Goal: Task Accomplishment & Management: Complete application form

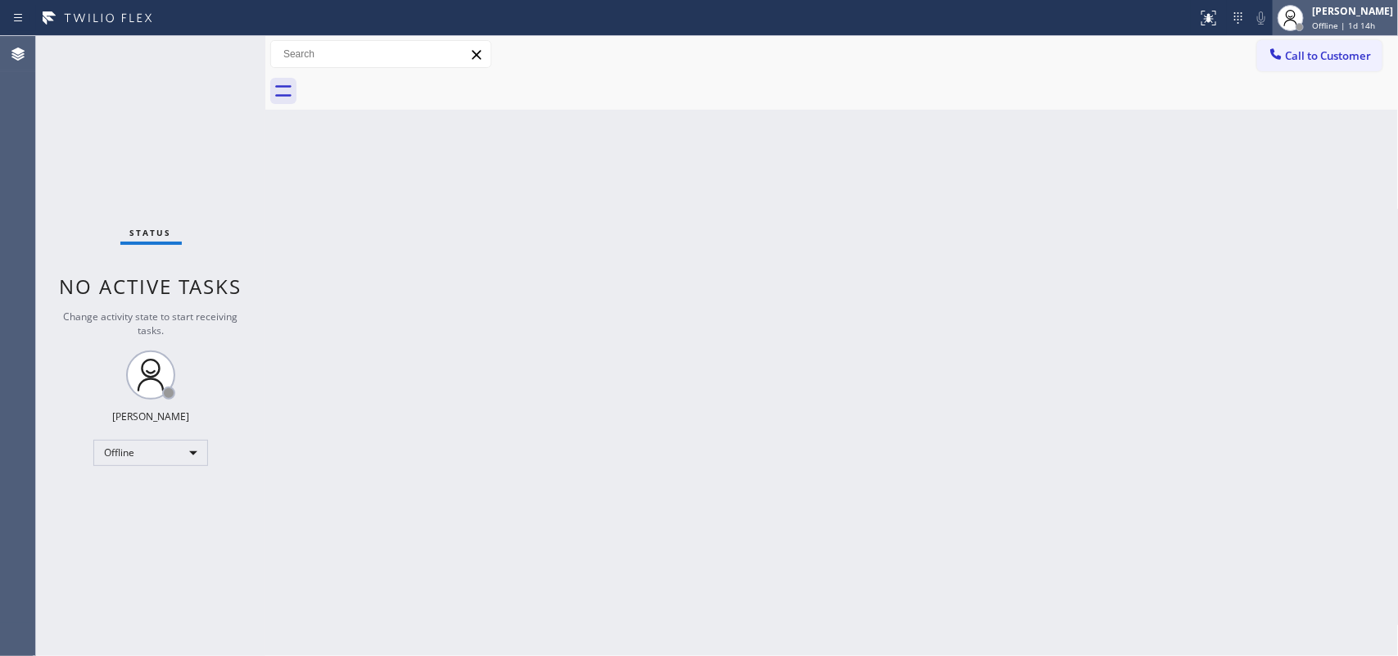
click at [1118, 23] on span "Offline | 1d 14h" at bounding box center [1343, 25] width 63 height 11
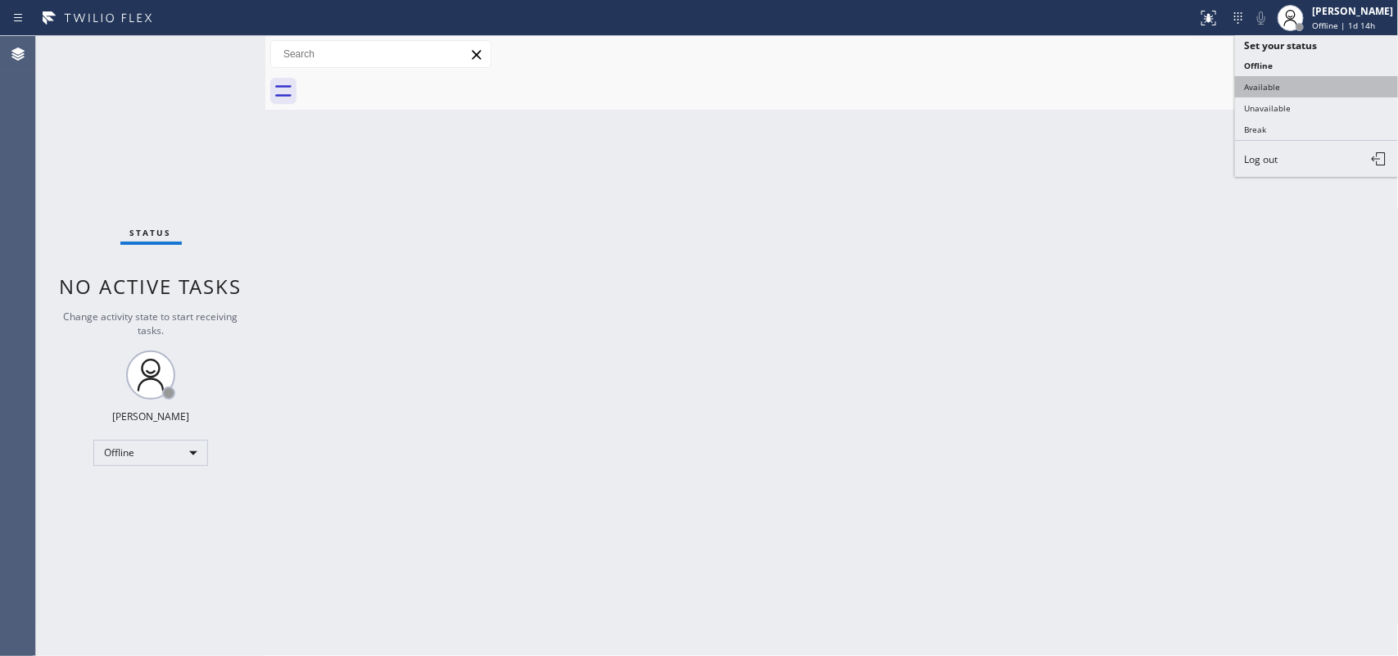
click at [1118, 95] on button "Available" at bounding box center [1317, 86] width 164 height 21
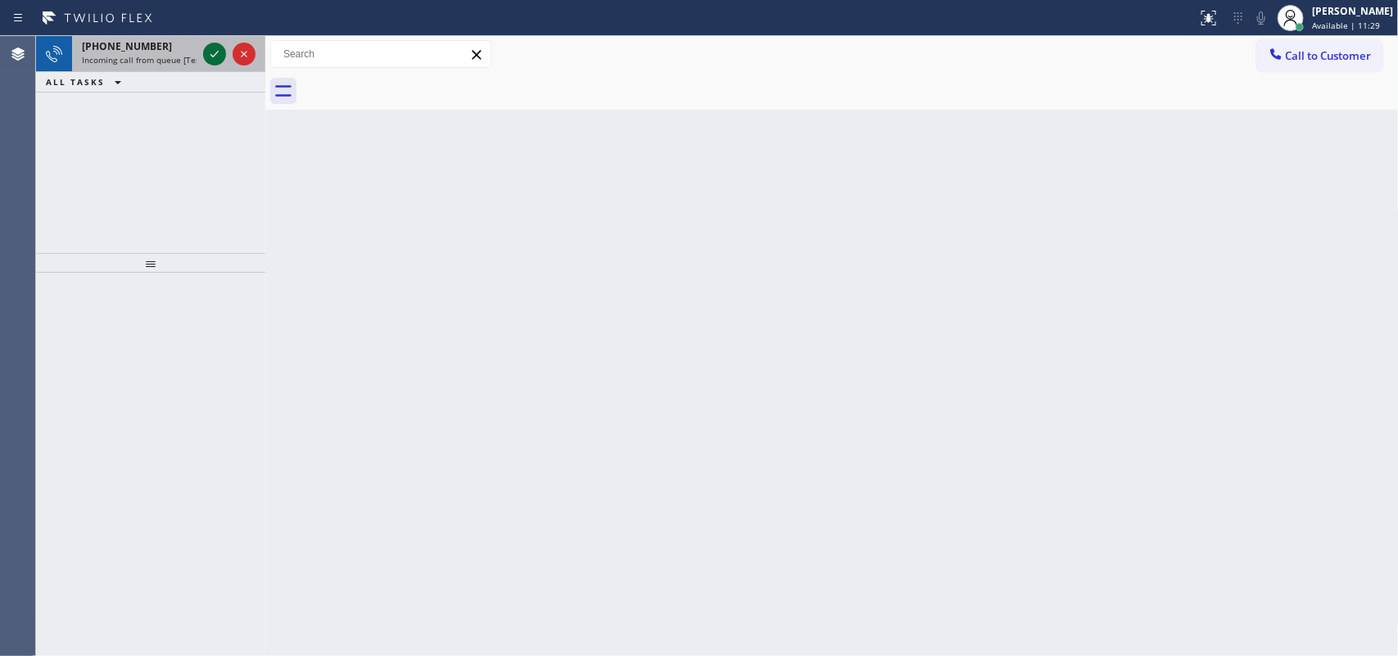
click at [207, 51] on icon at bounding box center [215, 54] width 20 height 20
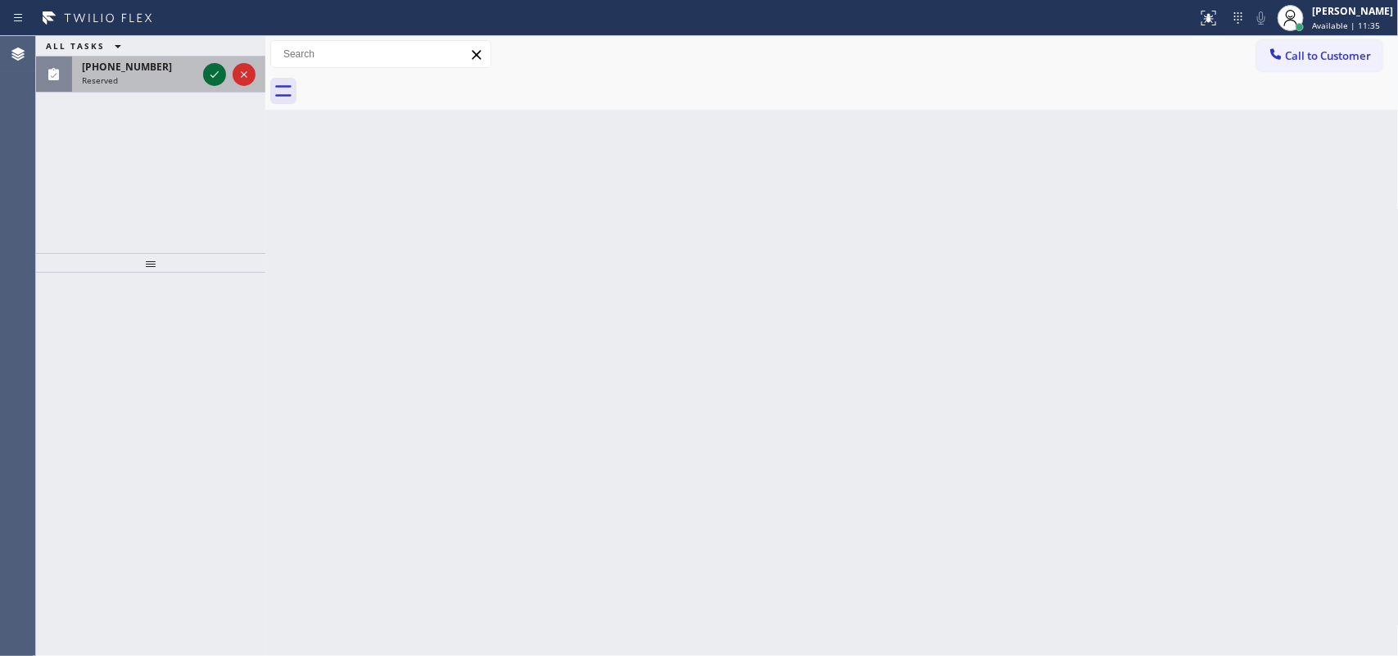
click at [210, 71] on icon at bounding box center [215, 75] width 20 height 20
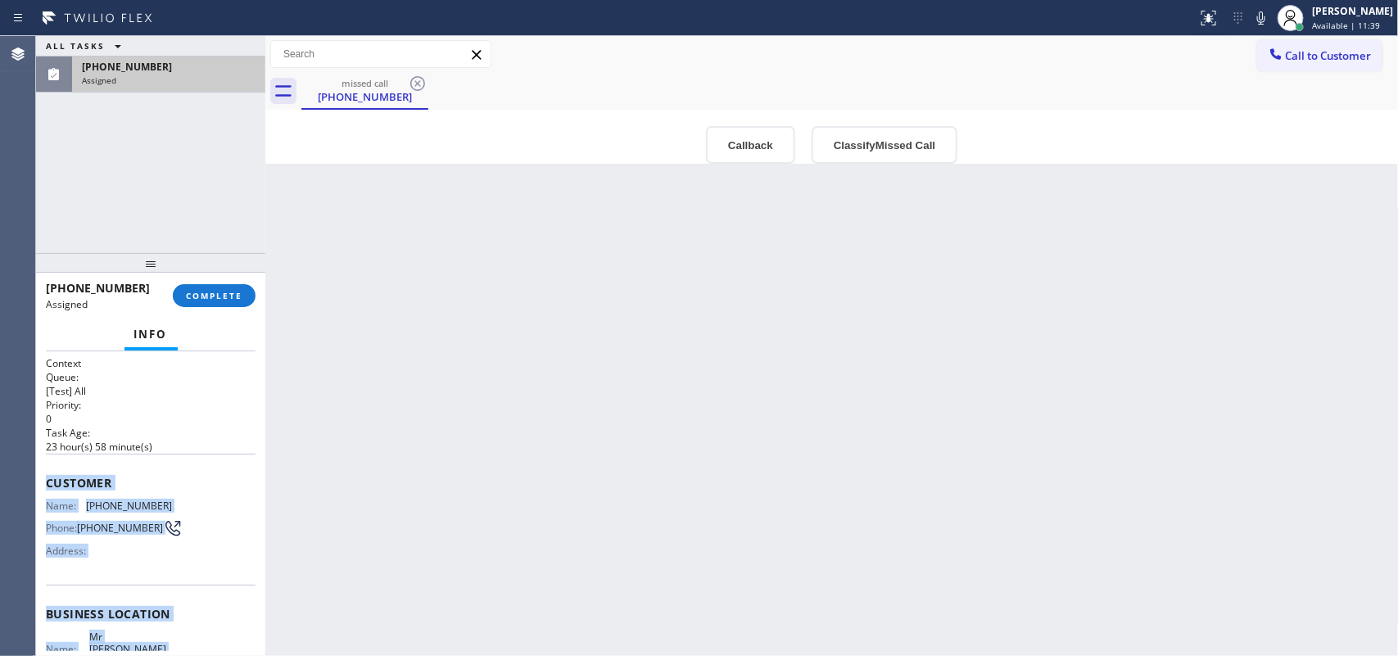
drag, startPoint x: 188, startPoint y: 505, endPoint x: 38, endPoint y: 465, distance: 155.1
click at [38, 465] on div "Context Queue: [Test] All Priority: 0 Task Age: [DEMOGRAPHIC_DATA] hour(s) 58 m…" at bounding box center [150, 503] width 229 height 305
copy div "Customer Name: [PHONE_NUMBER] Phone: [PHONE_NUMBER] Address: Business location …"
click at [944, 157] on button "Classify Missed Call" at bounding box center [885, 145] width 146 height 38
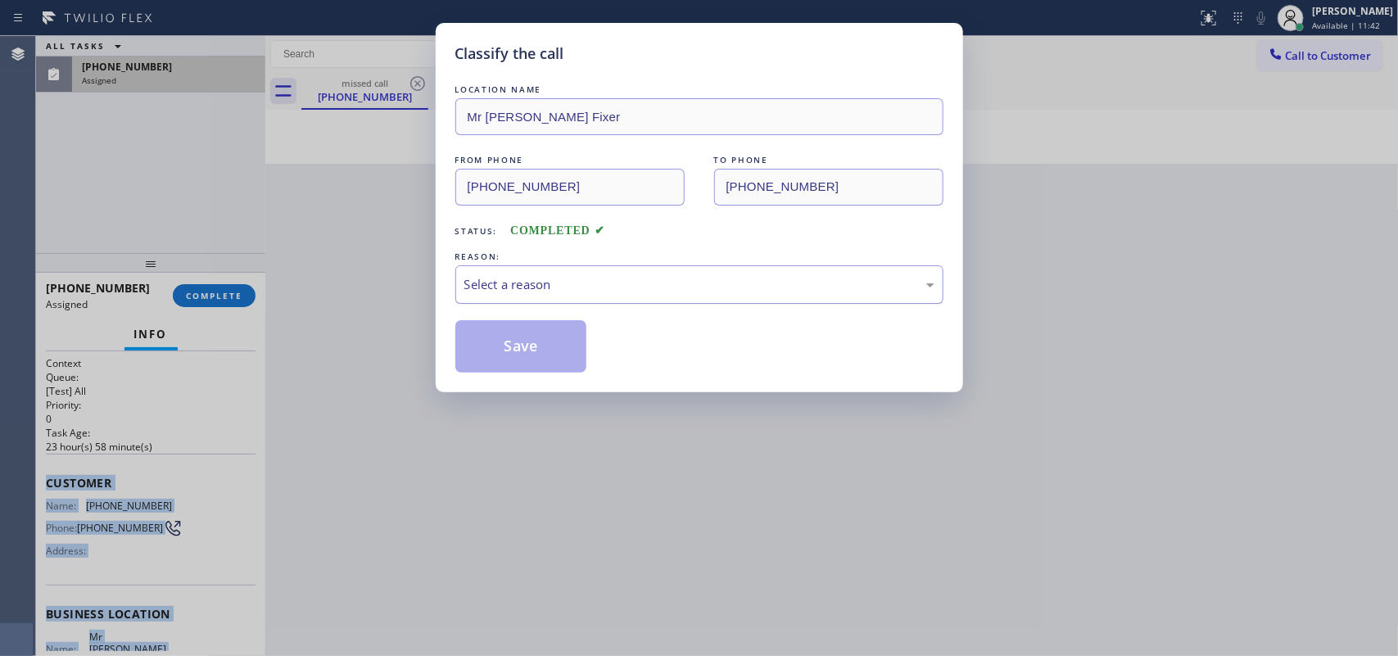
click at [807, 287] on div "Select a reason" at bounding box center [699, 284] width 470 height 19
click at [557, 346] on button "Save" at bounding box center [521, 346] width 132 height 52
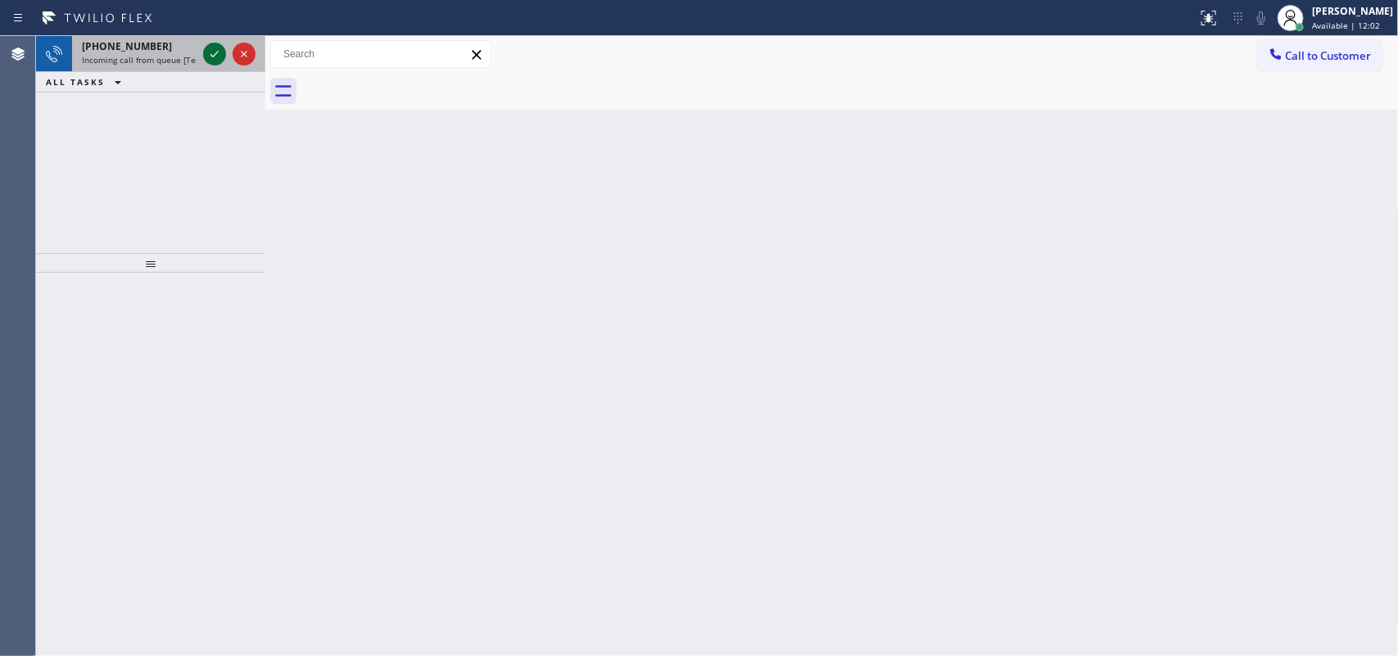
click at [205, 53] on icon at bounding box center [215, 54] width 20 height 20
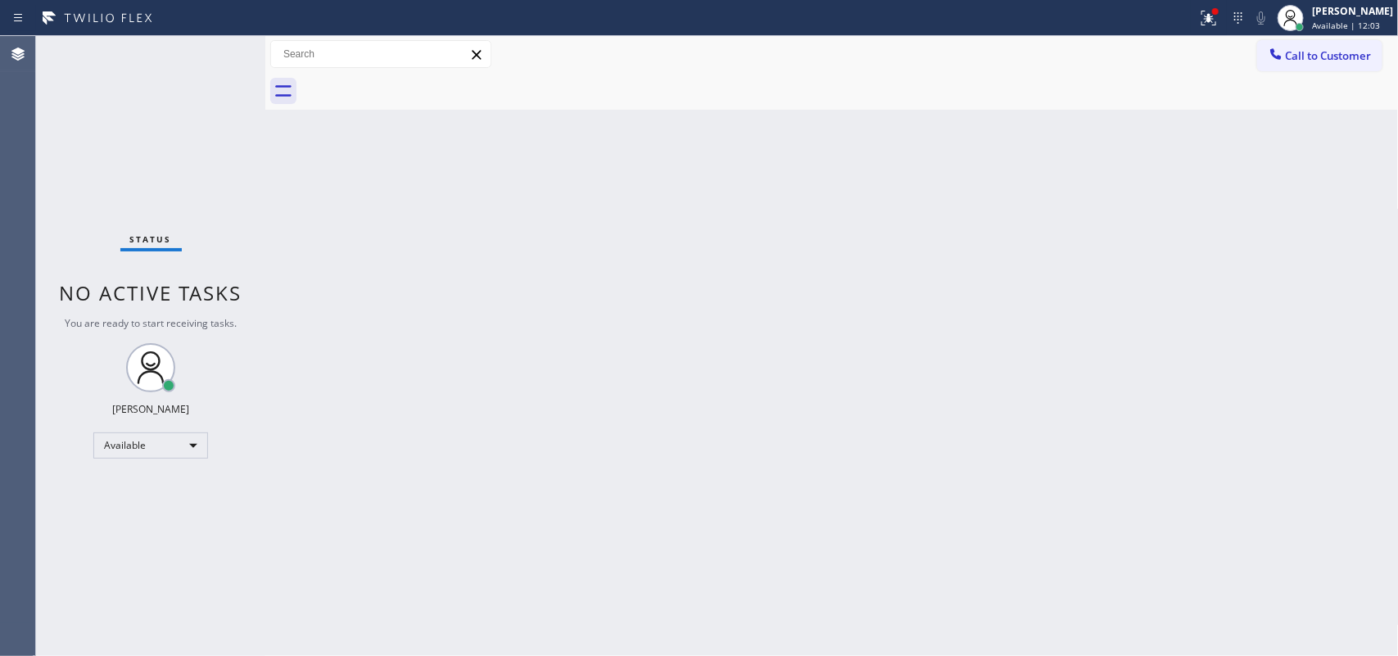
click at [210, 55] on div "Status No active tasks You are ready to start receiving tasks. [PERSON_NAME] Av…" at bounding box center [150, 346] width 229 height 620
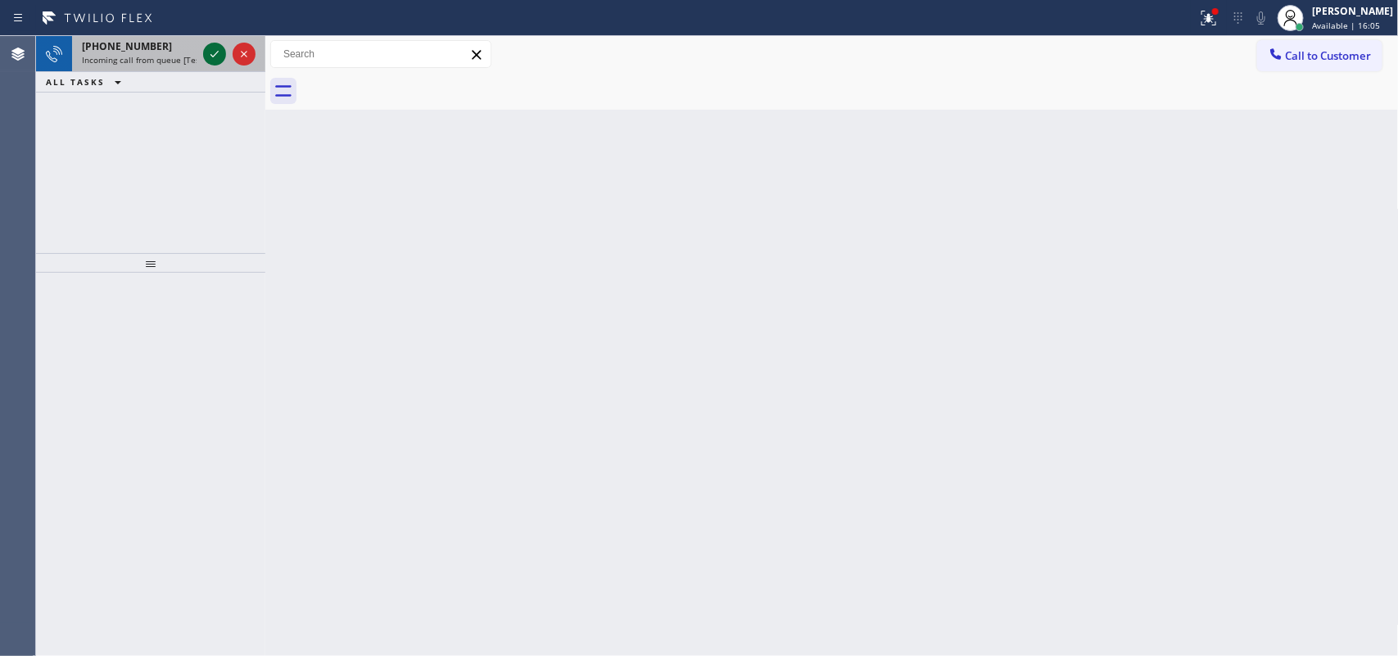
drag, startPoint x: 222, startPoint y: 50, endPoint x: 211, endPoint y: 54, distance: 11.4
click at [211, 54] on icon at bounding box center [215, 54] width 20 height 20
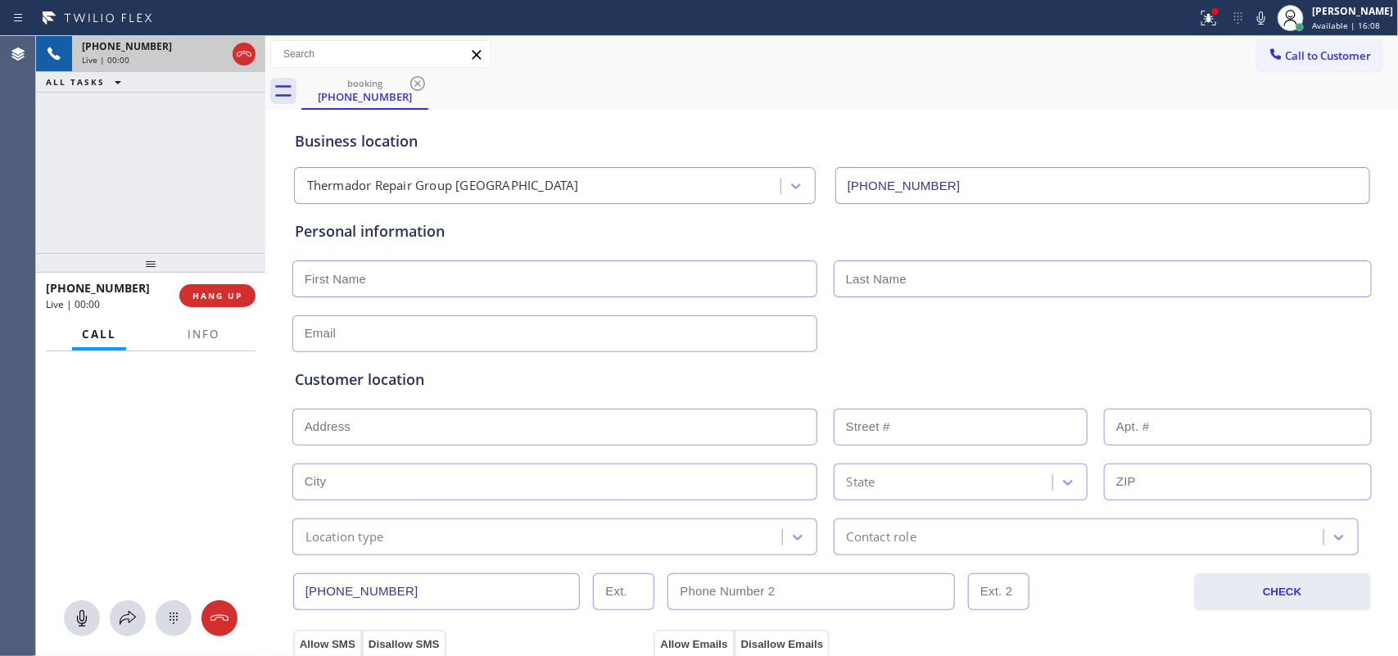
type input "[PHONE_NUMBER]"
click at [197, 332] on span "Info" at bounding box center [204, 334] width 32 height 15
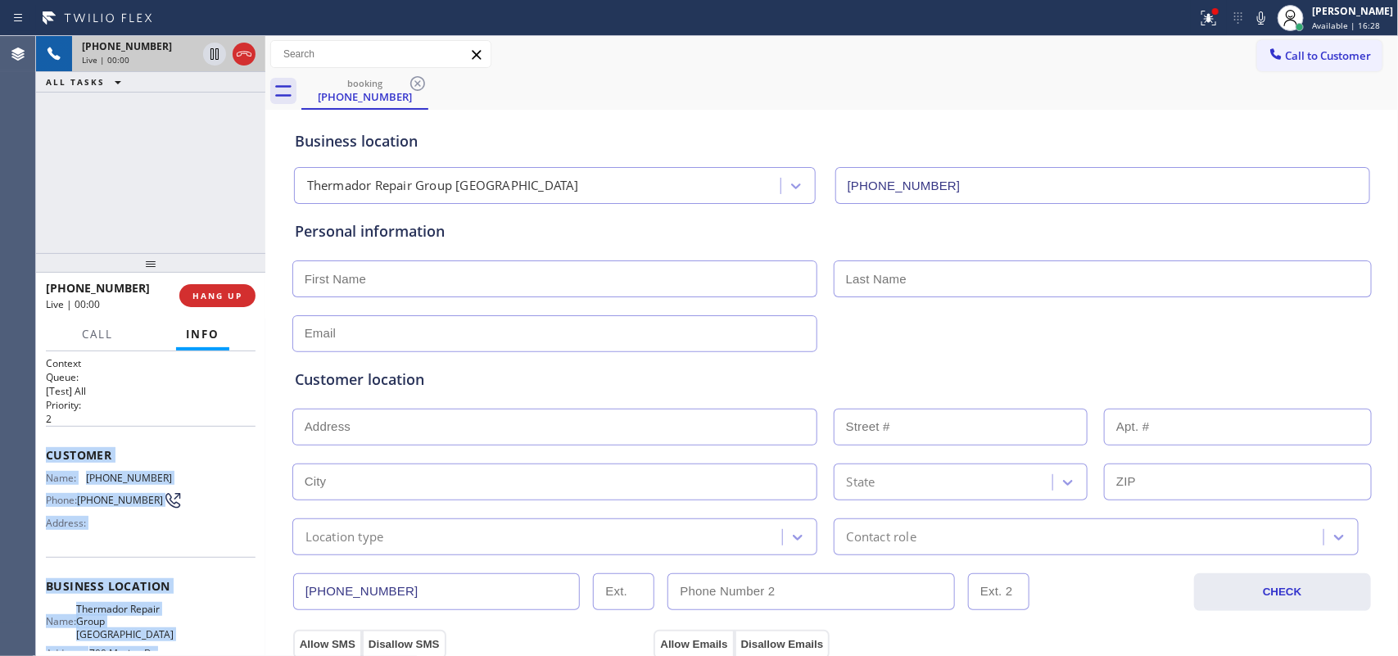
drag, startPoint x: 205, startPoint y: 516, endPoint x: 45, endPoint y: 454, distance: 171.1
click at [46, 454] on div "Context Queue: [Test] All Priority: 2 Customer Name: [PHONE_NUMBER] Phone: [PHO…" at bounding box center [151, 593] width 210 height 474
copy div "Customer Name: [PHONE_NUMBER] Phone: [PHONE_NUMBER] Address: Business location …"
click at [242, 301] on button "HANG UP" at bounding box center [217, 295] width 76 height 23
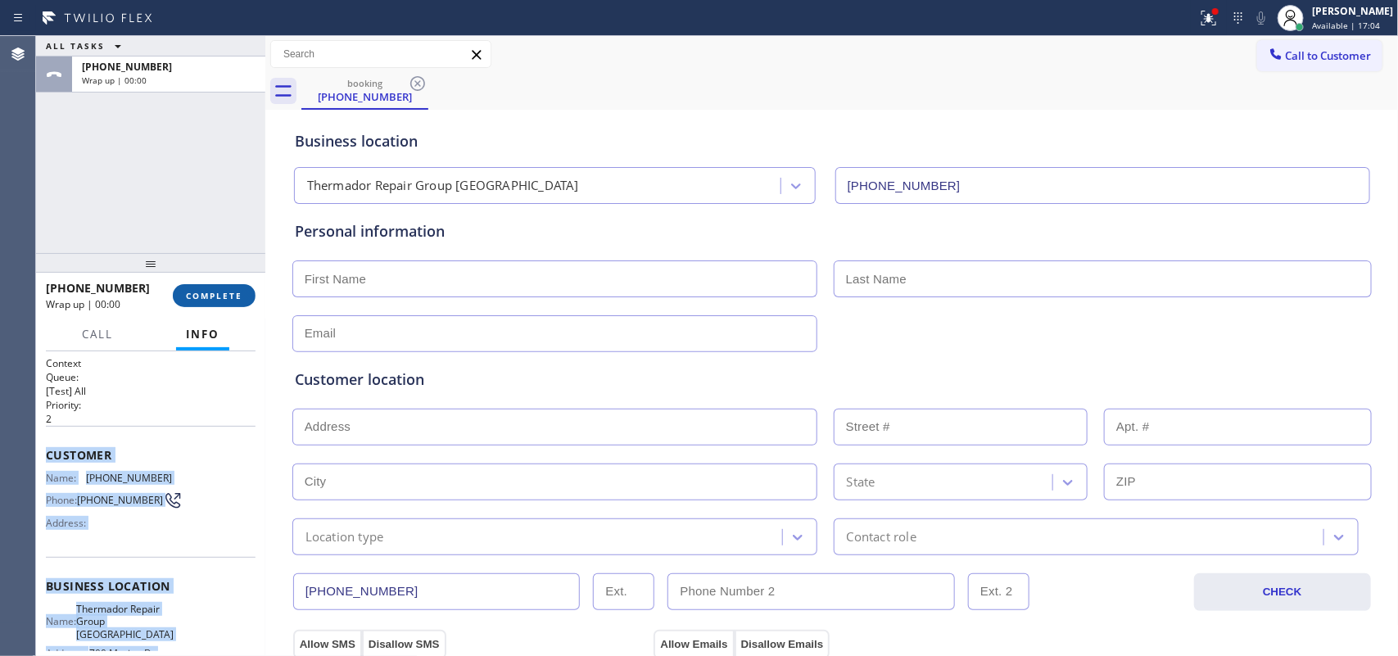
click at [209, 291] on span "COMPLETE" at bounding box center [214, 295] width 57 height 11
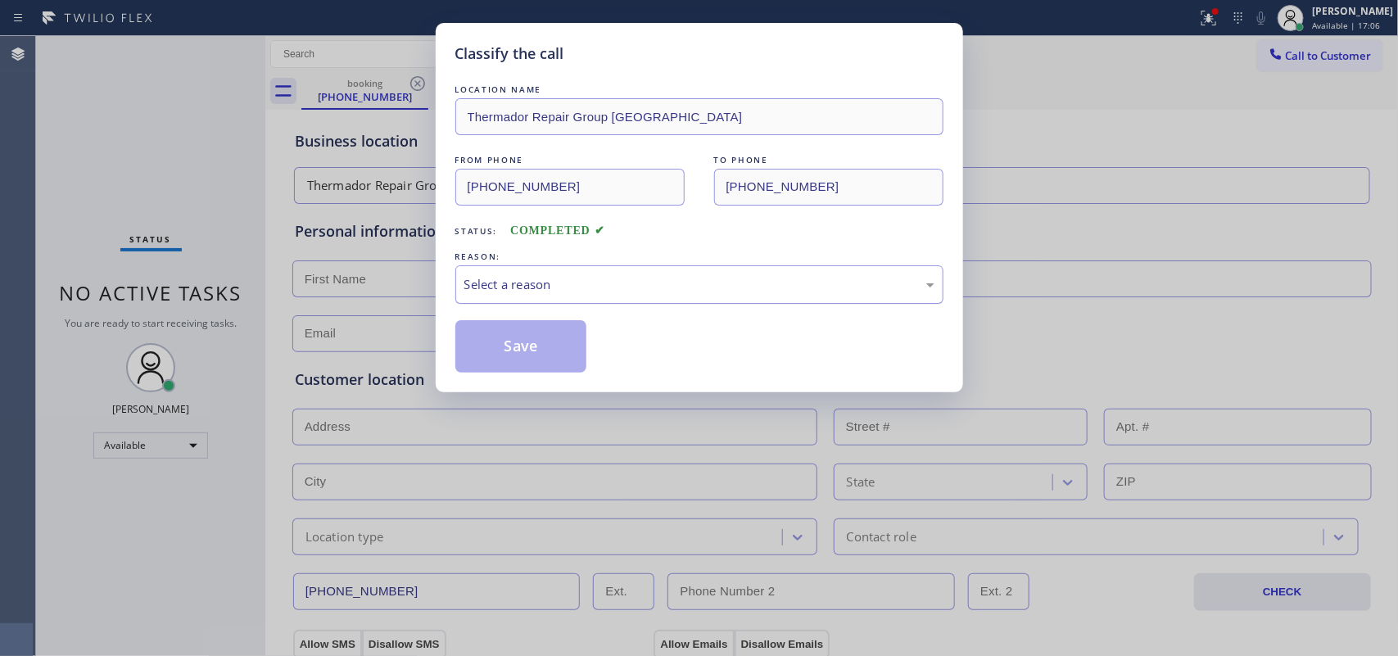
click at [608, 287] on div "Select a reason" at bounding box center [699, 284] width 470 height 19
click at [527, 366] on button "Save" at bounding box center [521, 346] width 132 height 52
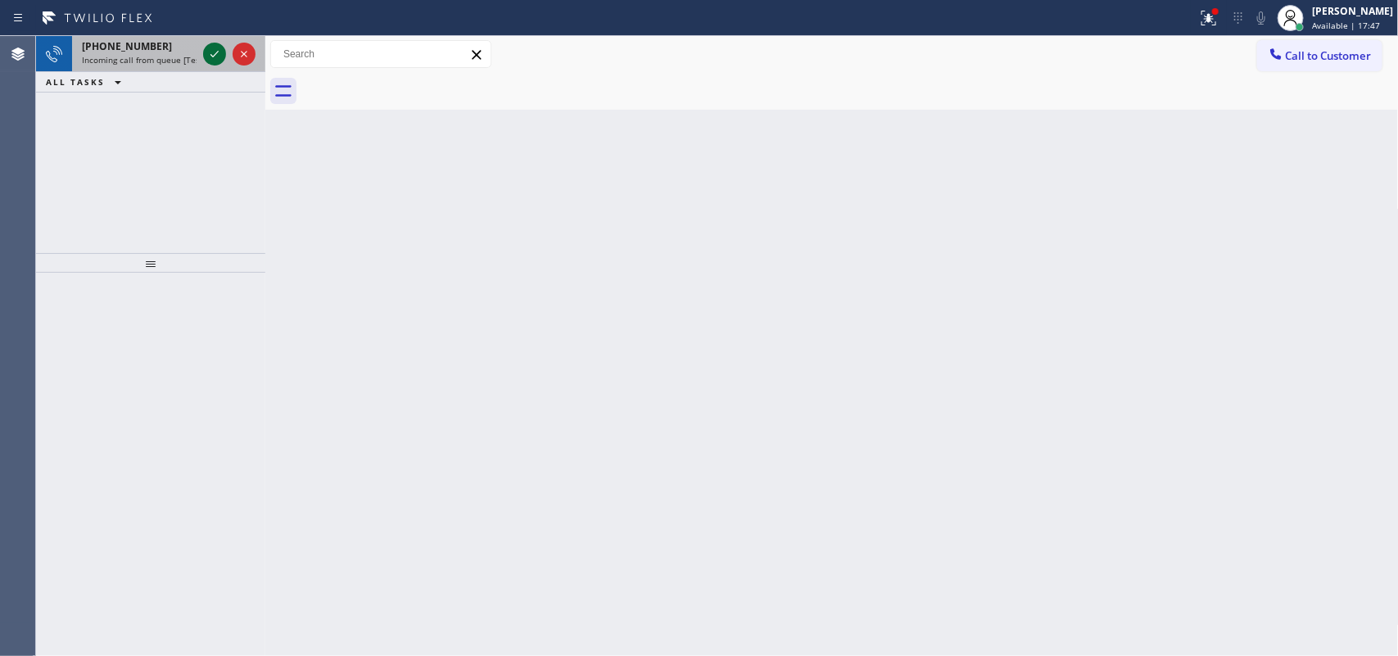
drag, startPoint x: 225, startPoint y: 61, endPoint x: 210, endPoint y: 62, distance: 14.8
click at [210, 62] on div at bounding box center [214, 54] width 23 height 20
click at [211, 54] on icon at bounding box center [215, 54] width 20 height 20
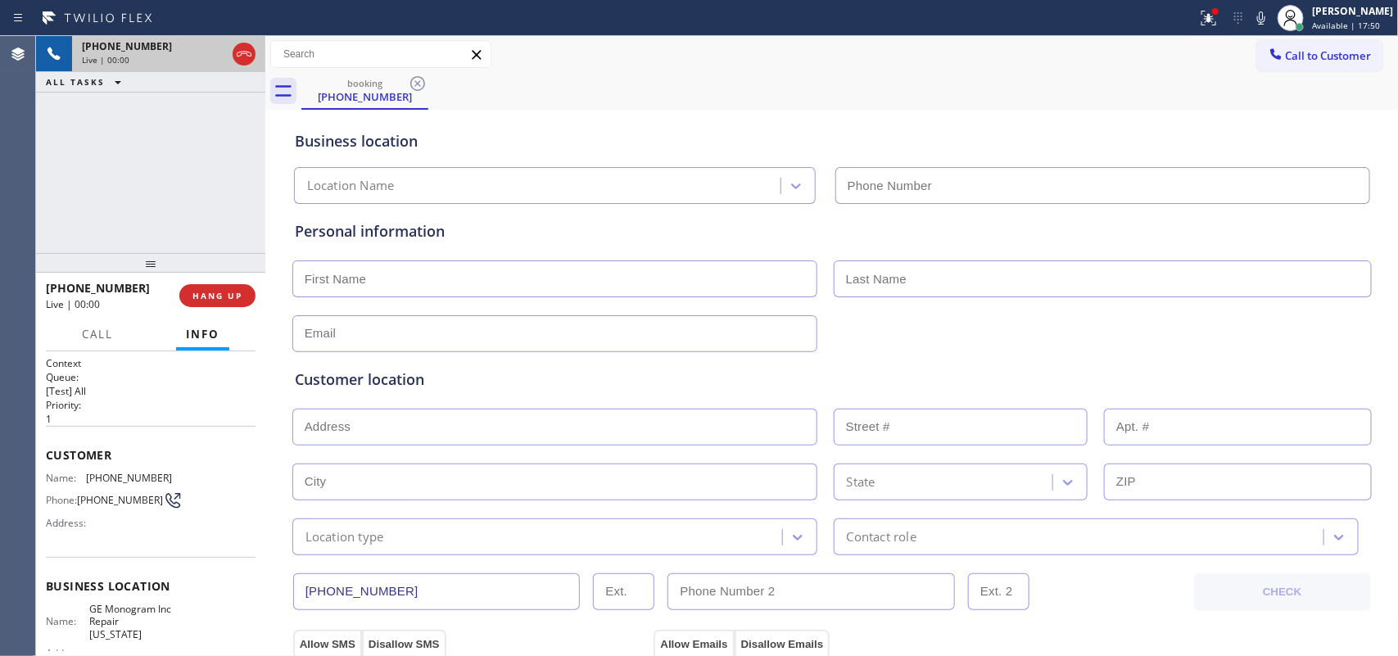
type input "[PHONE_NUMBER]"
click at [780, 280] on input "text" at bounding box center [554, 278] width 525 height 37
type input "Miss"
type input "[PERSON_NAME]"
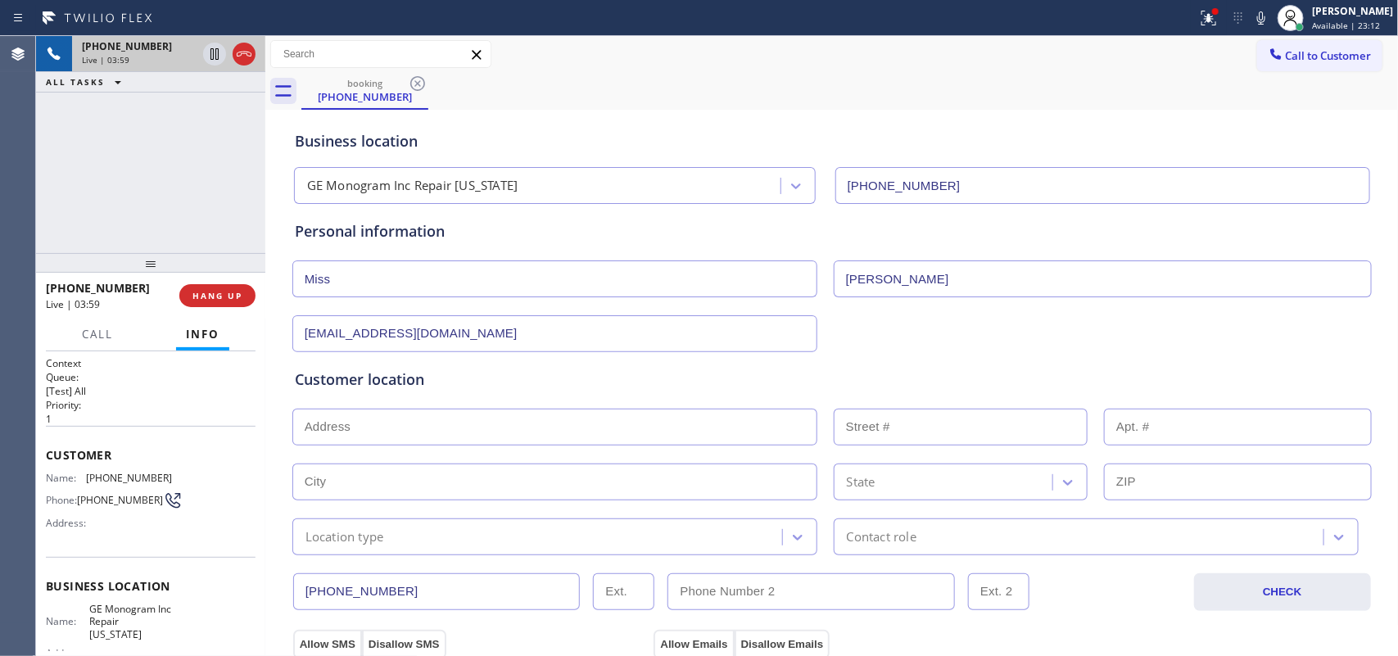
type input "[EMAIL_ADDRESS][DOMAIN_NAME]"
click at [703, 426] on input "text" at bounding box center [554, 427] width 525 height 37
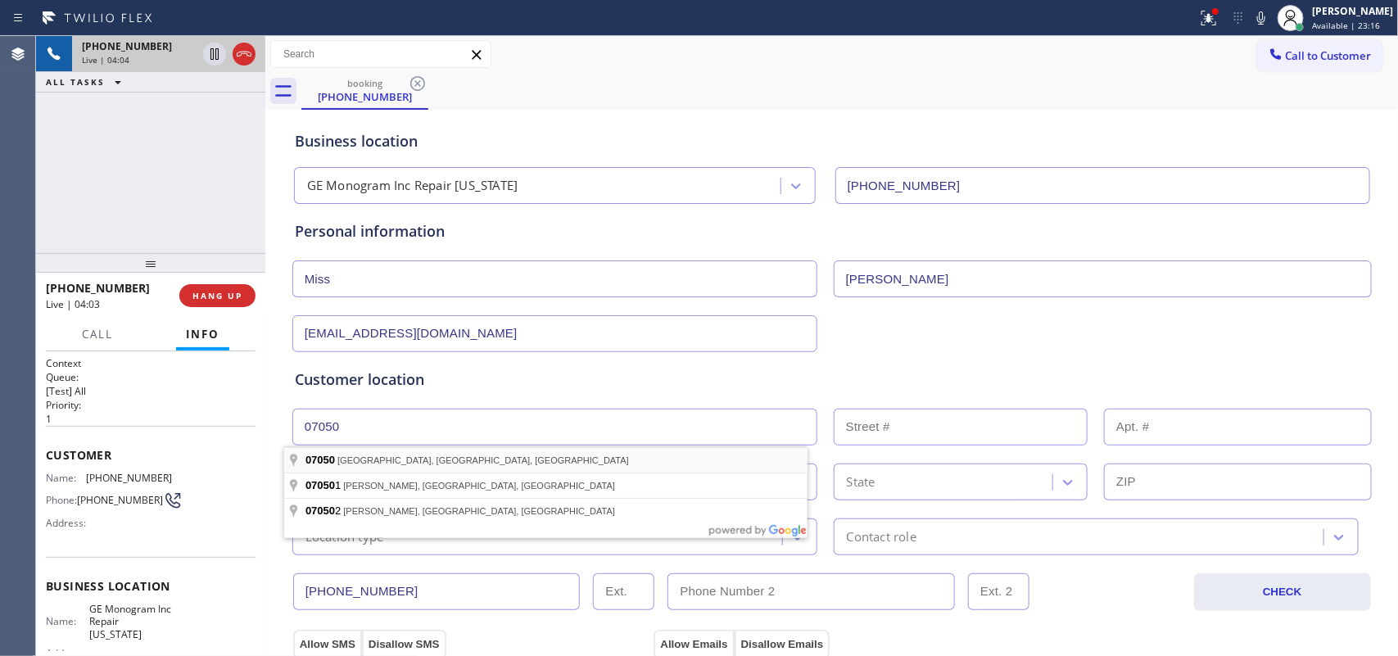
type input "[GEOGRAPHIC_DATA], [GEOGRAPHIC_DATA]"
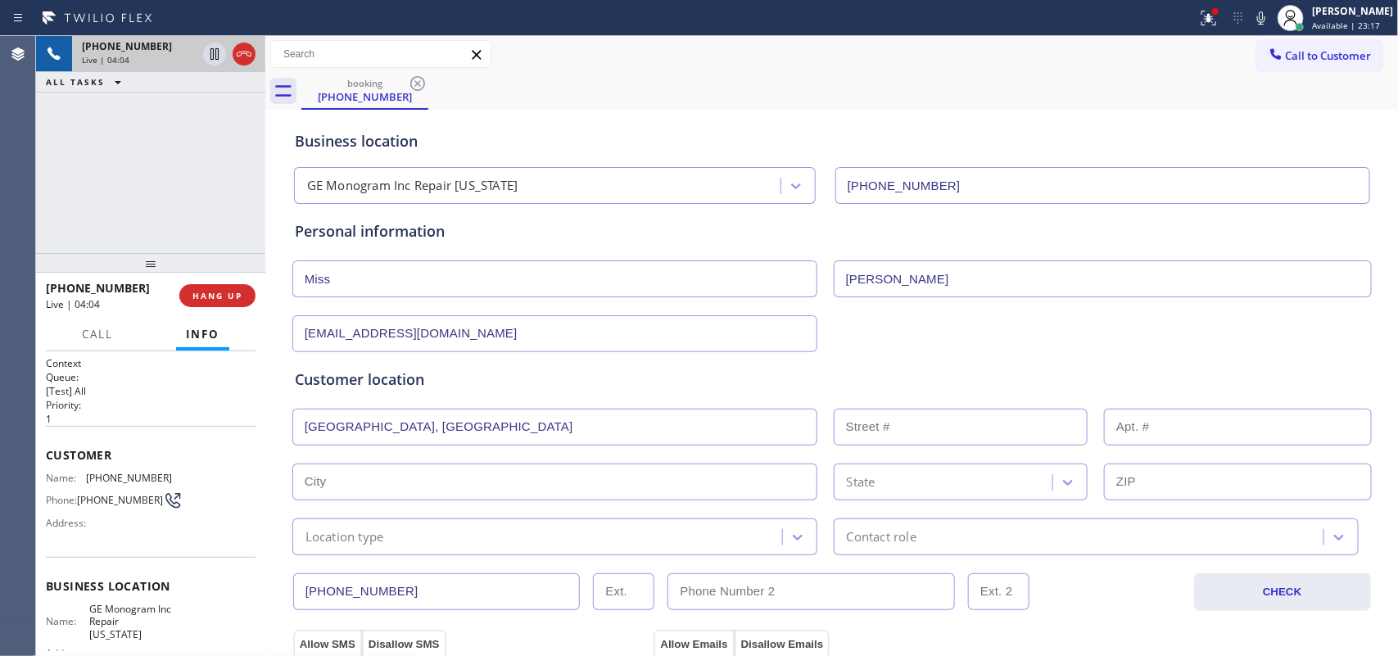
type input "City of Orange"
type input "07050"
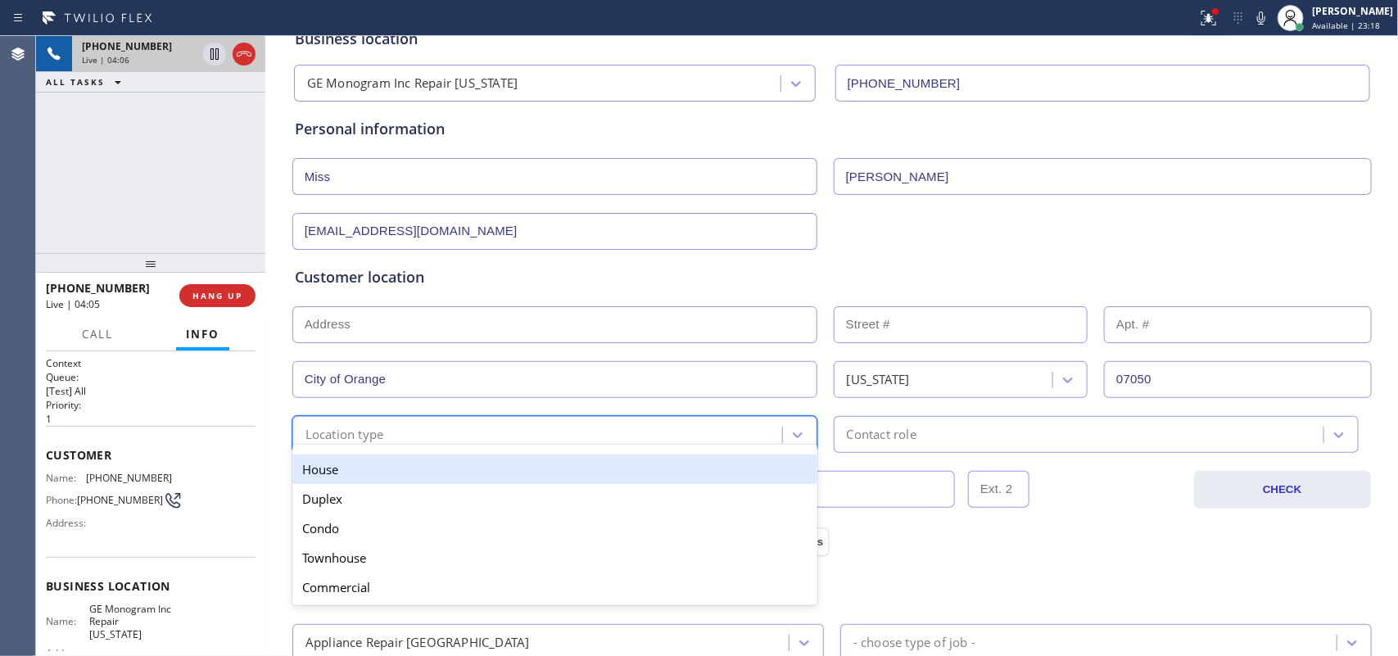
click at [584, 426] on div "Location type" at bounding box center [539, 434] width 485 height 29
click at [524, 469] on div "House" at bounding box center [554, 468] width 525 height 29
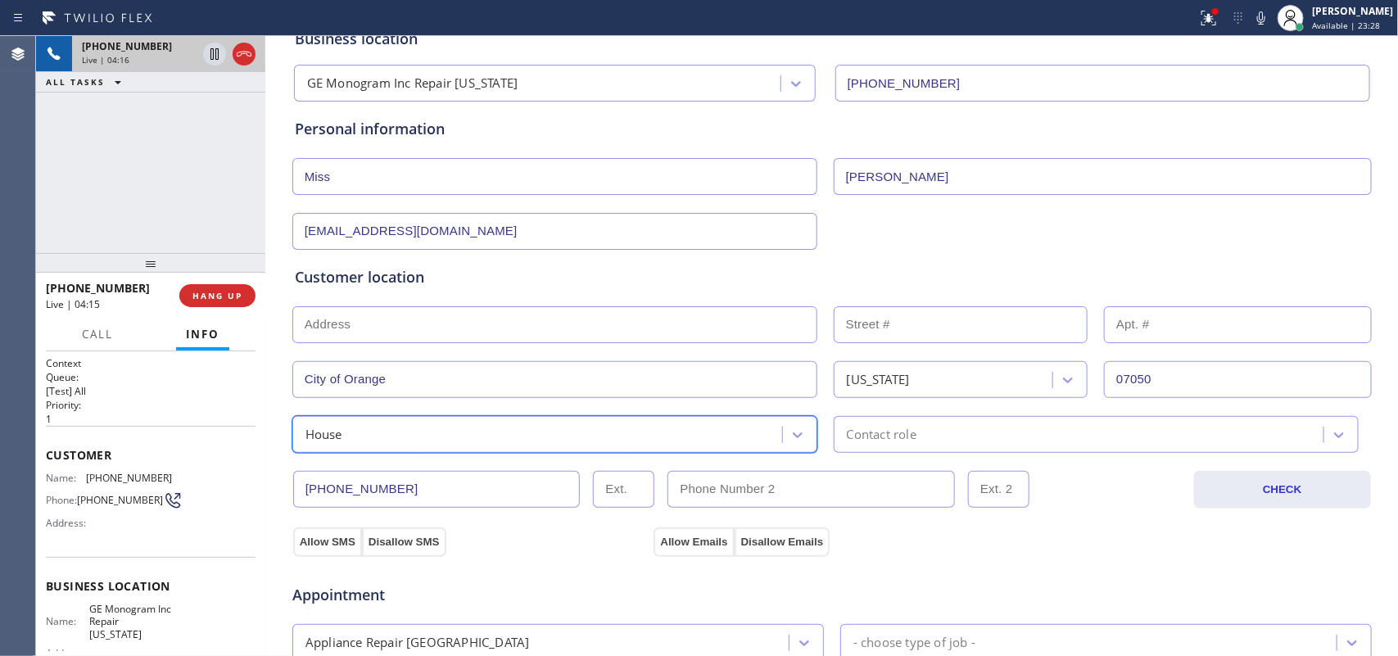
click at [934, 435] on div "Contact role" at bounding box center [1081, 434] width 485 height 29
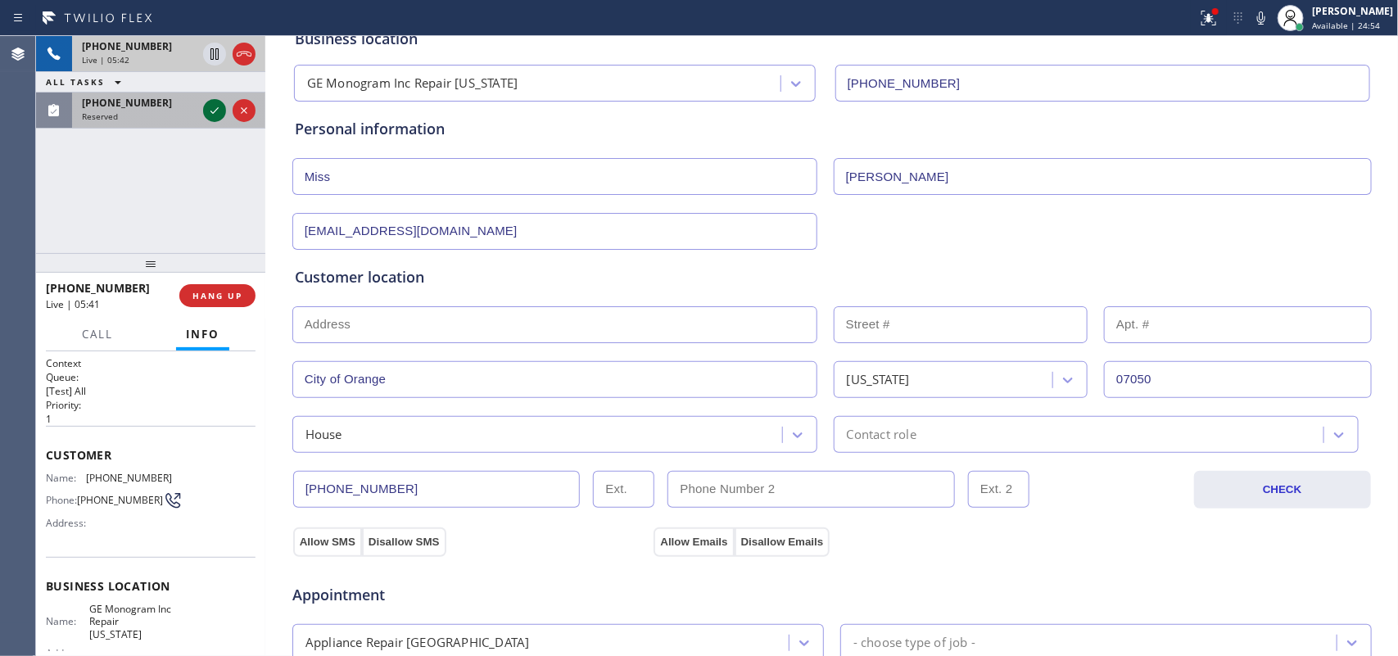
click at [209, 109] on icon at bounding box center [215, 111] width 20 height 20
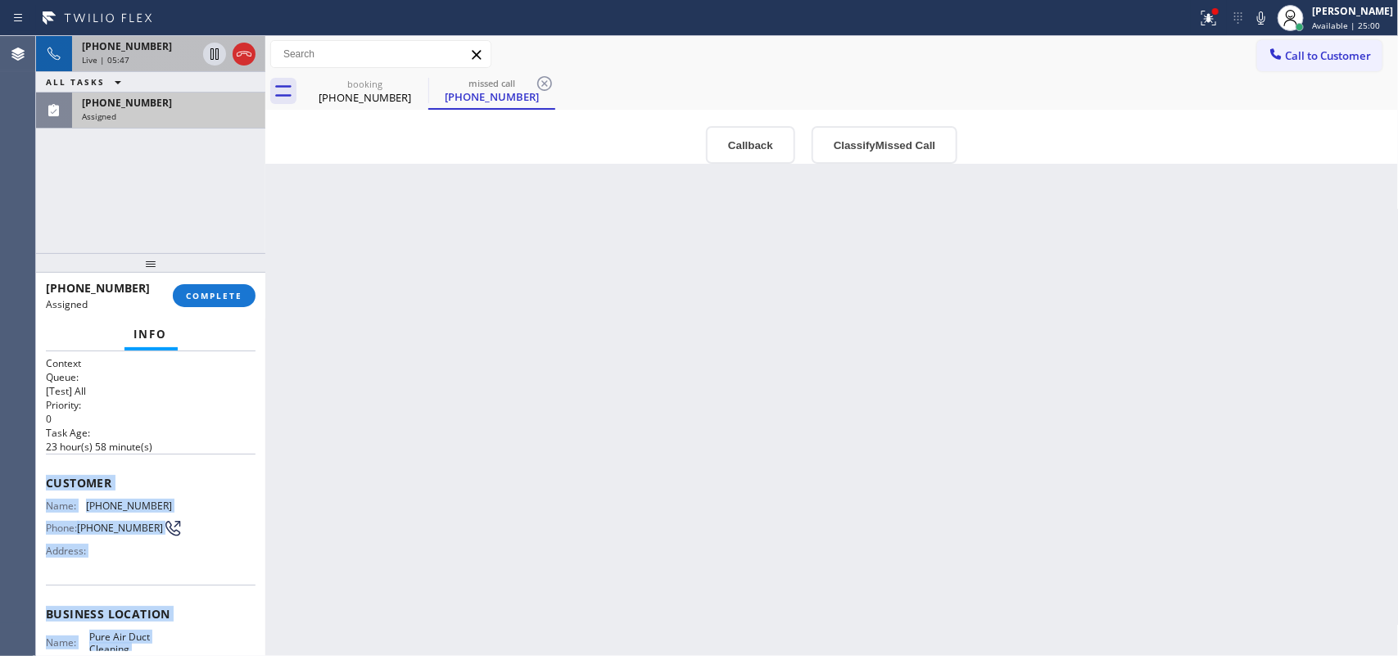
drag, startPoint x: 178, startPoint y: 500, endPoint x: 41, endPoint y: 476, distance: 138.9
click at [41, 476] on div "Context Queue: [Test] All Priority: 0 Task Age: [DEMOGRAPHIC_DATA] hour(s) 58 m…" at bounding box center [150, 503] width 229 height 305
copy div "Customer Name: [PHONE_NUMBER] Phone: [PHONE_NUMBER] Address: Business location …"
click at [897, 143] on button "Classify Missed Call" at bounding box center [885, 145] width 146 height 38
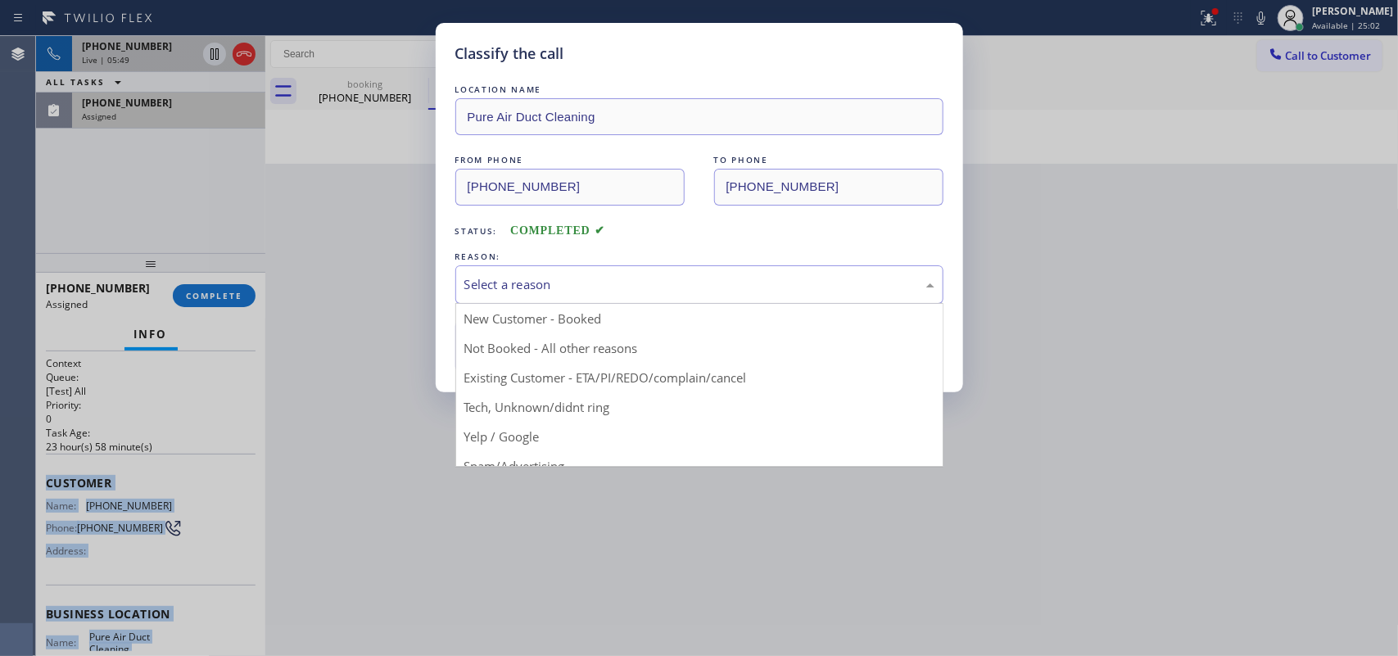
click at [821, 288] on div "Select a reason" at bounding box center [699, 284] width 470 height 19
drag, startPoint x: 641, startPoint y: 414, endPoint x: 582, endPoint y: 379, distance: 68.7
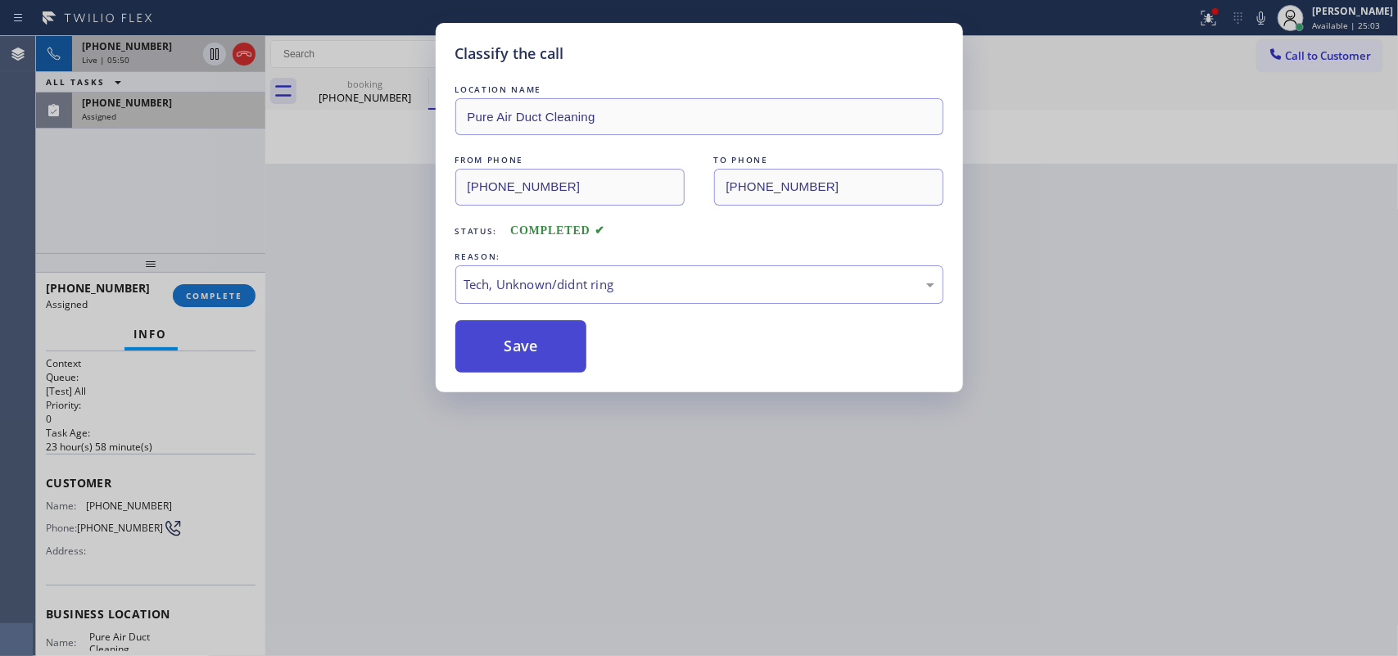
click at [546, 360] on button "Save" at bounding box center [521, 346] width 132 height 52
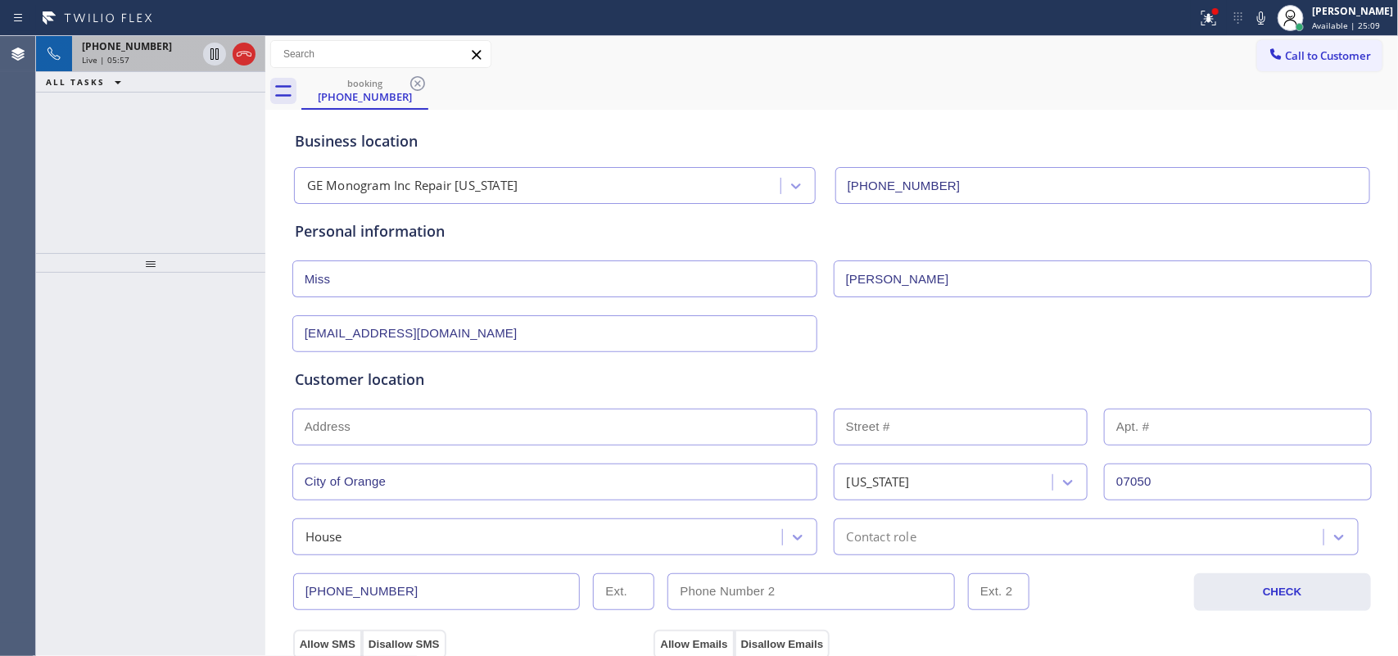
scroll to position [409, 0]
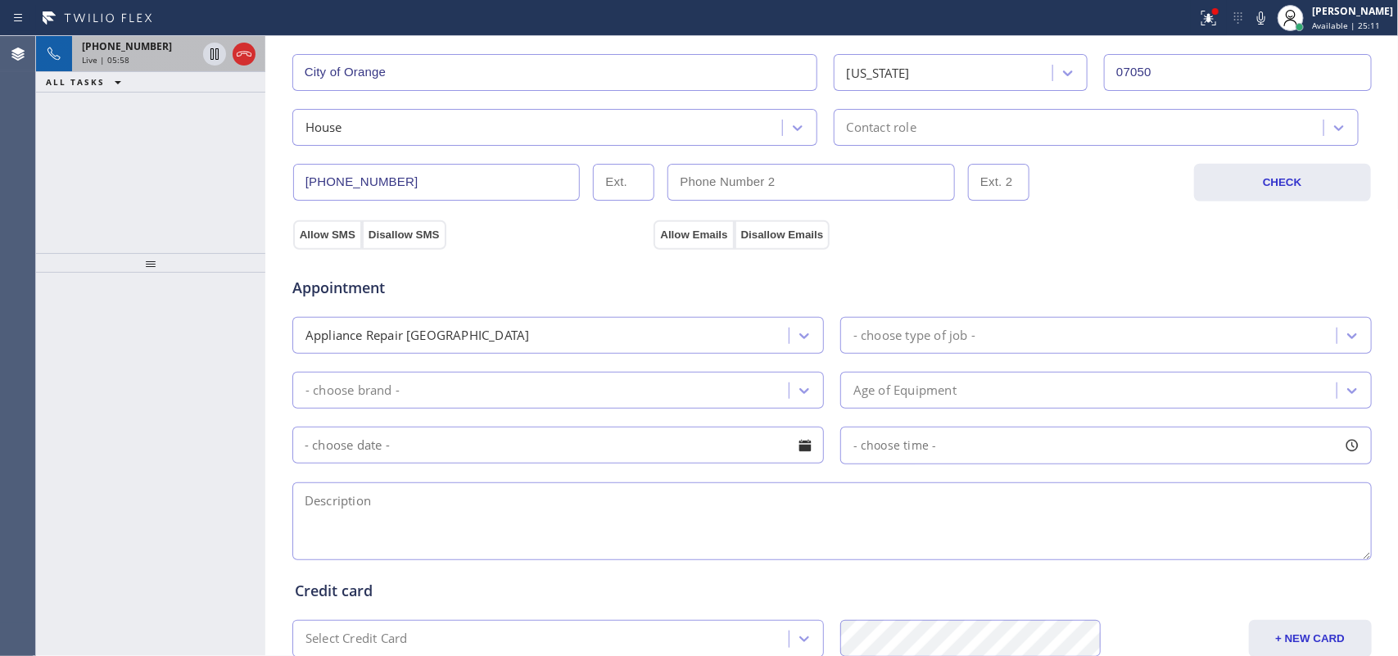
click at [916, 324] on div "- choose type of job -" at bounding box center [1090, 335] width 491 height 29
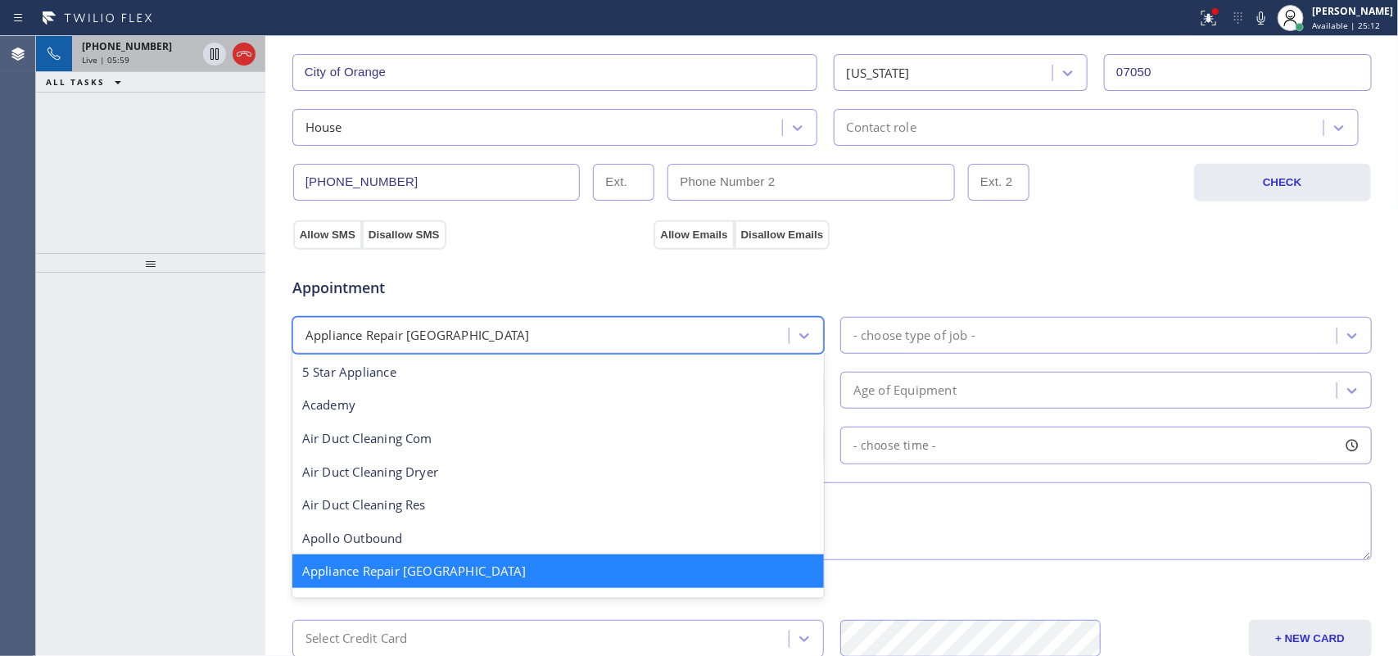
click at [745, 336] on div "Appliance Repair [GEOGRAPHIC_DATA]" at bounding box center [542, 335] width 491 height 29
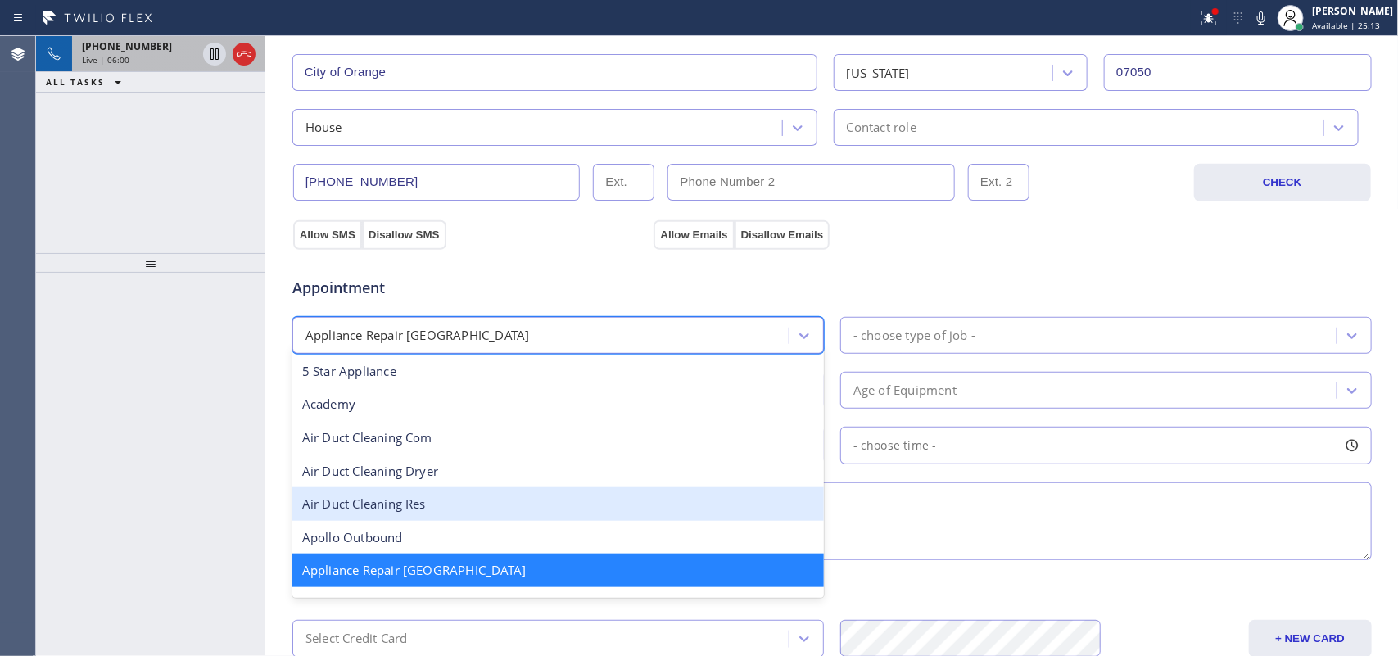
scroll to position [206, 0]
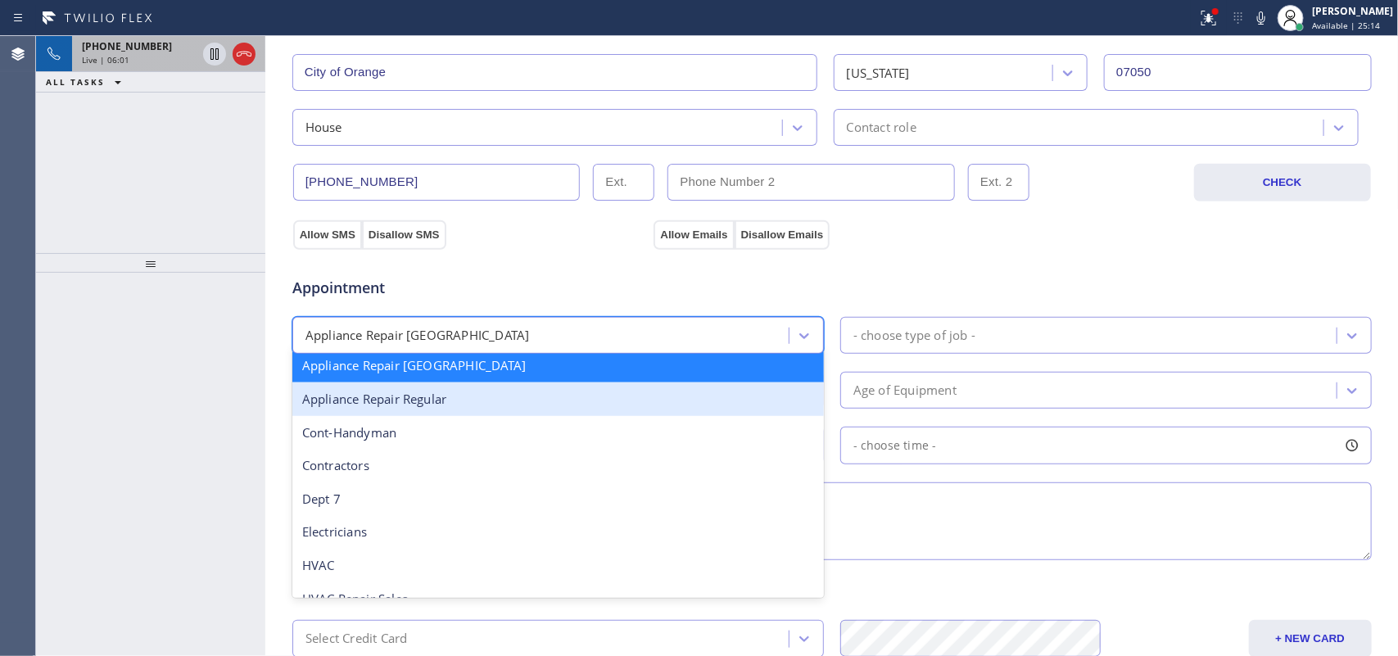
click at [569, 408] on div "Appliance Repair Regular" at bounding box center [557, 399] width 531 height 34
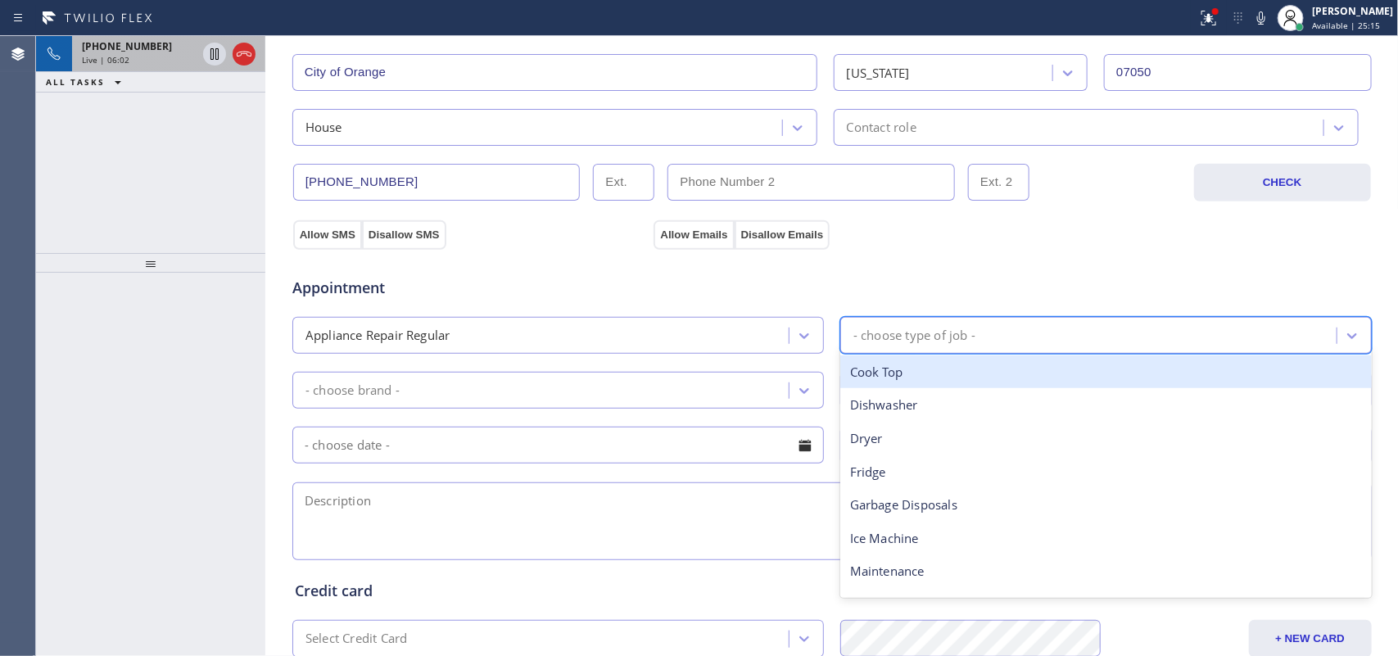
click at [943, 328] on div "- choose type of job -" at bounding box center [914, 335] width 122 height 19
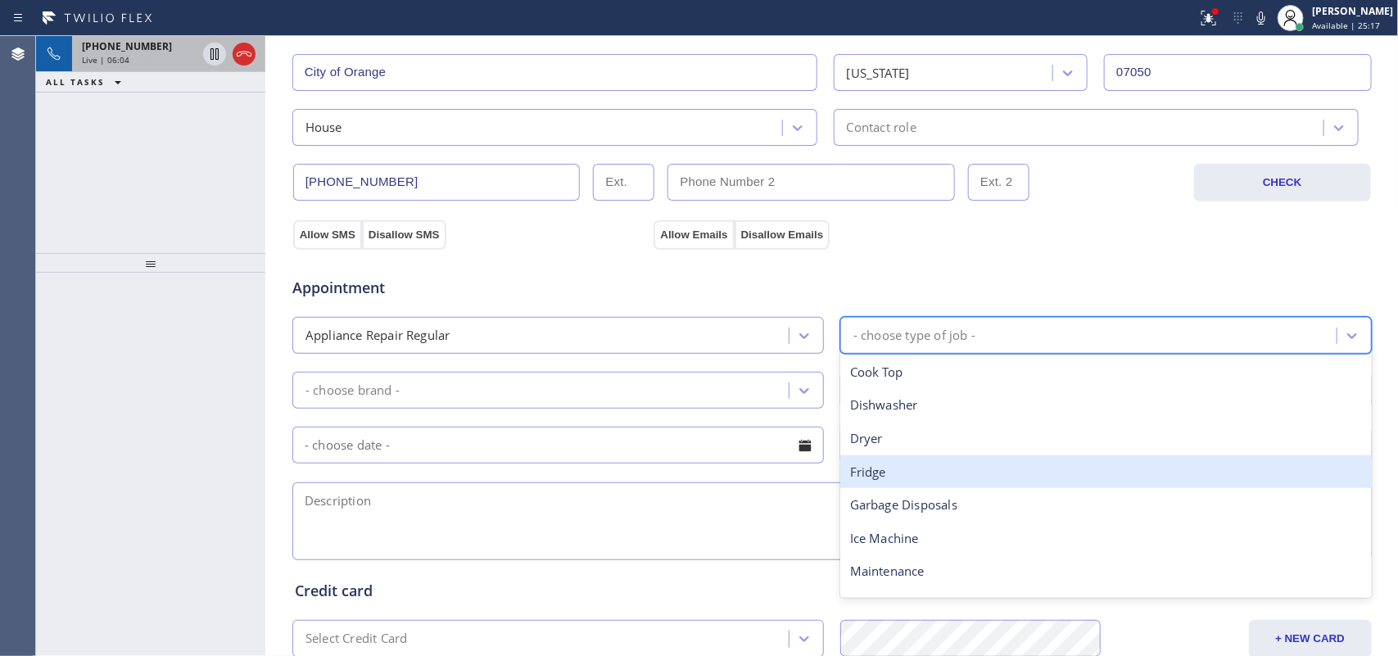
click at [902, 477] on div "Fridge" at bounding box center [1105, 472] width 531 height 34
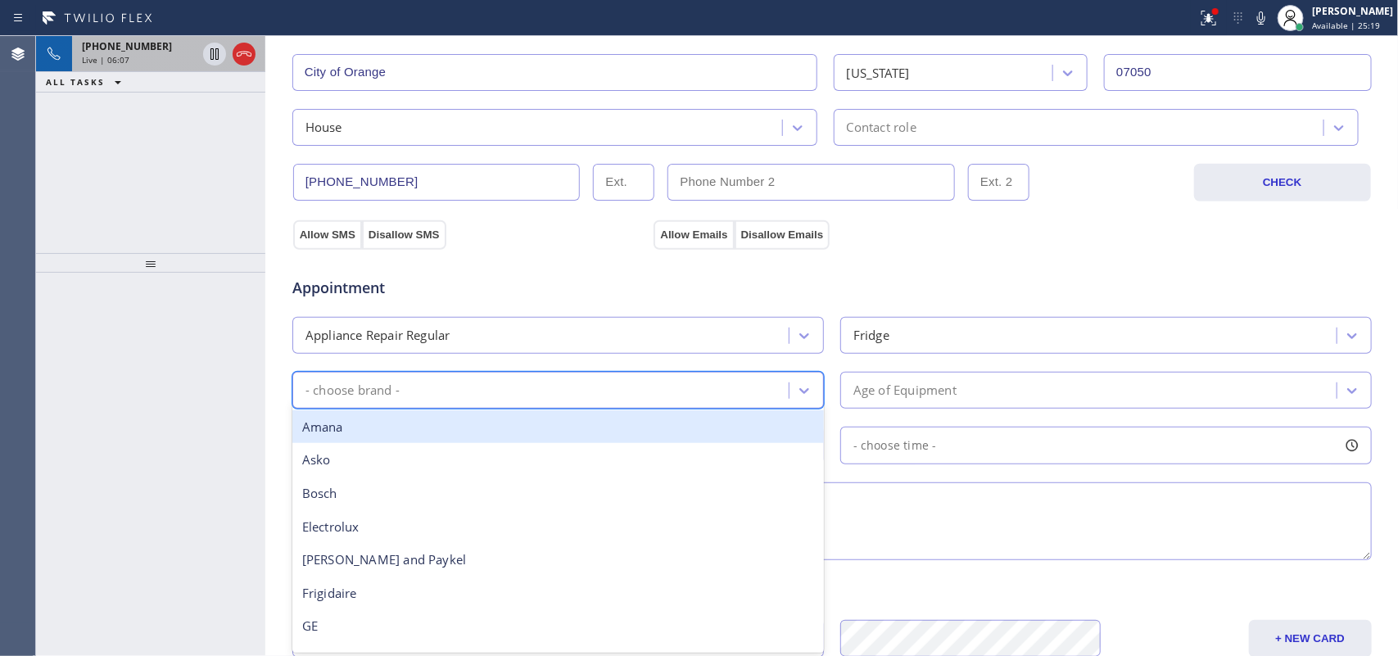
click at [751, 390] on div "- choose brand -" at bounding box center [542, 390] width 491 height 29
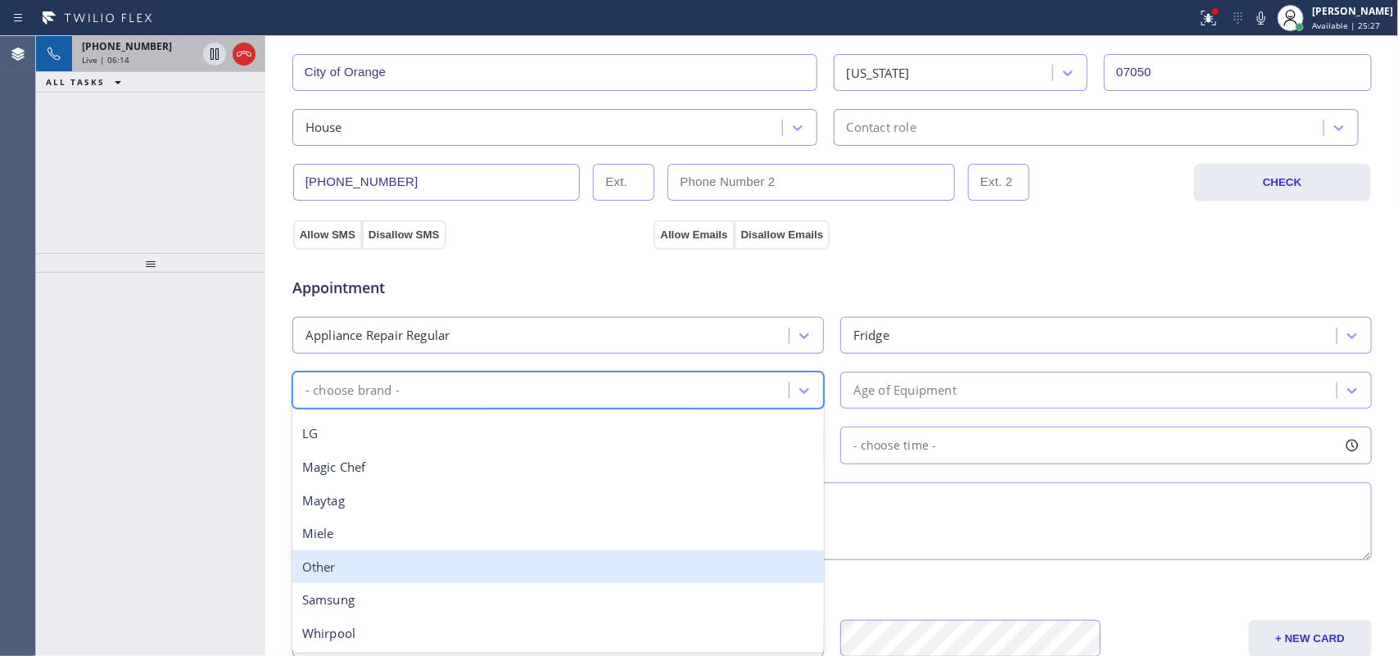
scroll to position [52, 0]
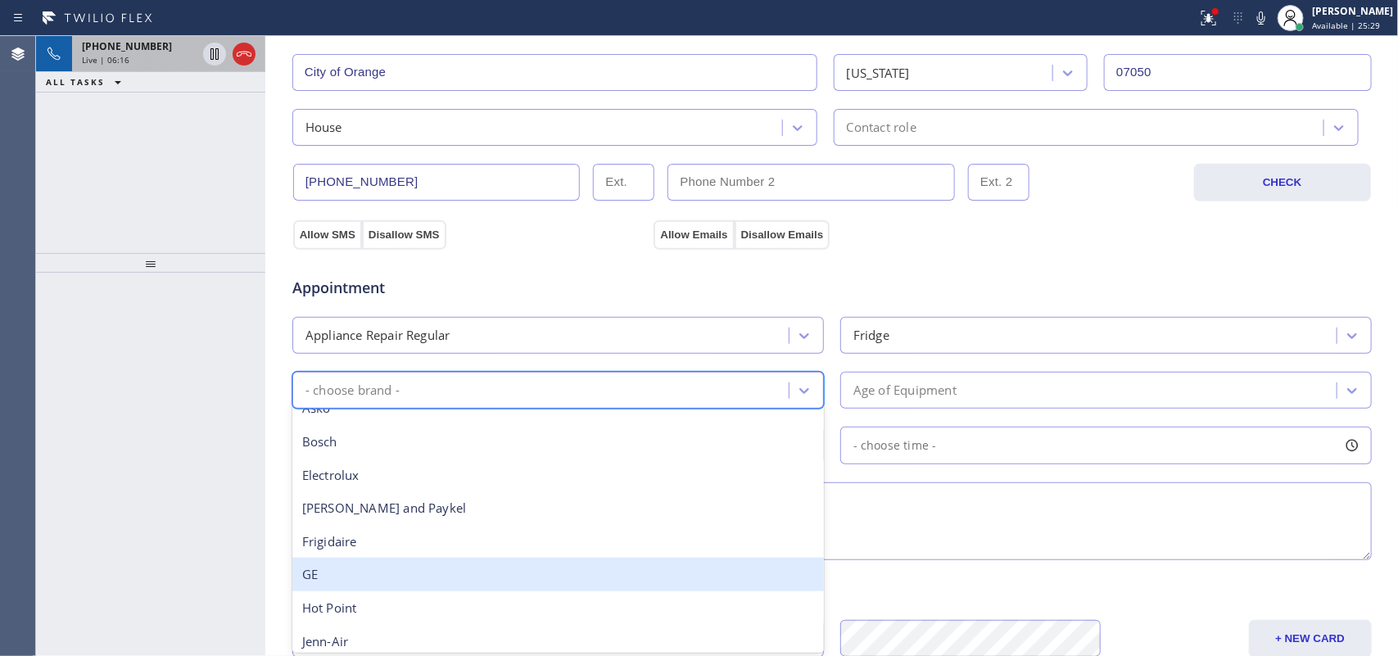
click at [451, 524] on div "GE" at bounding box center [557, 575] width 531 height 34
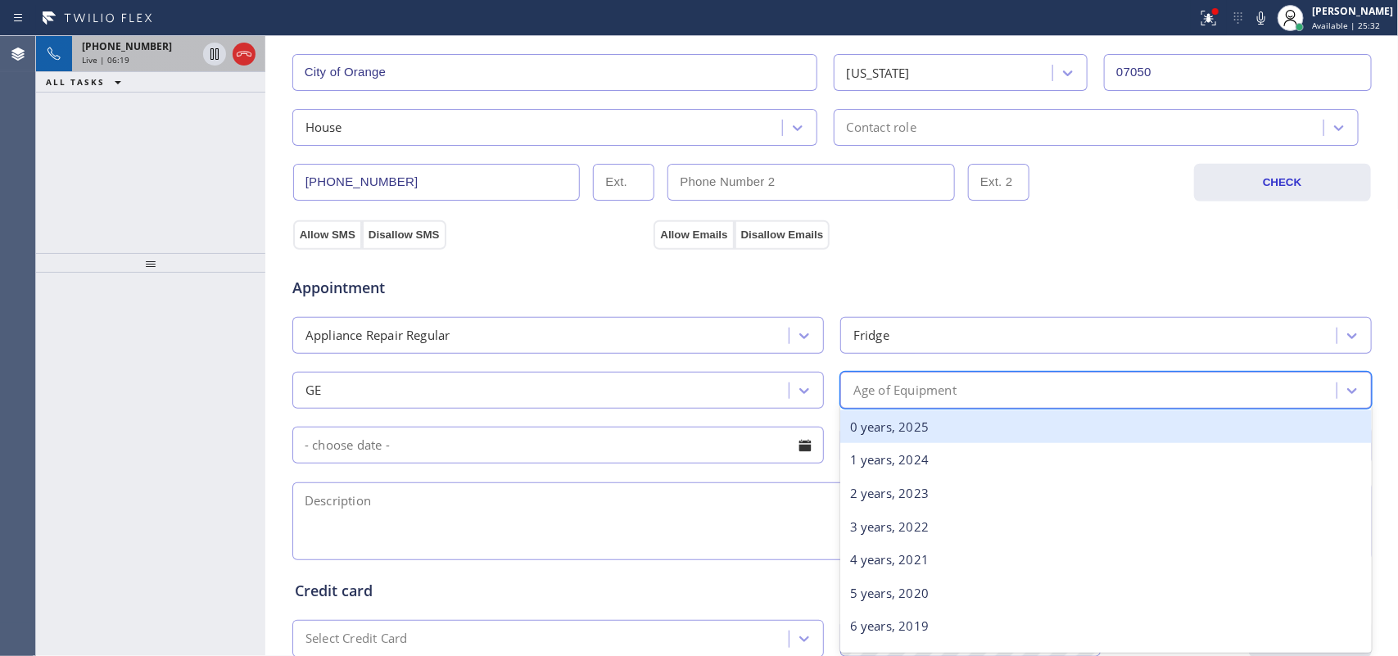
click at [959, 394] on div "Age of Equipment" at bounding box center [1090, 390] width 491 height 29
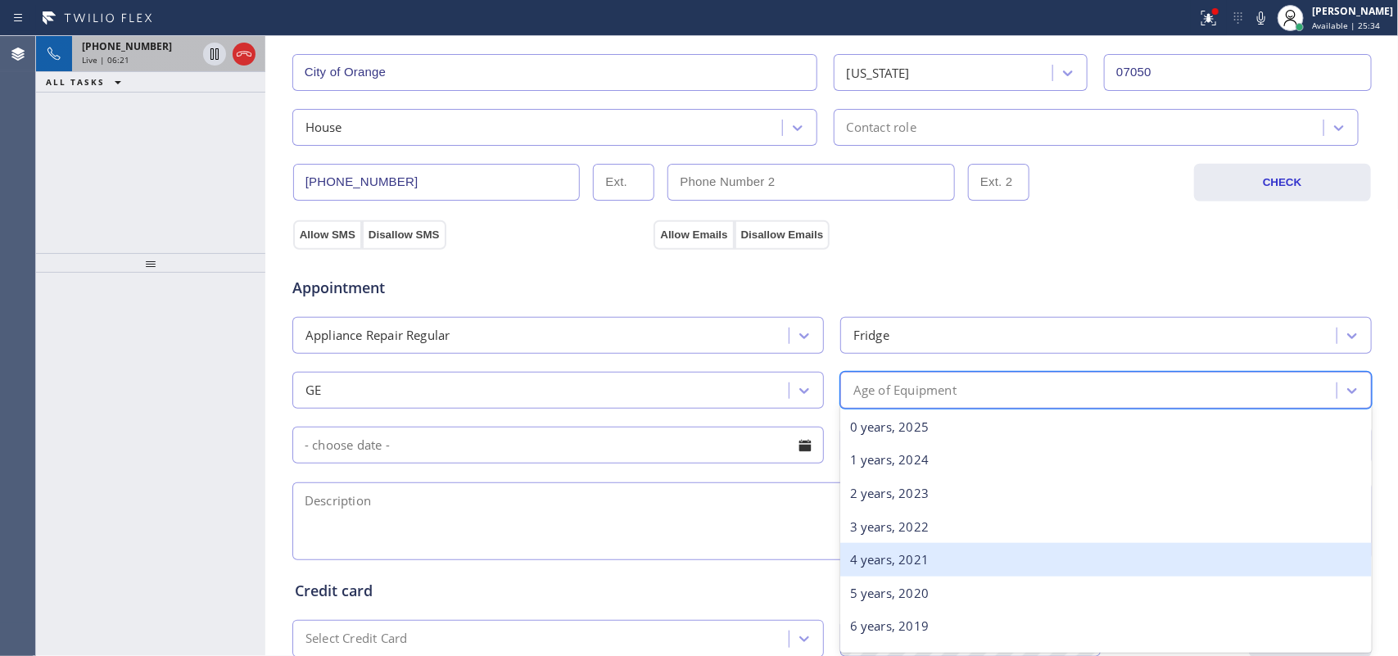
click at [956, 524] on div "4 years, 2021" at bounding box center [1105, 560] width 531 height 34
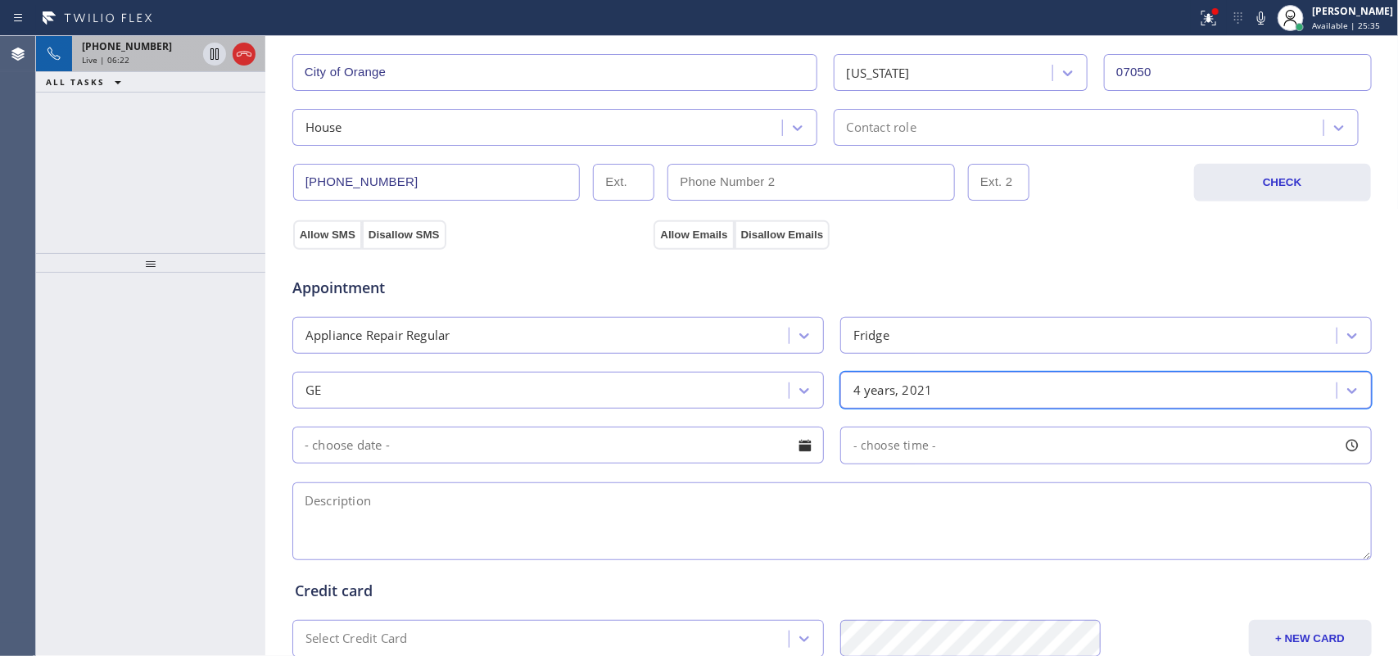
scroll to position [616, 0]
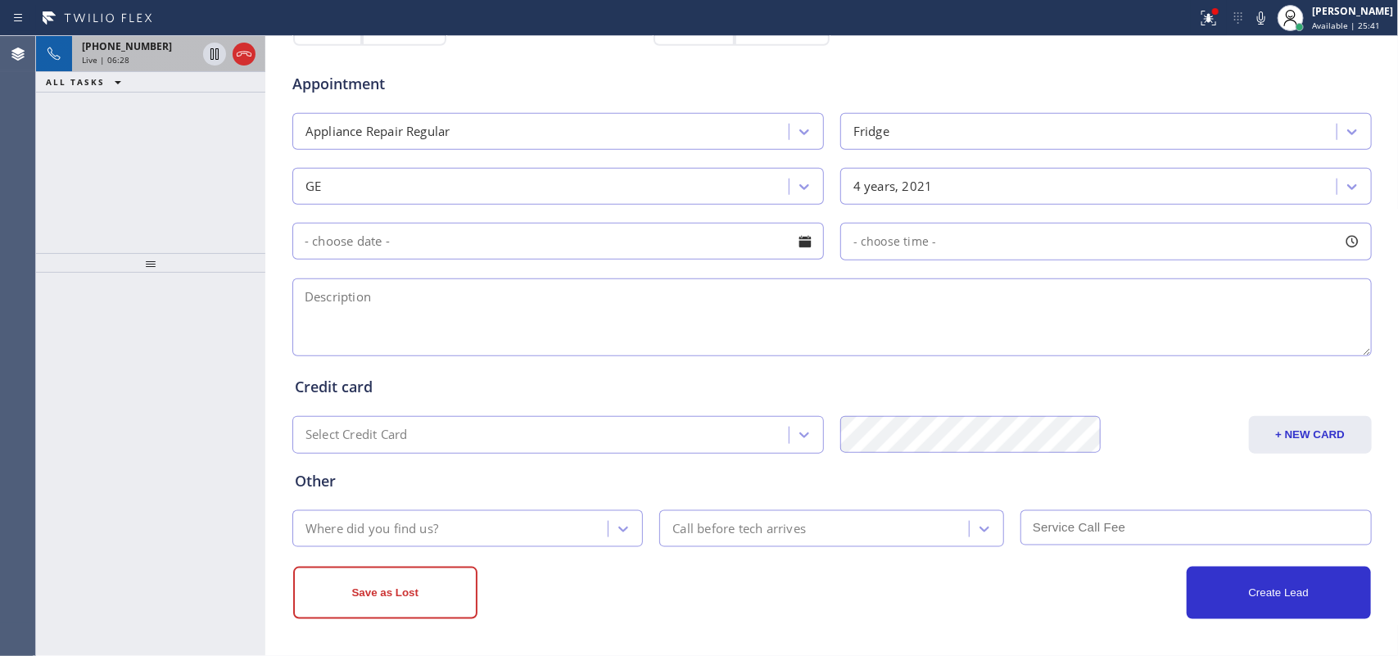
click at [459, 315] on textarea at bounding box center [831, 317] width 1079 height 78
paste textarea "GE FS French Door Fridge/ [DEMOGRAPHIC_DATA]/ it doesn't get cold / started thi…"
click at [465, 296] on textarea "GE FS French Door Fridge/ [DEMOGRAPHIC_DATA]/ it doesn't get cold / started thi…" at bounding box center [831, 317] width 1079 height 78
drag, startPoint x: 464, startPoint y: 295, endPoint x: 502, endPoint y: 296, distance: 37.7
click at [467, 295] on textarea "GE FS French Door Fridge/ [DEMOGRAPHIC_DATA]/ it doesn't get cold / started thi…" at bounding box center [831, 317] width 1079 height 78
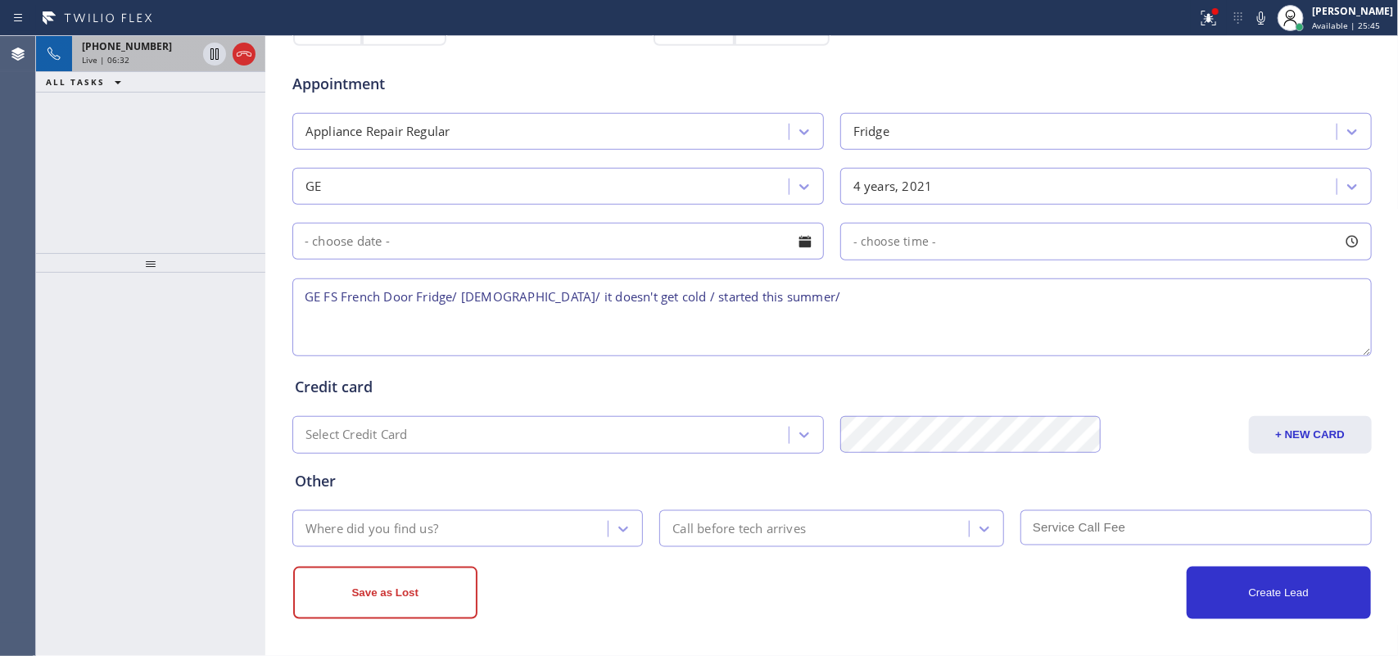
click at [460, 300] on textarea "GE FS French Door Fridge/ [DEMOGRAPHIC_DATA]/ it doesn't get cold / started thi…" at bounding box center [831, 317] width 1079 height 78
click at [819, 293] on textarea "GE FS French Door Fridge/ [DEMOGRAPHIC_DATA]/ it doesn't get cold / started thi…" at bounding box center [831, 317] width 1079 height 78
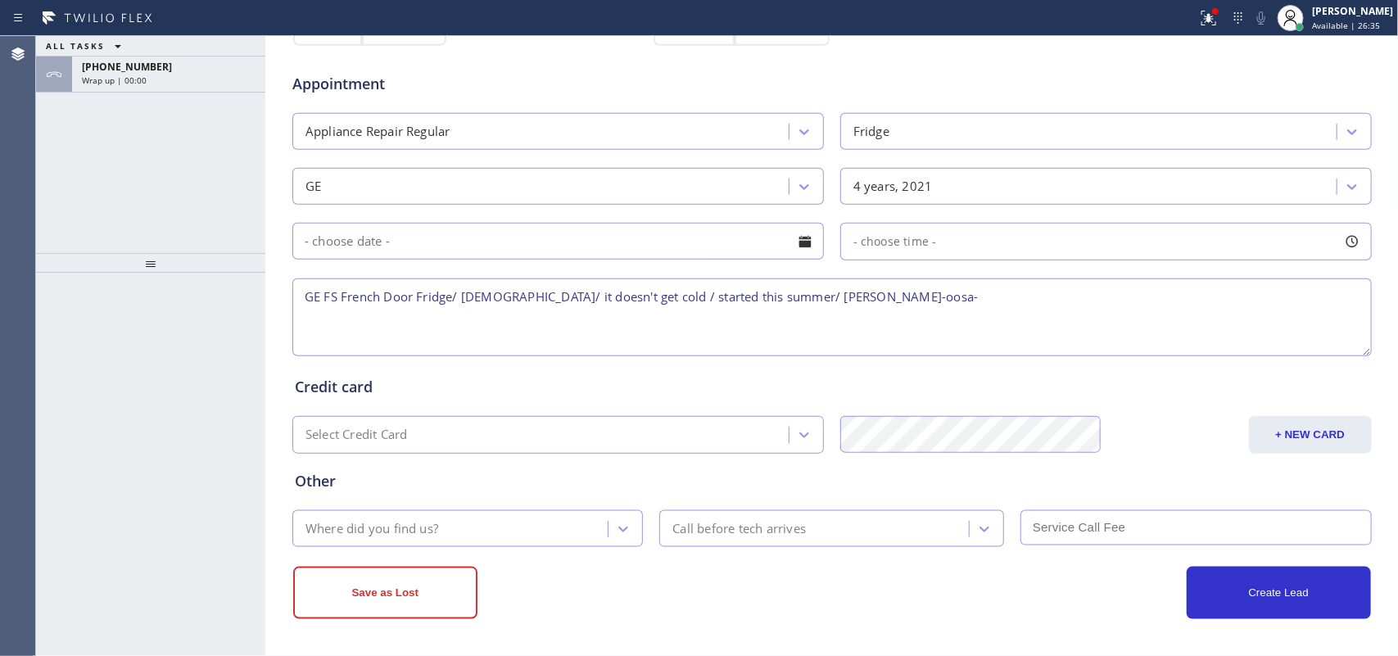
click at [56, 161] on div "ALL TASKS ALL TASKS ACTIVE TASKS TASKS IN WRAP UP [PHONE_NUMBER] Wrap up | 00:00" at bounding box center [150, 144] width 229 height 217
click at [902, 295] on textarea "GE FS French Door Fridge/ [DEMOGRAPHIC_DATA]/ it doesn't get cold / started thi…" at bounding box center [831, 317] width 1079 height 78
drag, startPoint x: 823, startPoint y: 303, endPoint x: 796, endPoint y: 305, distance: 27.1
click at [796, 305] on textarea "GE FS French Door Fridge/ [DEMOGRAPHIC_DATA]/ it doesn't get cold / started thi…" at bounding box center [831, 317] width 1079 height 78
drag, startPoint x: 1040, startPoint y: 291, endPoint x: 1063, endPoint y: 295, distance: 23.3
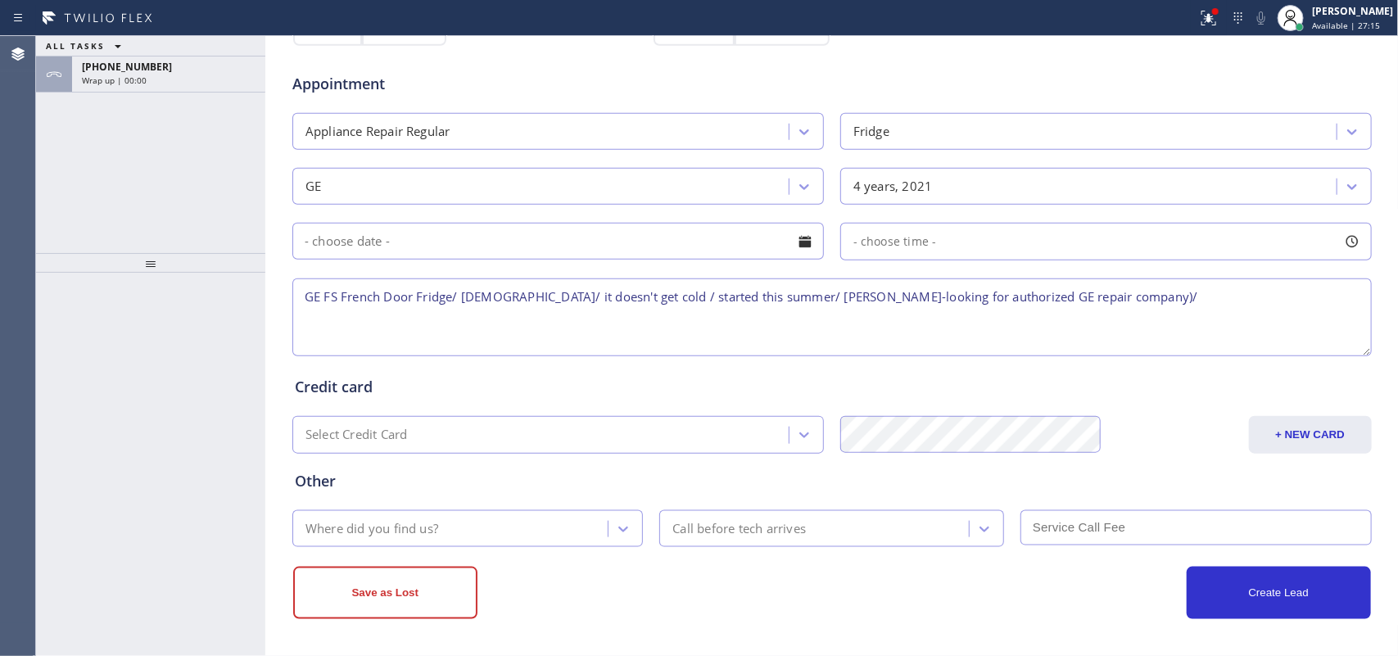
click at [1047, 292] on textarea "GE FS French Door Fridge/ [DEMOGRAPHIC_DATA]/ it doesn't get cold / started thi…" at bounding box center [831, 317] width 1079 height 78
click at [1114, 299] on textarea "GE FS French Door Fridge/ [DEMOGRAPHIC_DATA]/ it doesn't get cold / started thi…" at bounding box center [831, 317] width 1079 height 78
type textarea "GE FS French Door Fridge/ [DEMOGRAPHIC_DATA]/ it doesn't get cold / started thi…"
click at [608, 518] on div at bounding box center [622, 528] width 29 height 29
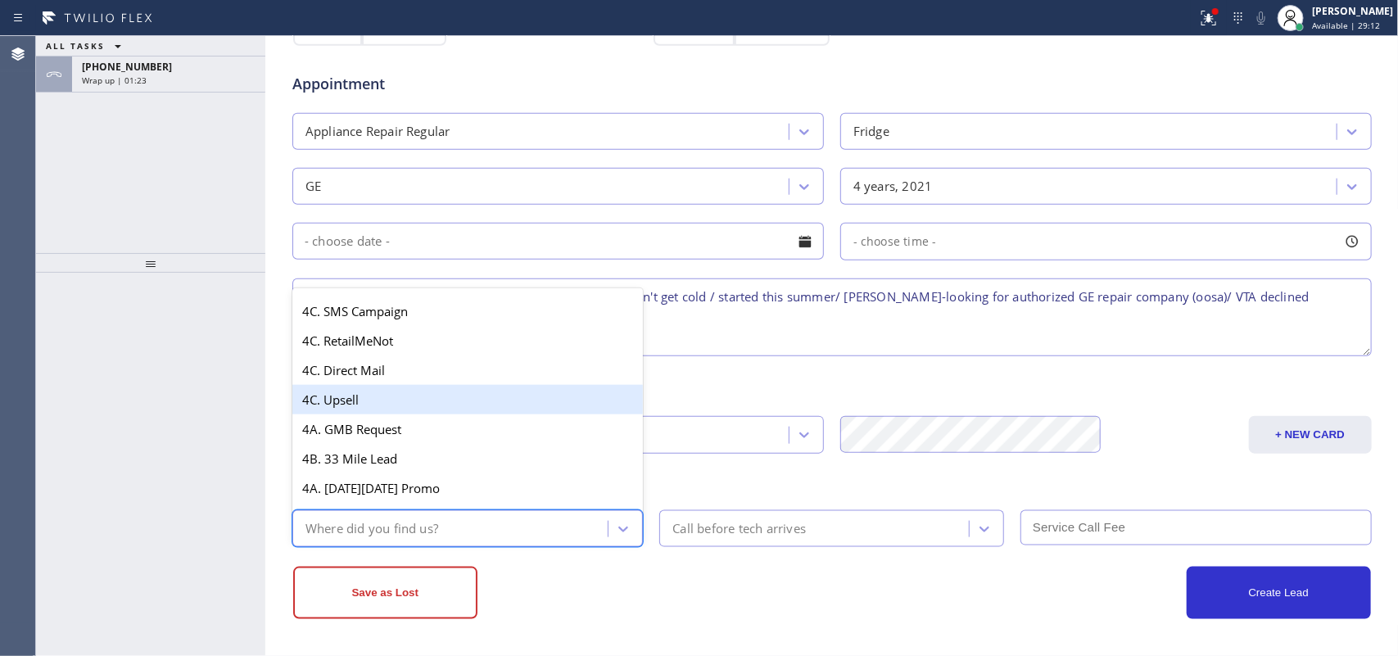
scroll to position [1711, 0]
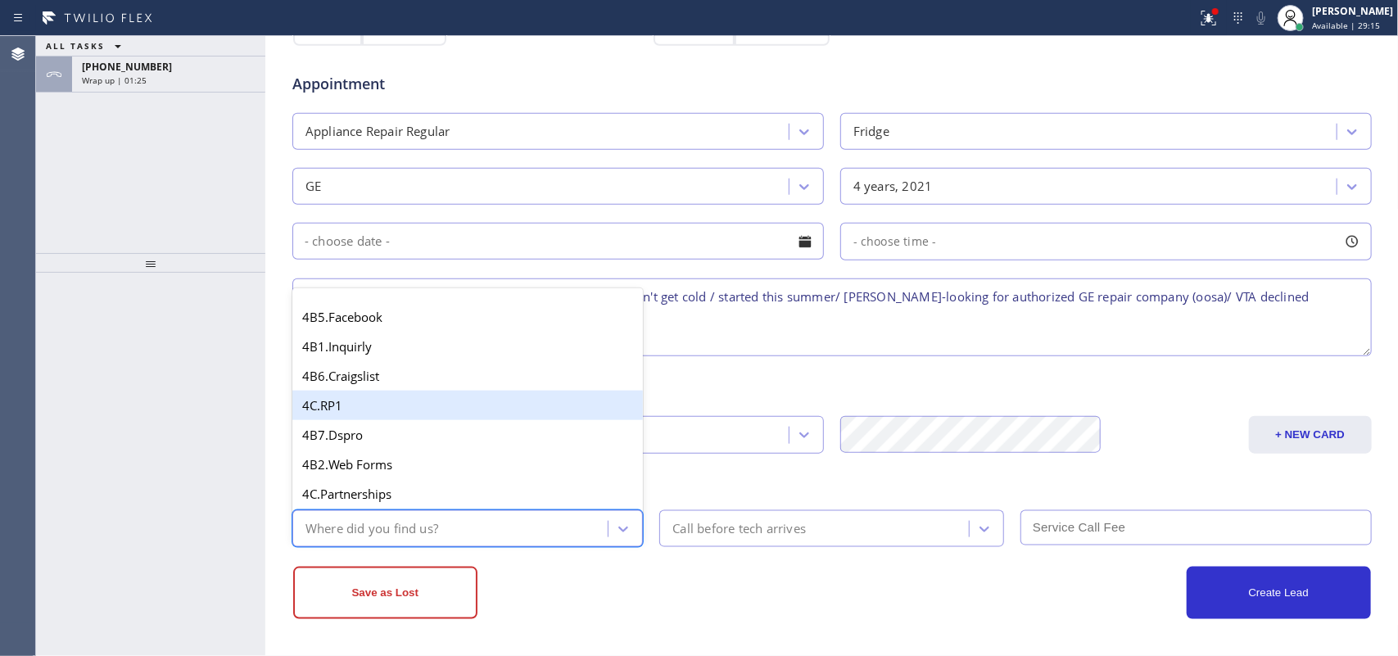
type input "g"
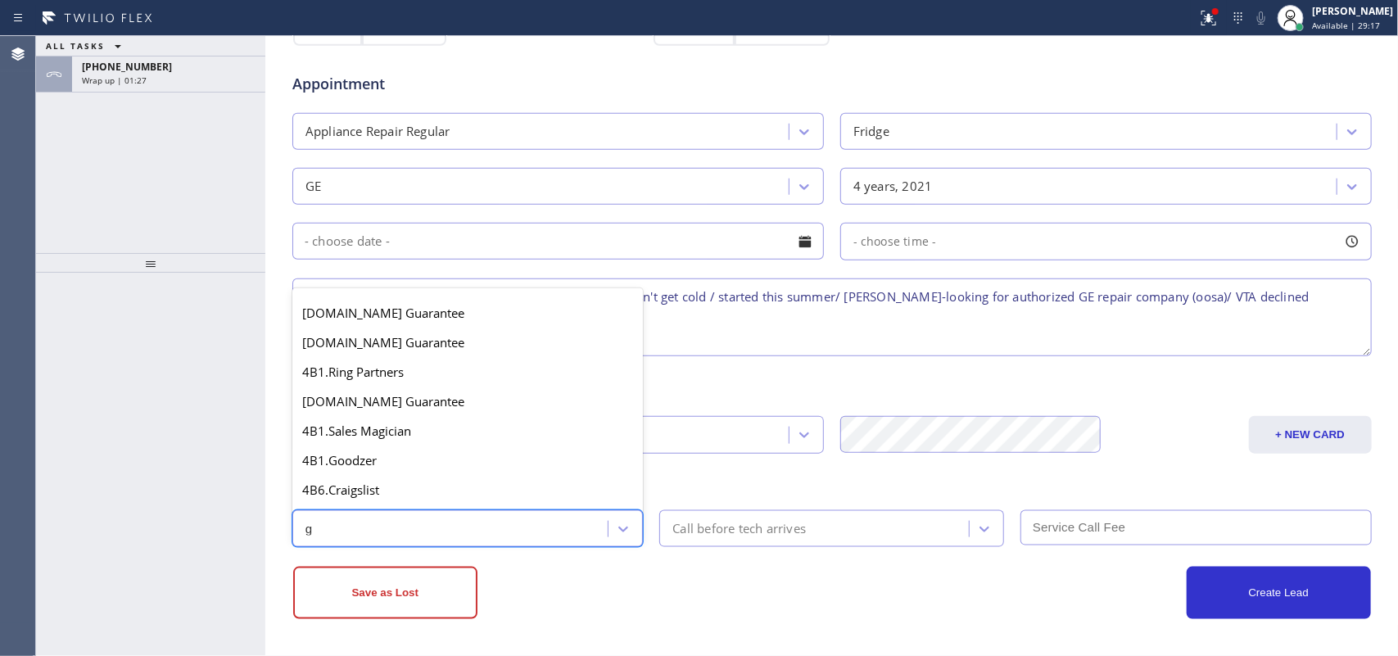
scroll to position [307, 0]
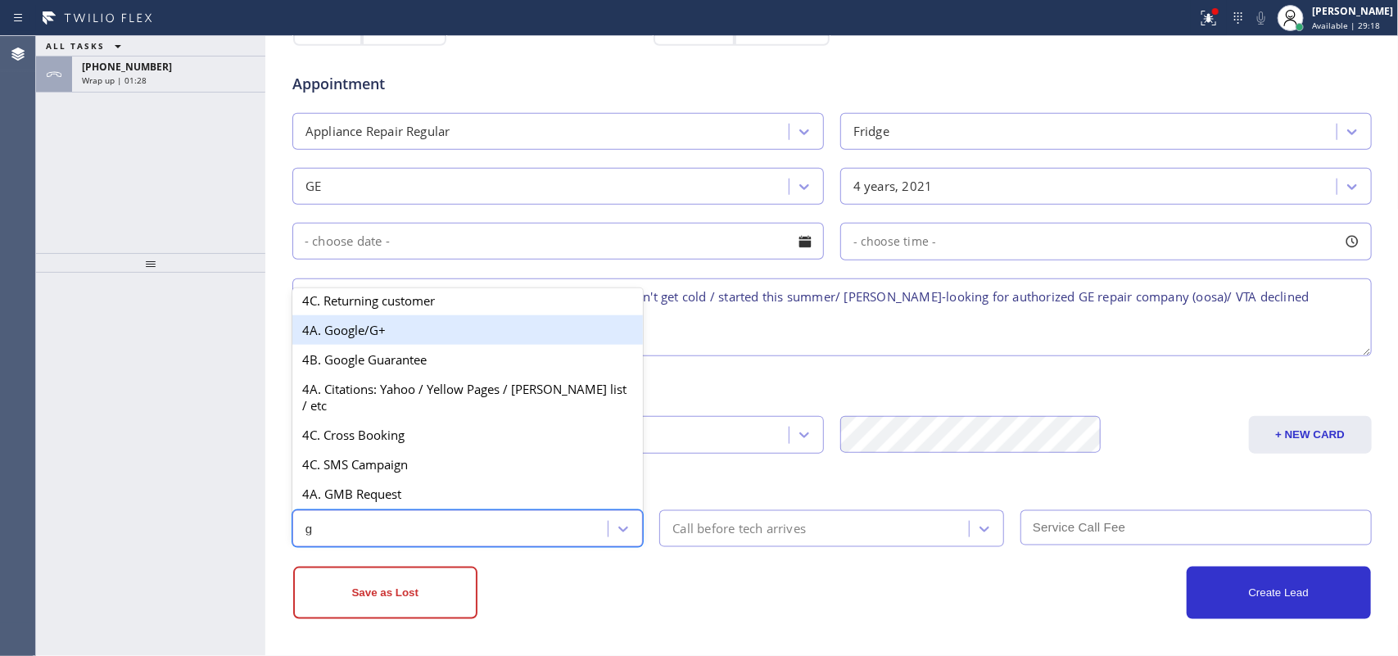
click at [443, 345] on div "4A. Google/G+" at bounding box center [467, 329] width 351 height 29
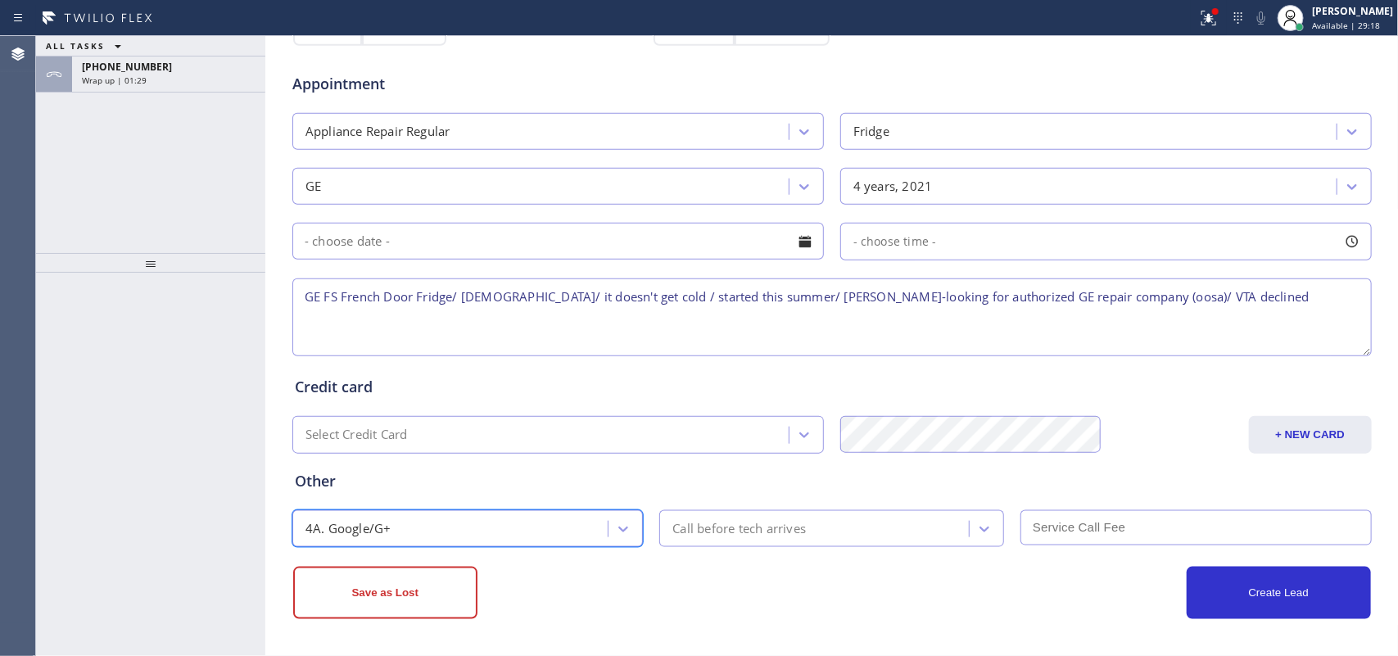
click at [791, 524] on div "Call before tech arrives" at bounding box center [738, 528] width 133 height 19
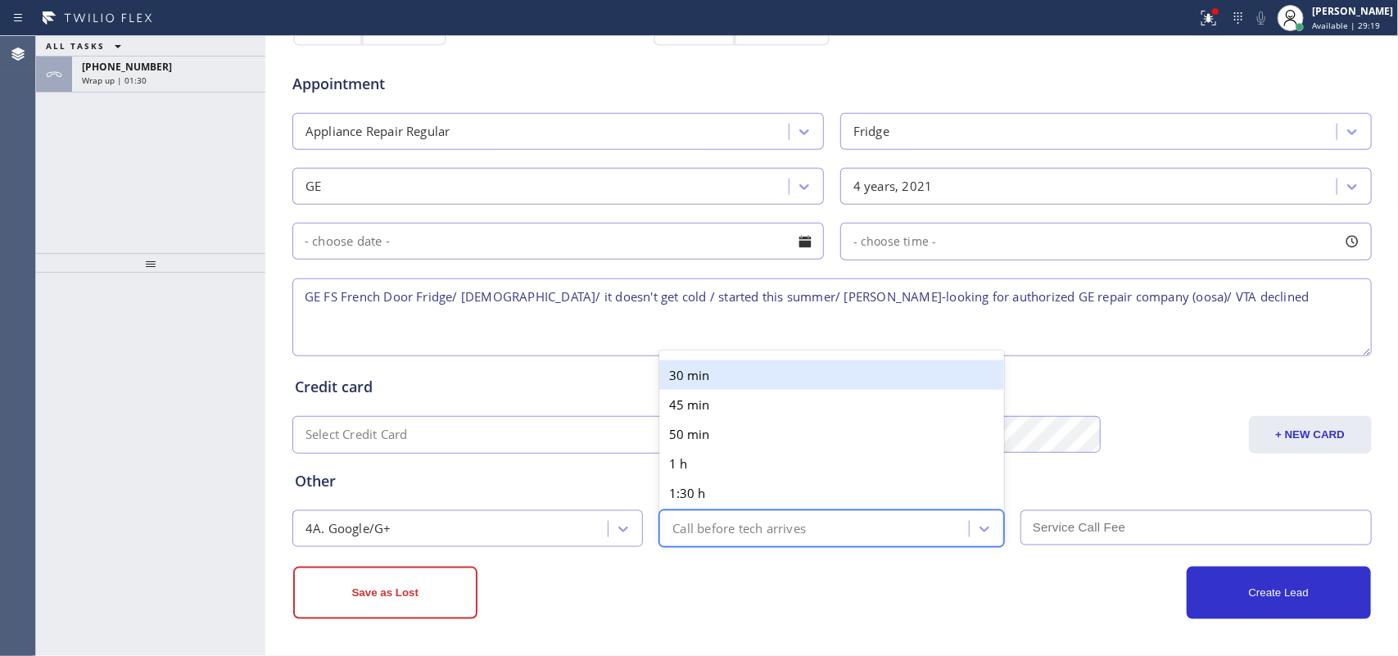
click at [779, 366] on div "30 min" at bounding box center [831, 374] width 345 height 29
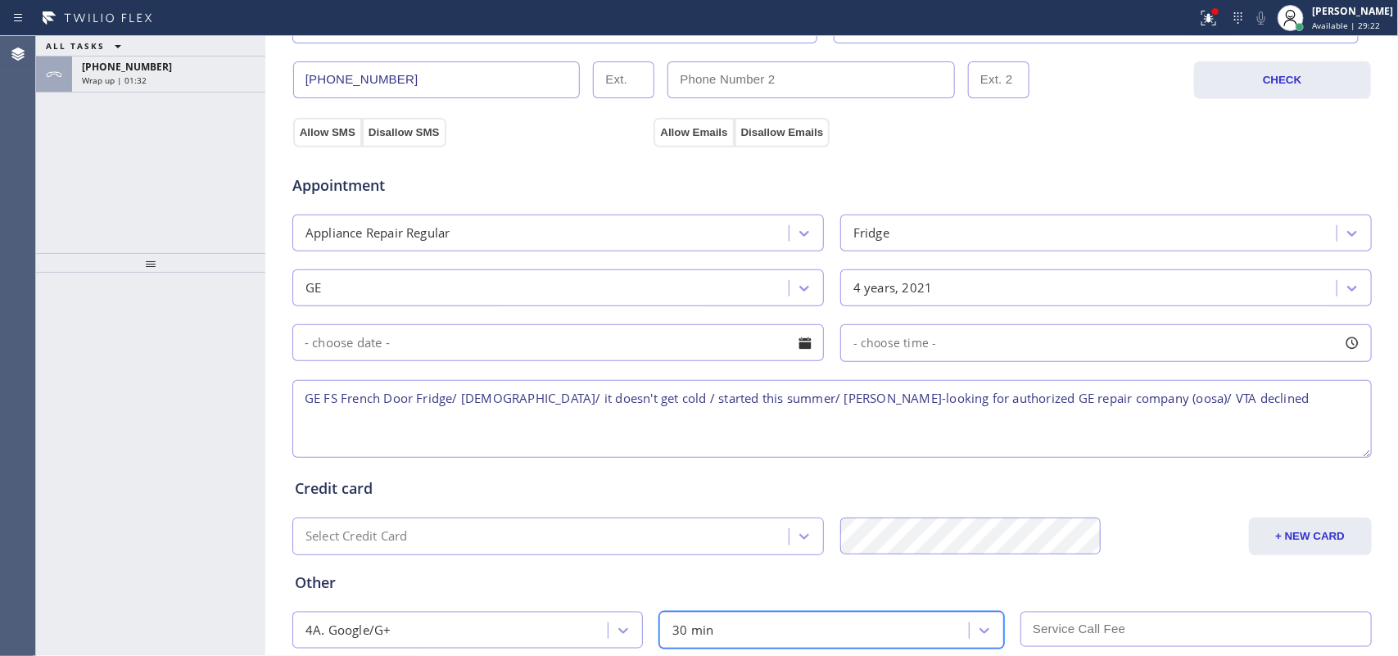
scroll to position [616, 0]
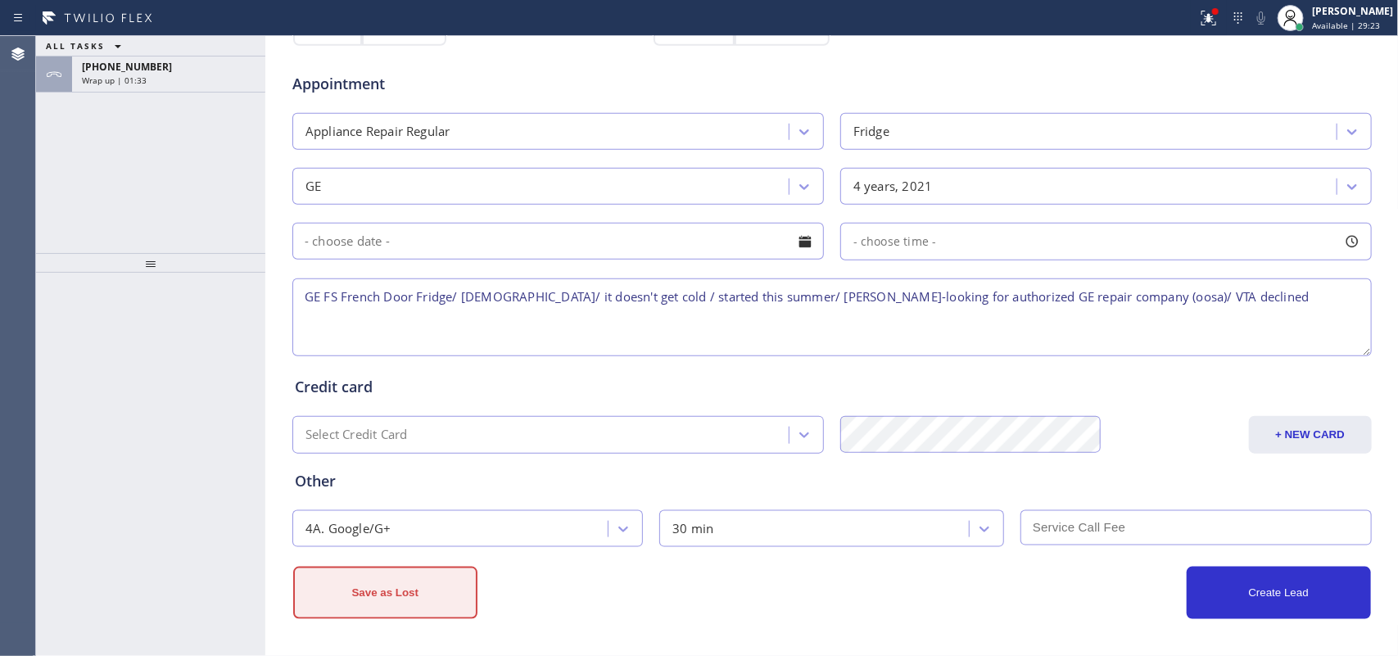
click at [427, 524] on button "Save as Lost" at bounding box center [385, 593] width 184 height 52
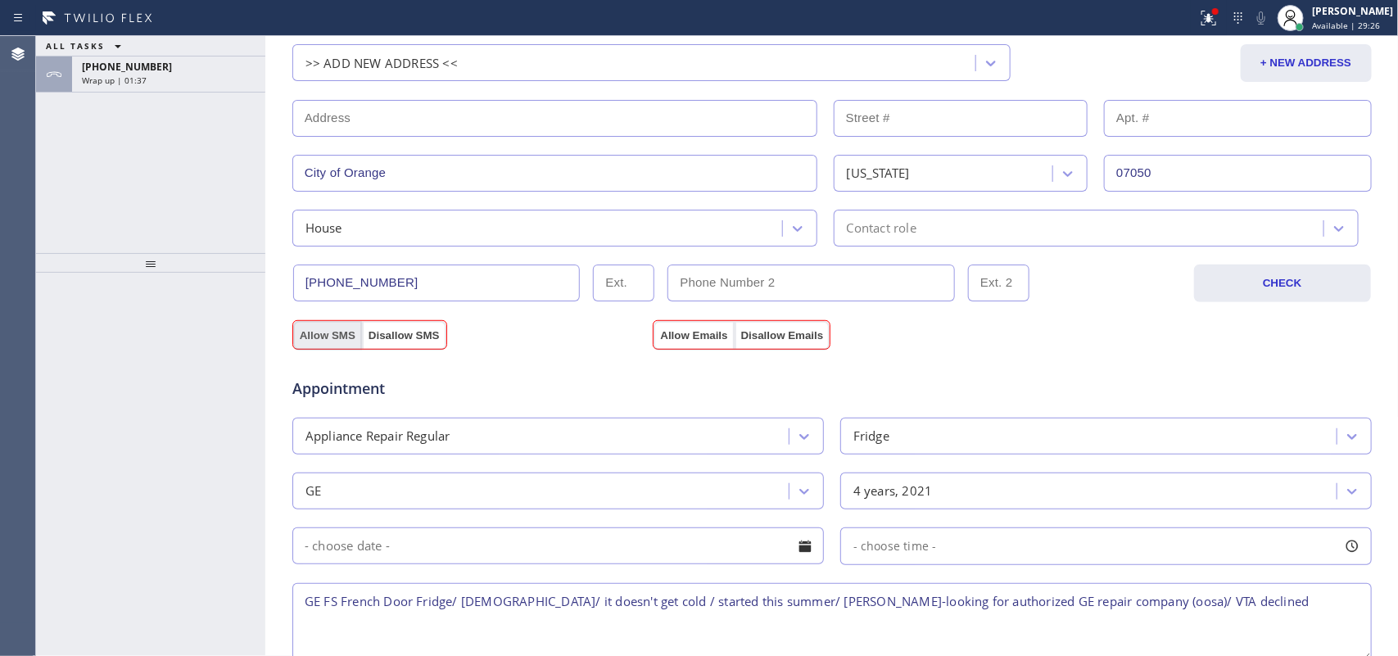
click at [321, 341] on button "Allow SMS" at bounding box center [327, 335] width 69 height 29
click at [669, 333] on button "Allow Emails" at bounding box center [693, 335] width 80 height 29
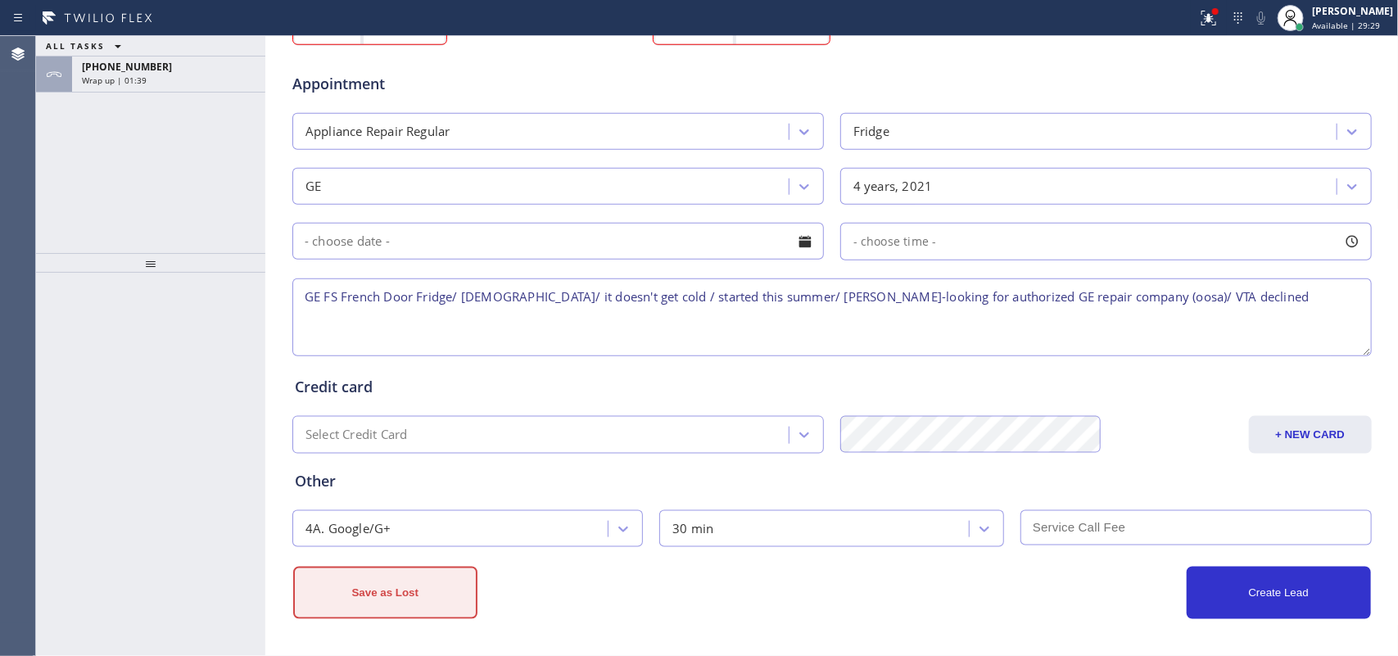
click at [424, 524] on button "Save as Lost" at bounding box center [385, 593] width 184 height 52
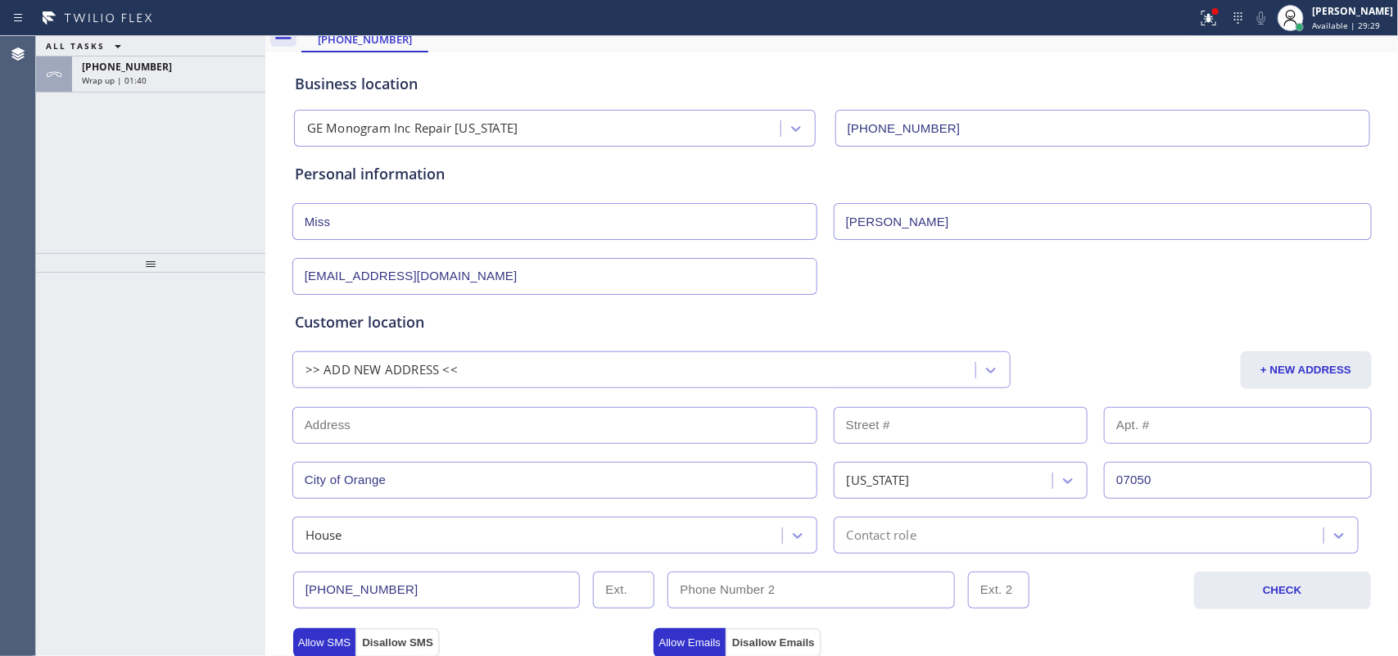
scroll to position [0, 0]
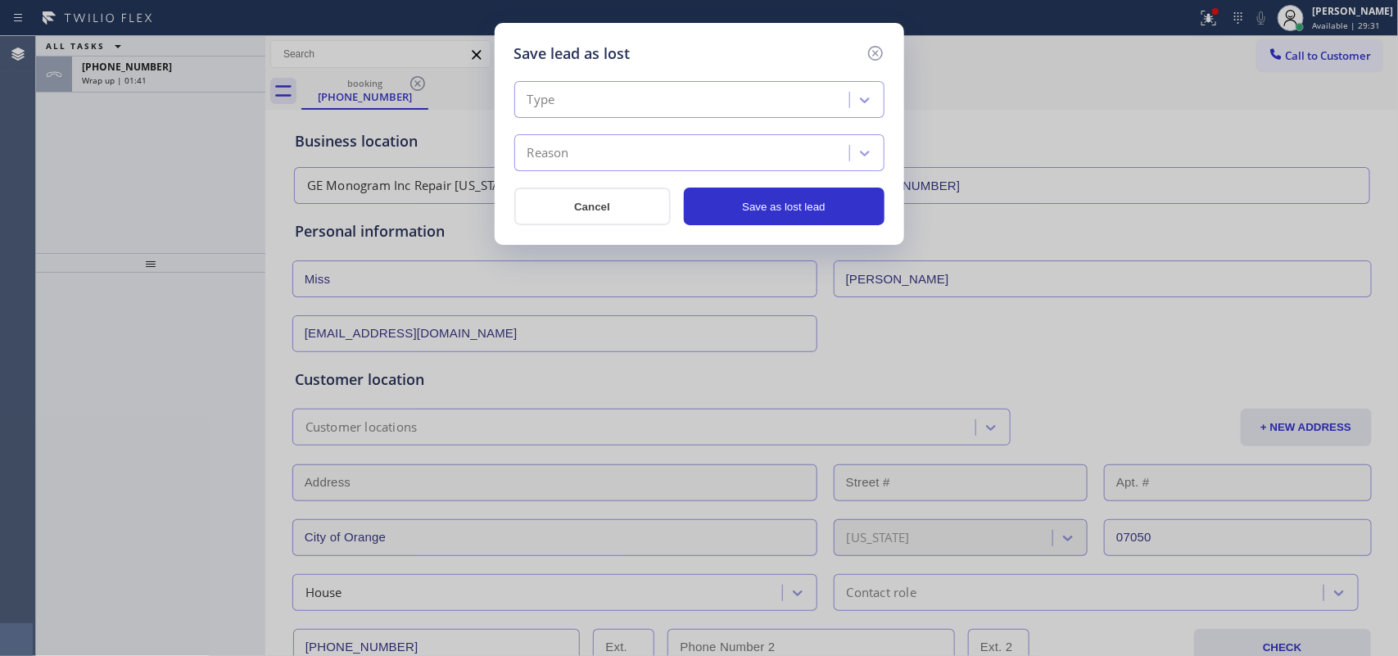
click at [829, 84] on div "Type" at bounding box center [699, 99] width 370 height 37
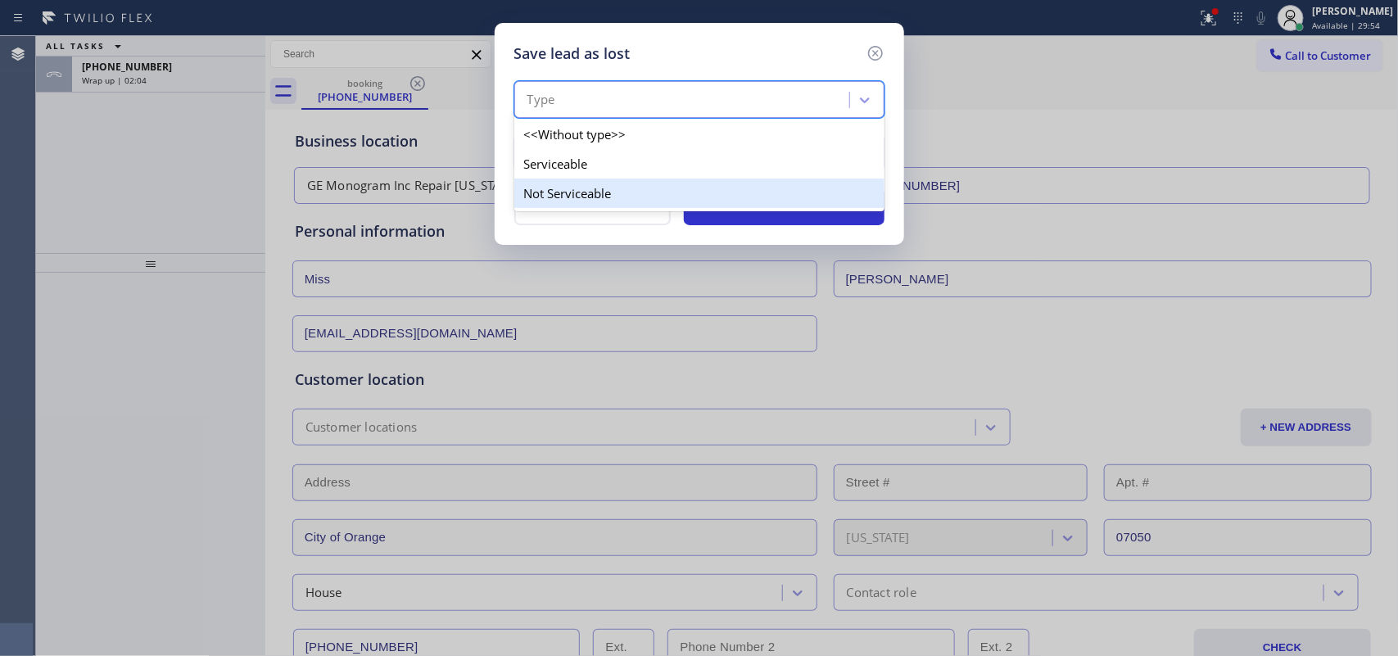
click at [545, 194] on div "Not Serviceable" at bounding box center [699, 193] width 370 height 29
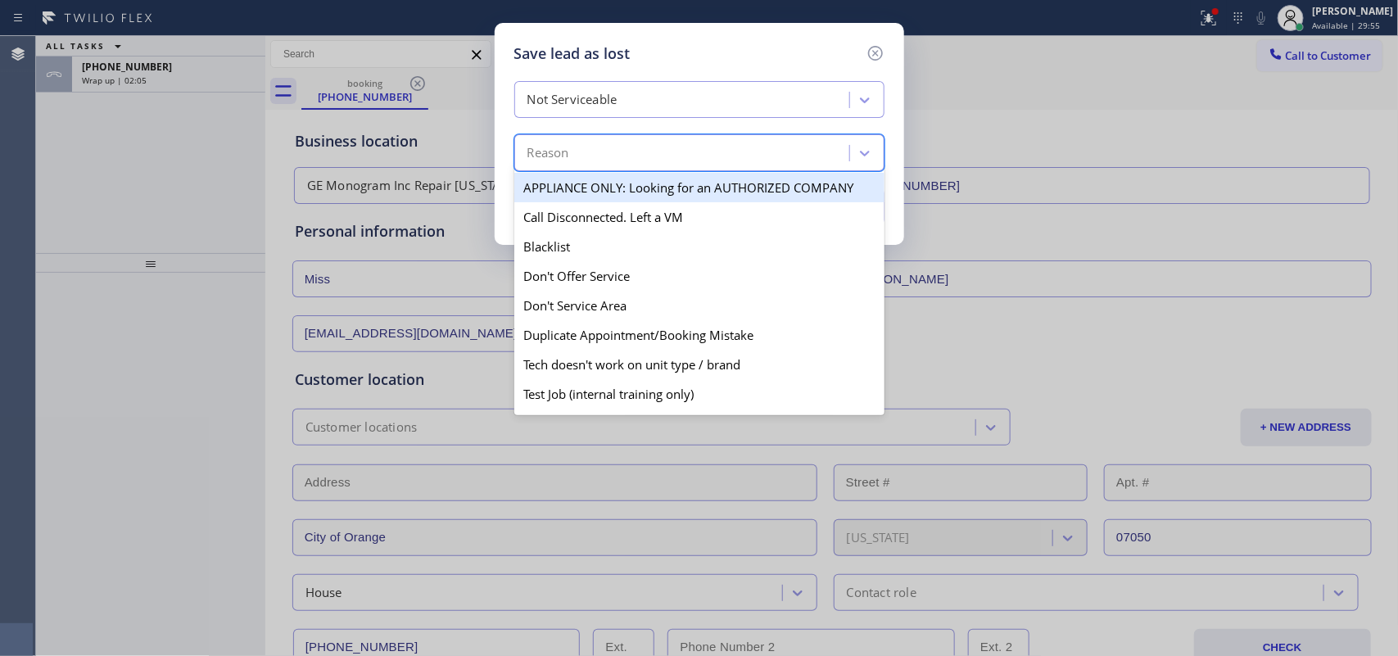
click at [592, 154] on div "Reason" at bounding box center [684, 153] width 330 height 29
click at [631, 190] on div "APPLIANCE ONLY: Looking for an AUTHORIZED COMPANY" at bounding box center [699, 187] width 370 height 29
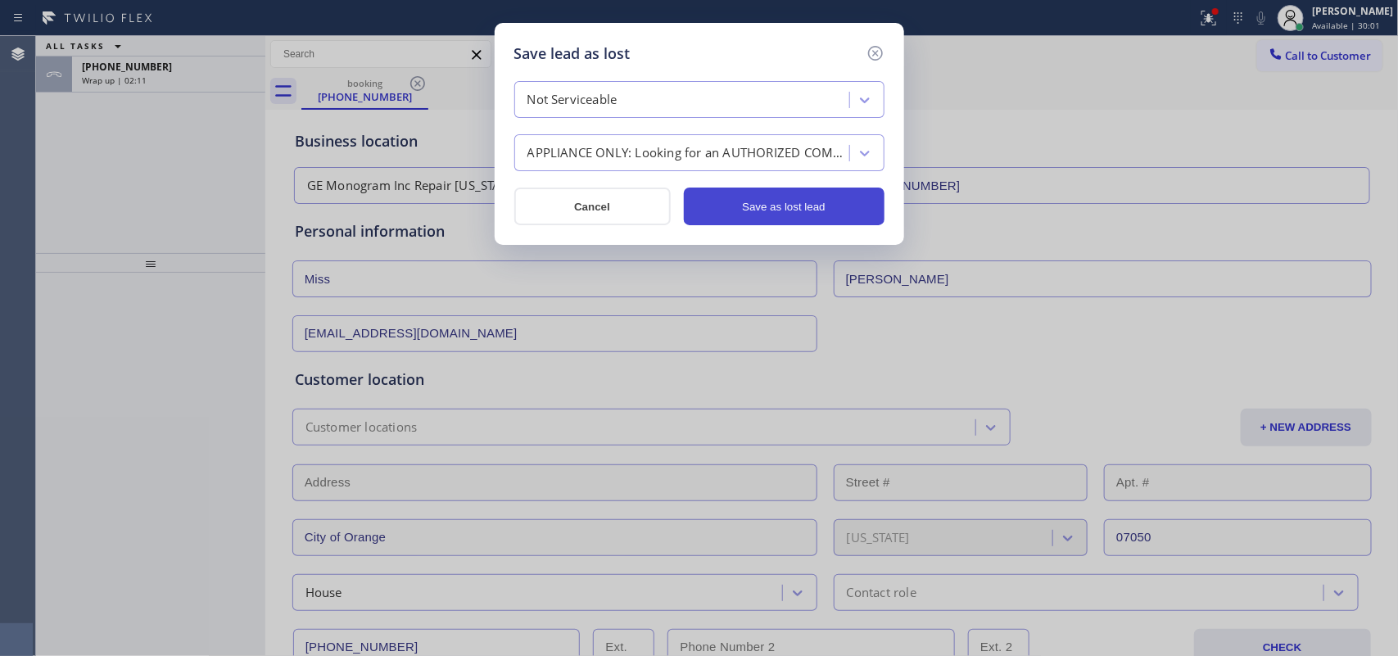
click at [778, 219] on button "Save as lost lead" at bounding box center [784, 207] width 201 height 38
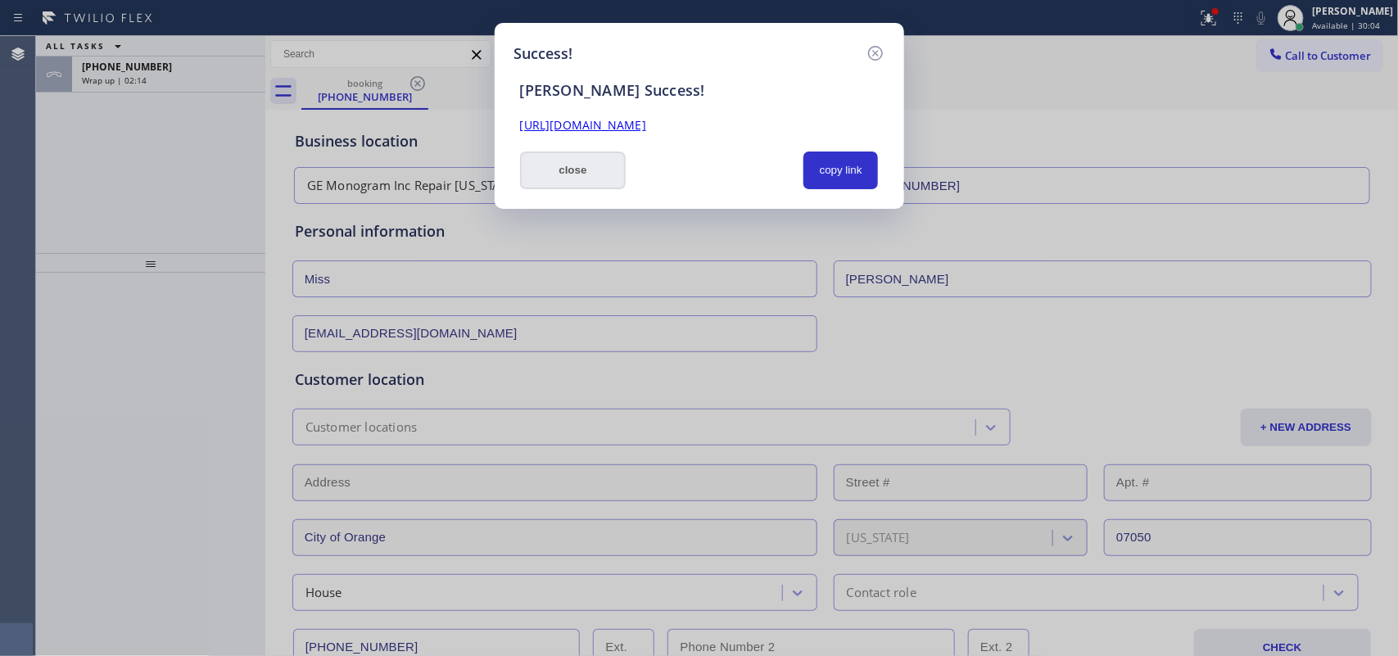
click at [579, 180] on button "close" at bounding box center [573, 170] width 106 height 38
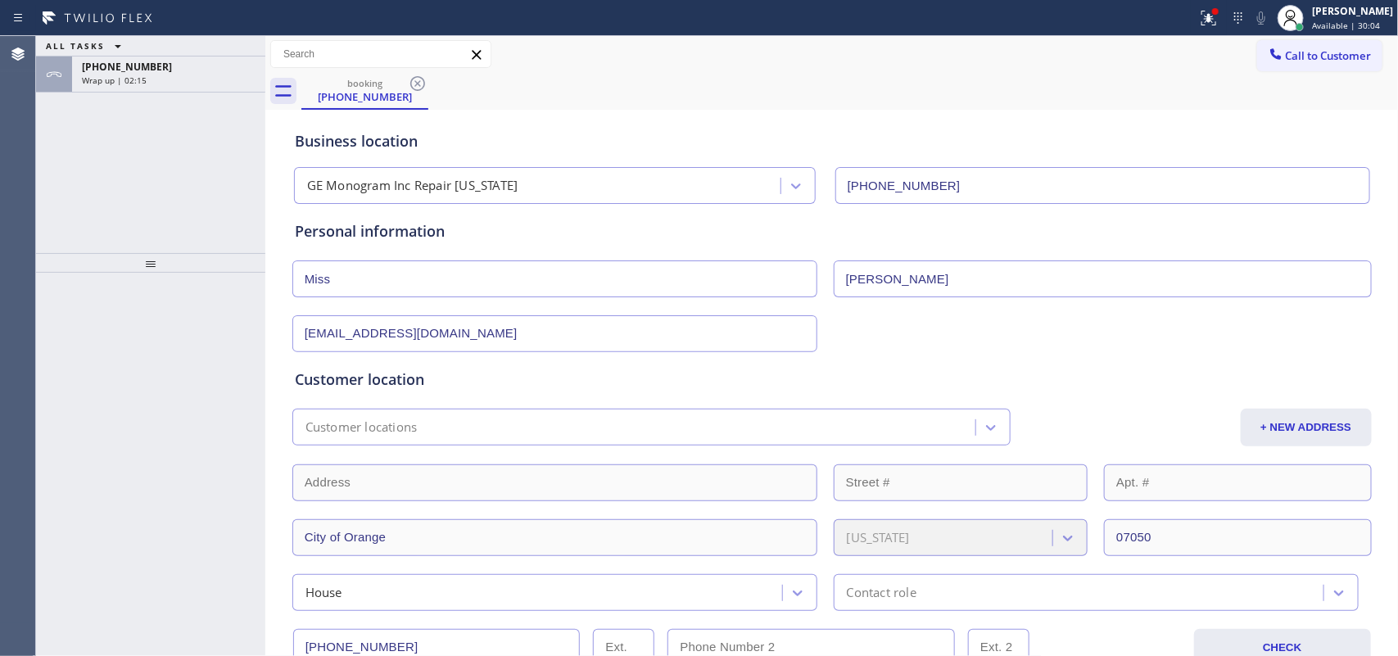
click at [181, 55] on div "ALL TASKS ALL TASKS ACTIVE TASKS TASKS IN WRAP UP" at bounding box center [150, 46] width 229 height 20
click at [186, 78] on div "Wrap up | 02:15" at bounding box center [169, 80] width 174 height 11
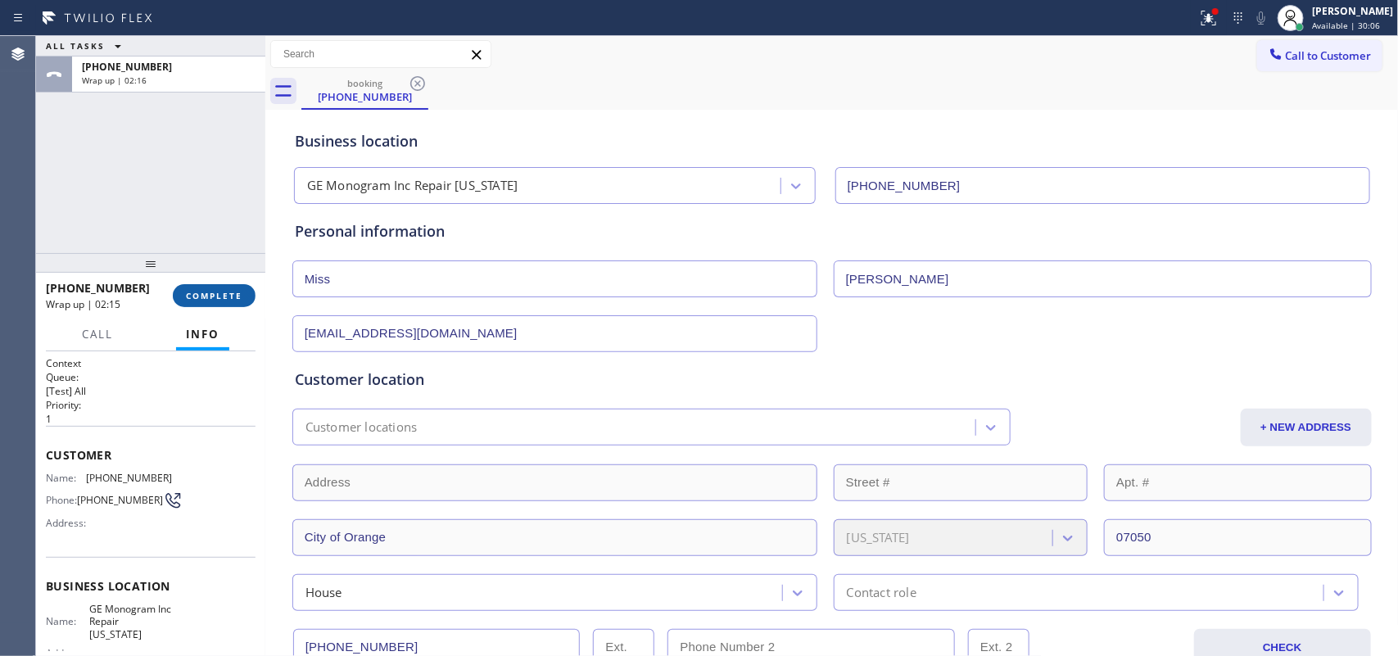
click at [221, 296] on span "COMPLETE" at bounding box center [214, 295] width 57 height 11
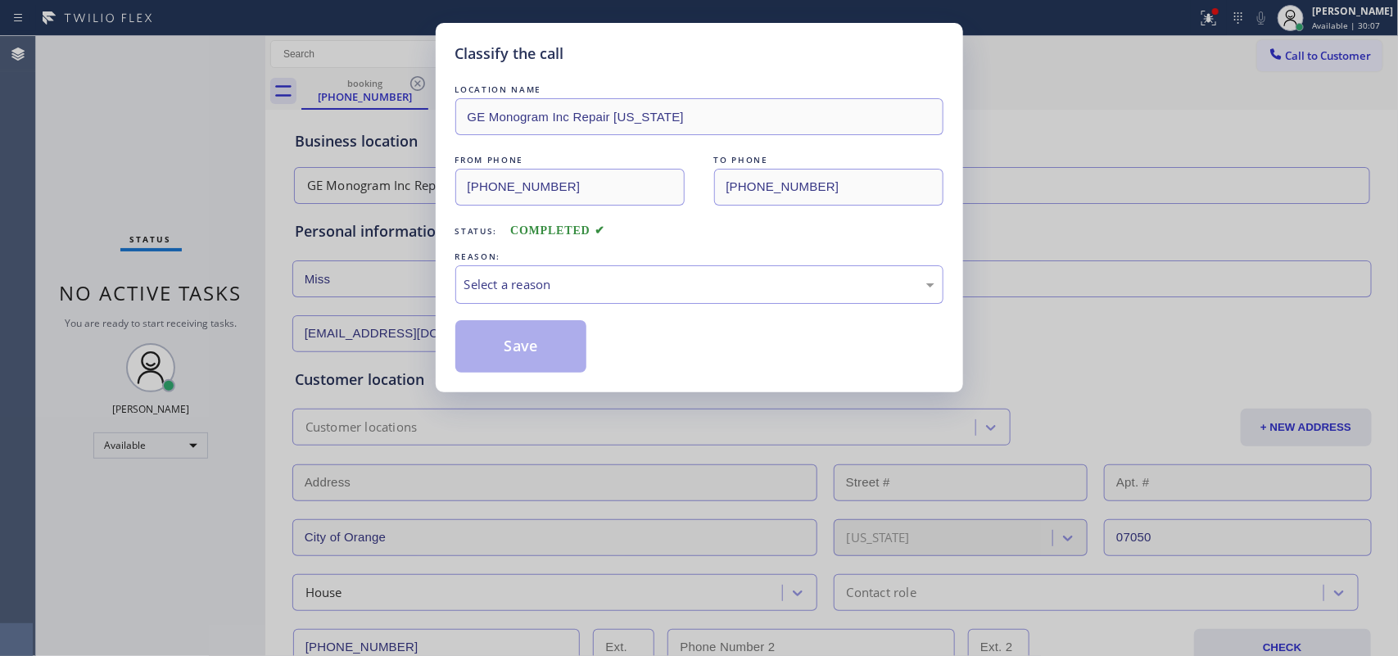
click at [557, 283] on div "Select a reason" at bounding box center [699, 284] width 470 height 19
click at [542, 333] on button "Save" at bounding box center [521, 346] width 132 height 52
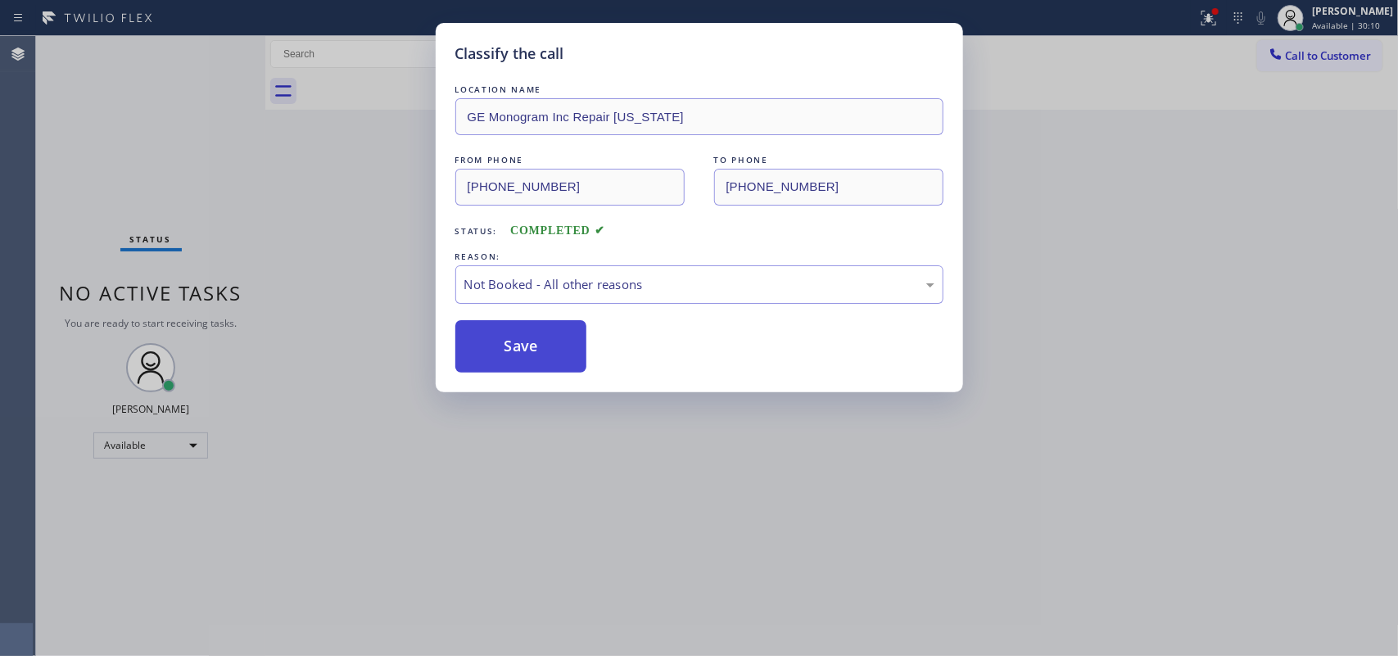
click at [541, 332] on button "Save" at bounding box center [521, 346] width 132 height 52
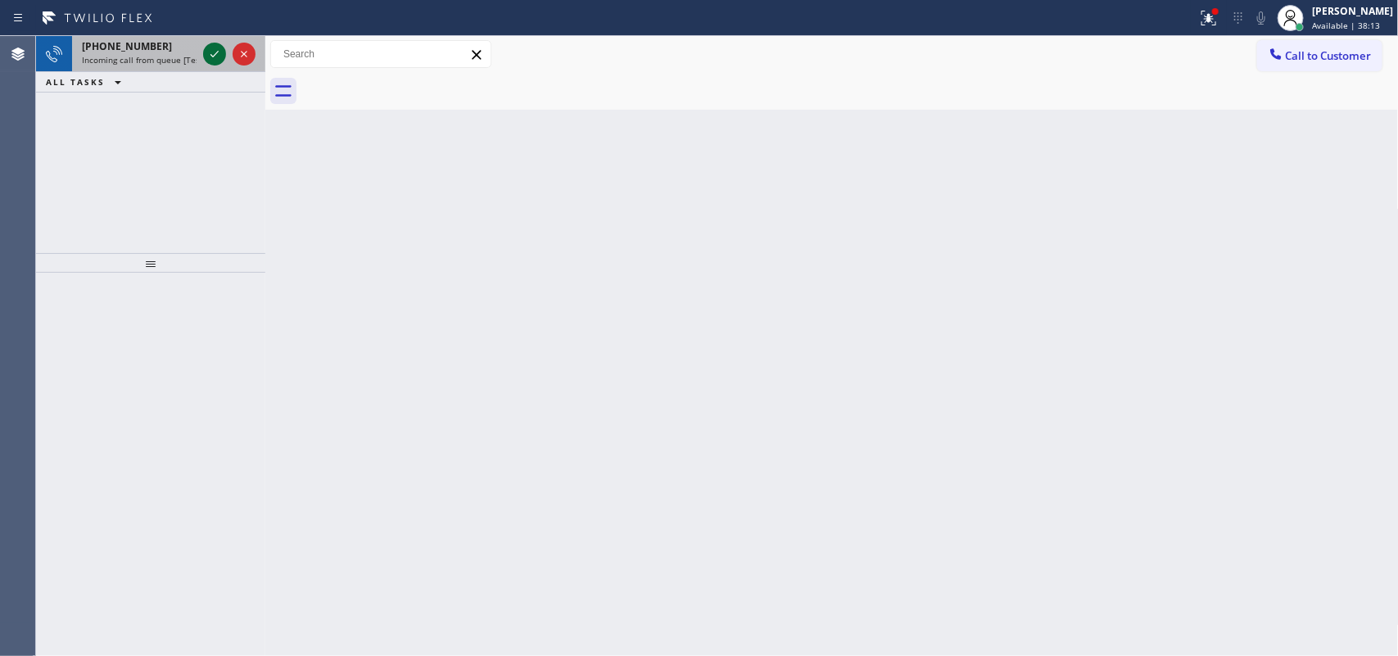
click at [211, 50] on icon at bounding box center [215, 54] width 20 height 20
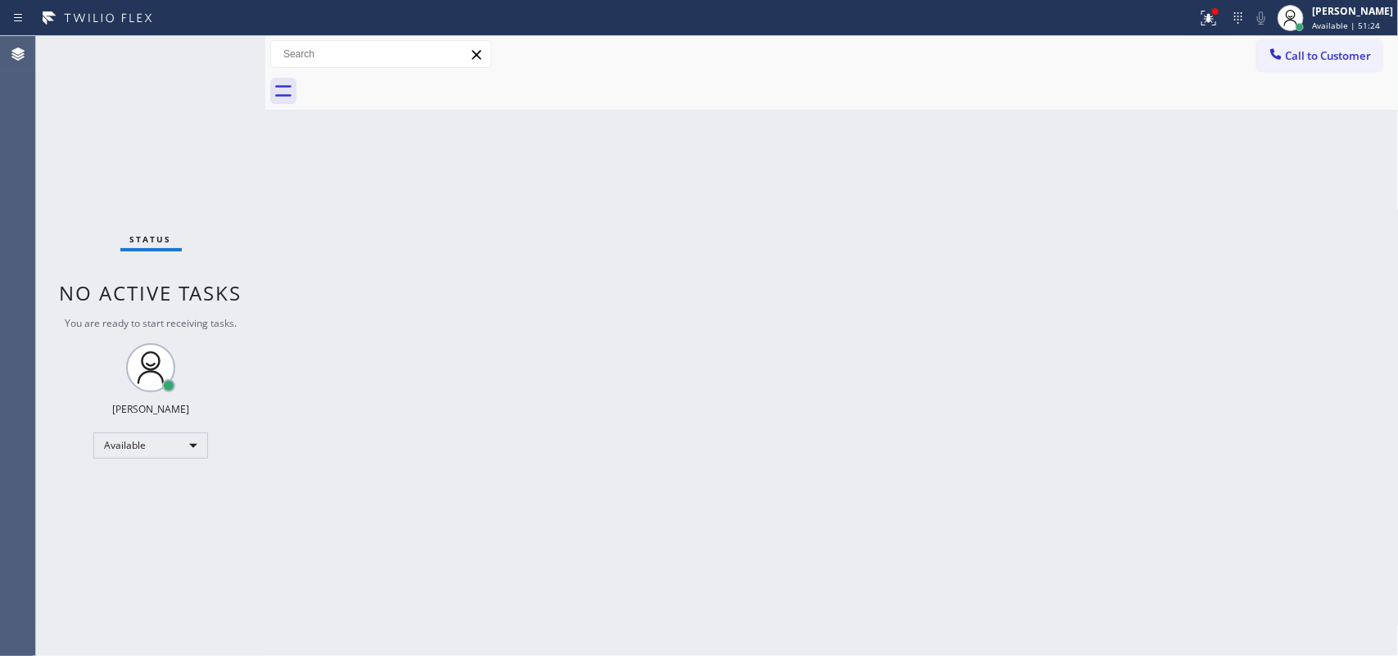
click at [524, 398] on div "Back to Dashboard Change Sender ID Customers Technicians Select a contact Outbo…" at bounding box center [831, 346] width 1133 height 620
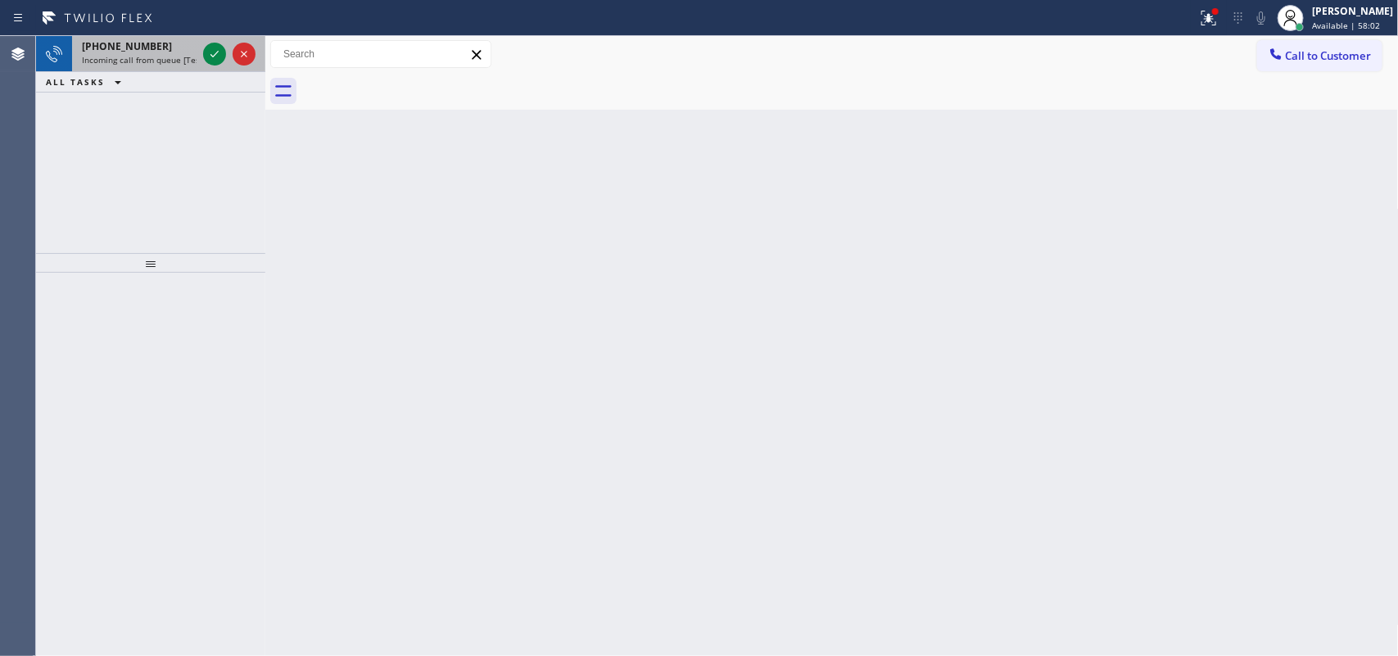
drag, startPoint x: 184, startPoint y: 55, endPoint x: 197, endPoint y: 51, distance: 13.7
click at [194, 54] on span "Incoming call from queue [Test] All" at bounding box center [150, 59] width 136 height 11
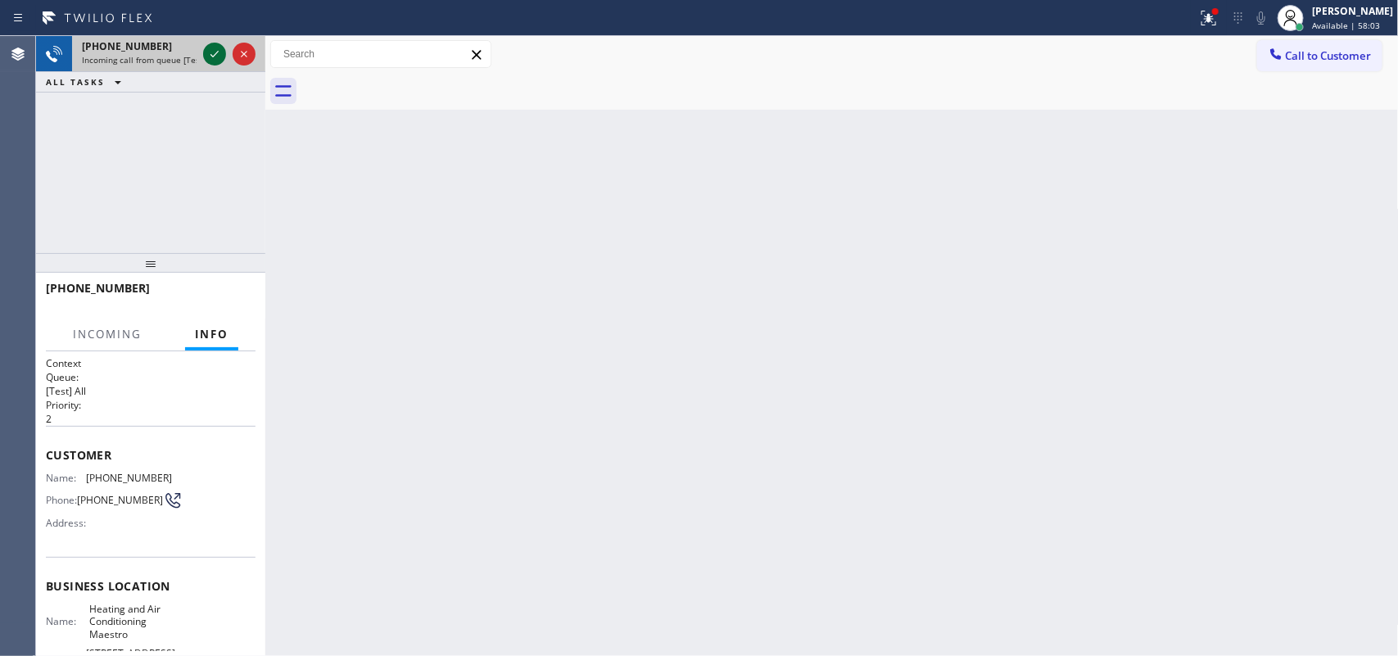
click at [211, 52] on icon at bounding box center [215, 54] width 20 height 20
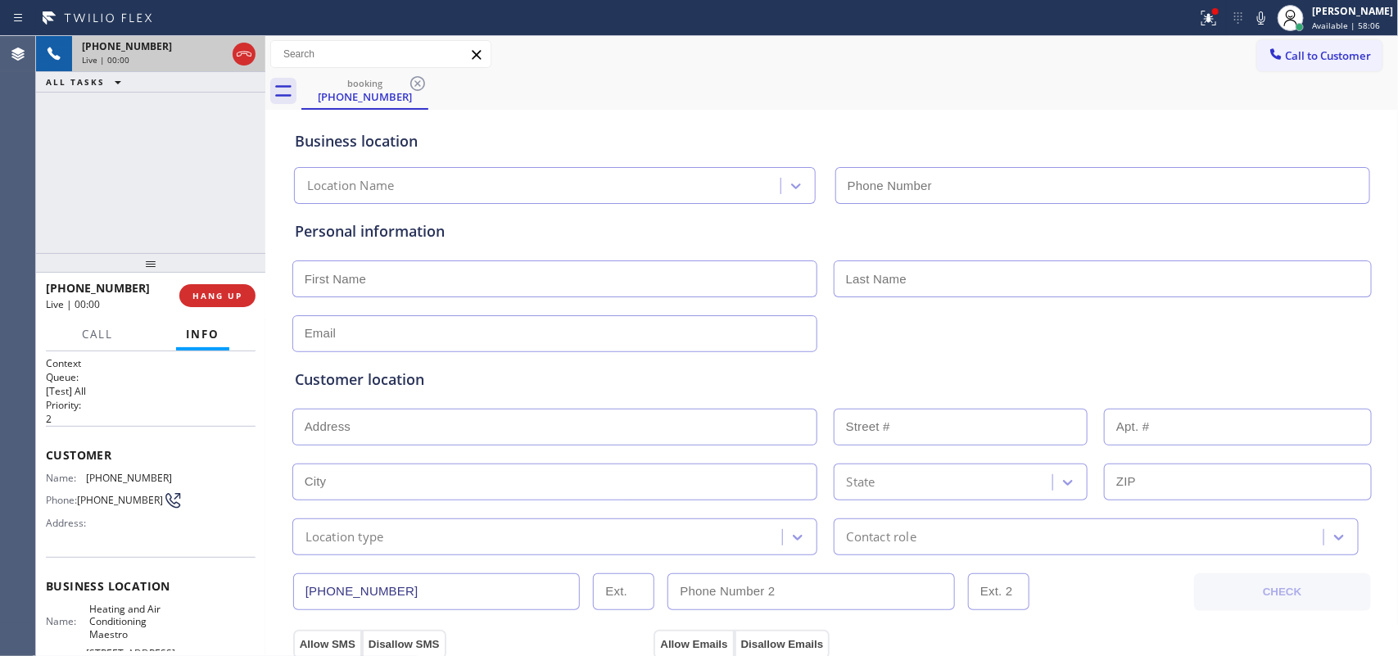
type input "[PHONE_NUMBER]"
click at [103, 344] on button "Call" at bounding box center [97, 335] width 51 height 32
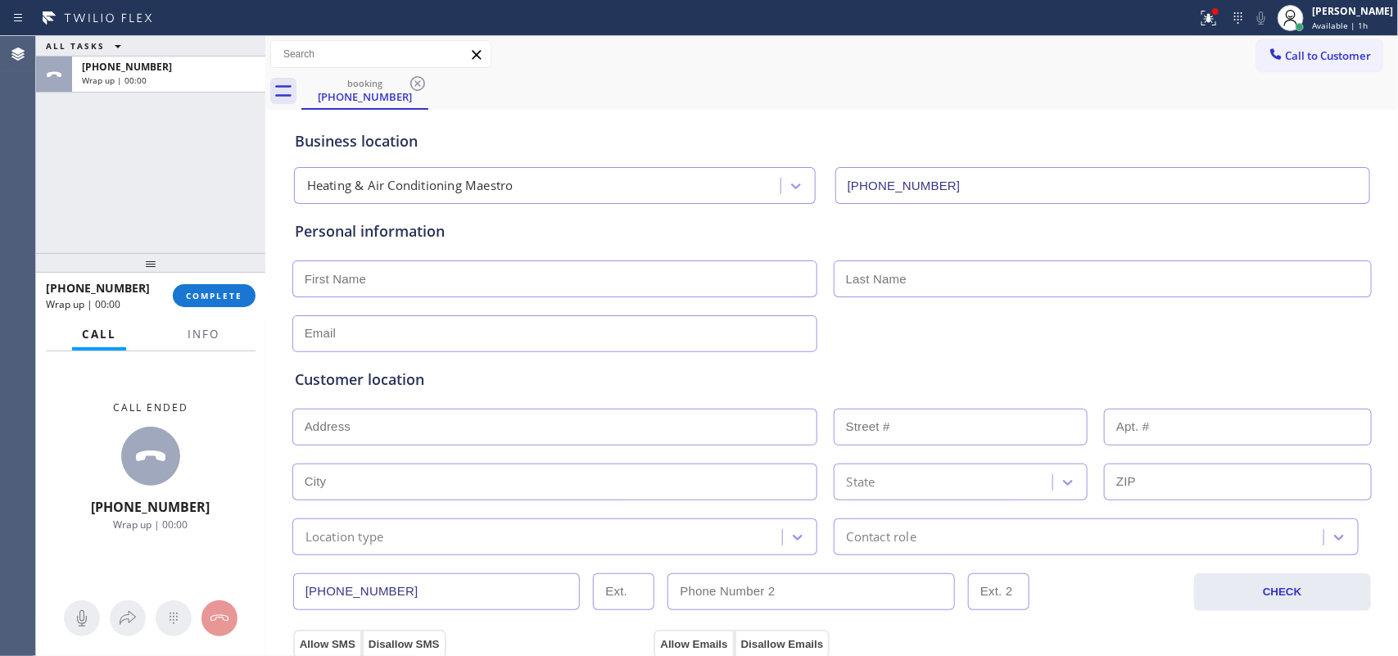
click at [100, 142] on div "ALL TASKS ALL TASKS ACTIVE TASKS TASKS IN WRAP UP [PHONE_NUMBER] Wrap up | 00:00" at bounding box center [150, 144] width 229 height 217
click at [418, 287] on input "text" at bounding box center [554, 278] width 525 height 37
type input "[PERSON_NAME]"
click at [956, 283] on input "text" at bounding box center [1103, 278] width 538 height 37
type input "[PERSON_NAME]"
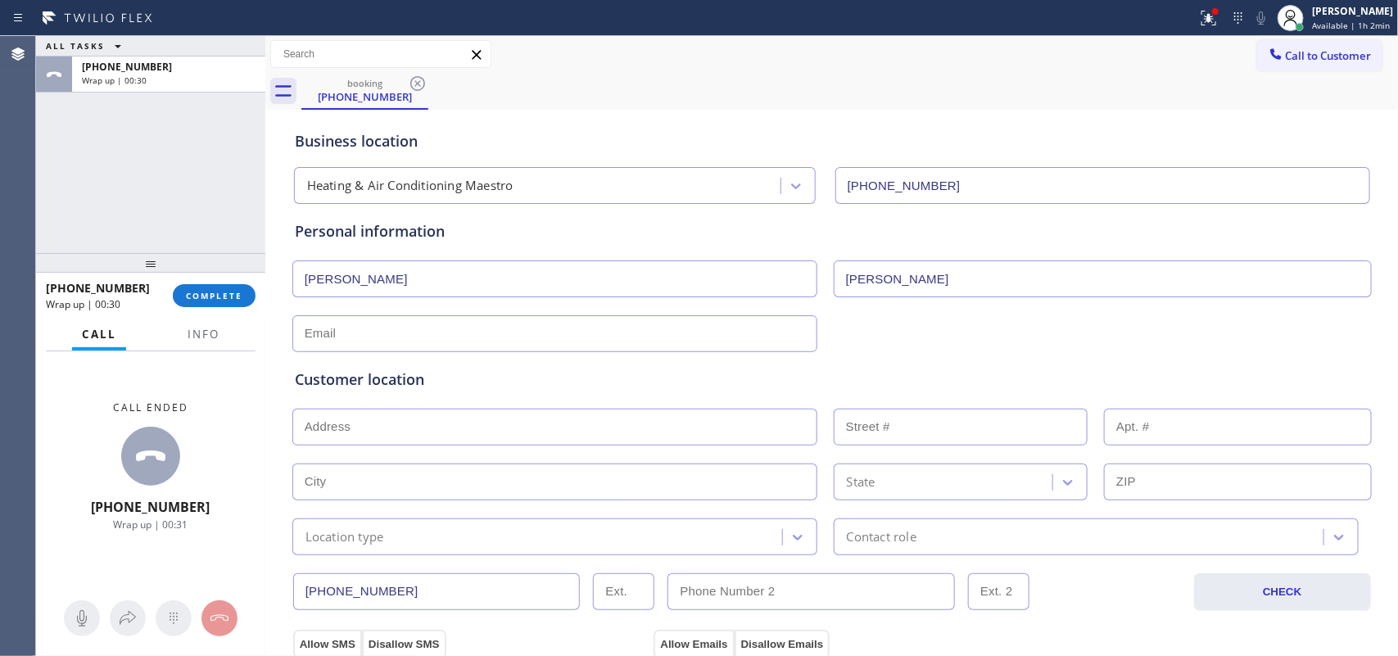
click at [772, 337] on input "text" at bounding box center [554, 333] width 525 height 37
type input "[EMAIL_ADDRESS][DOMAIN_NAME]"
click at [350, 427] on input "text" at bounding box center [554, 427] width 525 height 37
click at [407, 435] on input "text" at bounding box center [554, 427] width 525 height 37
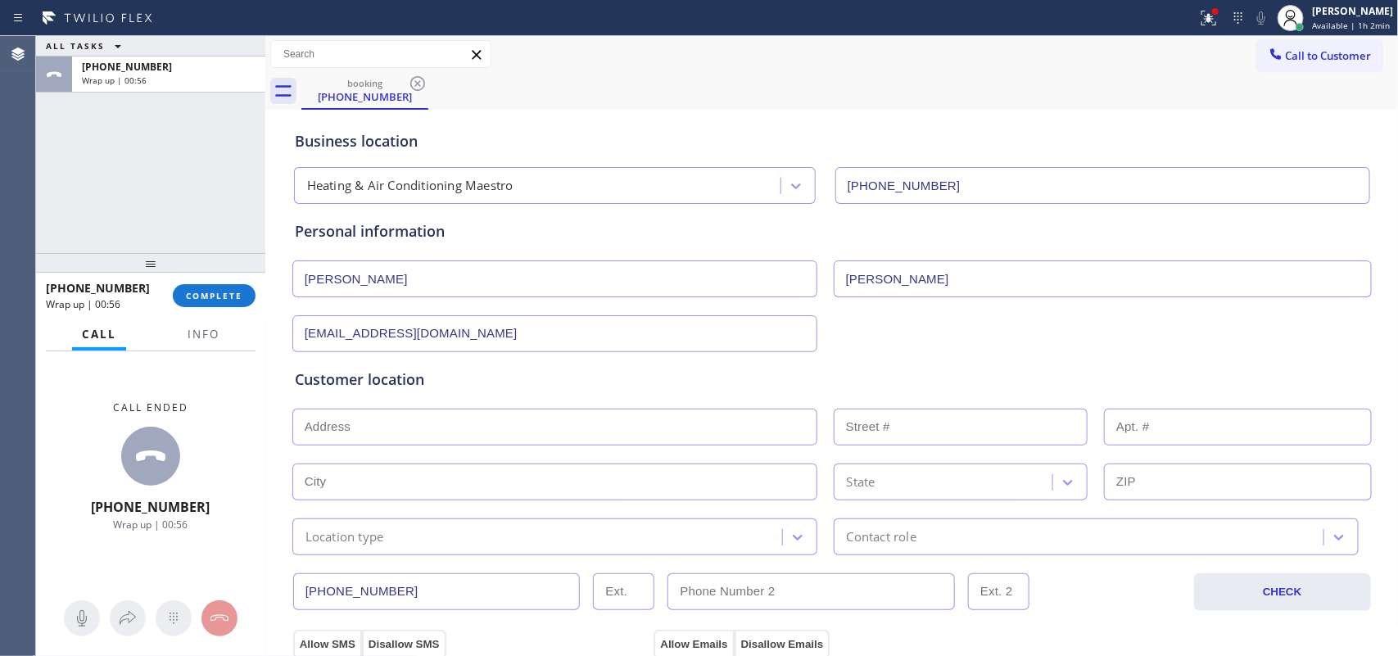
paste input "[STREET_ADDRESS],"
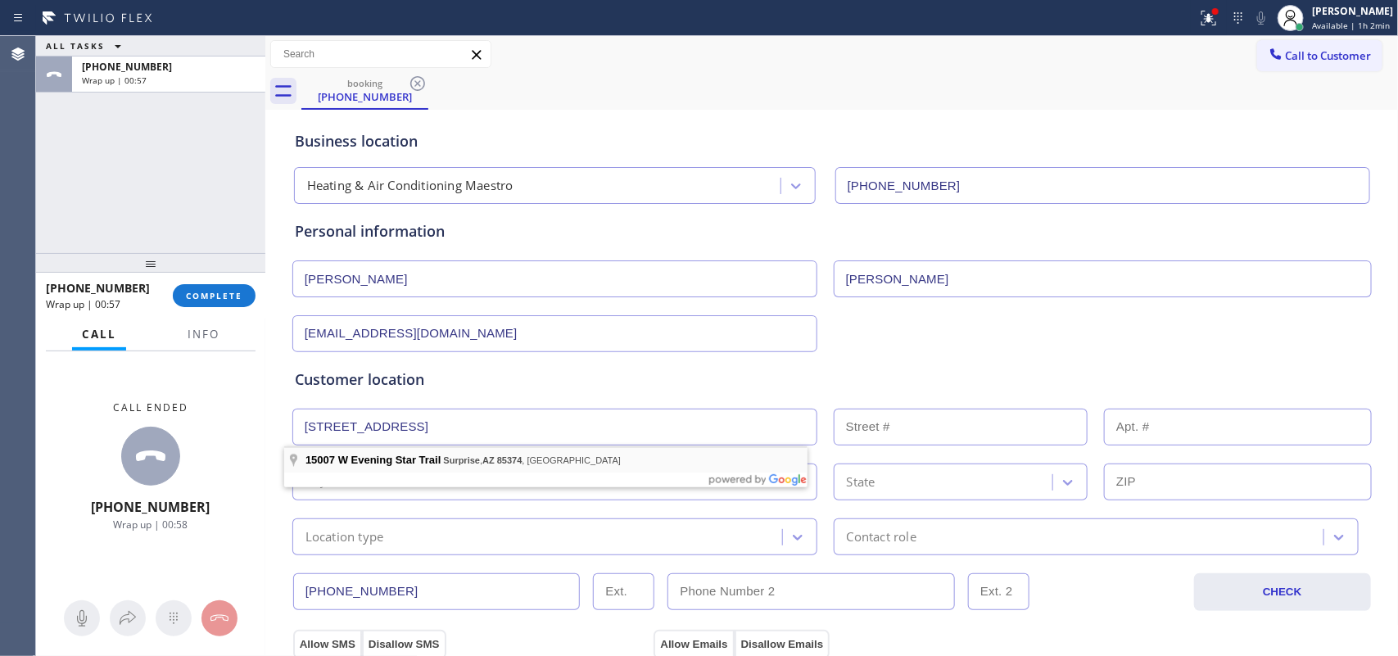
type input "15007 W Evening Star Trail"
type input "15007"
type input "Surprise"
type input "85374"
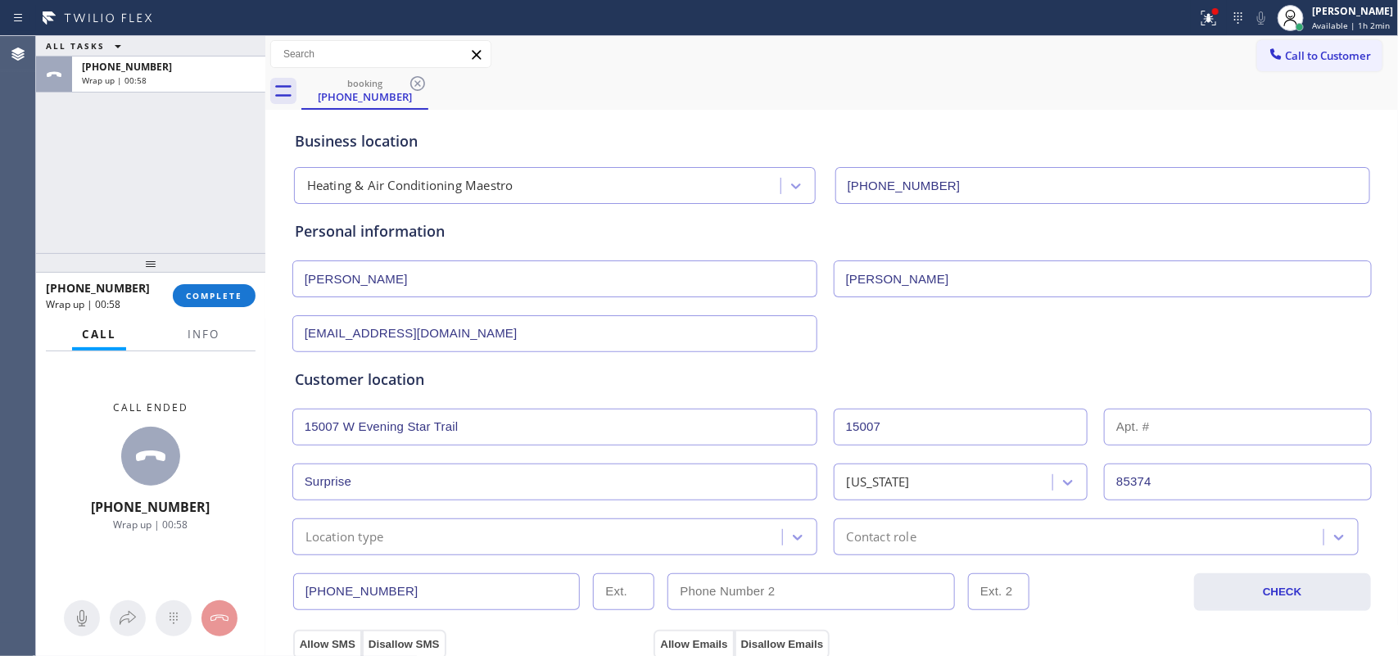
scroll to position [205, 0]
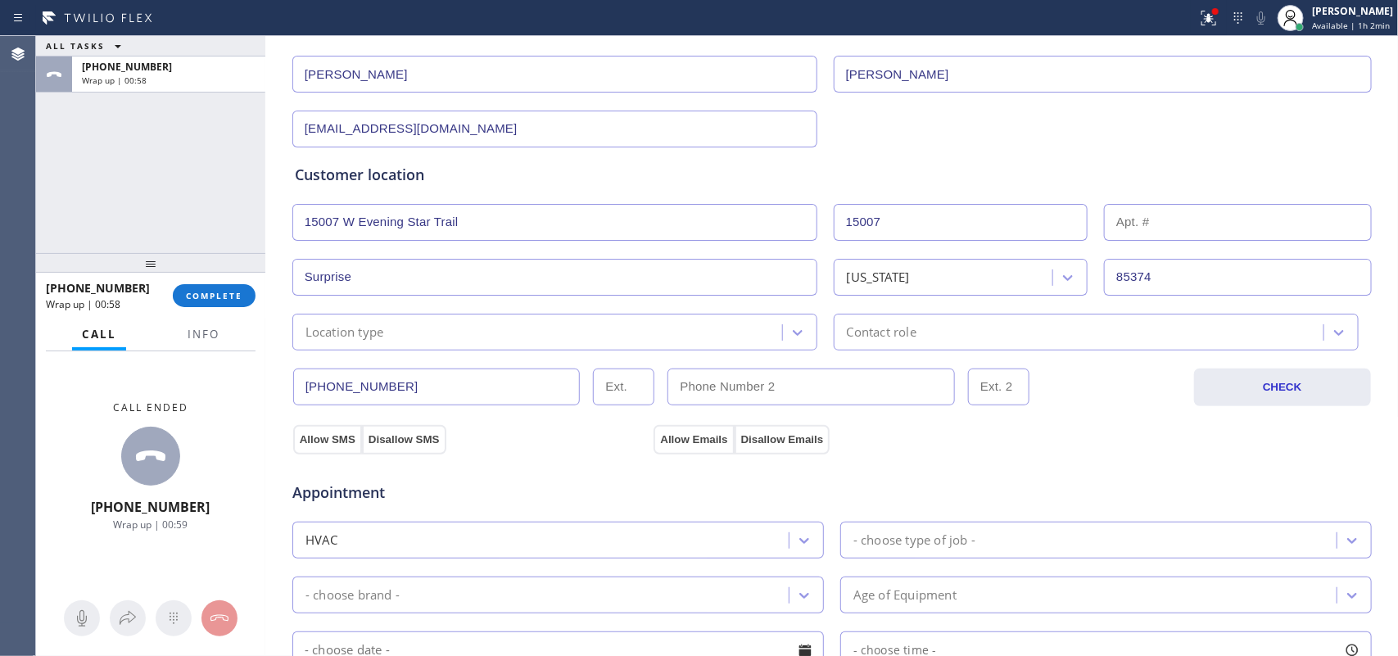
click at [542, 344] on div "Location type" at bounding box center [554, 332] width 525 height 37
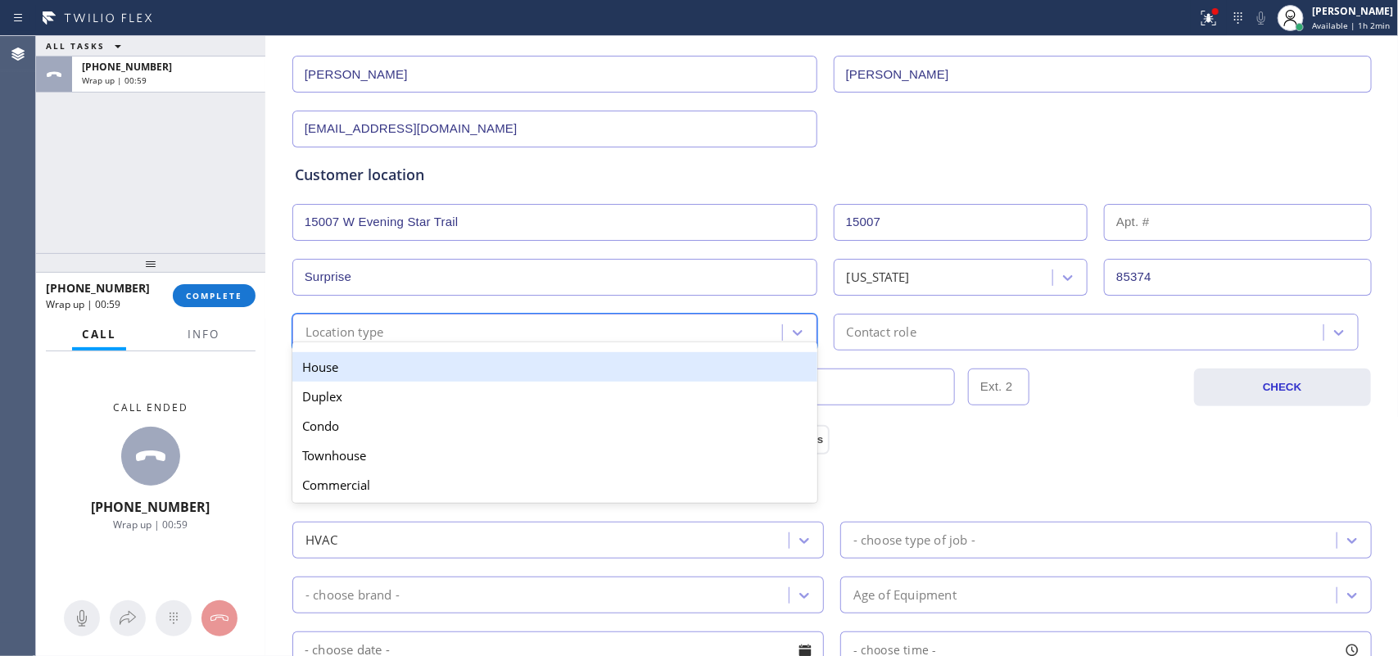
drag, startPoint x: 530, startPoint y: 360, endPoint x: 540, endPoint y: 361, distance: 10.7
click at [530, 361] on div "House" at bounding box center [554, 366] width 525 height 29
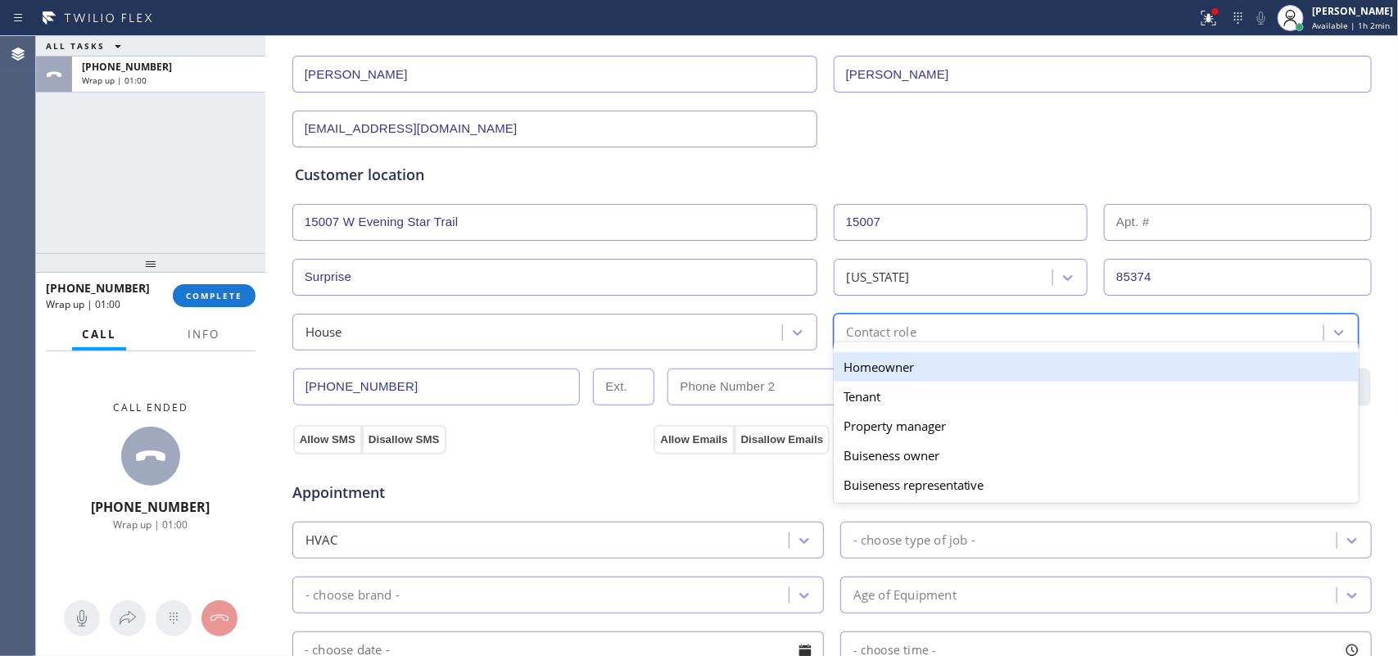
click at [861, 328] on div "Contact role" at bounding box center [882, 332] width 70 height 19
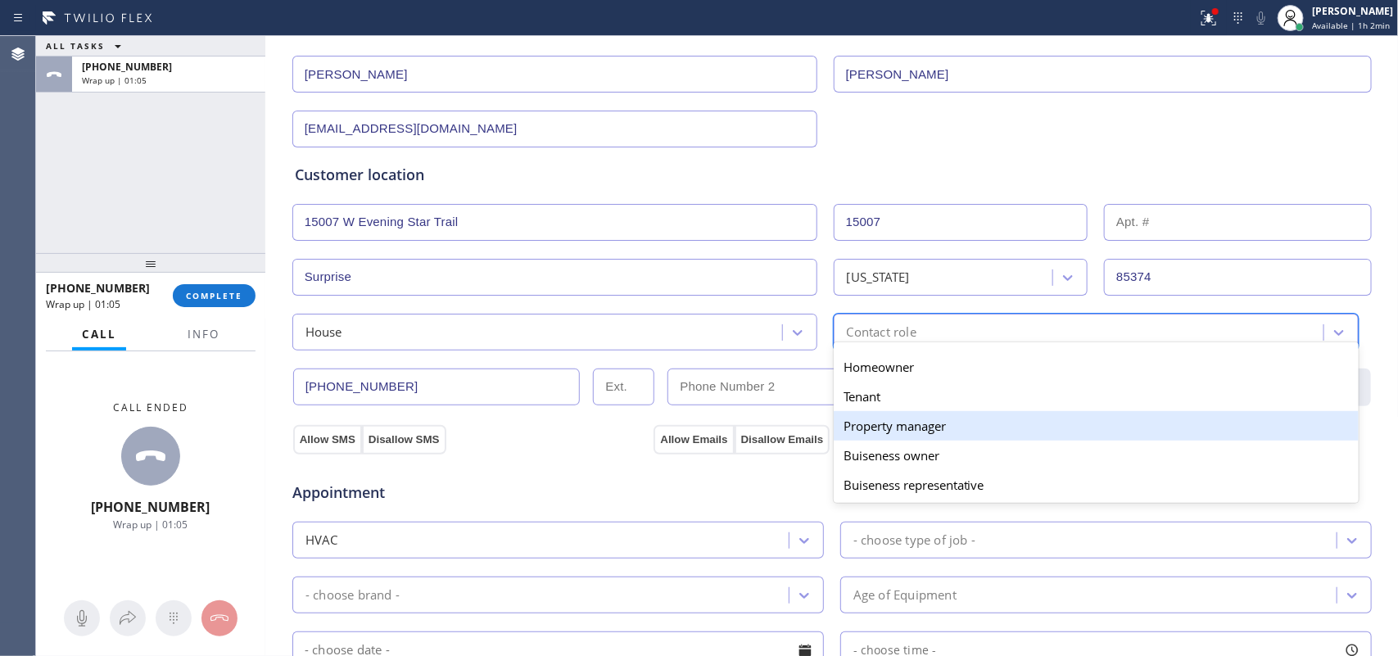
drag, startPoint x: 889, startPoint y: 371, endPoint x: 935, endPoint y: 431, distance: 75.3
click at [934, 432] on div "Homeowner Tenant Property manager Buiseness owner [PERSON_NAME] representative" at bounding box center [1096, 426] width 525 height 154
click at [935, 431] on div "Property manager" at bounding box center [1096, 425] width 525 height 29
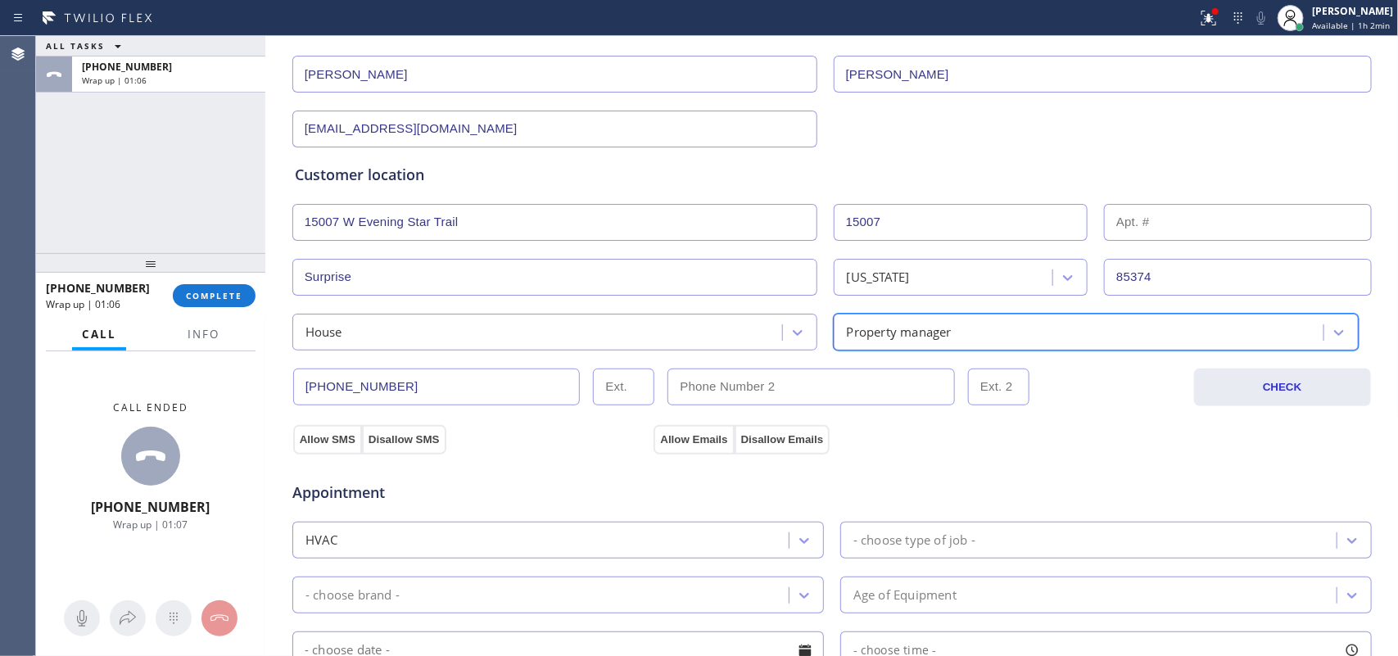
drag, startPoint x: 323, startPoint y: 447, endPoint x: 461, endPoint y: 450, distance: 137.6
click at [441, 450] on div "Business location Heating & Air Conditioning Maestro [PHONE_NUMBER] Personal in…" at bounding box center [831, 468] width 1125 height 1119
drag, startPoint x: 689, startPoint y: 430, endPoint x: 969, endPoint y: 243, distance: 336.6
click at [689, 428] on button "Allow Emails" at bounding box center [693, 439] width 80 height 29
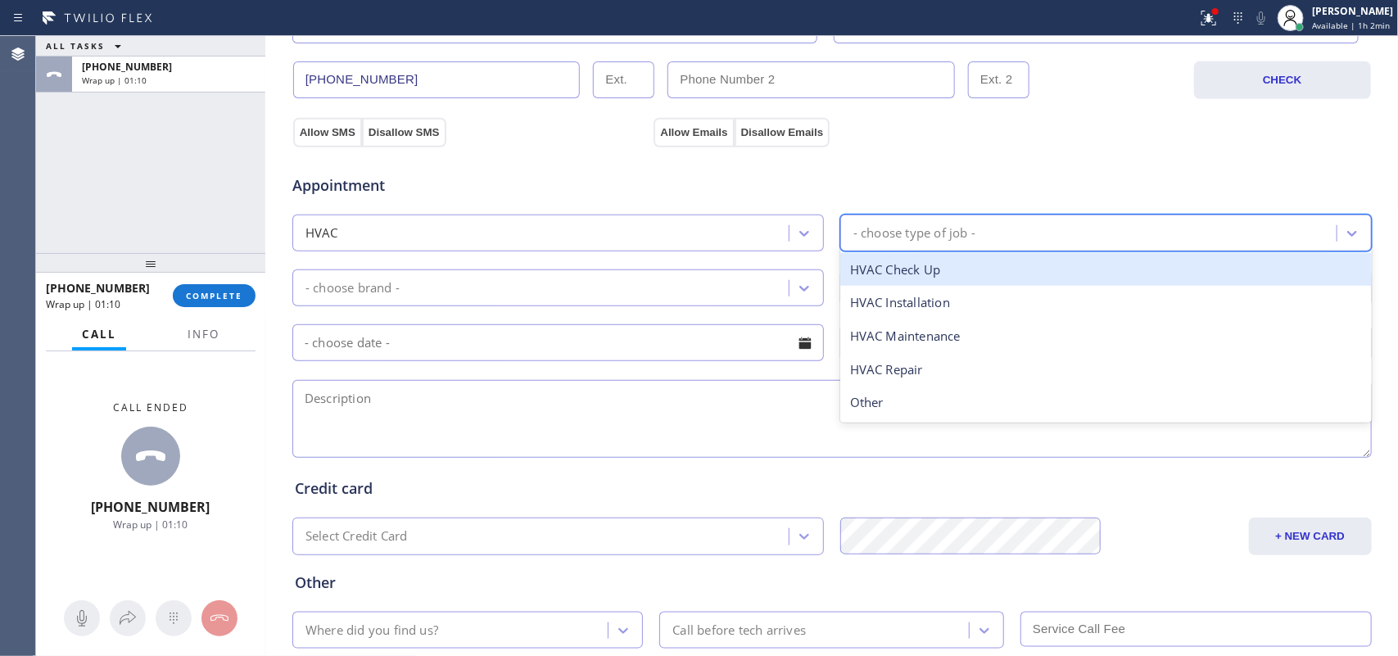
click at [919, 227] on div "- choose type of job -" at bounding box center [914, 233] width 122 height 19
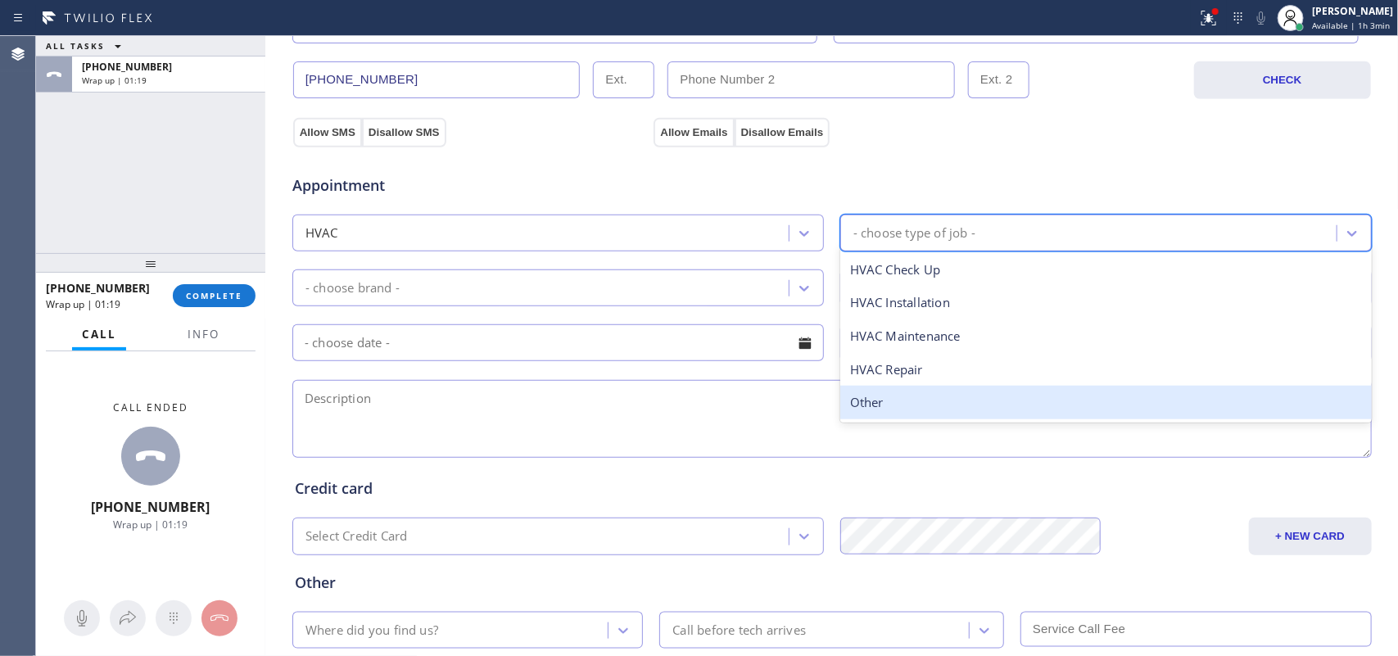
click at [897, 398] on div "Other" at bounding box center [1105, 403] width 531 height 34
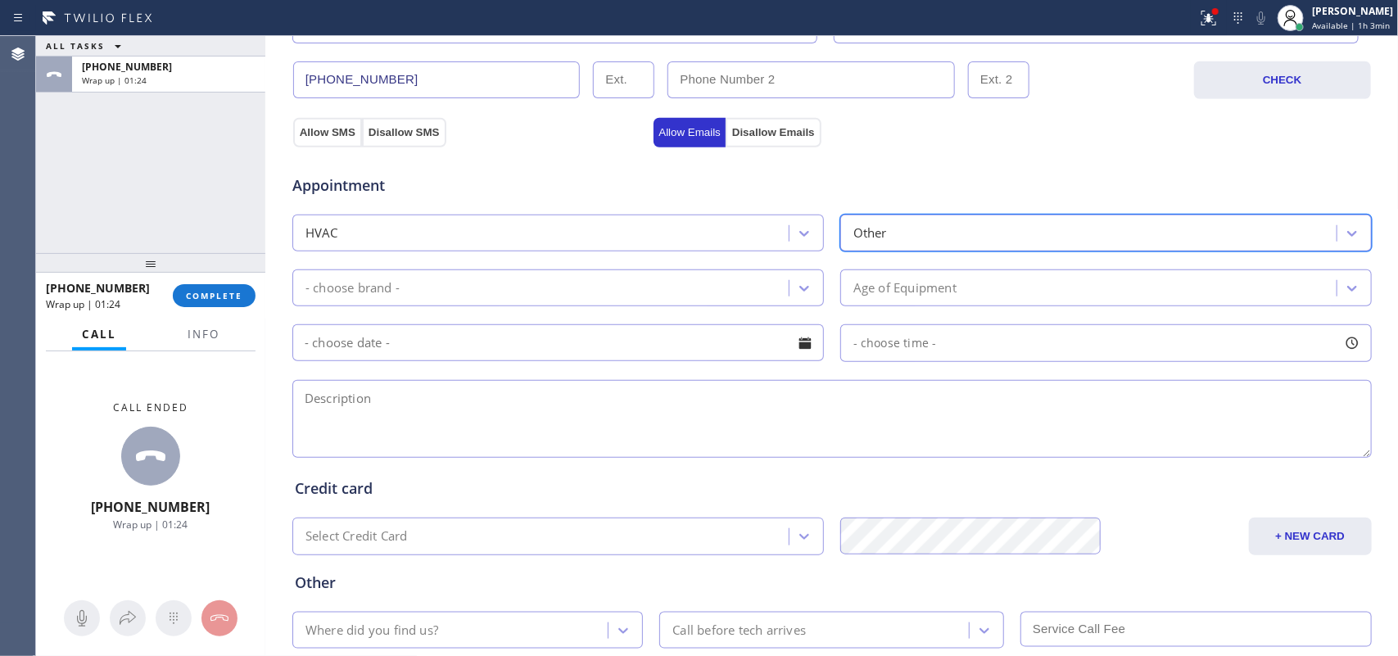
click at [858, 242] on div "Other" at bounding box center [870, 233] width 34 height 19
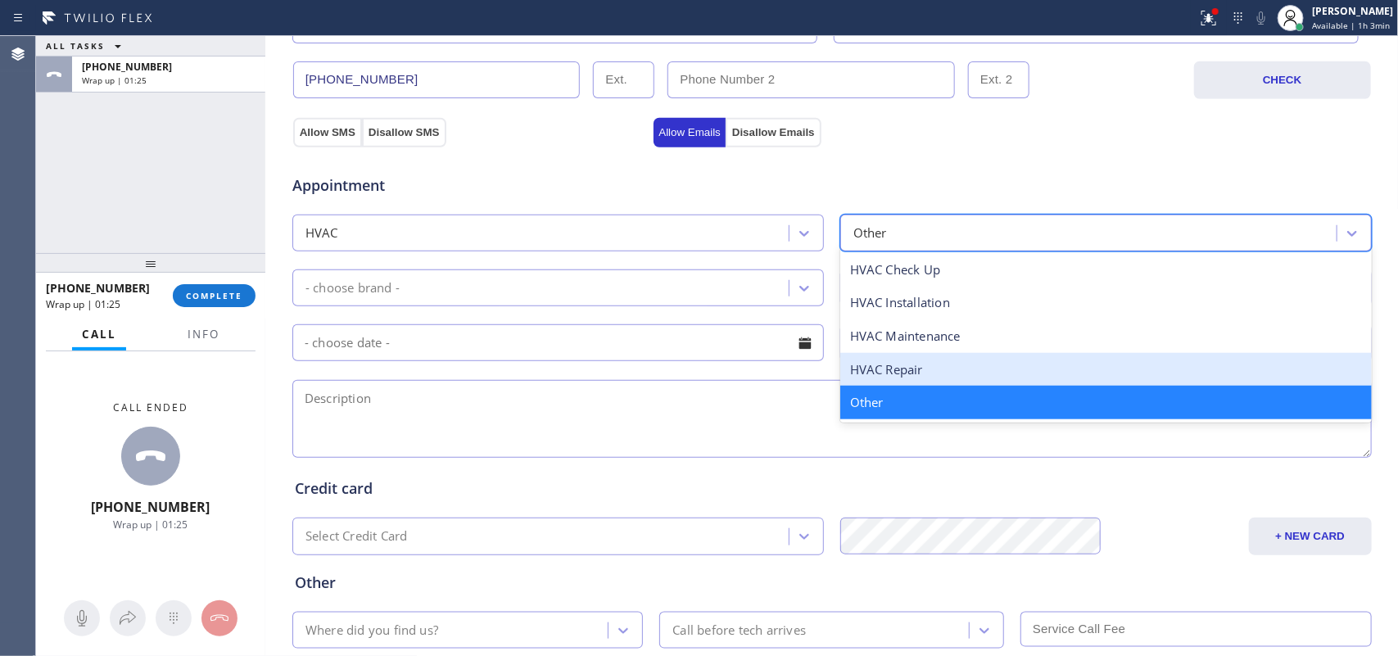
click at [909, 369] on div "HVAC Repair" at bounding box center [1105, 370] width 531 height 34
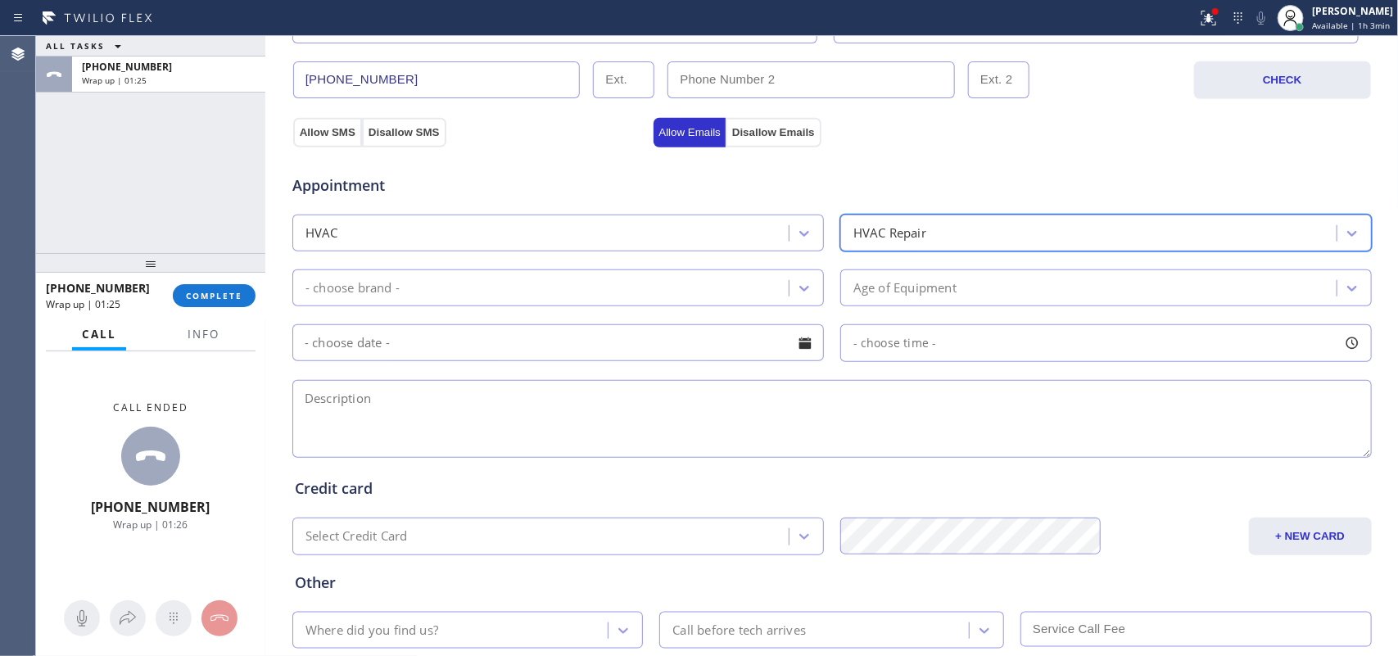
click at [768, 278] on div "- choose brand -" at bounding box center [542, 288] width 491 height 29
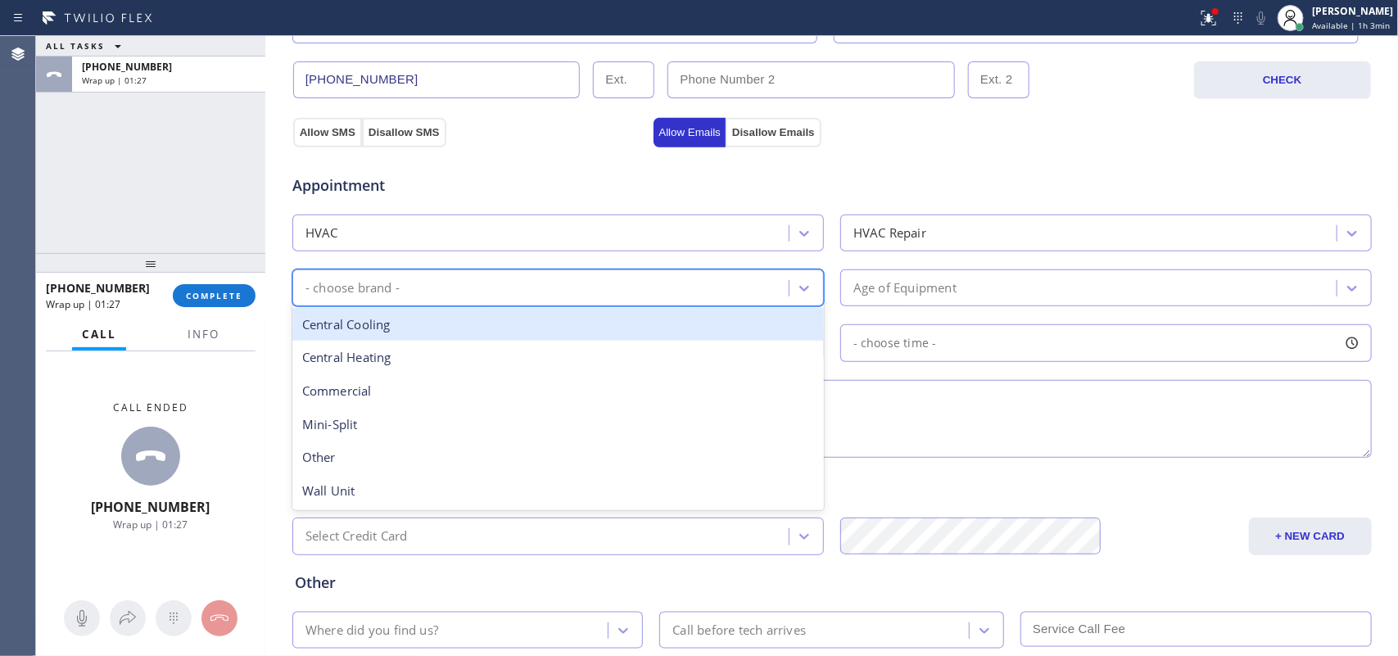
click at [698, 338] on div "Central Cooling" at bounding box center [557, 325] width 531 height 34
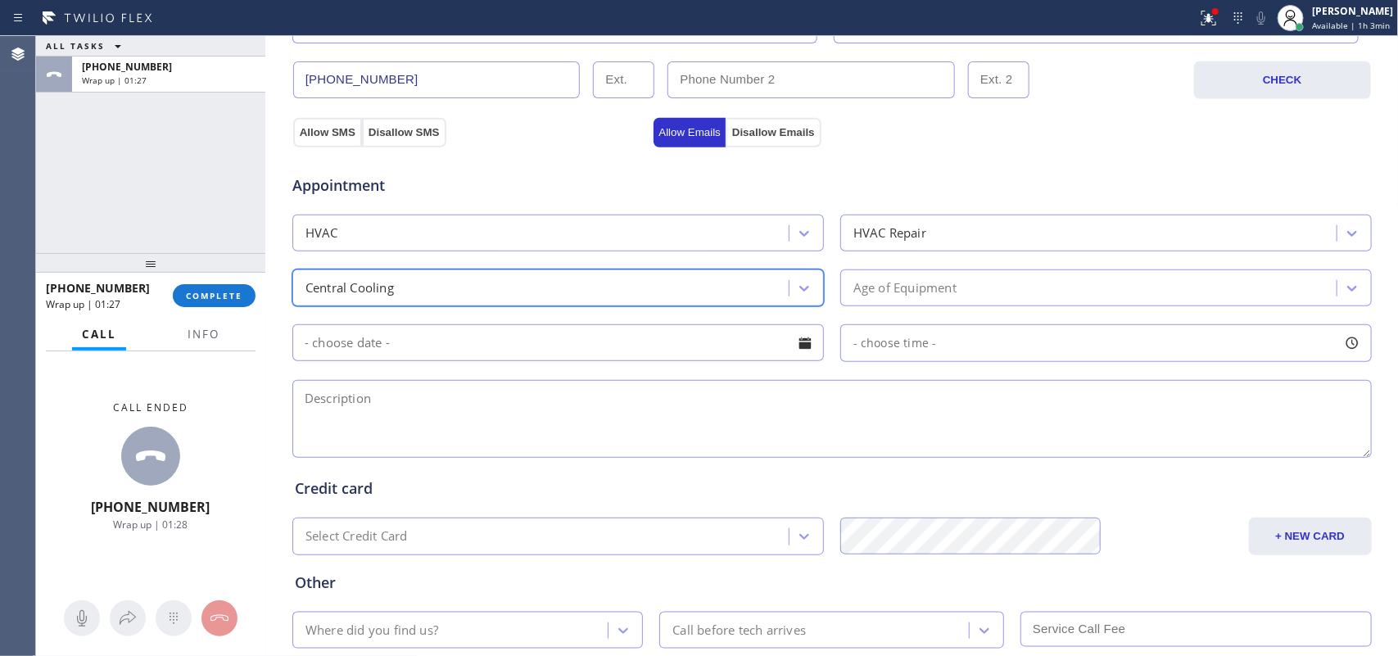
click at [907, 288] on div "Age of Equipment" at bounding box center [904, 287] width 103 height 19
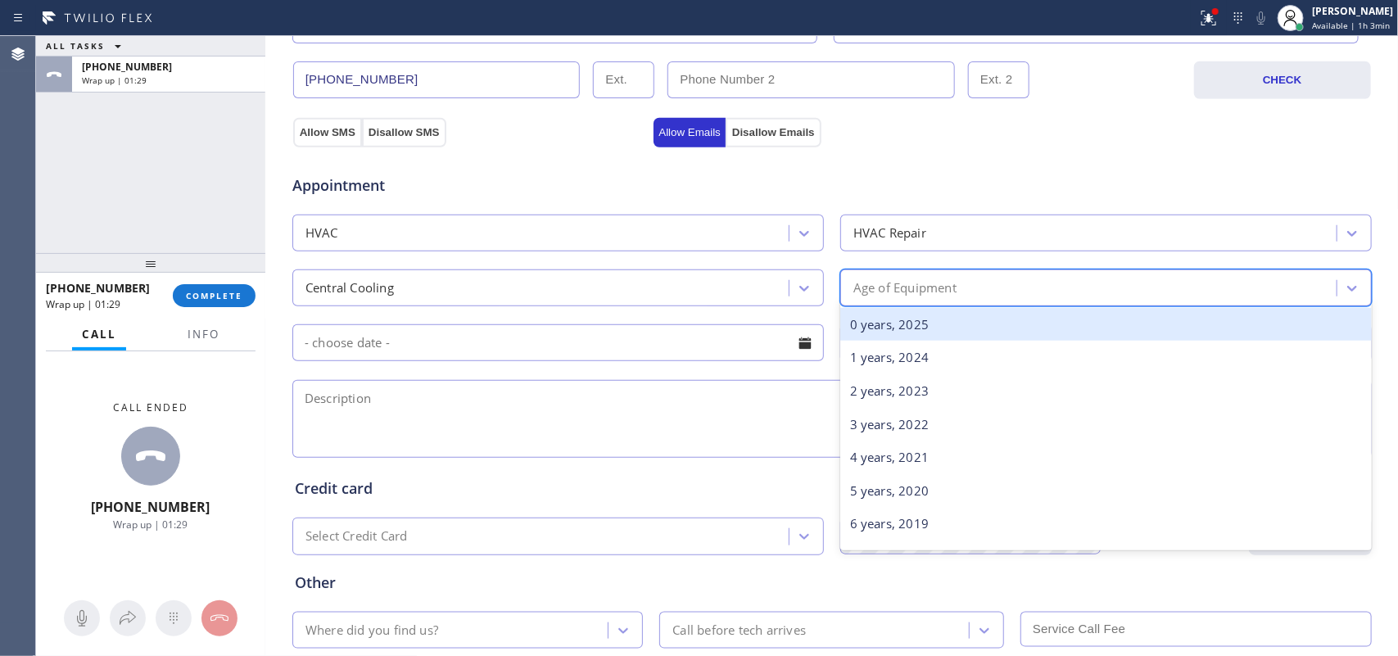
click at [966, 328] on div "0 years, 2025" at bounding box center [1105, 325] width 531 height 34
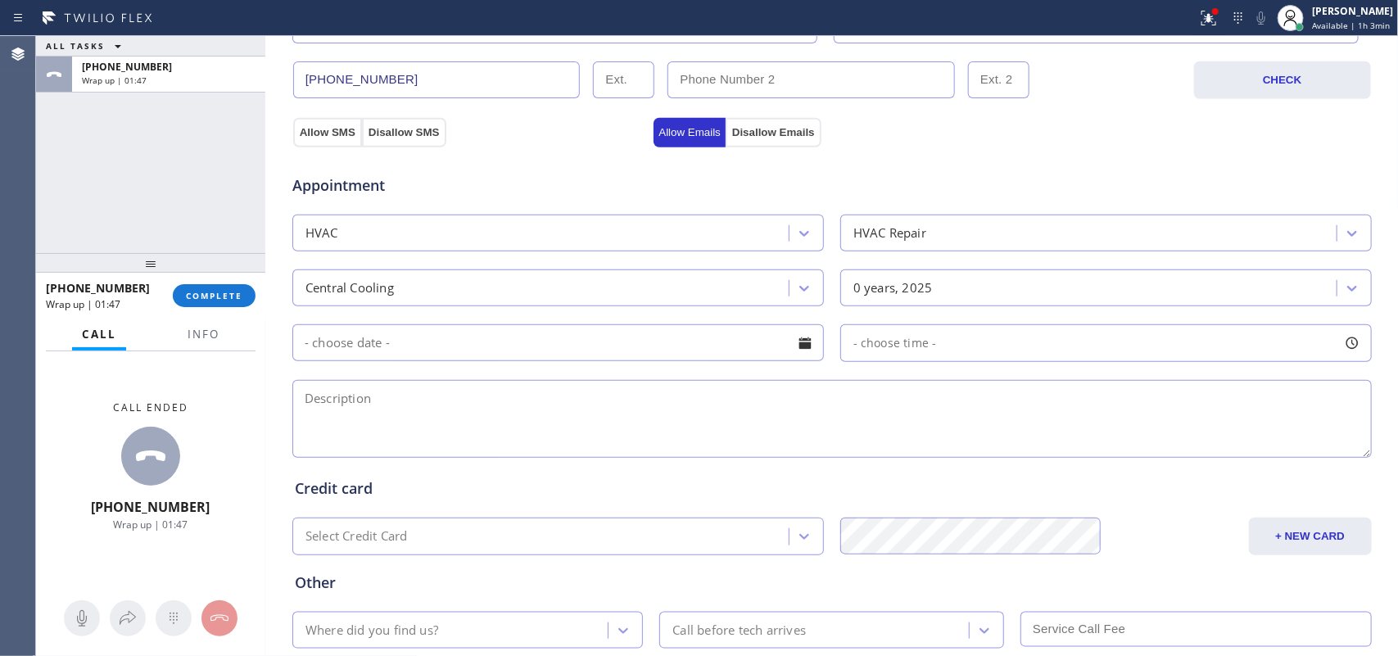
click at [346, 418] on textarea at bounding box center [831, 419] width 1079 height 78
paste textarea "house-contactor/ the nail went to the ac line/ central unit 1/"
click at [584, 414] on textarea "house-contractor/ the nail went to the ac line/ central unit 1/" at bounding box center [831, 419] width 1079 height 78
click at [615, 410] on textarea "house-contractor/ the nail went to the ac line/ central unit 1/" at bounding box center [831, 419] width 1079 height 78
click at [615, 414] on textarea "house-contractor/ the nail went to the ac line/ central unit 1/" at bounding box center [831, 419] width 1079 height 78
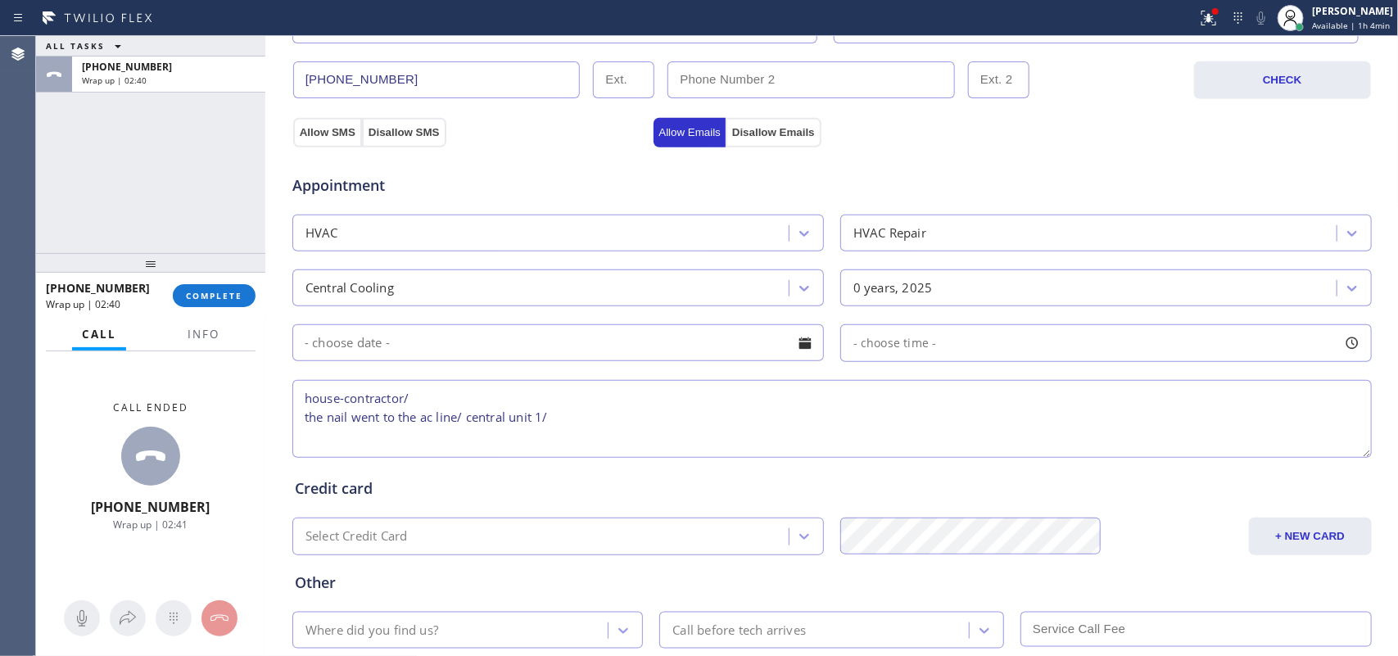
click at [694, 419] on textarea "house-contractor/ the nail went to the ac line/ central unit 1/" at bounding box center [831, 419] width 1079 height 78
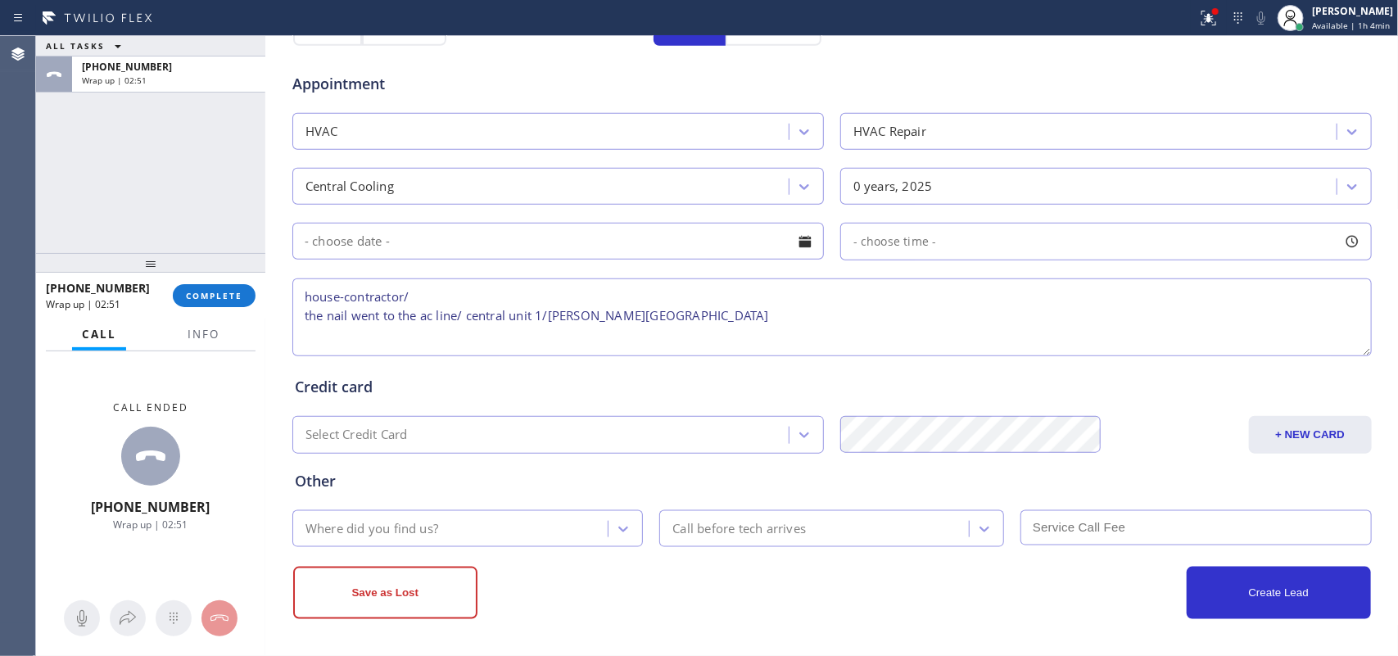
scroll to position [616, 0]
click at [574, 299] on textarea "house-contractor/ the nail went to the ac line/ central unit 1/[PERSON_NAME][GE…" at bounding box center [831, 317] width 1079 height 78
paste textarea "[STREET_ADDRESS],"
click at [748, 323] on textarea "house-contractor/ [STREET_ADDRESS], the nail went to the ac line/ central unit …" at bounding box center [831, 317] width 1079 height 78
type textarea "house-contractor/ [STREET_ADDRESS], the nail went to the ac line/ central unit …"
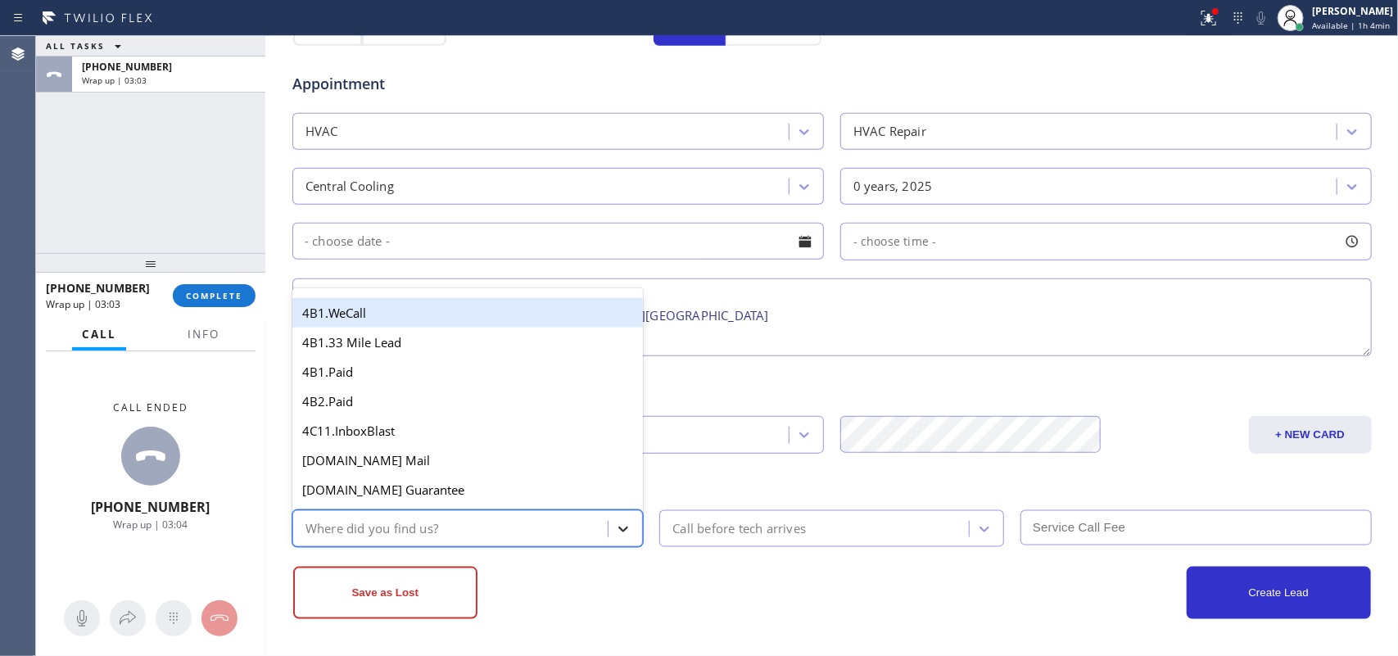
click at [608, 524] on div at bounding box center [622, 528] width 29 height 29
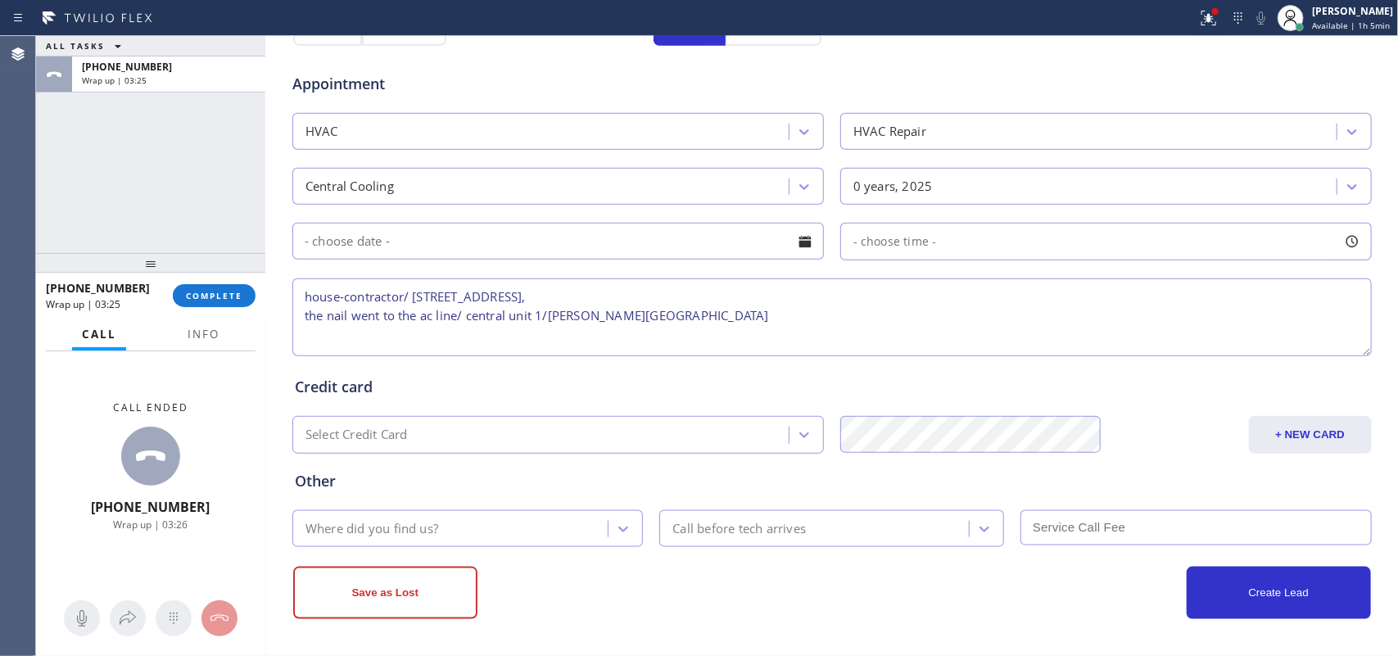
click at [705, 304] on textarea "house-contractor/ [STREET_ADDRESS], the nail went to the ac line/ central unit …" at bounding box center [831, 317] width 1079 height 78
click at [684, 332] on textarea "house-contractor/ [STREET_ADDRESS], the nail went to the ac line/ central unit …" at bounding box center [831, 317] width 1079 height 78
click at [201, 337] on span "Info" at bounding box center [204, 334] width 32 height 15
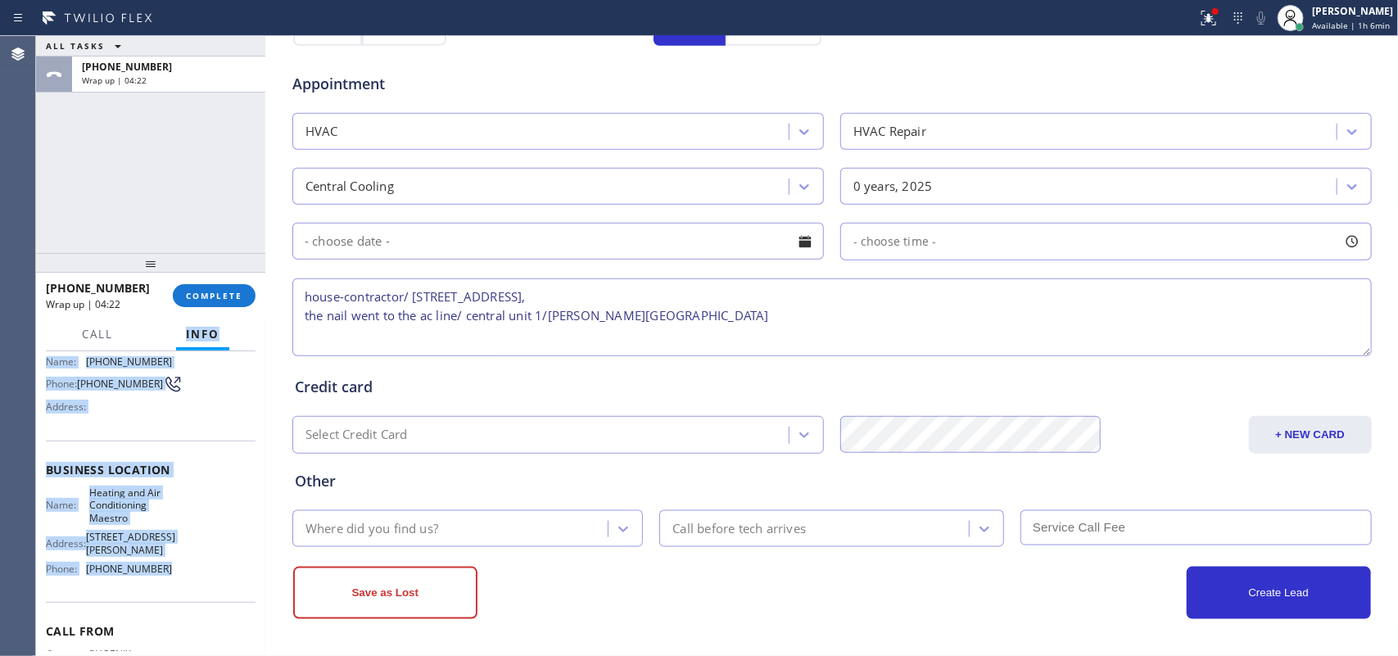
scroll to position [0, 0]
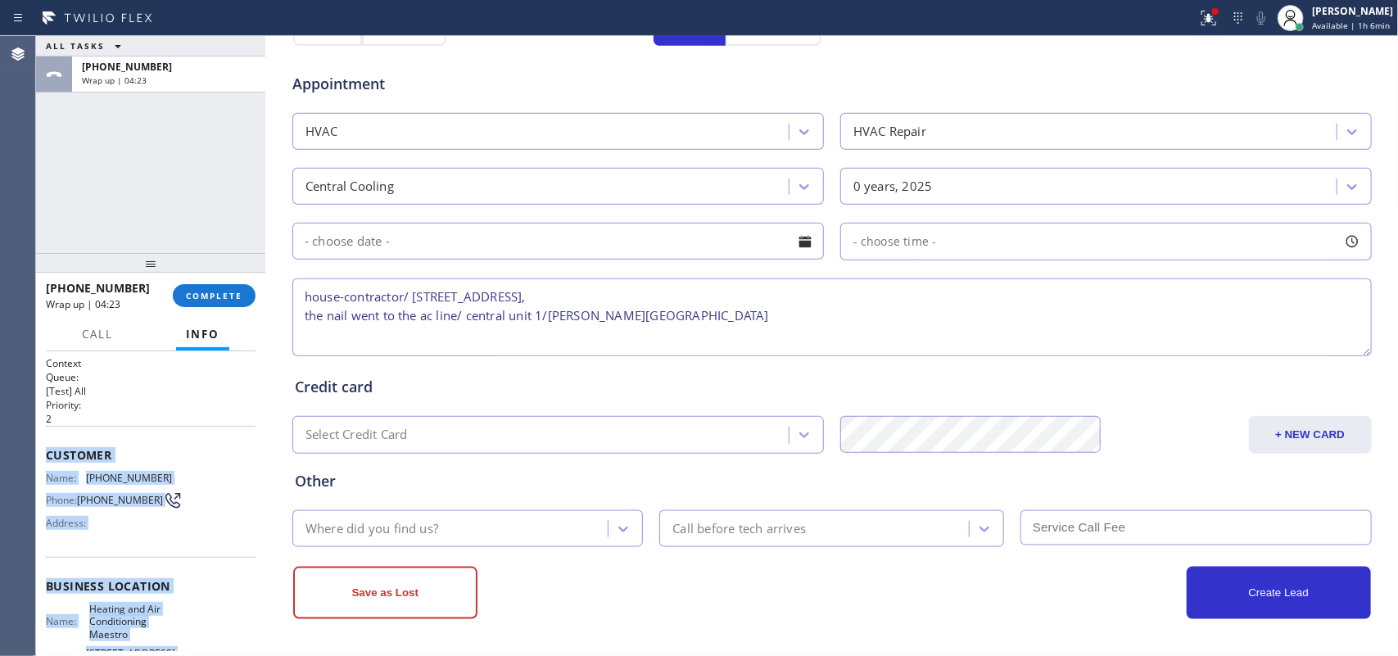
drag, startPoint x: 179, startPoint y: 508, endPoint x: 43, endPoint y: 452, distance: 146.1
click at [43, 452] on div "Context Queue: [Test] All Priority: 2 Customer Name: [PHONE_NUMBER] Phone: [PHO…" at bounding box center [150, 503] width 229 height 305
copy div "Customer Name: [PHONE_NUMBER] Phone: [PHONE_NUMBER] Address: Business location …"
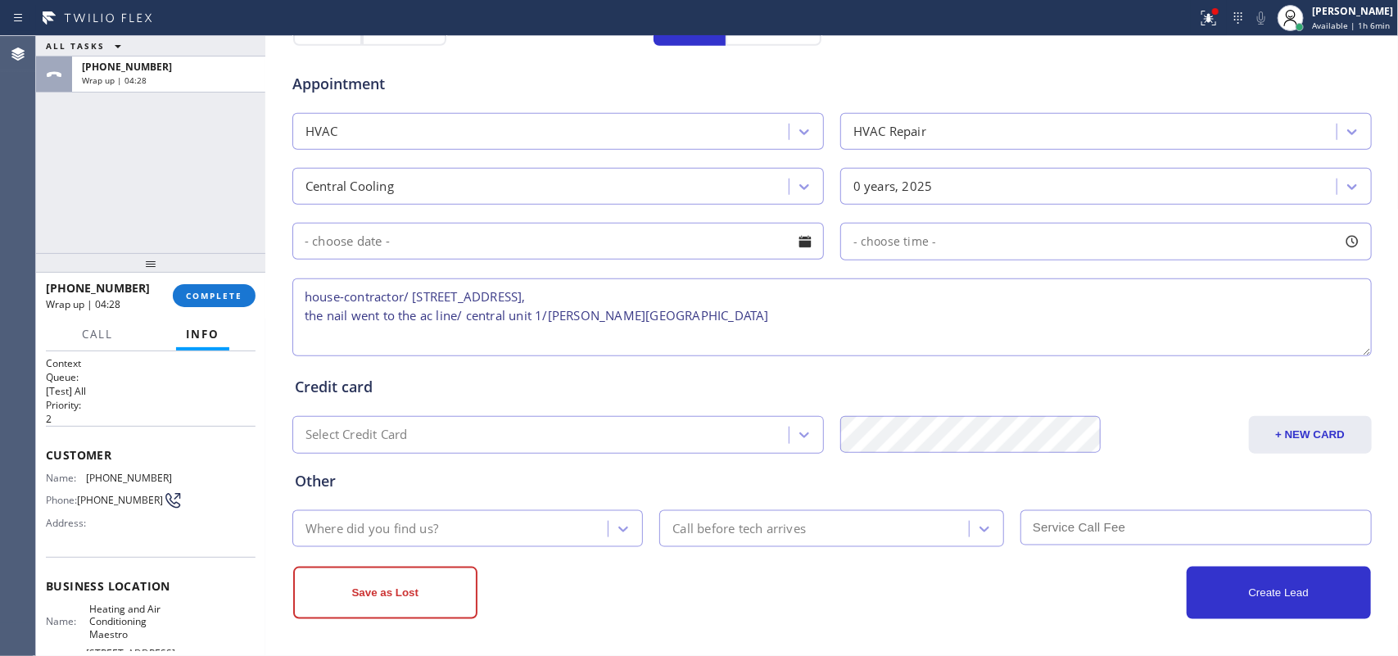
click at [205, 146] on div "ALL TASKS ALL TASKS ACTIVE TASKS TASKS IN WRAP UP [PHONE_NUMBER] Wrap up | 04:28" at bounding box center [150, 144] width 229 height 217
click at [1118, 22] on span "Available | 1h 6min" at bounding box center [1351, 25] width 78 height 11
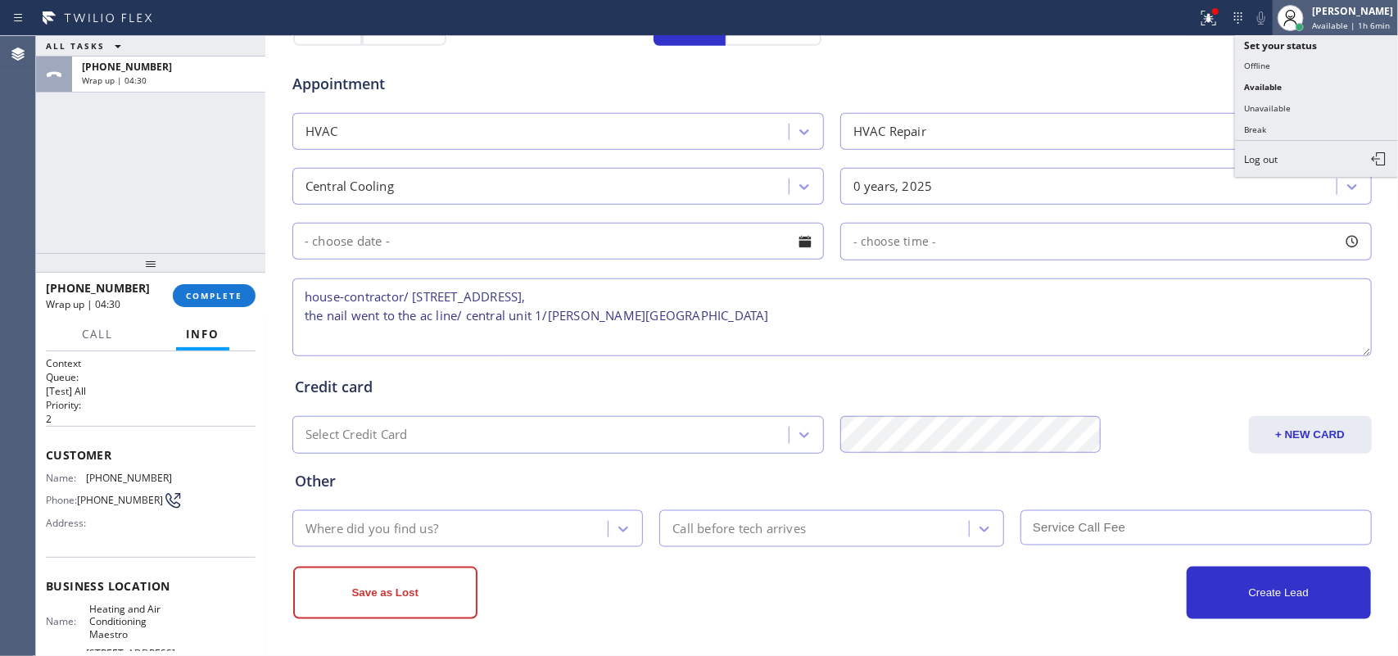
click at [1118, 22] on span "Available | 1h 6min" at bounding box center [1351, 25] width 78 height 11
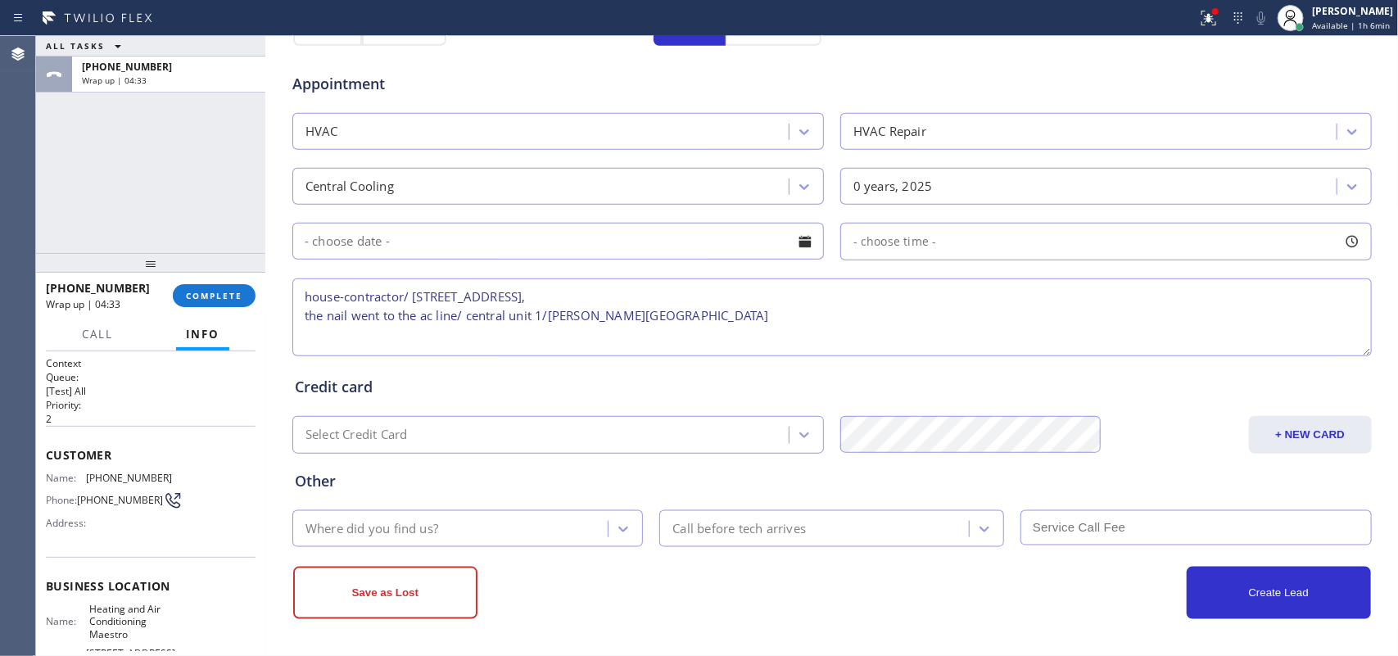
drag, startPoint x: 640, startPoint y: 319, endPoint x: 296, endPoint y: 297, distance: 344.6
click at [296, 297] on textarea "house-contractor/ [STREET_ADDRESS], the nail went to the ac line/ central unit …" at bounding box center [831, 317] width 1079 height 78
click at [231, 299] on span "COMPLETE" at bounding box center [214, 295] width 57 height 11
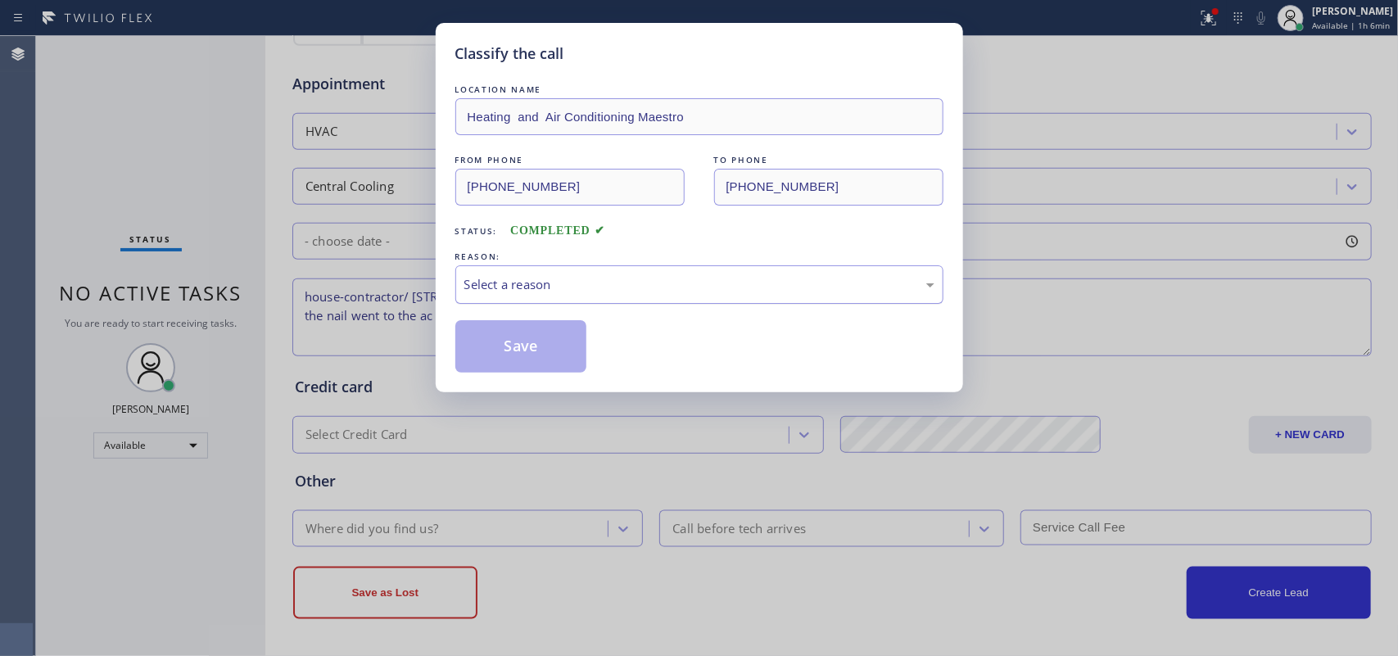
click at [608, 277] on div "Select a reason" at bounding box center [699, 284] width 470 height 19
click at [567, 350] on button "Save" at bounding box center [521, 346] width 132 height 52
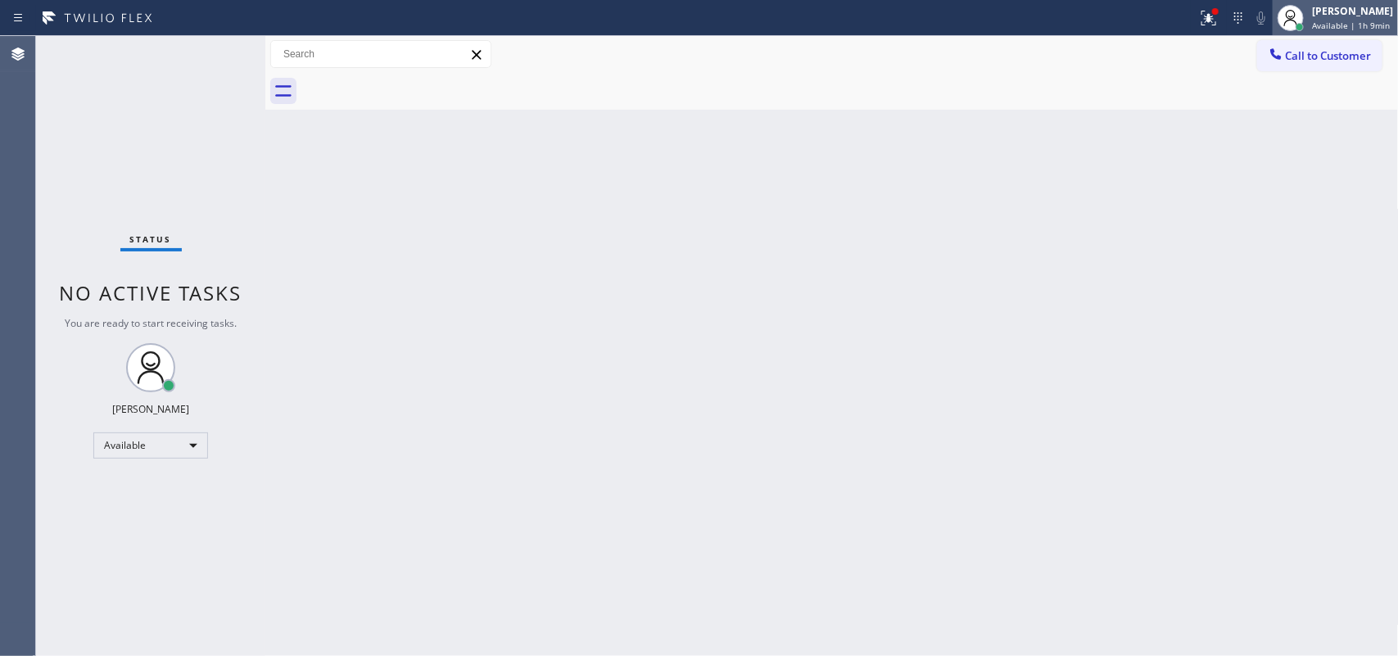
click at [1118, 34] on div "[PERSON_NAME] Available | 1h 9min" at bounding box center [1335, 18] width 125 height 36
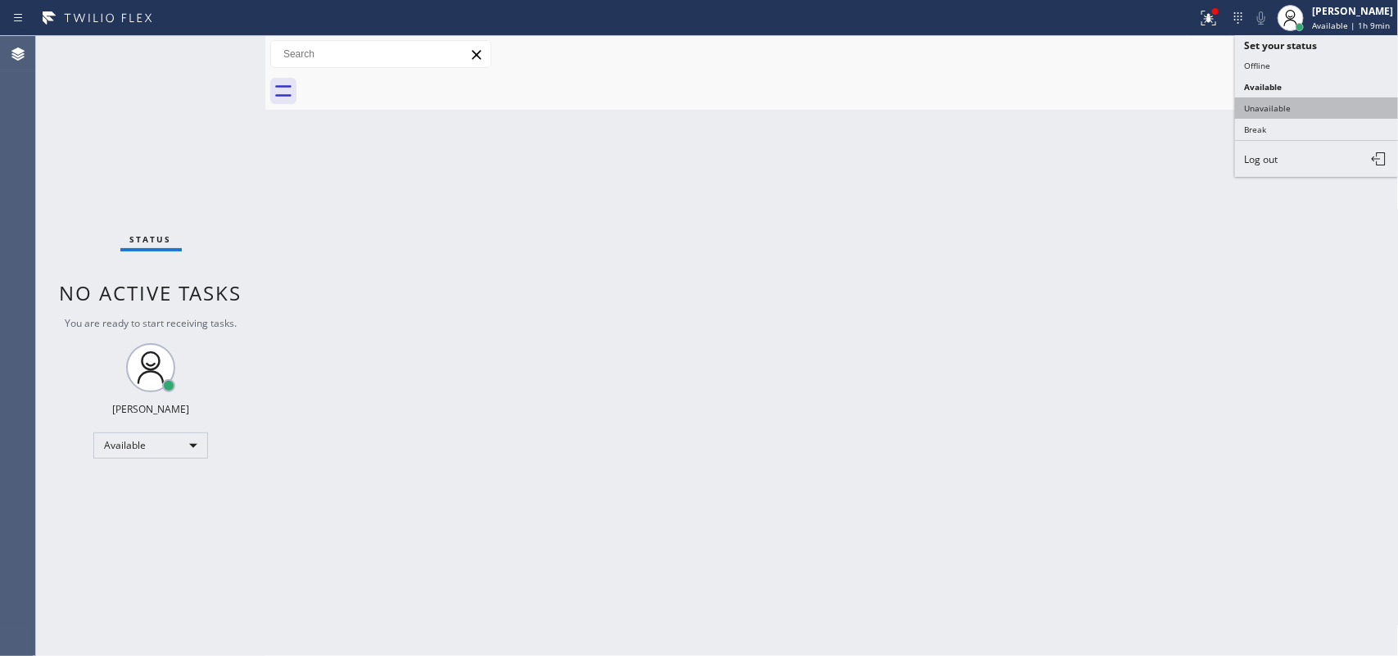
click at [1118, 111] on button "Unavailable" at bounding box center [1317, 107] width 164 height 21
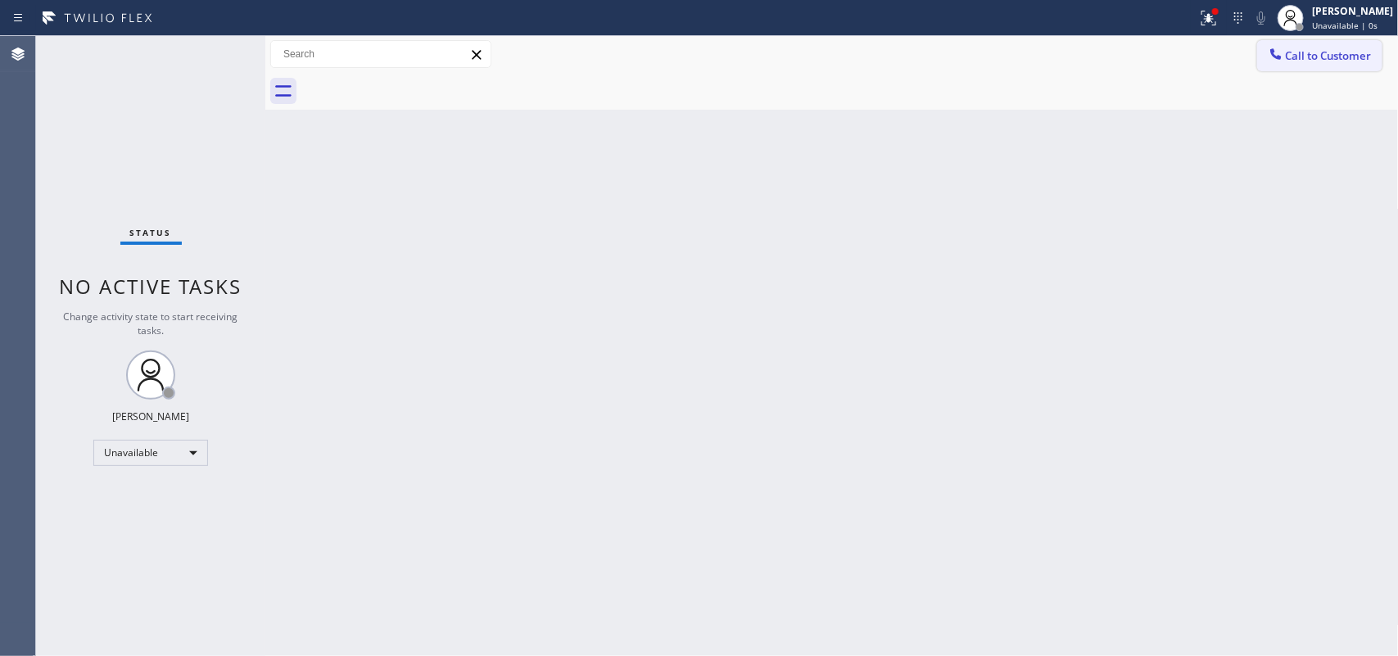
click at [1118, 43] on button "Call to Customer" at bounding box center [1319, 55] width 125 height 31
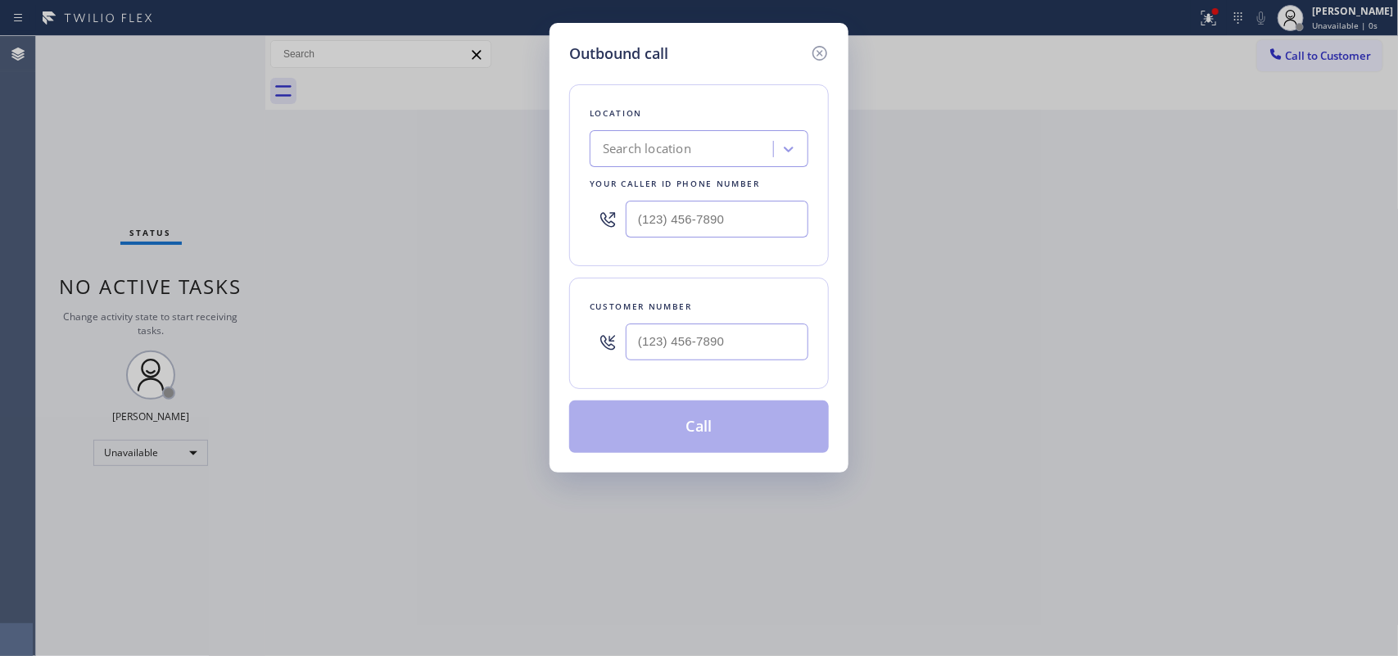
click at [633, 100] on div "Location Search location Your caller id phone number" at bounding box center [699, 175] width 260 height 182
click at [692, 219] on input "(___) ___-____" at bounding box center [717, 219] width 183 height 37
paste input "602) 845-8575"
type input "[PHONE_NUMBER]"
click at [631, 52] on h5 "Outbound call" at bounding box center [618, 54] width 99 height 22
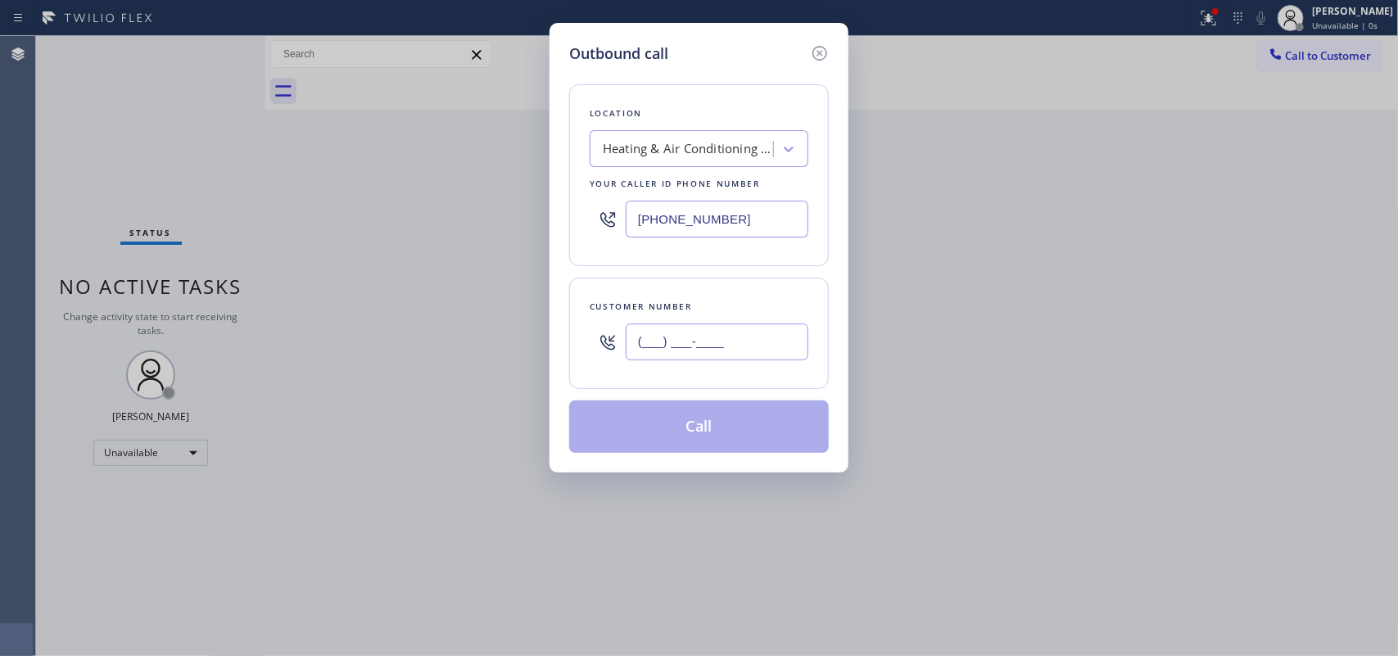
click at [693, 354] on input "(___) ___-____" at bounding box center [717, 341] width 183 height 37
click at [694, 354] on input "(___) ___-____" at bounding box center [717, 341] width 183 height 37
drag, startPoint x: 734, startPoint y: 341, endPoint x: 612, endPoint y: 344, distance: 122.0
click at [612, 344] on div "(___) ___-____" at bounding box center [699, 341] width 219 height 53
paste input "602) 885-2830"
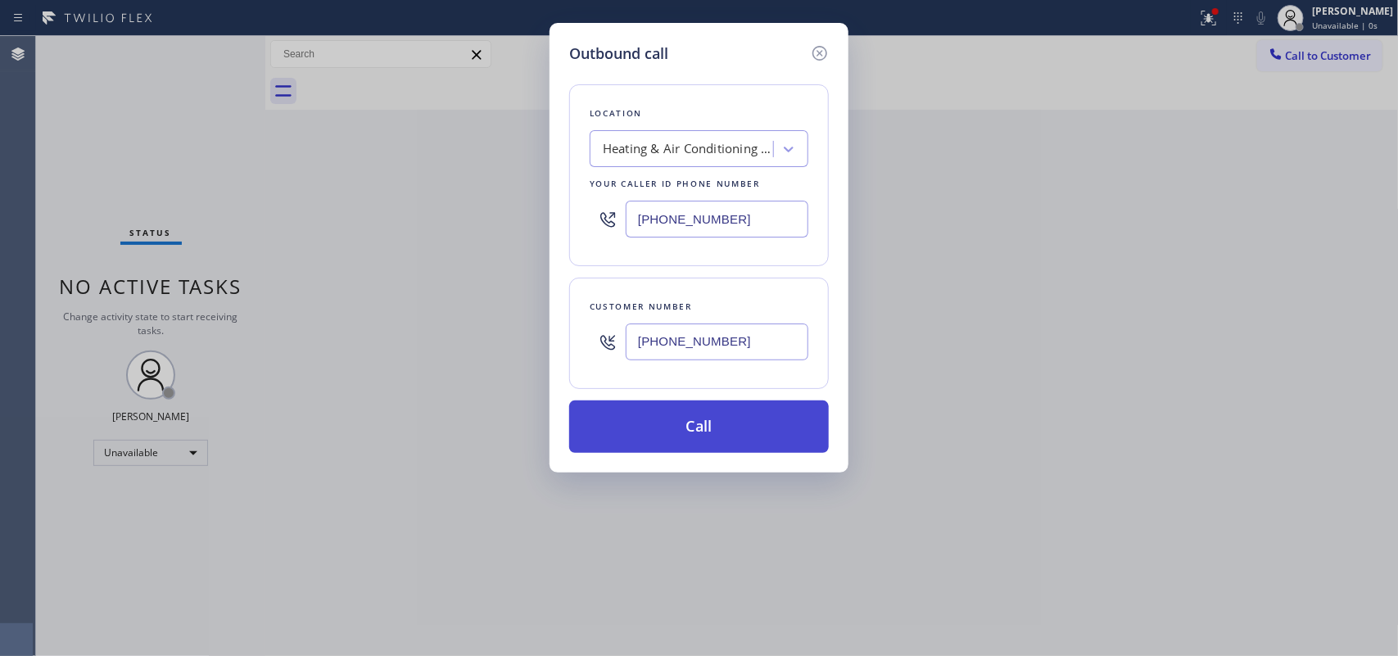
type input "[PHONE_NUMBER]"
click at [747, 443] on button "Call" at bounding box center [699, 426] width 260 height 52
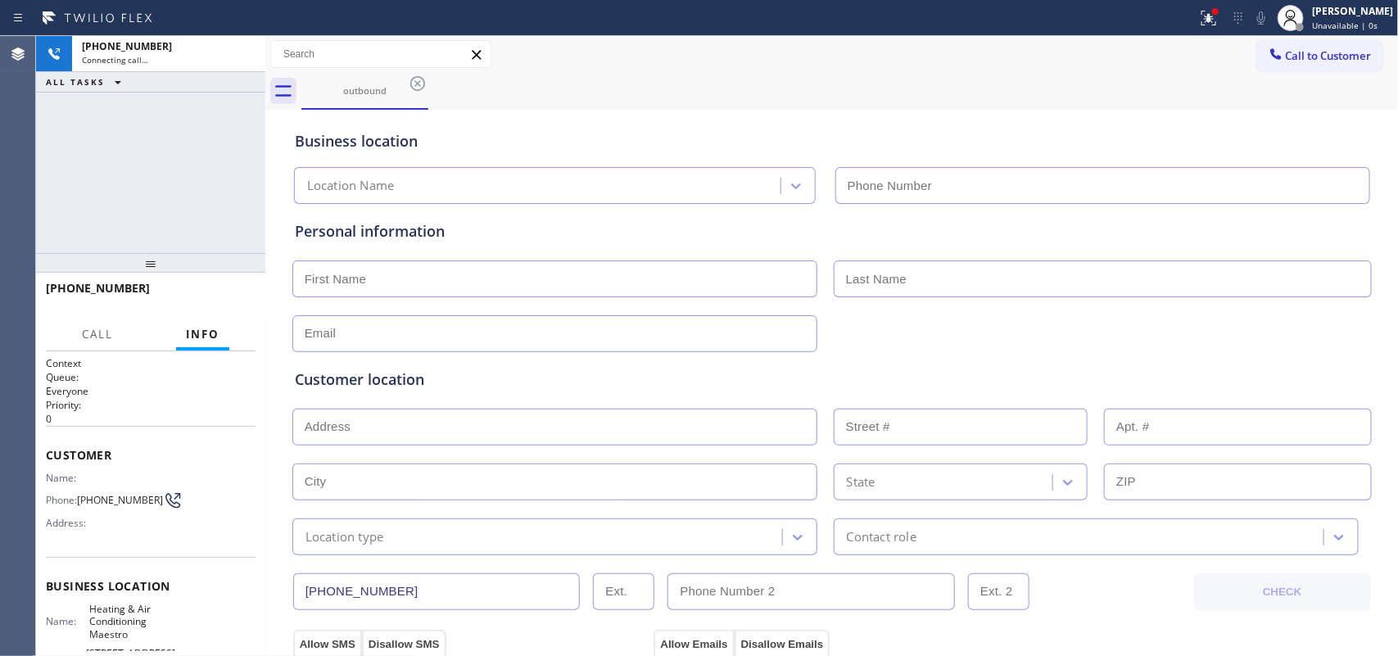
type input "[PHONE_NUMBER]"
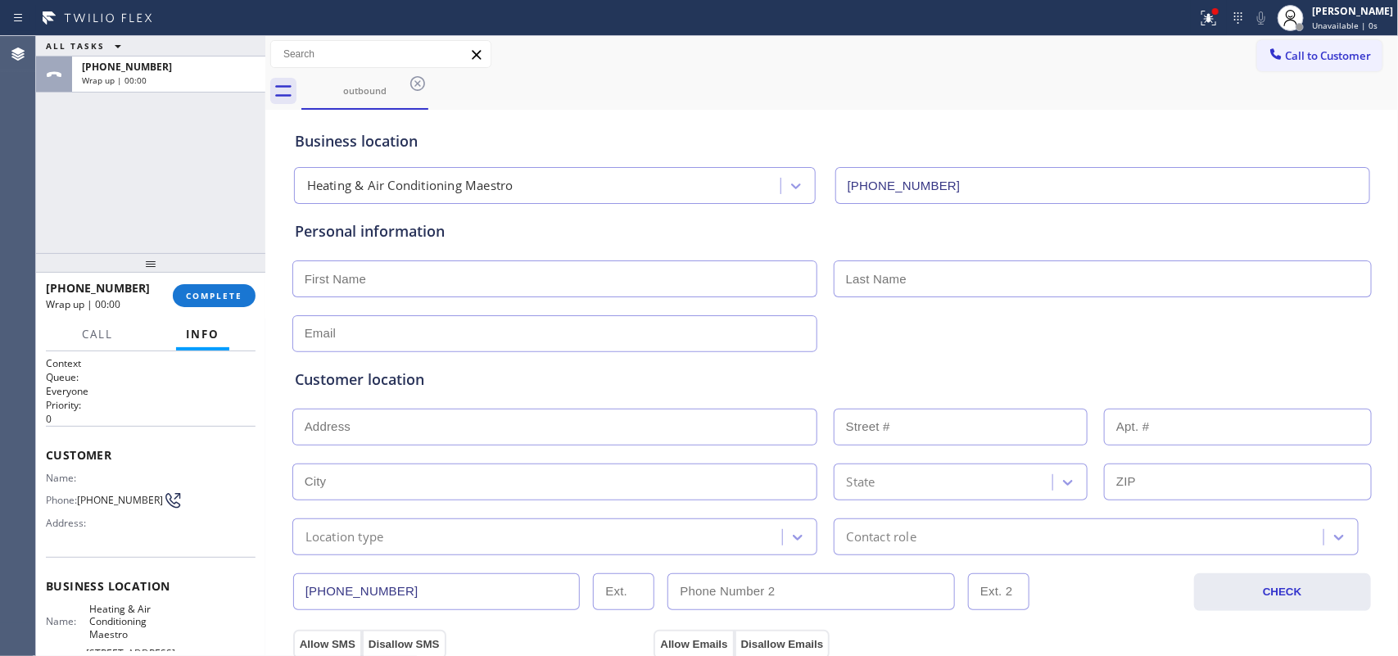
click at [129, 181] on div "ALL TASKS ALL TASKS ACTIVE TASKS TASKS IN WRAP UP [PHONE_NUMBER] Wrap up | 00:00" at bounding box center [150, 144] width 229 height 217
click at [228, 301] on span "COMPLETE" at bounding box center [214, 295] width 57 height 11
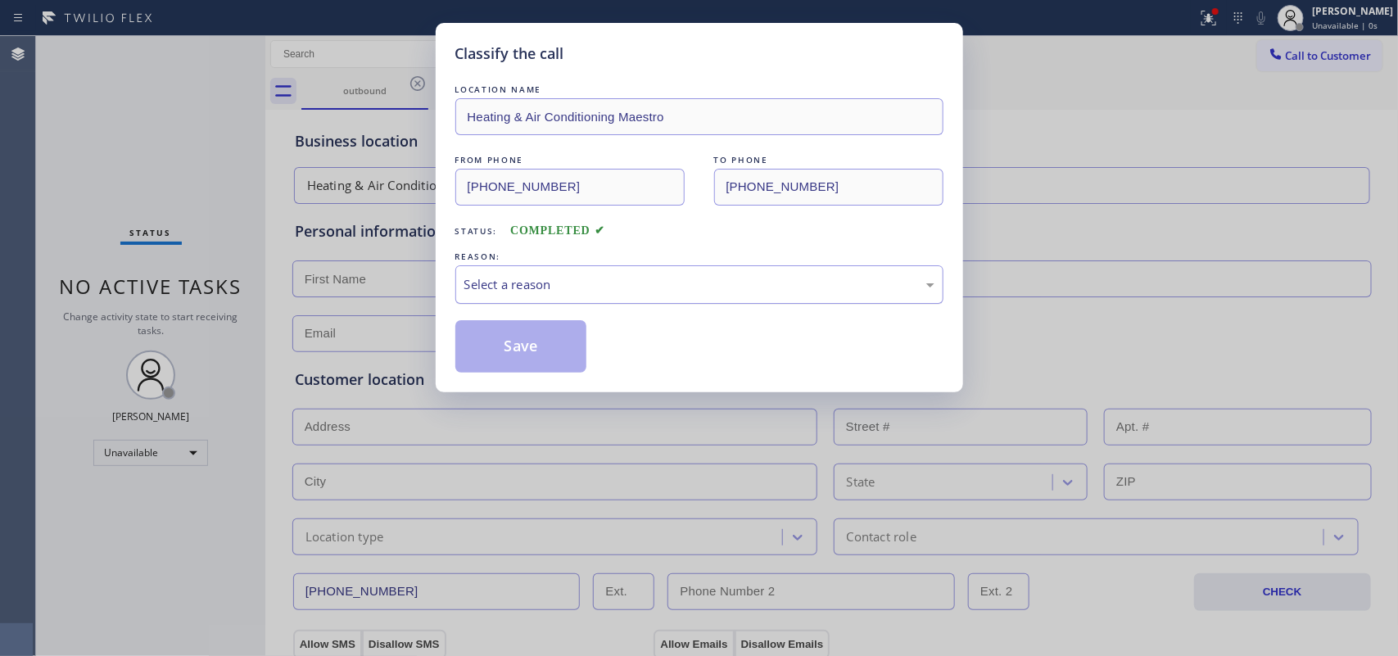
click at [771, 283] on div "Select a reason" at bounding box center [699, 284] width 470 height 19
click at [524, 354] on button "Save" at bounding box center [521, 346] width 132 height 52
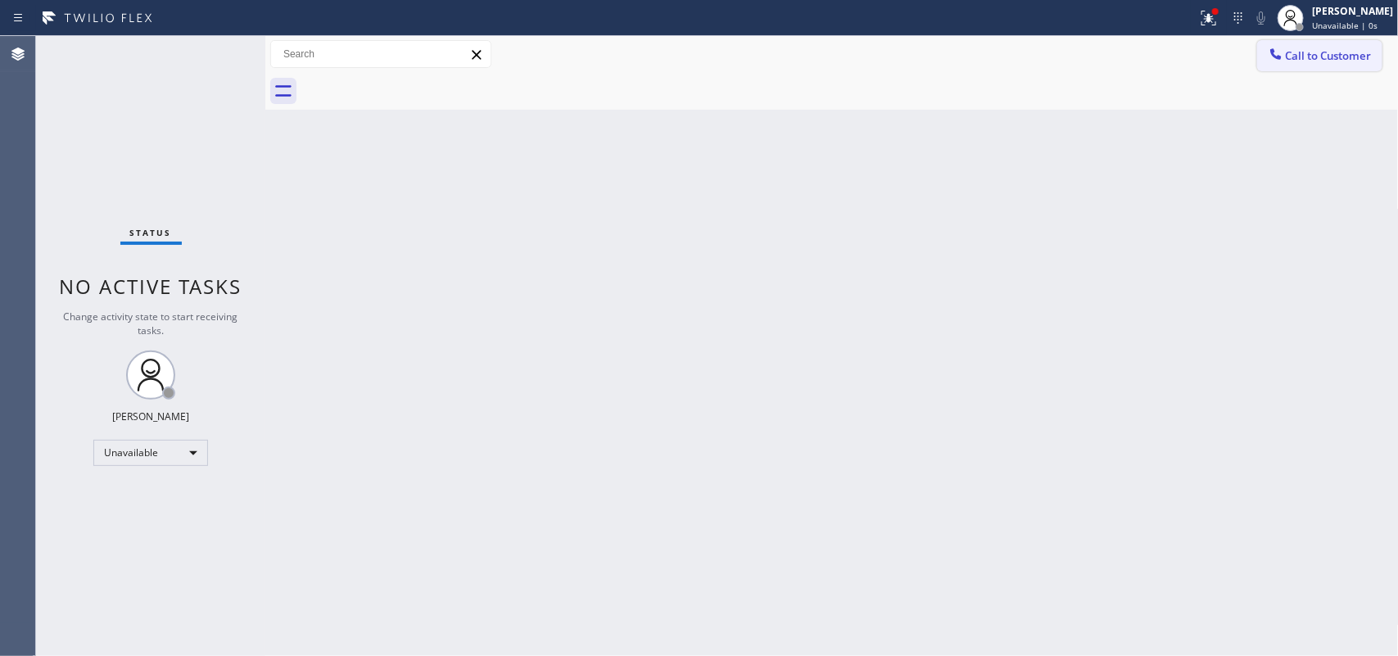
click at [1118, 59] on span "Call to Customer" at bounding box center [1329, 55] width 86 height 15
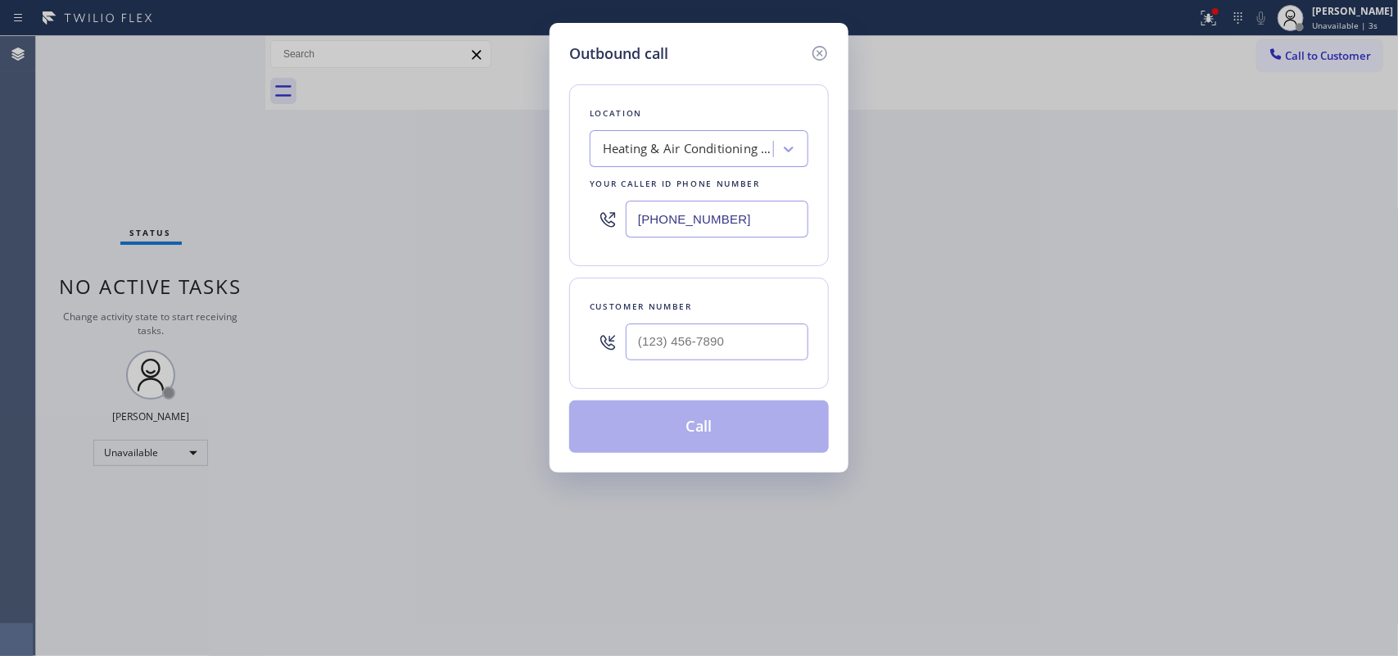
click at [608, 112] on div "Location" at bounding box center [699, 113] width 219 height 17
drag, startPoint x: 730, startPoint y: 349, endPoint x: 581, endPoint y: 345, distance: 149.1
click at [581, 345] on div "Customer number (___) ___-____" at bounding box center [699, 333] width 260 height 111
paste input "602) 885-2830"
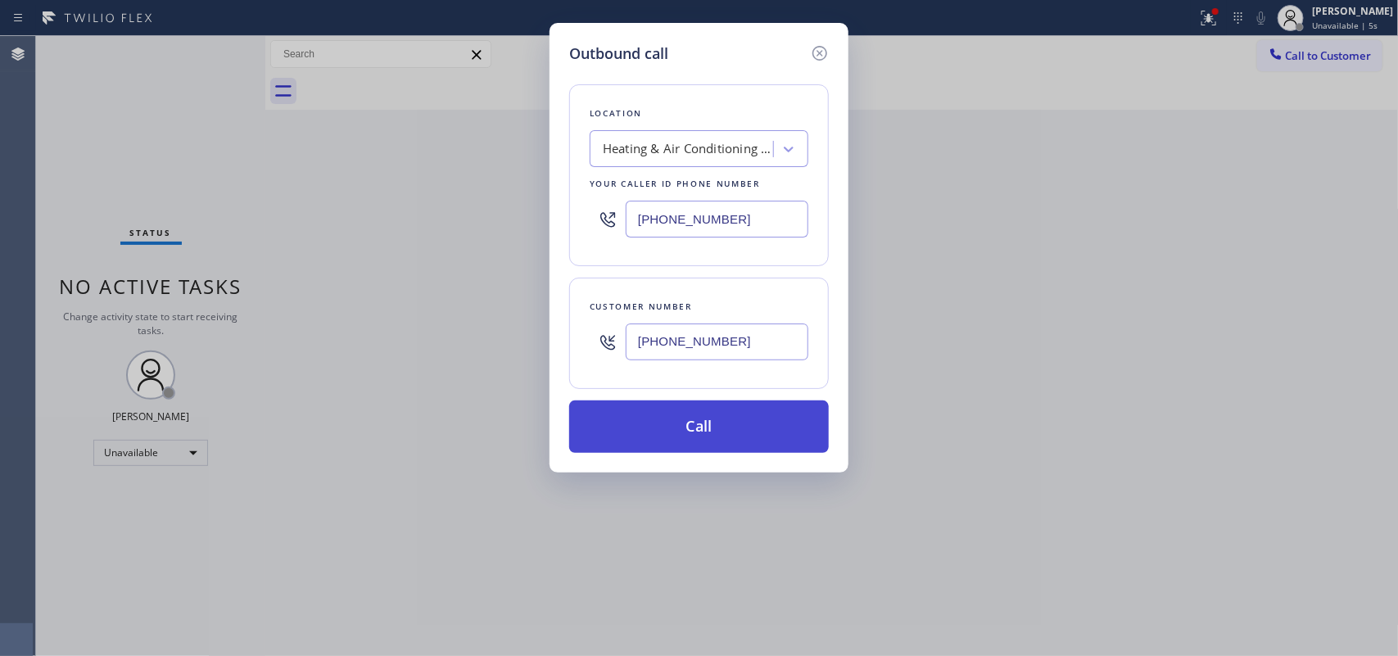
type input "[PHONE_NUMBER]"
click at [696, 424] on button "Call" at bounding box center [699, 426] width 260 height 52
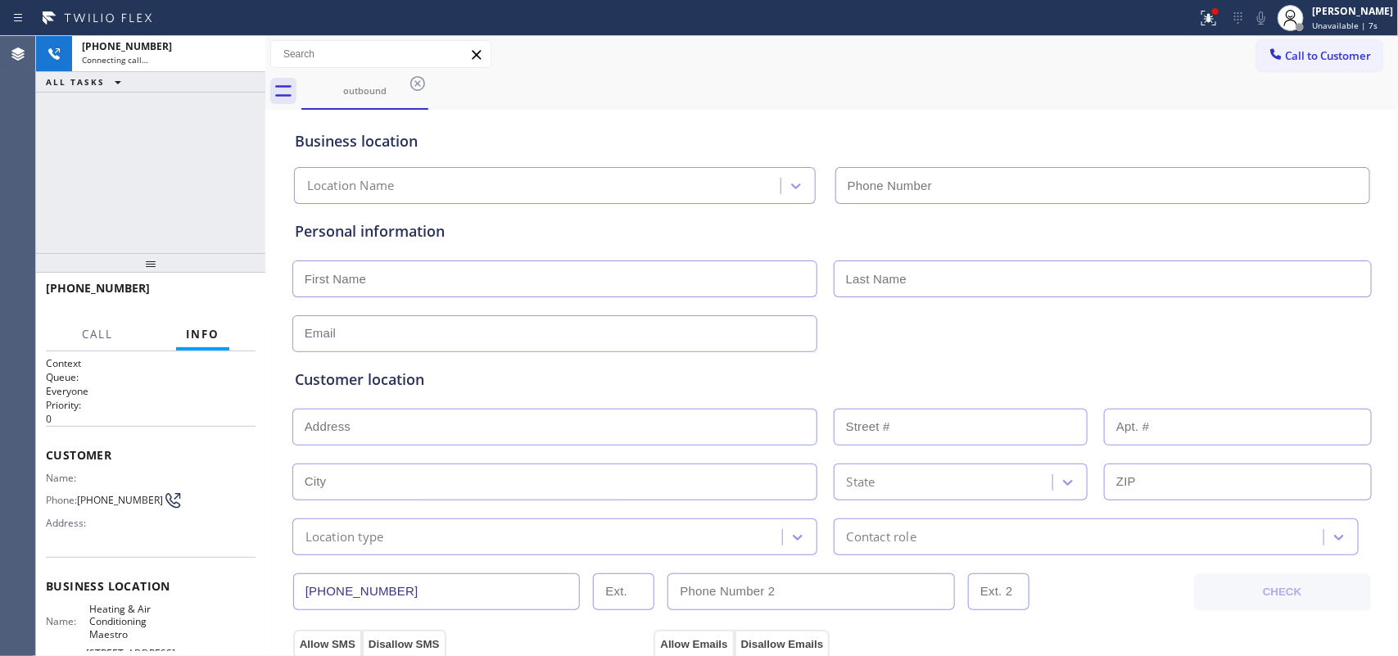
type input "[PHONE_NUMBER]"
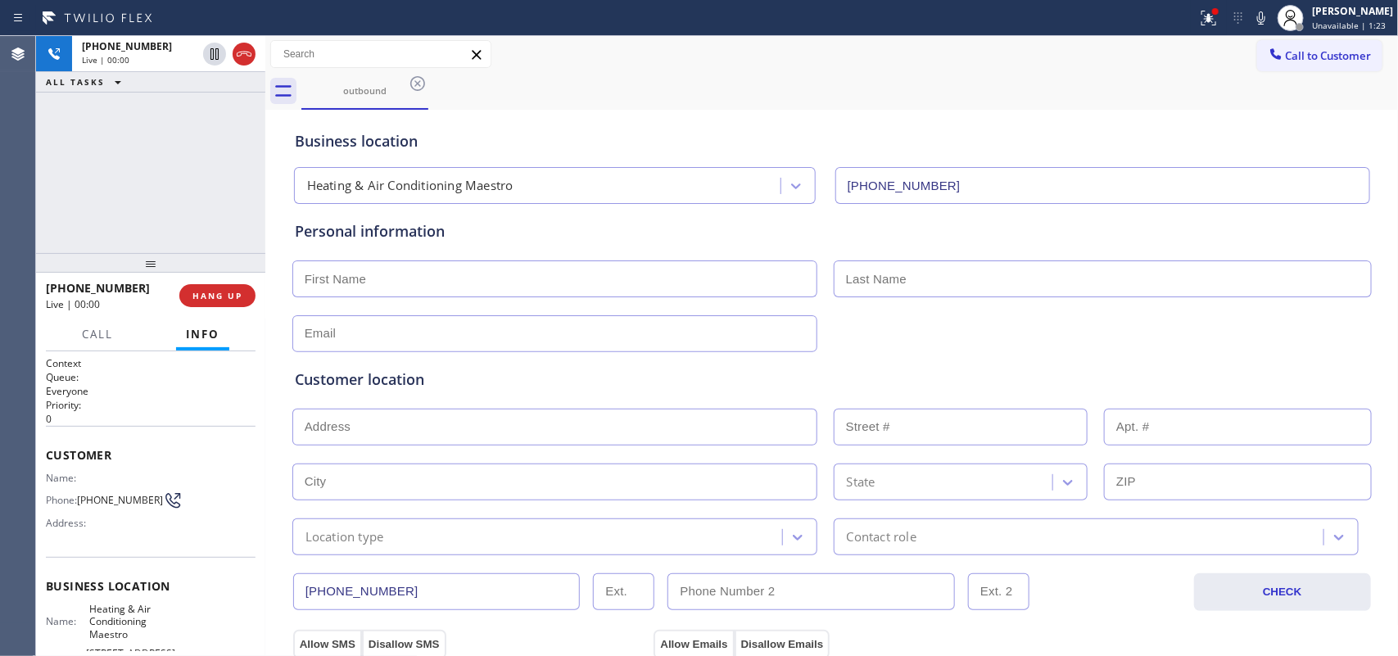
scroll to position [194, 0]
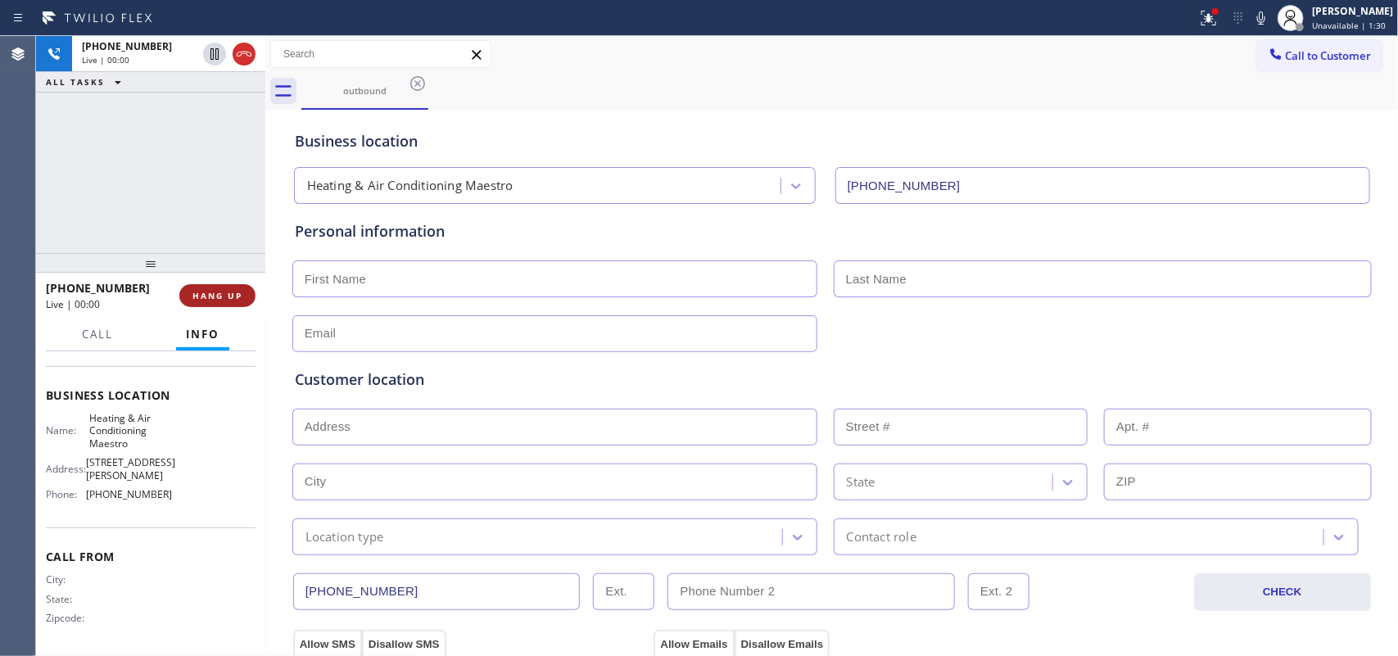
click at [236, 305] on button "HANG UP" at bounding box center [217, 295] width 76 height 23
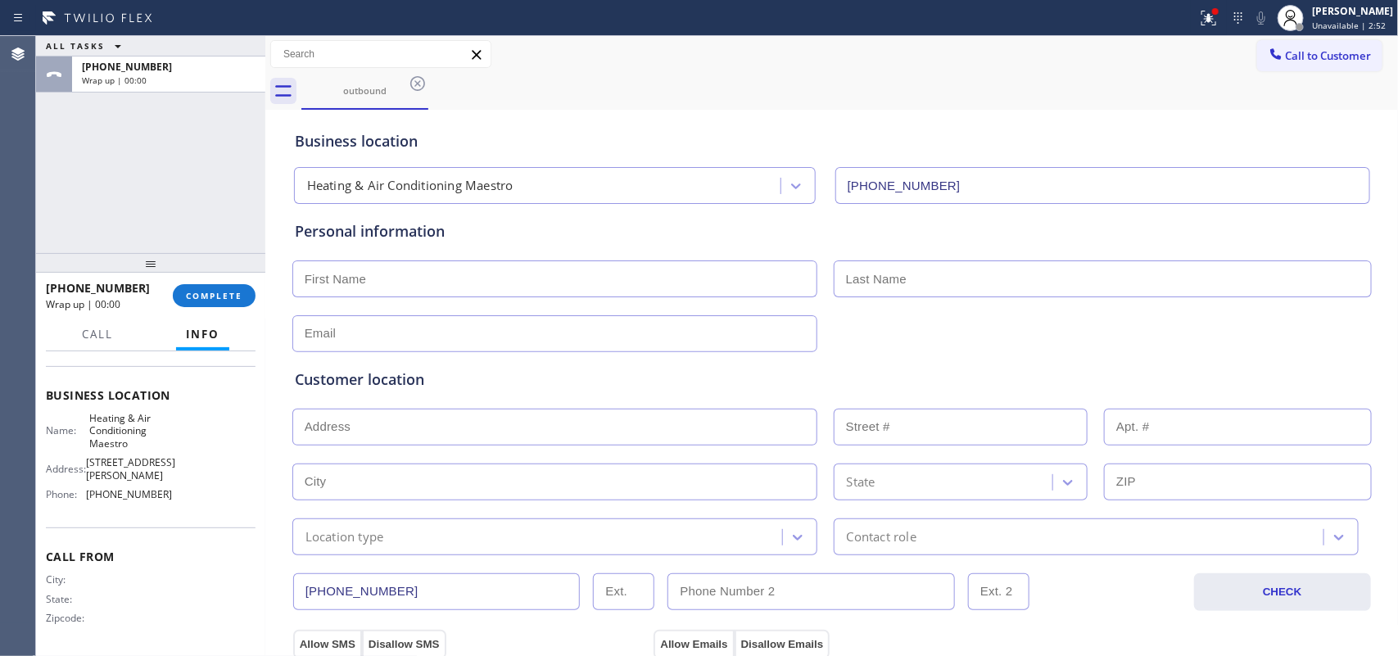
click at [539, 271] on input "text" at bounding box center [554, 278] width 525 height 37
type input "[PERSON_NAME]"
click at [424, 328] on input "text" at bounding box center [554, 333] width 525 height 37
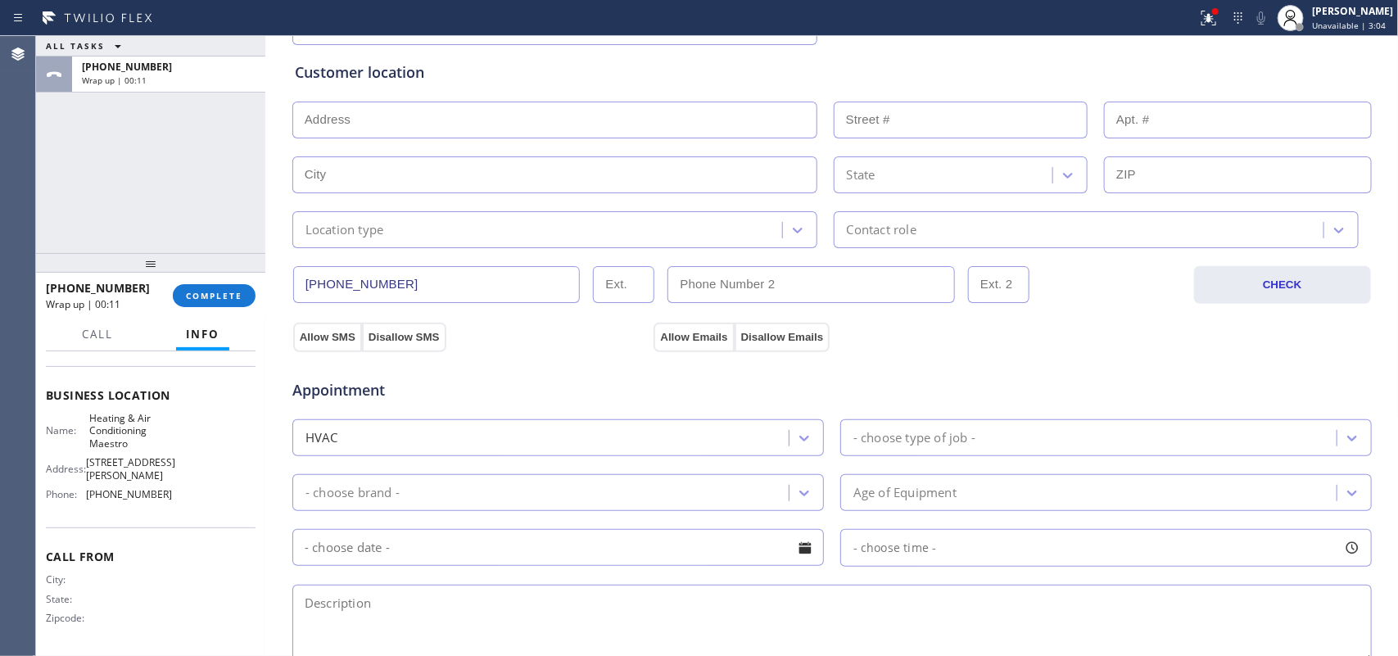
type input "[EMAIL_ADDRESS][DOMAIN_NAME]"
click at [480, 137] on input "text" at bounding box center [554, 120] width 525 height 37
paste input "[STREET_ADDRESS],"
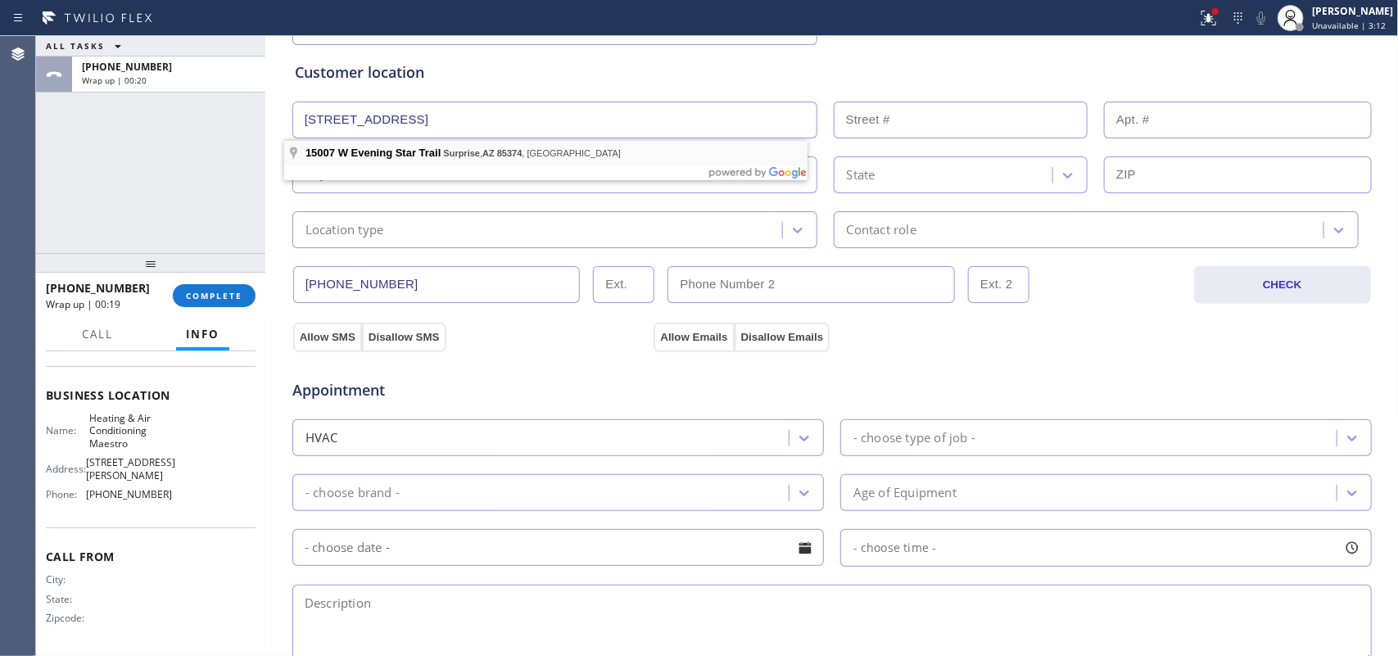
type input "15007 W Evening Star Trail"
type input "15007"
type input "Surprise"
type input "85374"
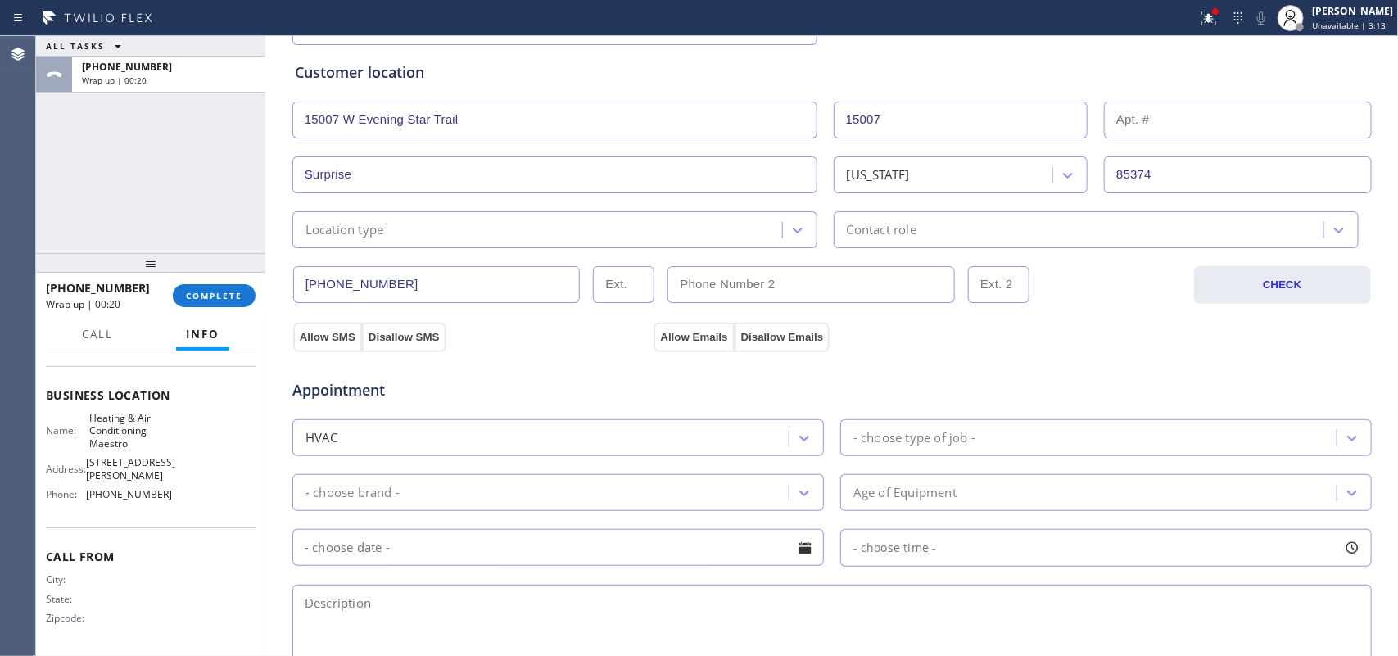
click at [492, 225] on div "Location type" at bounding box center [539, 229] width 485 height 29
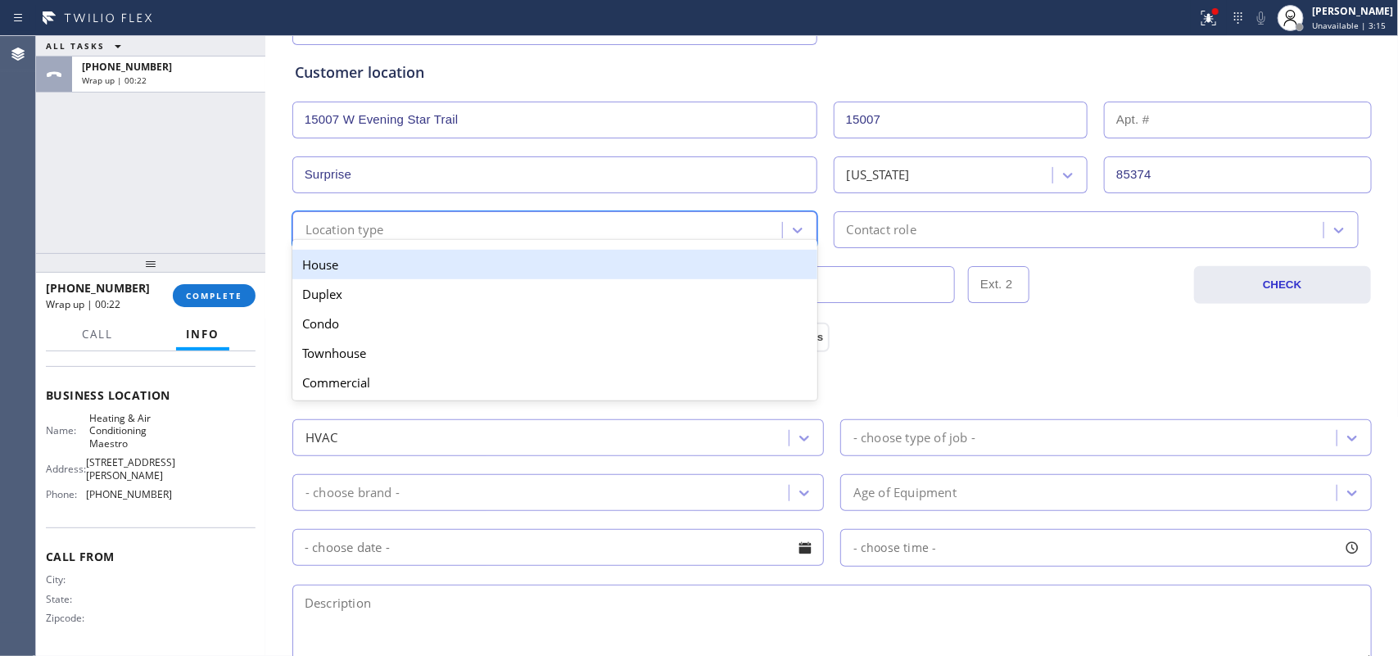
click at [494, 269] on div "House" at bounding box center [554, 264] width 525 height 29
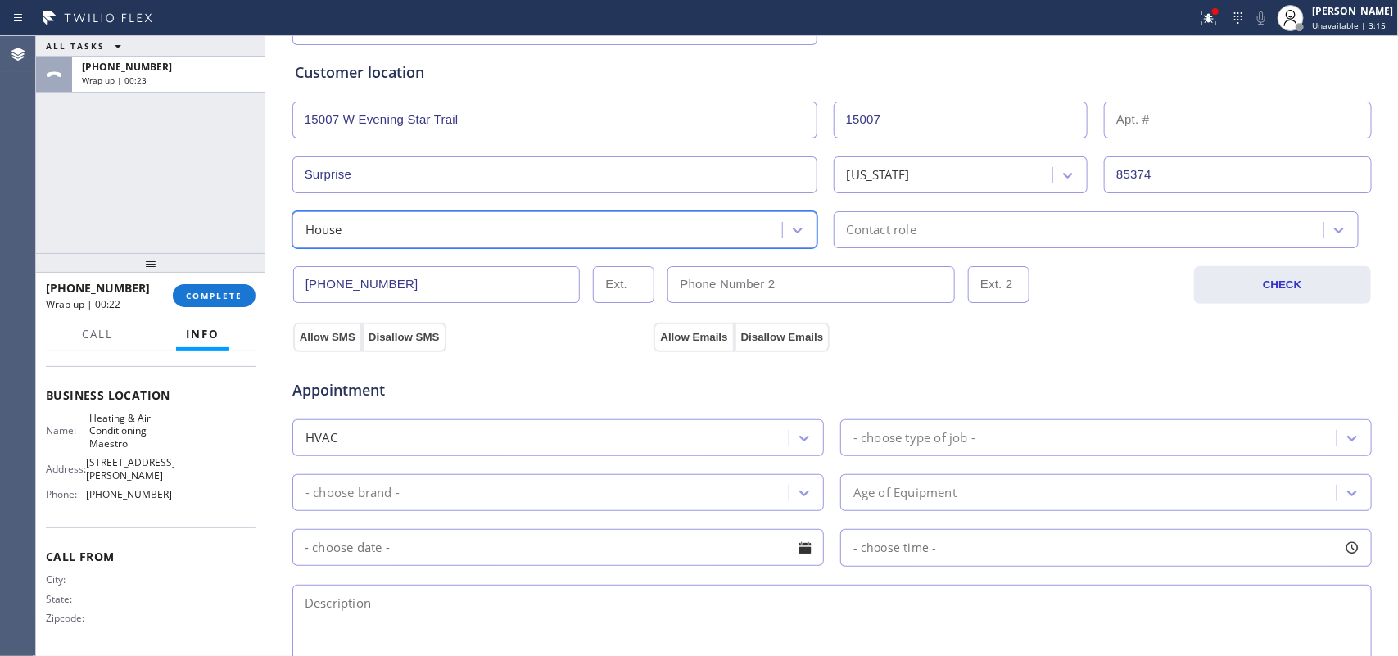
click at [928, 229] on div "Contact role" at bounding box center [1081, 229] width 485 height 29
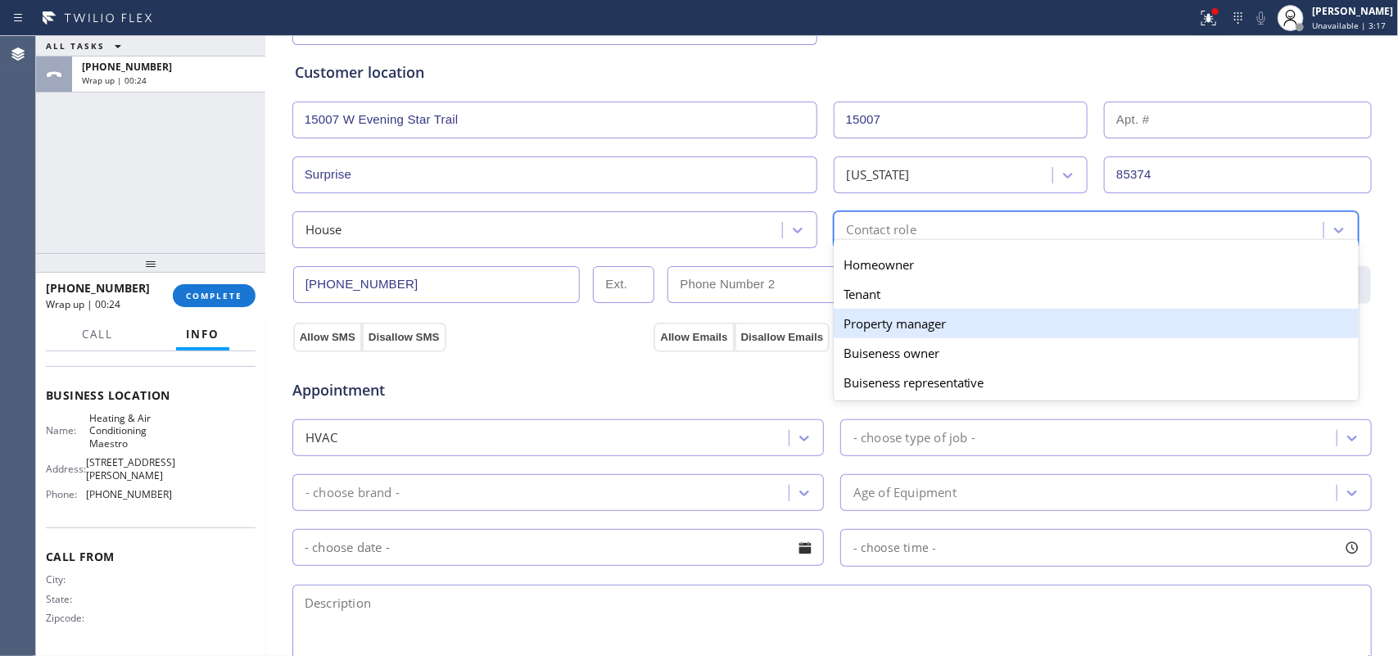
click at [918, 336] on div "Property manager" at bounding box center [1096, 323] width 525 height 29
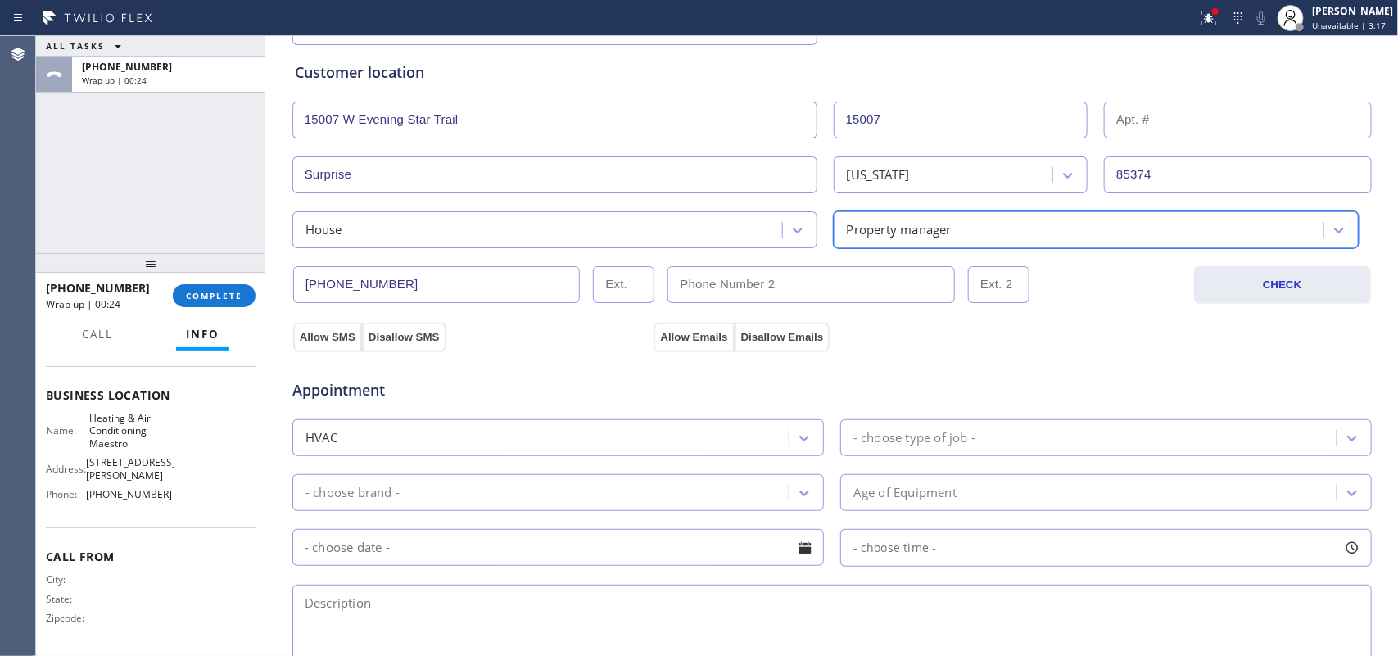
scroll to position [616, 0]
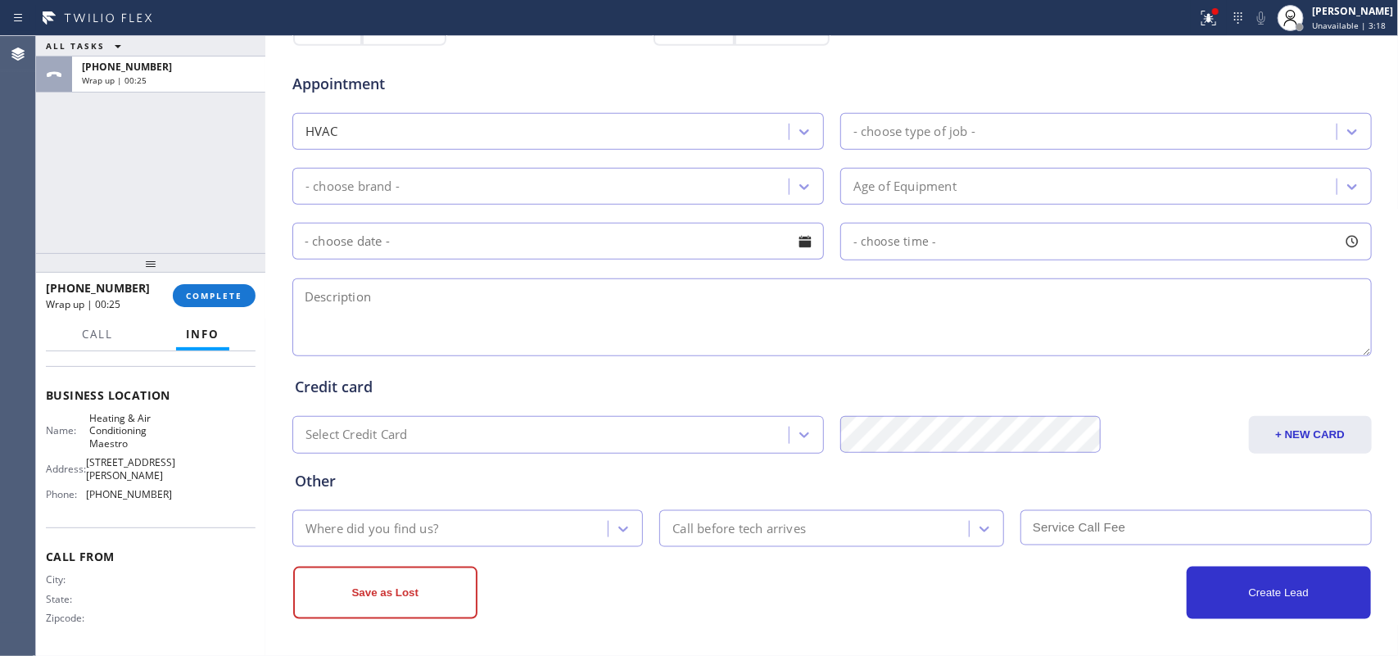
click at [915, 129] on div "- choose type of job -" at bounding box center [914, 131] width 122 height 19
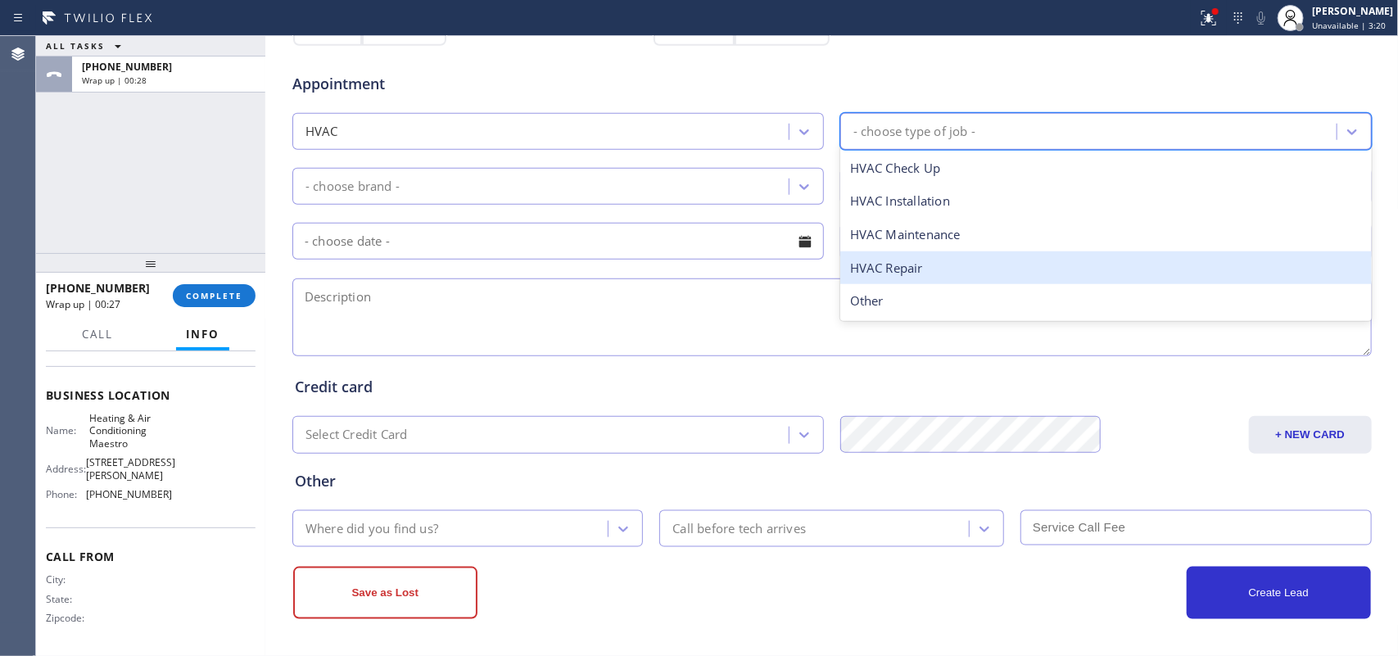
click at [913, 267] on div "HVAC Repair" at bounding box center [1105, 268] width 531 height 34
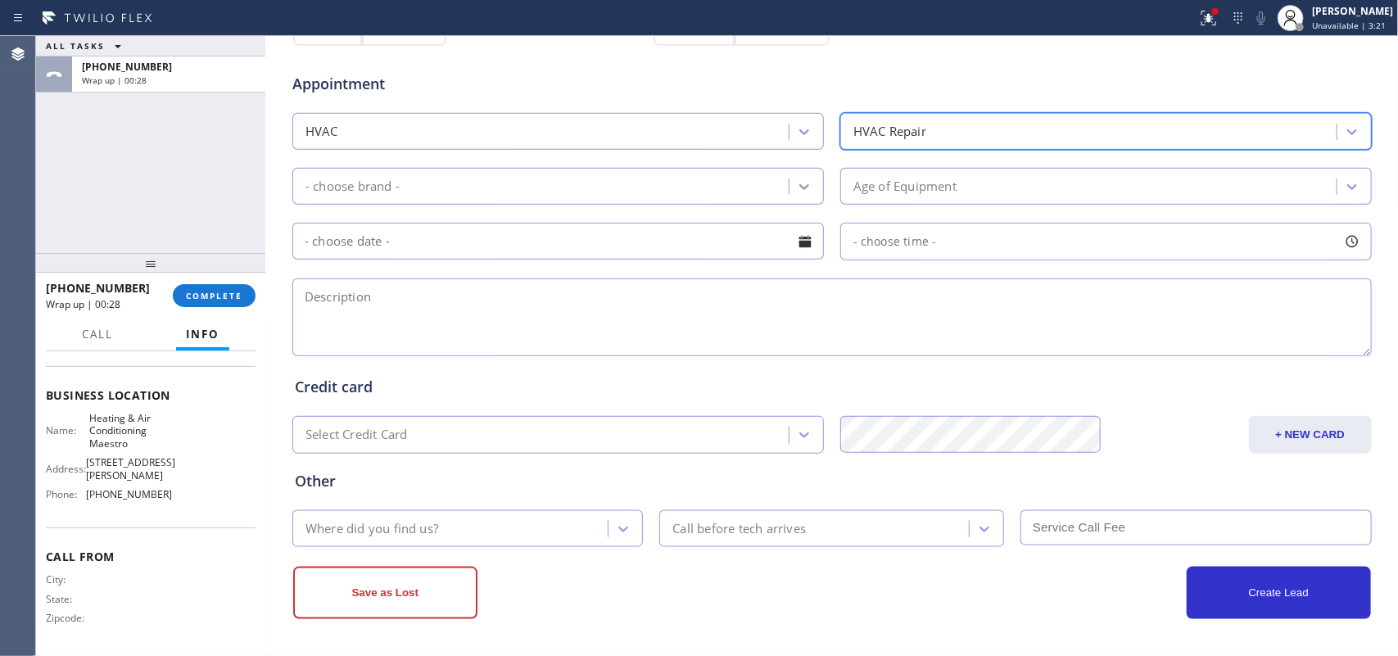
click at [796, 187] on icon at bounding box center [804, 187] width 16 height 16
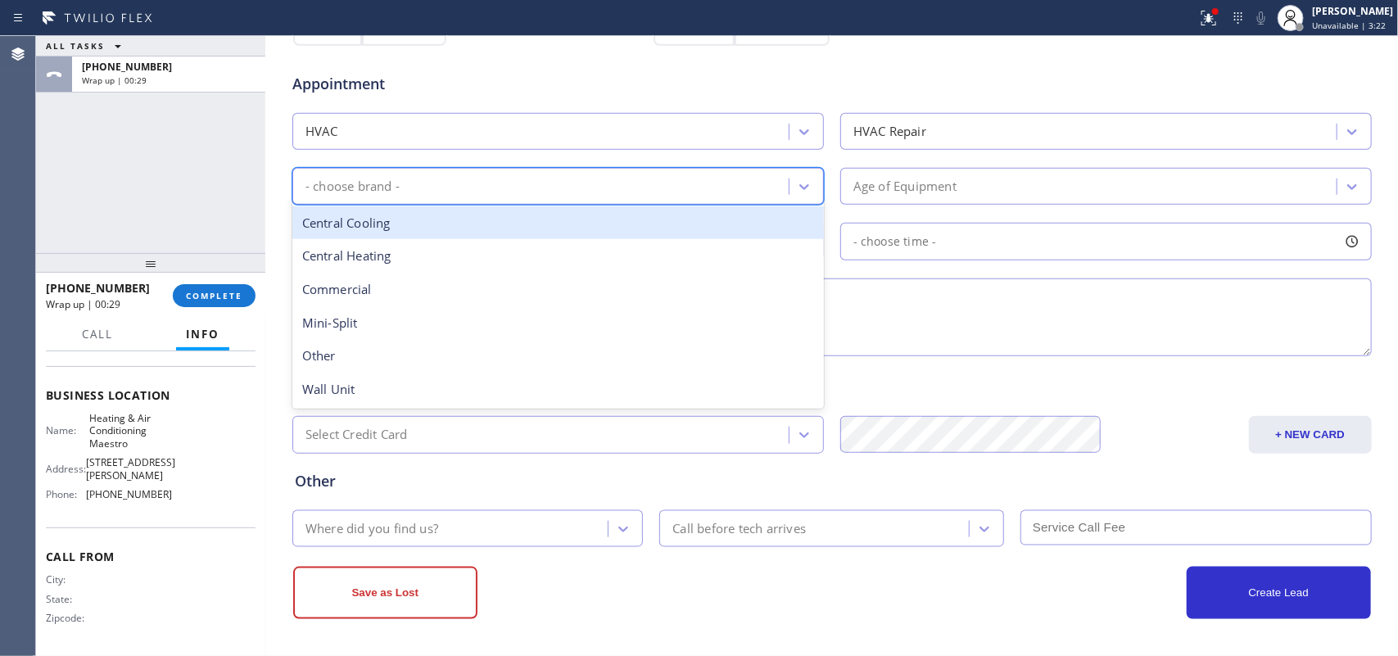
click at [717, 210] on div "Central Cooling" at bounding box center [557, 223] width 531 height 34
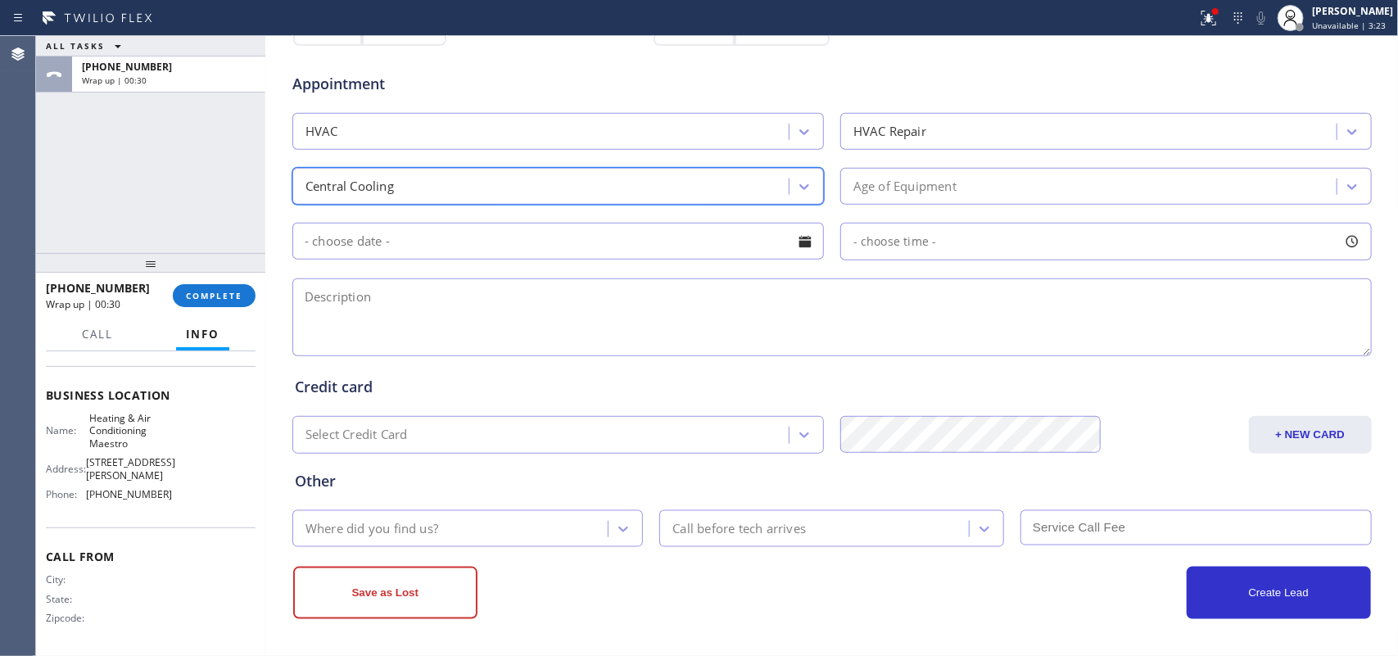
click at [870, 177] on div "Age of Equipment" at bounding box center [904, 186] width 103 height 19
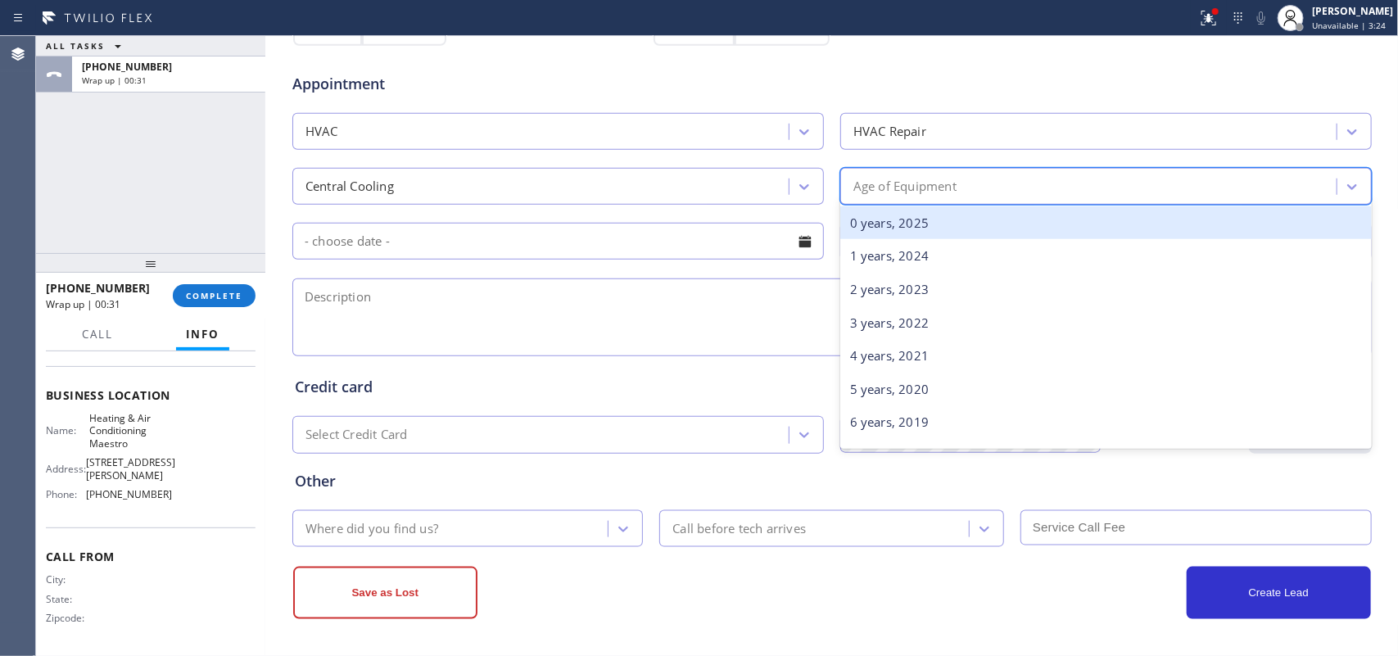
click at [922, 206] on div "0 years, 2025" at bounding box center [1105, 223] width 531 height 34
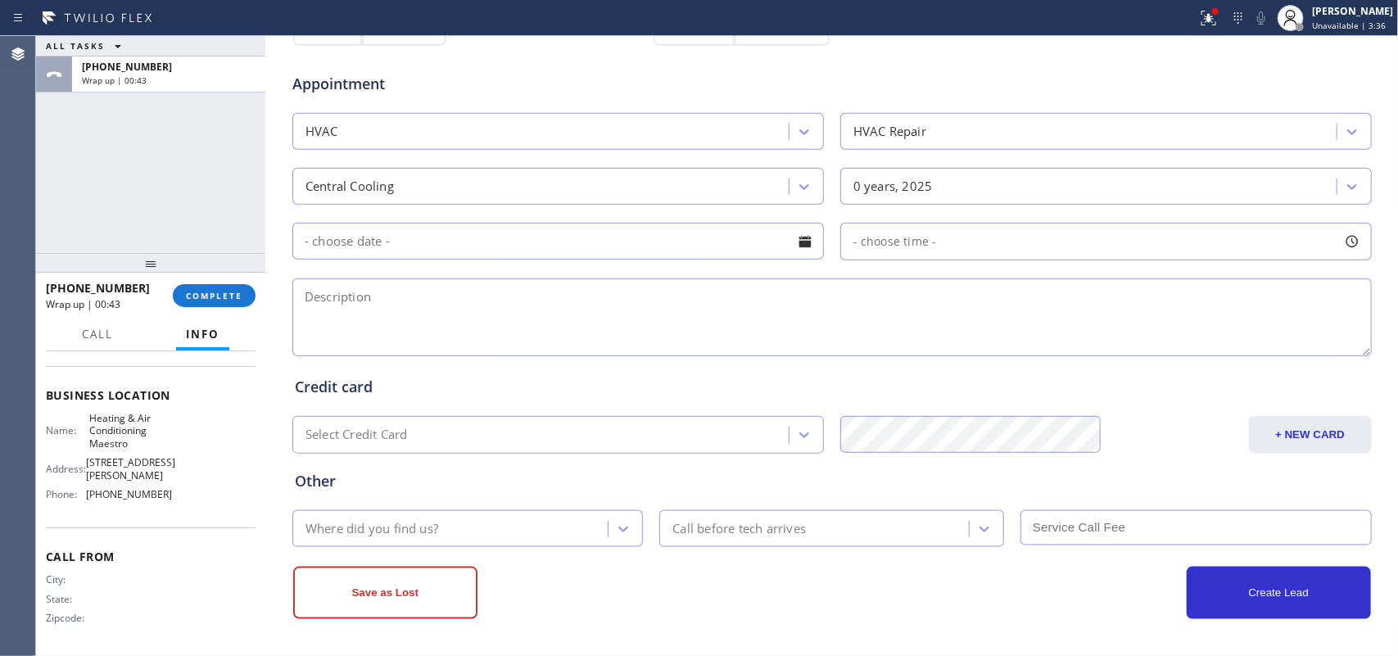
click at [452, 296] on textarea at bounding box center [831, 317] width 1079 height 78
paste textarea "house-contractor/ [STREET_ADDRESS], the nail went to the ac line/ central unit …"
click at [562, 295] on textarea "house-contractor/ [STREET_ADDRESS], the nail went to the ac line/ central unit …" at bounding box center [831, 317] width 1079 height 78
click at [612, 325] on textarea "house-contractor/ [STREET_ADDRESS], the nail went to the ac line/ central unit …" at bounding box center [831, 317] width 1079 height 78
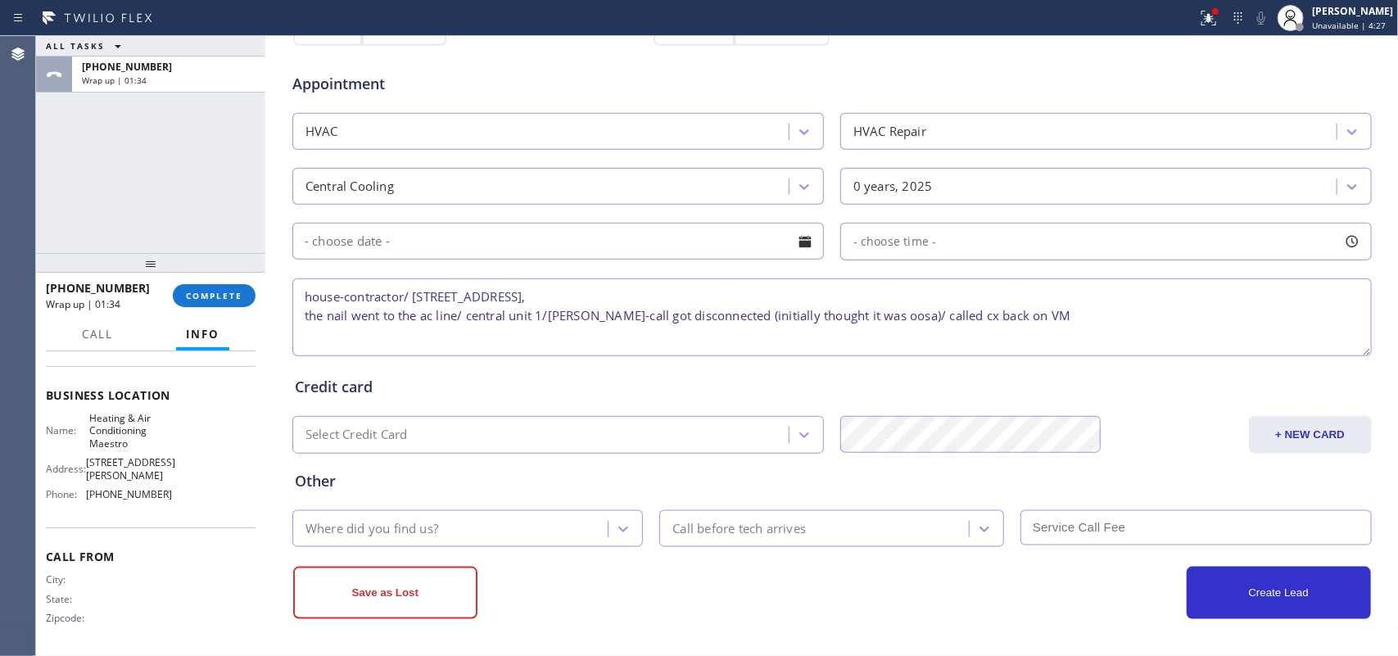
type textarea "house-contractor/ [STREET_ADDRESS], the nail went to the ac line/ central unit …"
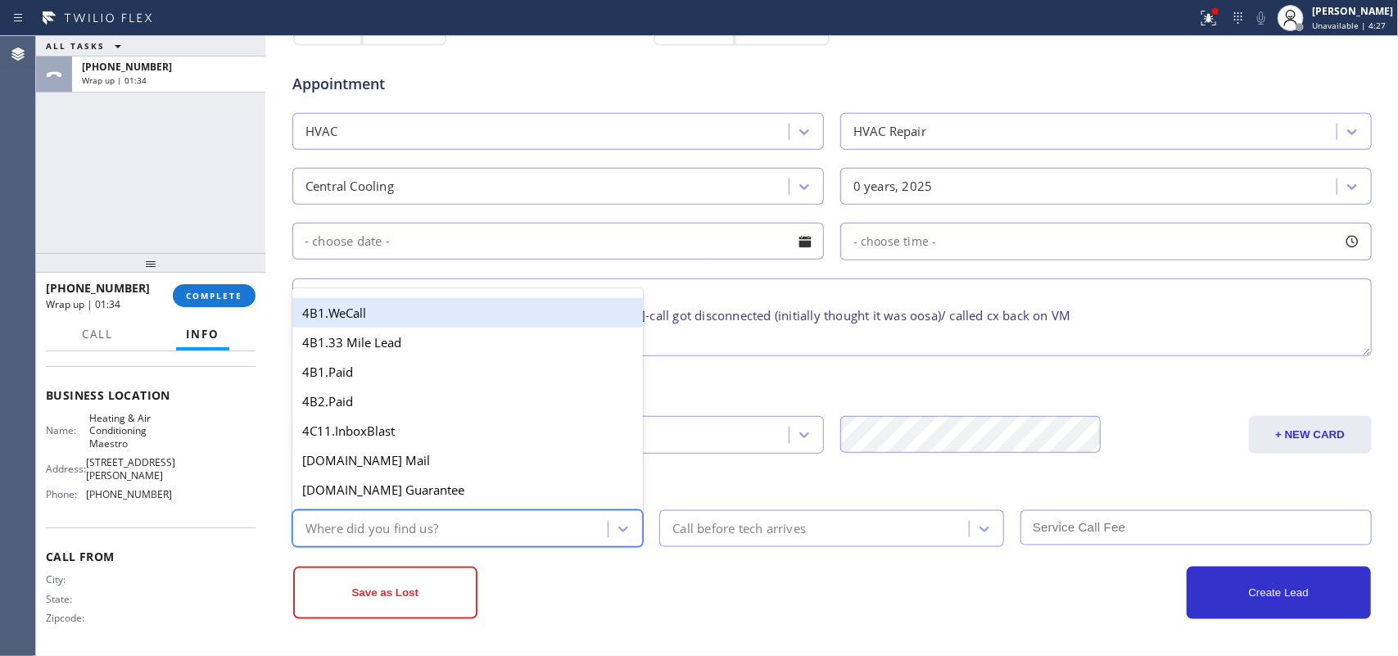
click at [531, 522] on div "Where did you find us?" at bounding box center [452, 528] width 311 height 29
type input "g"
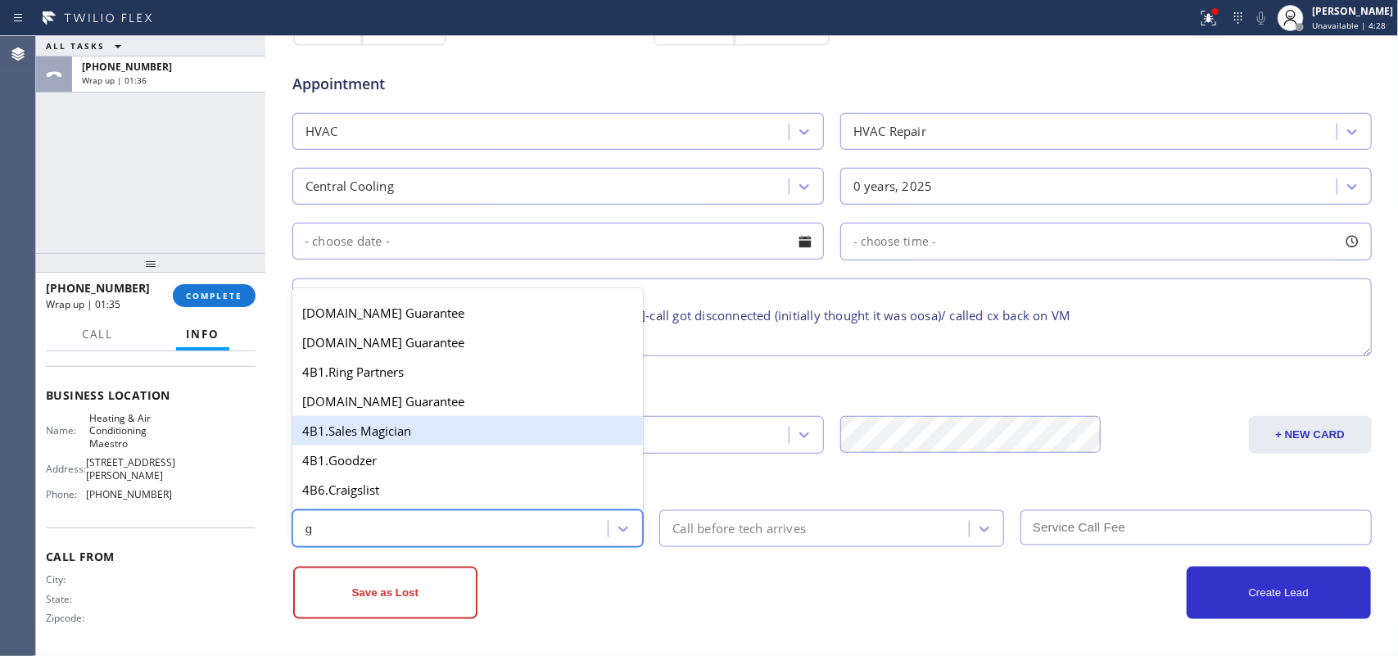
scroll to position [309, 0]
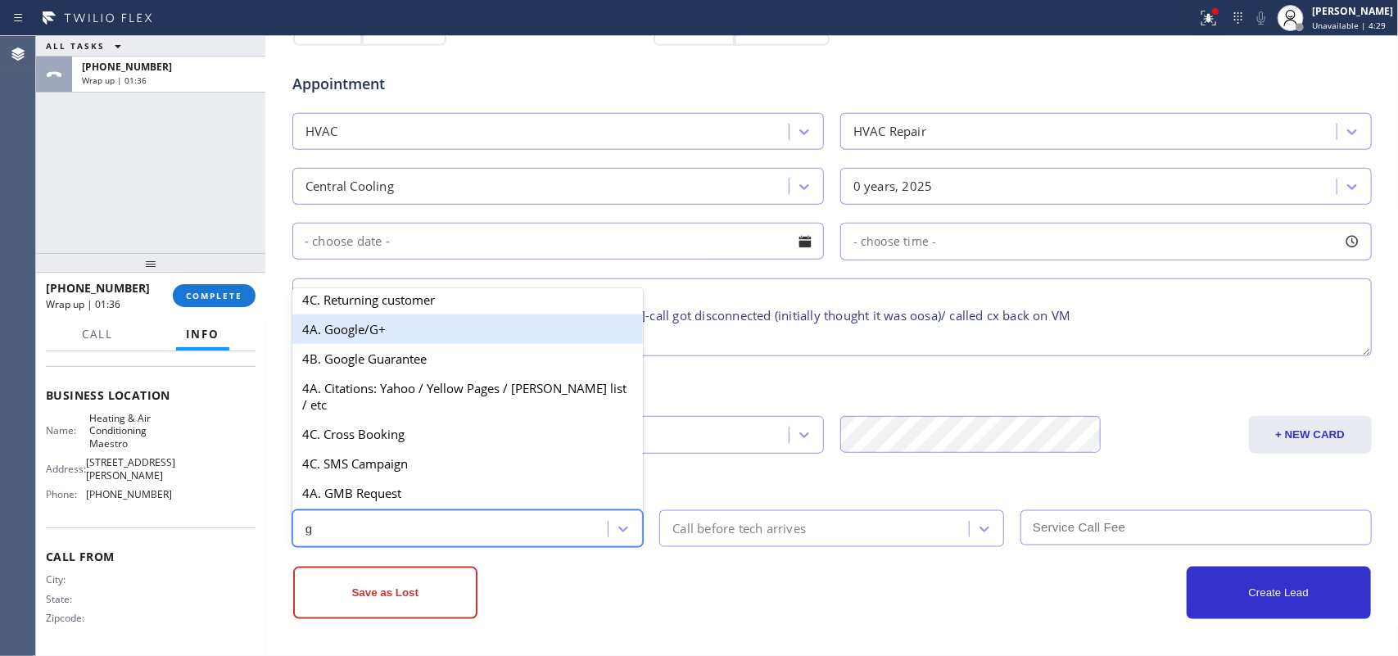
click at [395, 334] on div "4A. Google/G+" at bounding box center [467, 328] width 351 height 29
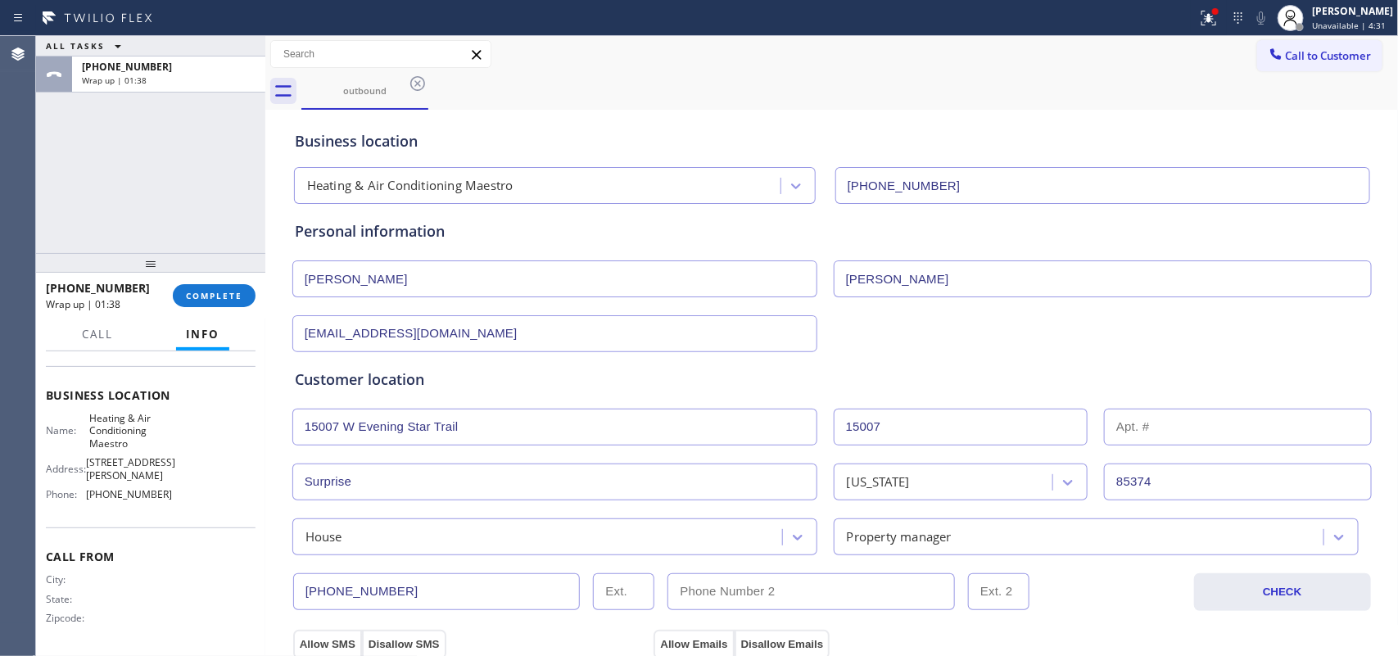
scroll to position [616, 0]
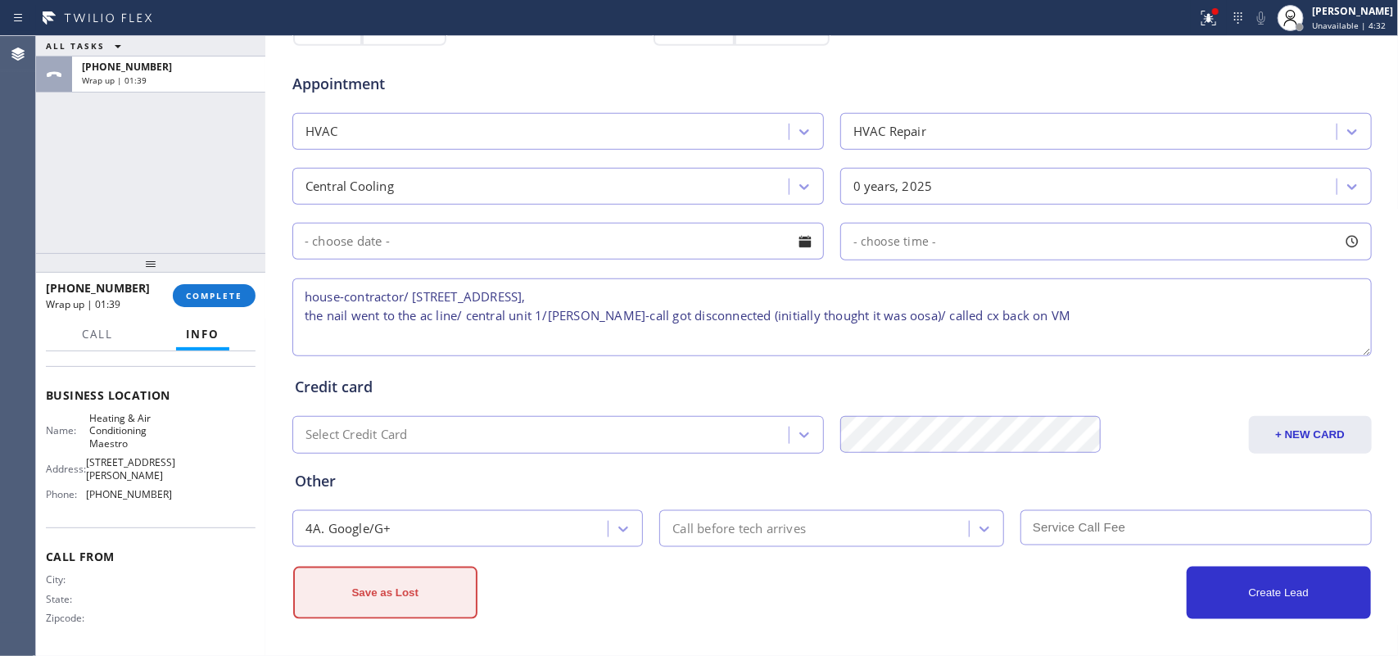
click at [430, 524] on button "Save as Lost" at bounding box center [385, 593] width 184 height 52
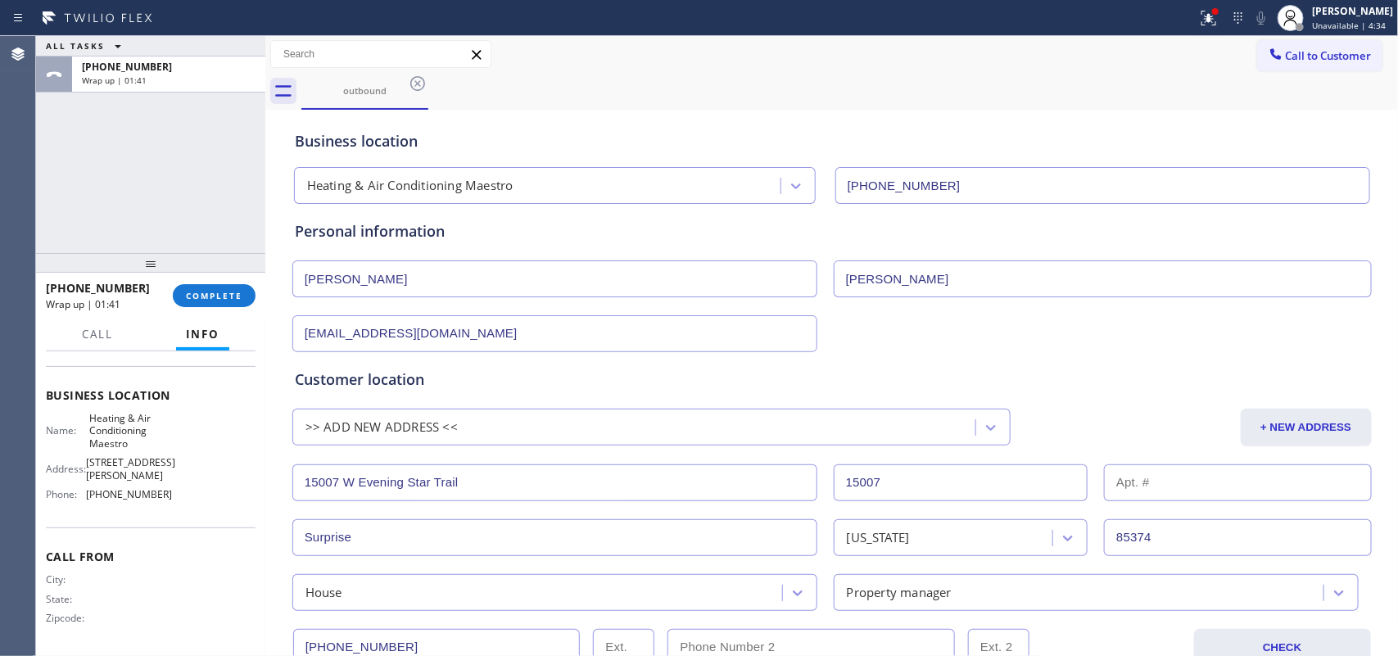
scroll to position [409, 0]
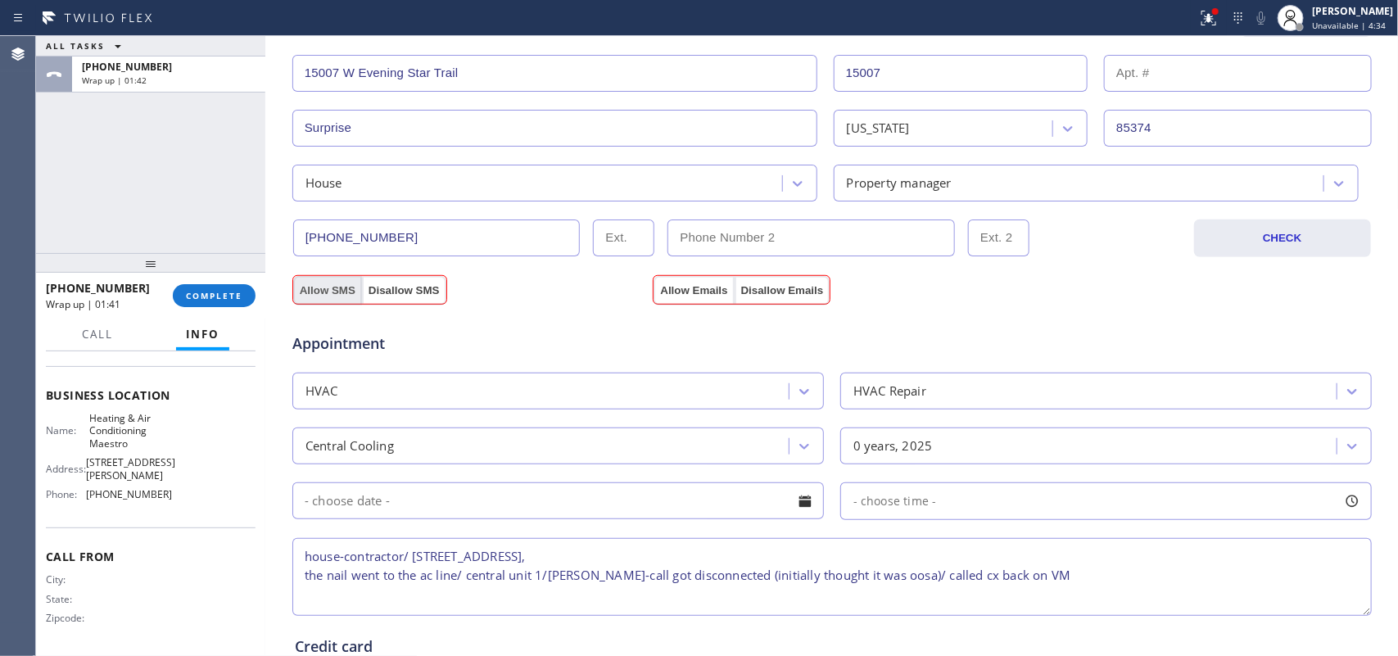
click at [320, 288] on button "Allow SMS" at bounding box center [327, 290] width 69 height 29
click at [663, 292] on button "Allow Emails" at bounding box center [693, 290] width 80 height 29
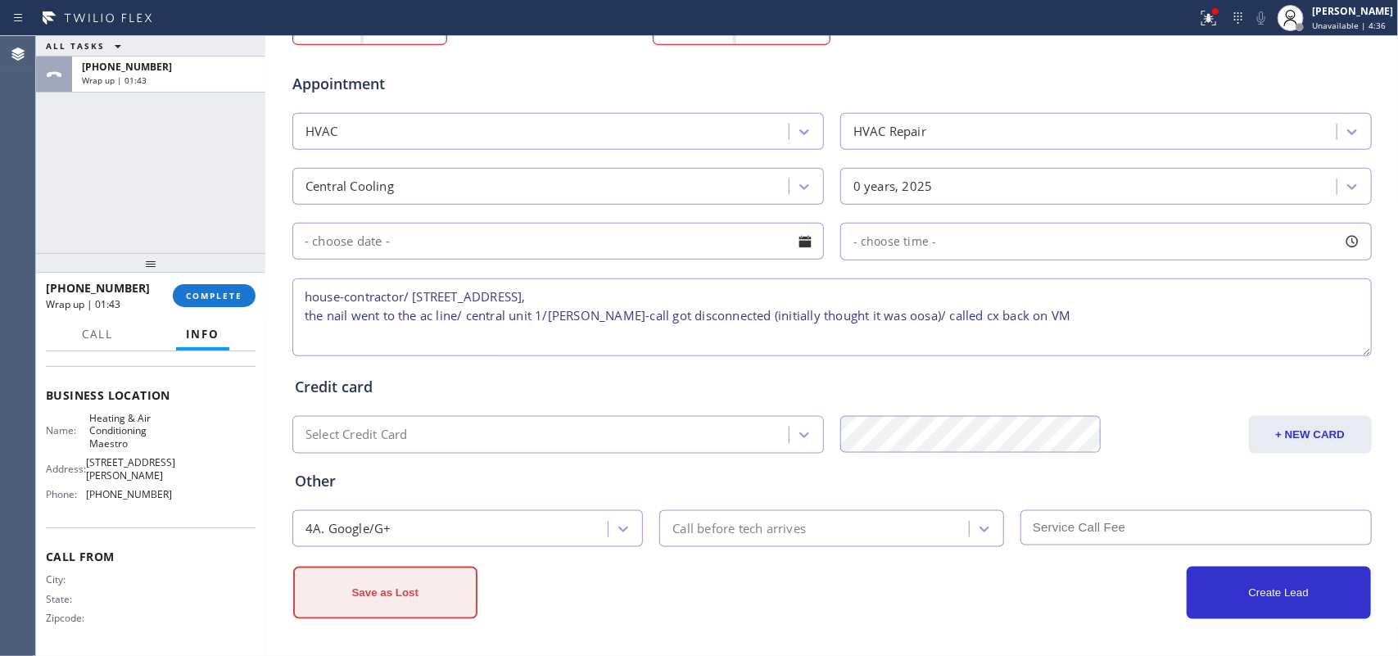
click at [366, 524] on button "Save as Lost" at bounding box center [385, 593] width 184 height 52
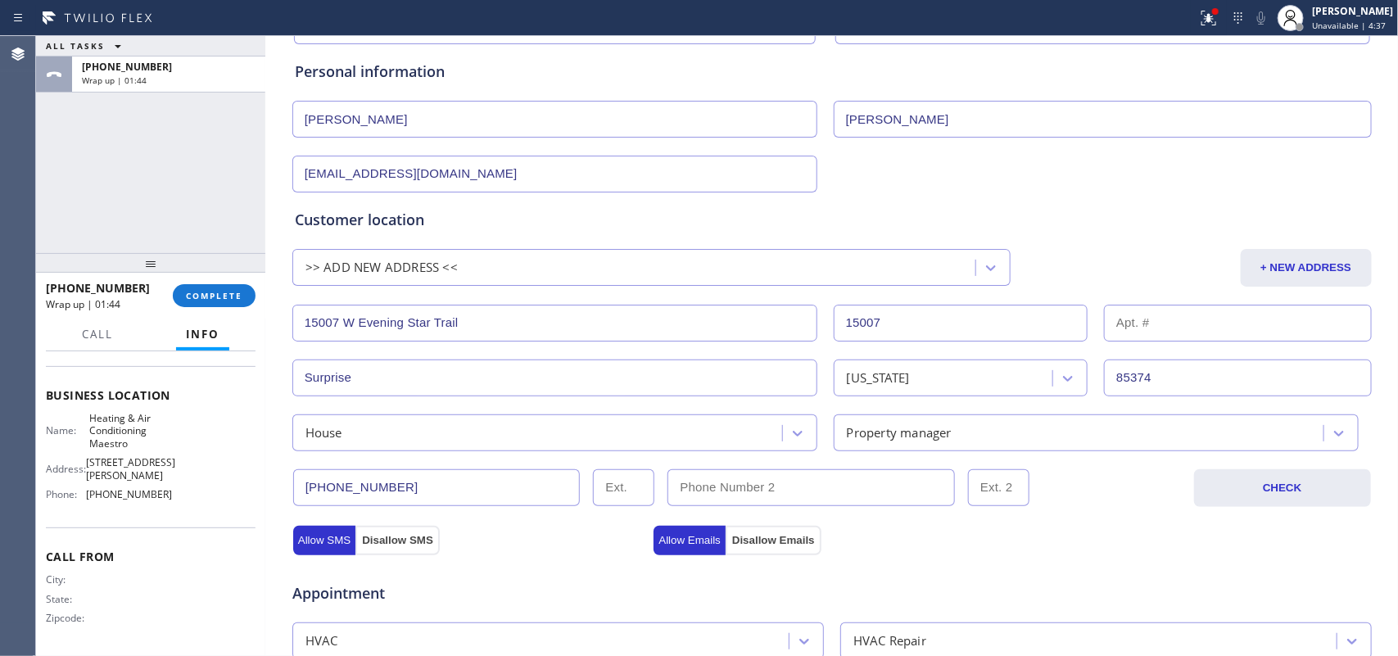
scroll to position [0, 0]
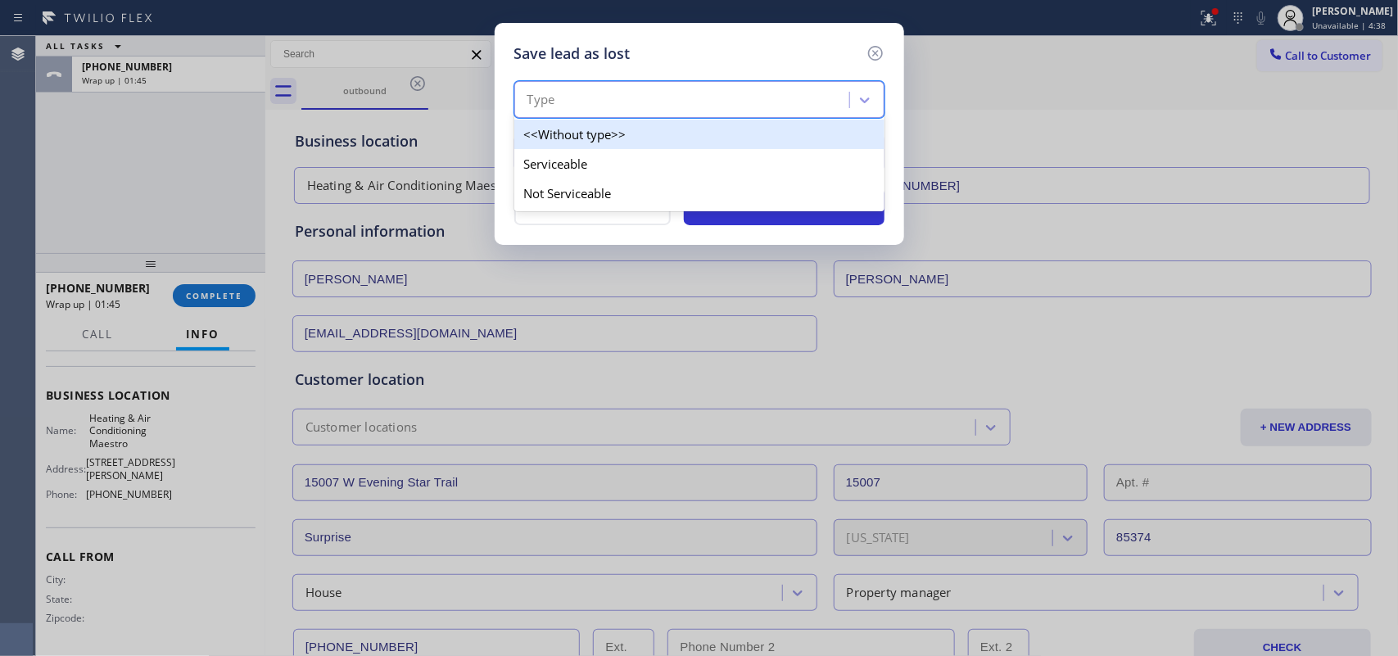
click at [644, 103] on div "Type" at bounding box center [684, 100] width 330 height 29
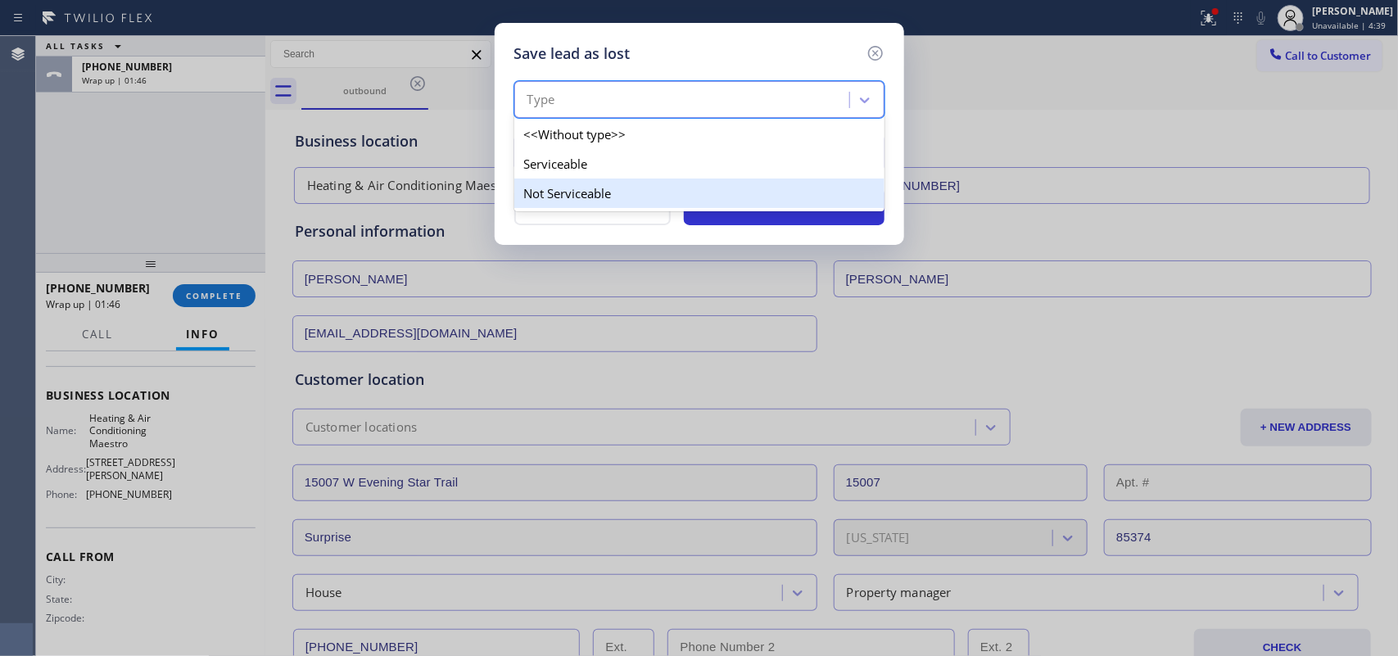
click at [628, 191] on div "Not Serviceable" at bounding box center [699, 193] width 370 height 29
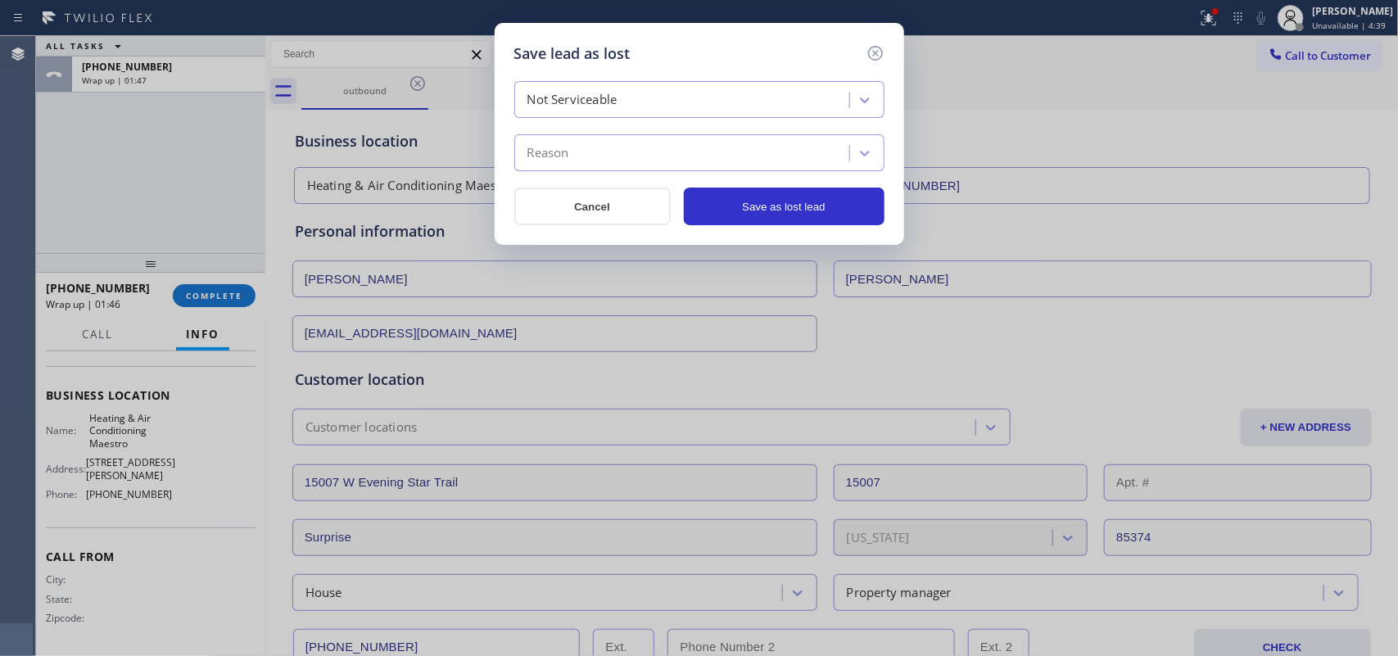
click at [633, 158] on div "Reason" at bounding box center [684, 153] width 330 height 29
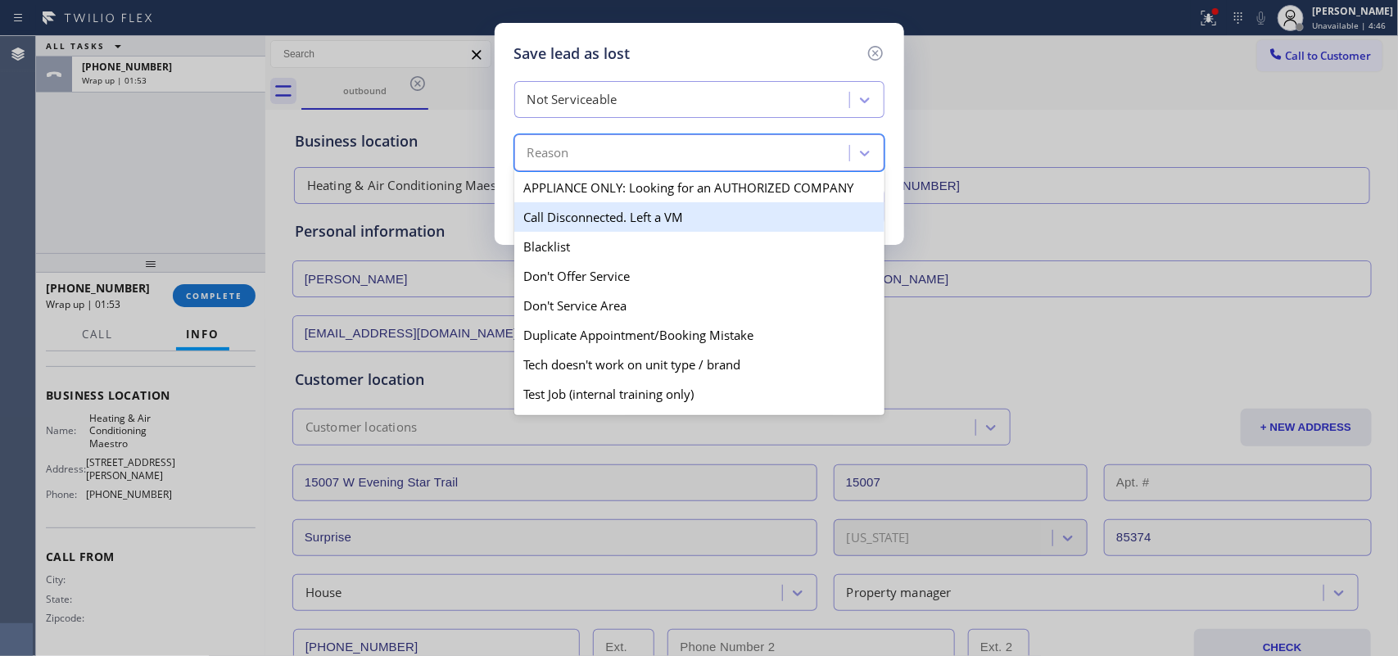
click at [696, 222] on div "Call Disconnected. Left a VM" at bounding box center [699, 216] width 370 height 29
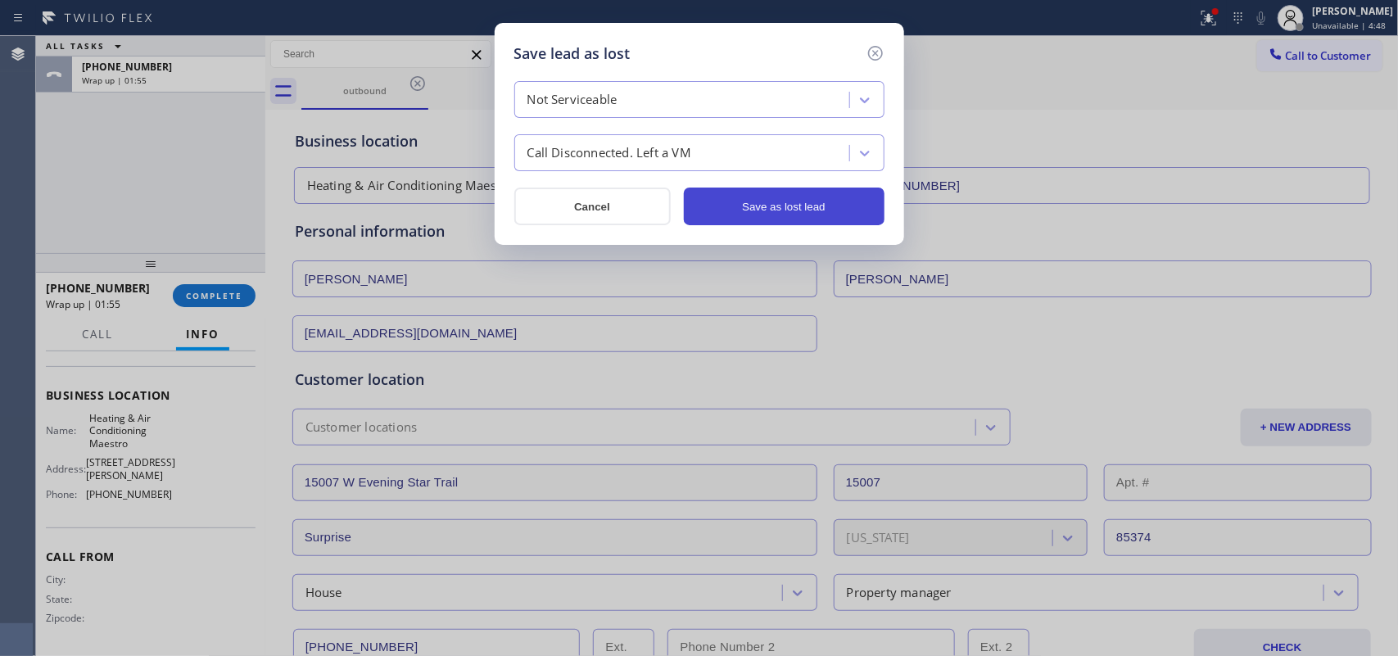
click at [745, 218] on button "Save as lost lead" at bounding box center [784, 207] width 201 height 38
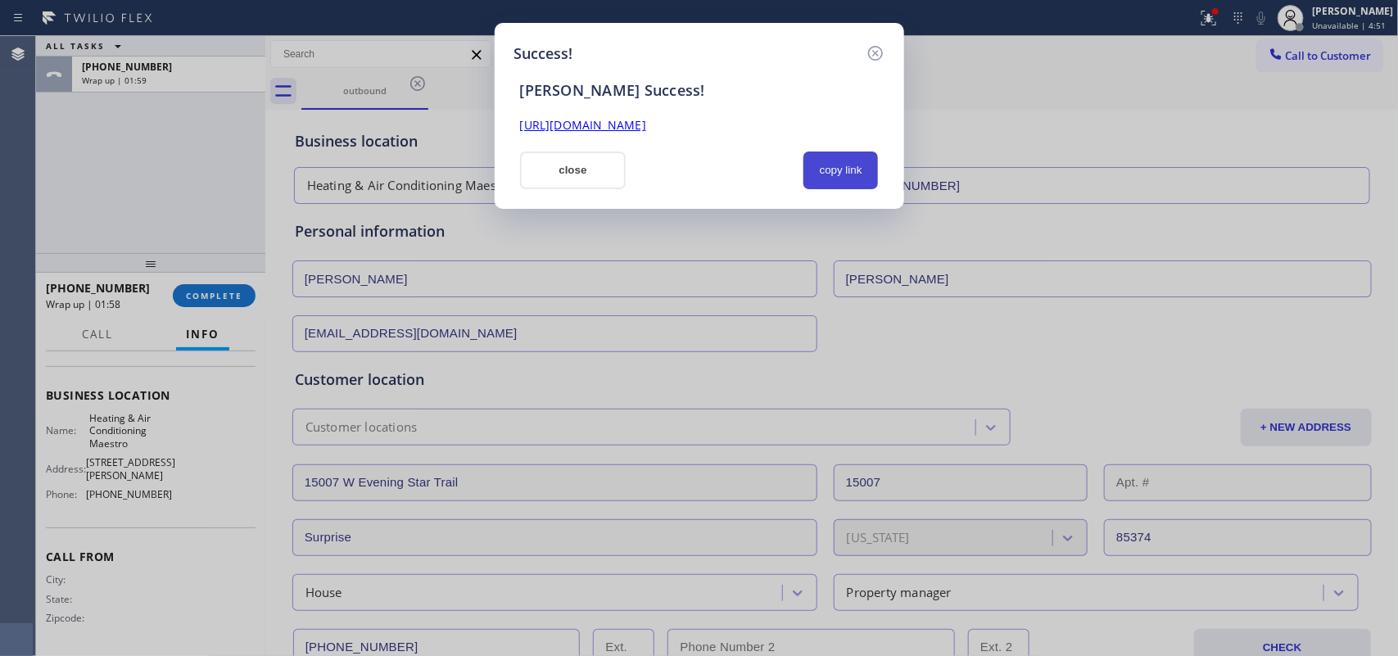
click at [837, 180] on button "copy link" at bounding box center [840, 170] width 75 height 38
click at [594, 178] on button "close" at bounding box center [573, 170] width 106 height 38
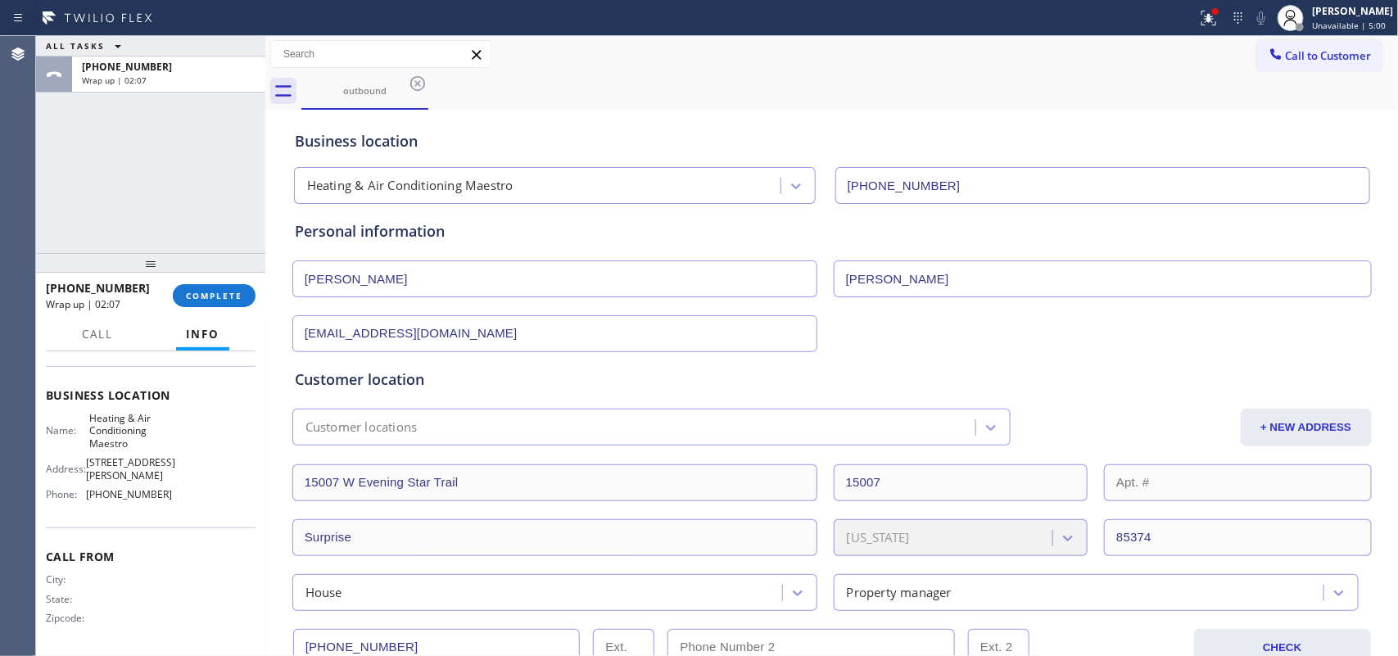
drag, startPoint x: 215, startPoint y: 293, endPoint x: 307, endPoint y: 273, distance: 94.0
click at [219, 293] on span "COMPLETE" at bounding box center [214, 295] width 57 height 11
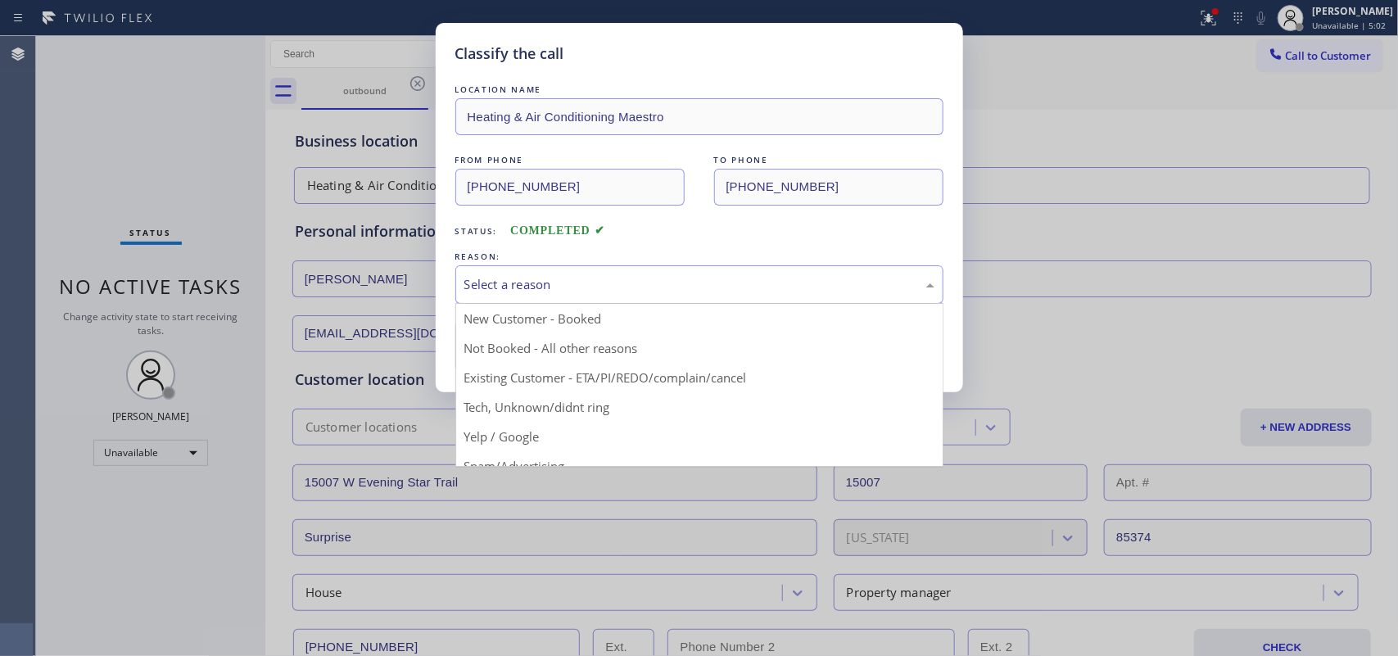
click at [581, 273] on div "Select a reason" at bounding box center [699, 284] width 488 height 38
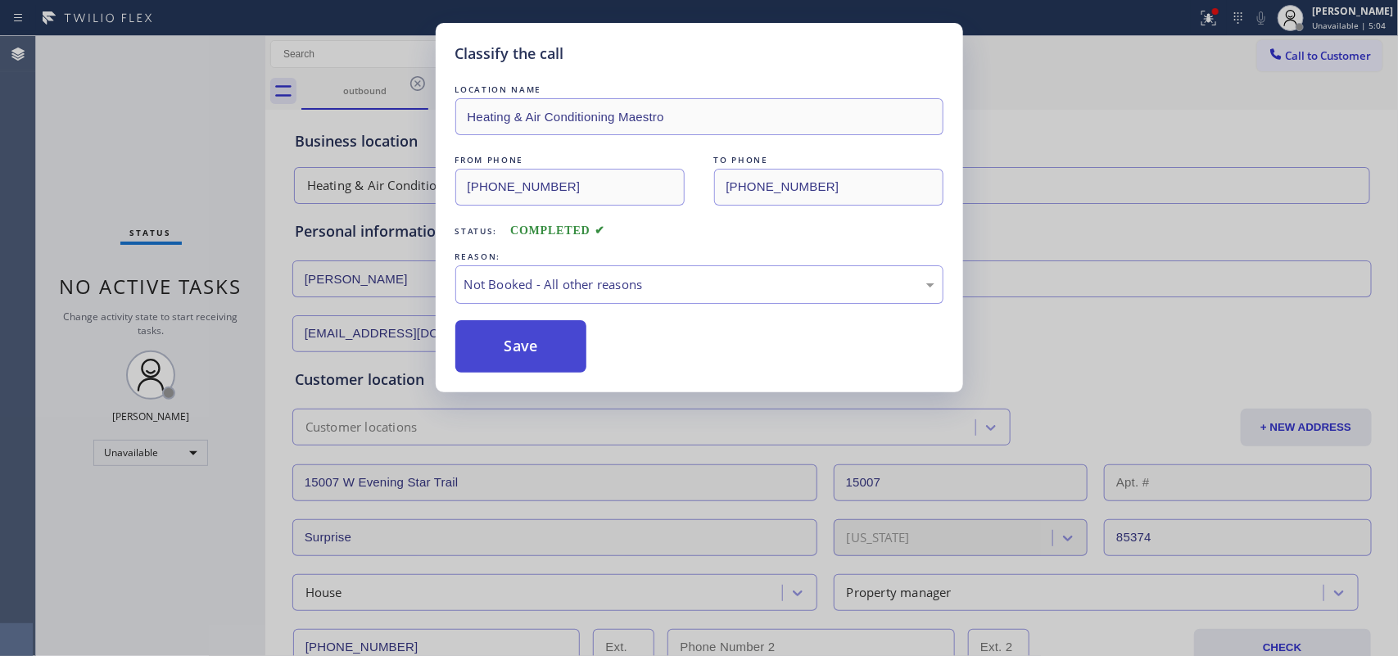
click at [567, 336] on button "Save" at bounding box center [521, 346] width 132 height 52
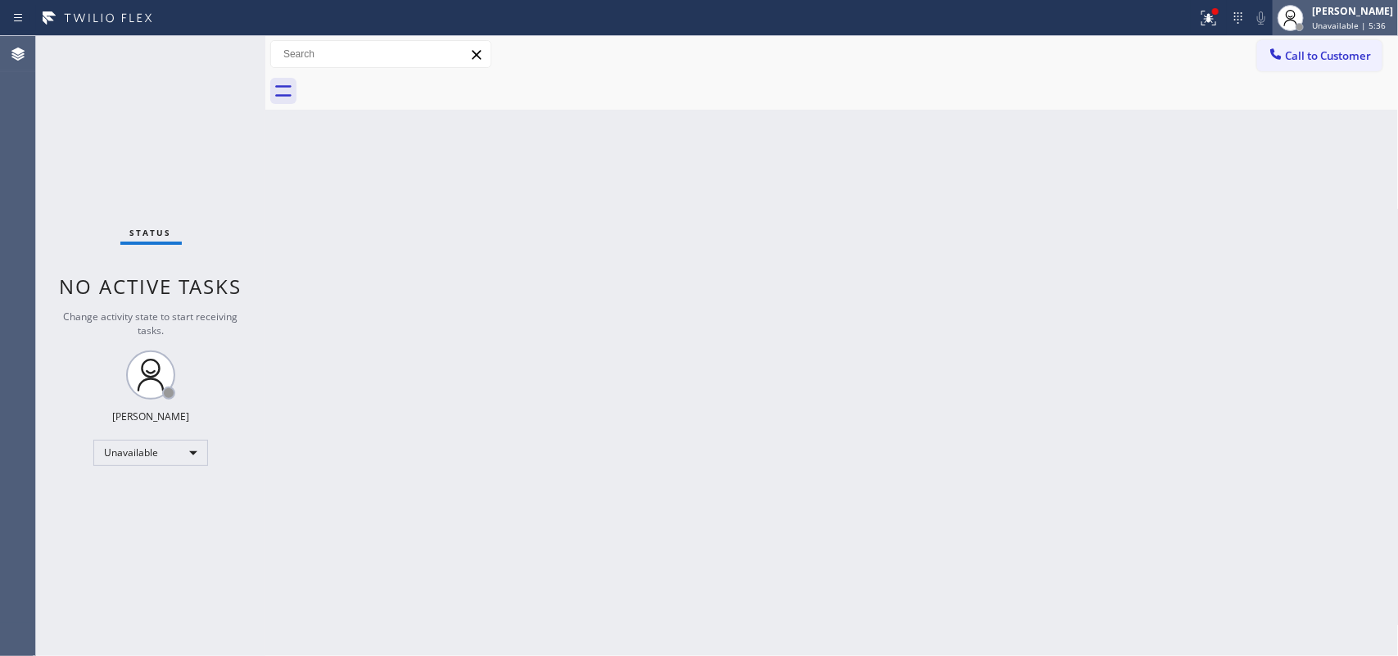
click at [1118, 31] on div "[PERSON_NAME] Unavailable | 5:36" at bounding box center [1335, 18] width 125 height 36
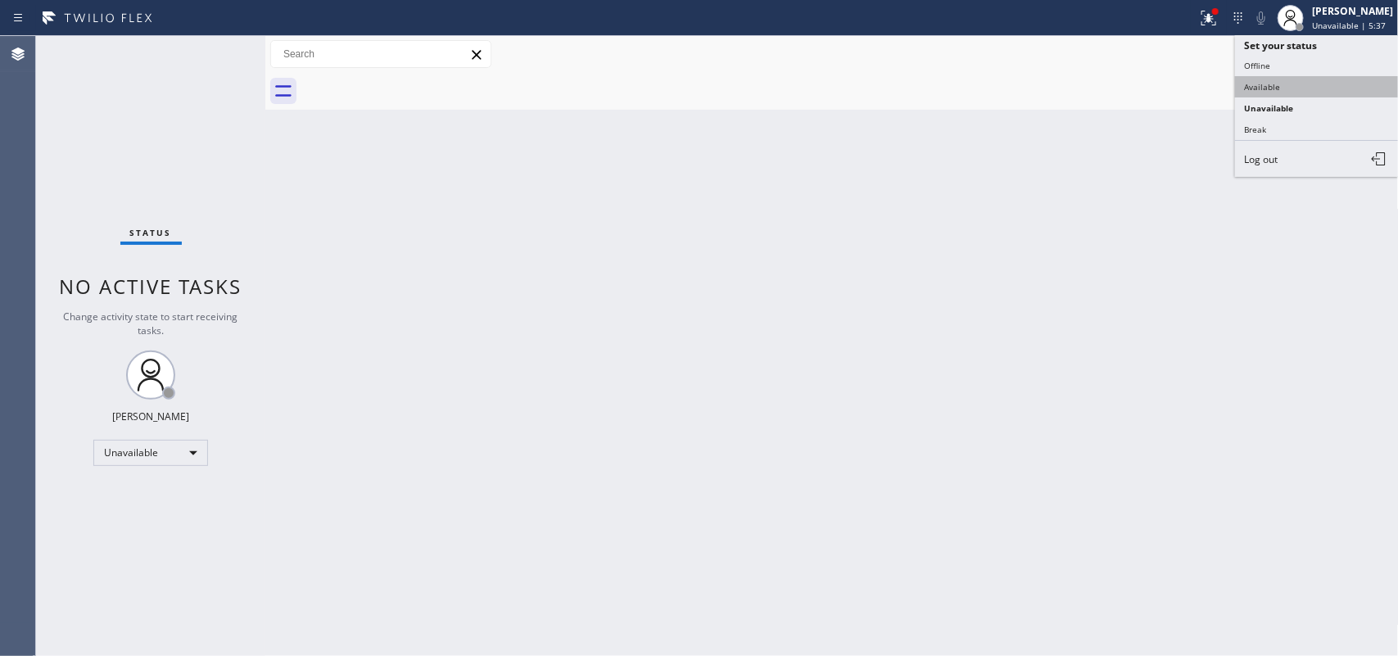
click at [1118, 79] on ul "Set your status Offline Available Unavailable Break Log out" at bounding box center [1317, 106] width 164 height 142
click at [1118, 79] on button "Available" at bounding box center [1317, 86] width 164 height 21
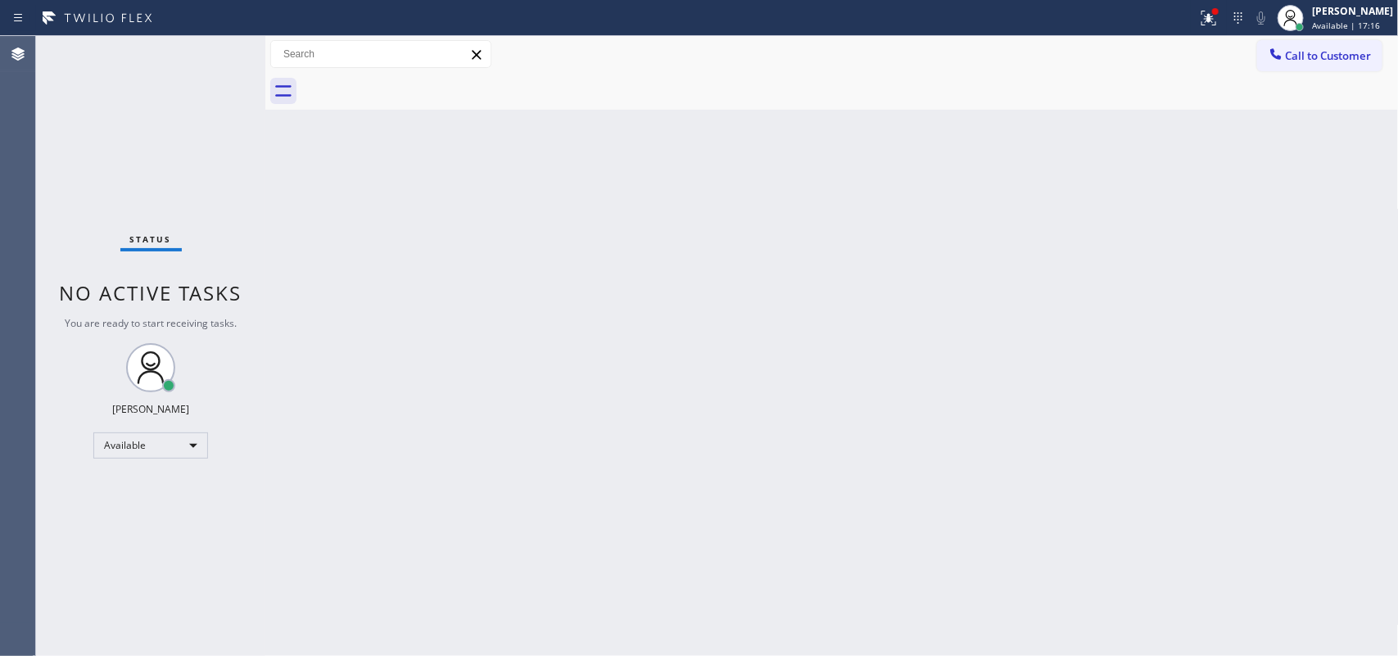
click at [213, 59] on div "Status No active tasks You are ready to start receiving tasks. [PERSON_NAME] Av…" at bounding box center [150, 346] width 229 height 620
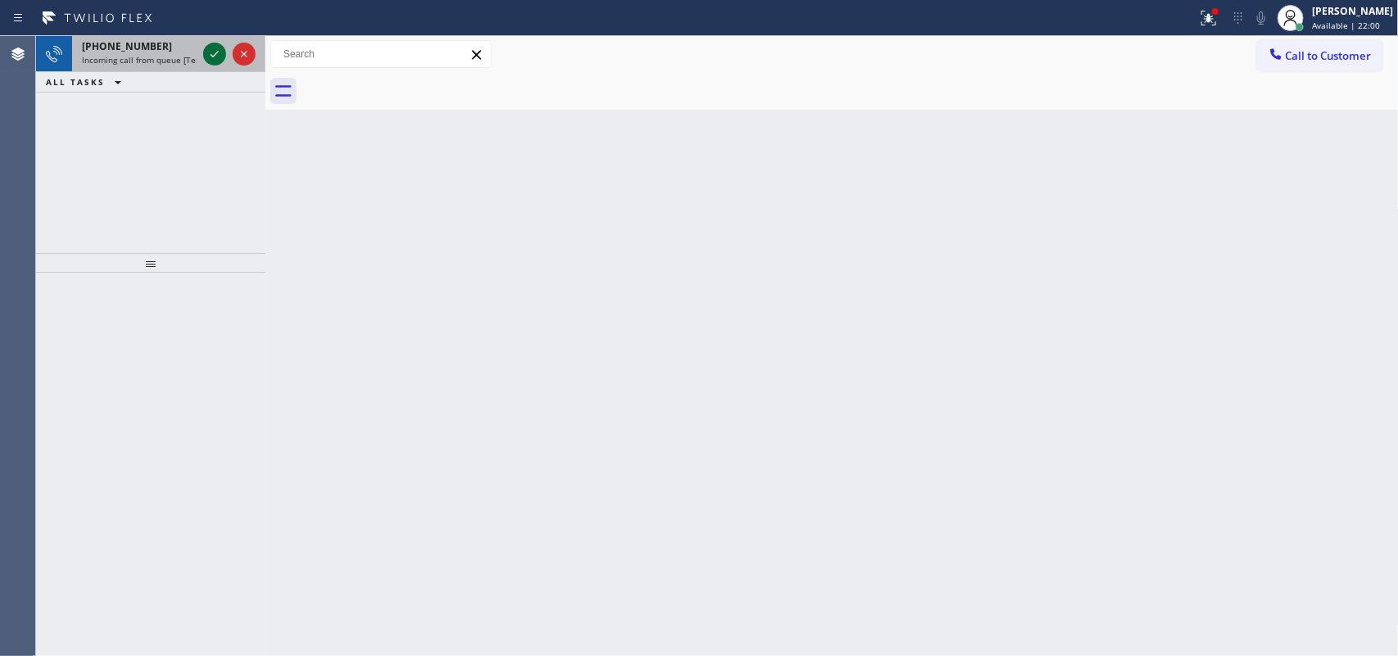
click at [209, 51] on icon at bounding box center [215, 54] width 20 height 20
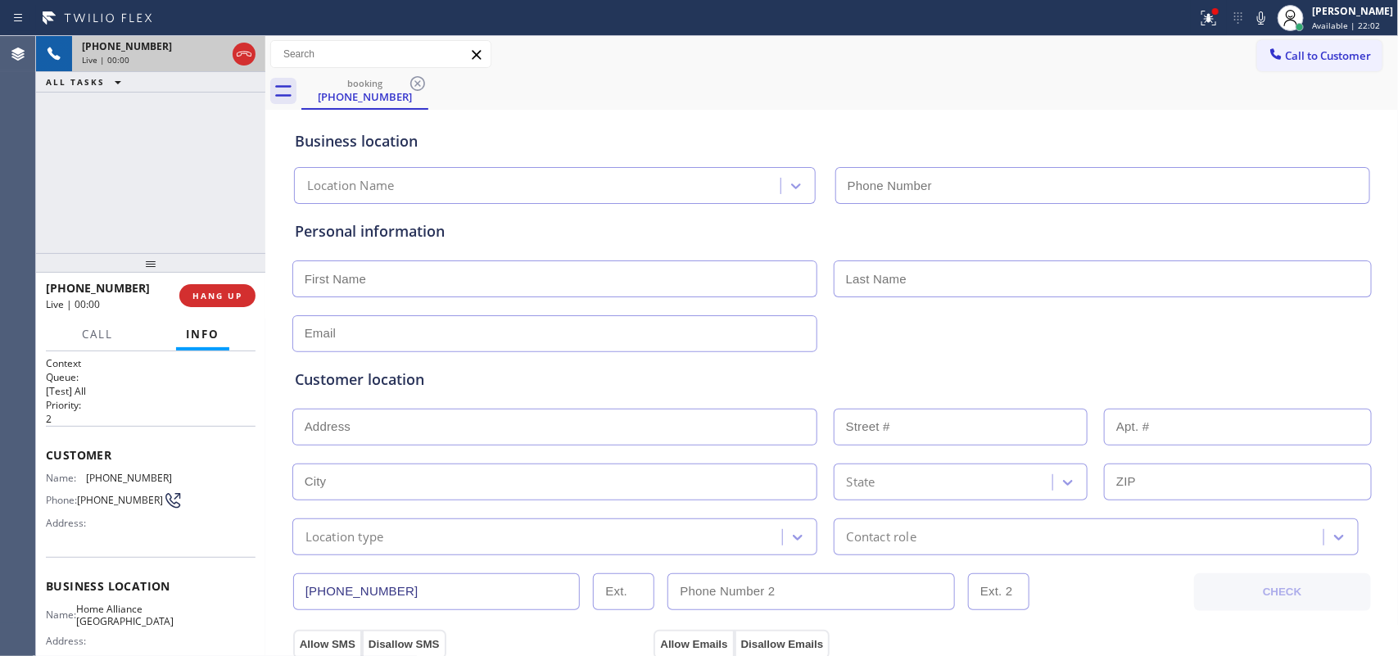
type input "[PHONE_NUMBER]"
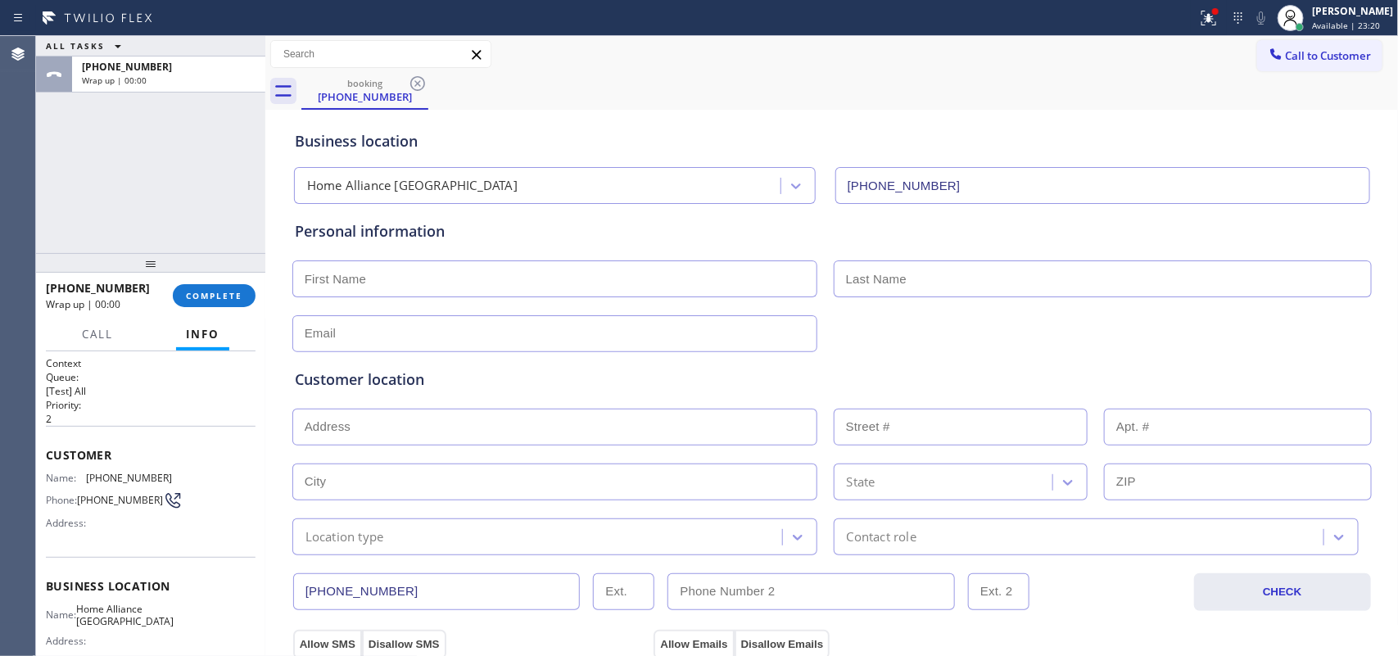
click at [74, 198] on div "ALL TASKS ALL TASKS ACTIVE TASKS TASKS IN WRAP UP [PHONE_NUMBER] Wrap up | 00:00" at bounding box center [150, 144] width 229 height 217
click at [427, 283] on input "text" at bounding box center [554, 278] width 525 height 37
type input "Miss"
type input "[PERSON_NAME]"
click at [485, 337] on input "text" at bounding box center [554, 333] width 525 height 37
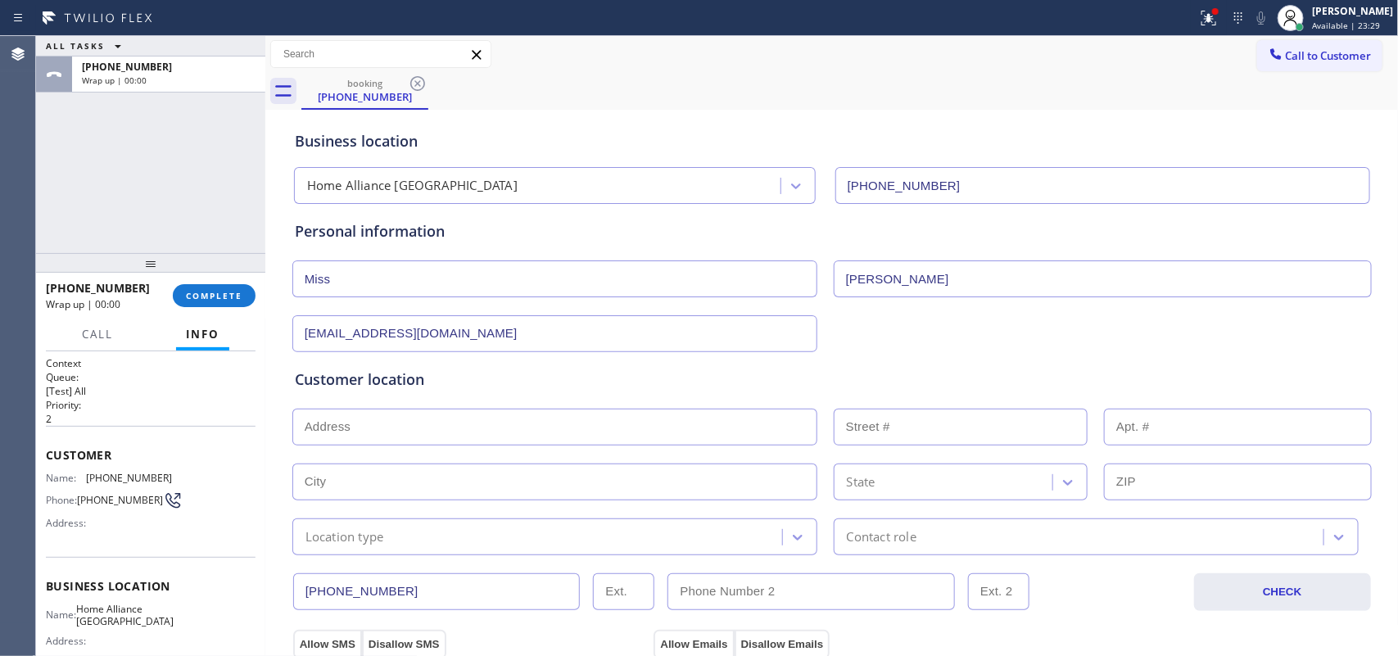
type input "[EMAIL_ADDRESS][DOMAIN_NAME]"
click at [577, 443] on input "text" at bounding box center [554, 427] width 525 height 37
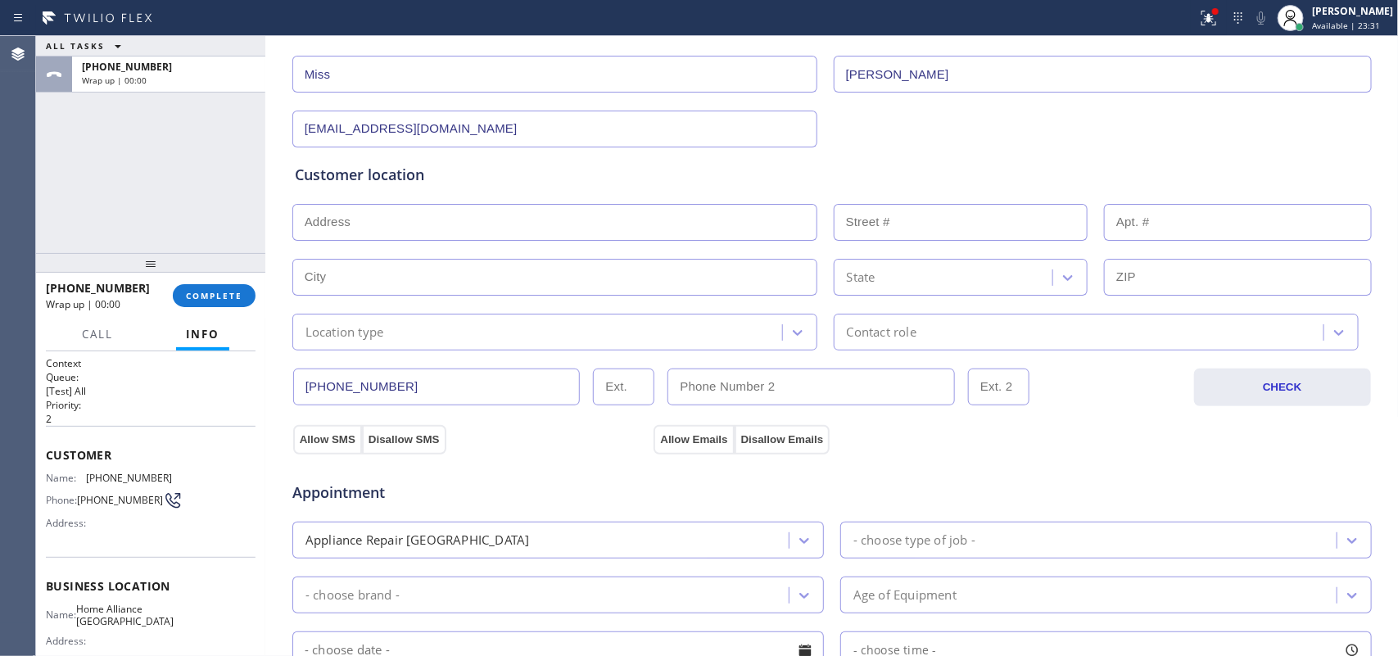
click at [563, 224] on input "text" at bounding box center [554, 222] width 525 height 37
click at [539, 211] on input "text" at bounding box center [554, 222] width 525 height 37
click at [378, 215] on input "text" at bounding box center [554, 222] width 525 height 37
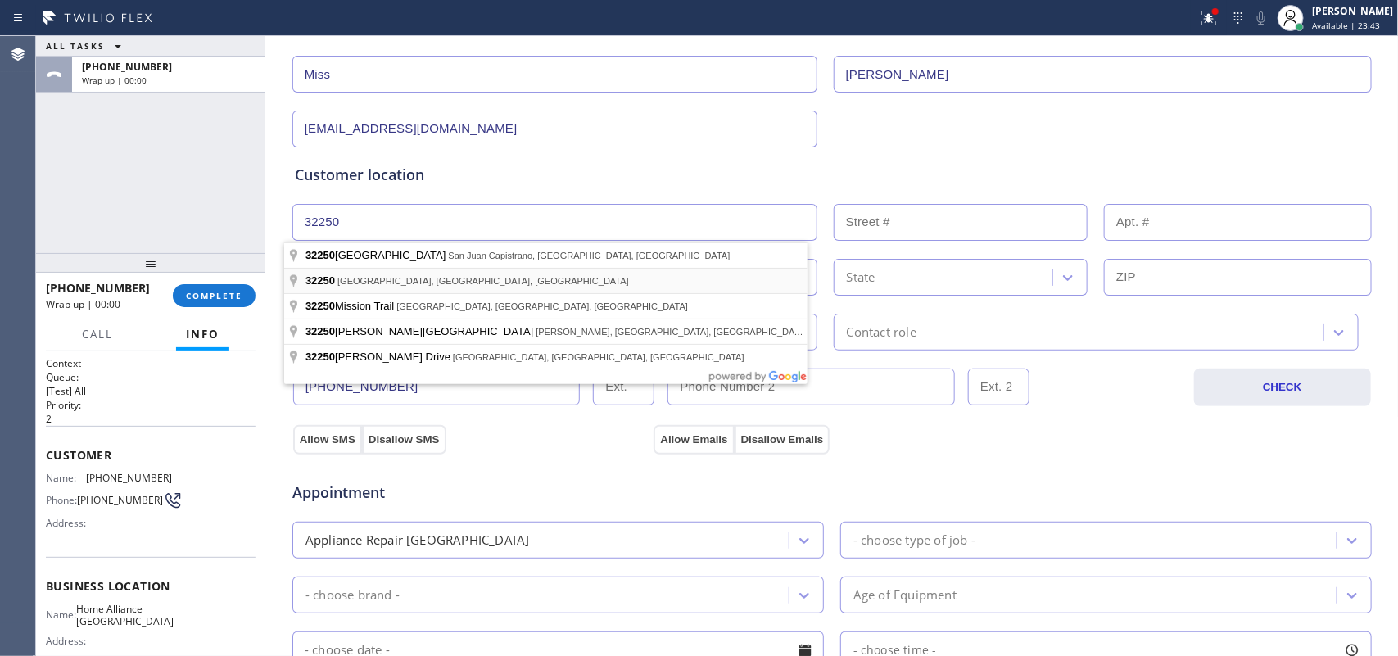
type input "[GEOGRAPHIC_DATA], [GEOGRAPHIC_DATA]"
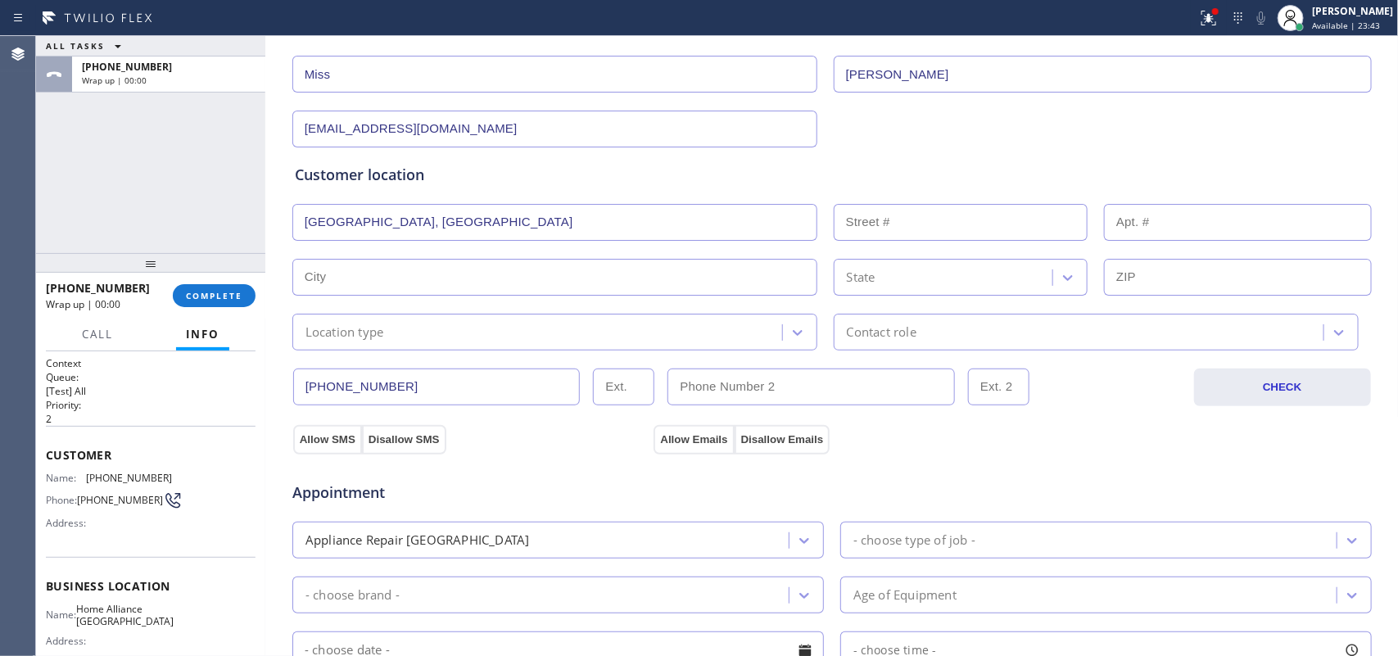
type input "[GEOGRAPHIC_DATA]"
type input "32250"
click at [500, 340] on div "Location type" at bounding box center [539, 332] width 485 height 29
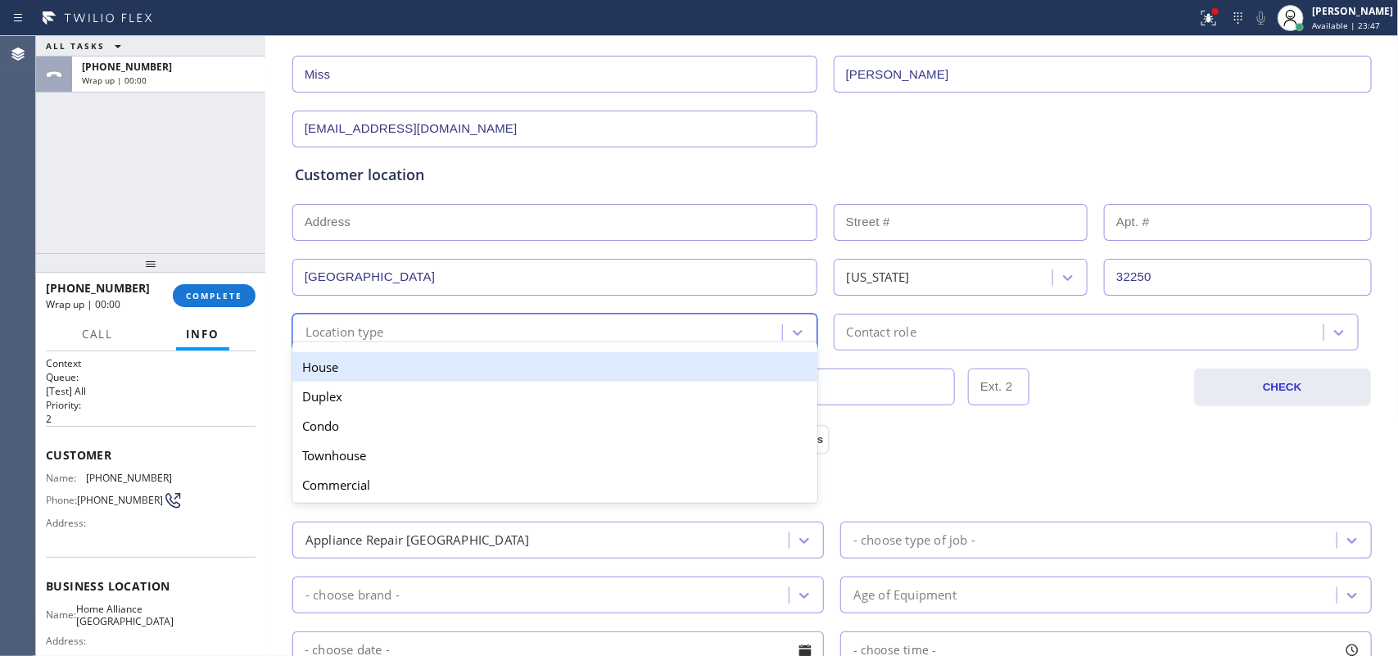
drag, startPoint x: 502, startPoint y: 371, endPoint x: 727, endPoint y: 356, distance: 225.7
click at [504, 373] on div "House" at bounding box center [554, 366] width 525 height 29
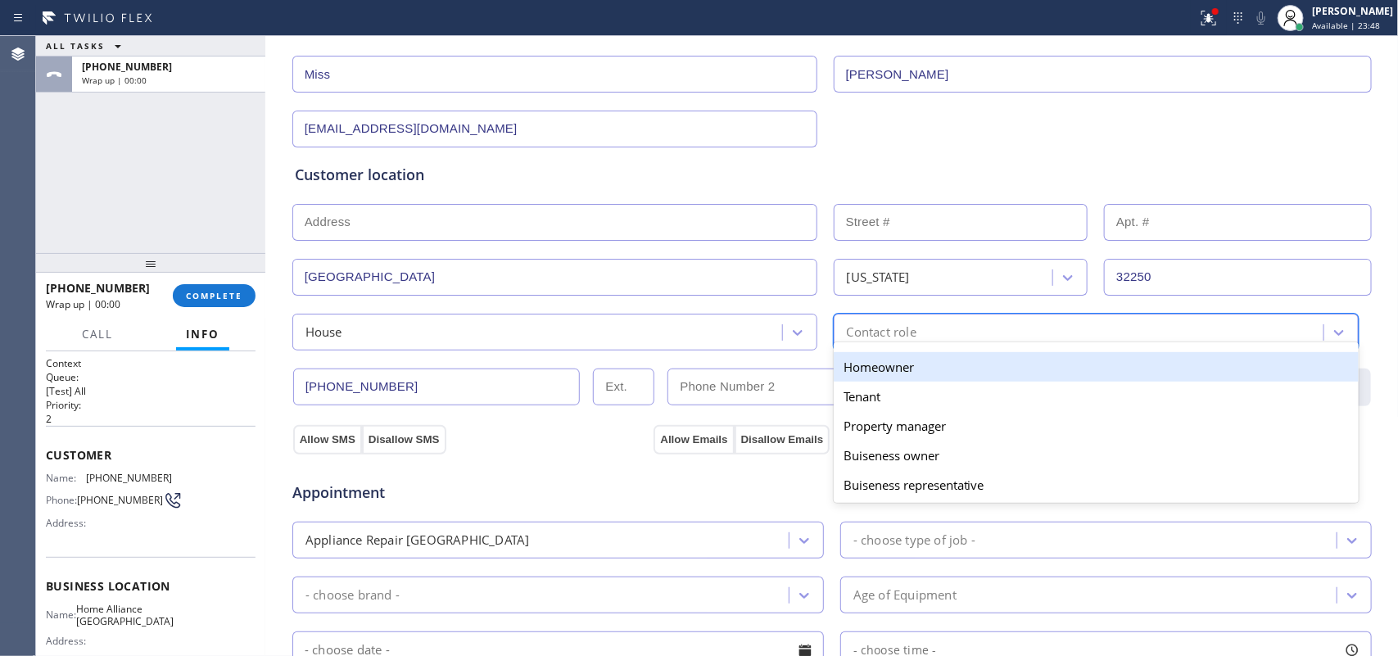
drag, startPoint x: 848, startPoint y: 328, endPoint x: 872, endPoint y: 360, distance: 40.3
click at [848, 326] on div "Contact role" at bounding box center [882, 332] width 70 height 19
click at [873, 373] on div "Homeowner" at bounding box center [1096, 366] width 525 height 29
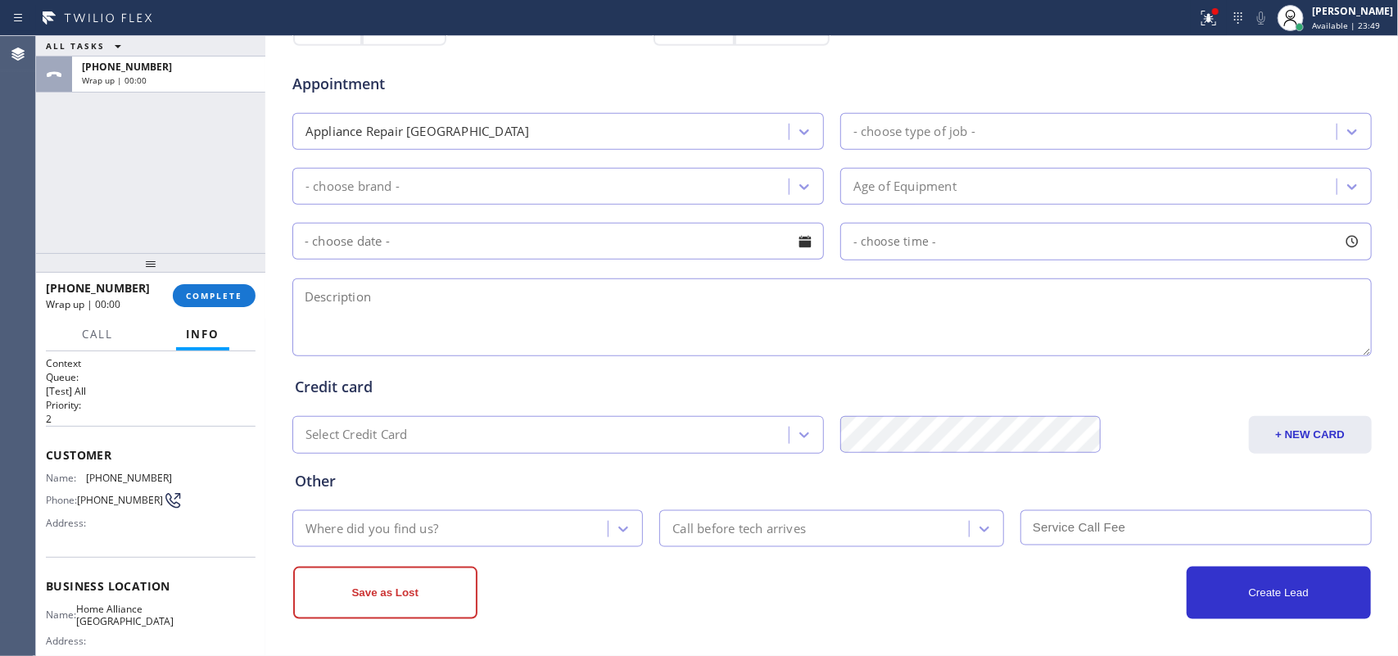
scroll to position [409, 0]
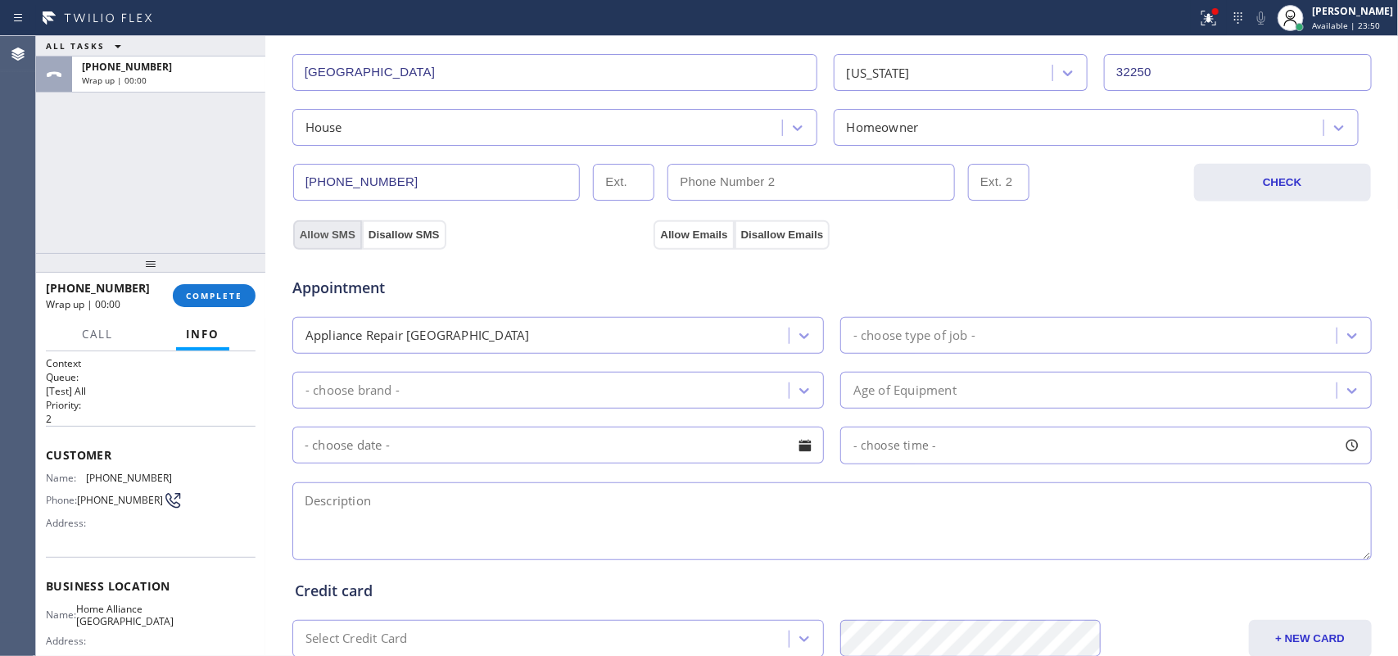
click at [336, 238] on button "Allow SMS" at bounding box center [327, 234] width 69 height 29
click at [680, 237] on button "Allow Emails" at bounding box center [693, 234] width 80 height 29
click at [789, 341] on div at bounding box center [803, 335] width 29 height 29
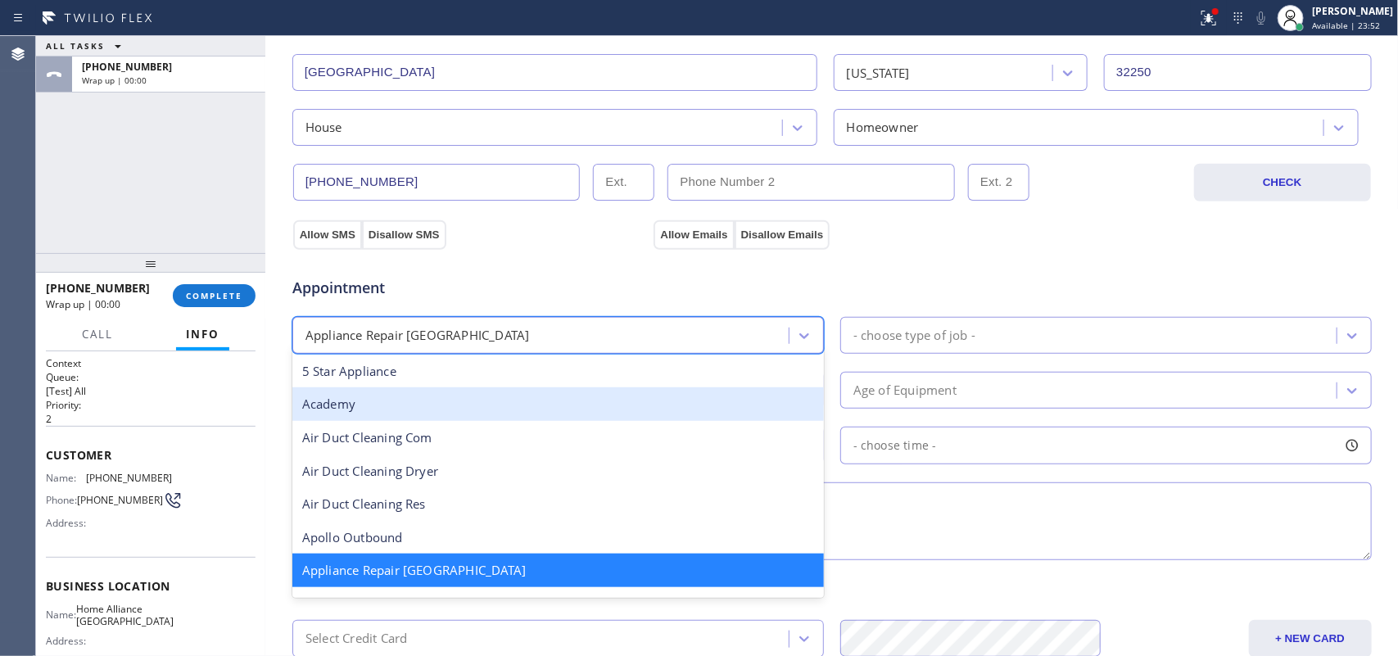
scroll to position [206, 0]
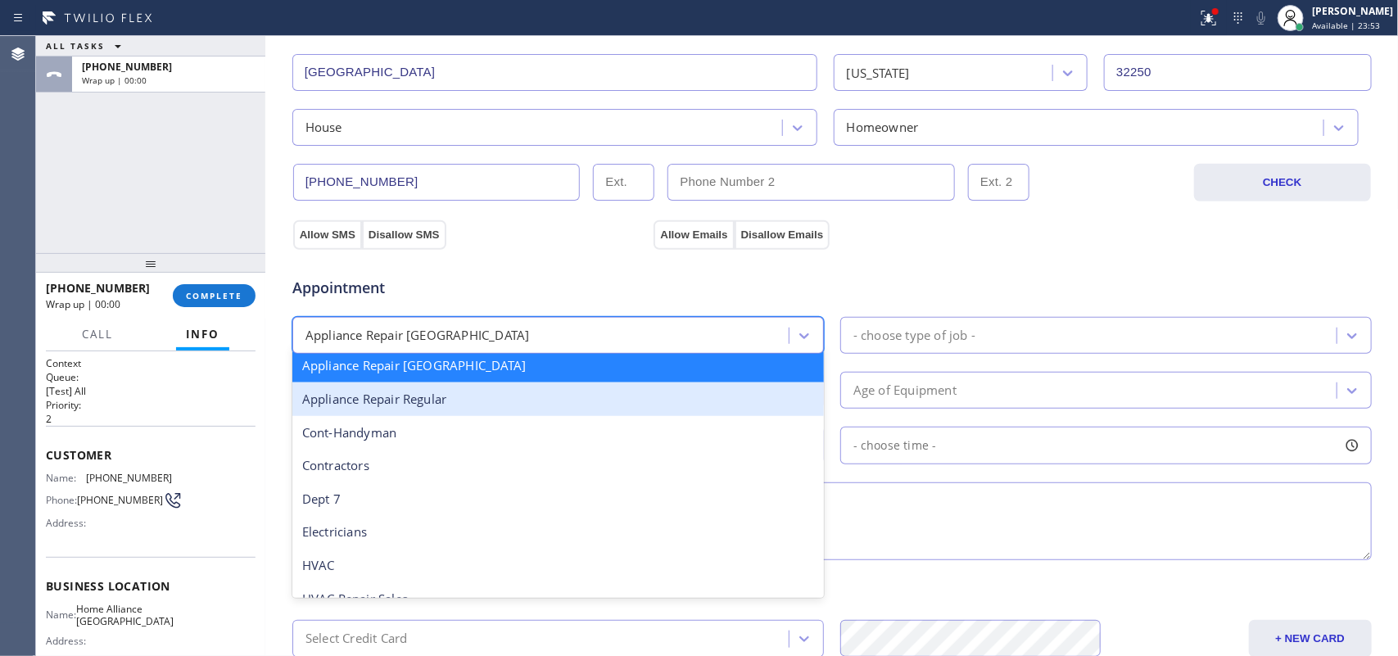
click at [664, 403] on div "Appliance Repair Regular" at bounding box center [557, 399] width 531 height 34
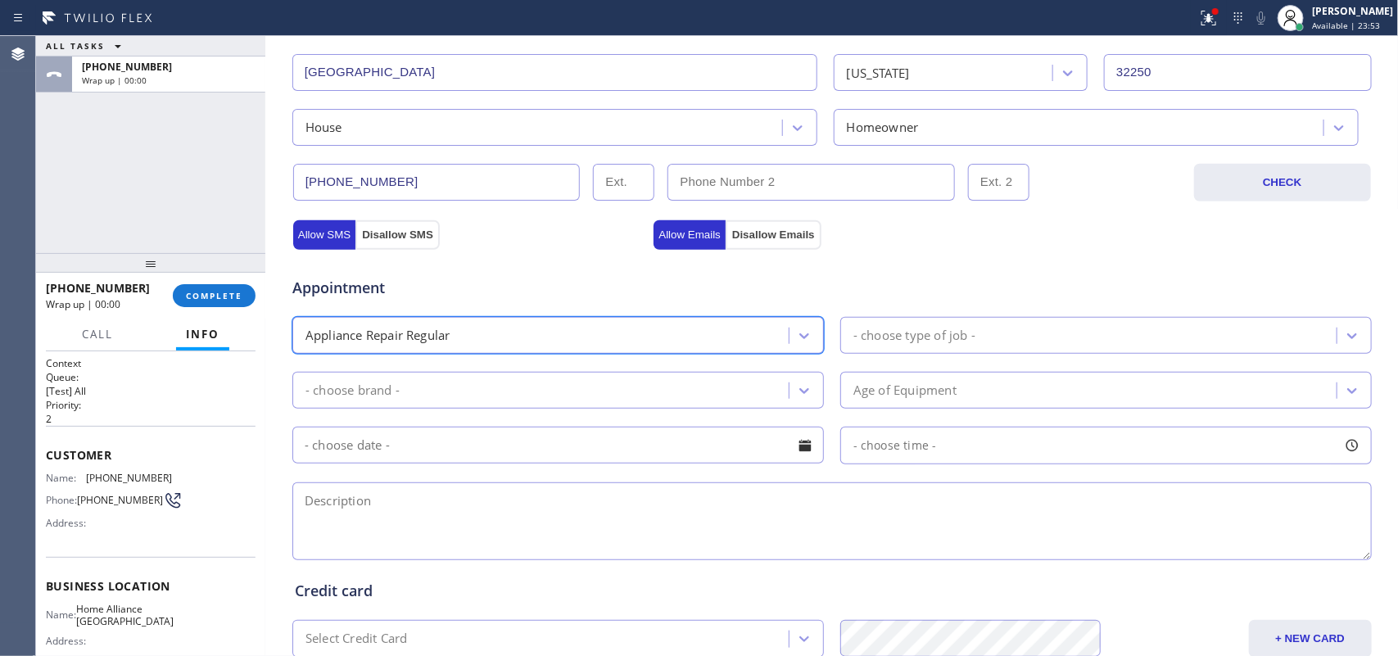
click at [897, 332] on div "- choose type of job -" at bounding box center [914, 335] width 122 height 19
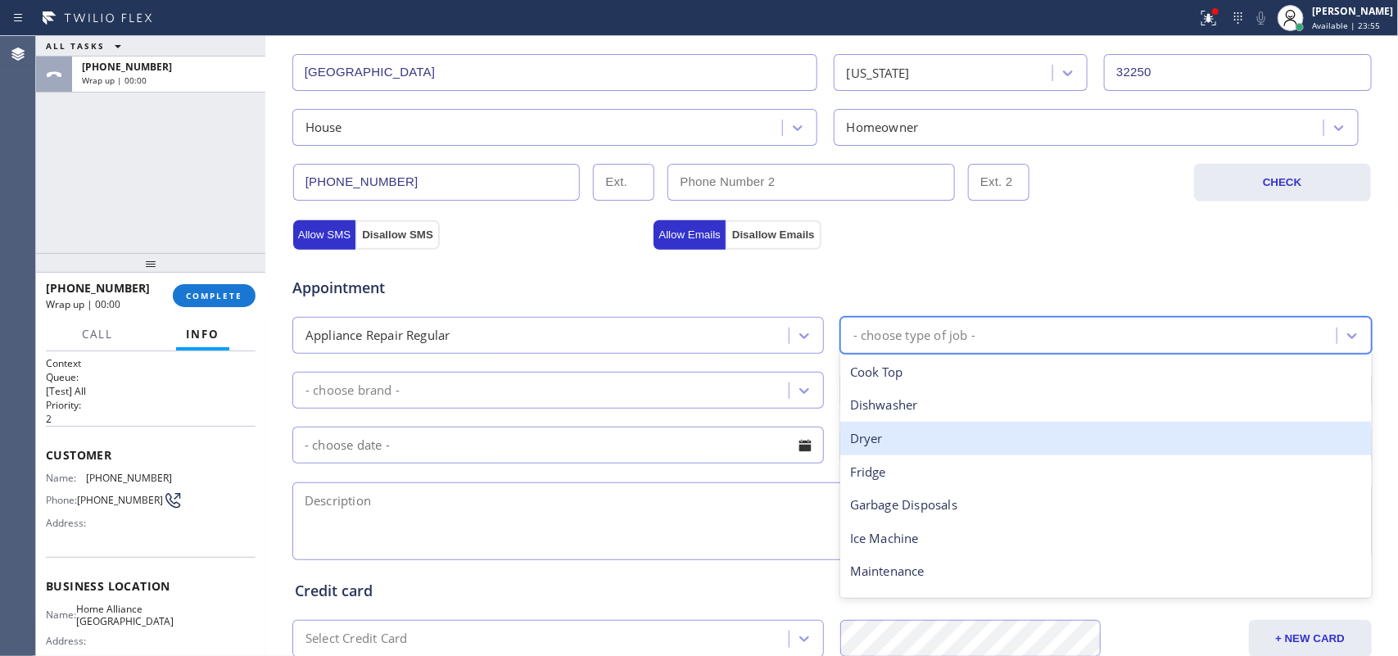
click at [910, 444] on div "Dryer" at bounding box center [1105, 439] width 531 height 34
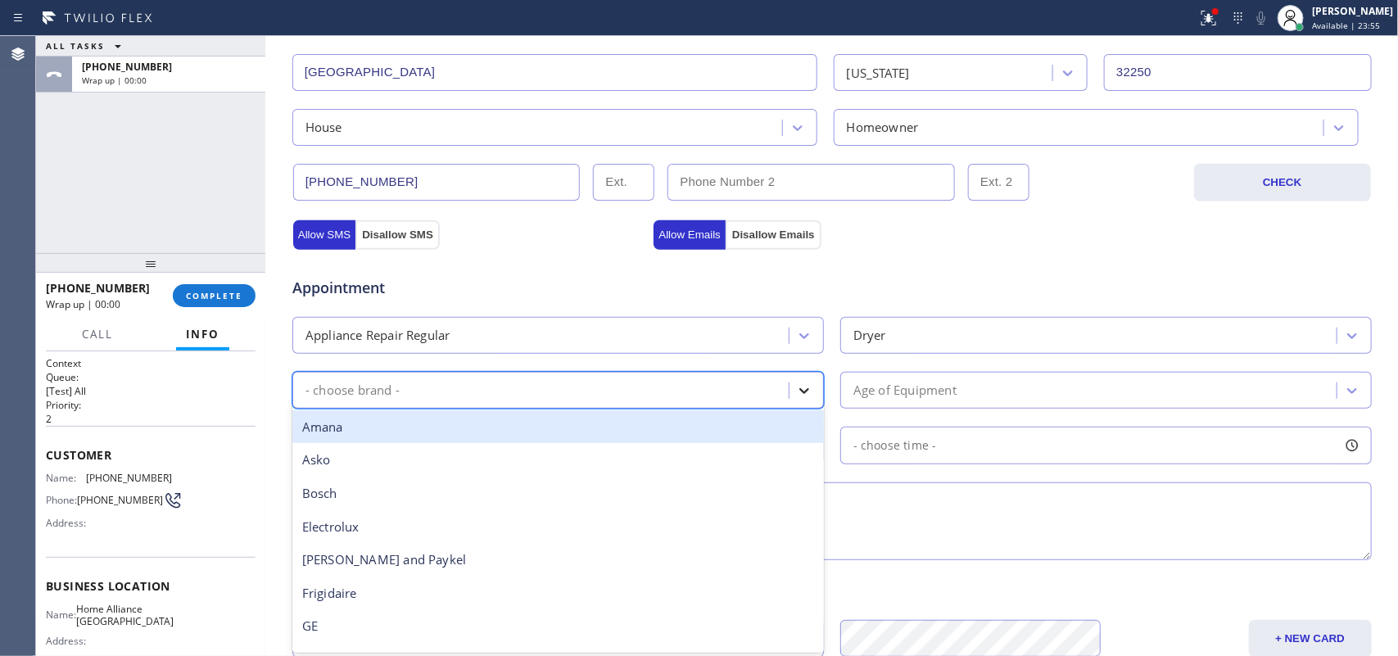
click at [796, 399] on icon at bounding box center [804, 390] width 16 height 16
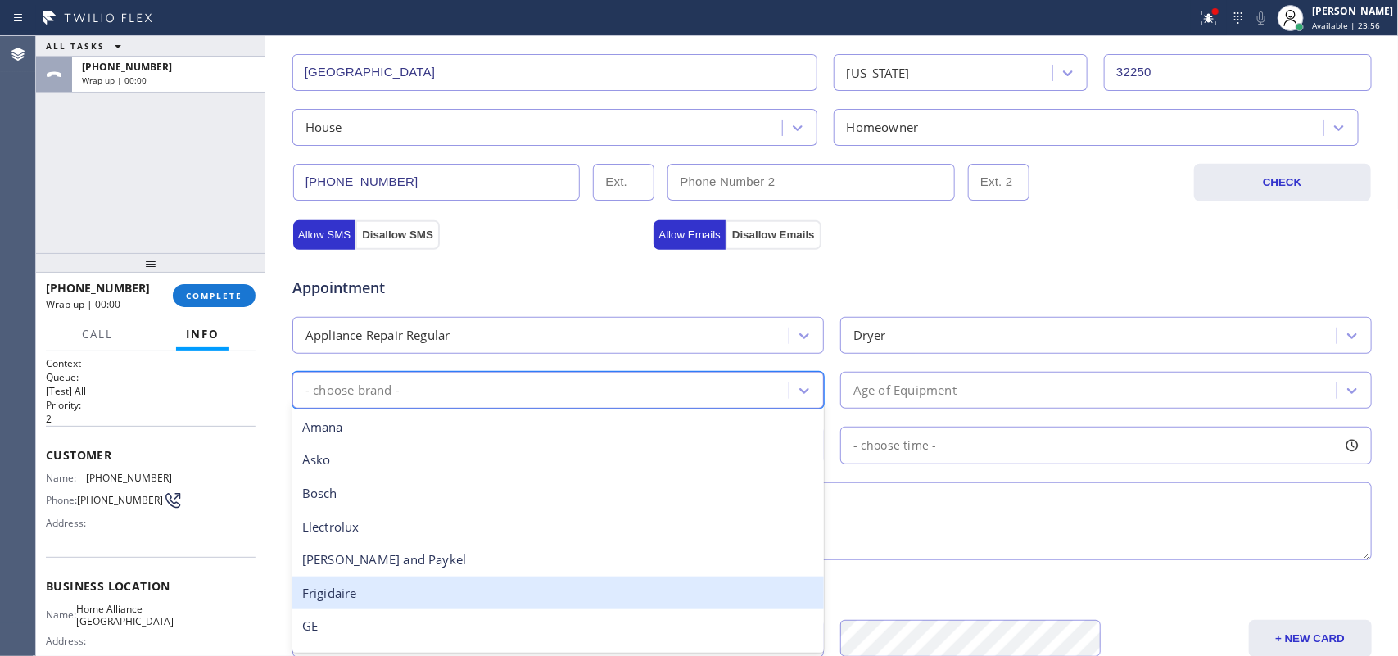
scroll to position [359, 0]
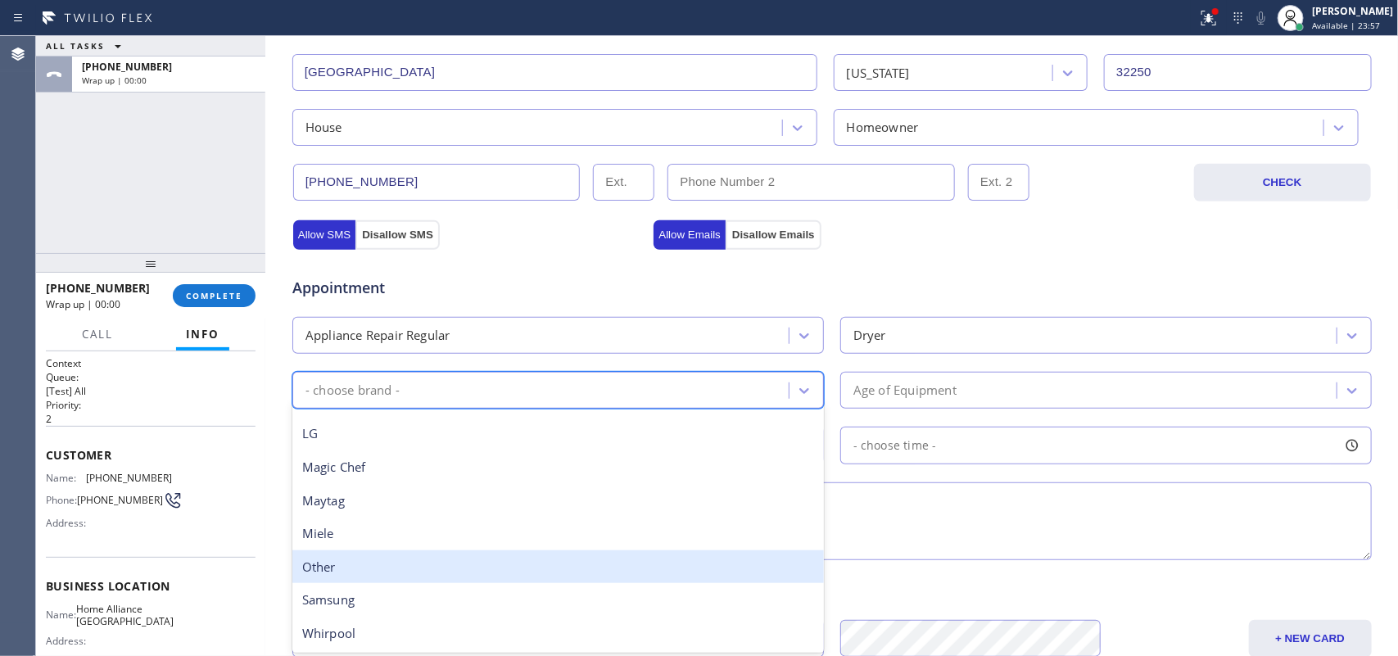
click at [464, 524] on div "Other" at bounding box center [557, 567] width 531 height 34
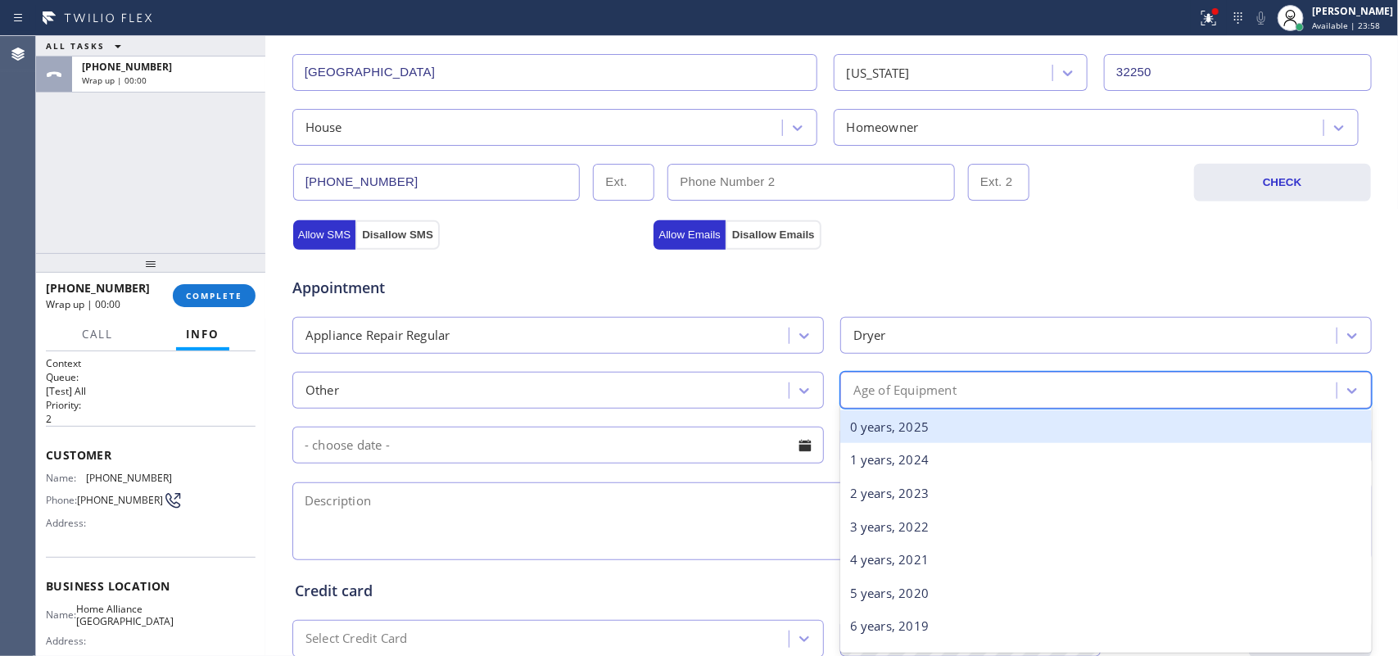
click at [894, 394] on div "Age of Equipment" at bounding box center [904, 390] width 103 height 19
click at [925, 427] on div "0 years, 2025" at bounding box center [1105, 427] width 531 height 34
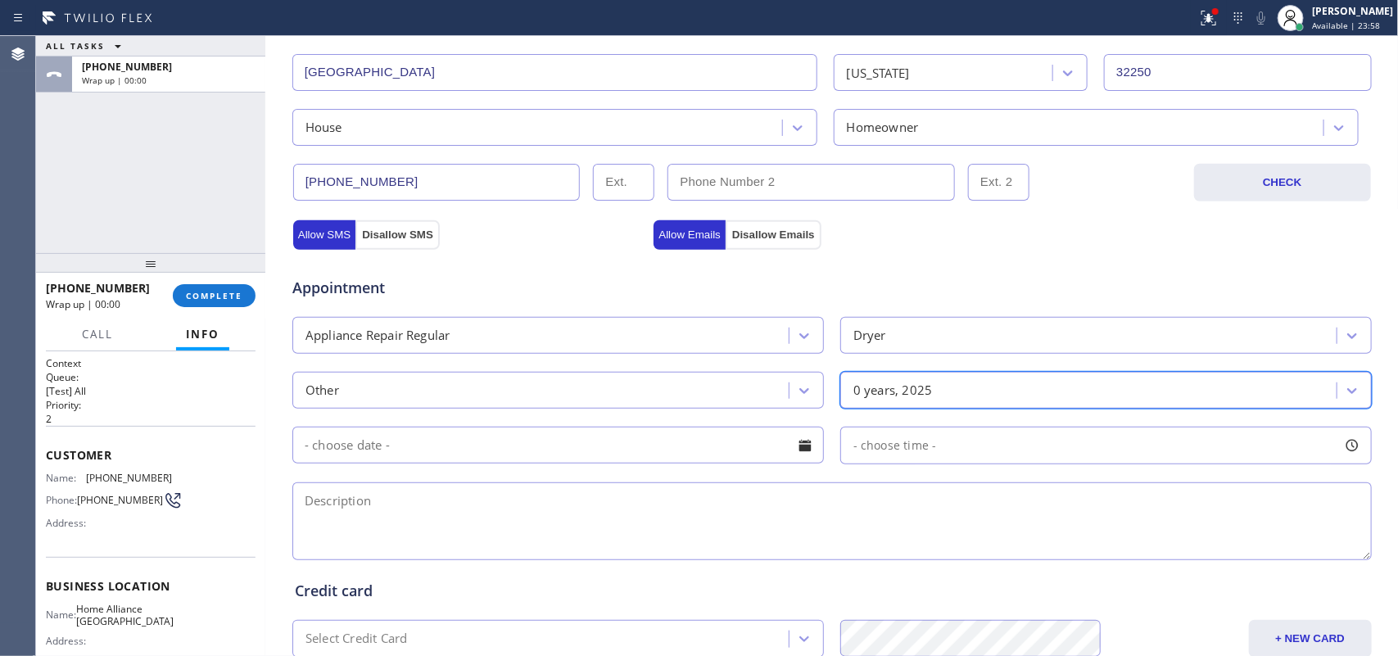
scroll to position [616, 0]
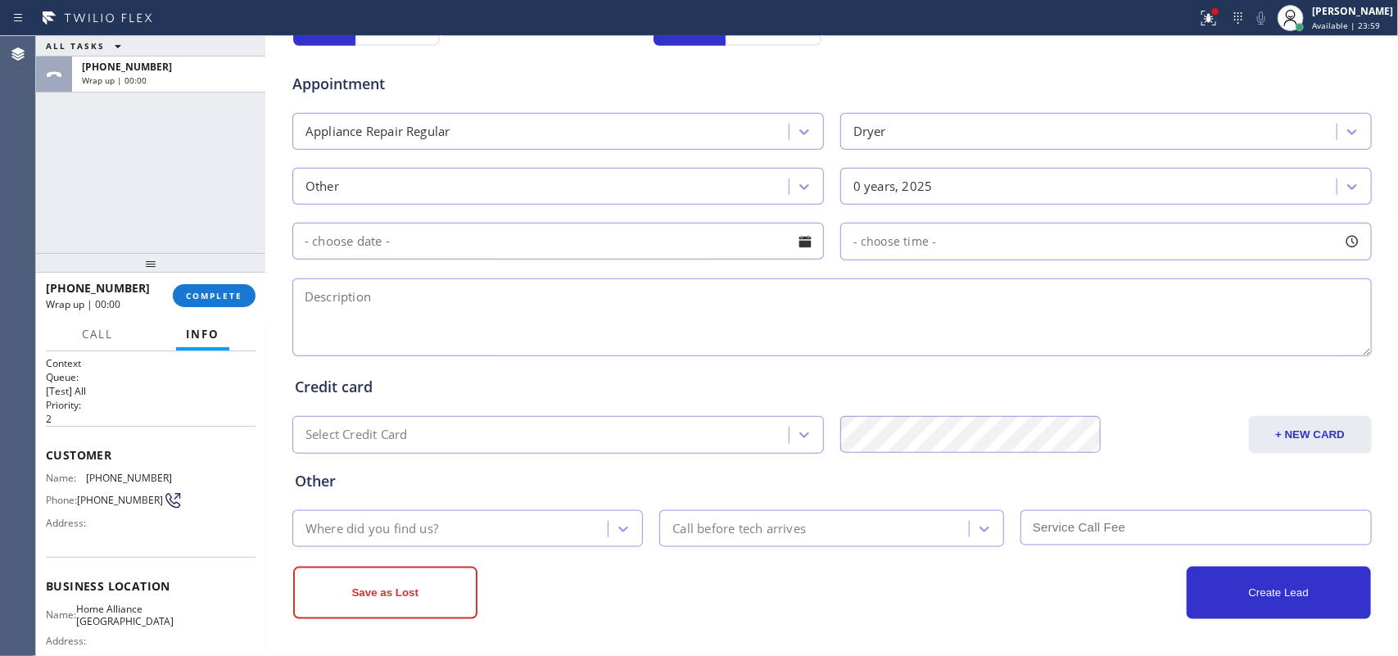
click at [921, 304] on textarea at bounding box center [831, 317] width 1079 height 78
type textarea "wants to buy a second hand dryer, asking if we were the store that she once vis…"
click at [569, 518] on div "Where did you find us?" at bounding box center [452, 528] width 311 height 29
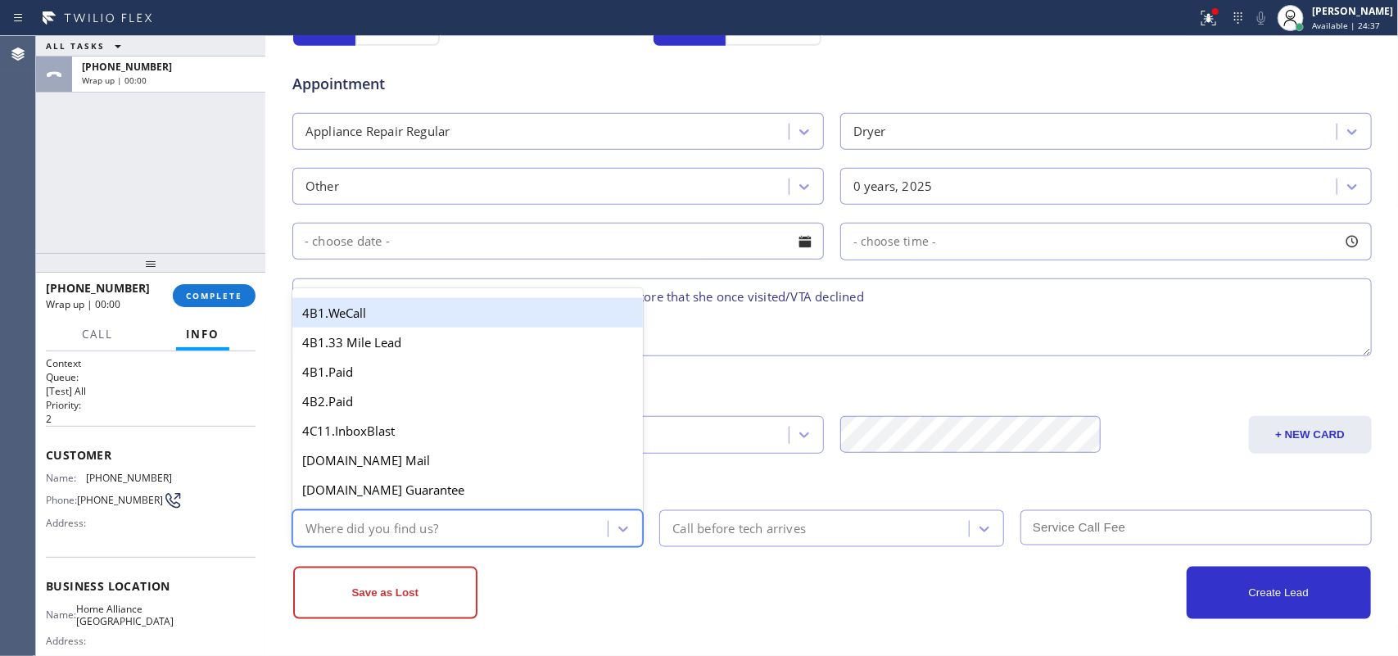
type input "g"
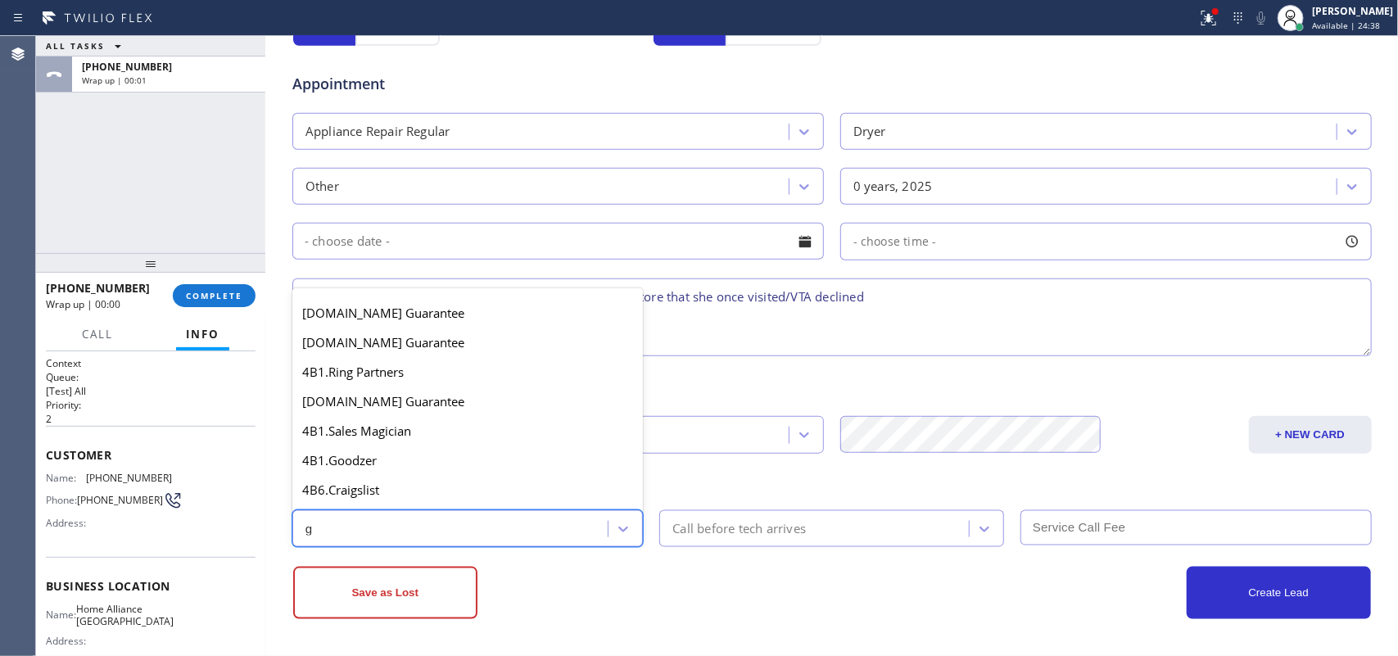
scroll to position [309, 0]
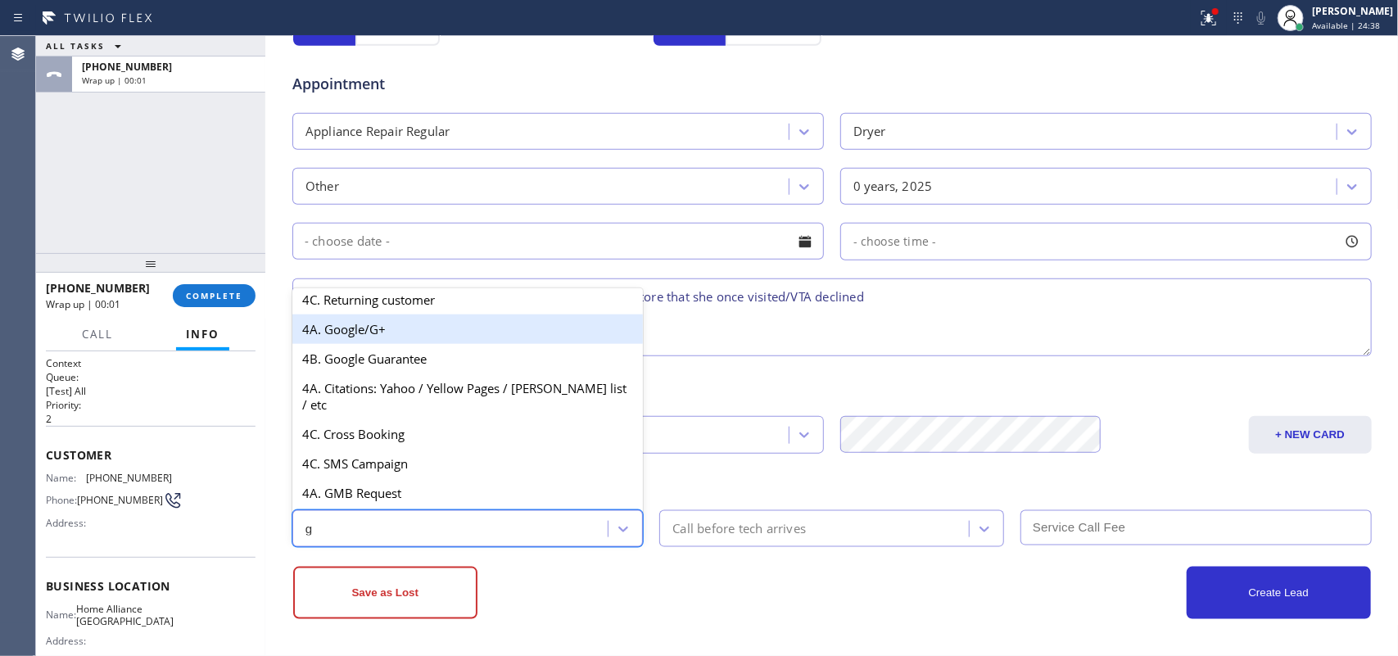
click at [404, 337] on div "4A. Google/G+" at bounding box center [467, 328] width 351 height 29
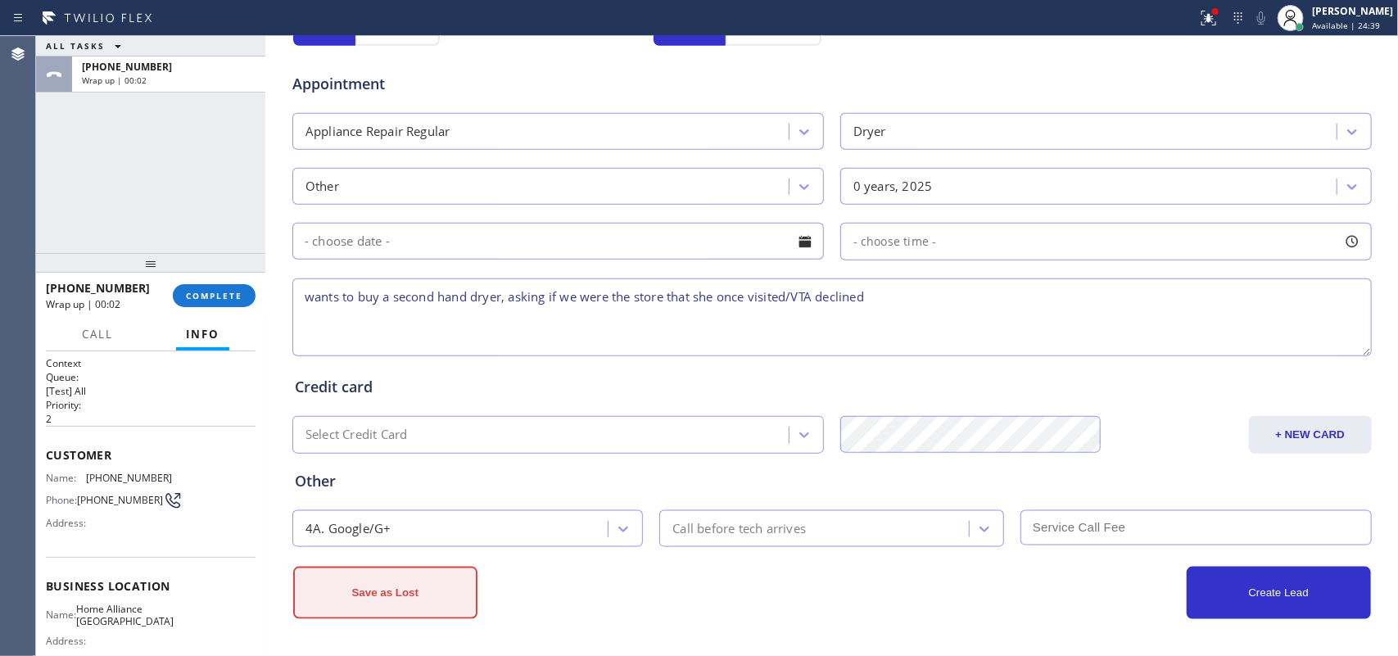
click at [378, 524] on button "Save as Lost" at bounding box center [385, 593] width 184 height 52
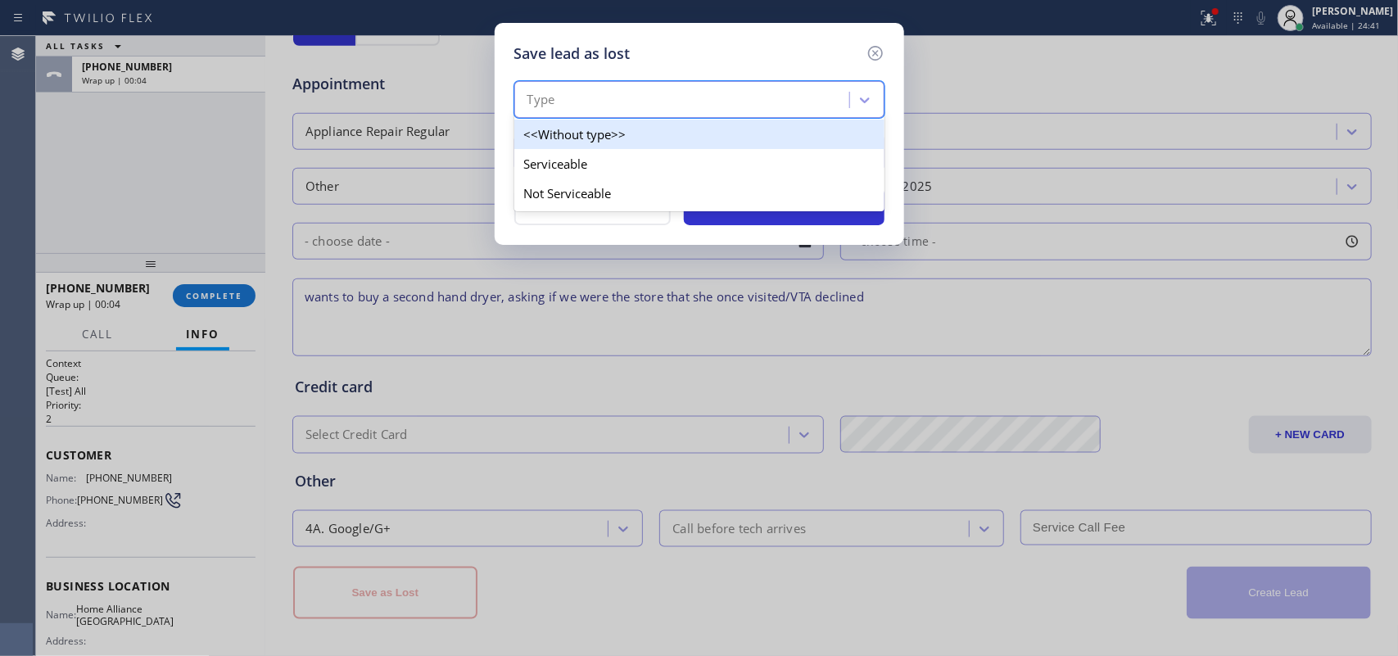
click at [702, 93] on div "Type" at bounding box center [684, 100] width 330 height 29
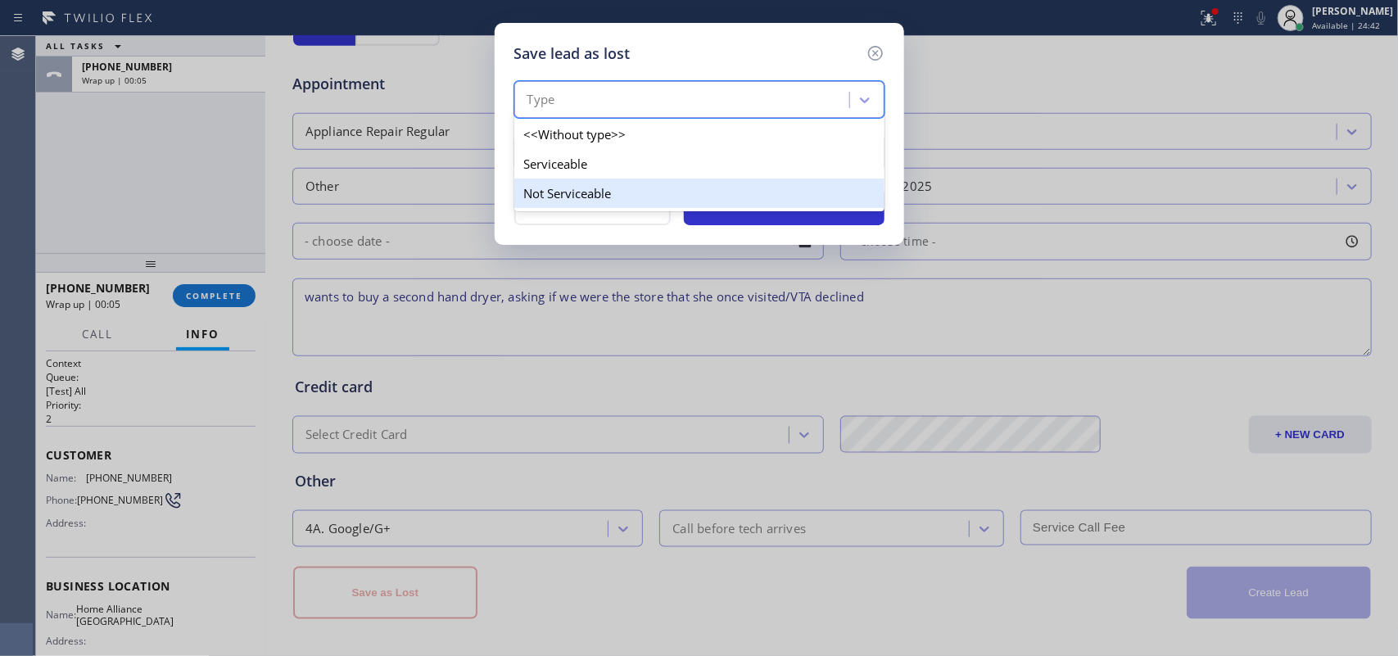
click at [678, 189] on div "Not Serviceable" at bounding box center [699, 193] width 370 height 29
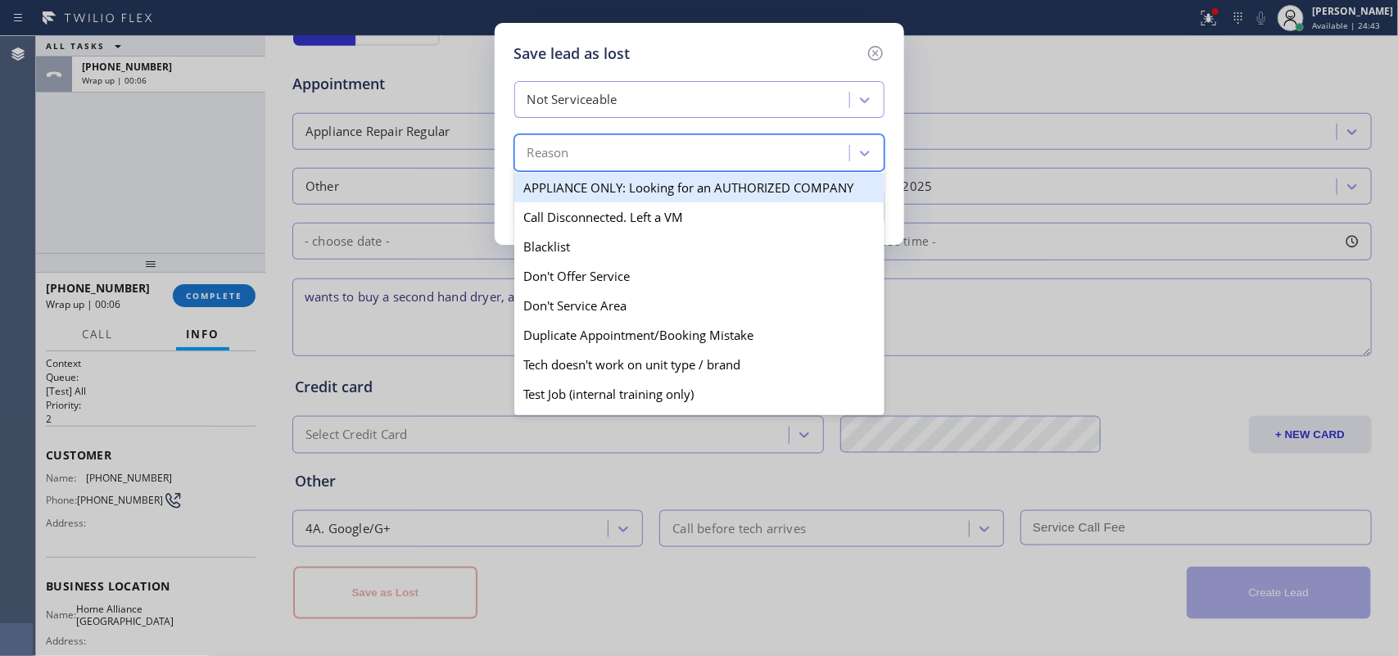
click at [678, 156] on div "Reason" at bounding box center [684, 153] width 330 height 29
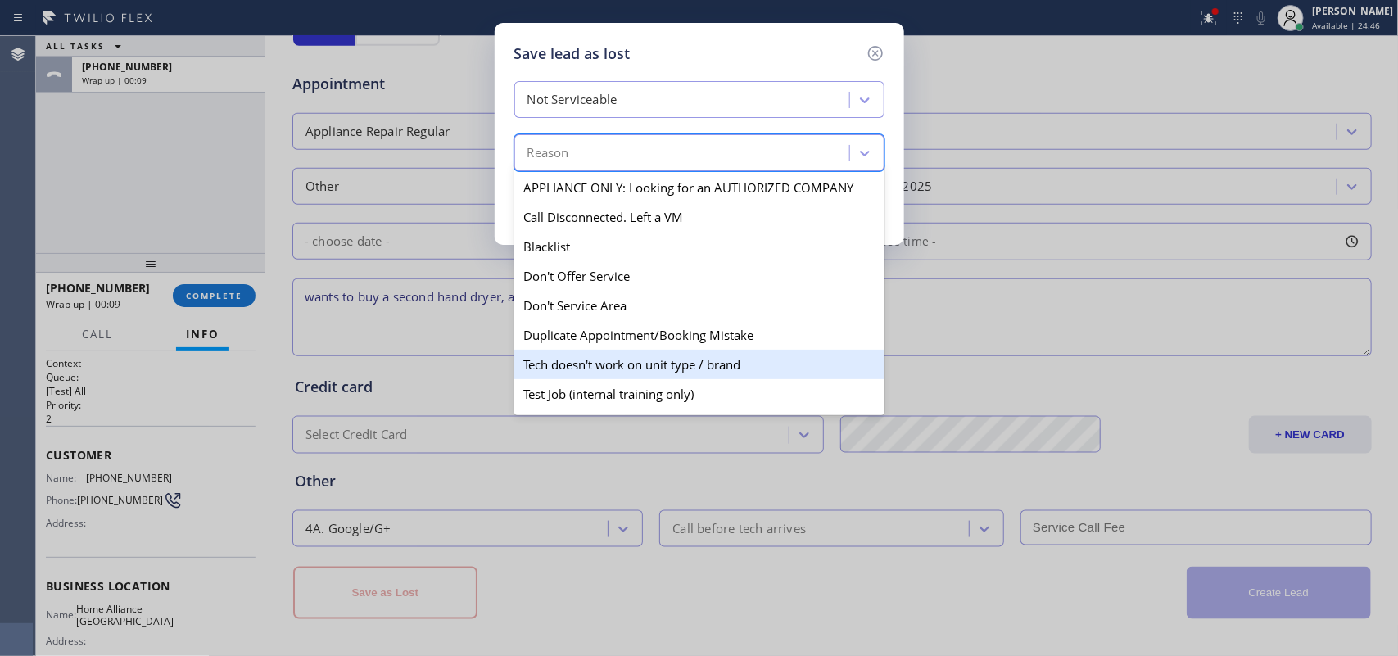
scroll to position [102, 0]
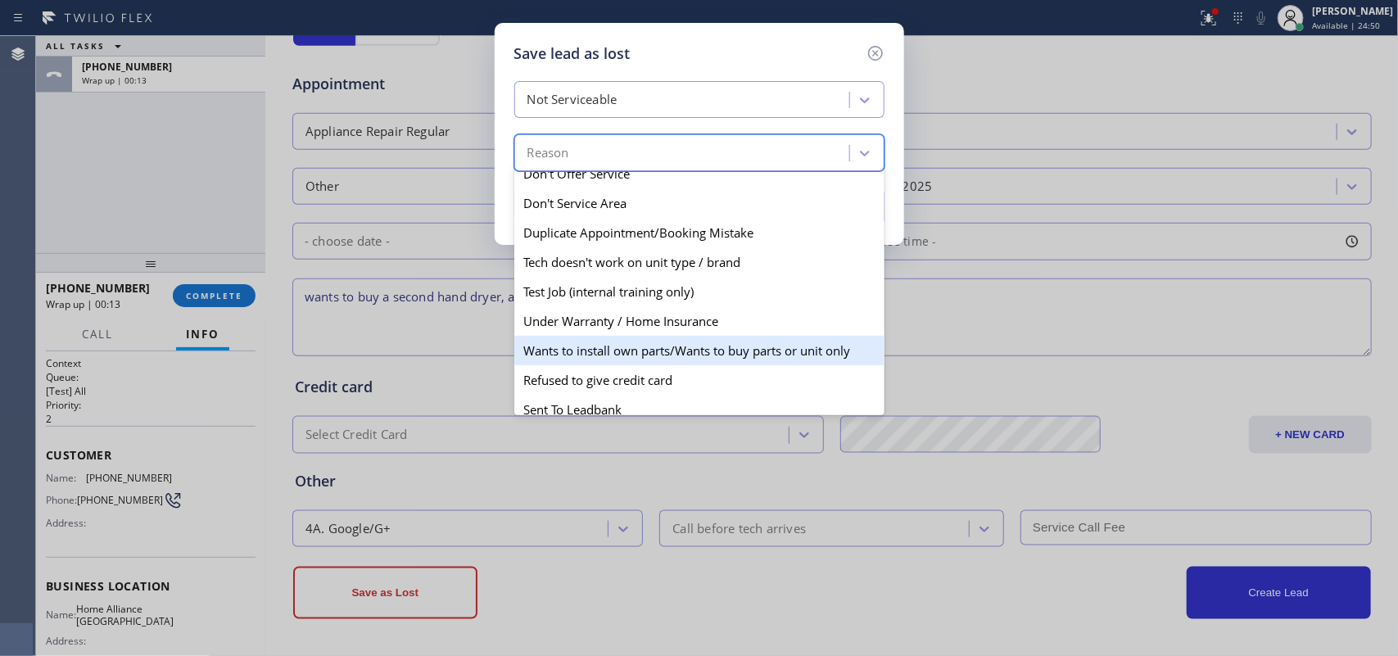
click at [711, 365] on div "Wants to install own parts/Wants to buy parts or unit only" at bounding box center [699, 350] width 370 height 29
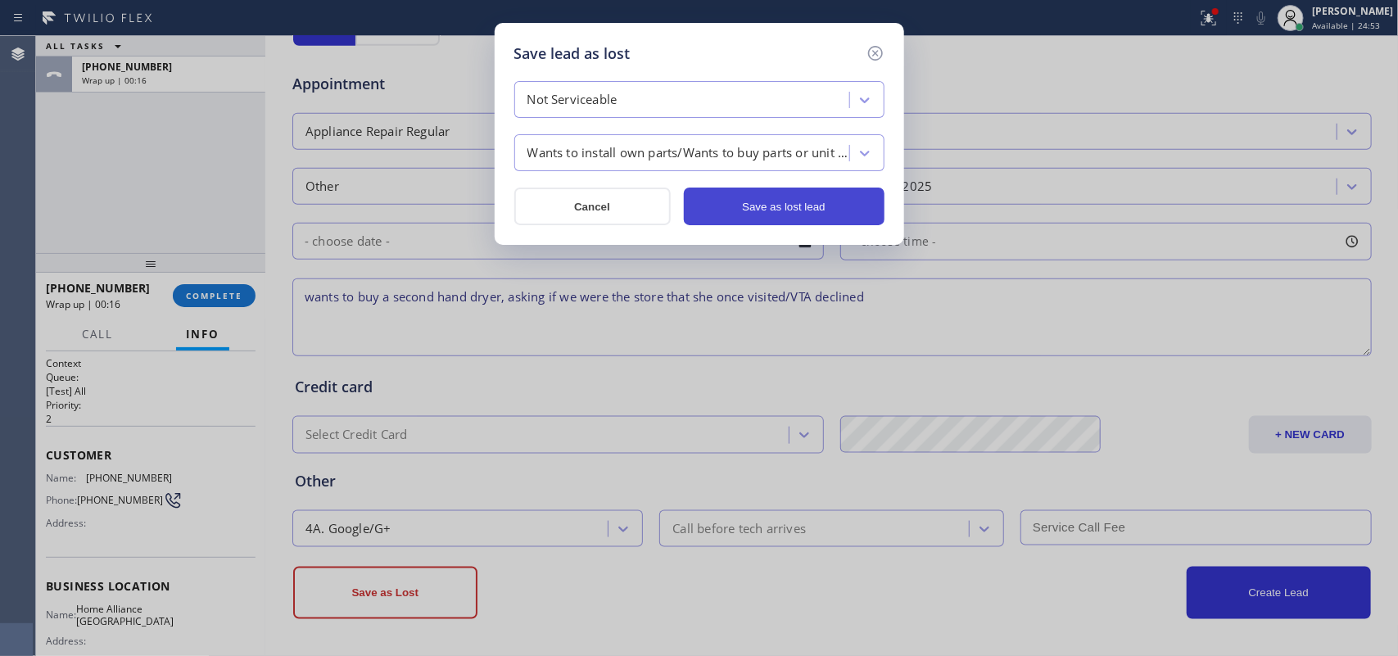
click at [772, 197] on button "Save as lost lead" at bounding box center [784, 207] width 201 height 38
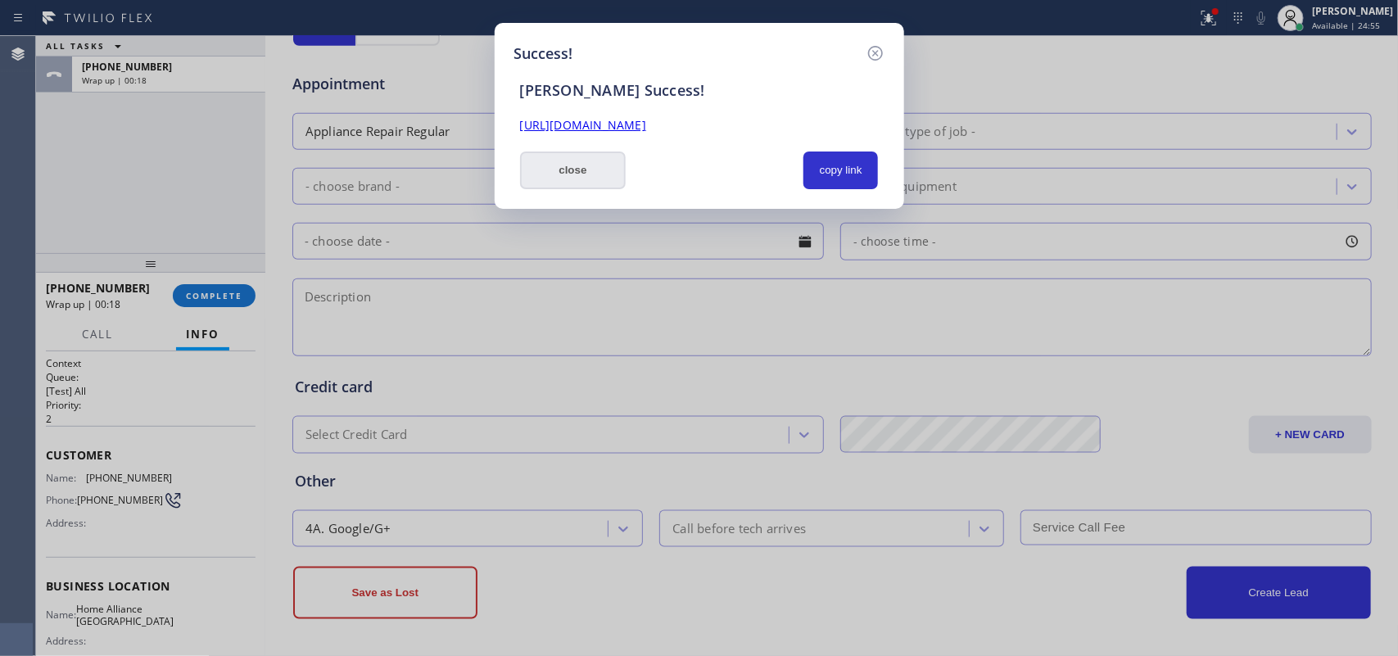
click at [598, 177] on button "close" at bounding box center [573, 170] width 106 height 38
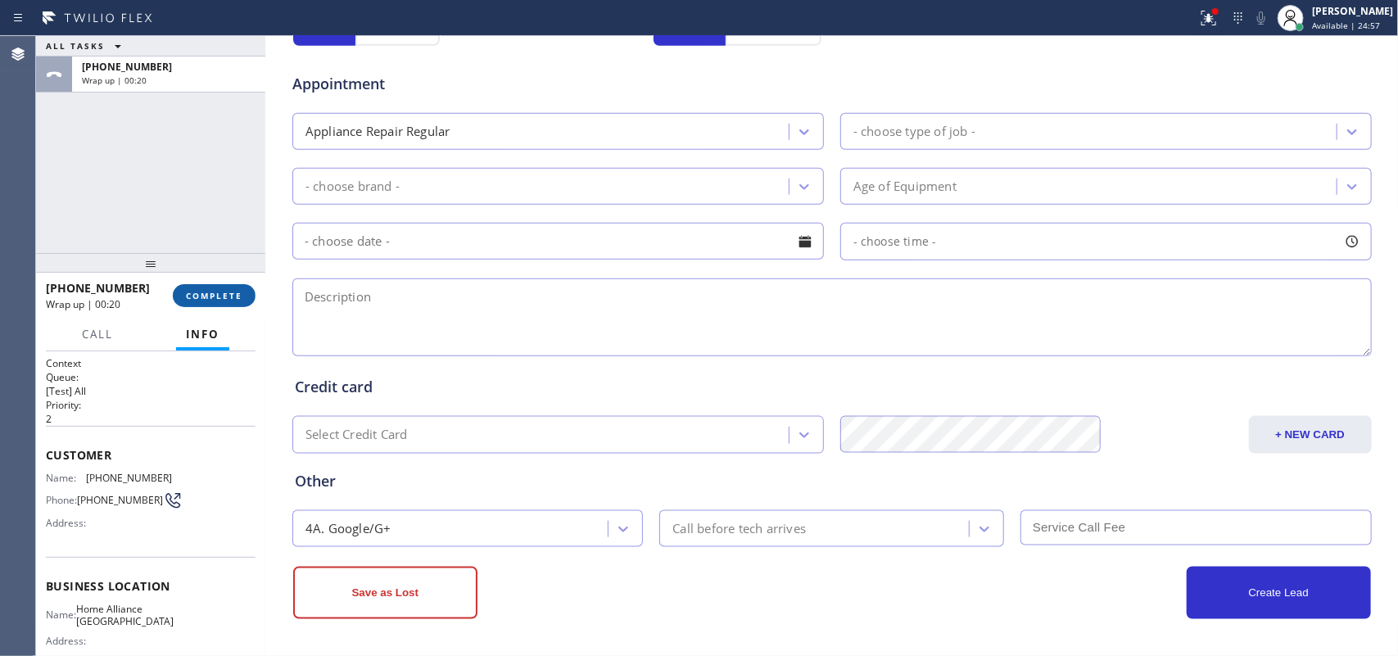
click at [192, 284] on button "COMPLETE" at bounding box center [214, 295] width 83 height 23
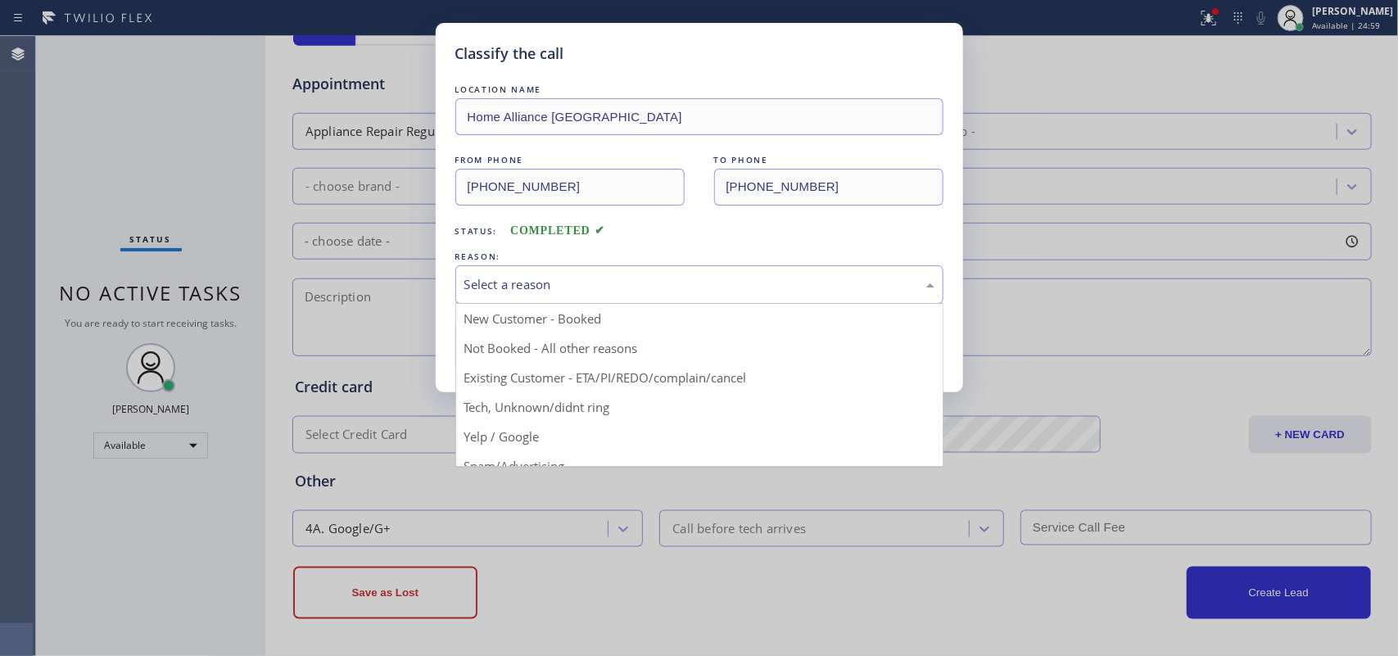
drag, startPoint x: 517, startPoint y: 284, endPoint x: 533, endPoint y: 346, distance: 64.4
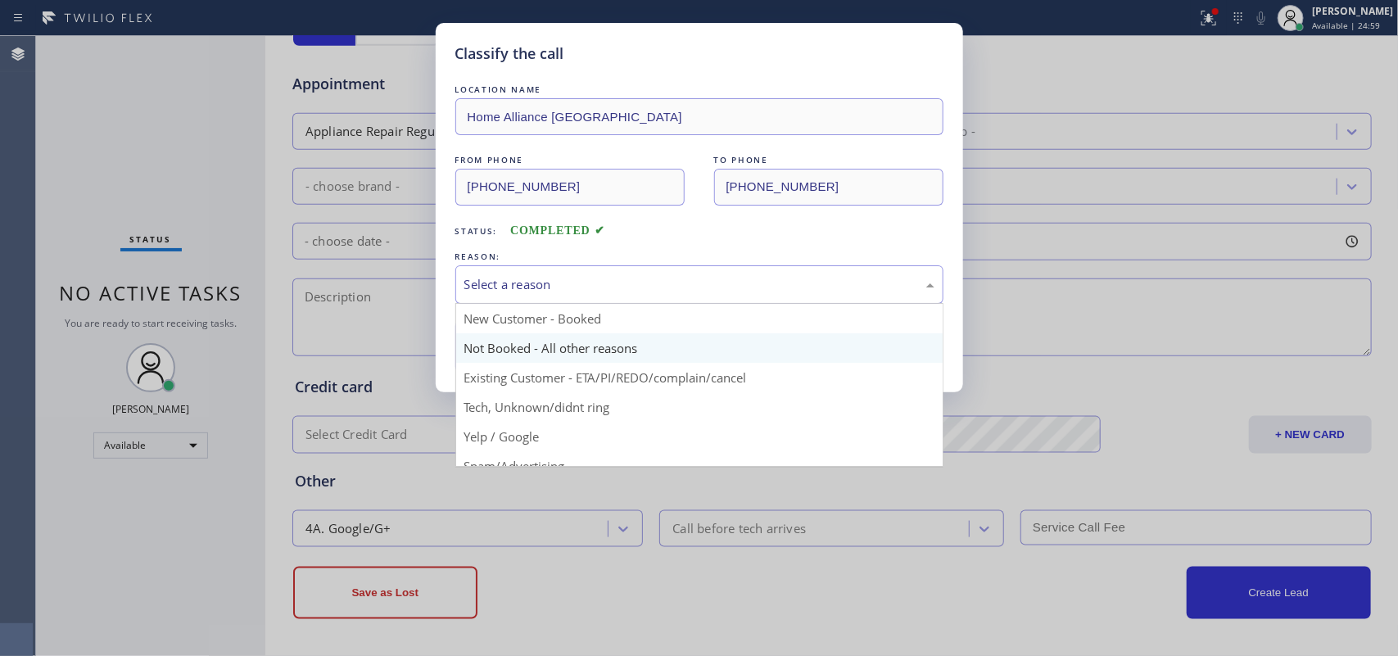
click at [518, 284] on div "Select a reason" at bounding box center [699, 284] width 470 height 19
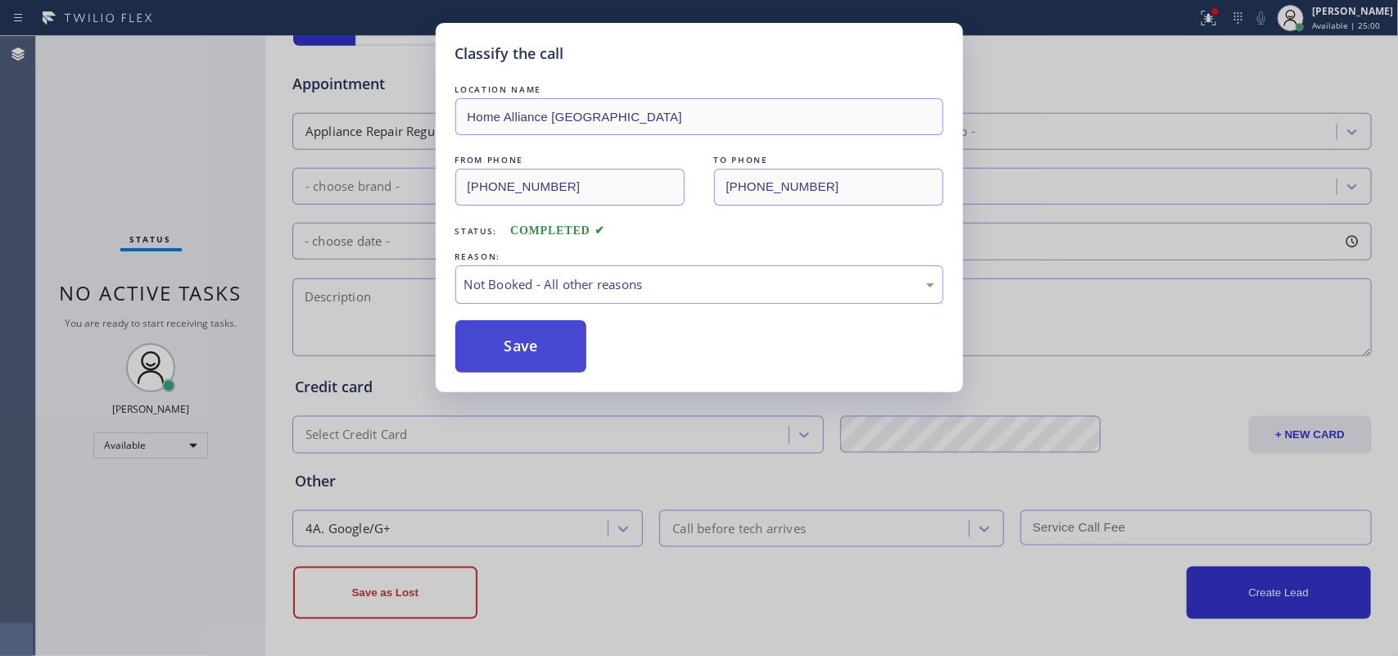
click at [530, 359] on button "Save" at bounding box center [521, 346] width 132 height 52
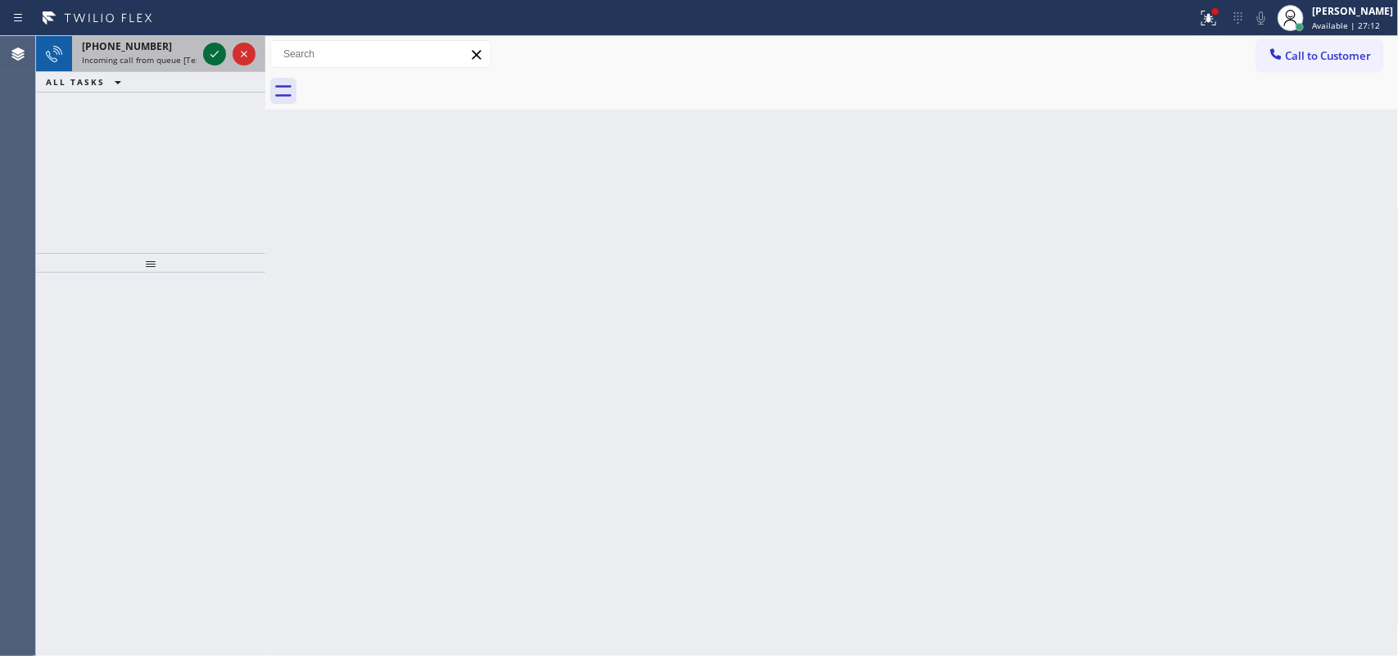
click at [210, 53] on icon at bounding box center [215, 54] width 20 height 20
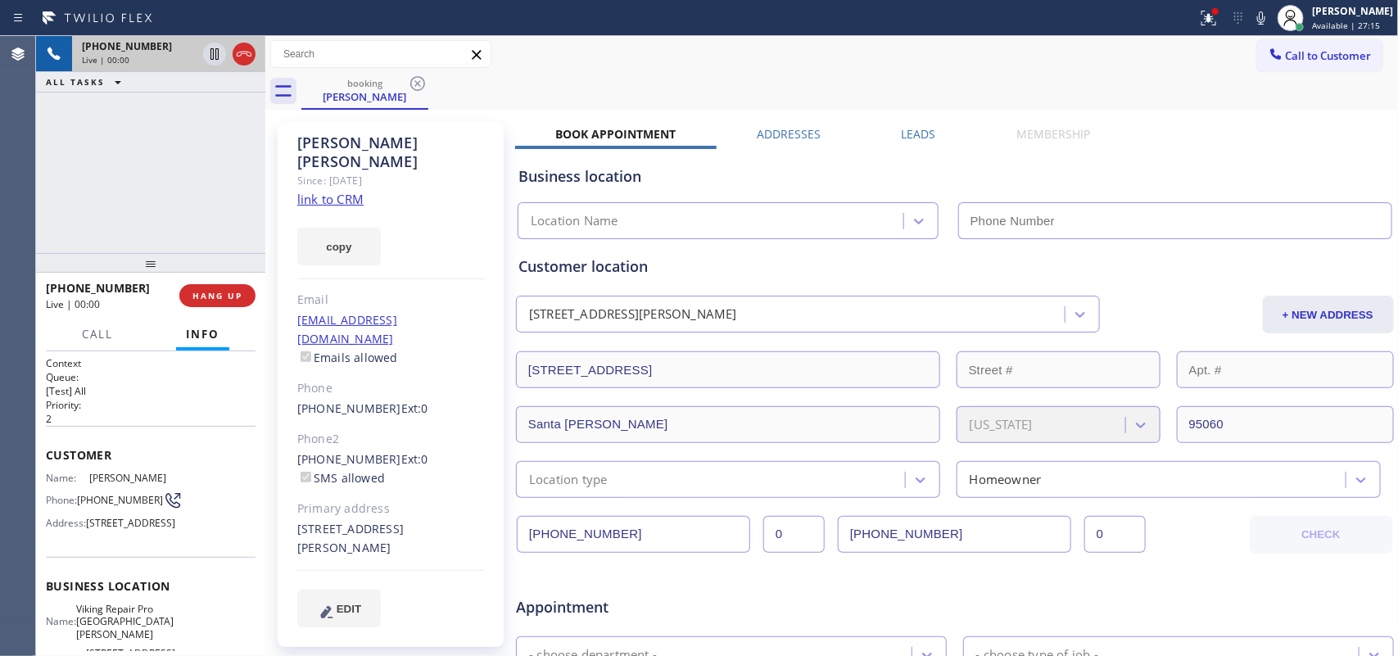
type input "[PHONE_NUMBER]"
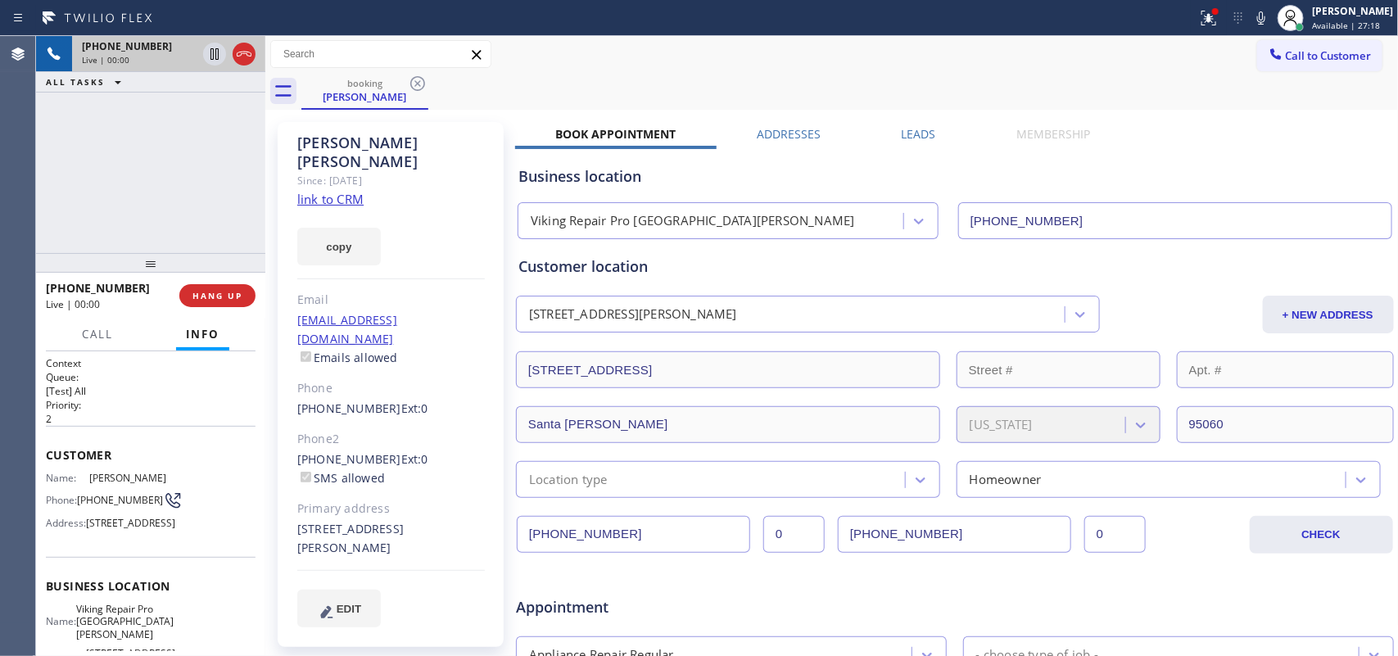
click at [341, 171] on div "Since: [DATE]" at bounding box center [391, 180] width 188 height 19
click at [345, 191] on link "link to CRM" at bounding box center [330, 199] width 66 height 16
click at [156, 174] on div "[PHONE_NUMBER] Live | 00:00 ALL TASKS ALL TASKS ACTIVE TASKS TASKS IN WRAP UP" at bounding box center [150, 144] width 229 height 217
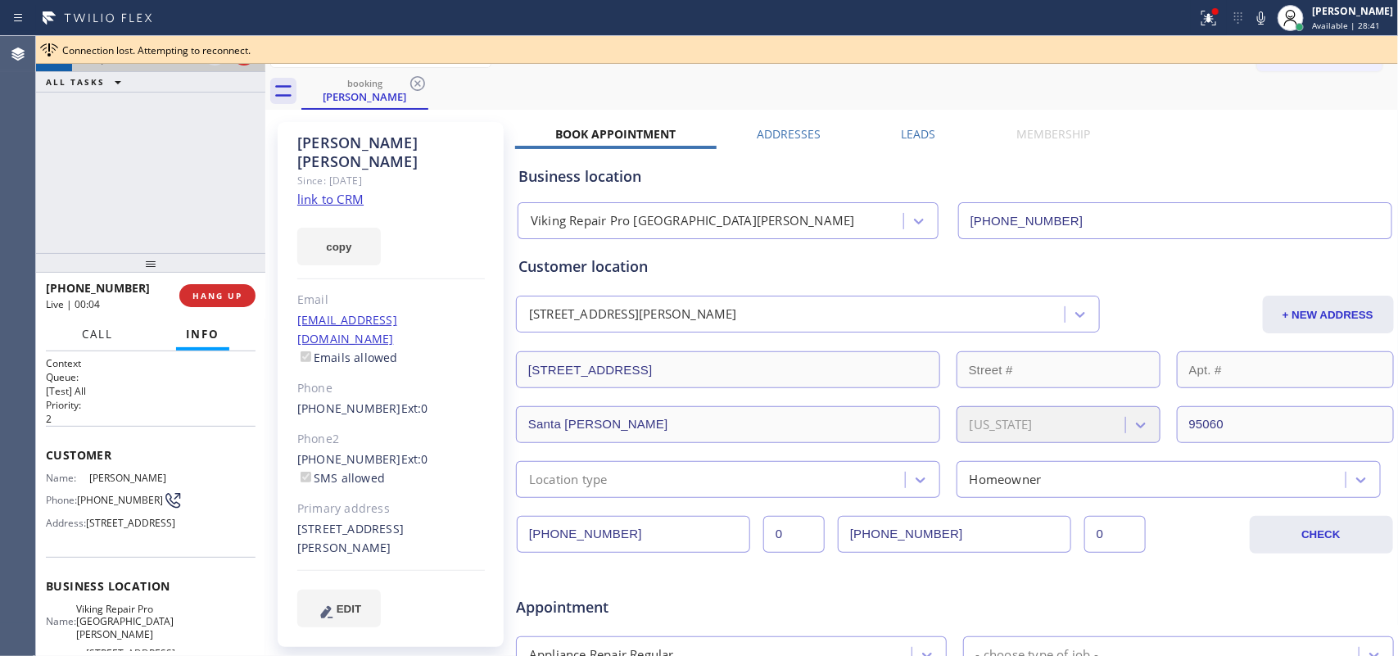
click at [93, 340] on span "Call" at bounding box center [97, 334] width 31 height 15
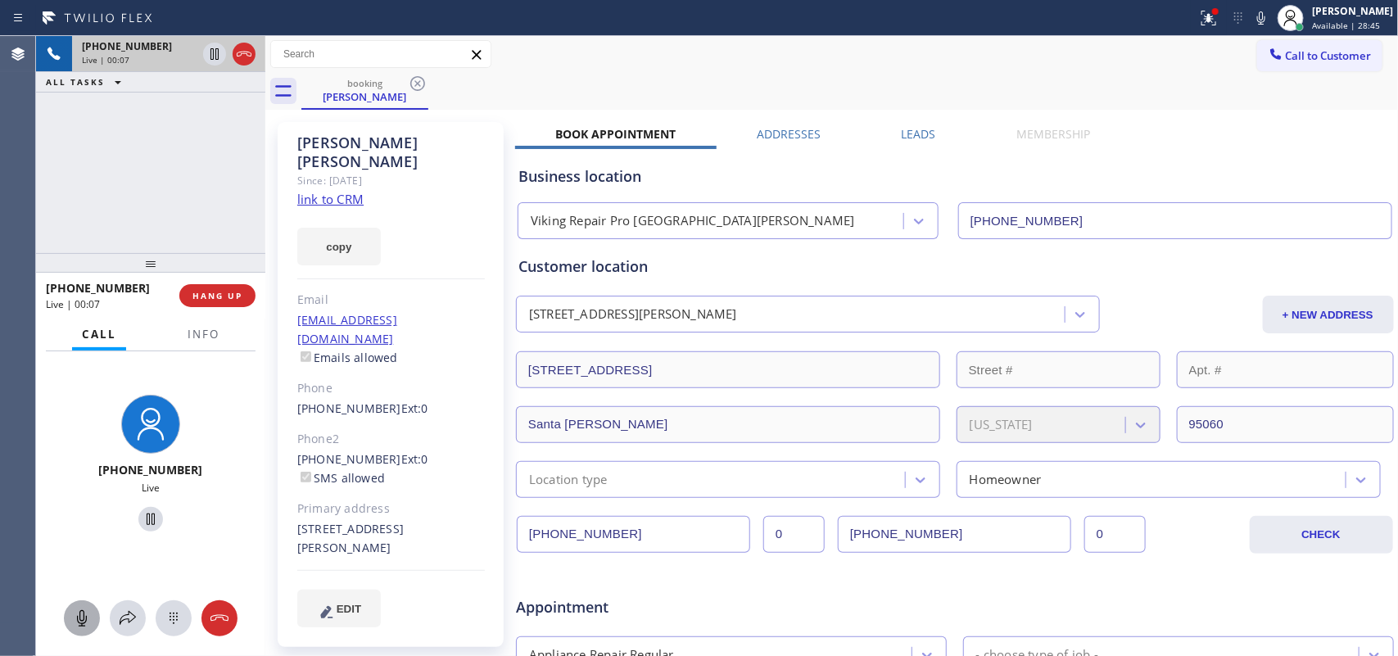
click at [75, 524] on icon at bounding box center [82, 618] width 20 height 20
click at [143, 513] on icon at bounding box center [151, 519] width 20 height 20
click at [83, 524] on icon at bounding box center [82, 618] width 10 height 16
click at [141, 520] on icon at bounding box center [151, 519] width 20 height 20
click at [83, 524] on icon at bounding box center [82, 618] width 20 height 20
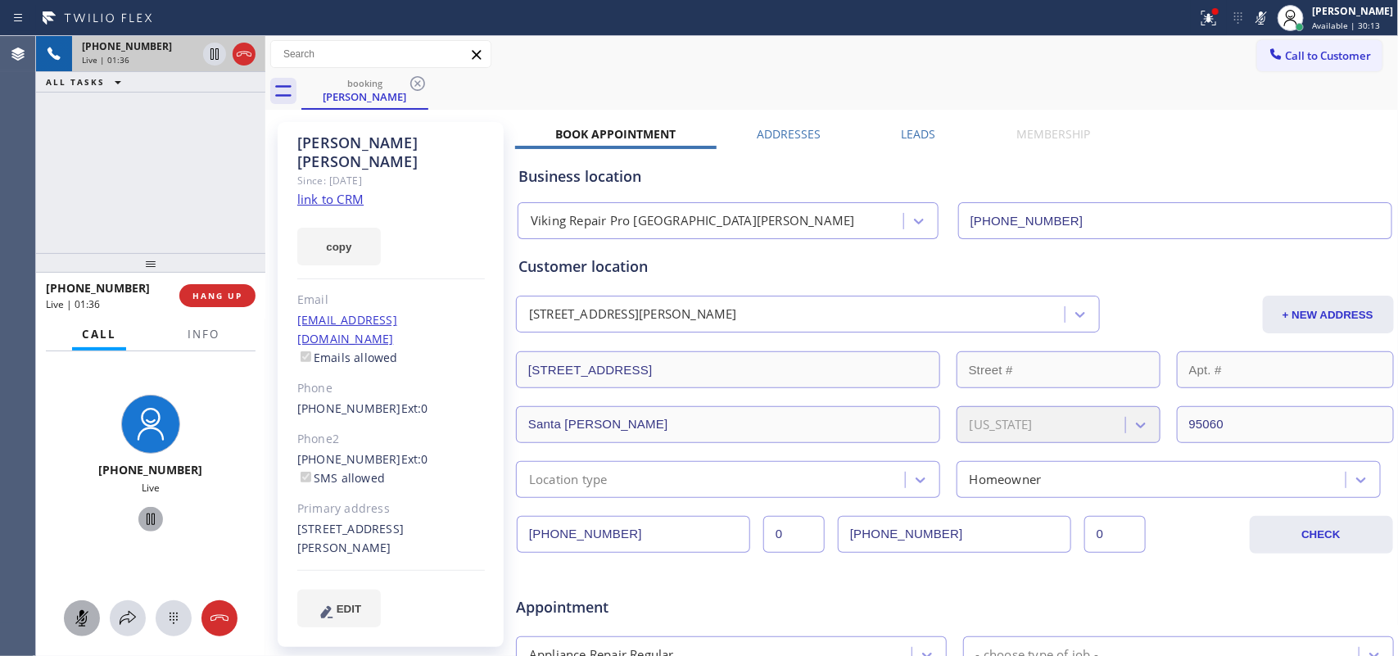
click at [145, 513] on icon at bounding box center [151, 519] width 20 height 20
click at [80, 524] on icon at bounding box center [82, 618] width 20 height 20
click at [145, 518] on icon at bounding box center [151, 519] width 20 height 20
click at [233, 303] on button "HANG UP" at bounding box center [217, 295] width 76 height 23
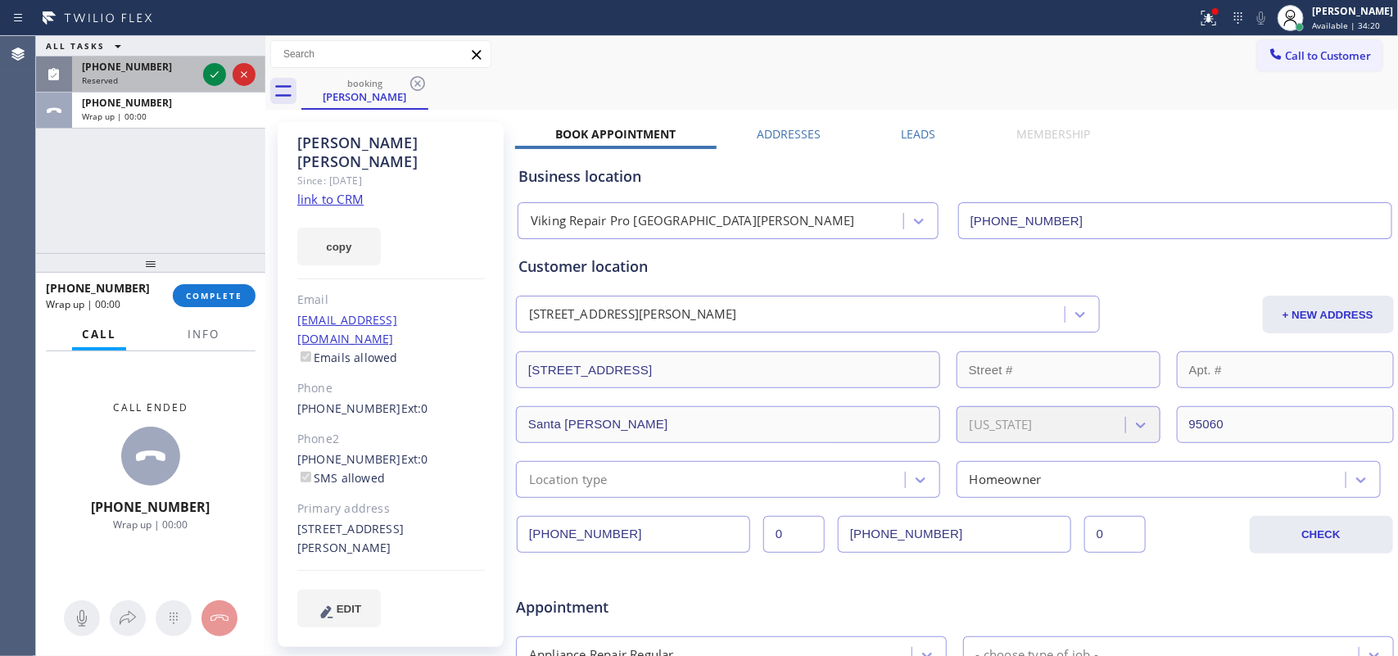
click at [224, 63] on div at bounding box center [229, 75] width 59 height 36
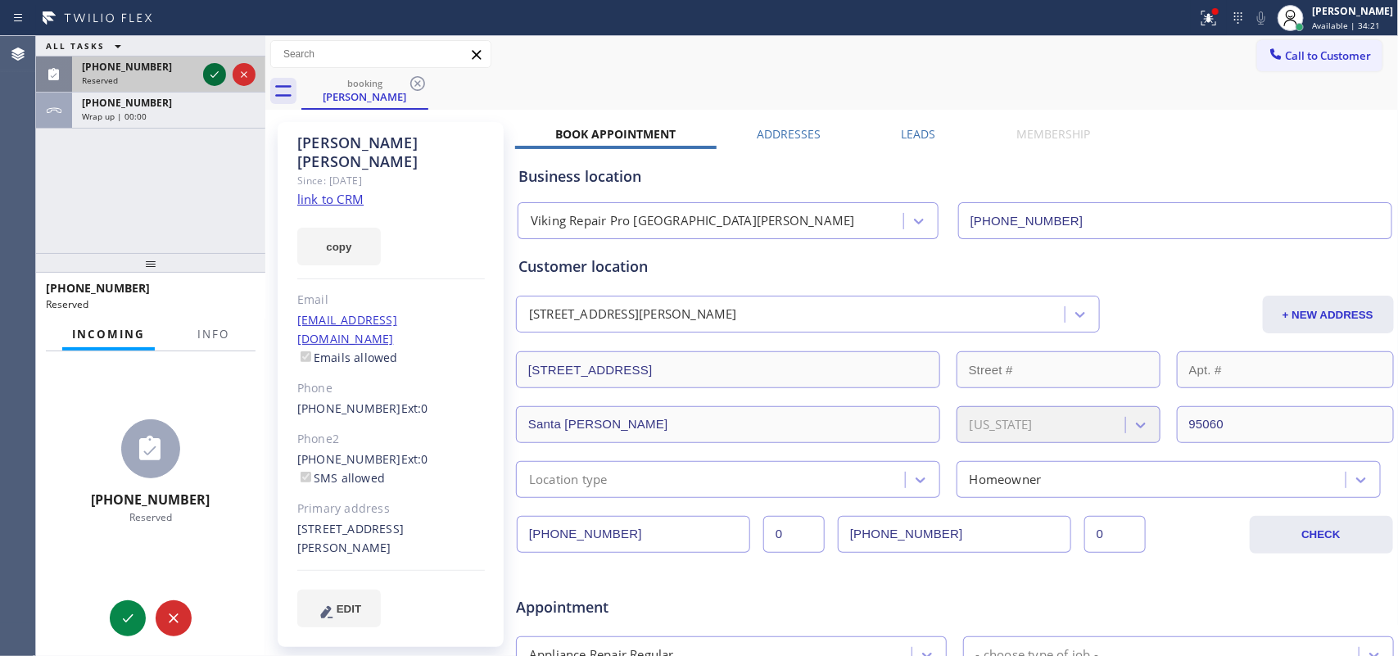
click at [217, 72] on icon at bounding box center [214, 74] width 8 height 7
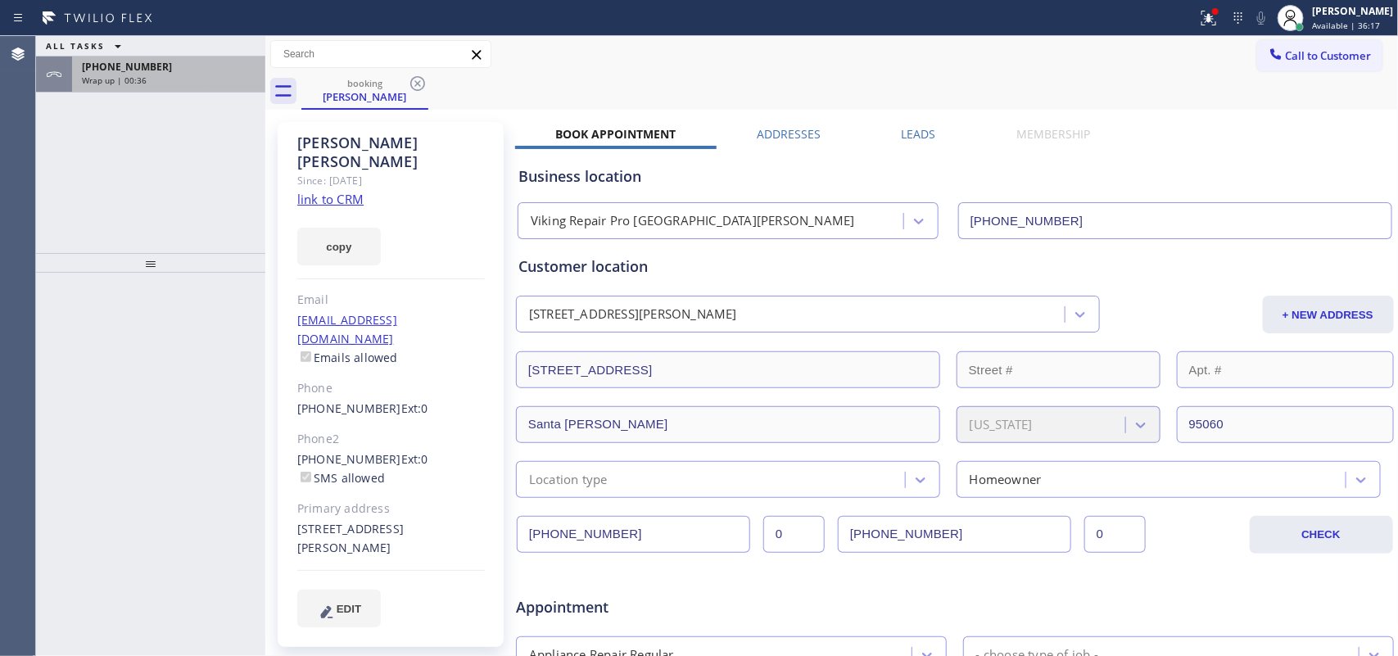
click at [186, 61] on div "[PHONE_NUMBER]" at bounding box center [169, 67] width 174 height 14
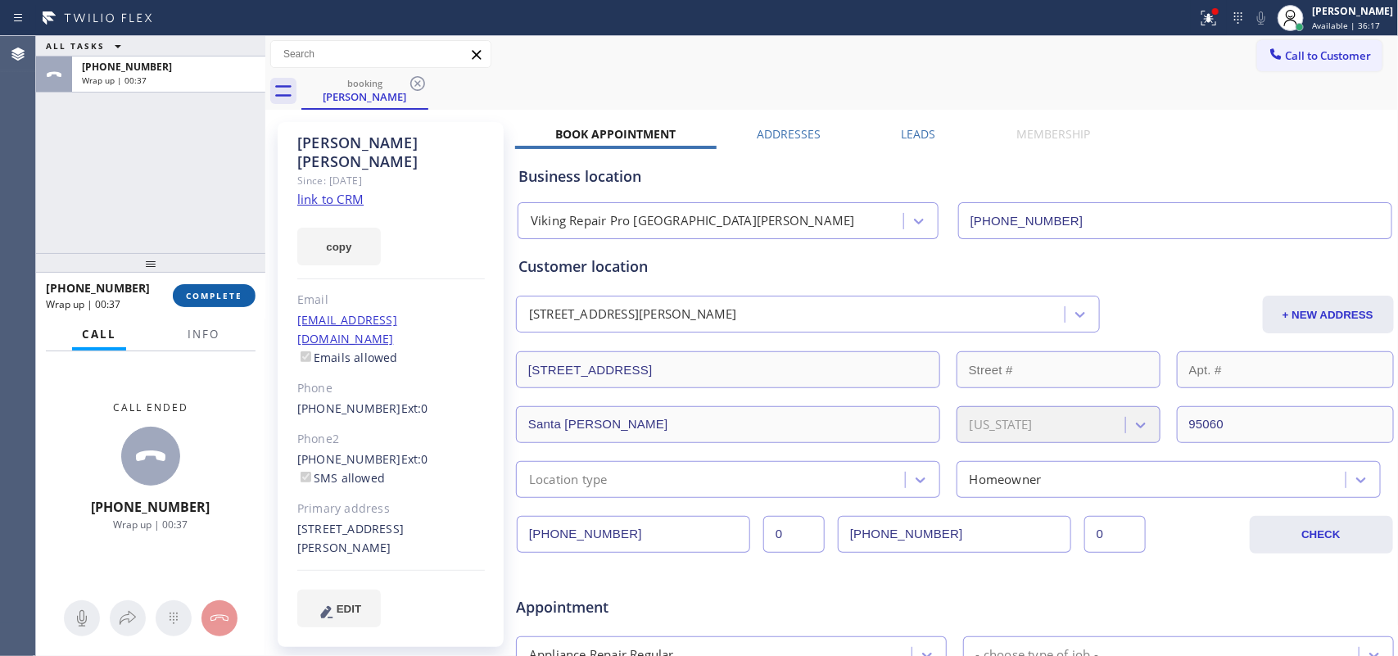
click at [210, 297] on span "COMPLETE" at bounding box center [214, 295] width 57 height 11
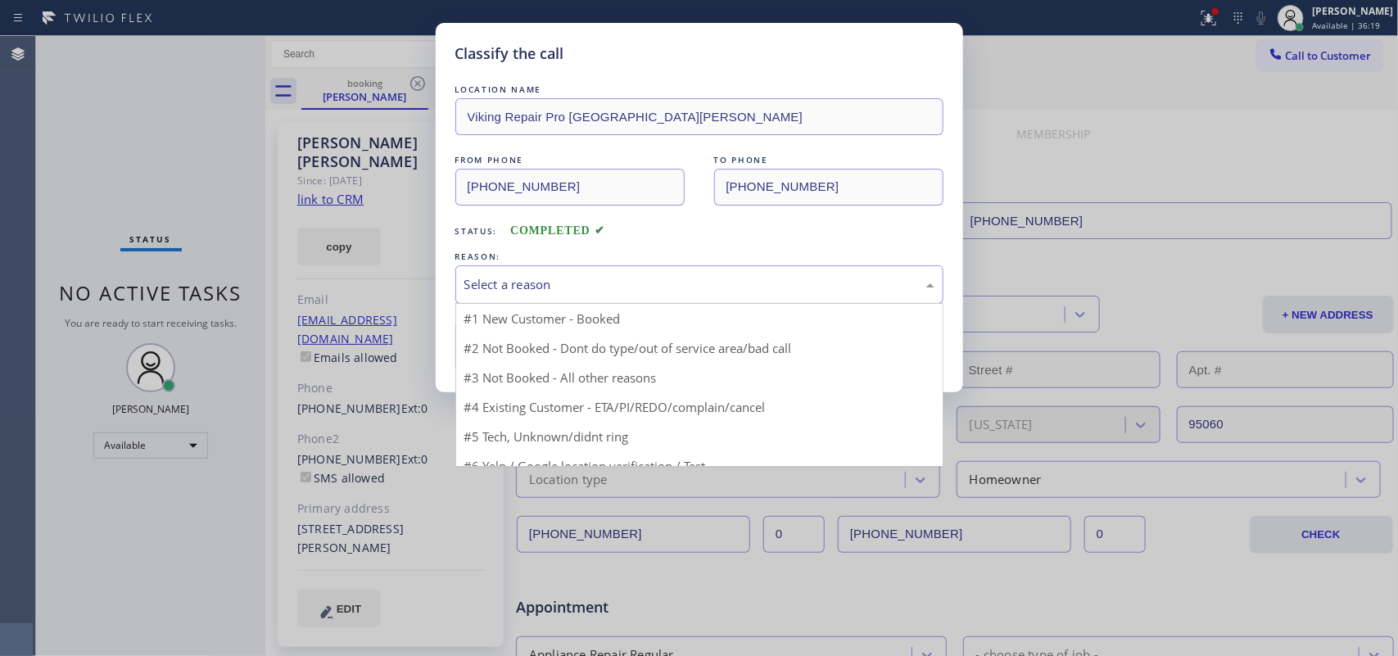
click at [574, 281] on div "Select a reason" at bounding box center [699, 284] width 470 height 19
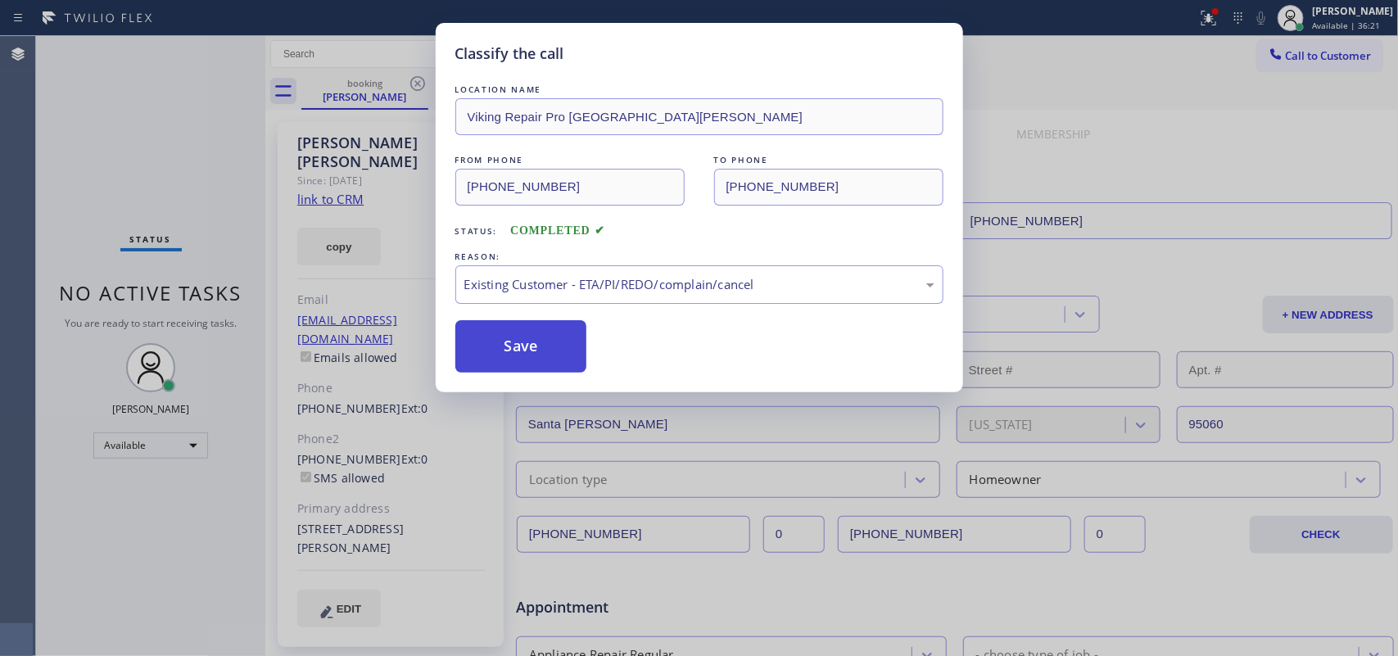
click at [521, 352] on button "Save" at bounding box center [521, 346] width 132 height 52
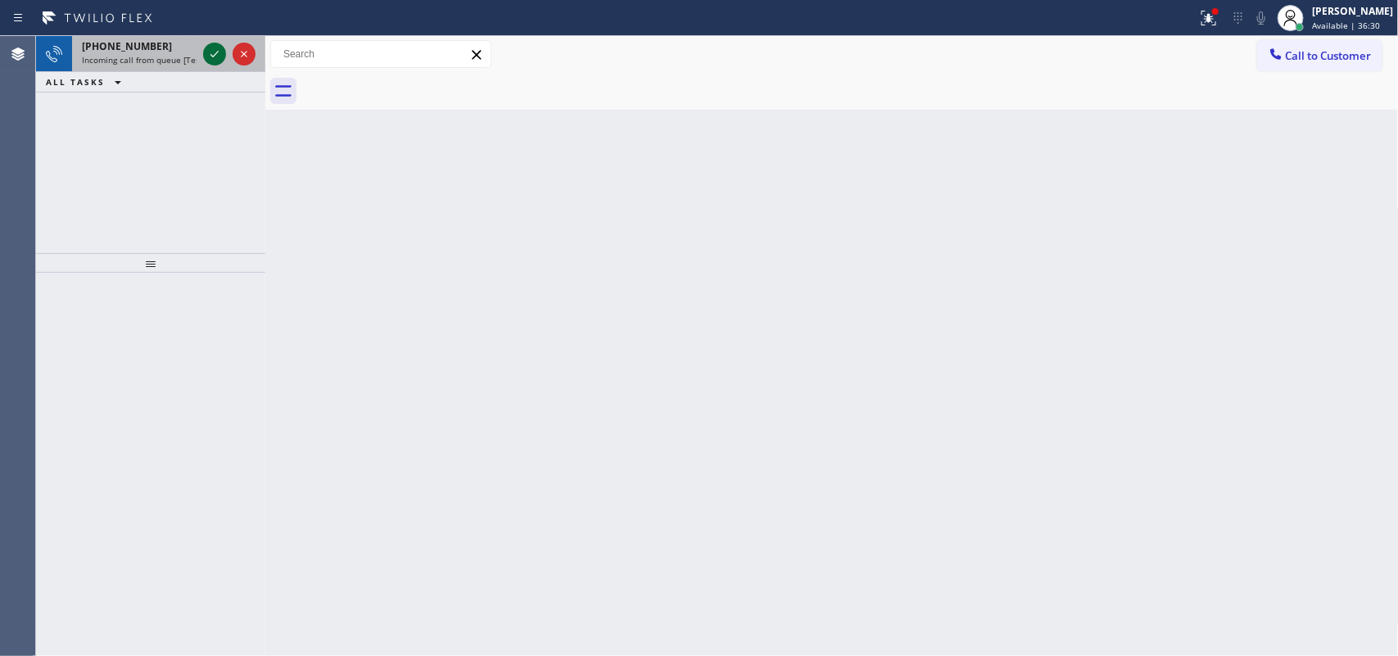
click at [211, 53] on icon at bounding box center [215, 54] width 20 height 20
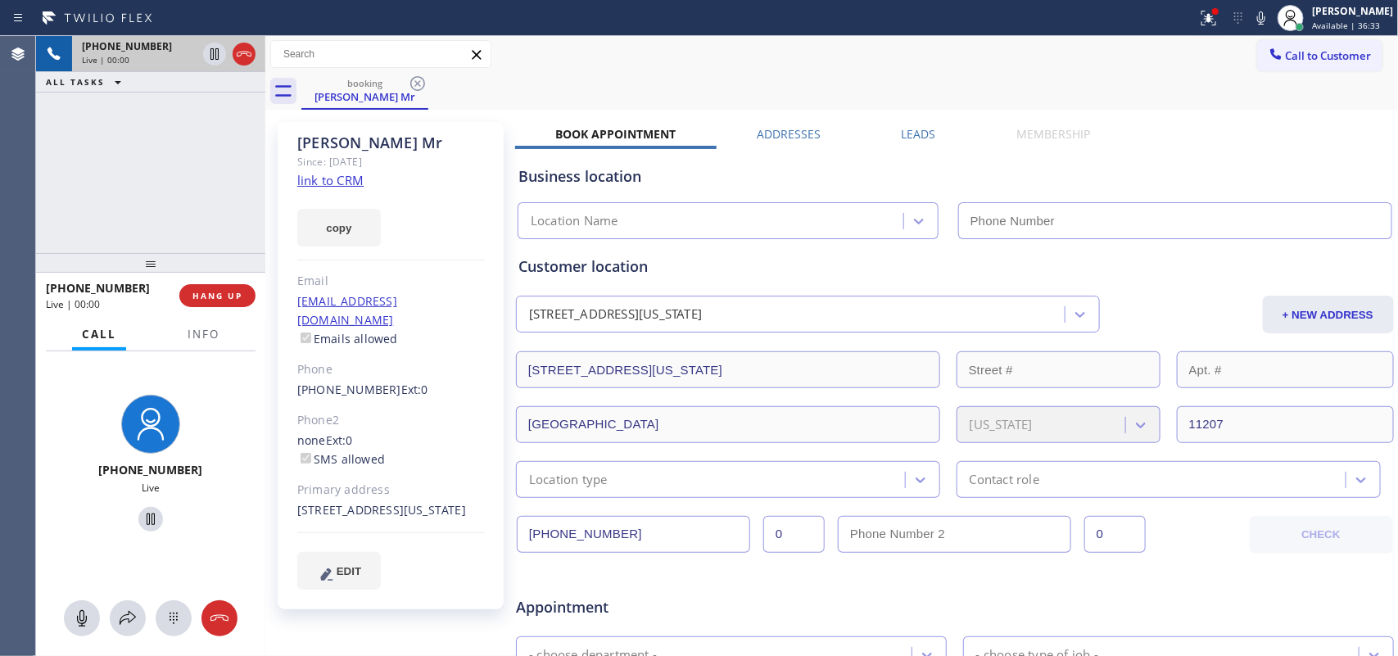
type input "[PHONE_NUMBER]"
click at [344, 174] on link "link to CRM" at bounding box center [330, 180] width 66 height 16
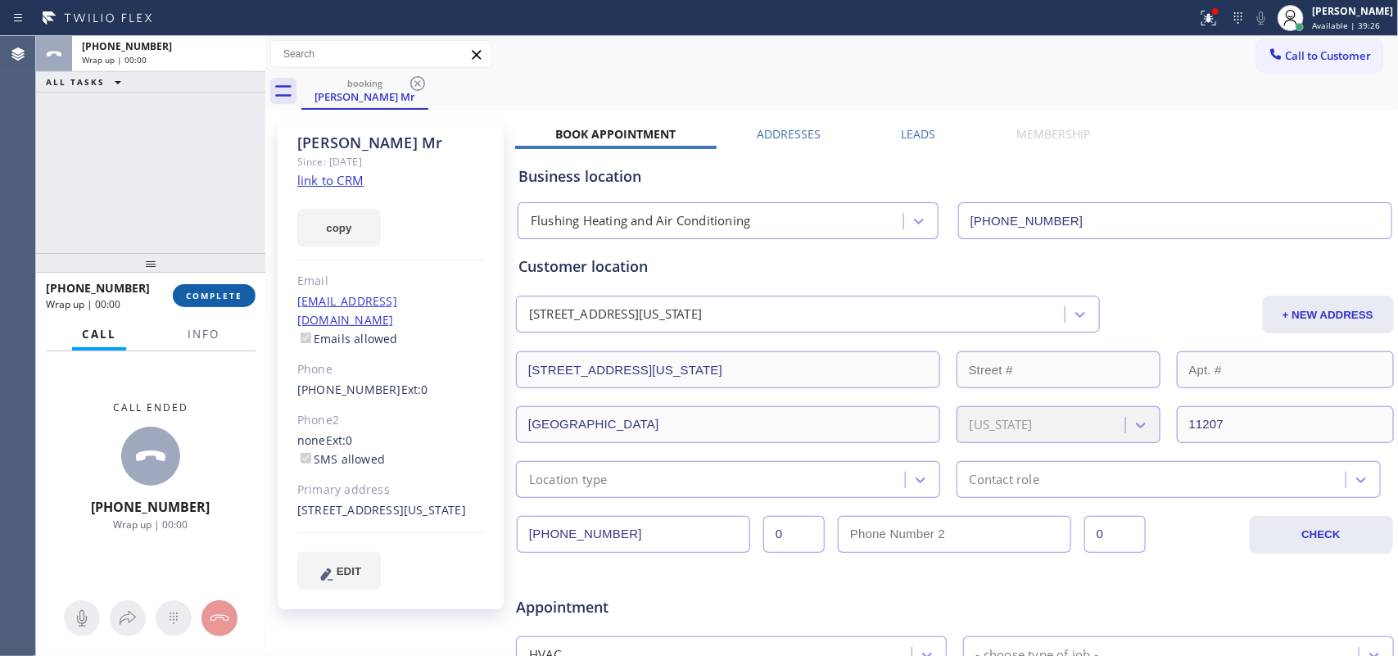
click at [229, 297] on span "COMPLETE" at bounding box center [214, 295] width 57 height 11
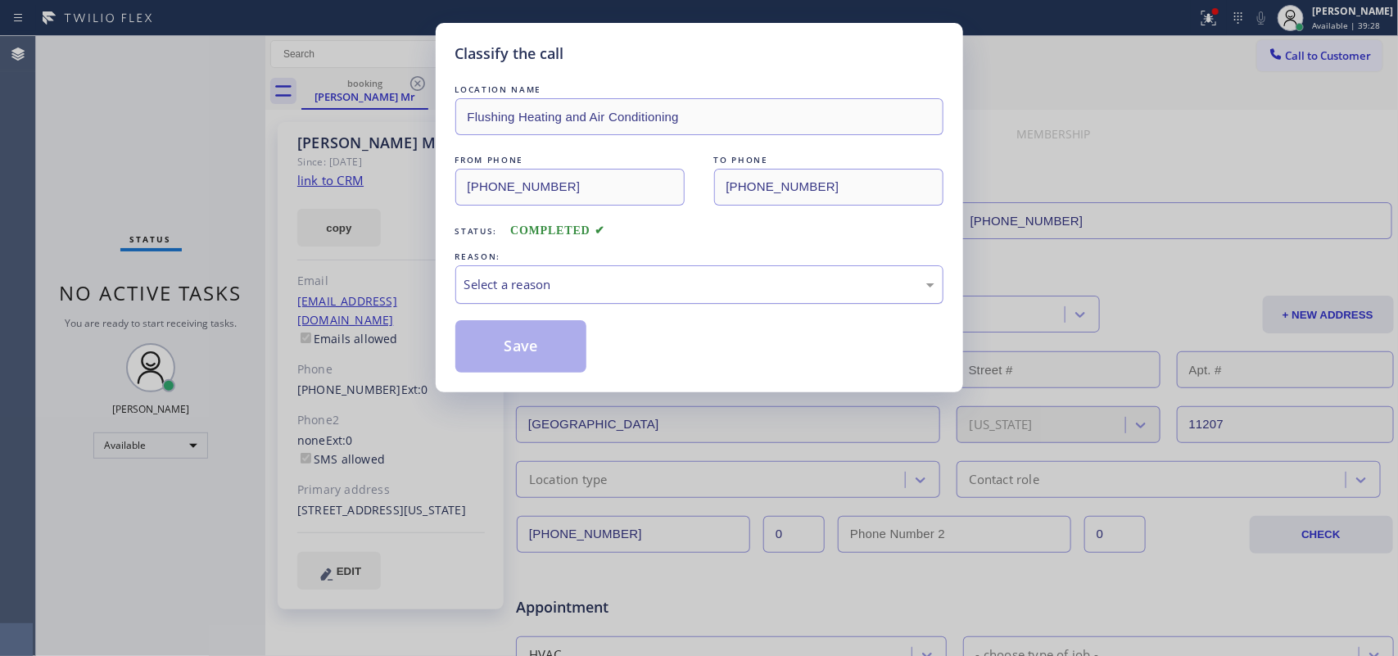
click at [563, 281] on div "Select a reason" at bounding box center [699, 284] width 470 height 19
click at [534, 341] on button "Save" at bounding box center [521, 346] width 132 height 52
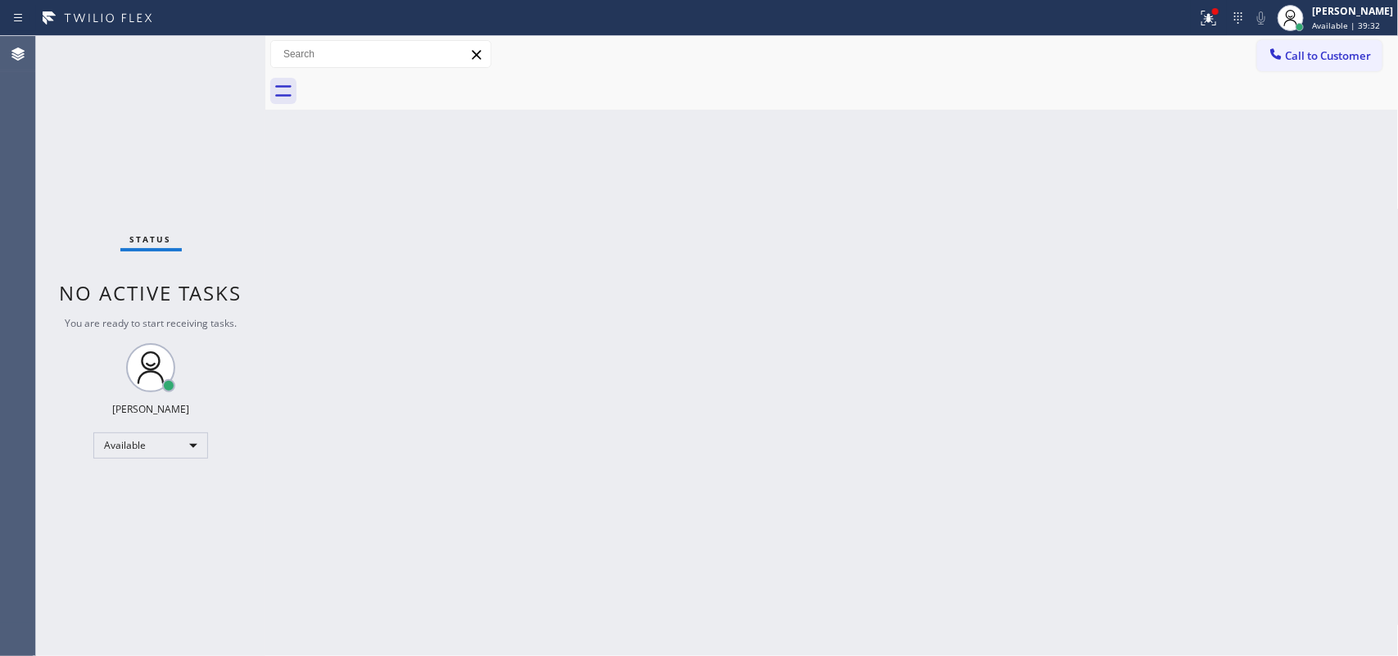
click at [109, 109] on div "Status No active tasks You are ready to start receiving tasks. [PERSON_NAME] Av…" at bounding box center [150, 346] width 229 height 620
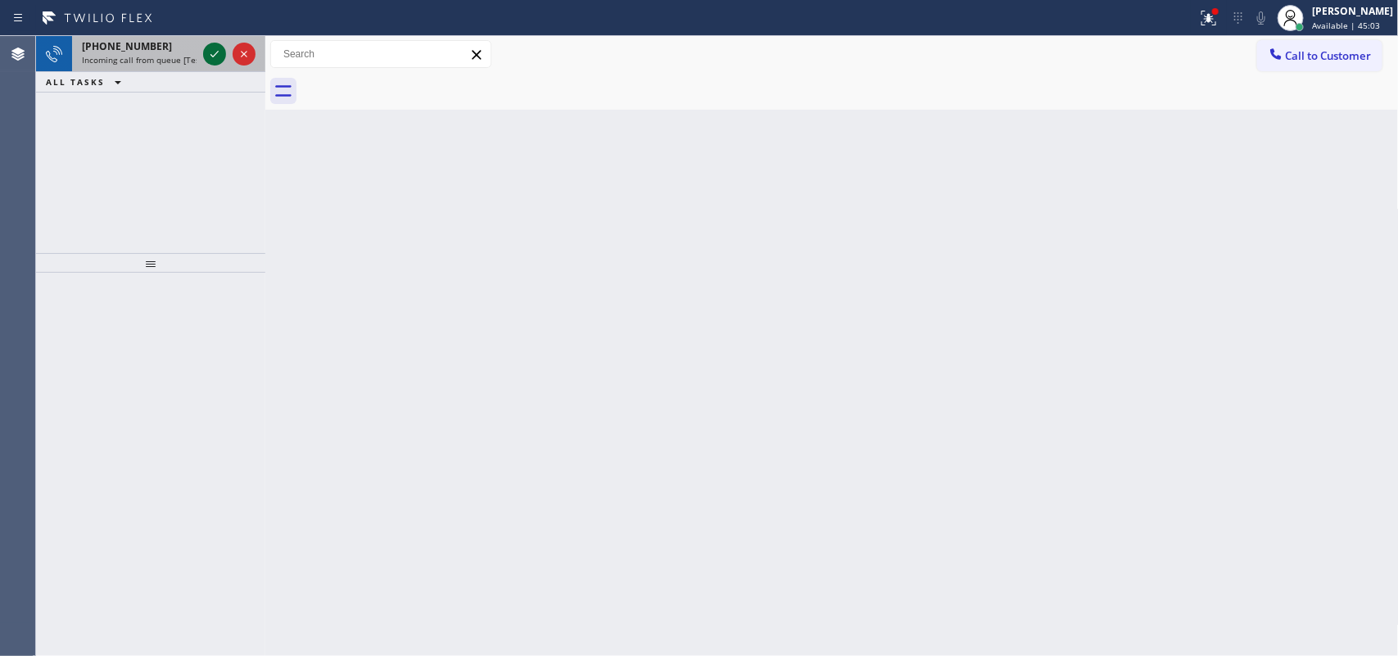
click at [215, 51] on icon at bounding box center [215, 54] width 20 height 20
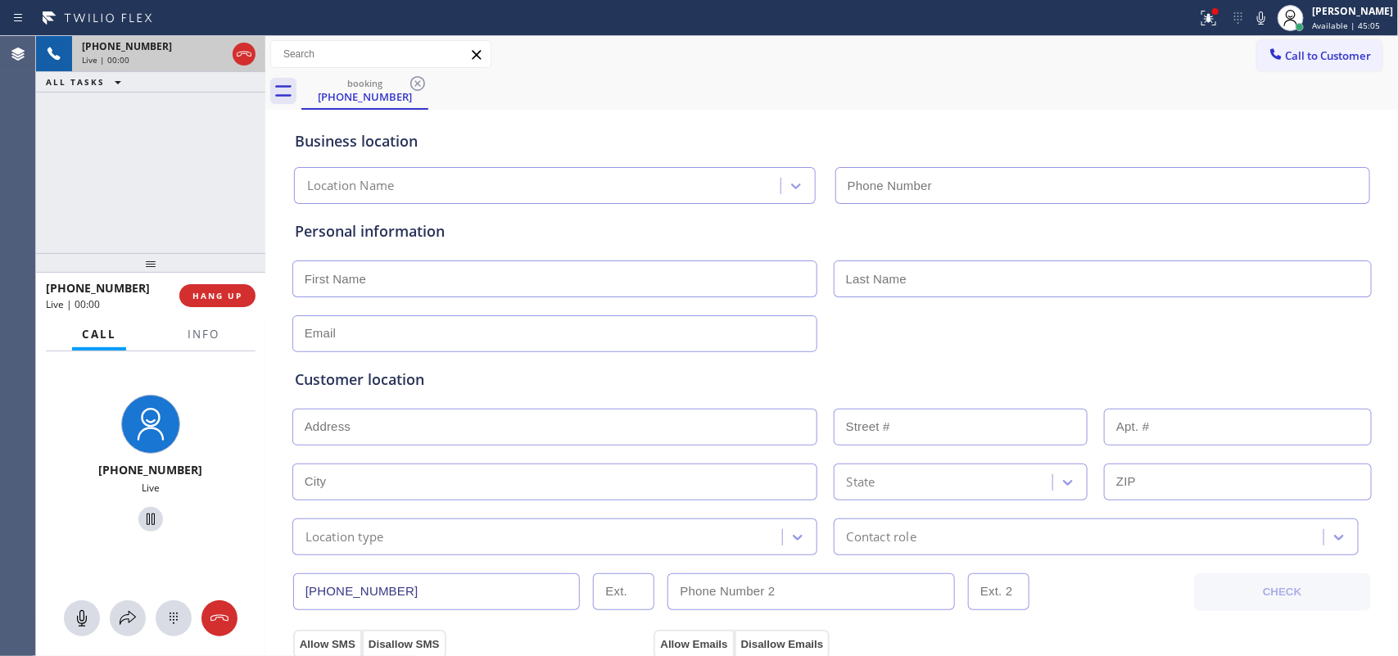
type input "[PHONE_NUMBER]"
click at [80, 524] on icon at bounding box center [82, 618] width 20 height 20
click at [150, 517] on icon at bounding box center [151, 519] width 20 height 20
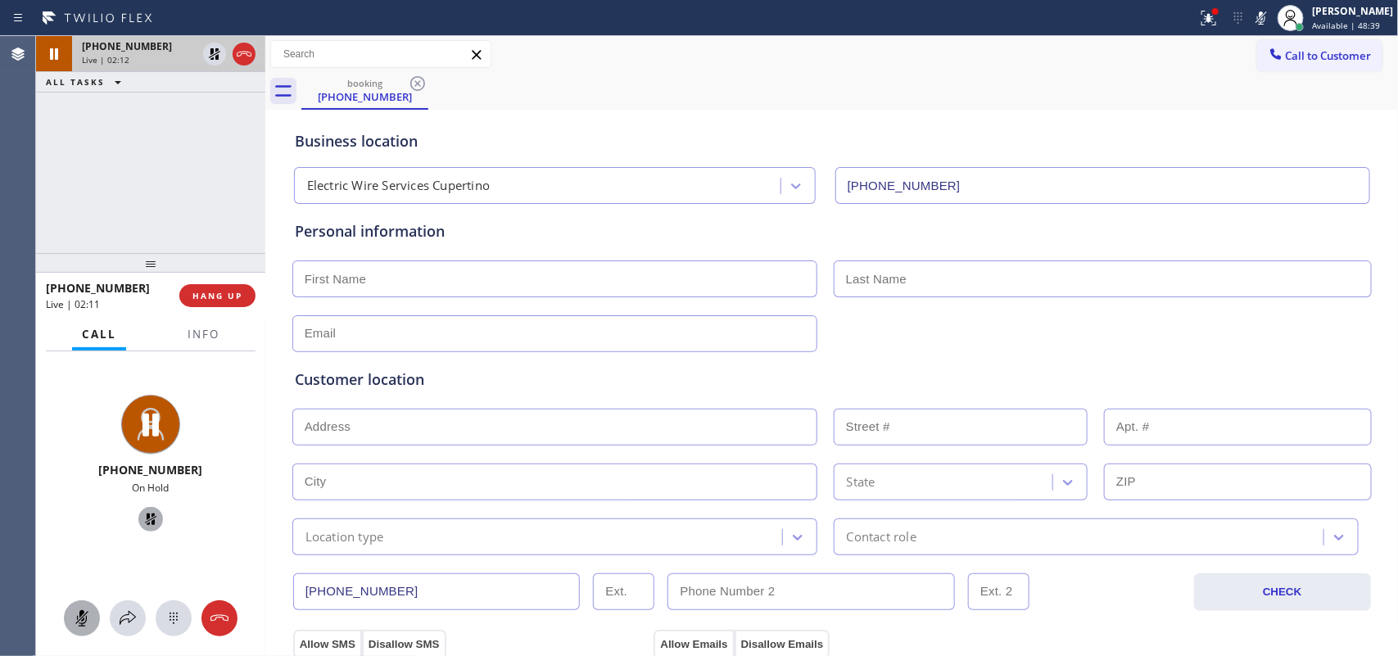
drag, startPoint x: 86, startPoint y: 617, endPoint x: 87, endPoint y: 600, distance: 16.4
click at [84, 524] on icon at bounding box center [82, 618] width 20 height 20
click at [146, 516] on icon at bounding box center [151, 519] width 20 height 20
click at [412, 283] on input "text" at bounding box center [554, 278] width 525 height 37
type input "Shu"
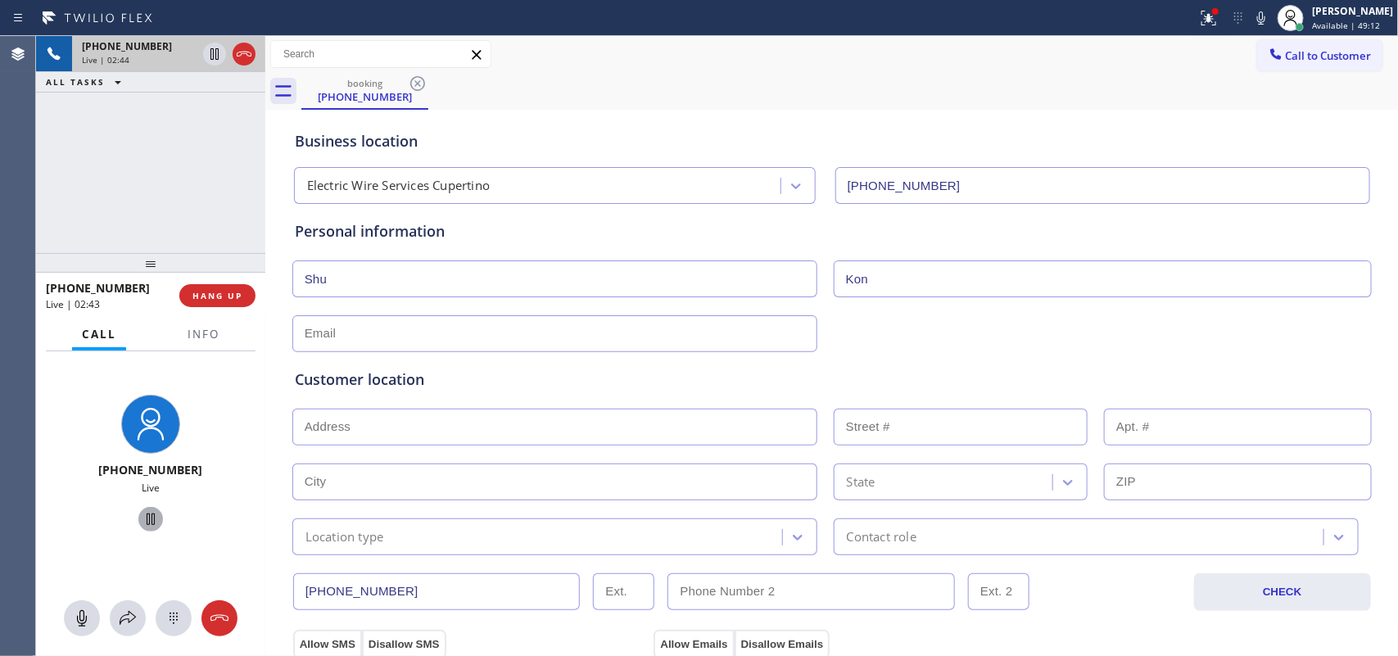
type input "Kon"
click at [375, 340] on input "text" at bounding box center [554, 333] width 525 height 37
paste input "[EMAIL_ADDRESS][DOMAIN_NAME]"
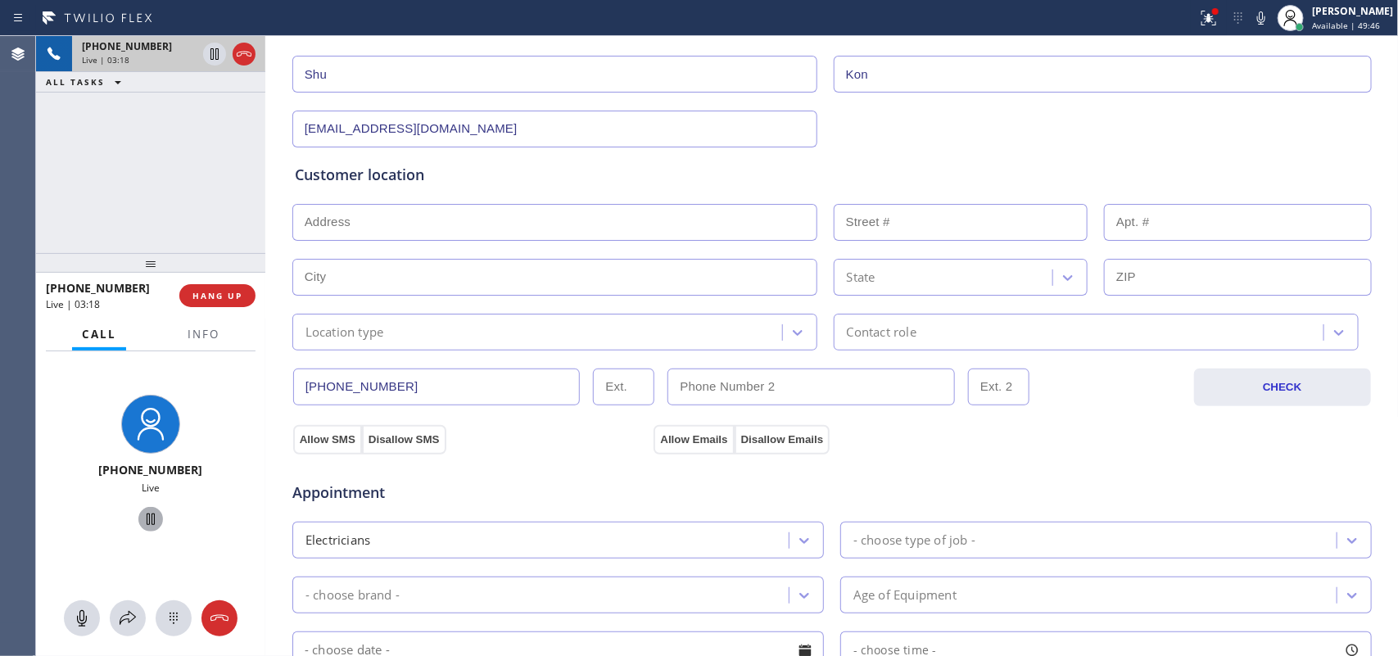
type input "[EMAIL_ADDRESS][DOMAIN_NAME]"
click at [436, 218] on input "text" at bounding box center [554, 222] width 525 height 37
paste input "[STREET_ADDRESS][PERSON_NAME]"
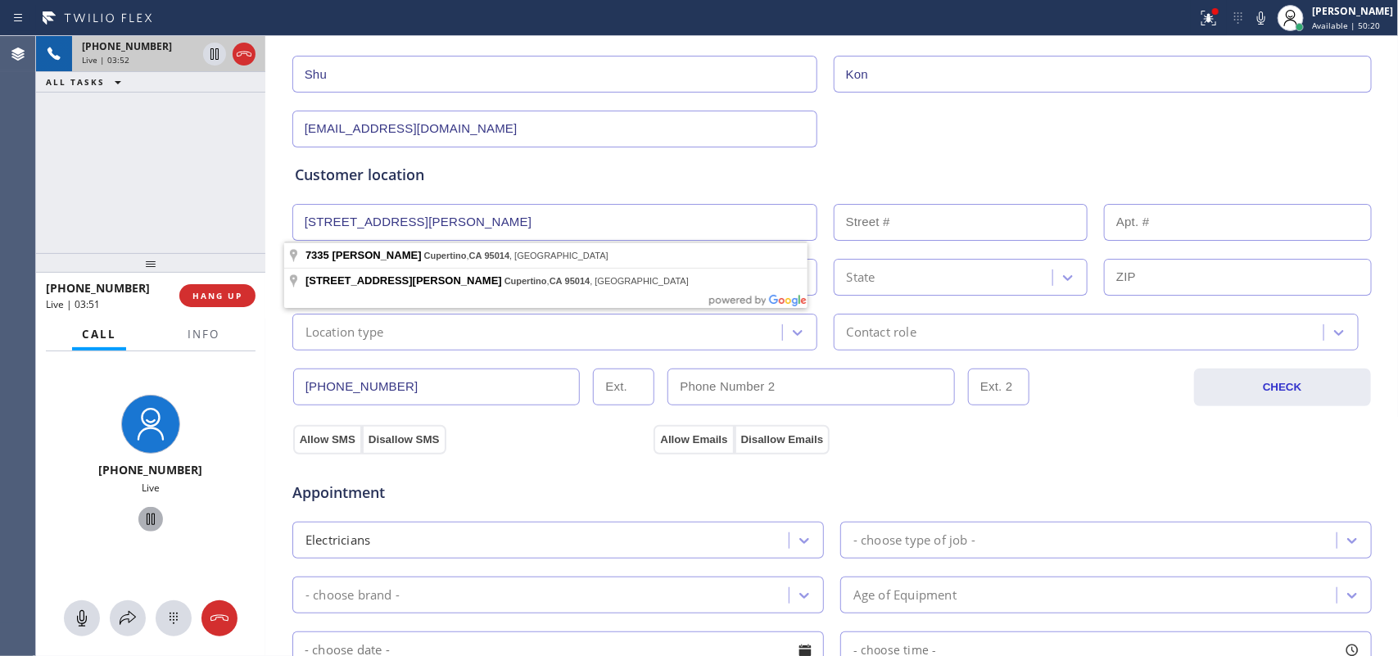
type input "[STREET_ADDRESS][PERSON_NAME]"
type input "7335"
type input "Cupertino"
type input "95014"
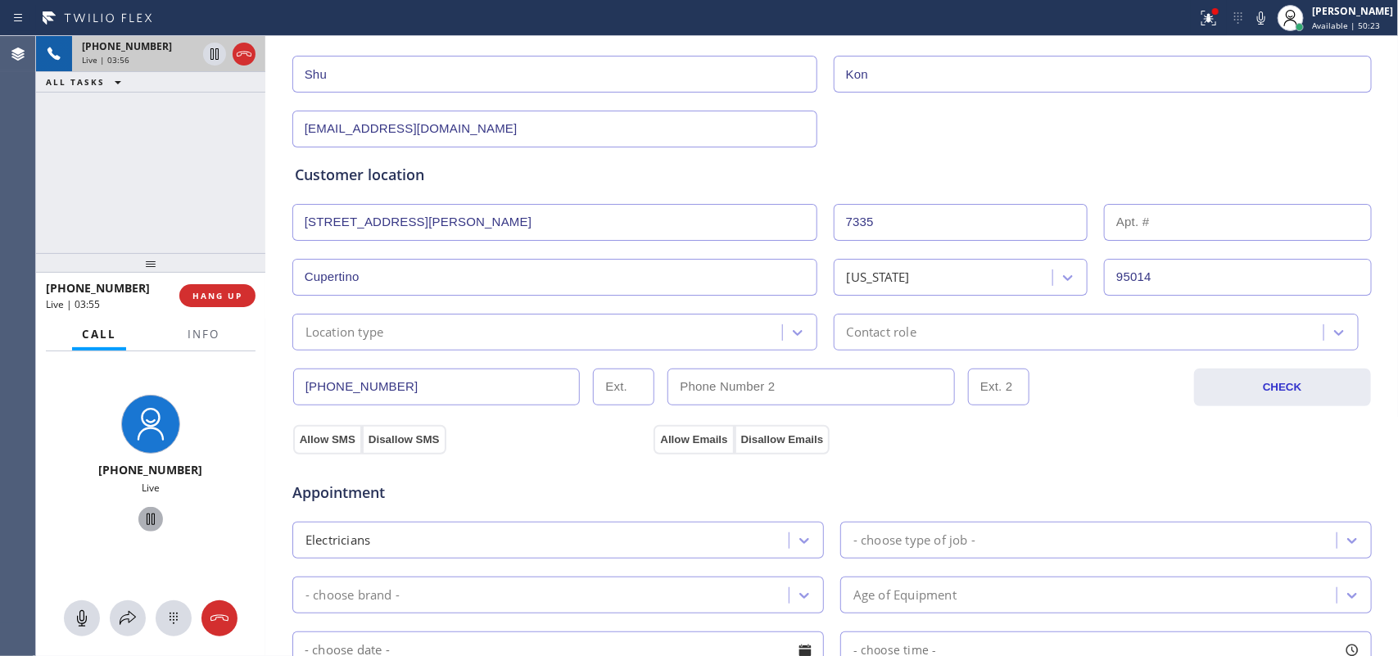
click at [1118, 217] on input "text" at bounding box center [1238, 222] width 268 height 37
type input "C"
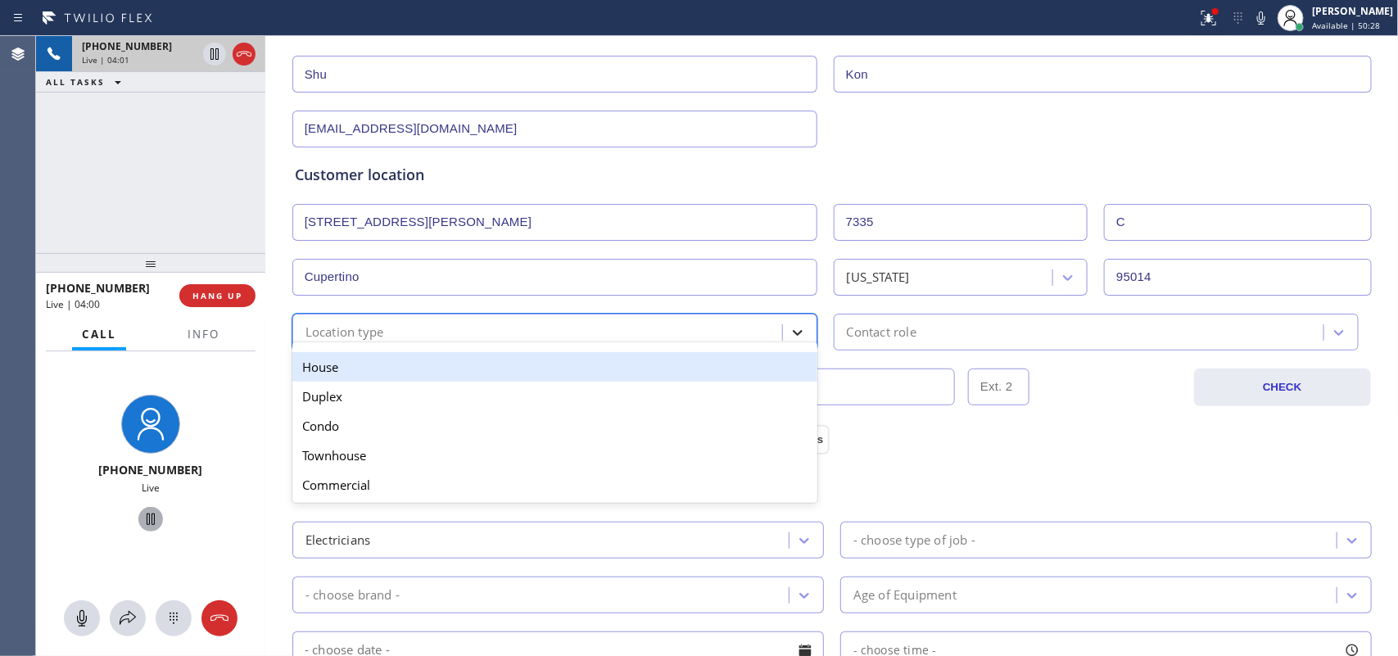
click at [789, 336] on icon at bounding box center [797, 332] width 16 height 16
click at [752, 361] on div "House" at bounding box center [554, 366] width 525 height 29
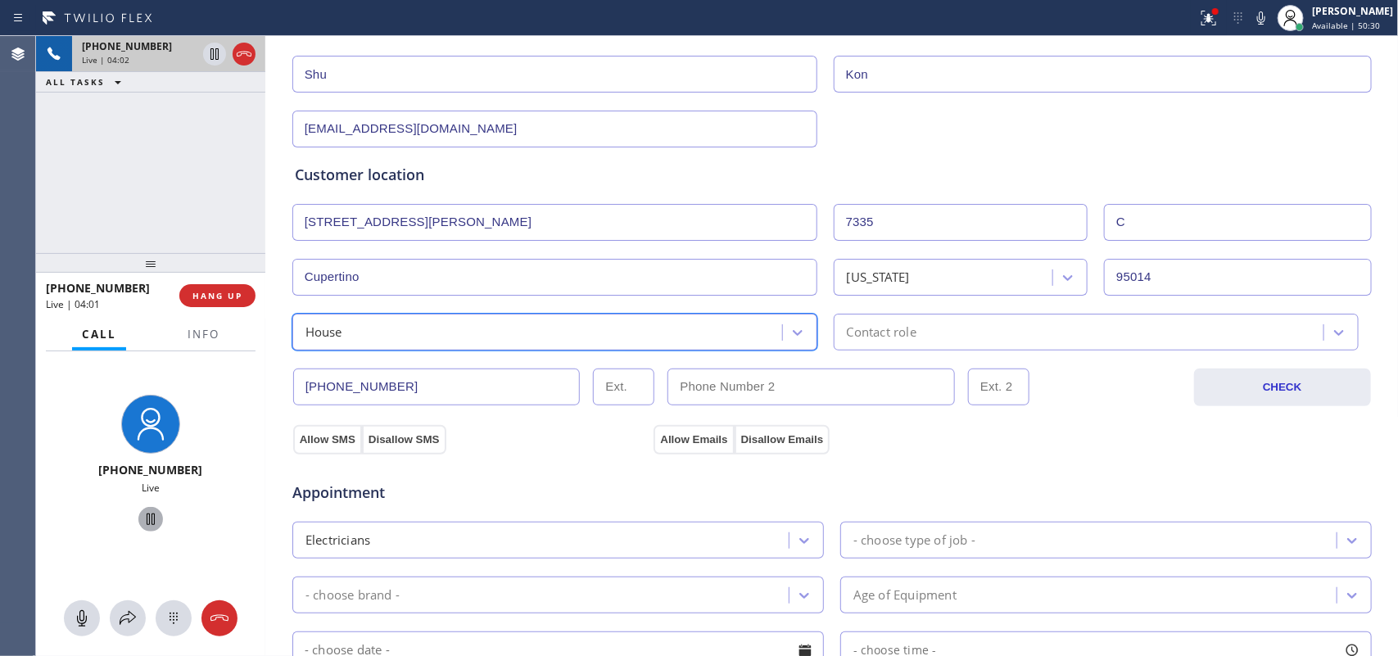
click at [959, 330] on div "Contact role" at bounding box center [1081, 332] width 485 height 29
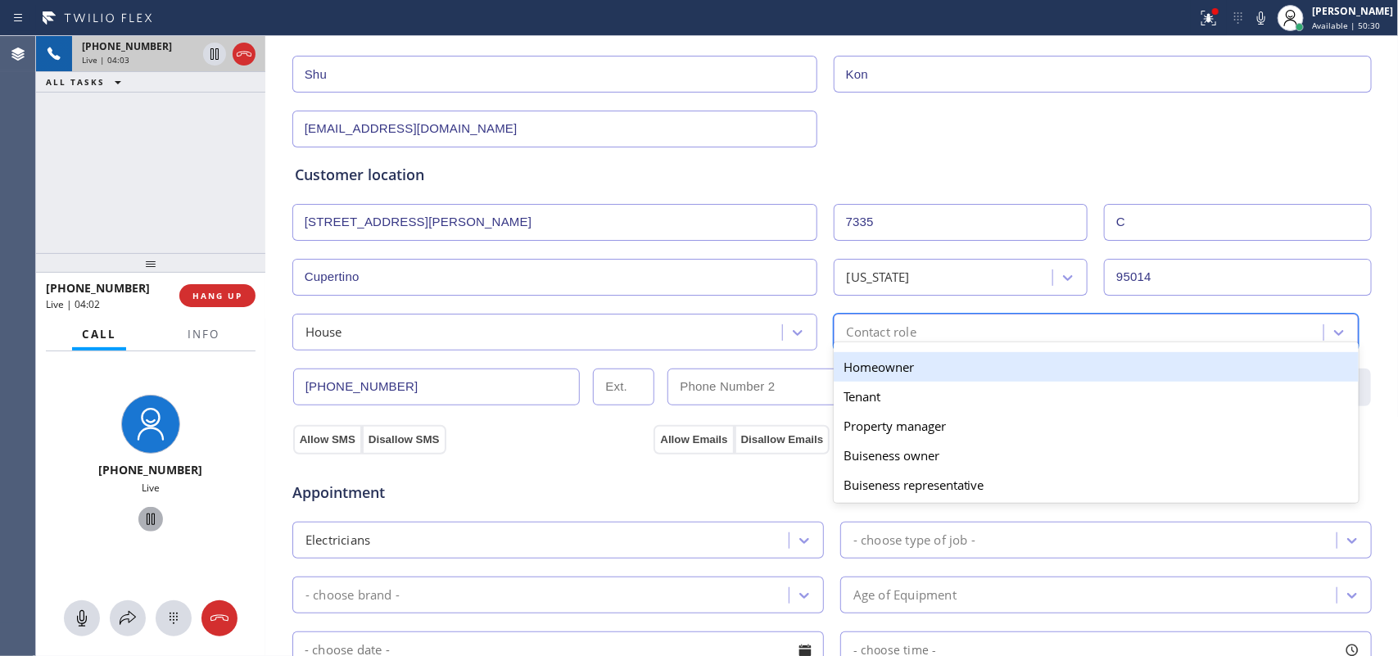
click at [948, 369] on div "Homeowner" at bounding box center [1096, 366] width 525 height 29
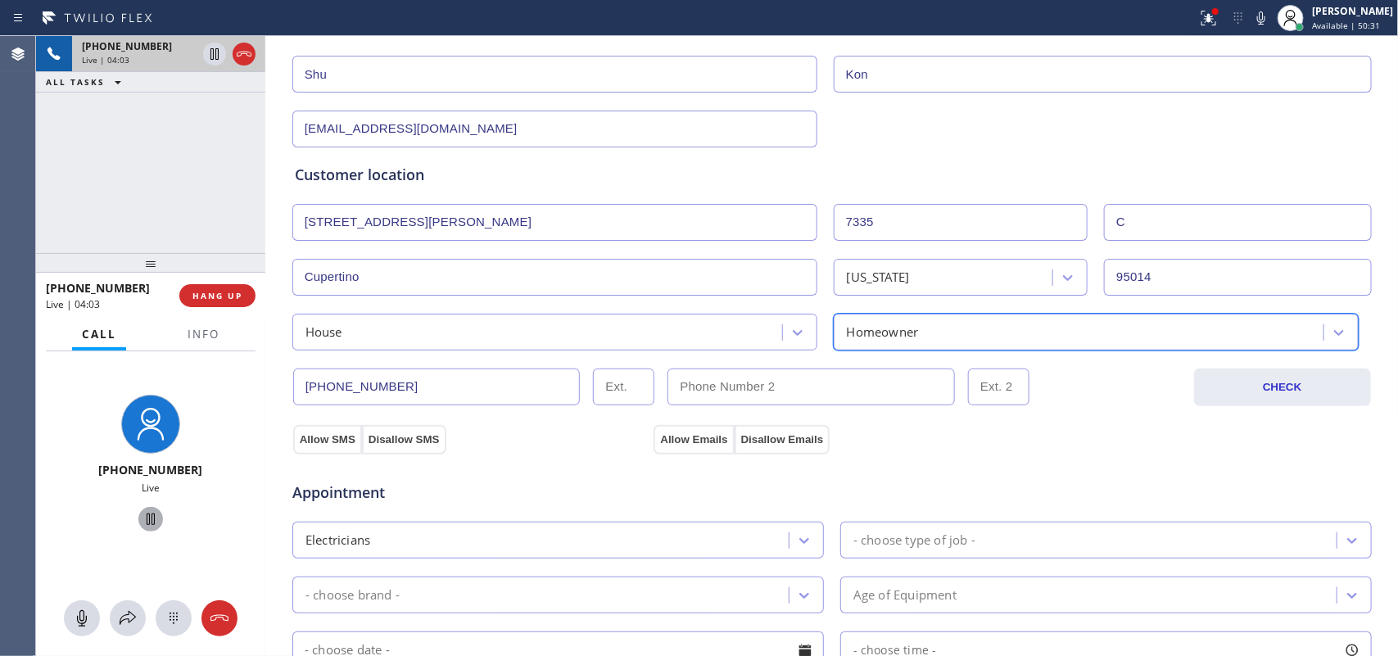
scroll to position [0, 0]
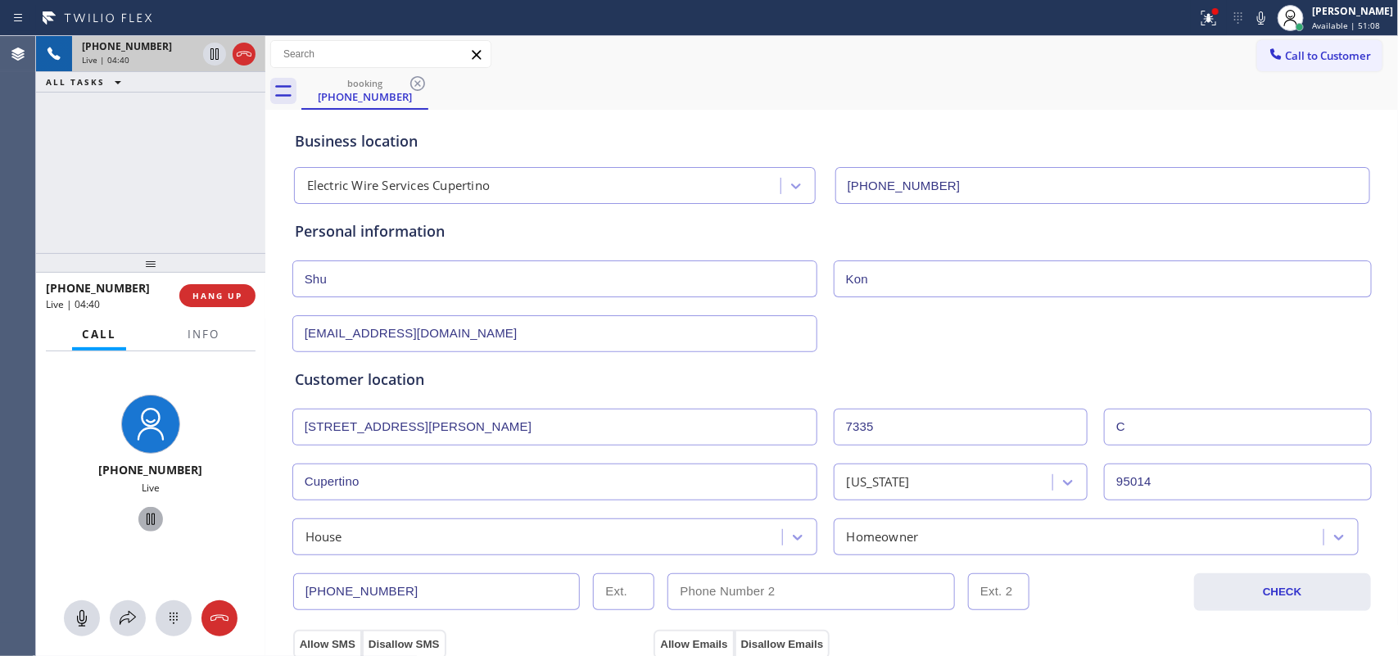
click at [145, 202] on div "[PHONE_NUMBER] Live | 04:40 ALL TASKS ALL TASKS ACTIVE TASKS TASKS IN WRAP UP" at bounding box center [150, 144] width 229 height 217
click at [202, 341] on button "Info" at bounding box center [204, 335] width 52 height 32
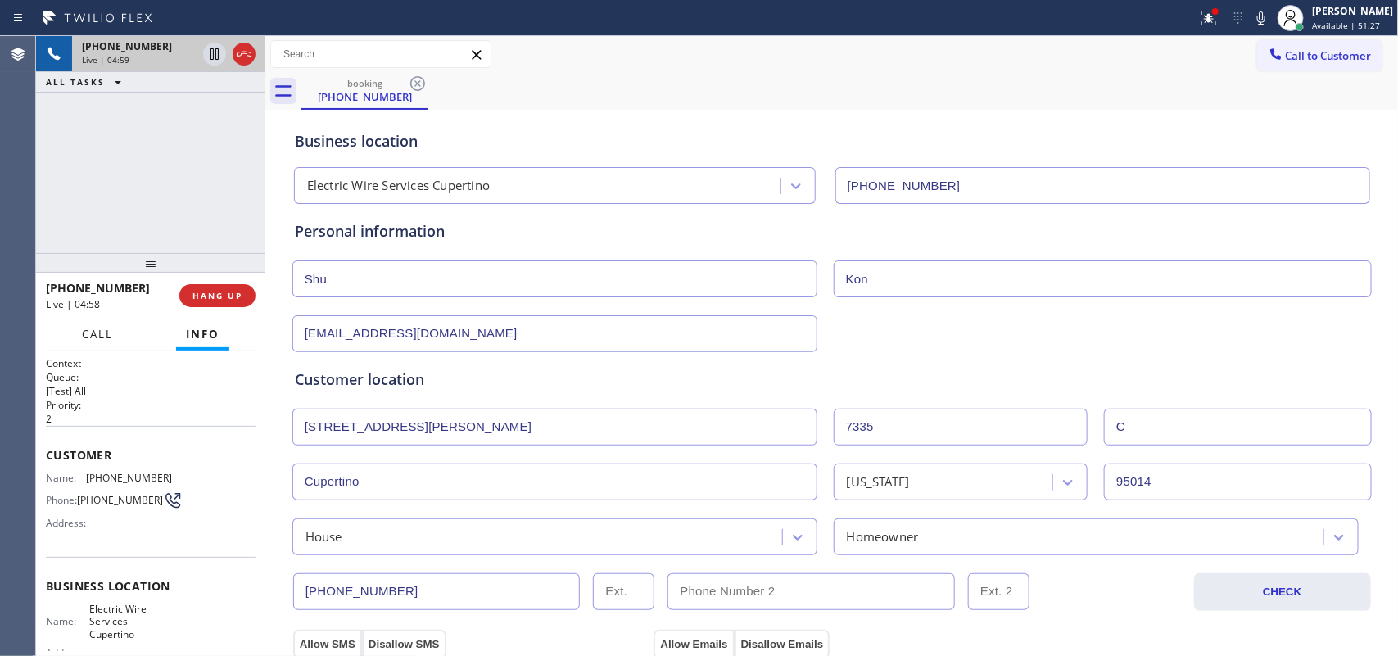
click at [93, 336] on span "Call" at bounding box center [97, 334] width 31 height 15
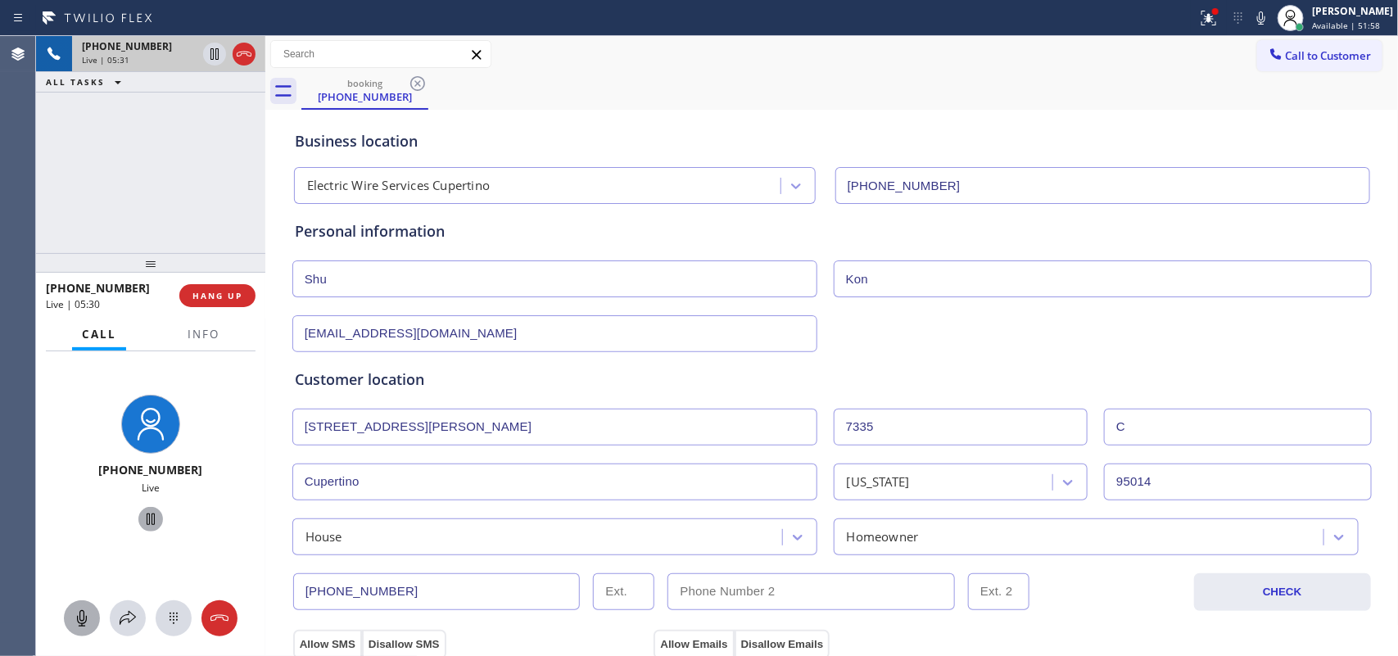
drag, startPoint x: 76, startPoint y: 617, endPoint x: 170, endPoint y: 534, distance: 124.7
click at [80, 524] on icon at bounding box center [82, 618] width 20 height 20
click at [148, 517] on icon at bounding box center [151, 519] width 20 height 20
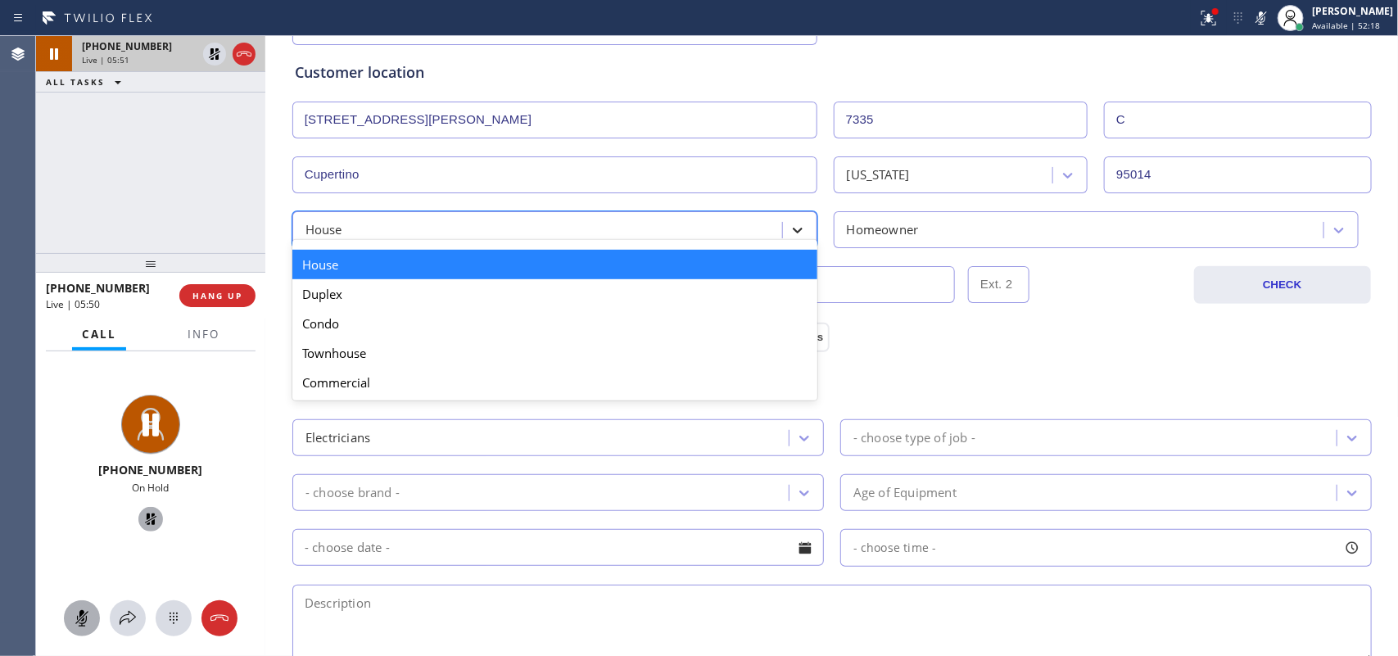
click at [801, 228] on div at bounding box center [797, 229] width 29 height 29
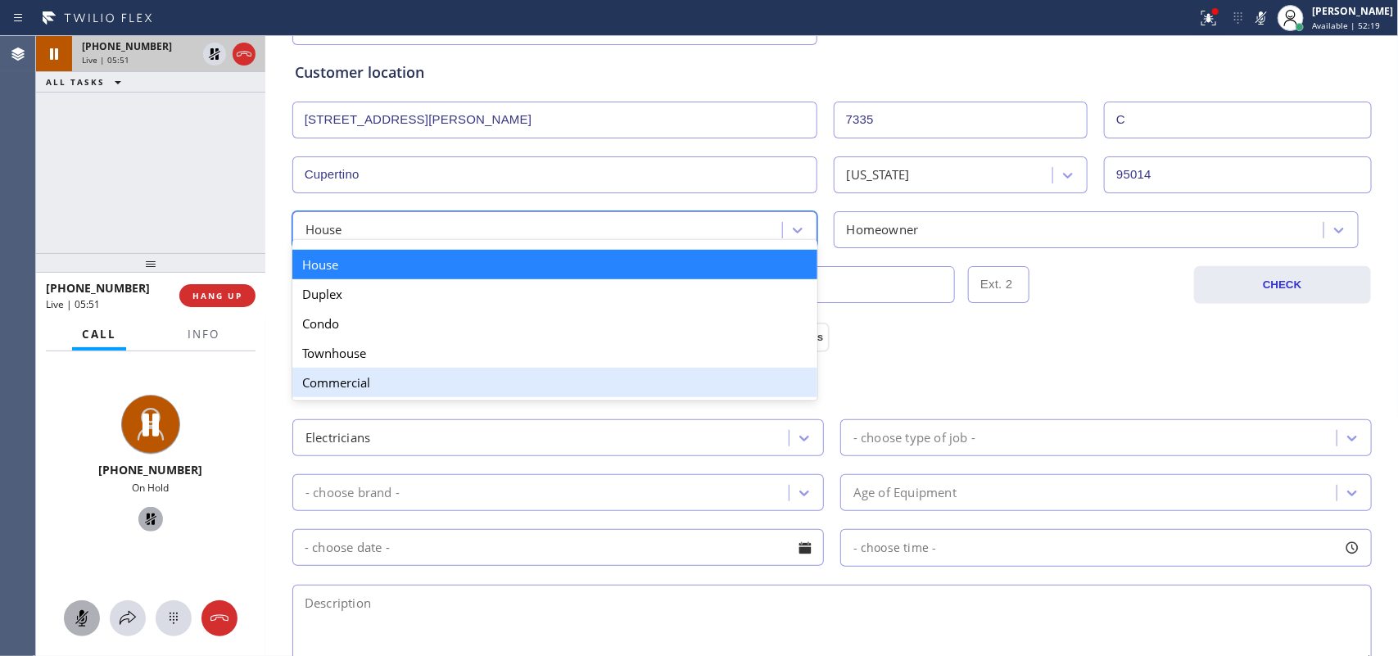
click at [616, 391] on div "Commercial" at bounding box center [554, 382] width 525 height 29
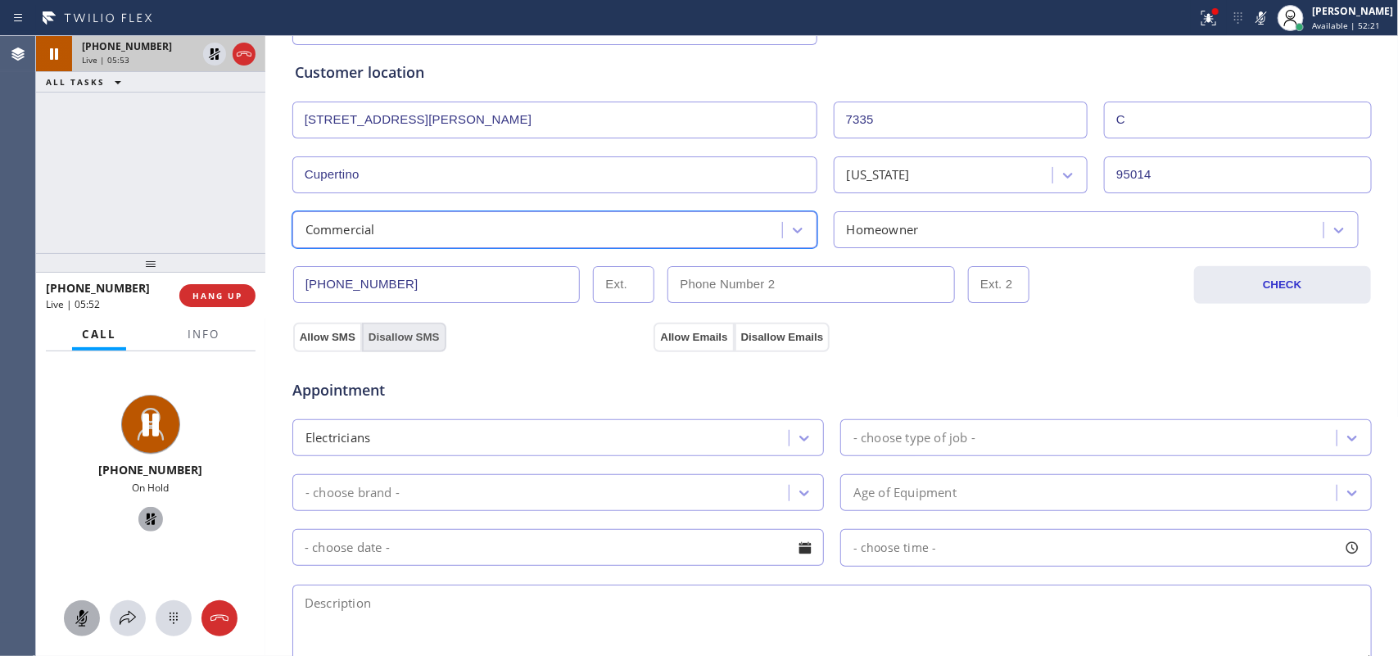
drag, startPoint x: 323, startPoint y: 337, endPoint x: 423, endPoint y: 337, distance: 99.1
click at [324, 337] on button "Allow SMS" at bounding box center [327, 337] width 69 height 29
click at [659, 328] on button "Allow Emails" at bounding box center [693, 337] width 80 height 29
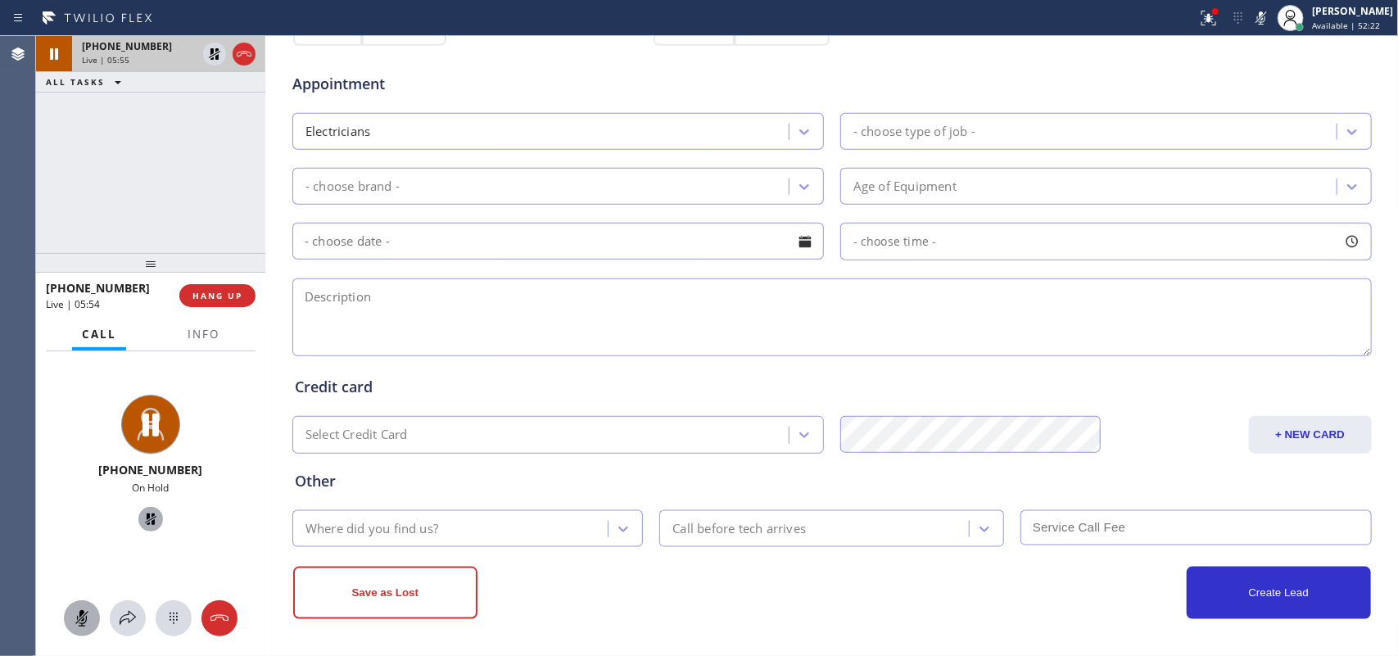
click at [1029, 129] on div "- choose type of job -" at bounding box center [1090, 131] width 491 height 29
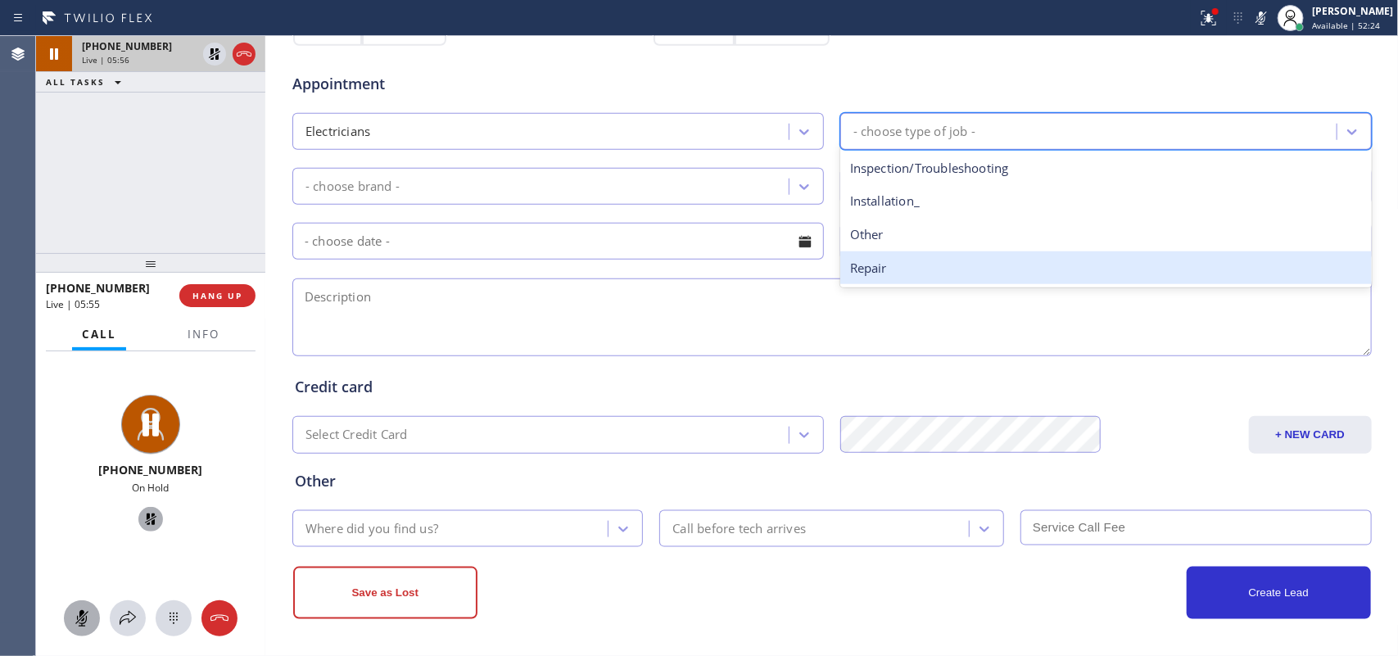
drag, startPoint x: 988, startPoint y: 275, endPoint x: 894, endPoint y: 252, distance: 96.9
click at [988, 276] on div "Repair" at bounding box center [1105, 268] width 531 height 34
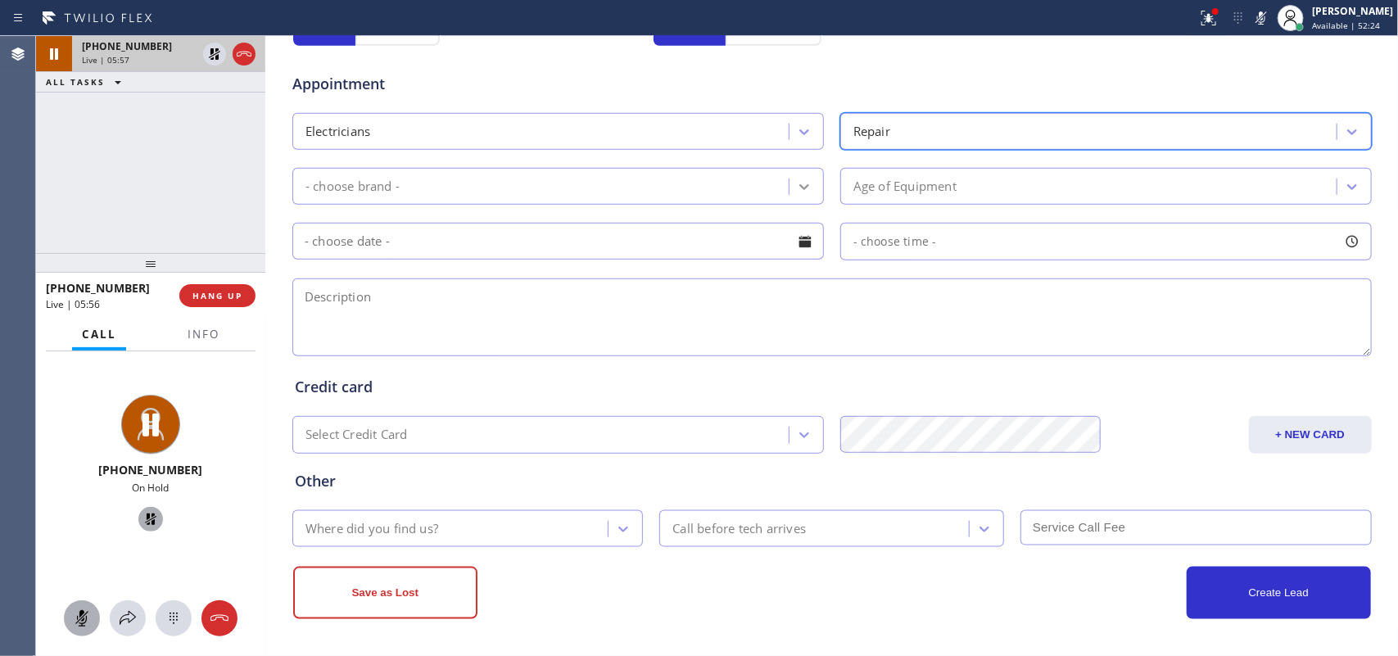
click at [796, 185] on icon at bounding box center [804, 187] width 16 height 16
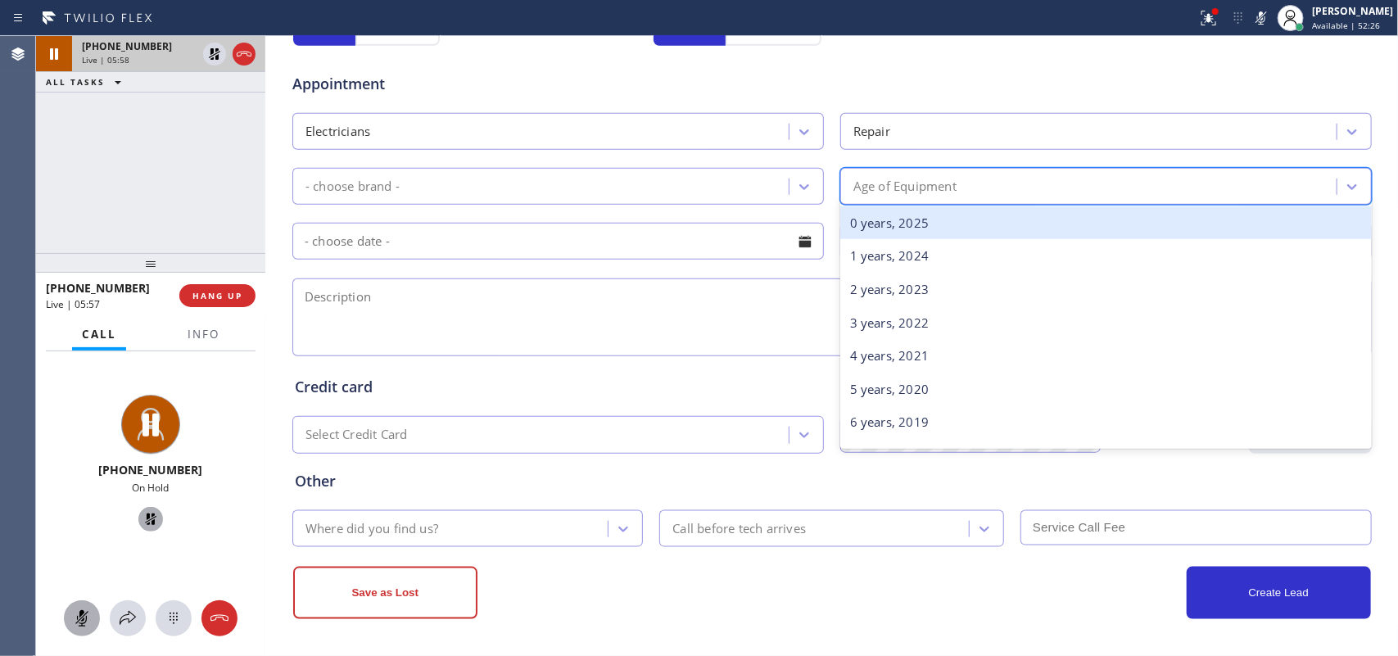
click at [926, 182] on div "Age of Equipment" at bounding box center [904, 186] width 103 height 19
click at [947, 120] on div "Repair" at bounding box center [1090, 131] width 491 height 29
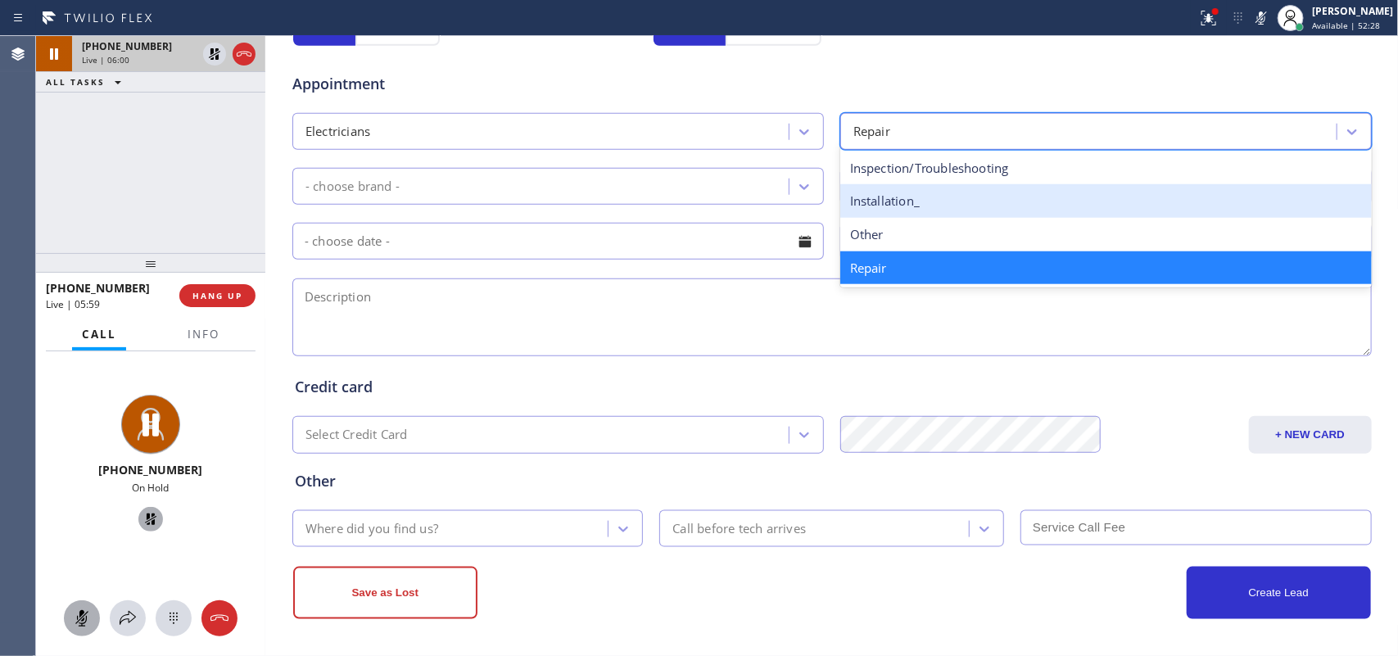
click at [936, 206] on div "Installation_" at bounding box center [1105, 201] width 531 height 34
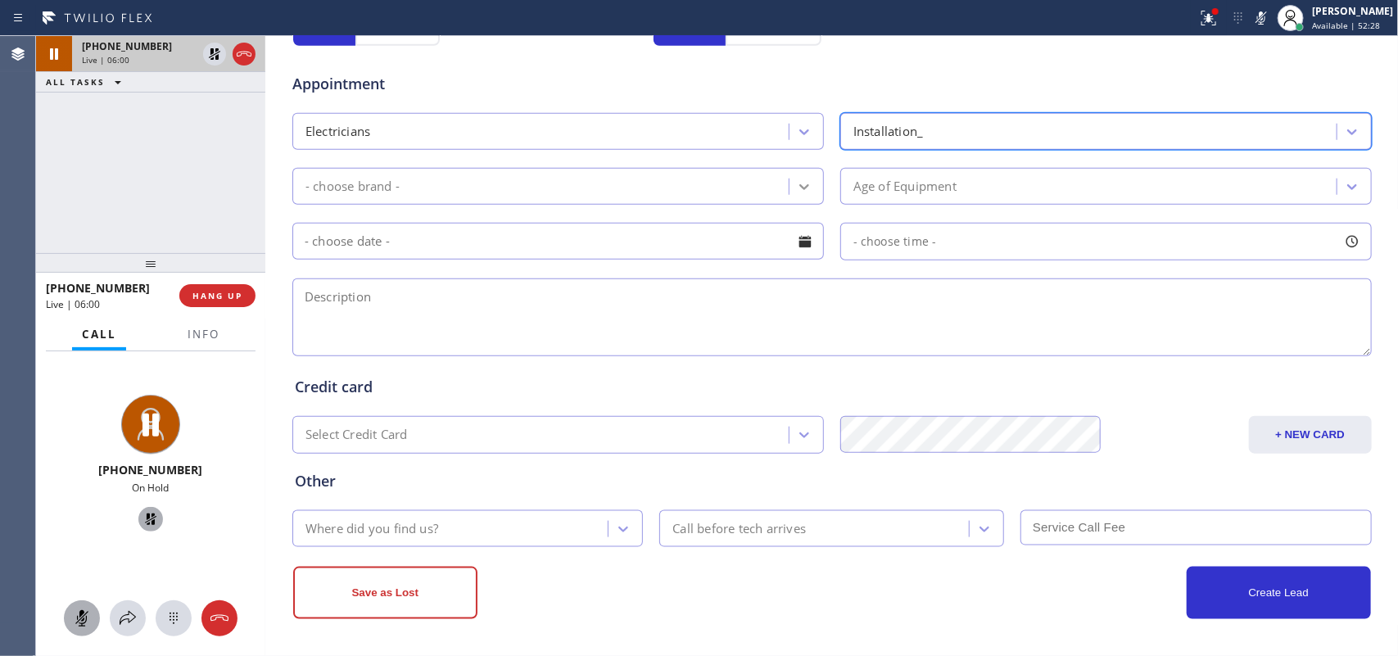
click at [796, 188] on icon at bounding box center [804, 187] width 16 height 16
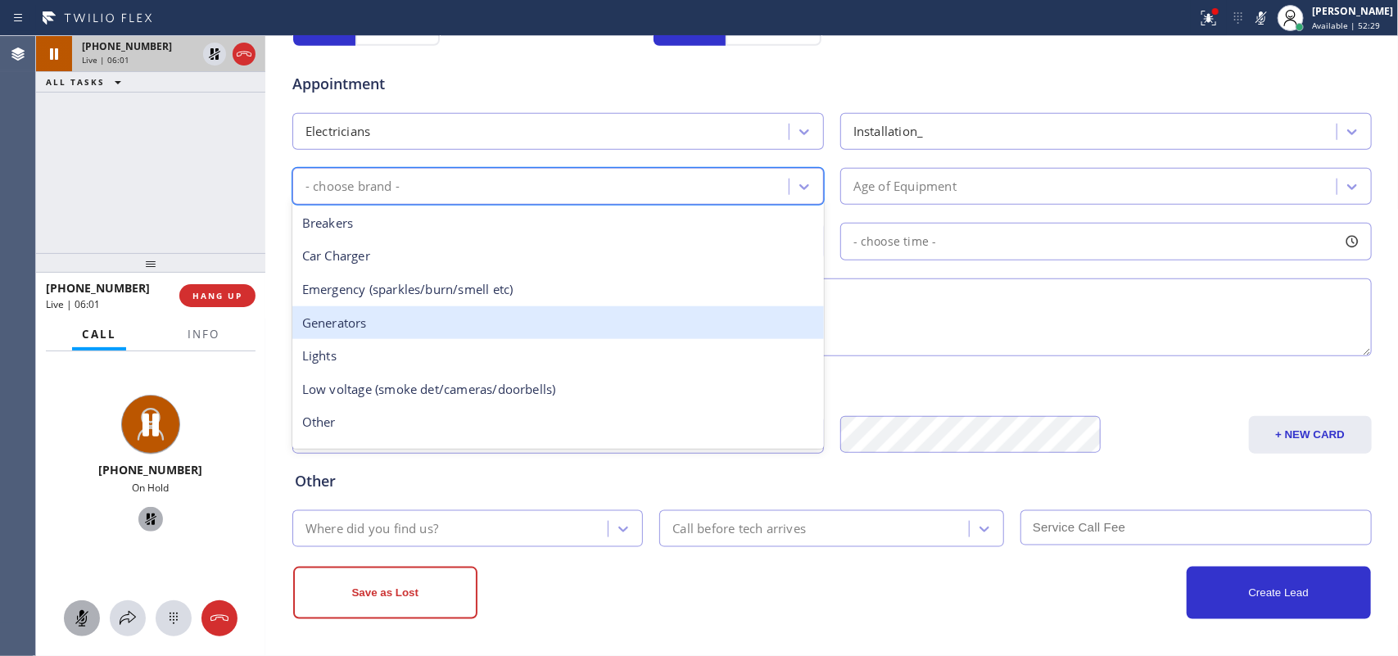
scroll to position [102, 0]
click at [520, 310] on div "Other" at bounding box center [557, 320] width 531 height 34
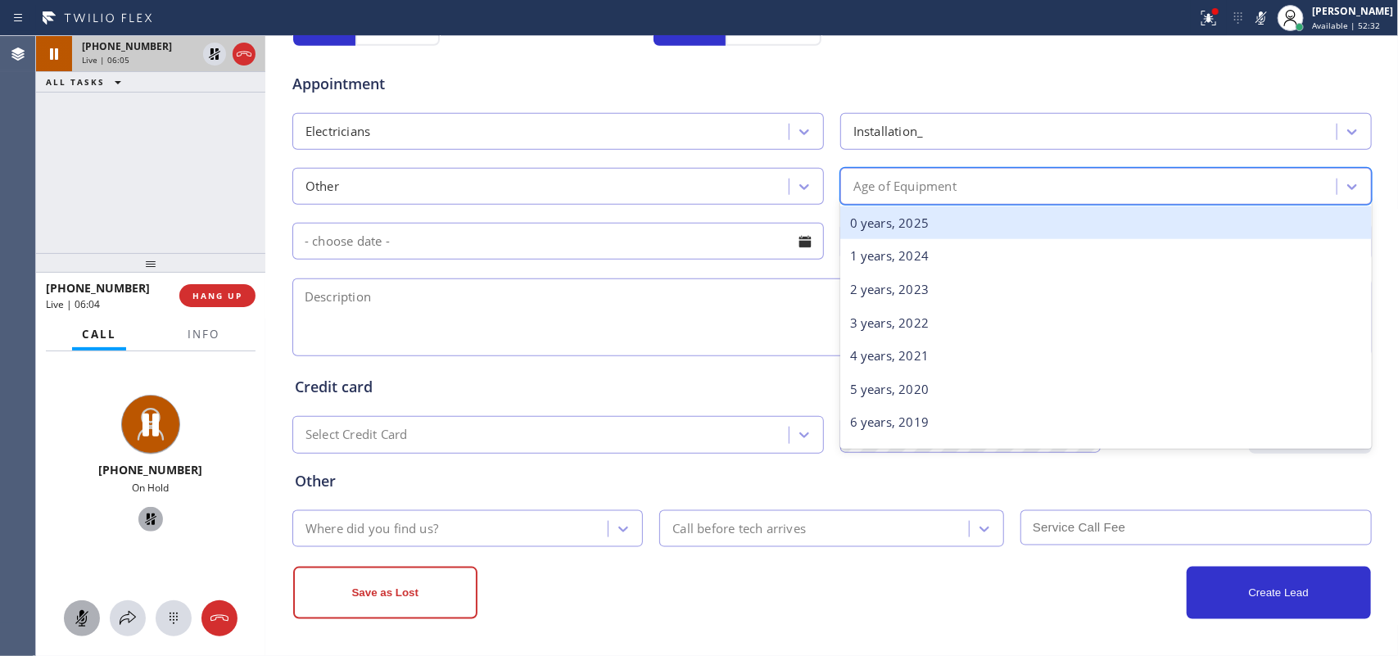
click at [1012, 178] on div "Age of Equipment" at bounding box center [1090, 186] width 491 height 29
click at [999, 223] on div "0 years, 2025" at bounding box center [1105, 223] width 531 height 34
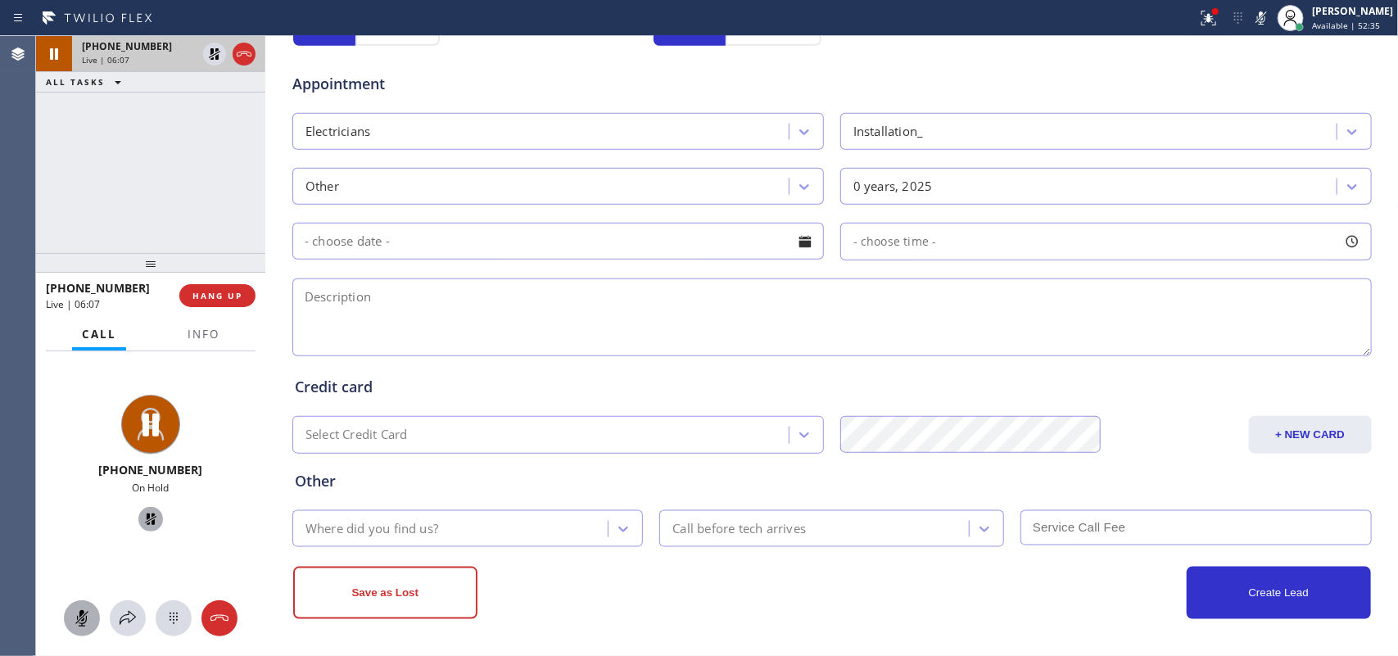
click at [799, 246] on div at bounding box center [805, 242] width 28 height 28
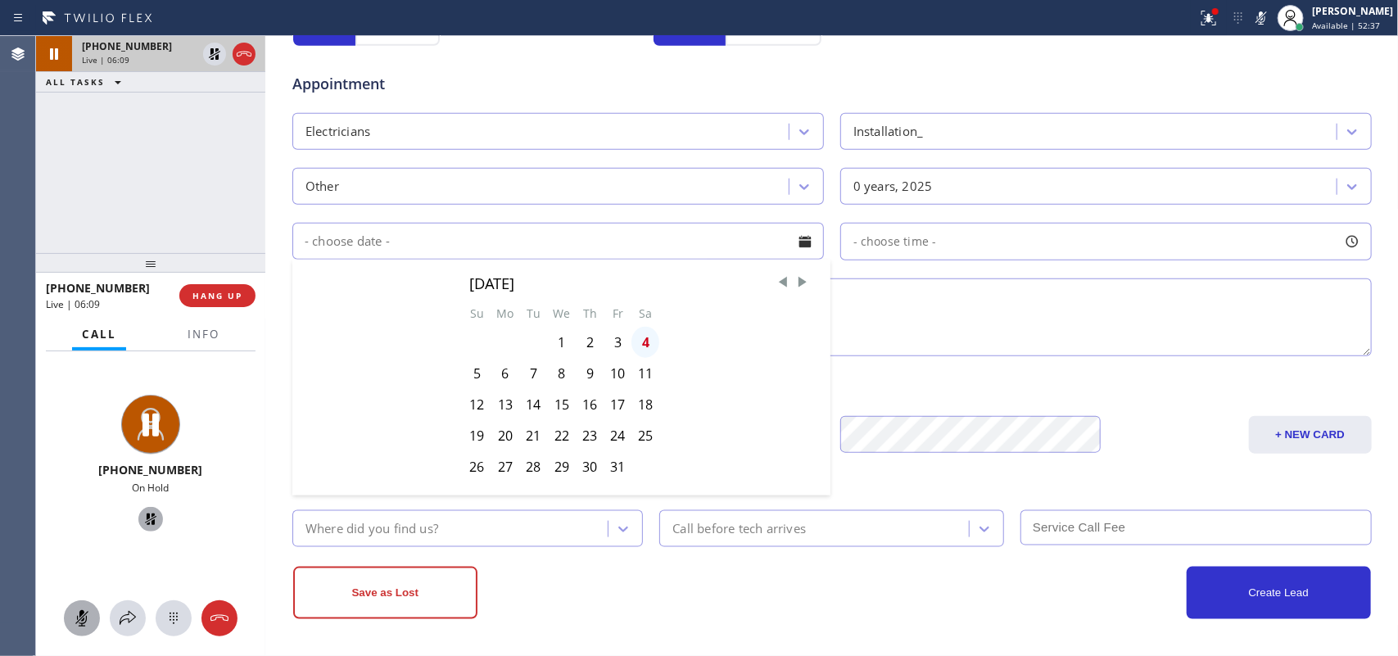
click at [641, 346] on div "4" at bounding box center [645, 342] width 28 height 31
type input "[DATE]"
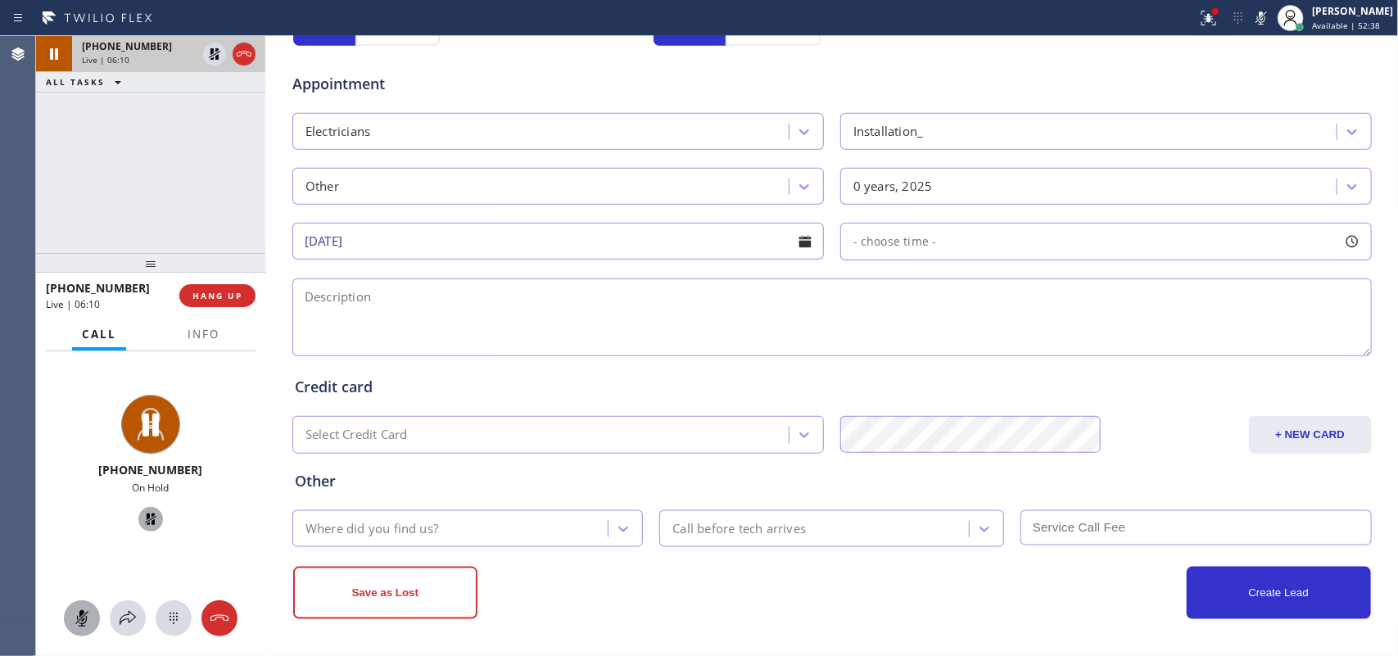
click at [1118, 243] on div at bounding box center [1352, 242] width 28 height 28
drag, startPoint x: 852, startPoint y: 349, endPoint x: 1247, endPoint y: 357, distance: 394.8
click at [1118, 357] on div at bounding box center [1248, 341] width 20 height 34
drag, startPoint x: 844, startPoint y: 341, endPoint x: 1124, endPoint y: 360, distance: 280.7
click at [1118, 359] on div at bounding box center [1131, 341] width 20 height 34
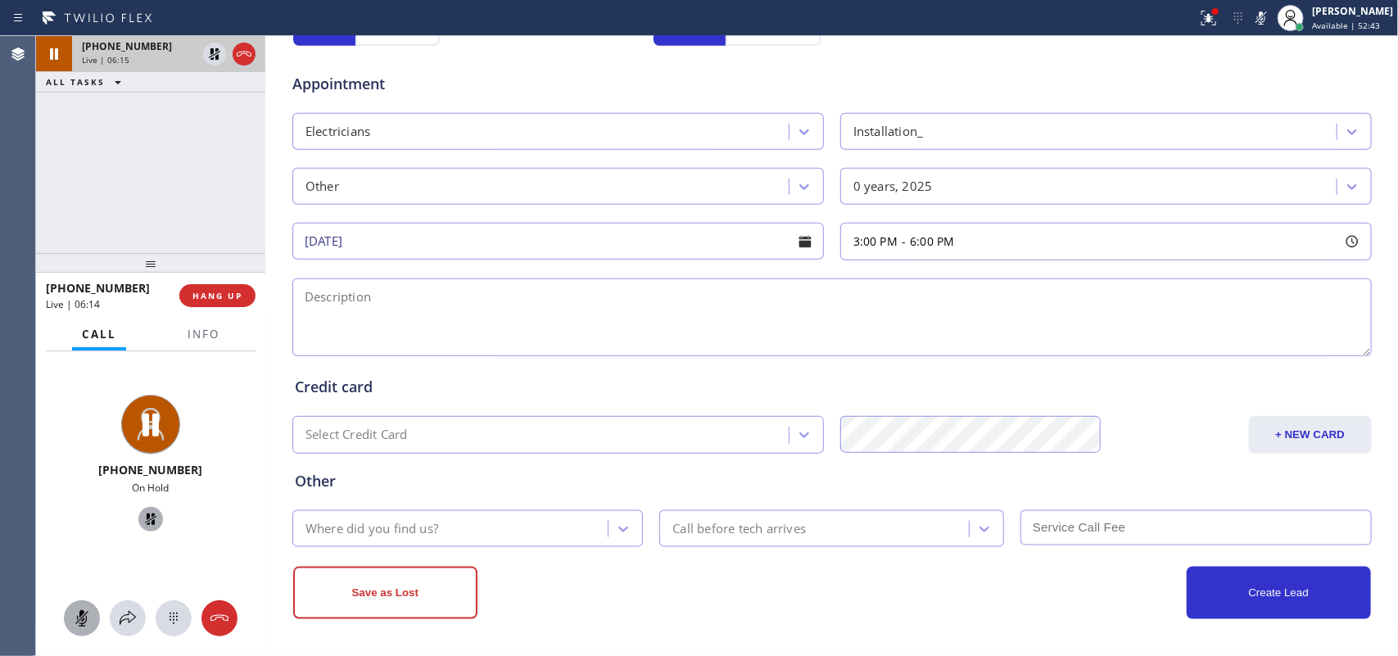
click at [424, 323] on textarea at bounding box center [831, 317] width 1079 height 78
click at [467, 293] on textarea "3-6/ $60/" at bounding box center [831, 317] width 1079 height 78
paste textarea "bathroom fan is burned out/ [STREET_ADDRESS][PERSON_NAME]"
click at [521, 296] on textarea "3-6/ $60/ bathroom fan is burned out/ [STREET_ADDRESS][PERSON_NAME]" at bounding box center [831, 317] width 1079 height 78
click at [518, 296] on textarea "3-6/ $60/ bathroom fan is burned out/ [STREET_ADDRESS][PERSON_NAME]" at bounding box center [831, 317] width 1079 height 78
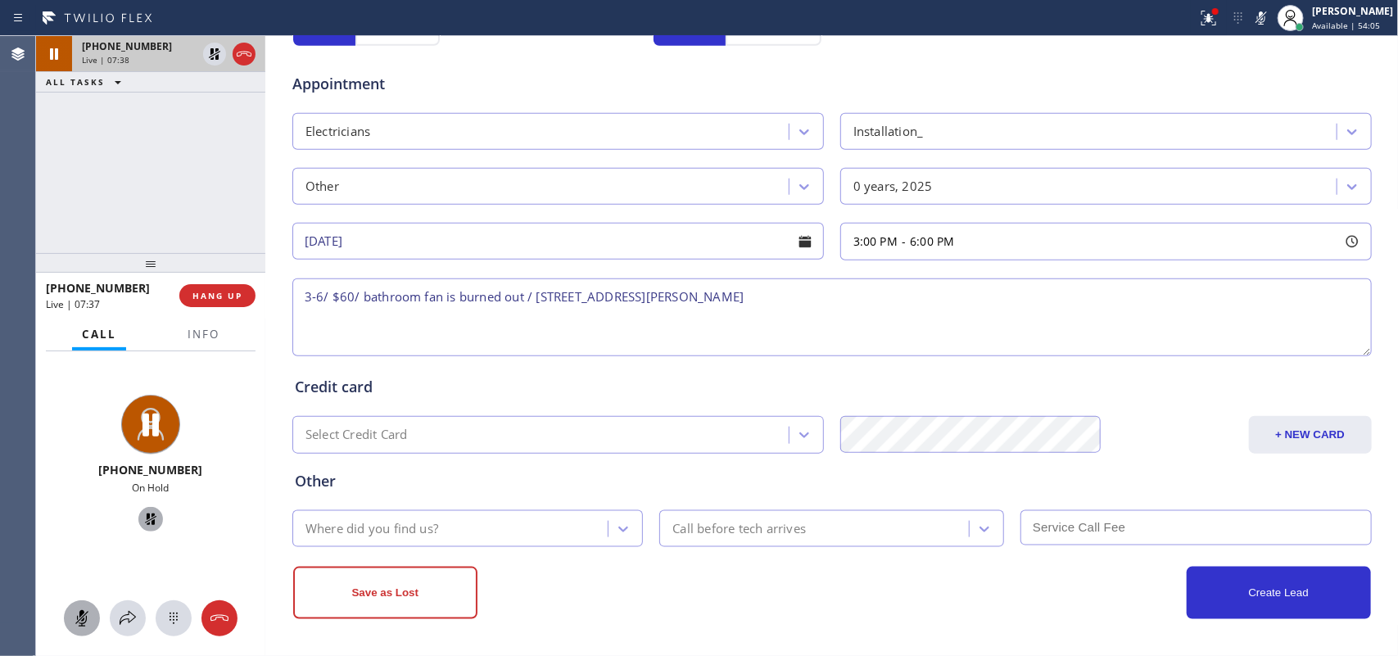
click at [350, 301] on textarea "3-6/ $60/ bathroom fan is burned out / [STREET_ADDRESS][PERSON_NAME]" at bounding box center [831, 317] width 1079 height 78
click at [76, 524] on icon at bounding box center [82, 618] width 20 height 20
click at [142, 517] on icon at bounding box center [151, 519] width 20 height 20
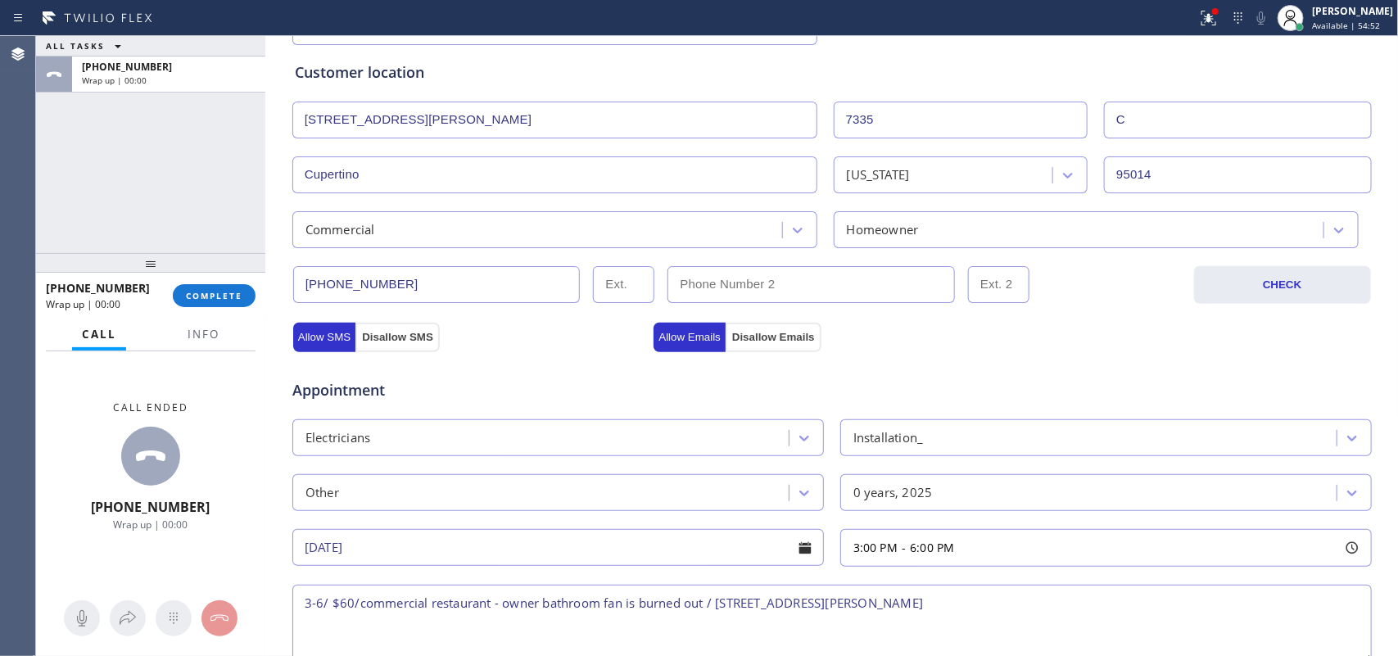
scroll to position [614, 0]
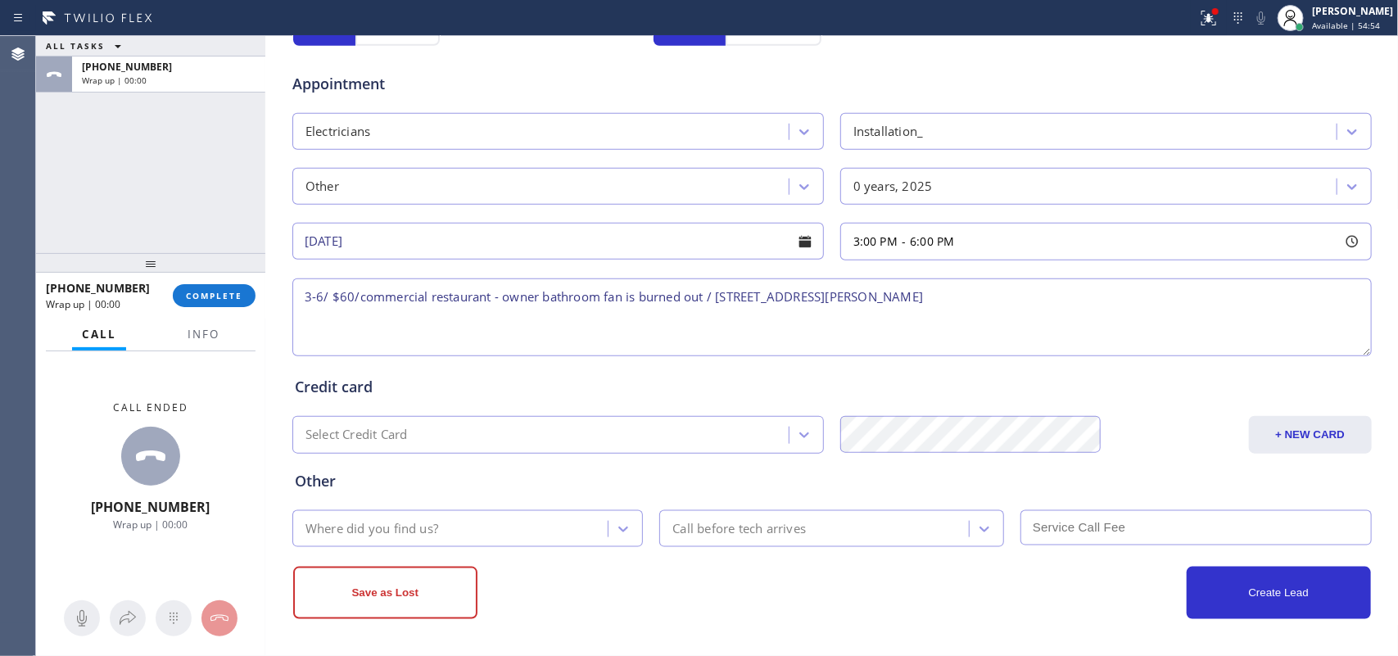
click at [112, 187] on div "ALL TASKS ALL TASKS ACTIVE TASKS TASKS IN WRAP UP [PHONE_NUMBER] Wrap up | 00:00" at bounding box center [150, 144] width 229 height 217
click at [964, 301] on textarea "3-6/ $60/commercial restaurant - owner bathroom fan is burned out / [STREET_ADD…" at bounding box center [831, 317] width 1079 height 78
click at [209, 336] on span "Info" at bounding box center [204, 334] width 32 height 15
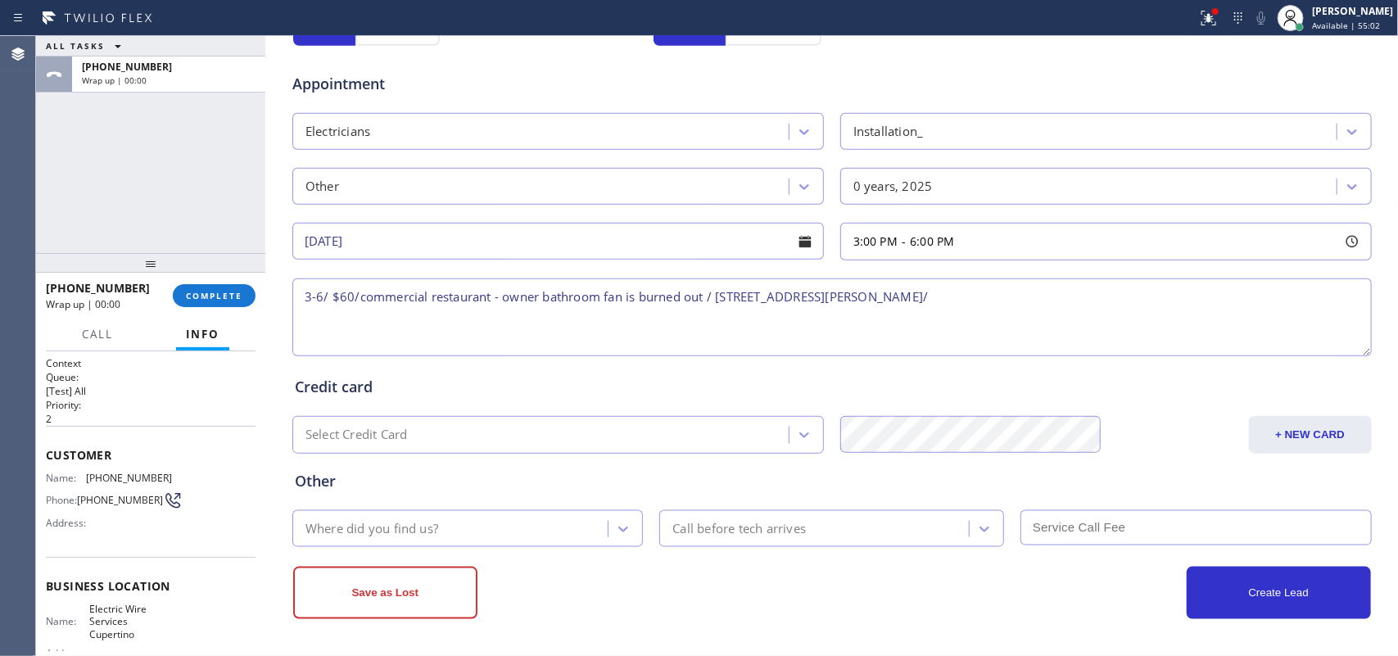
scroll to position [181, 0]
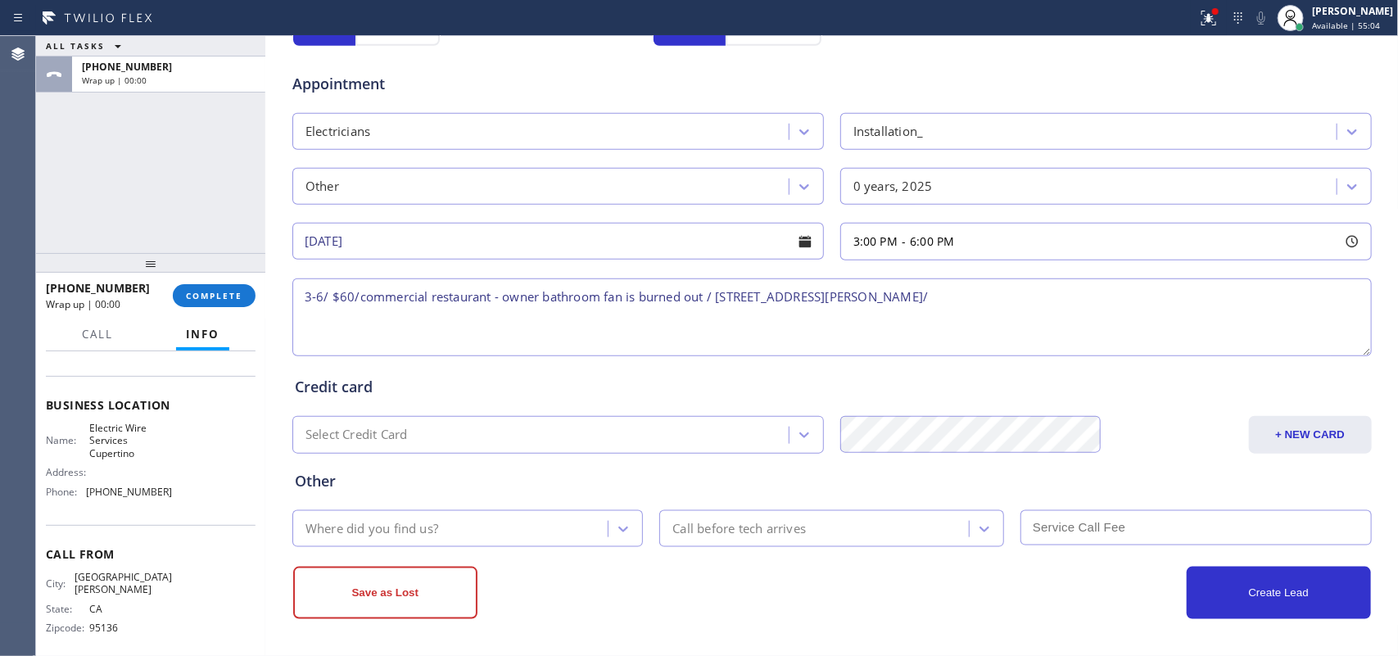
click at [530, 292] on textarea "3-6/ $60/commercial restaurant - owner bathroom fan is burned out / [STREET_ADD…" at bounding box center [831, 317] width 1079 height 78
drag, startPoint x: 145, startPoint y: 453, endPoint x: 87, endPoint y: 432, distance: 61.6
click at [84, 436] on div "Name: Electric Wire Services Cupertino" at bounding box center [109, 441] width 126 height 38
copy div "Electric Wire Services Cupertino"
click at [1000, 305] on textarea "3-6/ $60/commercial restaurant - owner/ bathroom fan is burned out / [STREET_AD…" at bounding box center [831, 317] width 1079 height 78
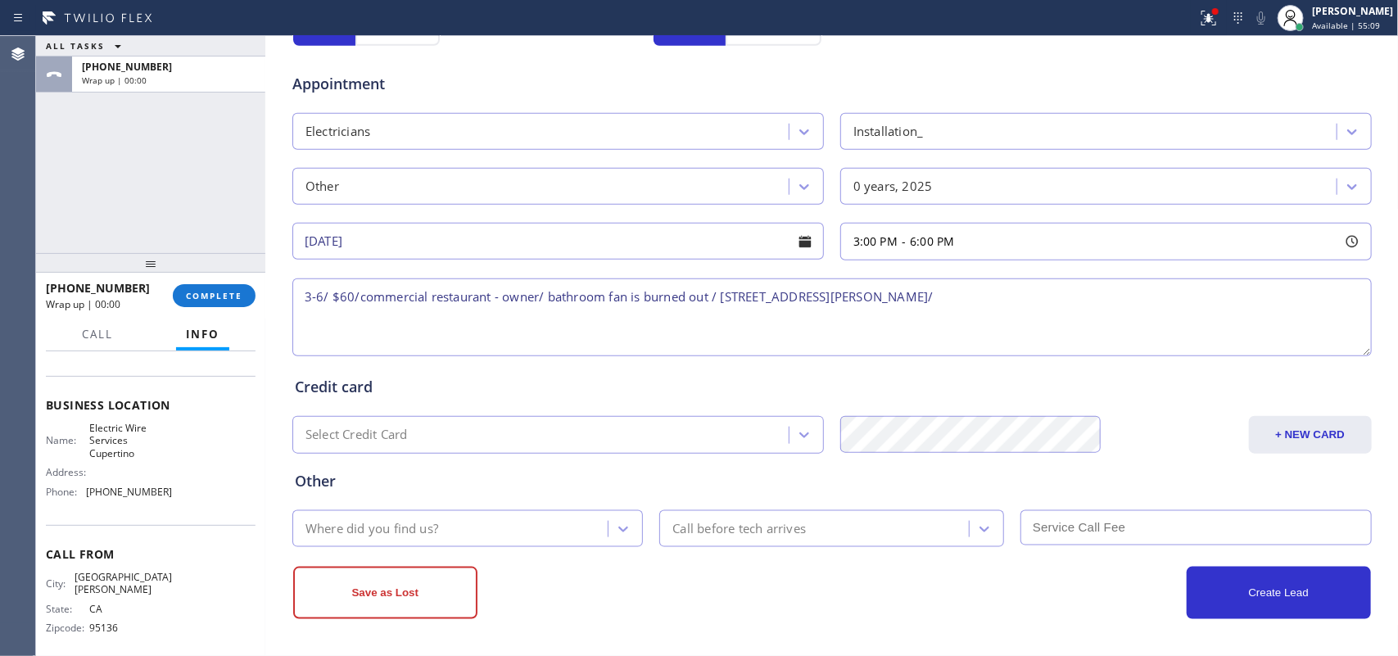
paste textarea "Electric Wire Services Cupertino"
click at [999, 301] on textarea "3-6/ $60/commercial restaurant - owner/ bathroom fan is burned out / [STREET_AD…" at bounding box center [831, 317] width 1079 height 78
click at [1118, 299] on textarea "3-6/ $60/commercial restaurant - owner/ bathroom fan is burned out / [STREET_AD…" at bounding box center [831, 317] width 1079 height 78
click at [604, 318] on textarea "3-6/ $60/commercial restaurant - owner/ bathroom fan is burned out / [STREET_AD…" at bounding box center [831, 317] width 1079 height 78
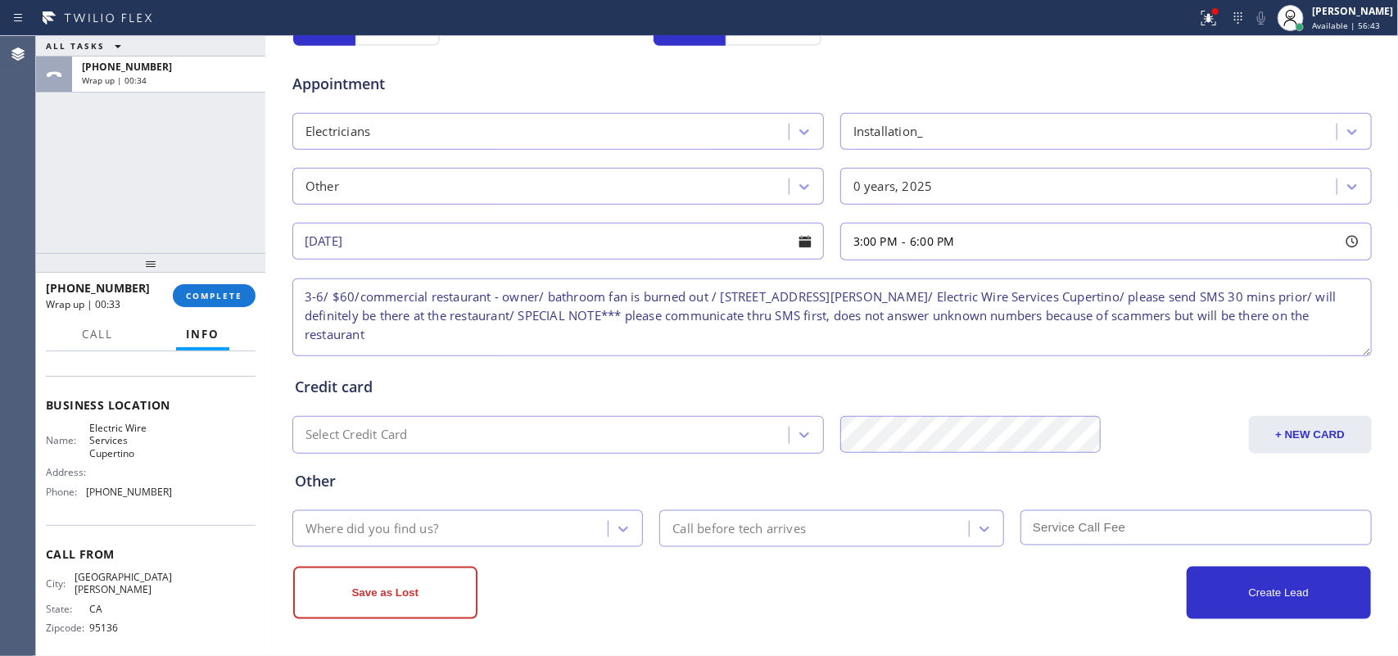
click at [816, 301] on textarea "3-6/ $60/commercial restaurant - owner/ bathroom fan is burned out / [STREET_AD…" at bounding box center [831, 317] width 1079 height 78
type textarea "3-6/ $60/commercial restaurant - owner/ bathroom fan is burned out / [STREET_AD…"
click at [566, 524] on div "Where did you find us?" at bounding box center [452, 528] width 311 height 29
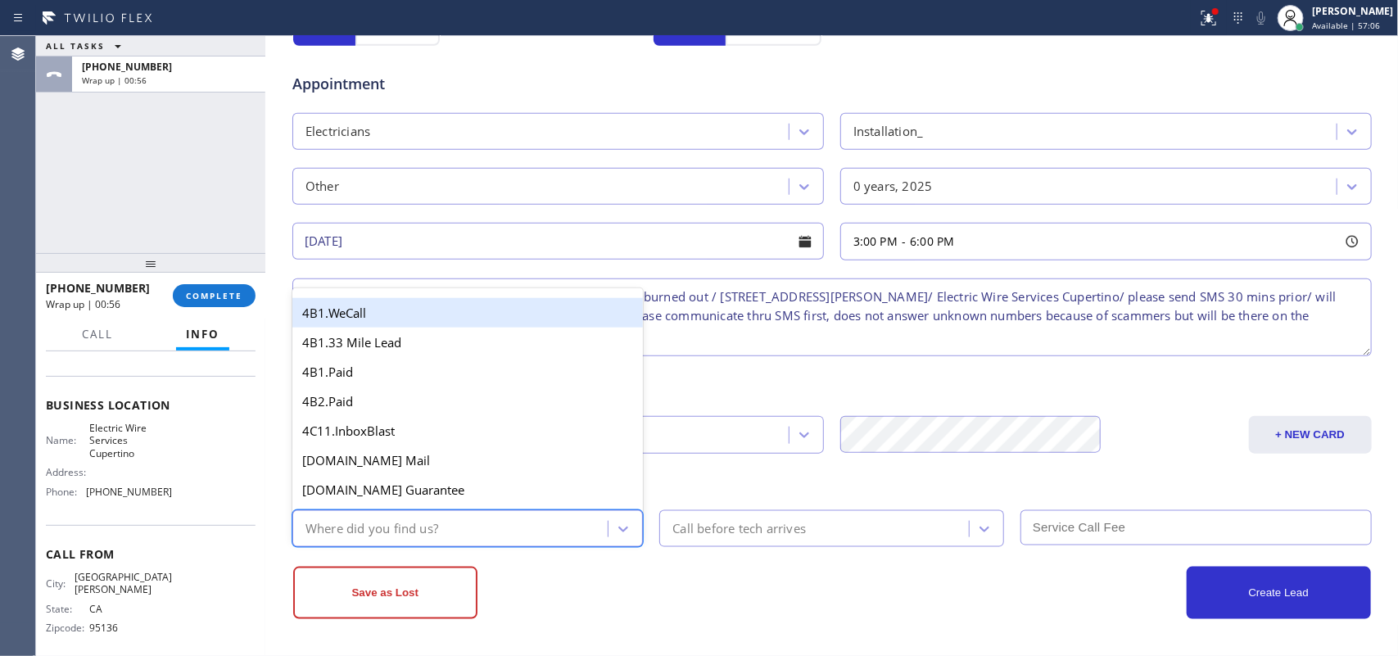
type input "g"
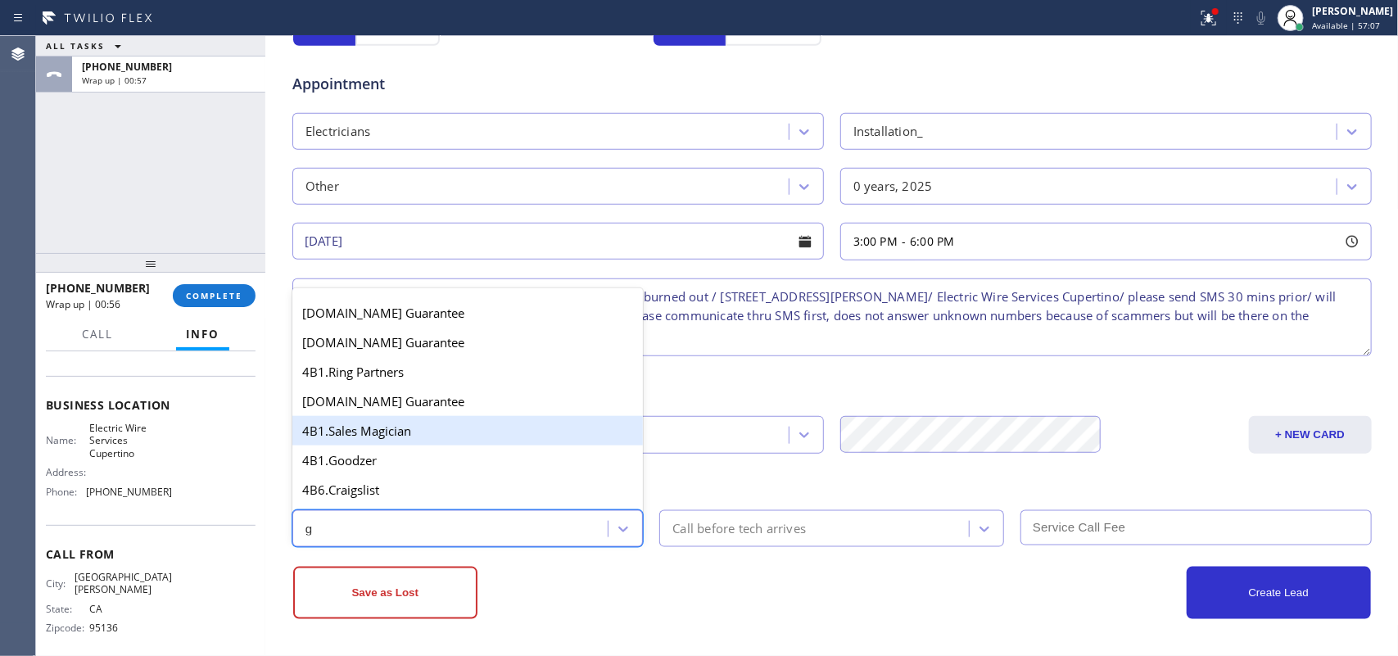
scroll to position [309, 0]
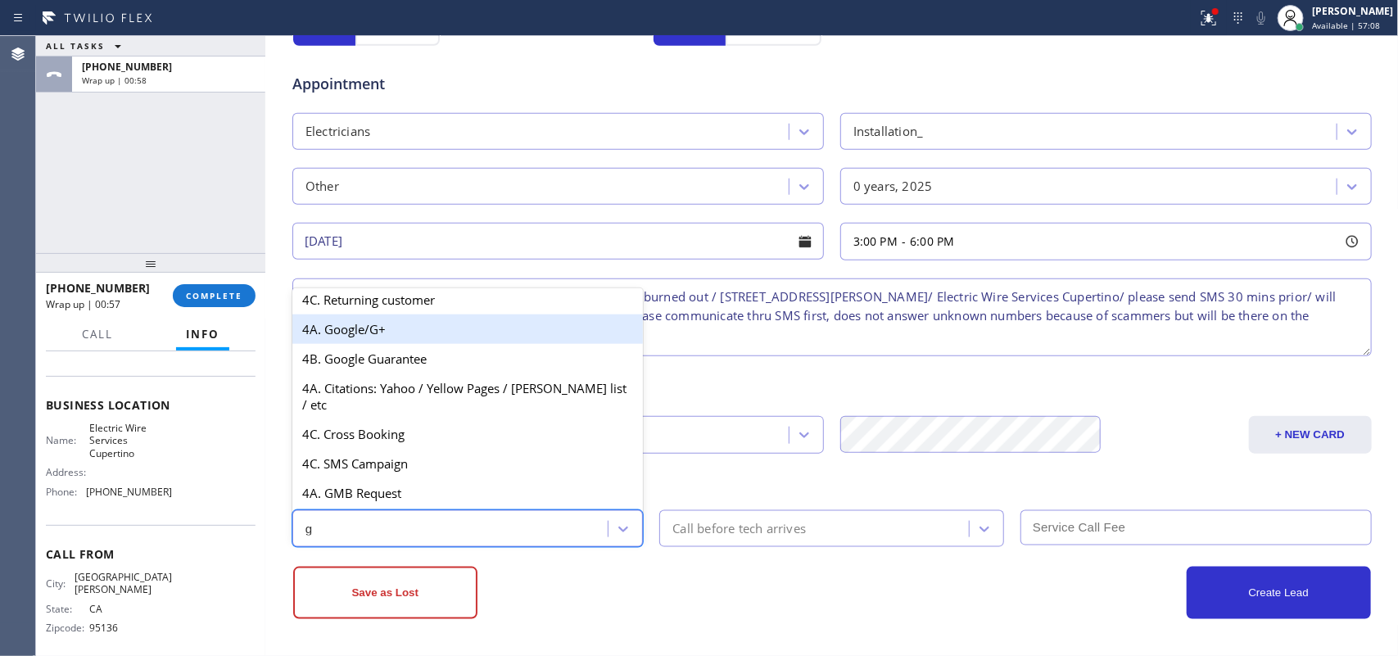
click at [409, 344] on div "4A. Google/G+" at bounding box center [467, 328] width 351 height 29
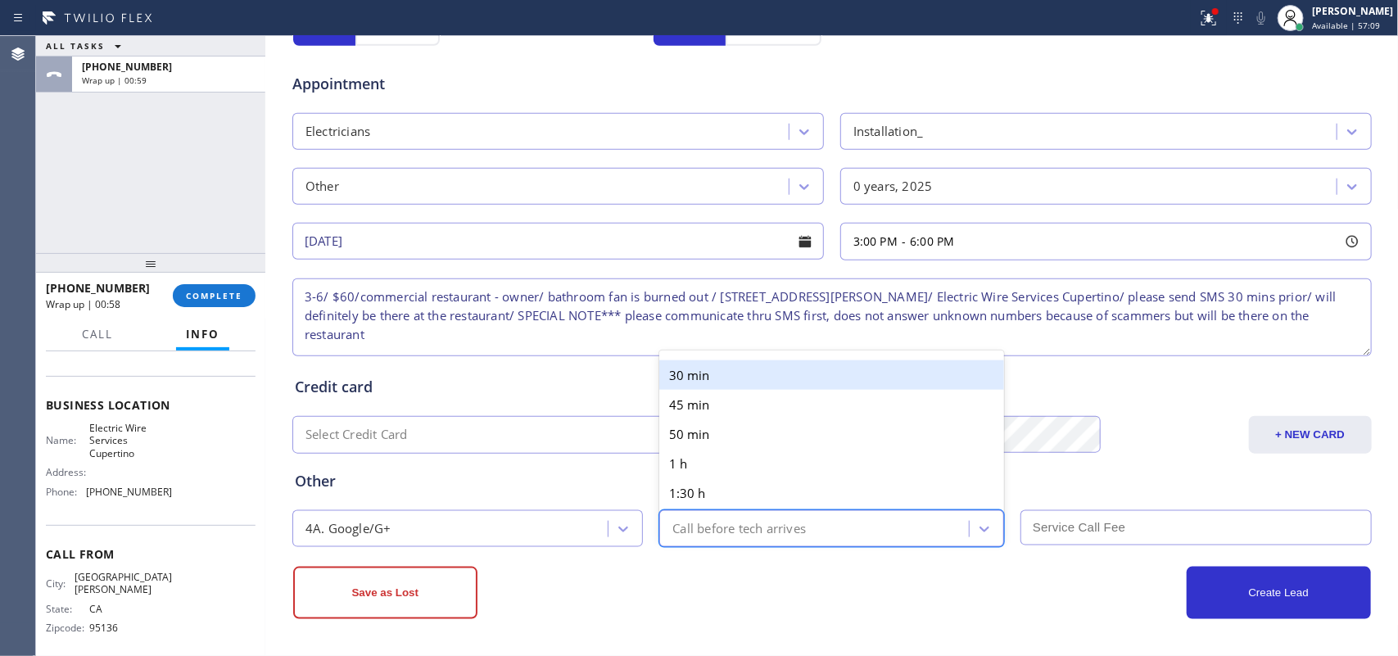
click at [843, 524] on div "Call before tech arrives" at bounding box center [816, 528] width 305 height 29
click at [798, 378] on div "30 min" at bounding box center [831, 374] width 345 height 29
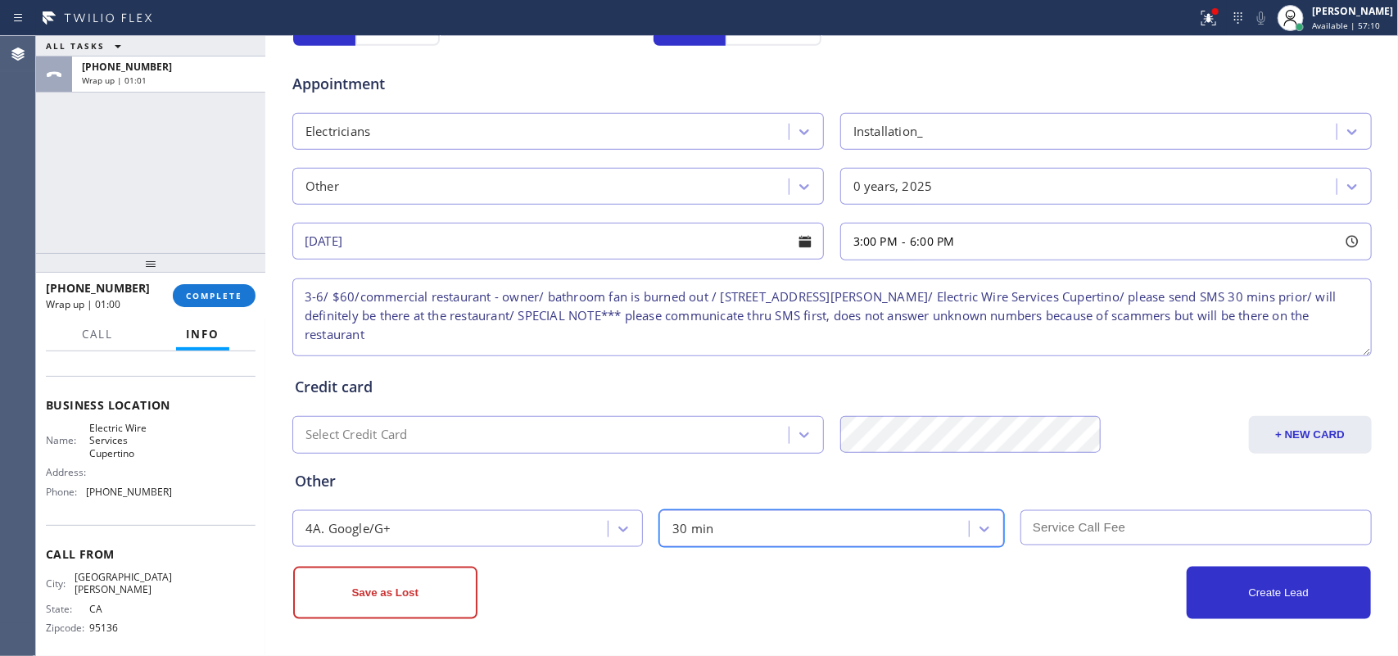
click at [1096, 512] on input "text" at bounding box center [1195, 527] width 351 height 35
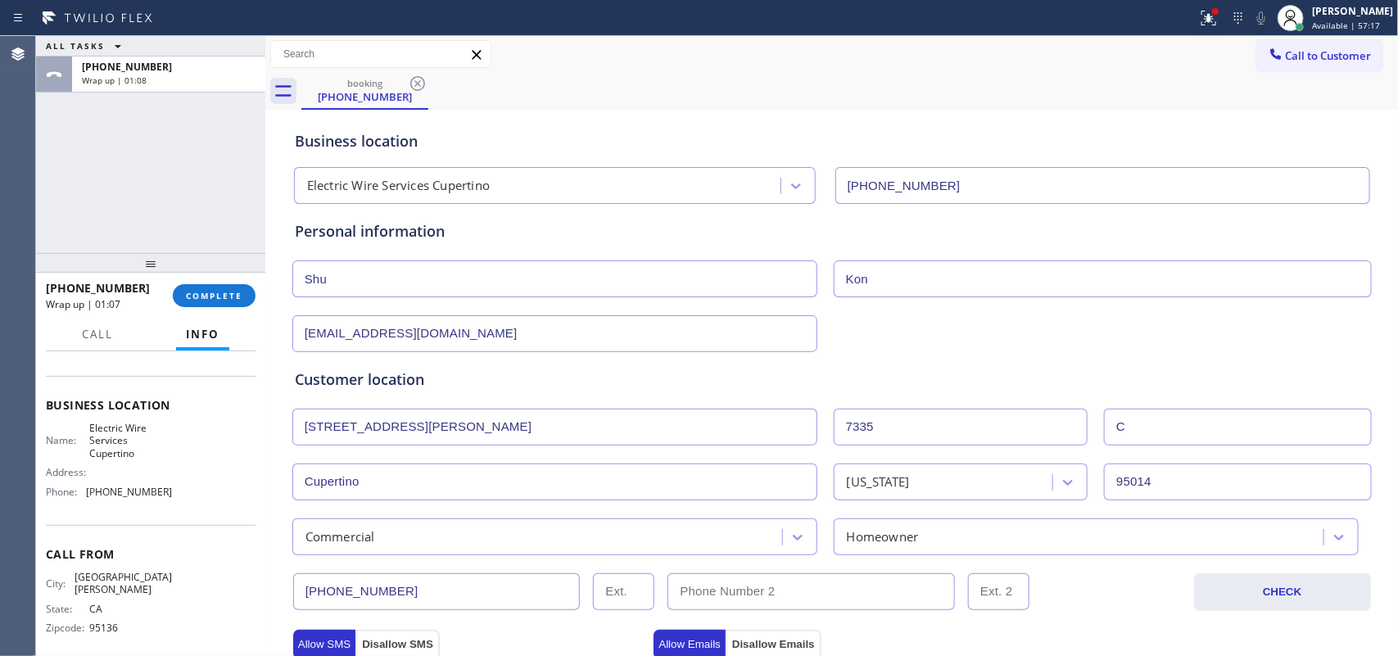
scroll to position [616, 0]
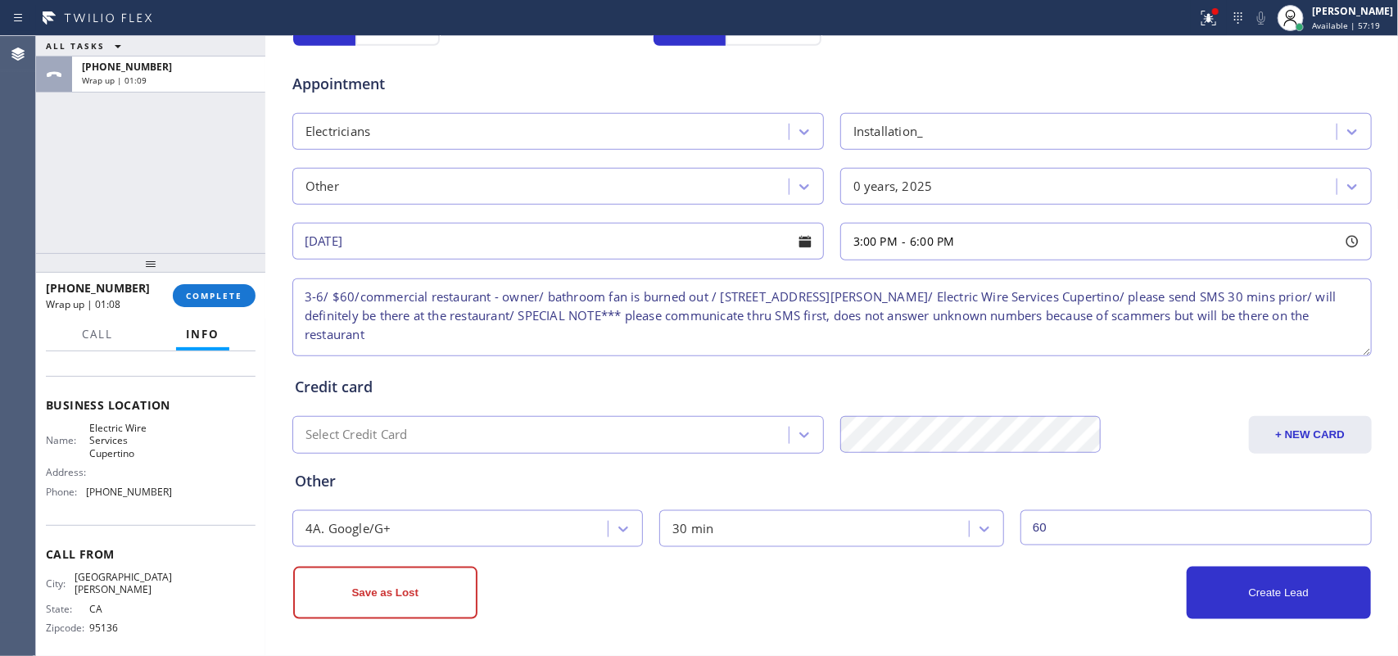
type input "60"
click at [79, 197] on div "ALL TASKS ALL TASKS ACTIVE TASKS TASKS IN WRAP UP [PHONE_NUMBER] Wrap up | 01:28" at bounding box center [150, 144] width 229 height 217
click at [1118, 524] on button "Create Lead" at bounding box center [1279, 593] width 184 height 52
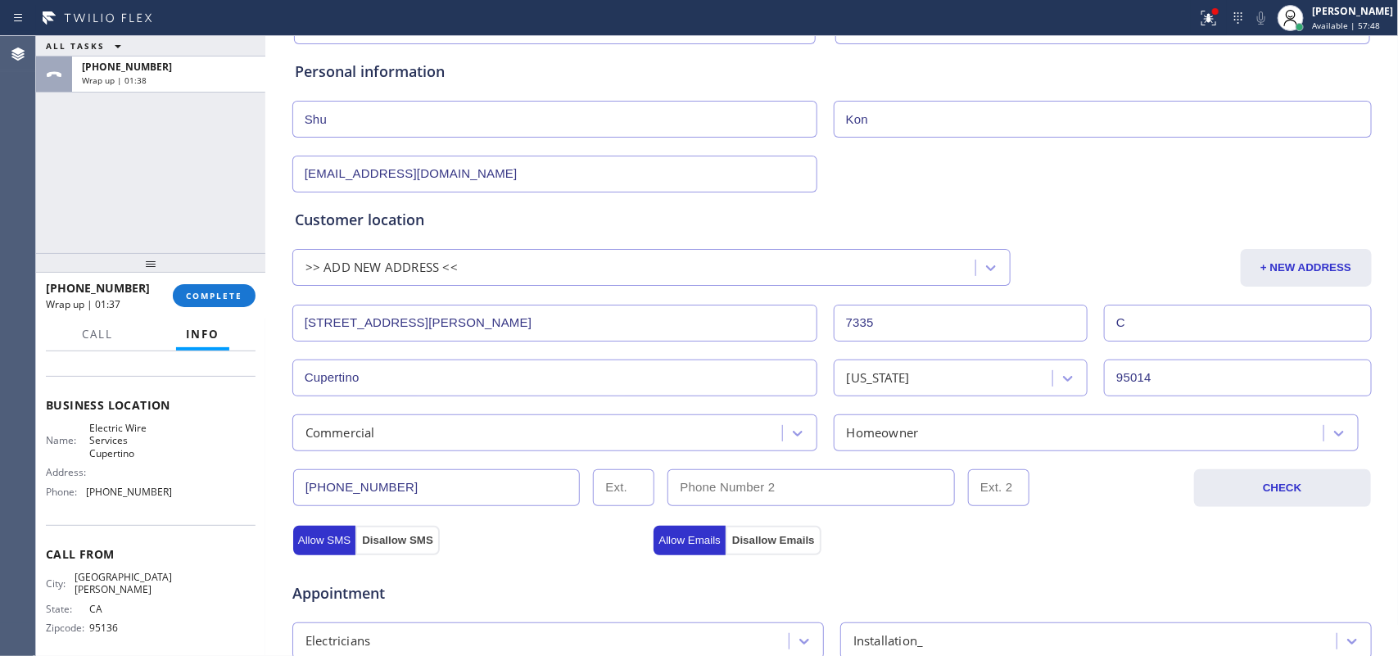
scroll to position [0, 0]
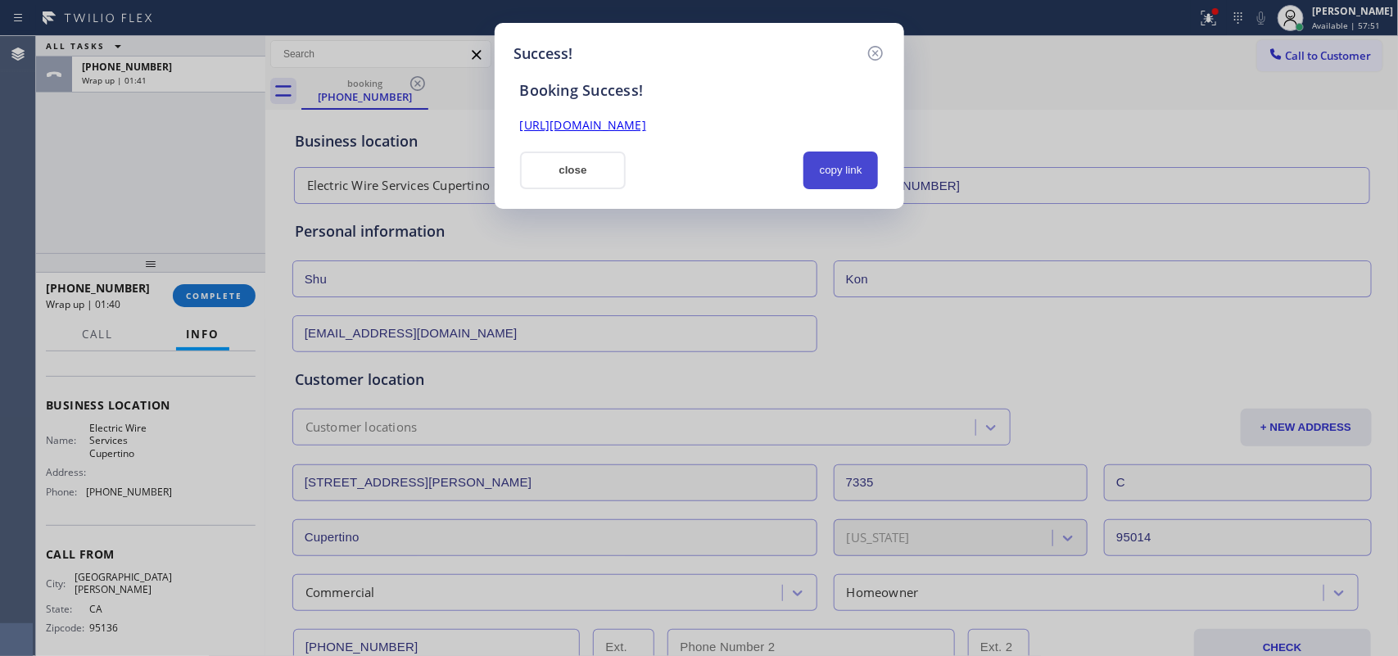
click at [824, 165] on button "copy link" at bounding box center [840, 170] width 75 height 38
click at [646, 125] on link "[URL][DOMAIN_NAME]" at bounding box center [583, 125] width 126 height 16
click at [595, 179] on button "close" at bounding box center [573, 170] width 106 height 38
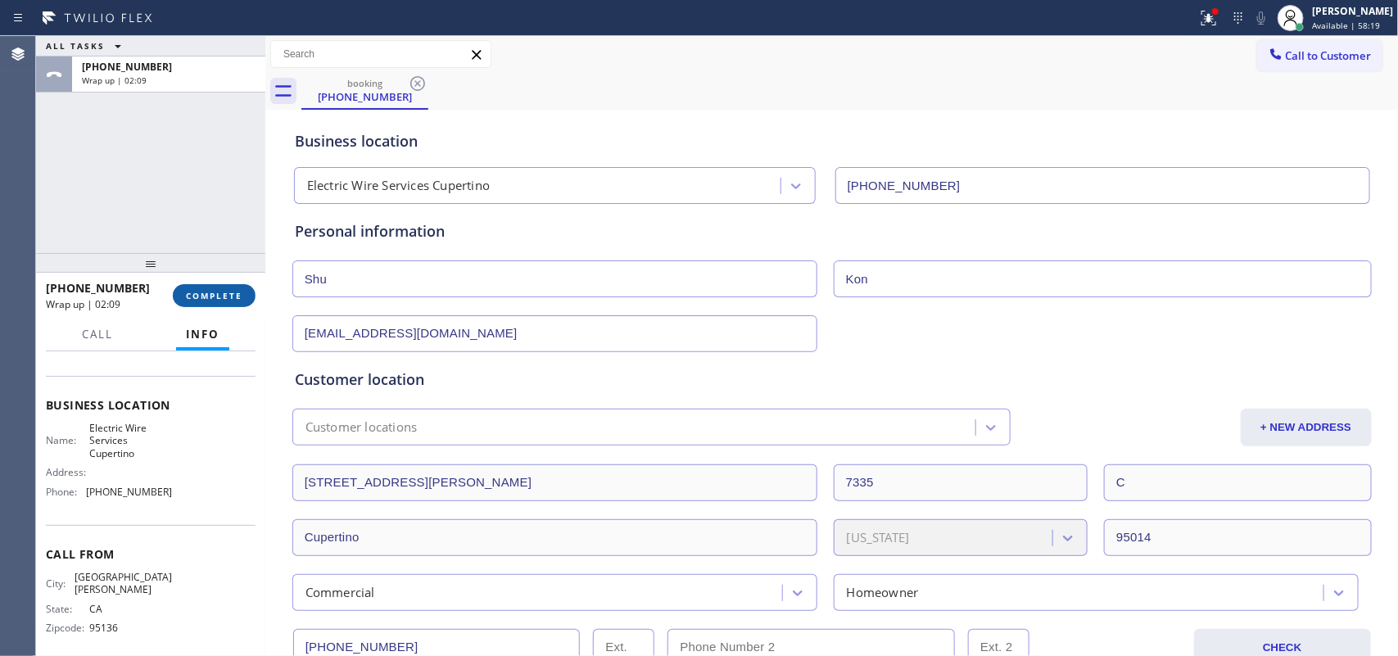
click at [242, 301] on button "COMPLETE" at bounding box center [214, 295] width 83 height 23
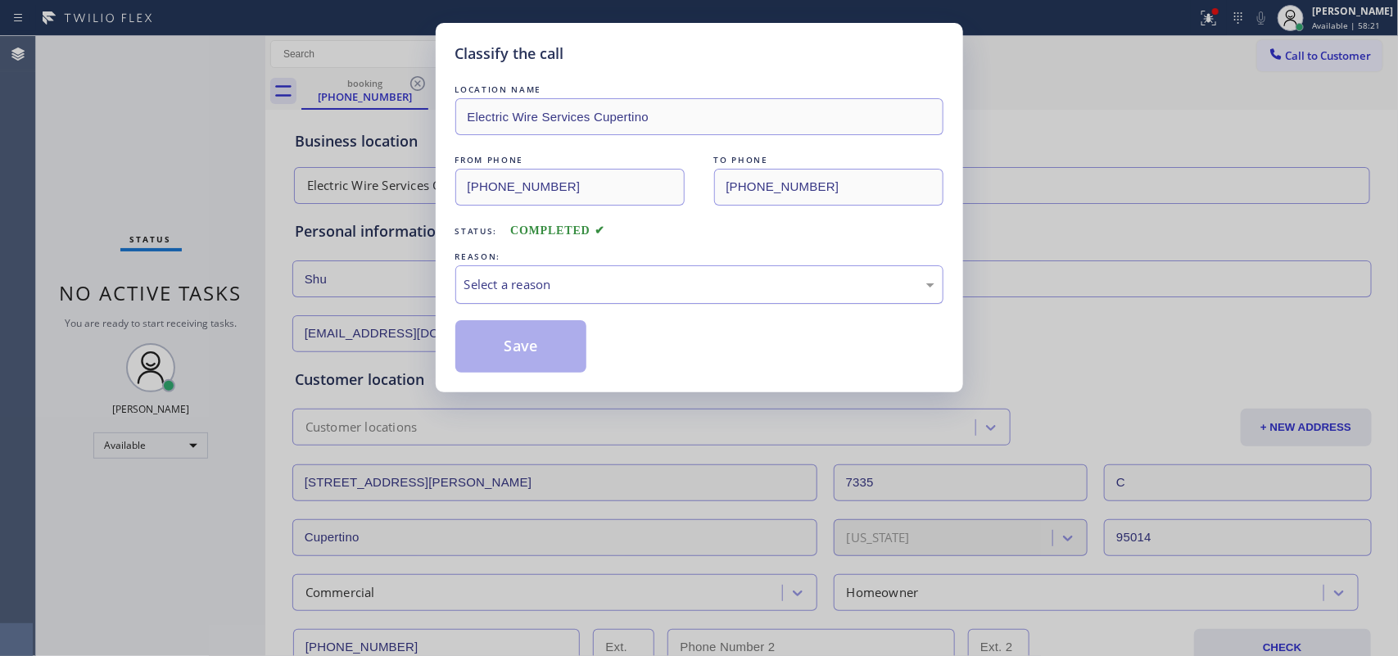
click at [497, 270] on div "Select a reason" at bounding box center [699, 284] width 488 height 38
click at [529, 334] on button "Save" at bounding box center [521, 346] width 132 height 52
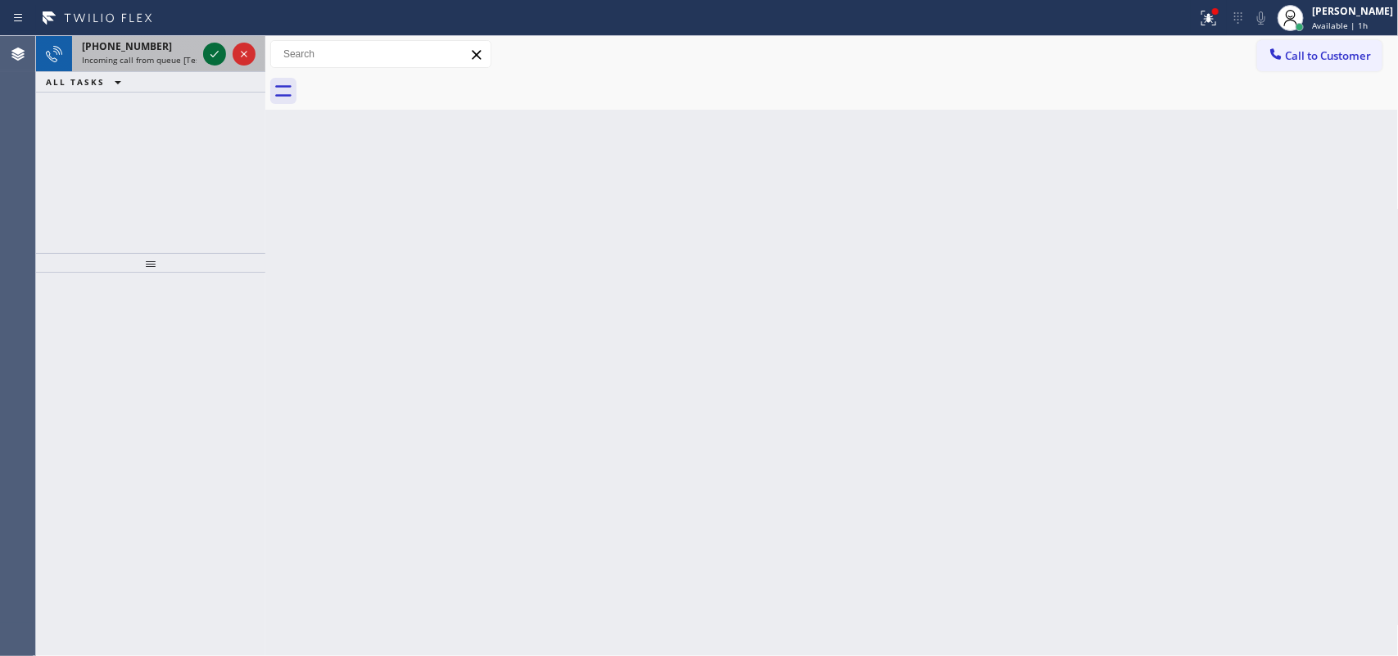
click at [213, 50] on icon at bounding box center [215, 54] width 20 height 20
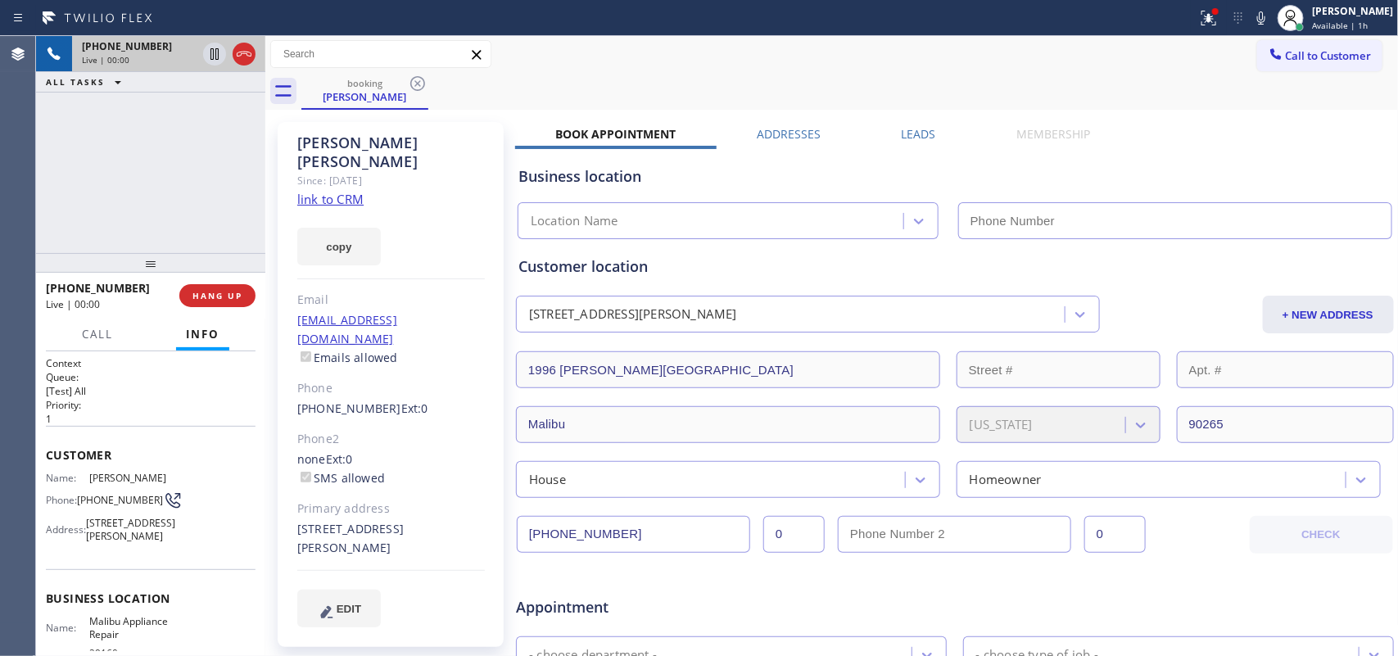
type input "[PHONE_NUMBER]"
click at [328, 191] on link "link to CRM" at bounding box center [330, 199] width 66 height 16
click at [138, 197] on div "[PHONE_NUMBER] Live | 02:09 ALL TASKS ALL TASKS ACTIVE TASKS TASKS IN WRAP UP" at bounding box center [150, 144] width 229 height 217
click at [243, 304] on button "HANG UP" at bounding box center [217, 295] width 76 height 23
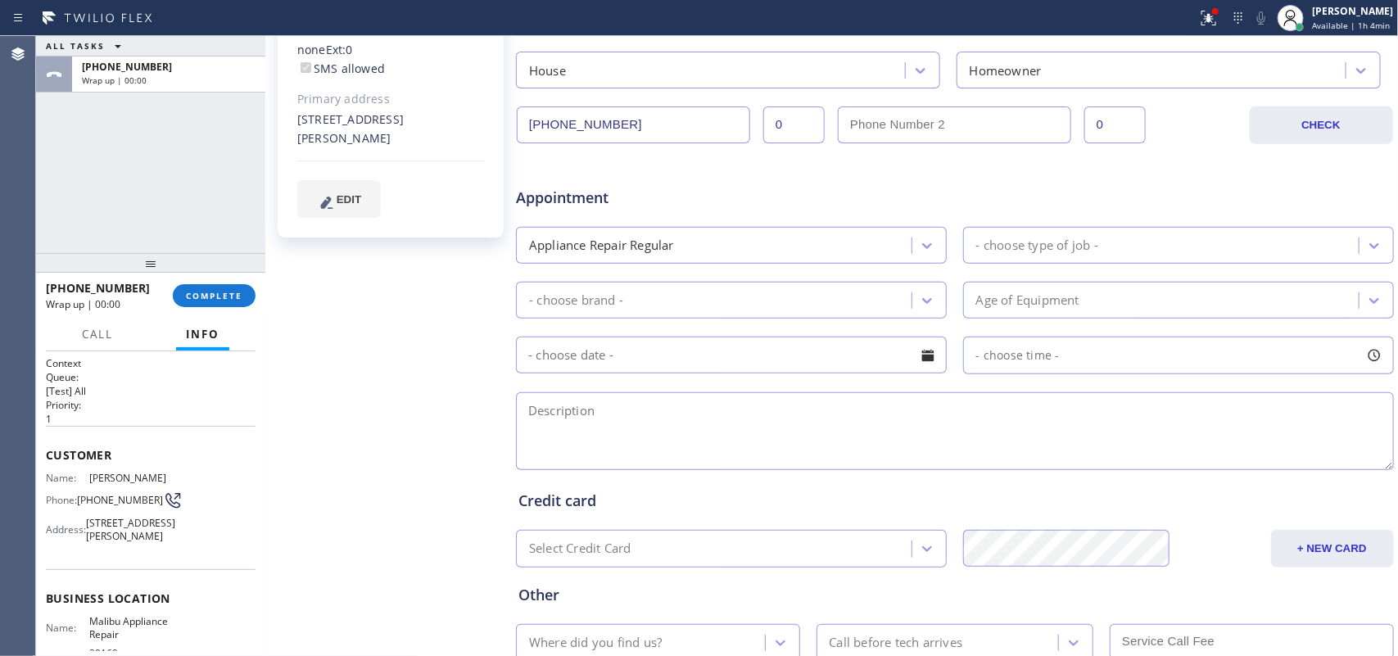
scroll to position [512, 0]
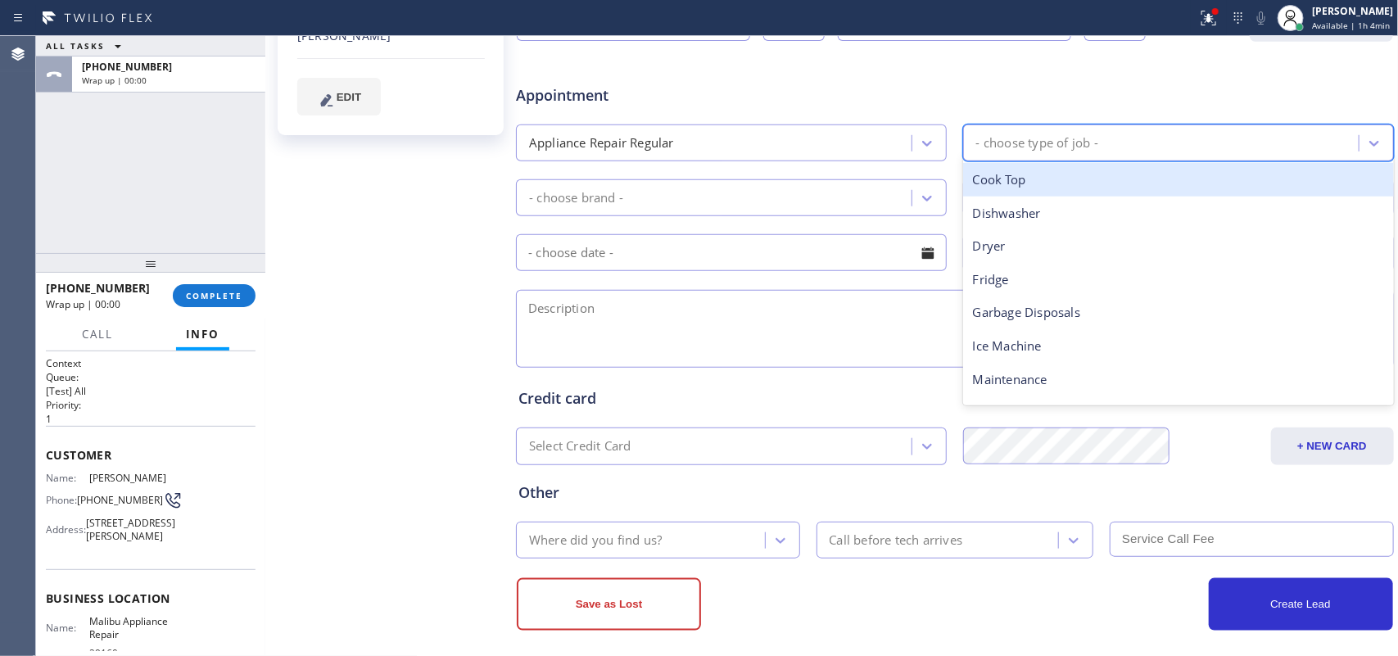
click at [1112, 145] on div "- choose type of job -" at bounding box center [1163, 143] width 391 height 29
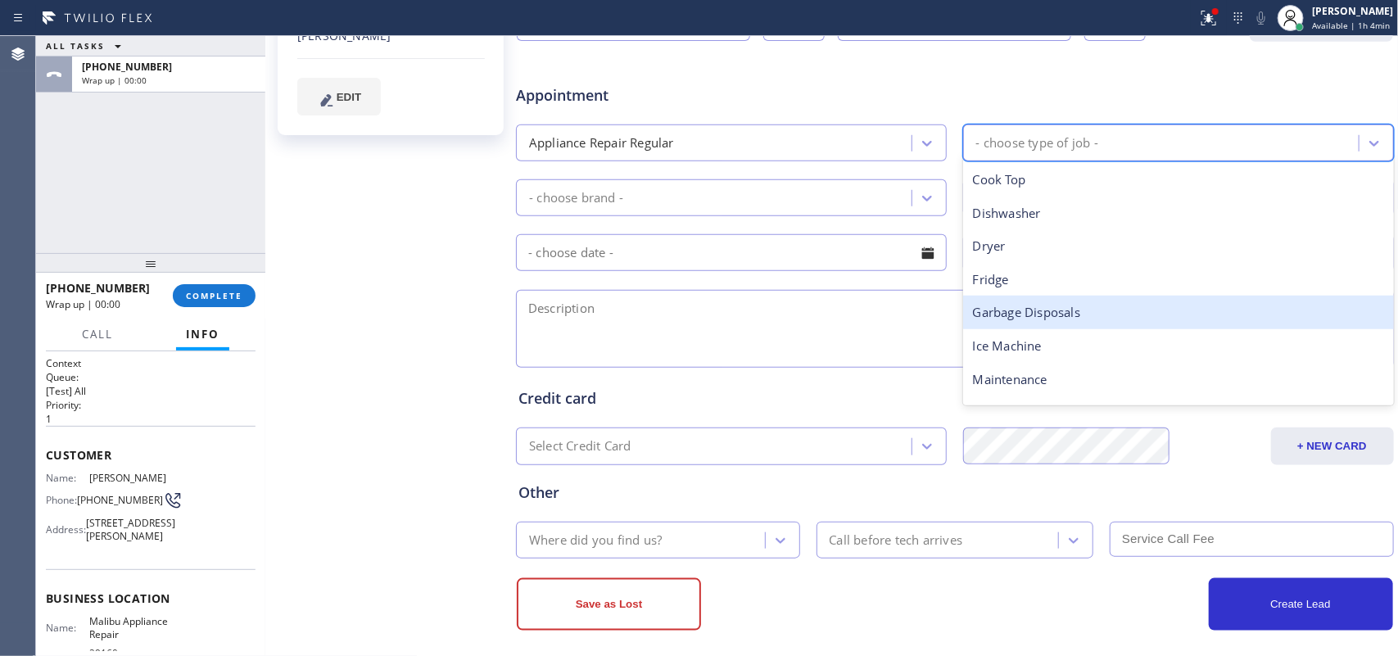
scroll to position [226, 0]
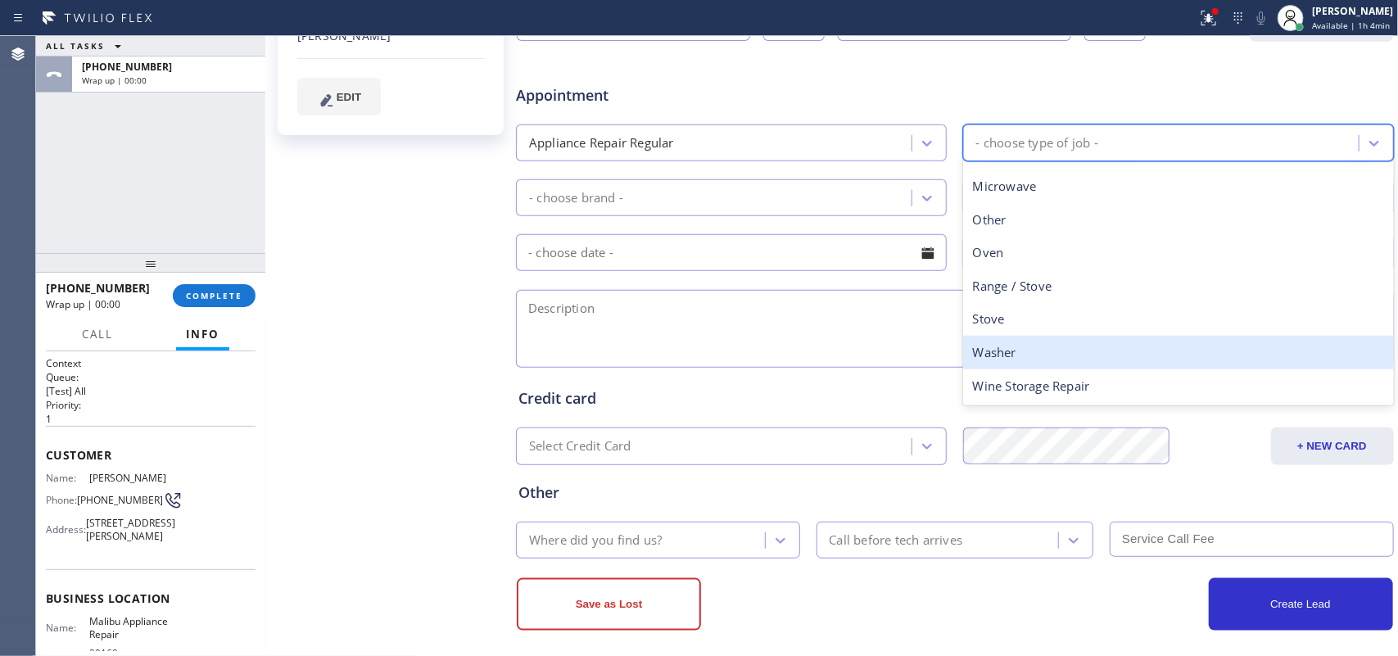
click at [1049, 358] on div "Washer" at bounding box center [1178, 353] width 431 height 34
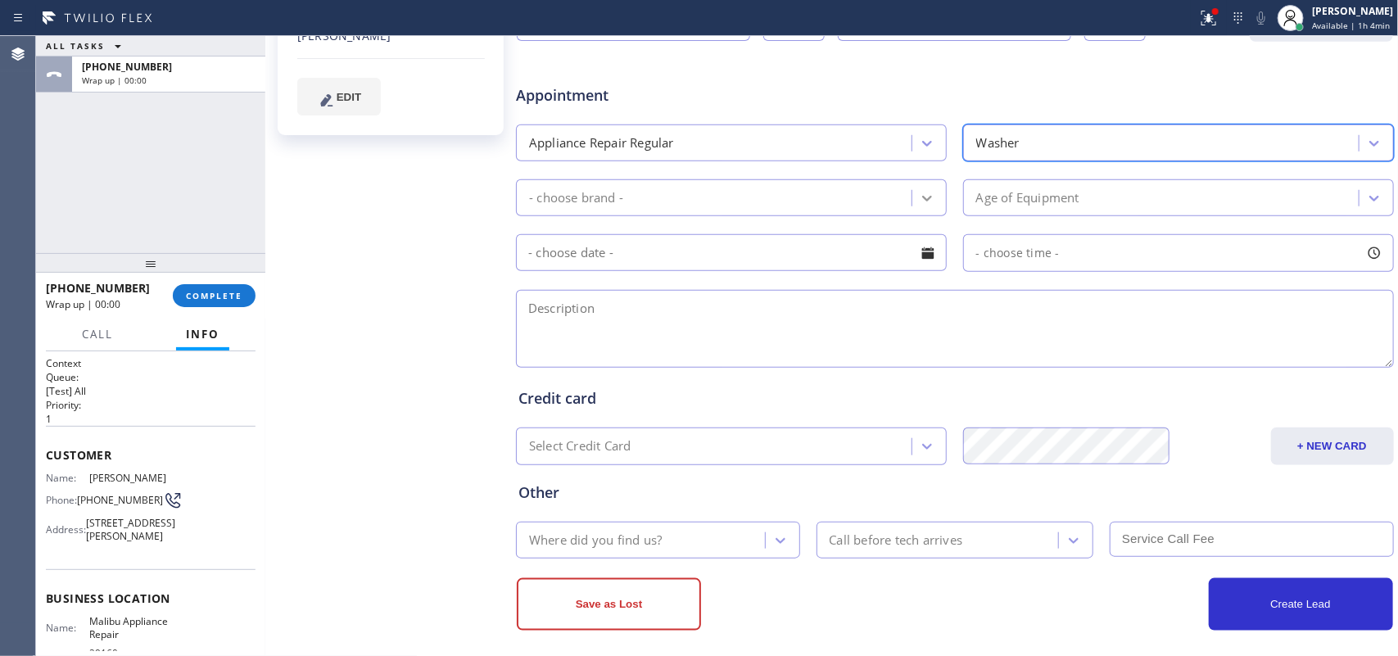
click at [919, 189] on div at bounding box center [926, 197] width 29 height 29
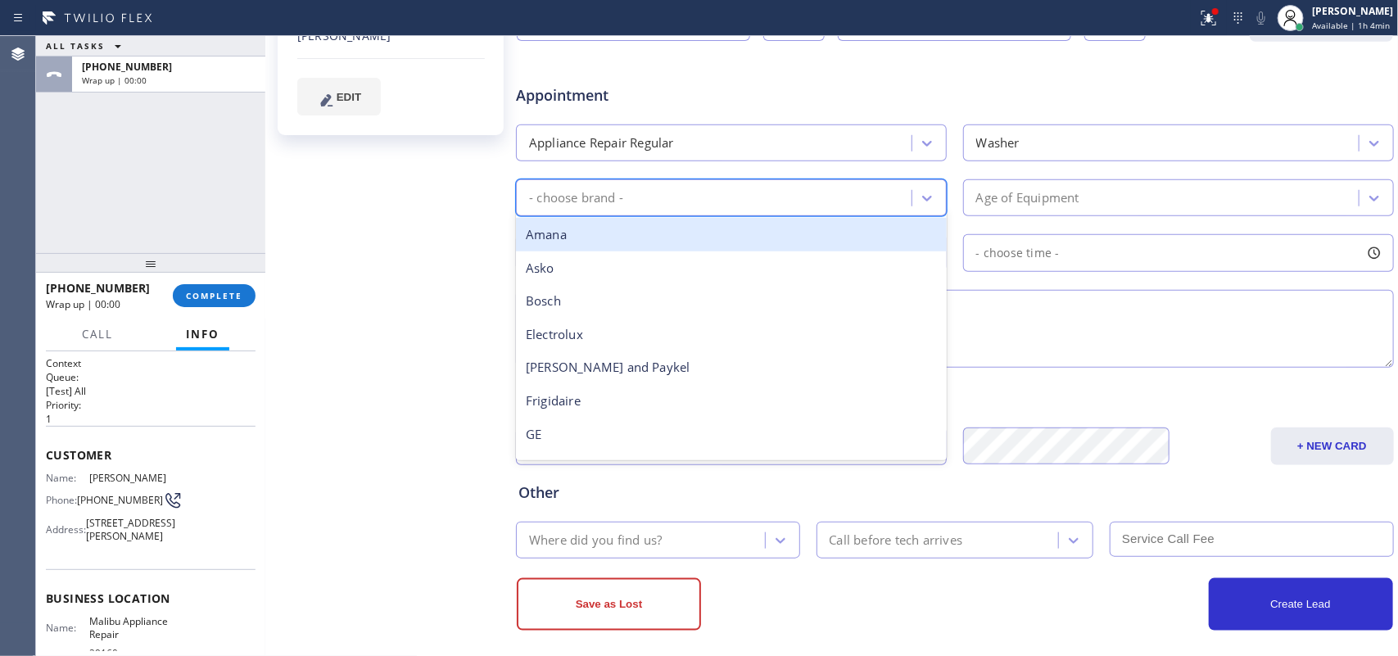
click at [101, 165] on div "ALL TASKS ALL TASKS ACTIVE TASKS TASKS IN WRAP UP [PHONE_NUMBER] Wrap up | 00:00" at bounding box center [150, 144] width 229 height 217
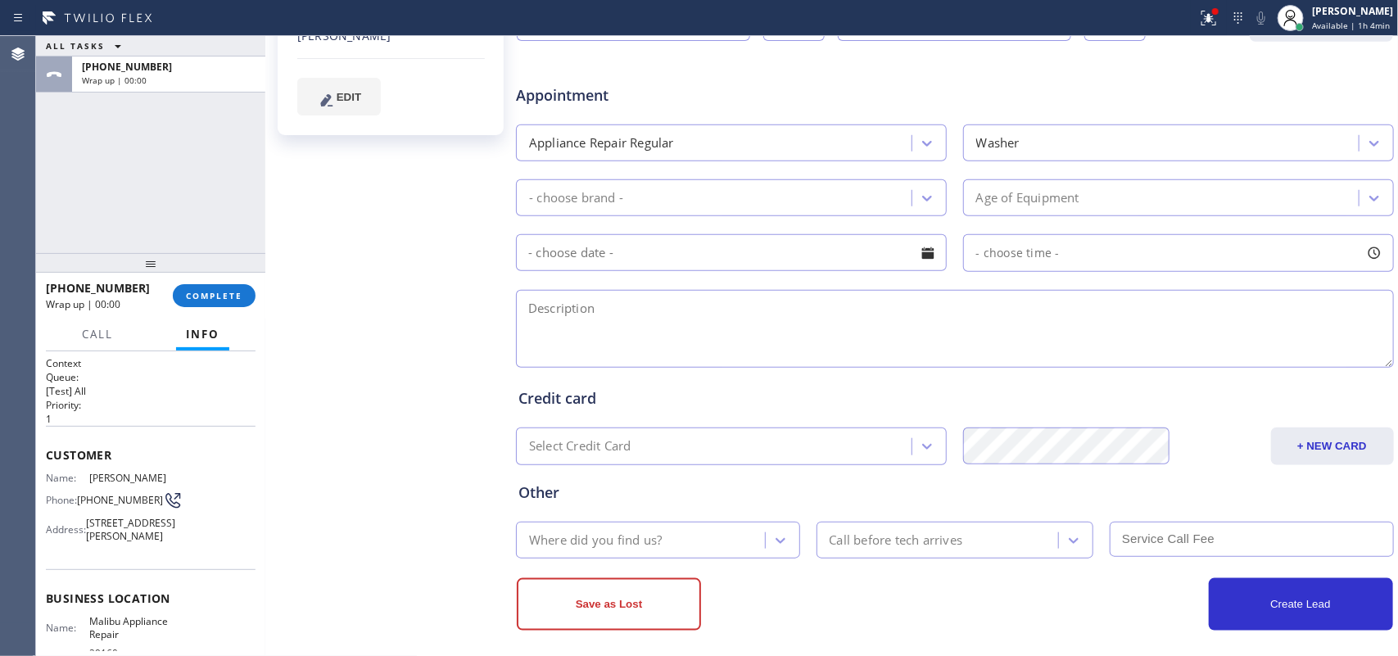
click at [775, 186] on div "- choose brand -" at bounding box center [716, 197] width 391 height 29
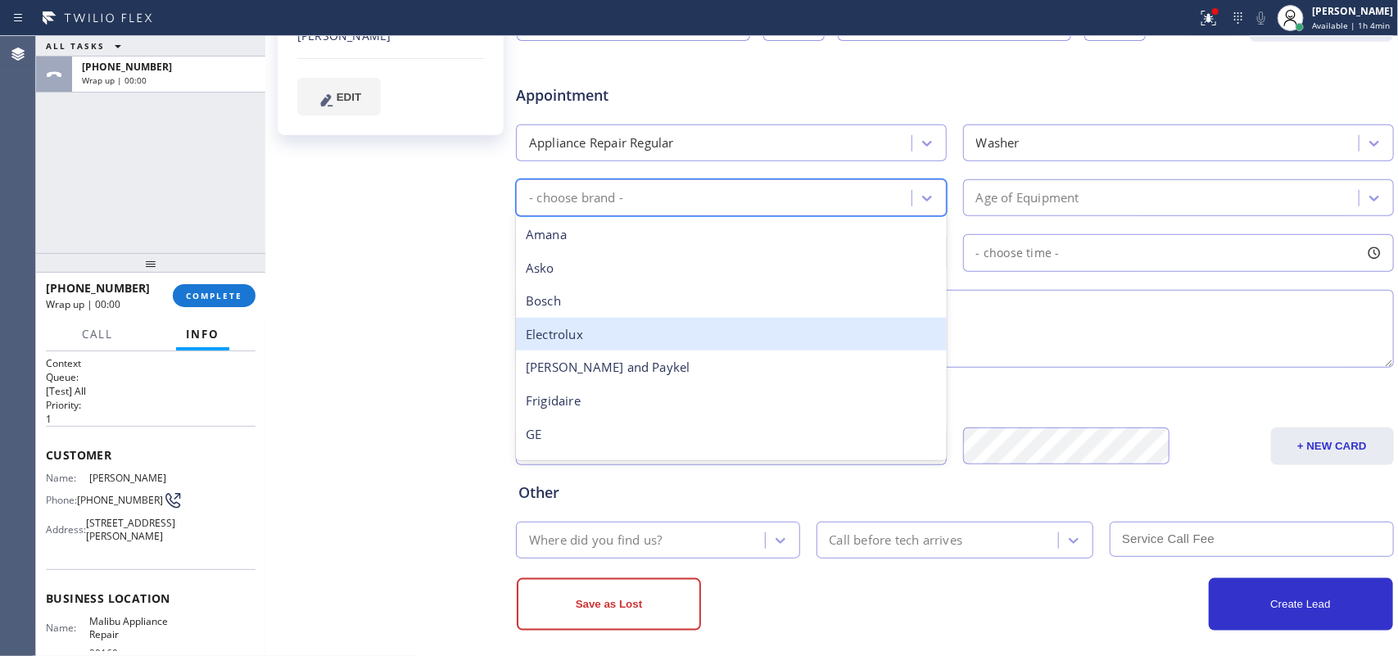
scroll to position [359, 0]
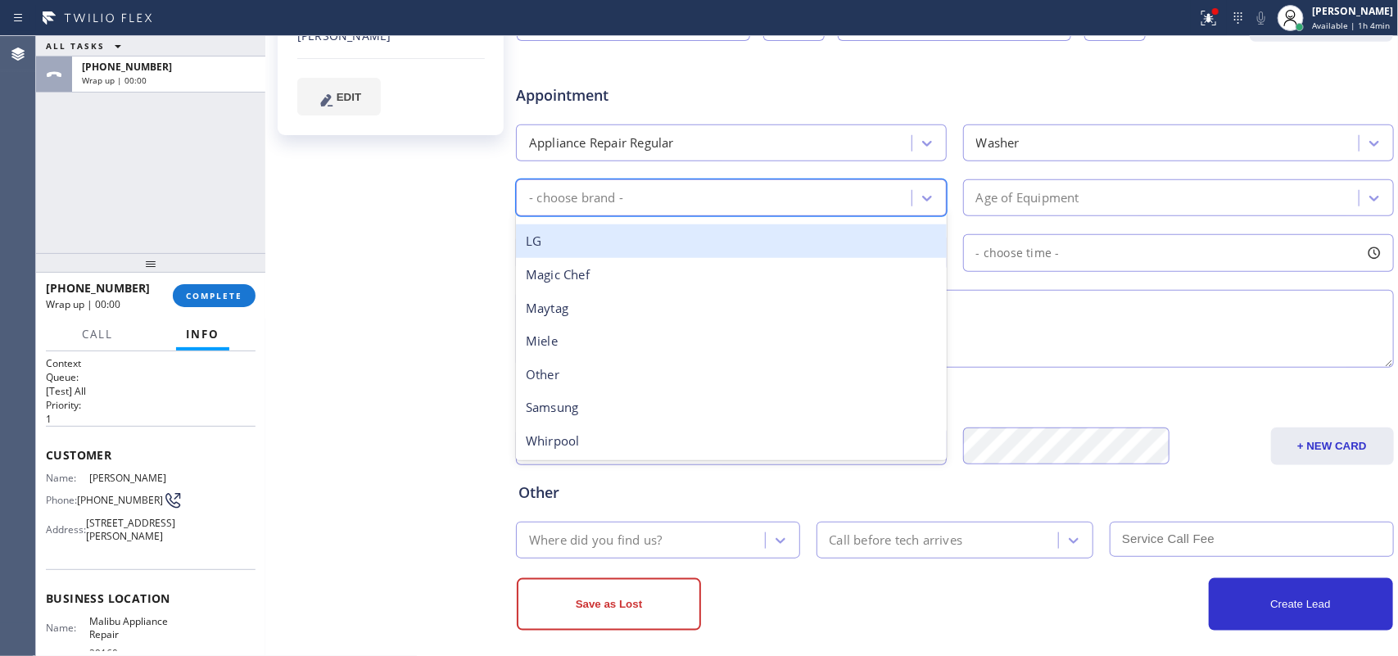
click at [722, 251] on div "LG" at bounding box center [731, 241] width 431 height 34
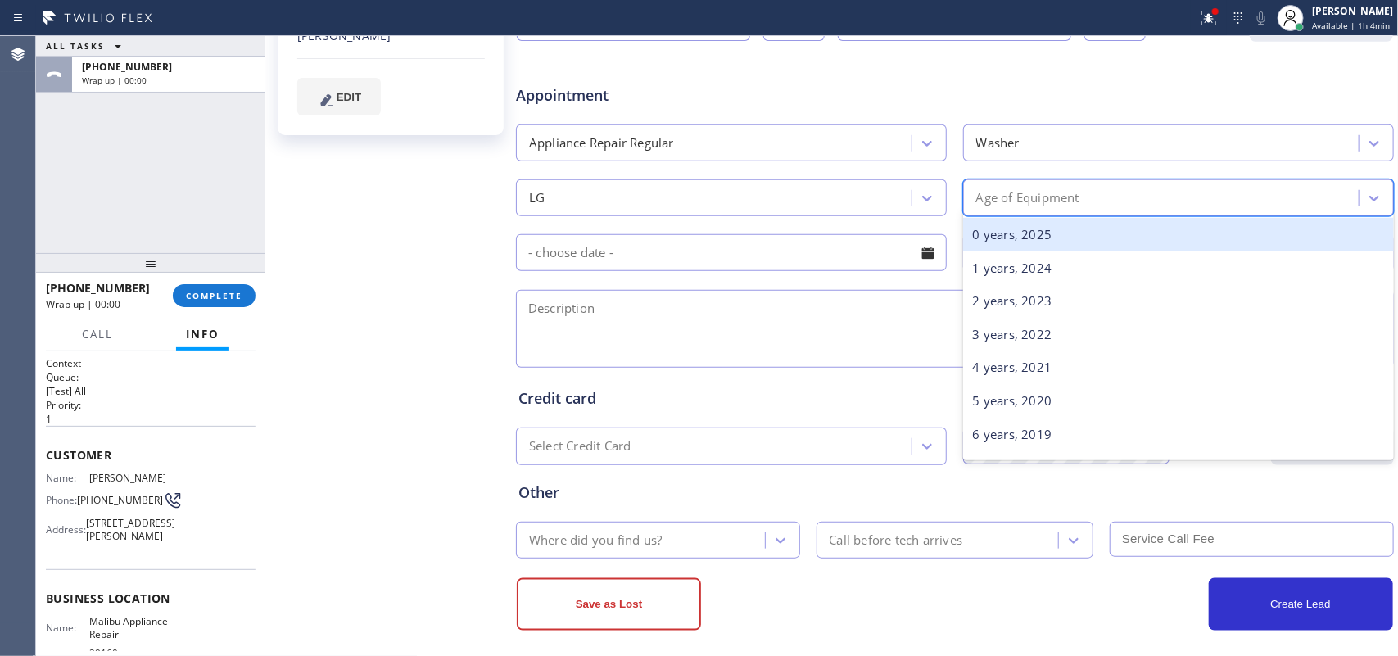
click at [1067, 201] on div "Age of Equipment" at bounding box center [1027, 197] width 103 height 19
click at [995, 187] on div "Age of Equipment" at bounding box center [1163, 197] width 391 height 29
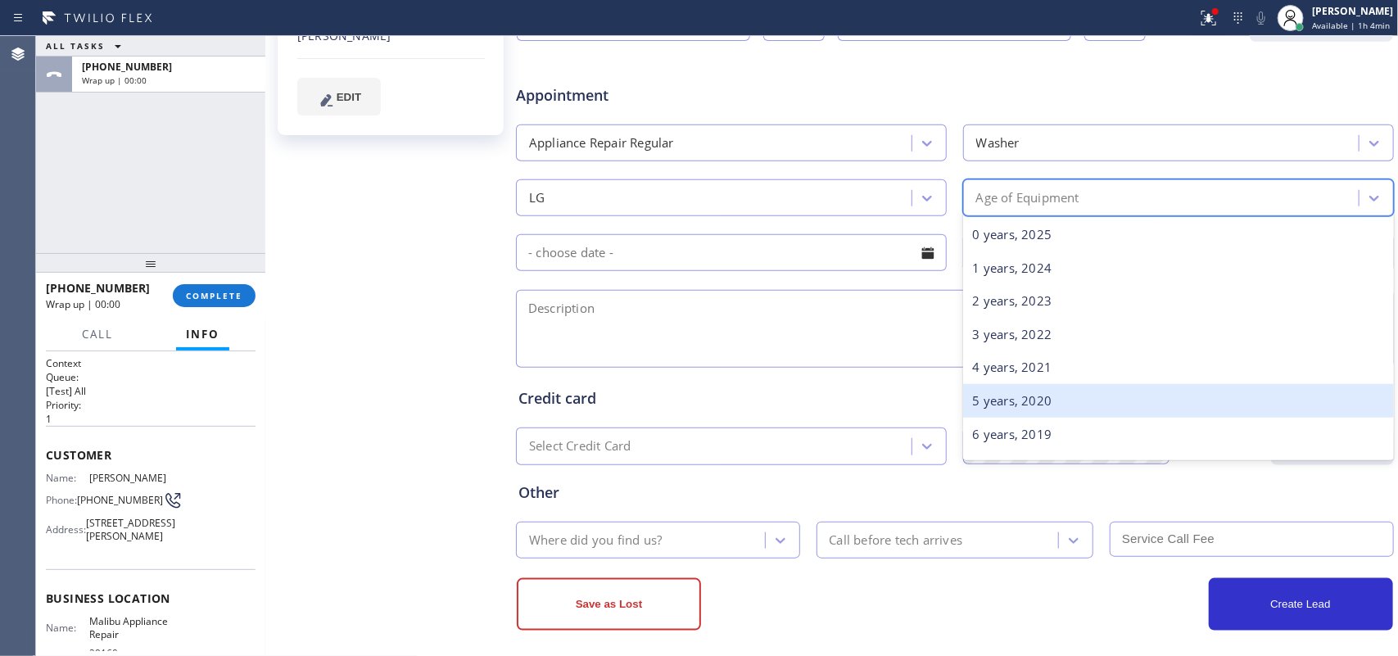
scroll to position [102, 0]
click at [1017, 402] on div "8 years, 2017" at bounding box center [1178, 399] width 431 height 34
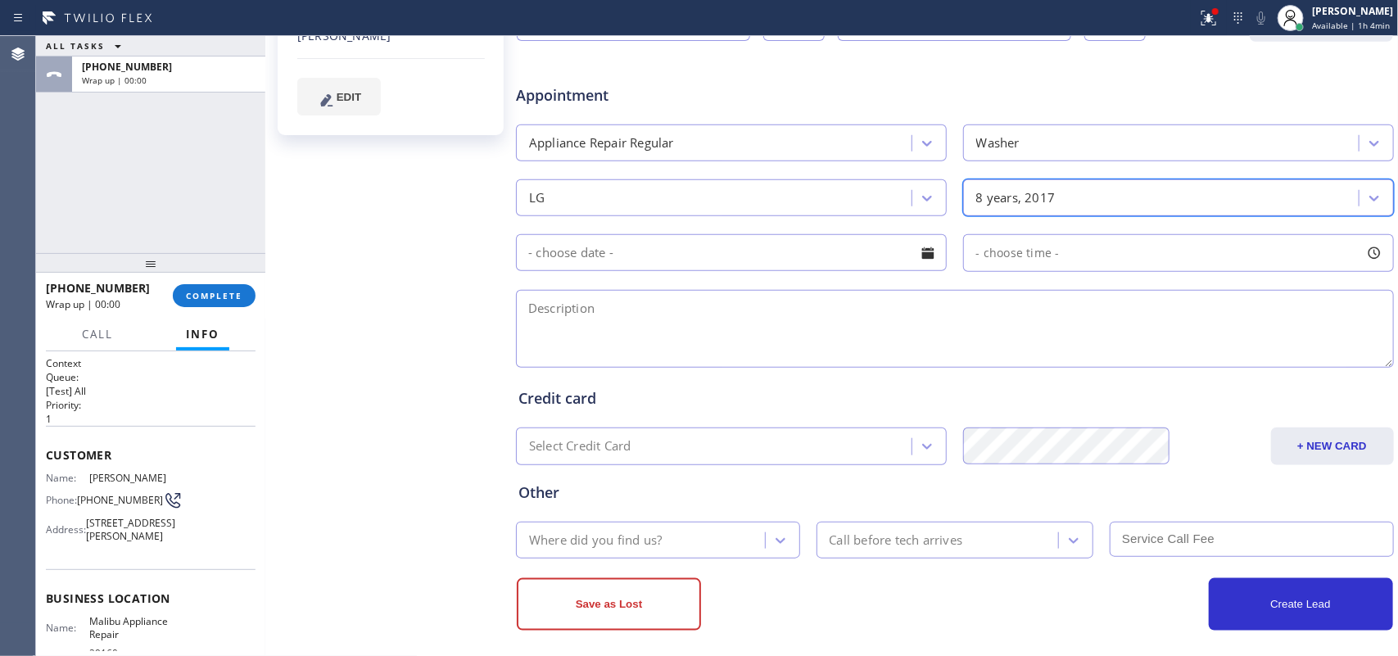
click at [928, 260] on div at bounding box center [928, 253] width 28 height 28
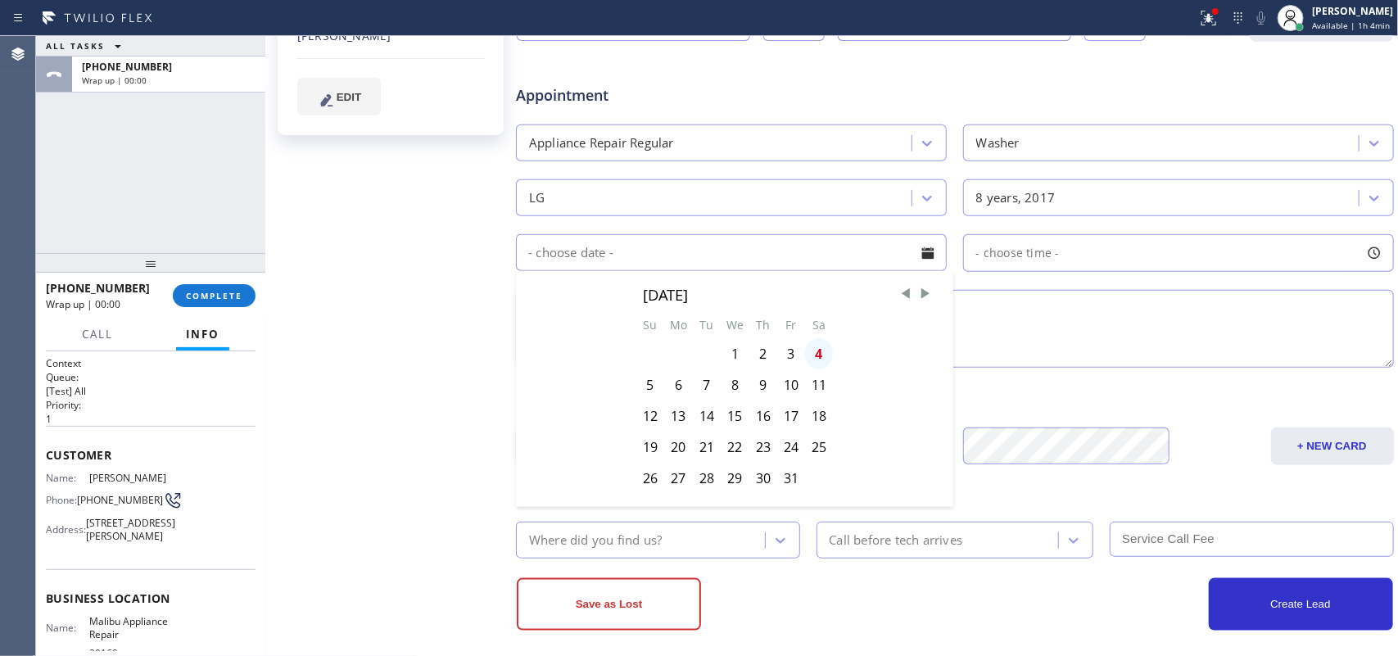
click at [812, 355] on div "4" at bounding box center [819, 353] width 28 height 31
type input "[DATE]"
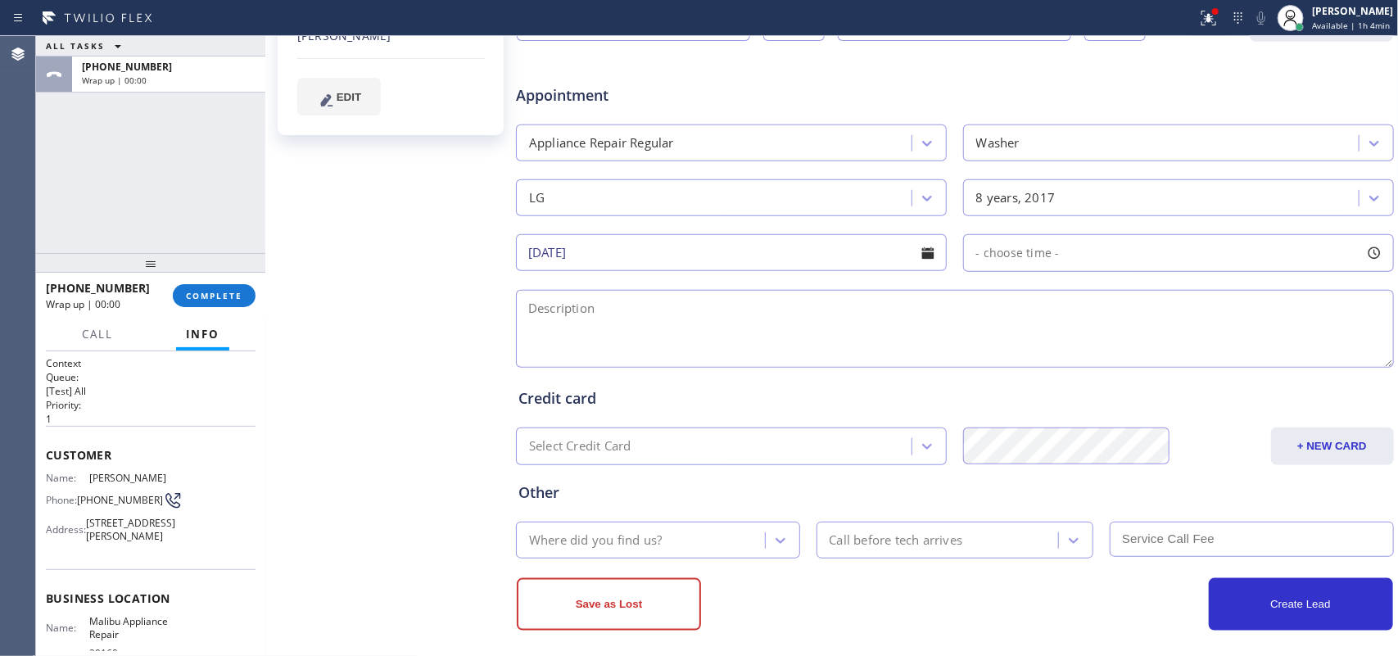
click at [1118, 250] on div at bounding box center [1374, 253] width 28 height 28
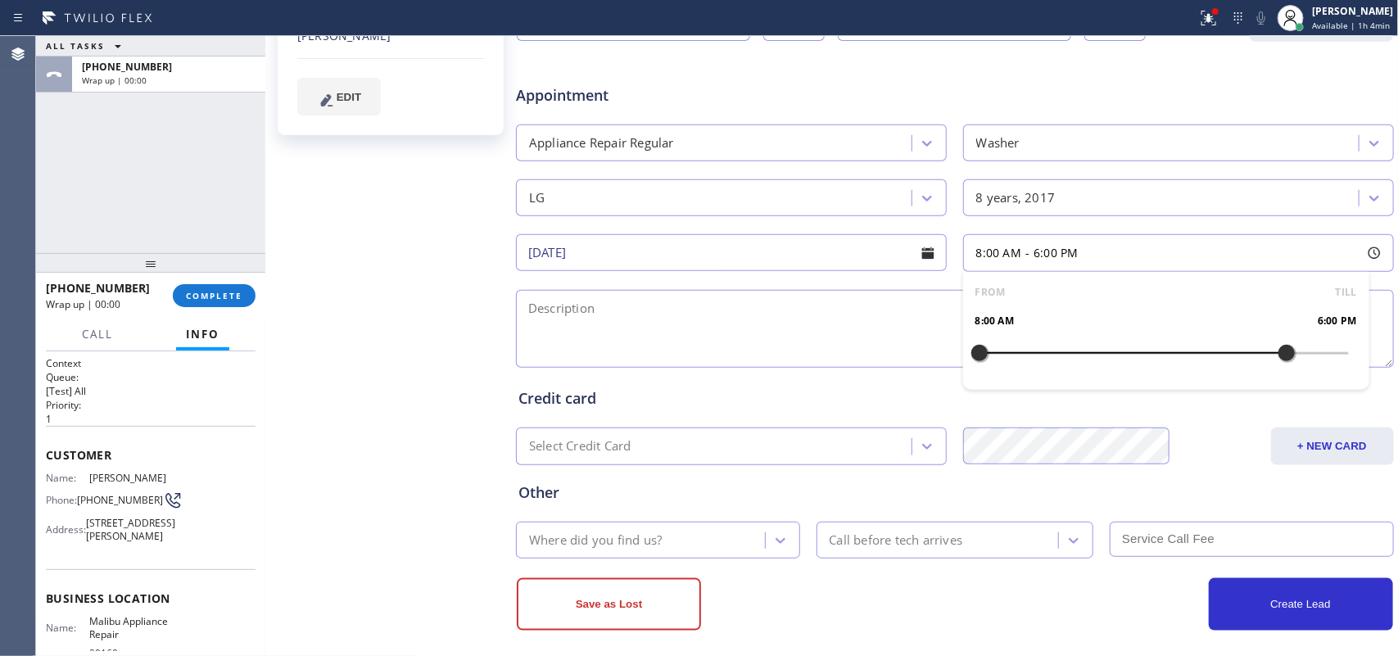
drag, startPoint x: 971, startPoint y: 356, endPoint x: 1269, endPoint y: 356, distance: 298.1
click at [1118, 356] on div at bounding box center [1287, 353] width 20 height 34
drag, startPoint x: 959, startPoint y: 357, endPoint x: 979, endPoint y: 342, distance: 25.2
click at [1118, 356] on div "FROM TILL 8:00 AM 6:00 PM" at bounding box center [1166, 331] width 406 height 118
drag, startPoint x: 1049, startPoint y: 355, endPoint x: 1180, endPoint y: 360, distance: 131.1
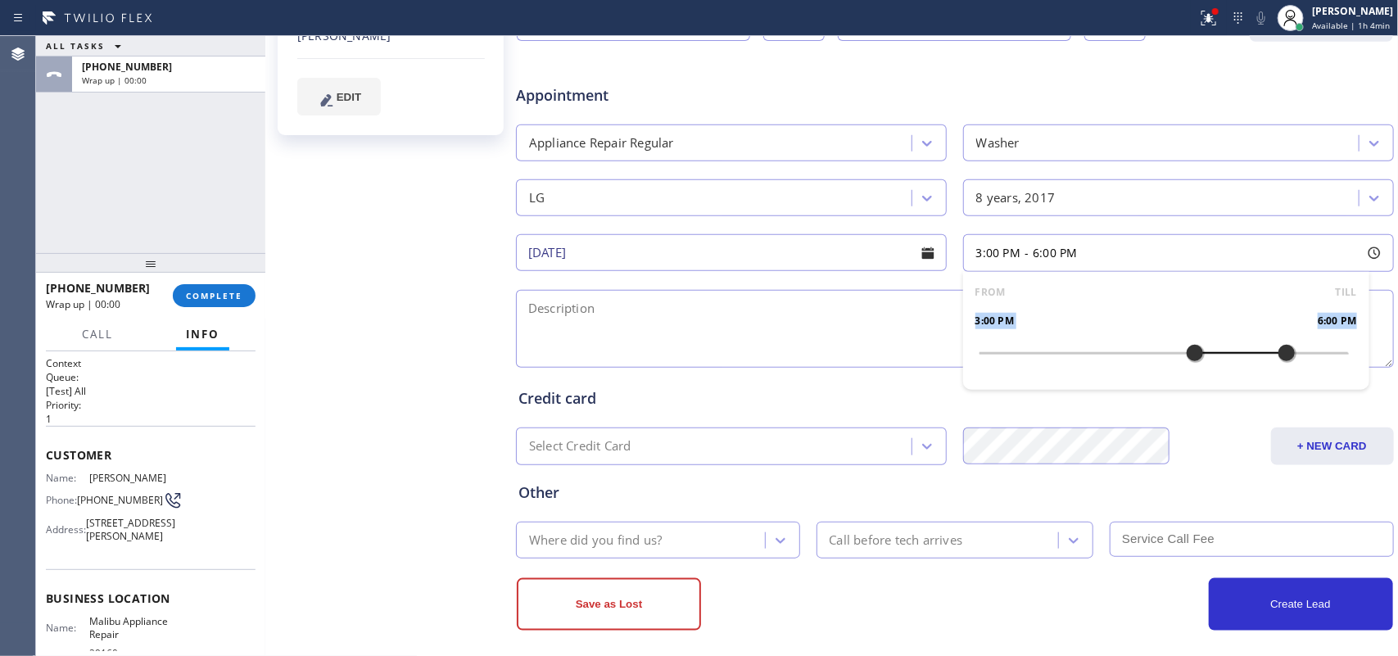
click at [1118, 360] on div at bounding box center [1195, 353] width 20 height 34
click at [846, 350] on textarea at bounding box center [955, 329] width 878 height 78
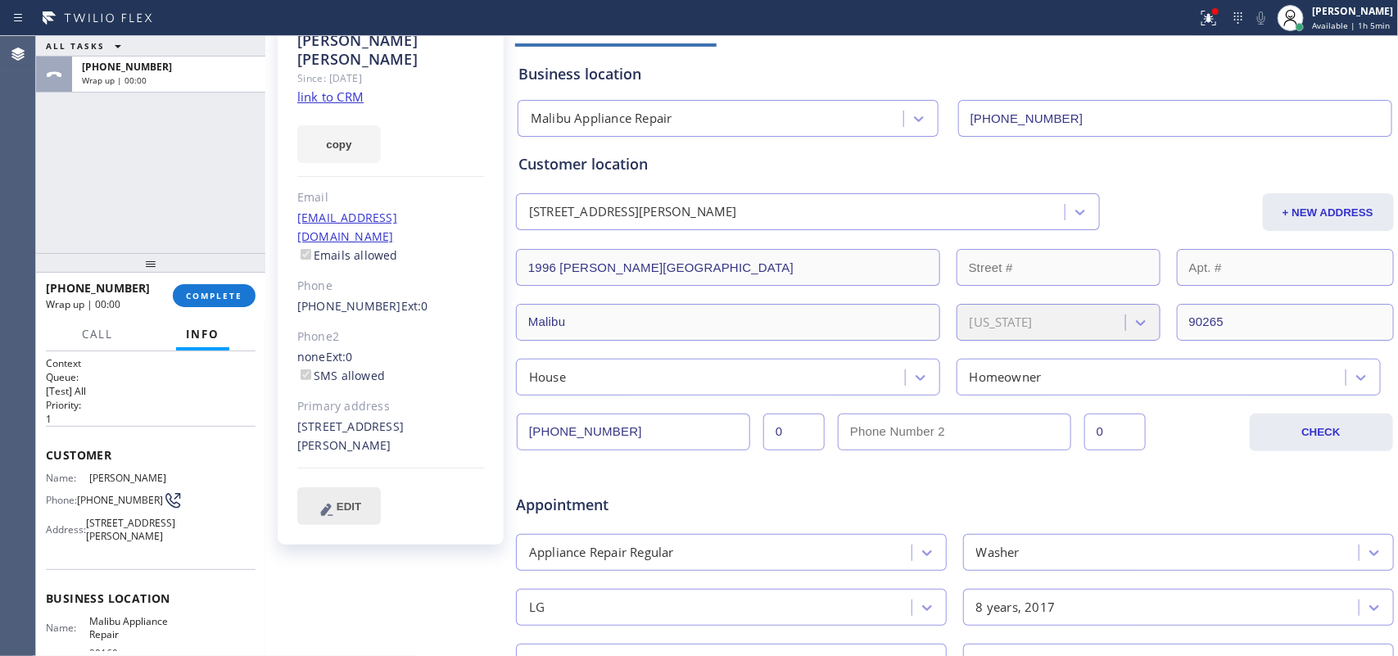
click at [349, 500] on span "EDIT" at bounding box center [349, 506] width 25 height 12
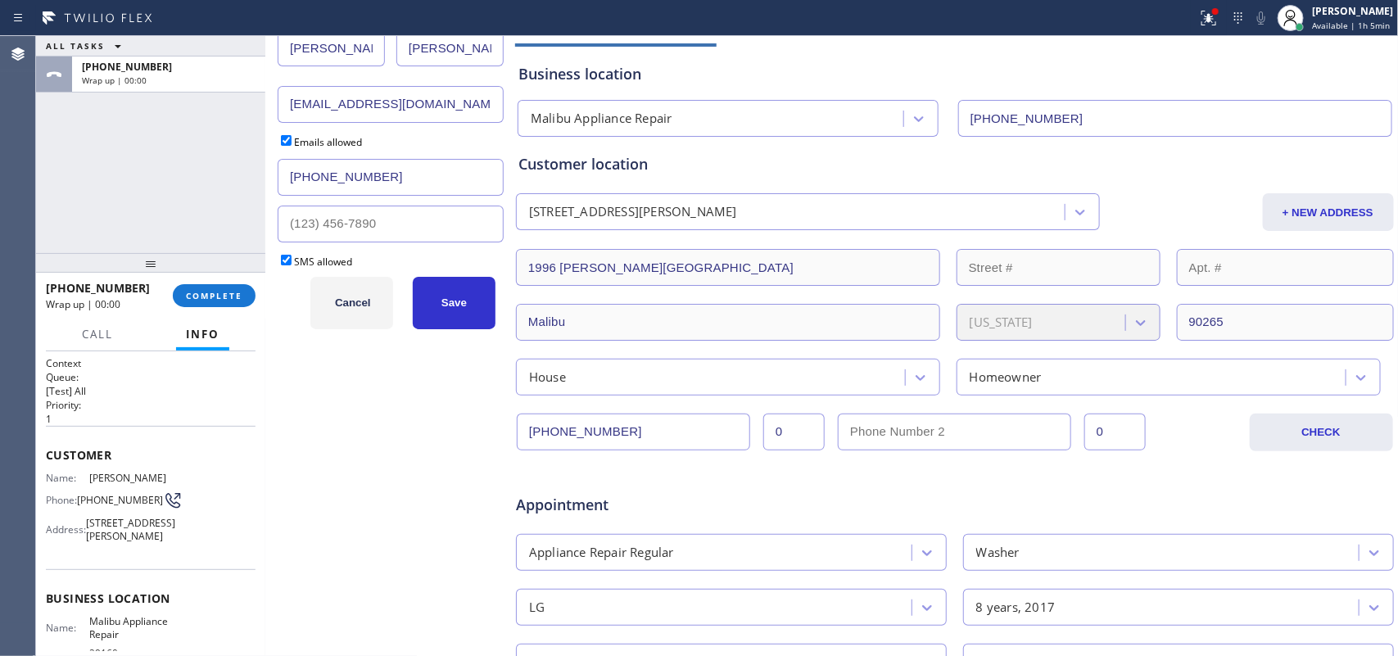
drag, startPoint x: 452, startPoint y: 104, endPoint x: 291, endPoint y: 112, distance: 161.5
click at [291, 112] on input "[EMAIL_ADDRESS][DOMAIN_NAME]" at bounding box center [391, 104] width 226 height 37
drag, startPoint x: 459, startPoint y: 99, endPoint x: 280, endPoint y: 111, distance: 178.9
click at [280, 111] on input "[EMAIL_ADDRESS][DOMAIN_NAME]" at bounding box center [391, 104] width 226 height 37
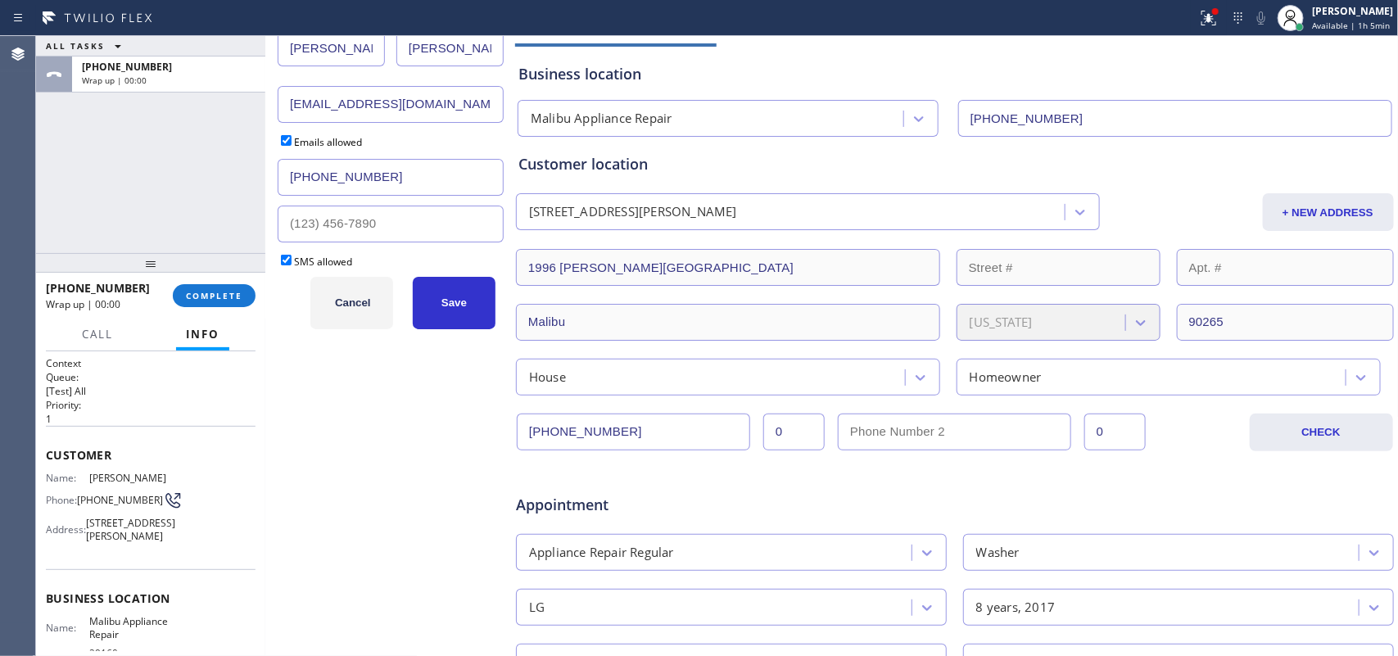
paste input "ohn@seansou"
type input "[PERSON_NAME][EMAIL_ADDRESS][DOMAIN_NAME]"
click at [448, 314] on button "Save" at bounding box center [454, 303] width 83 height 52
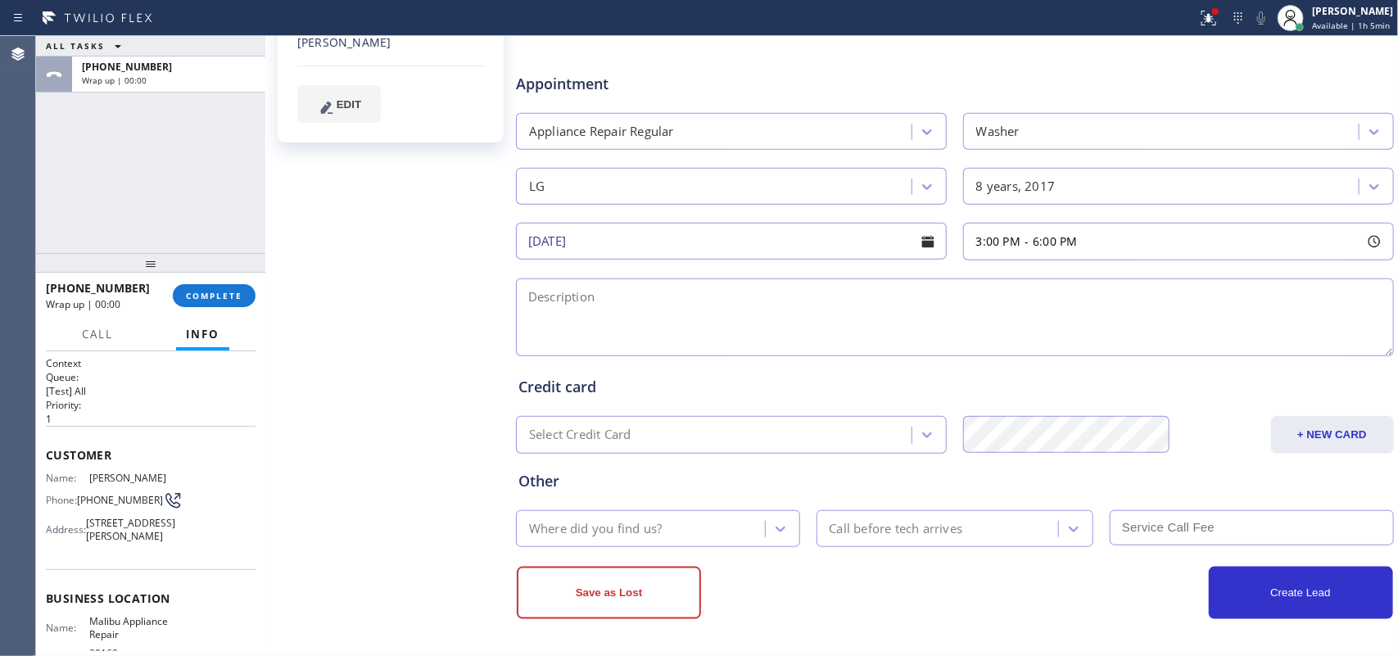
scroll to position [218, 0]
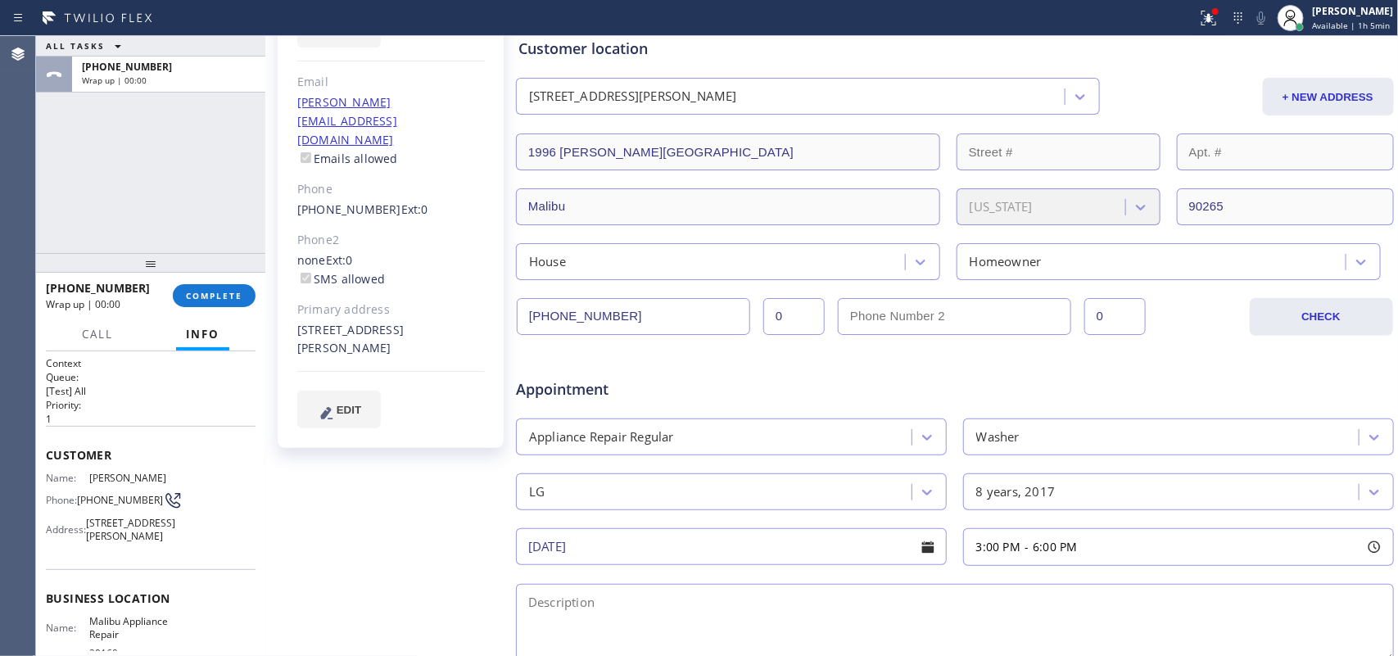
drag, startPoint x: 314, startPoint y: 292, endPoint x: 293, endPoint y: 274, distance: 26.7
click at [293, 274] on div "[PERSON_NAME] Since: [DATE] link to CRM copy Email [PERSON_NAME][EMAIL_ADDRESS]…" at bounding box center [391, 176] width 226 height 544
copy div "[STREET_ADDRESS][PERSON_NAME]"
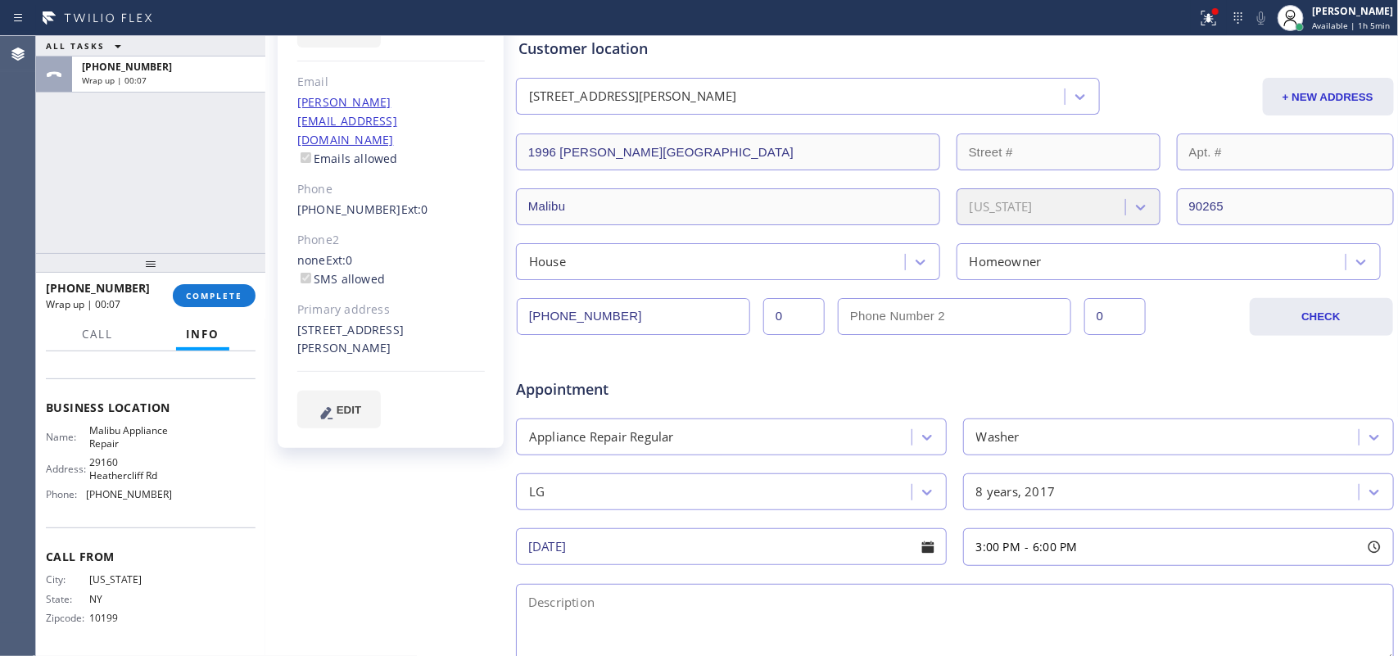
scroll to position [219, 0]
drag, startPoint x: 108, startPoint y: 436, endPoint x: 86, endPoint y: 418, distance: 29.0
click at [89, 424] on span "Malibu Appliance Repair" at bounding box center [130, 436] width 82 height 25
copy span "Malibu Appliance Repair"
click at [436, 420] on div "[PERSON_NAME] Since: [DATE] link to CRM copy Email [PERSON_NAME][EMAIL_ADDRESS]…" at bounding box center [392, 426] width 246 height 1061
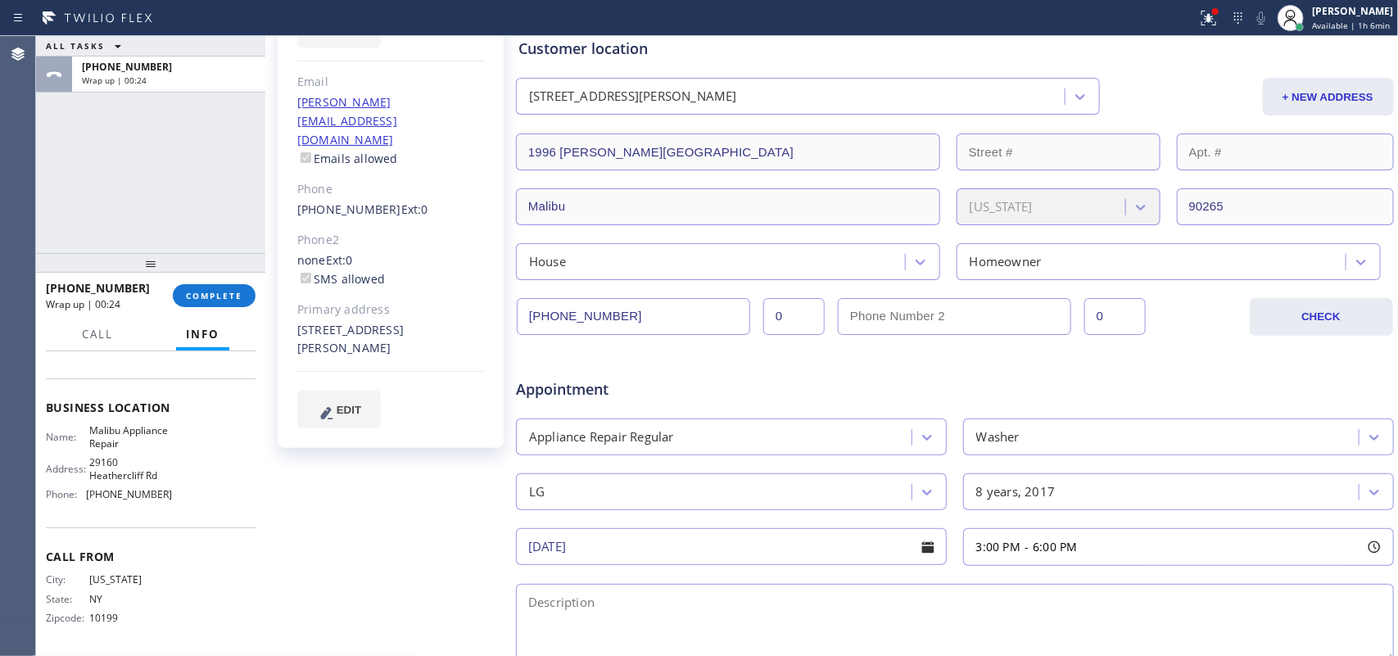
scroll to position [524, 0]
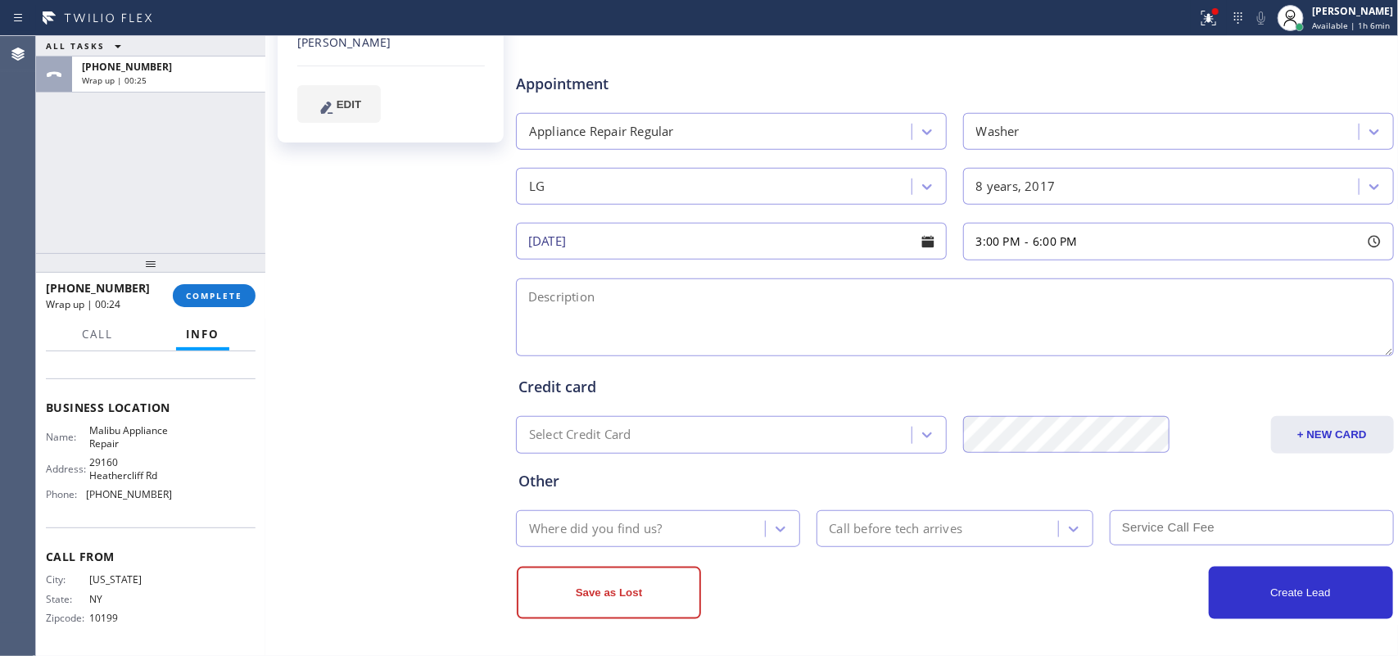
click at [727, 313] on textarea at bounding box center [955, 317] width 878 height 78
paste textarea "3-6/ $69/ LG stackable frontload washer/[DEMOGRAPHIC_DATA]/ stopped mid cycle/ …"
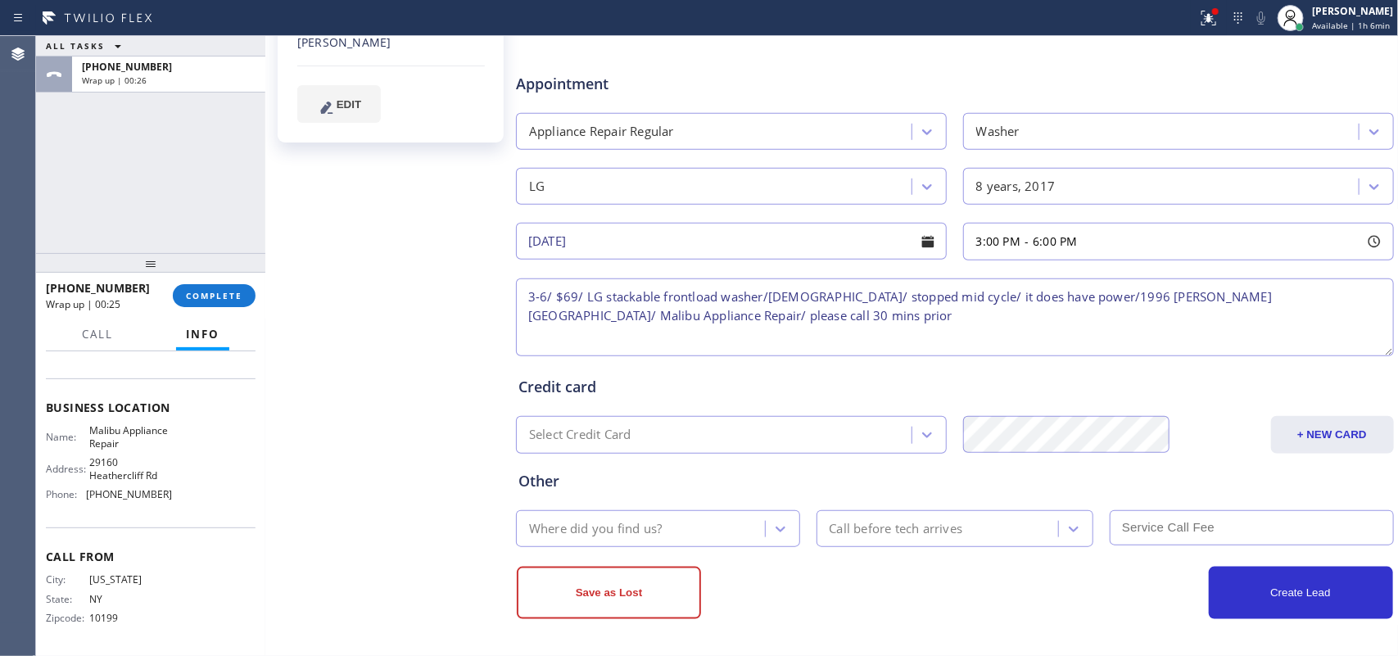
type textarea "3-6/ $69/ LG stackable frontload washer/[DEMOGRAPHIC_DATA]/ stopped mid cycle/ …"
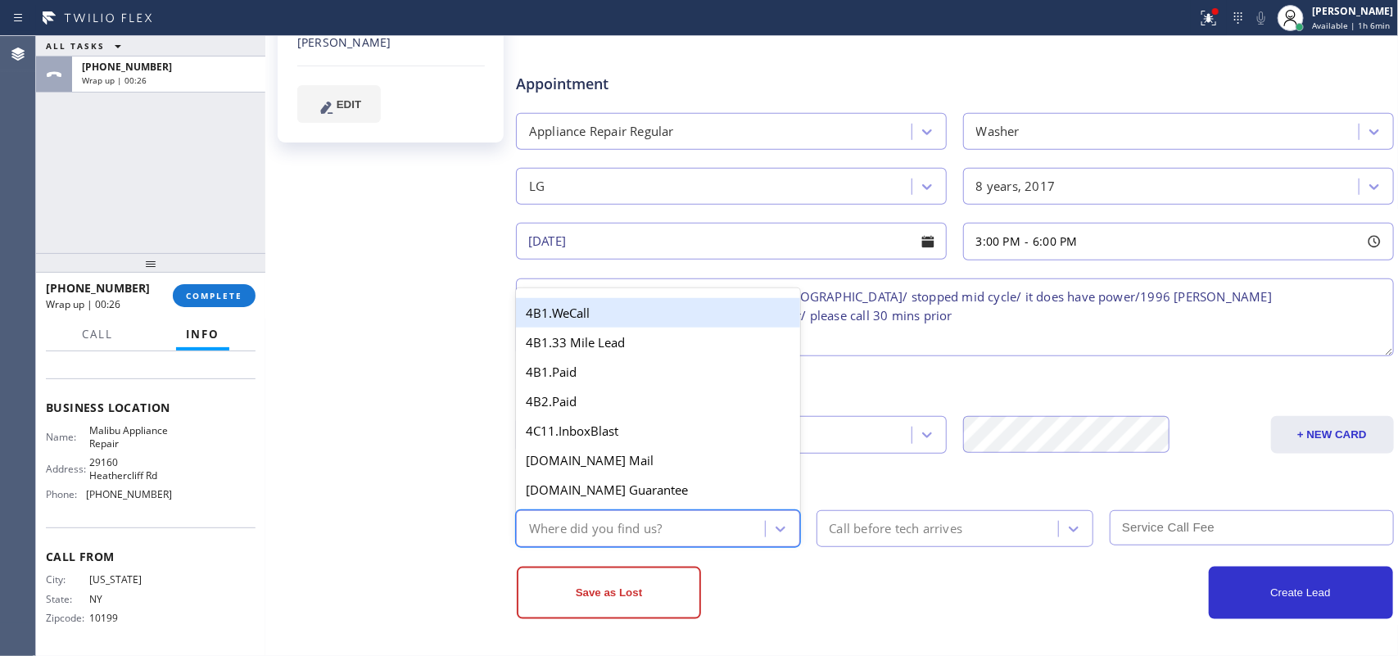
click at [746, 522] on div "Where did you find us?" at bounding box center [643, 528] width 244 height 29
type input "g"
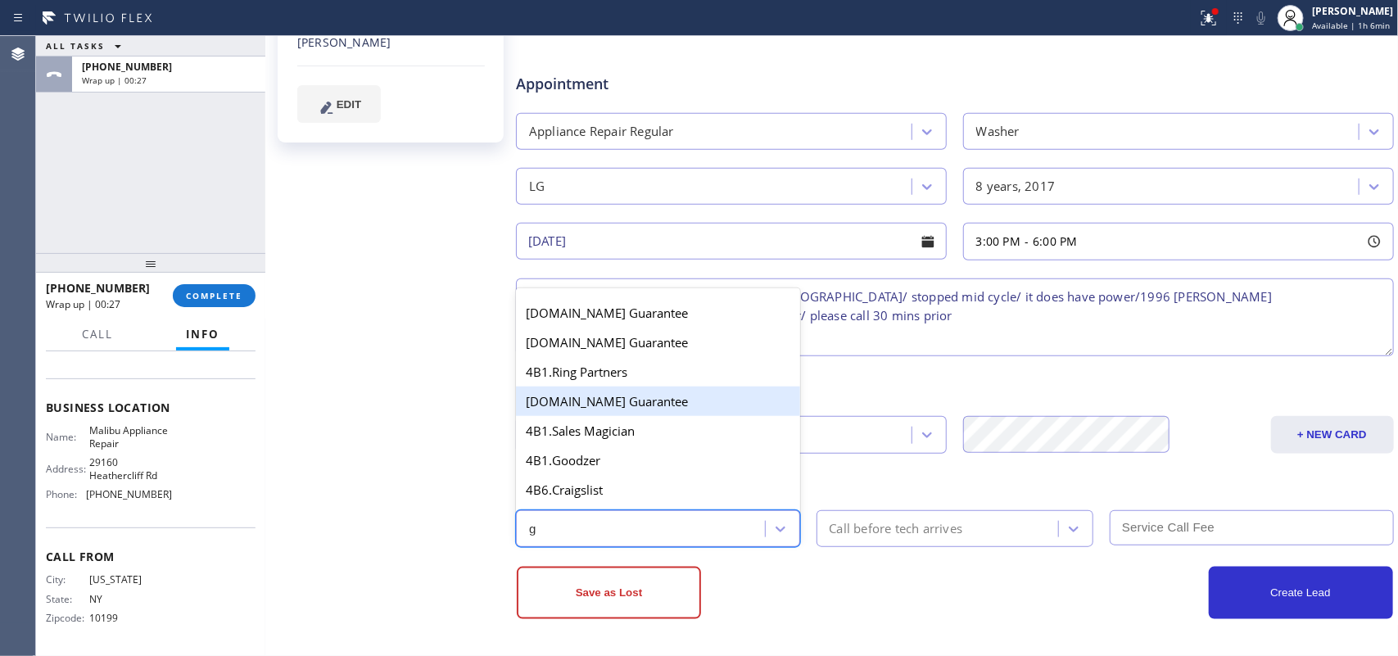
scroll to position [307, 0]
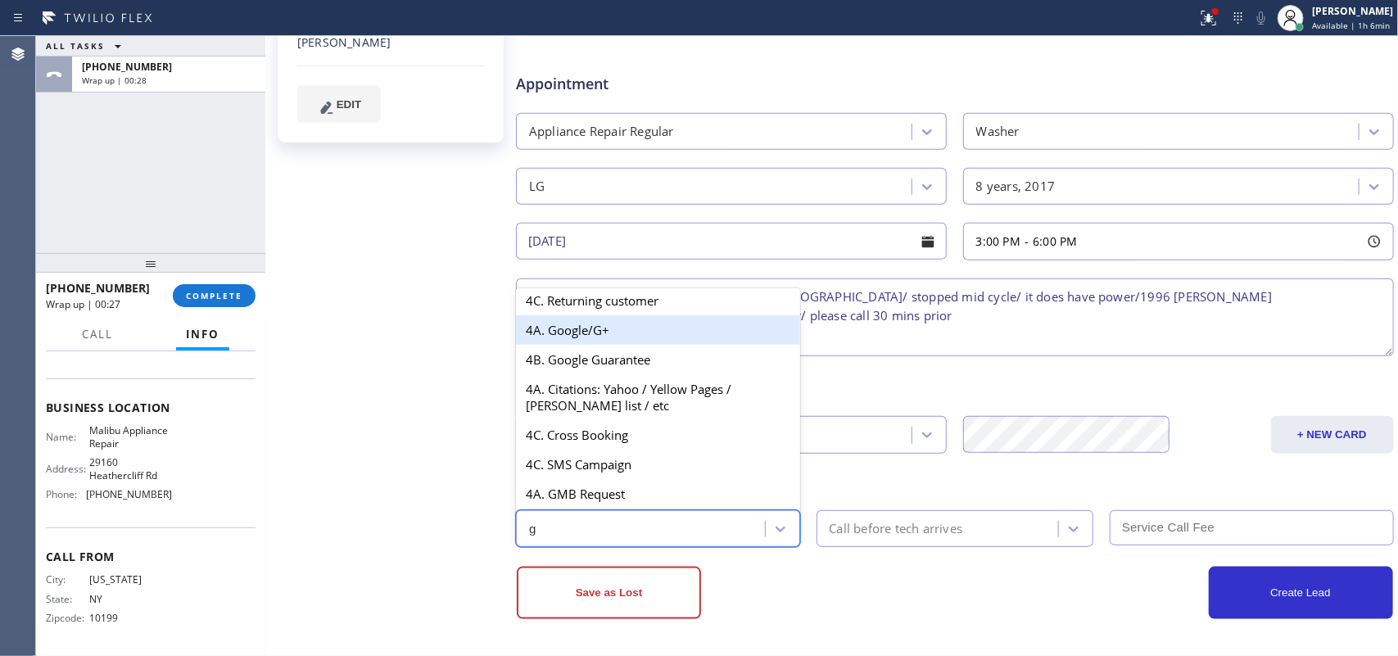
click at [645, 337] on div "4A. Google/G+" at bounding box center [658, 329] width 284 height 29
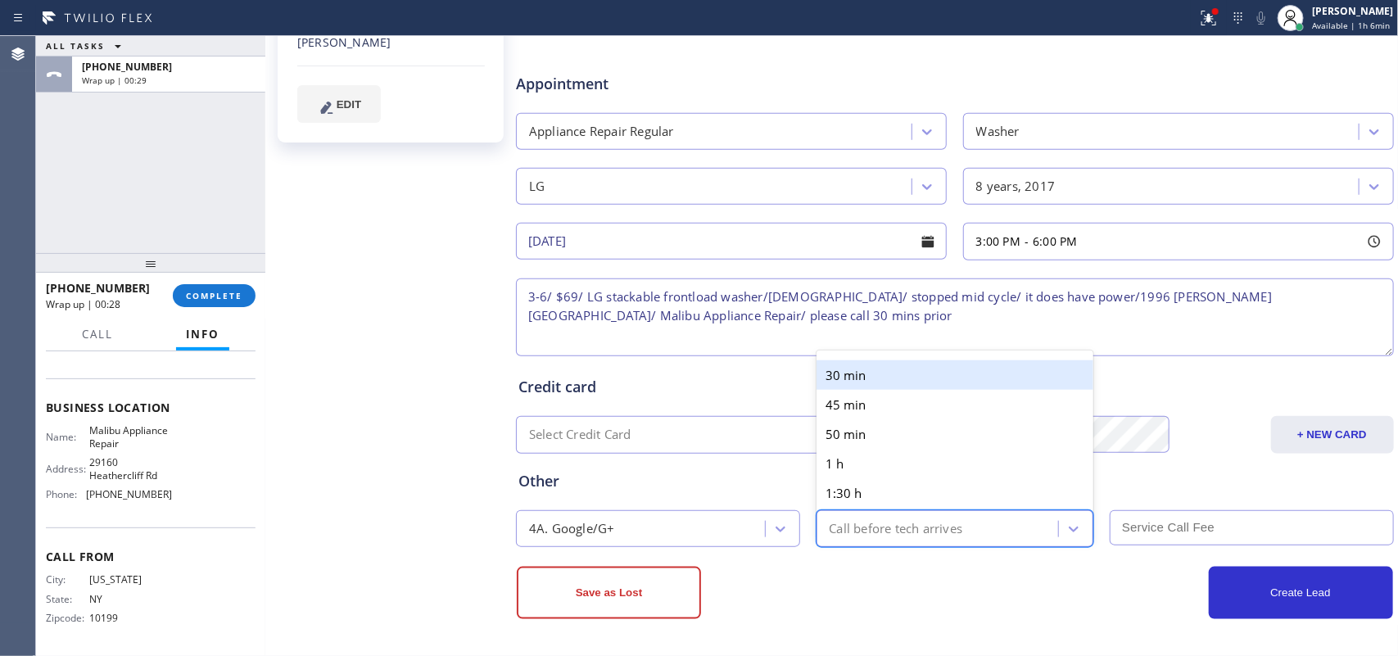
click at [909, 524] on div "Call before tech arrives" at bounding box center [896, 528] width 133 height 19
click at [902, 373] on div "30 min" at bounding box center [955, 374] width 278 height 29
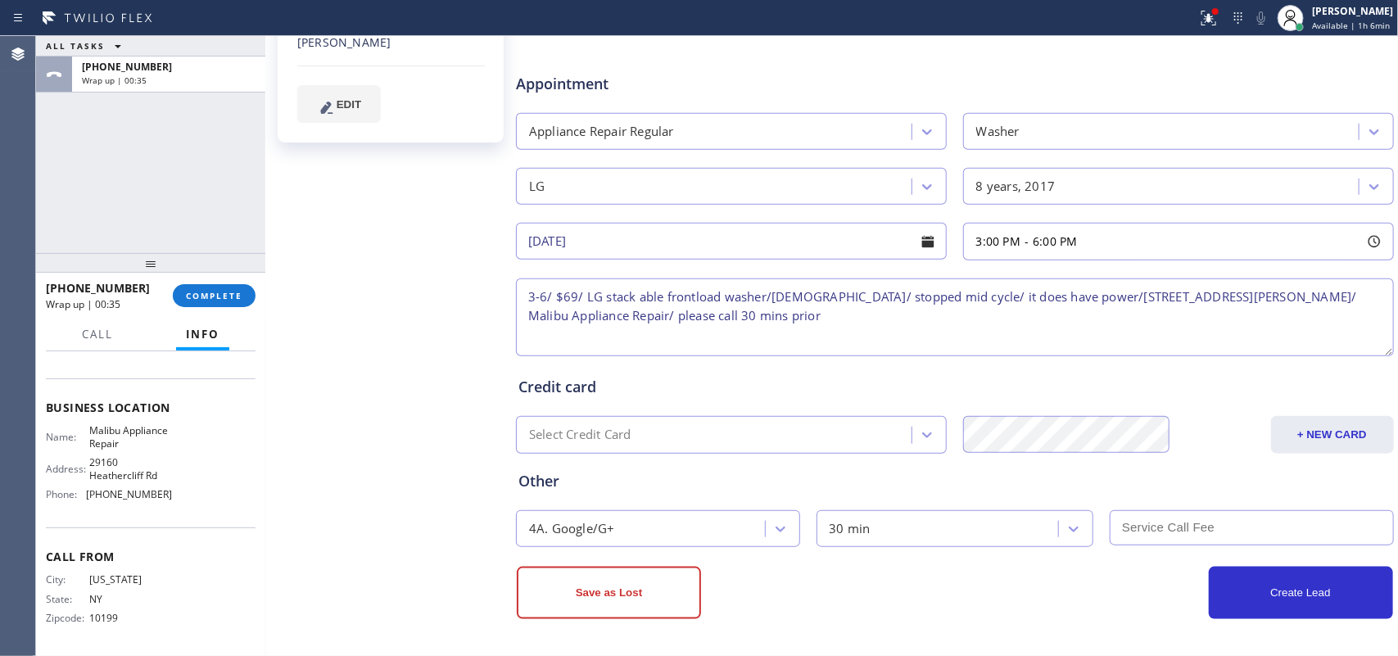
type textarea "3-6/ $69/ LG stack able frontload washer/[DEMOGRAPHIC_DATA]/ stopped mid cycle/…"
click at [1118, 524] on input "text" at bounding box center [1252, 527] width 284 height 35
type input "69"
click at [1118, 524] on button "Create Lead" at bounding box center [1301, 593] width 184 height 52
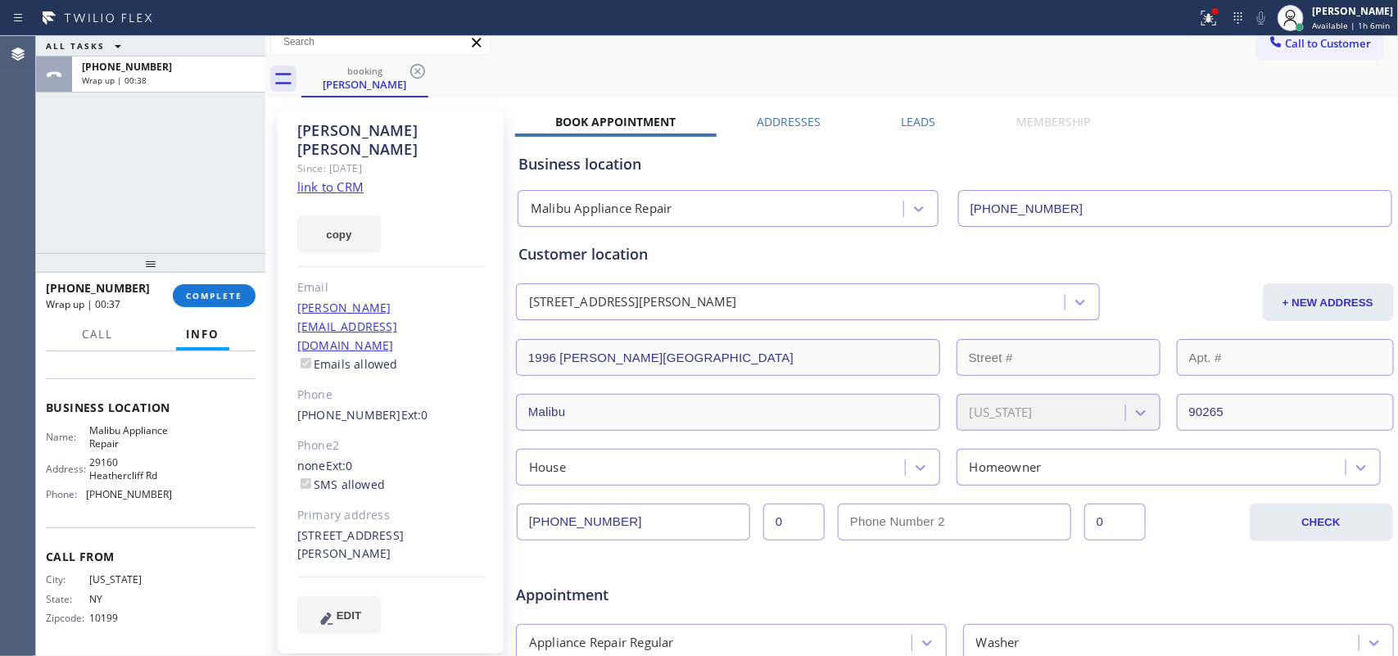
scroll to position [0, 0]
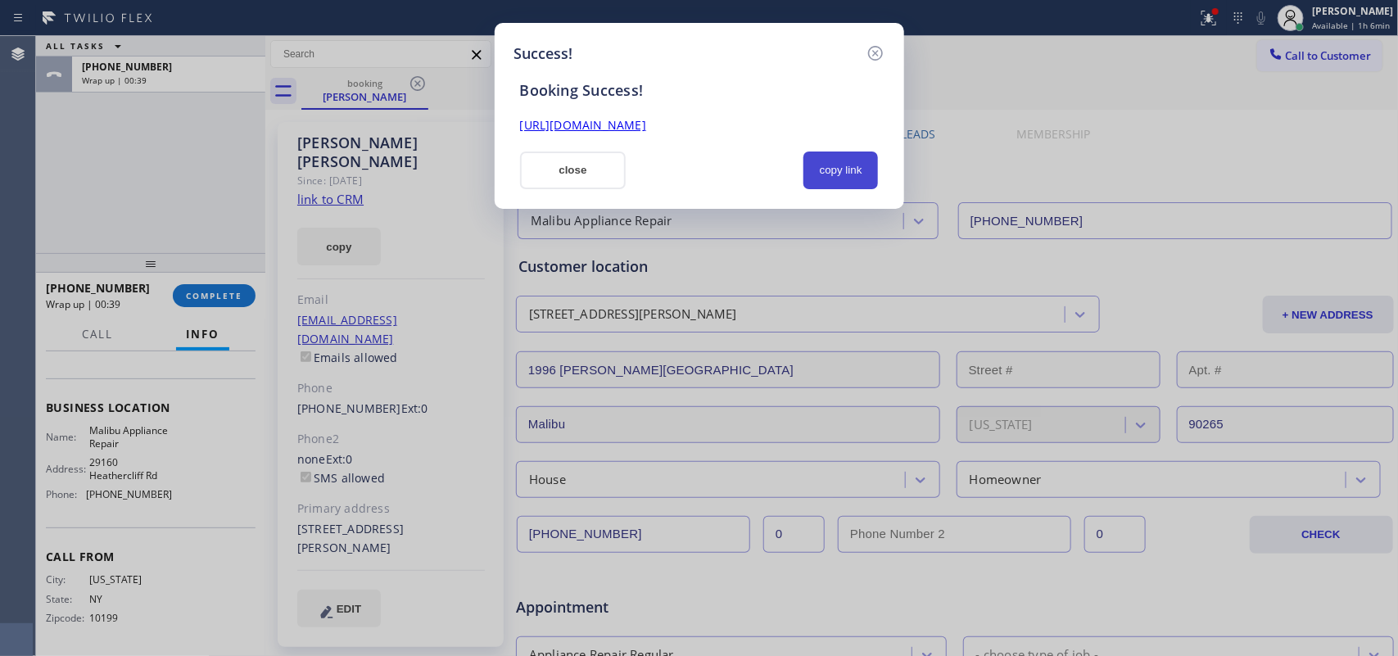
click at [852, 170] on button "copy link" at bounding box center [840, 170] width 75 height 38
click at [646, 123] on link "[URL][DOMAIN_NAME]" at bounding box center [583, 125] width 126 height 16
click at [588, 170] on button "close" at bounding box center [573, 170] width 106 height 38
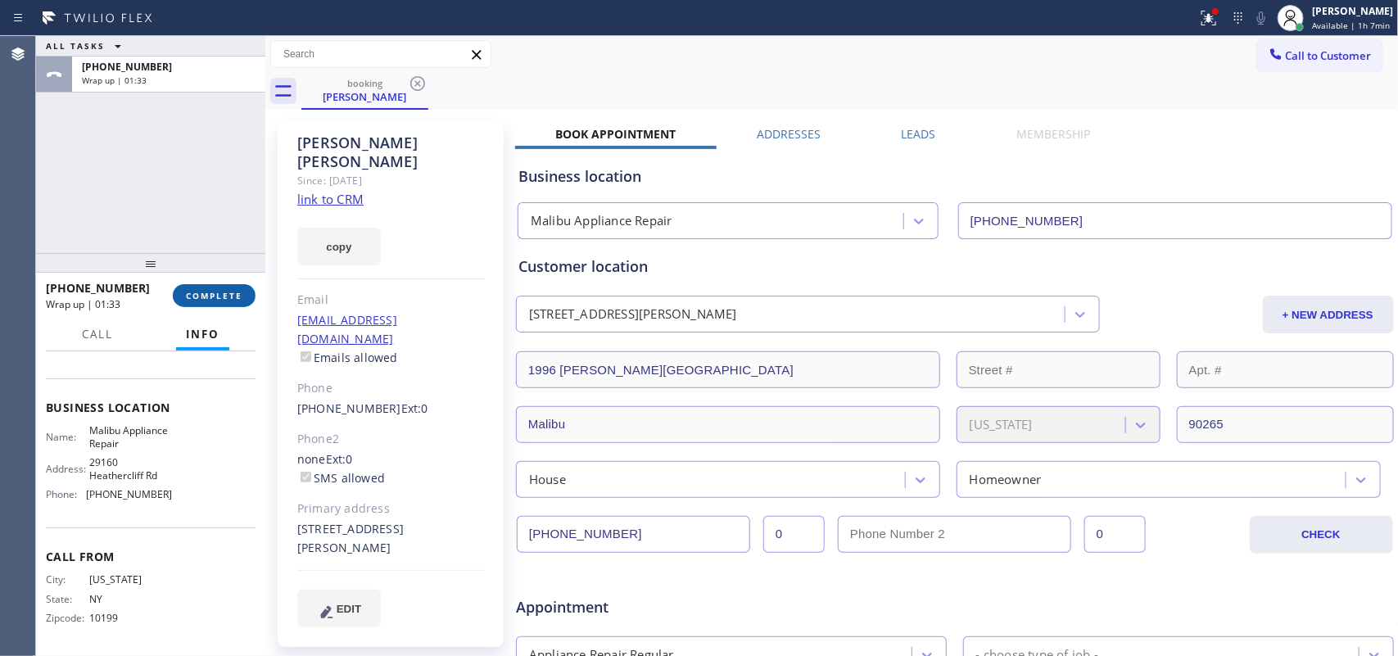
click at [230, 296] on span "COMPLETE" at bounding box center [214, 295] width 57 height 11
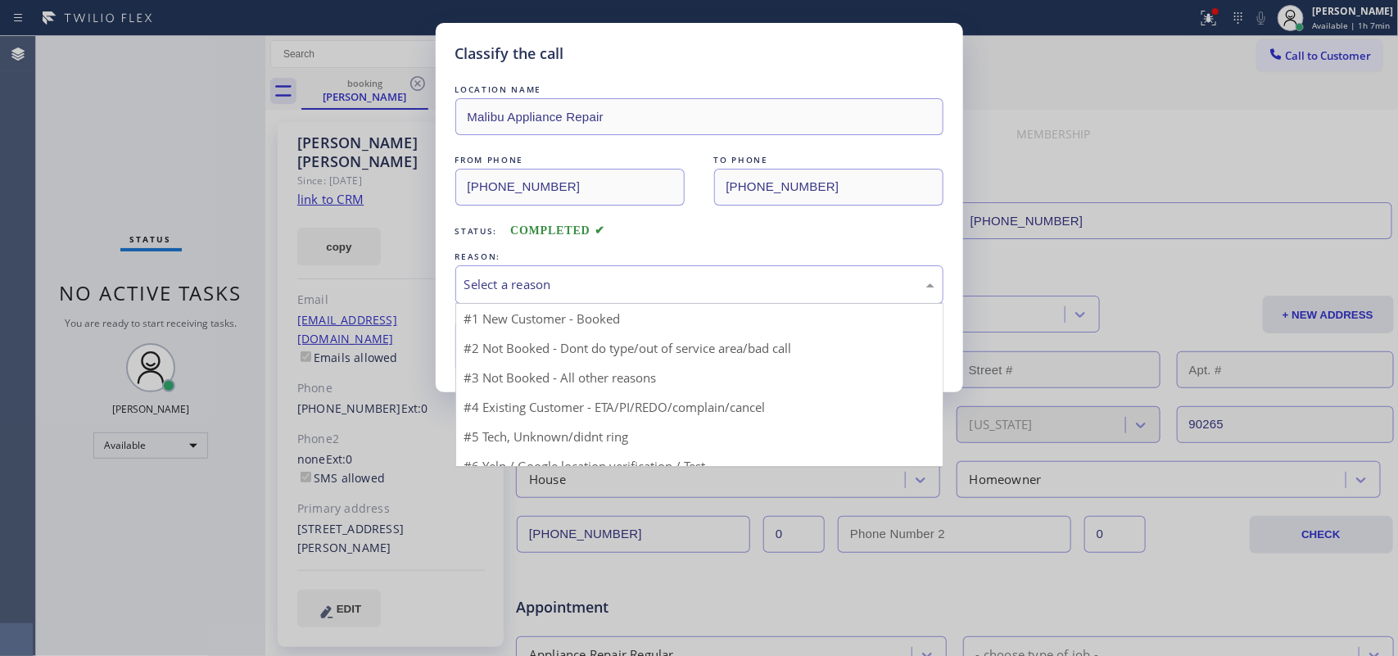
click at [484, 275] on div "Select a reason" at bounding box center [699, 284] width 470 height 19
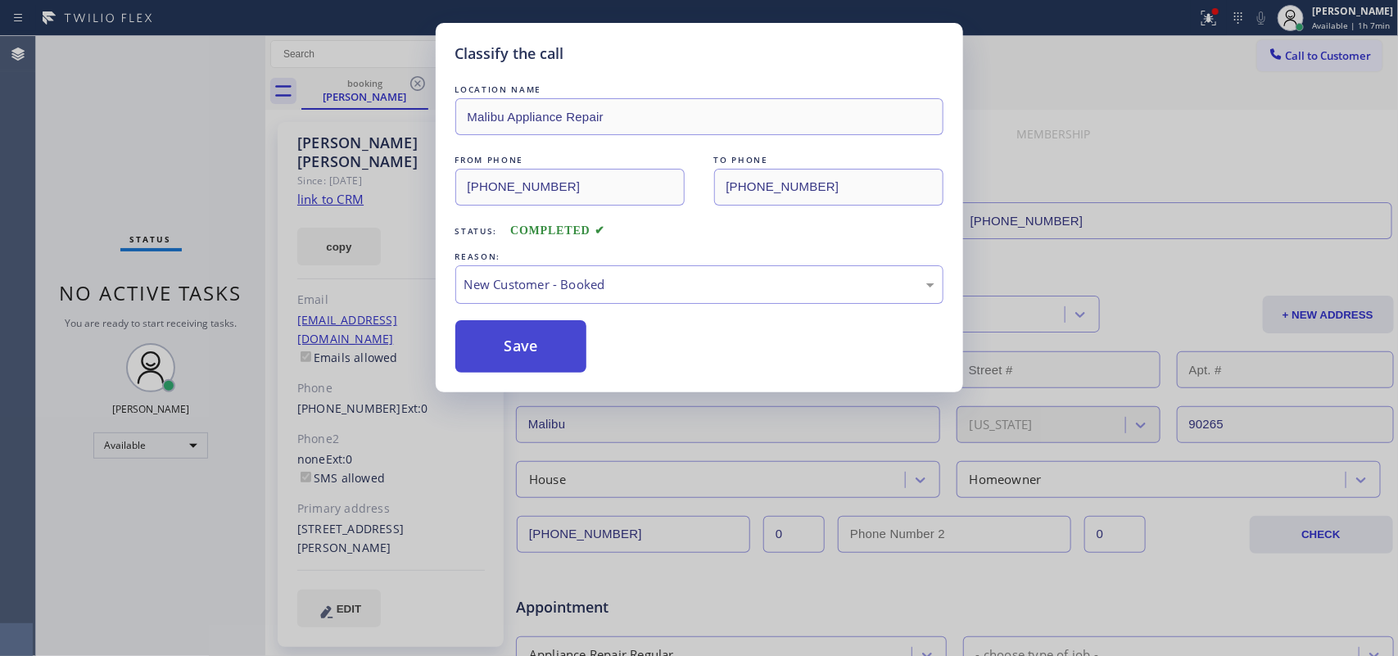
click at [533, 336] on button "Save" at bounding box center [521, 346] width 132 height 52
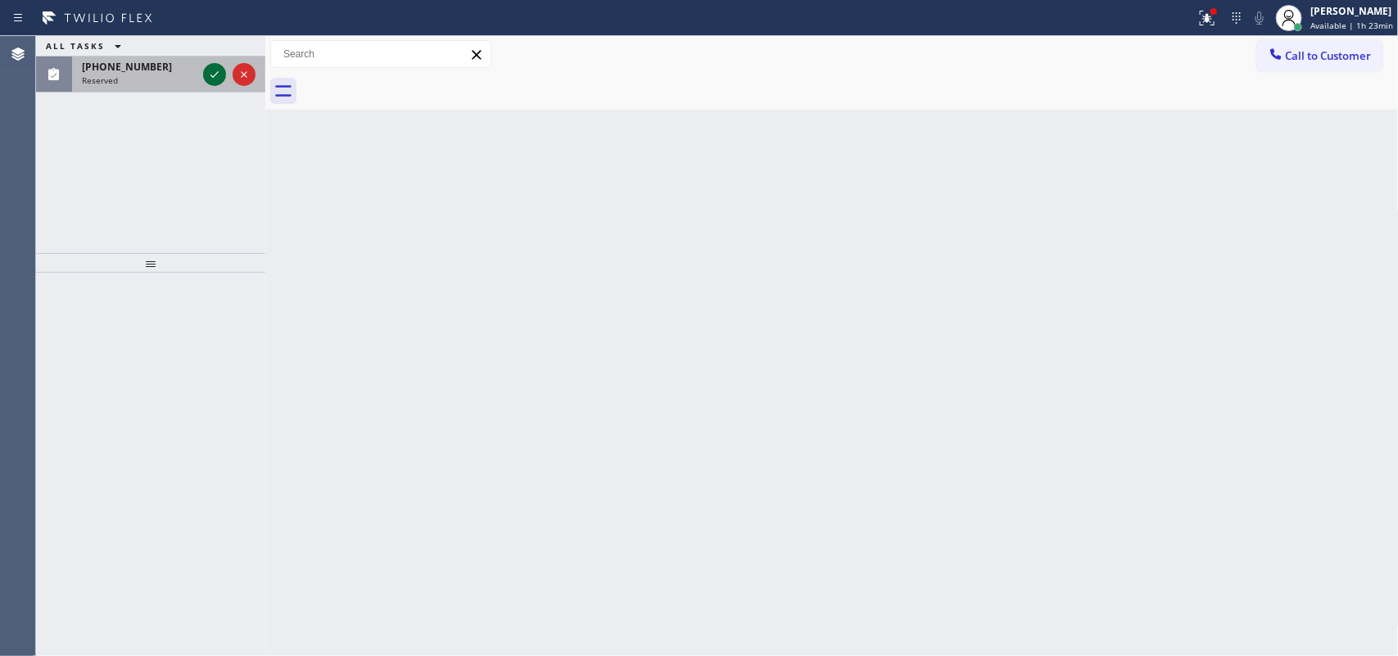
click at [217, 76] on icon at bounding box center [215, 75] width 20 height 20
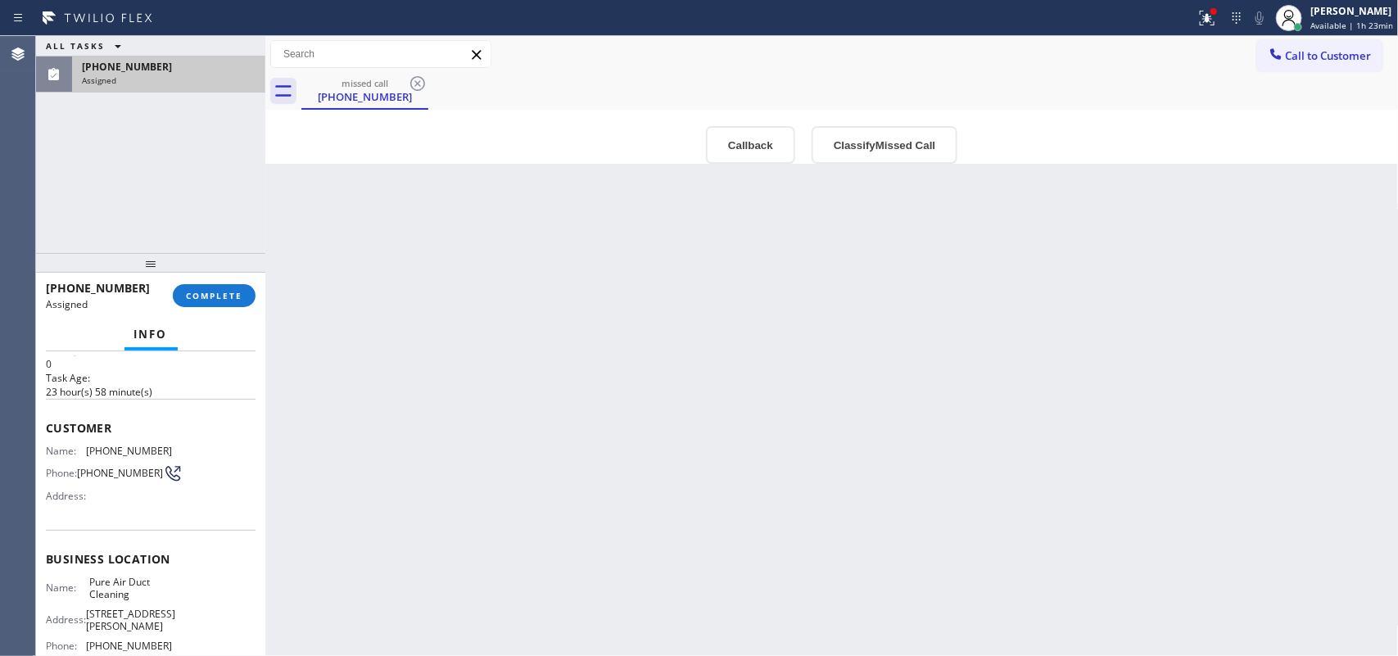
scroll to position [34, 0]
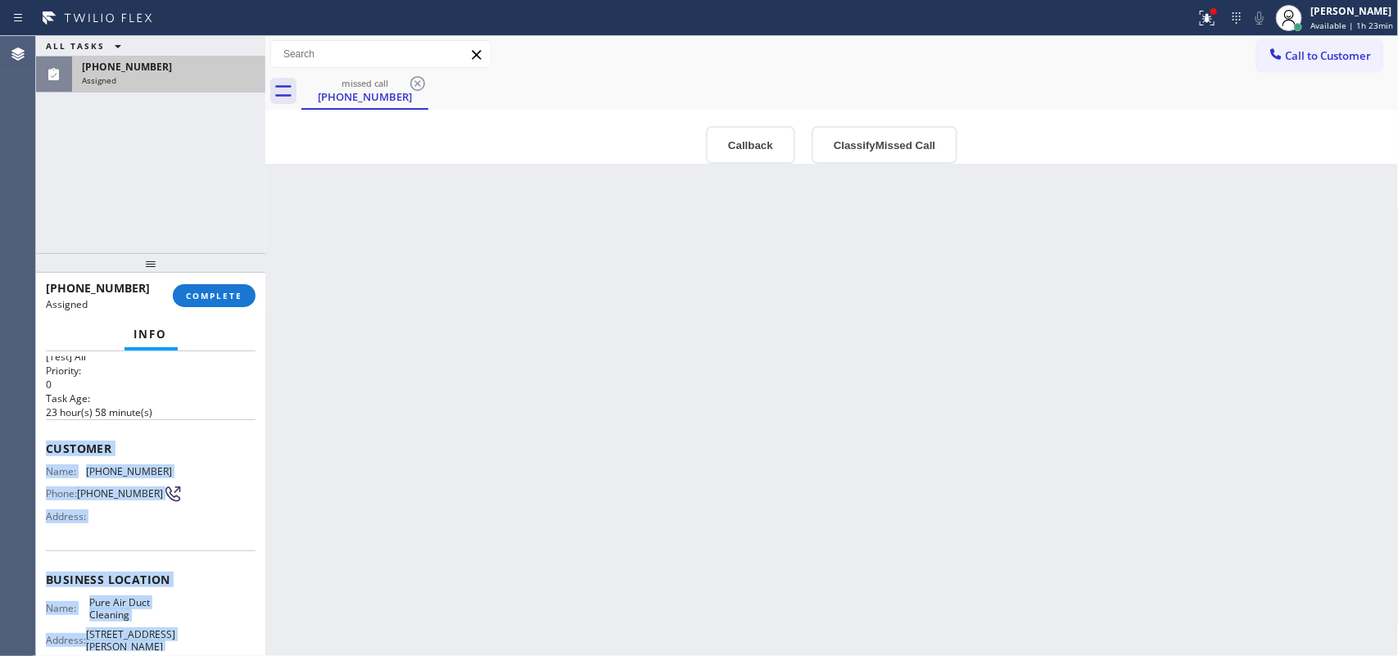
drag, startPoint x: 180, startPoint y: 504, endPoint x: 43, endPoint y: 443, distance: 149.9
click at [43, 443] on div "Context Queue: [Test] All Priority: 0 Task Age: [DEMOGRAPHIC_DATA] hour(s) 58 m…" at bounding box center [150, 503] width 229 height 305
copy div "Customer Name: [PHONE_NUMBER] Phone: [PHONE_NUMBER] Address: Business location …"
click at [901, 135] on button "Classify Missed Call" at bounding box center [885, 145] width 146 height 38
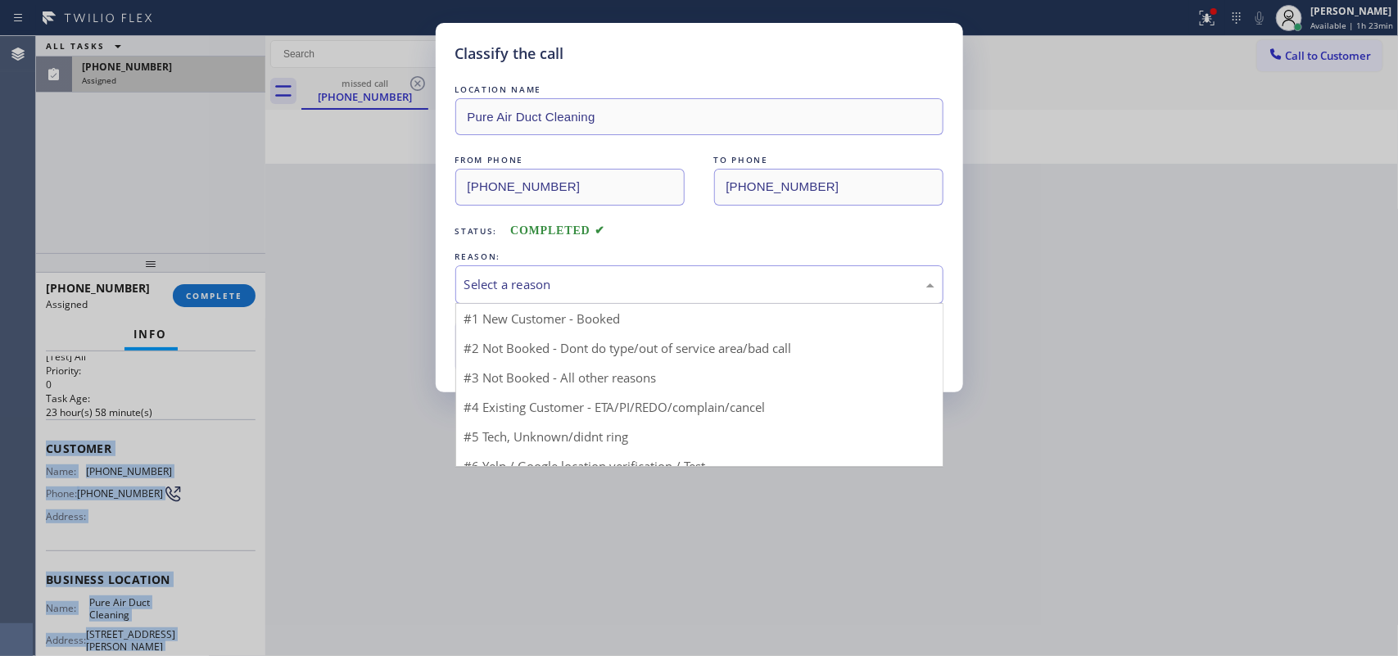
click at [800, 289] on div "Select a reason" at bounding box center [699, 284] width 470 height 19
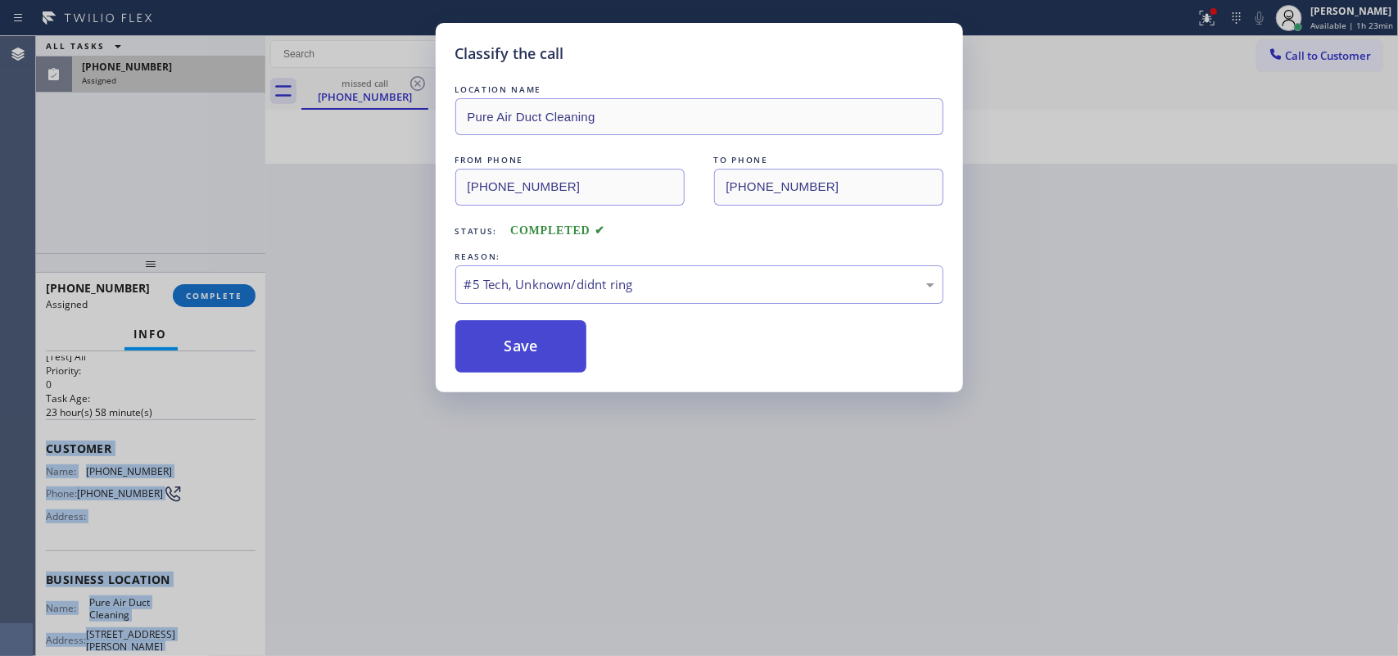
click at [532, 356] on button "Save" at bounding box center [521, 346] width 132 height 52
click at [501, 350] on button "Save" at bounding box center [521, 346] width 132 height 52
click at [510, 342] on button "Save" at bounding box center [521, 346] width 132 height 52
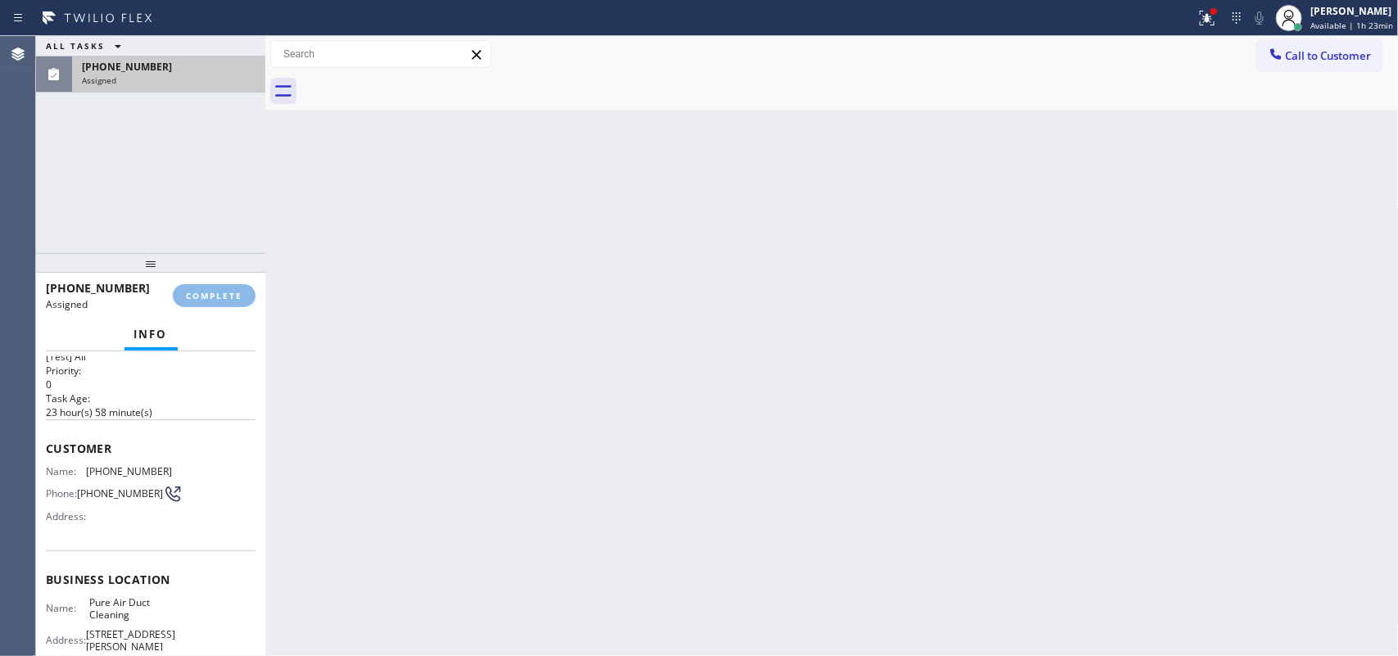
click at [530, 341] on div "Back to Dashboard Change Sender ID Customers Technicians Select a contact Outbo…" at bounding box center [831, 346] width 1133 height 620
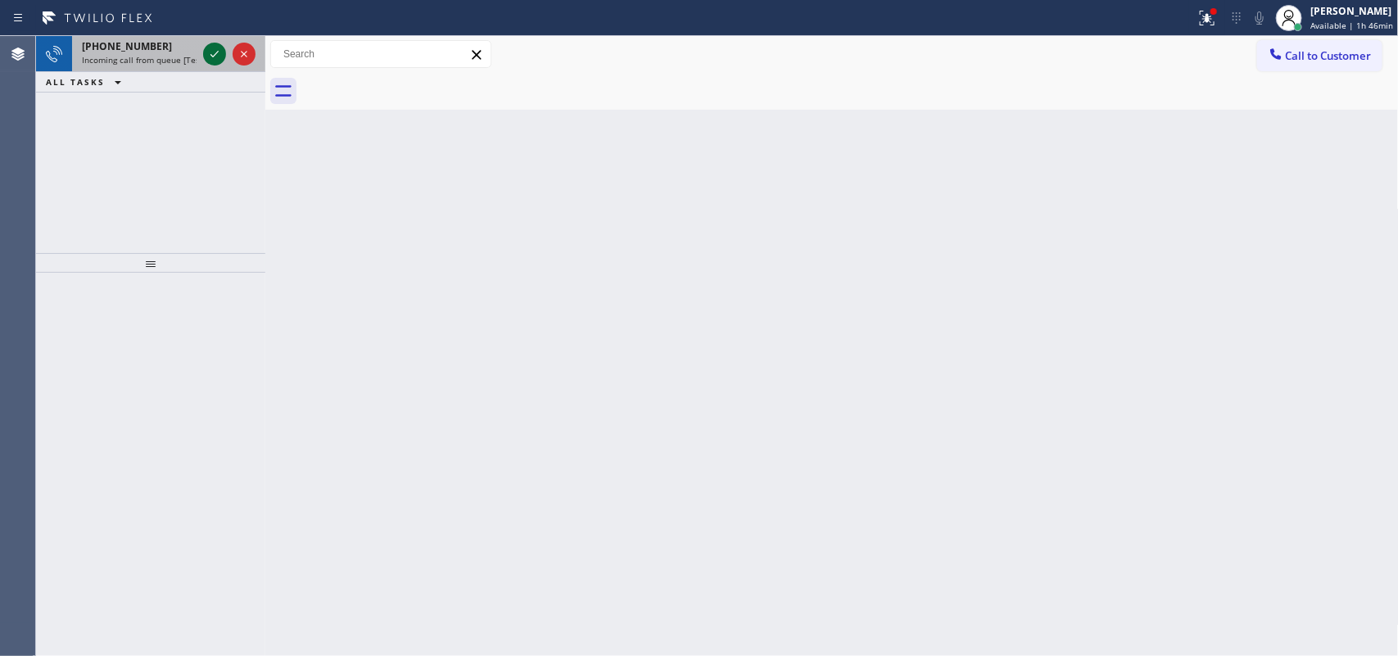
click at [214, 47] on icon at bounding box center [215, 54] width 20 height 20
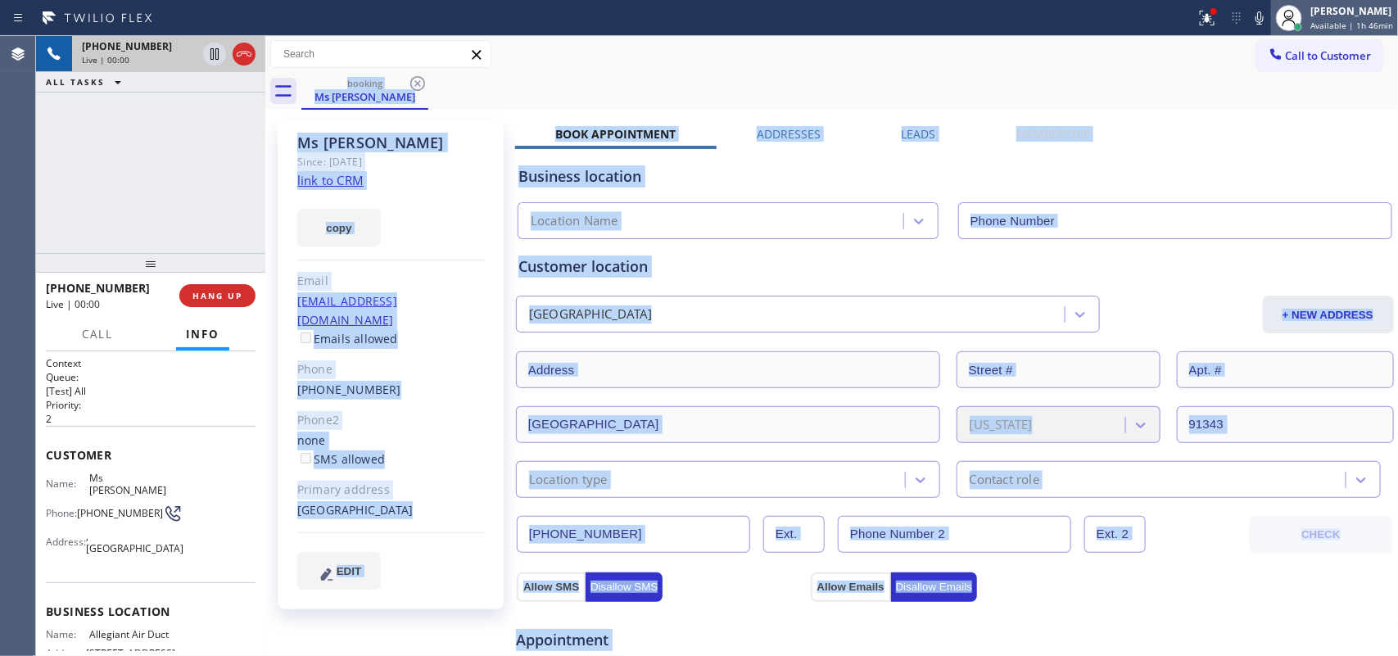
type input "[PHONE_NUMBER]"
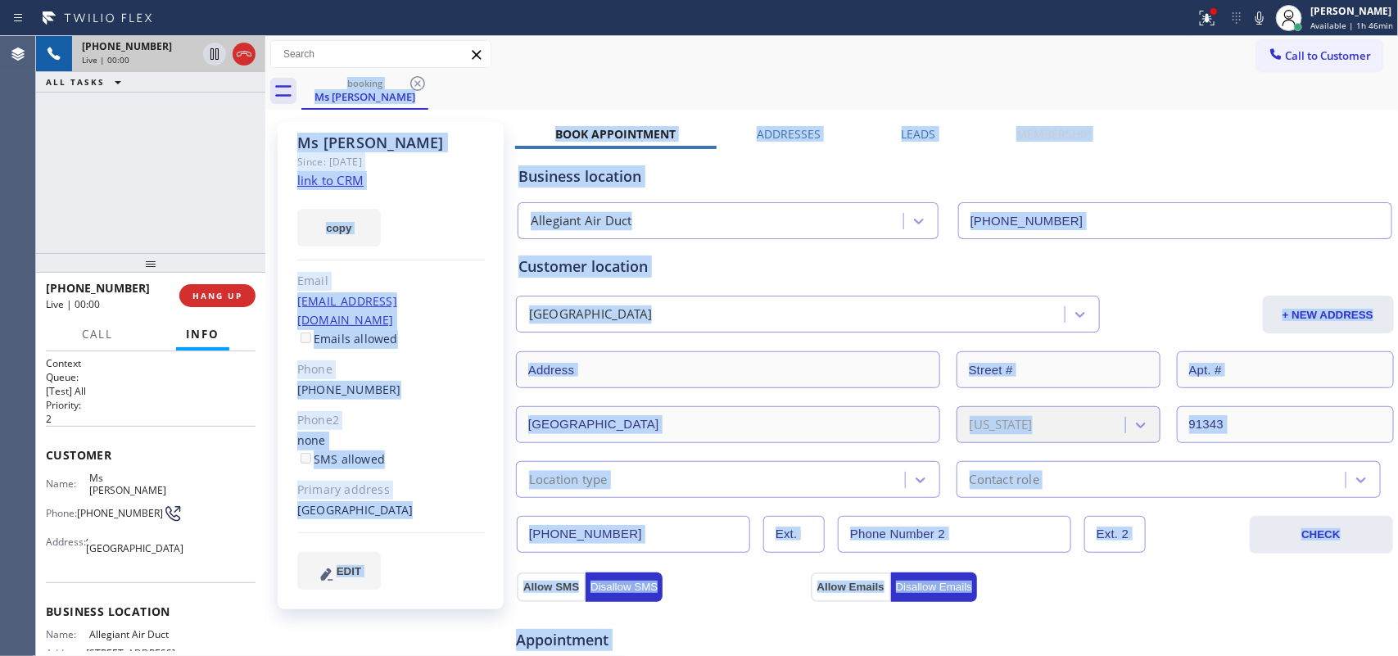
click at [476, 190] on div "copy" at bounding box center [391, 218] width 188 height 57
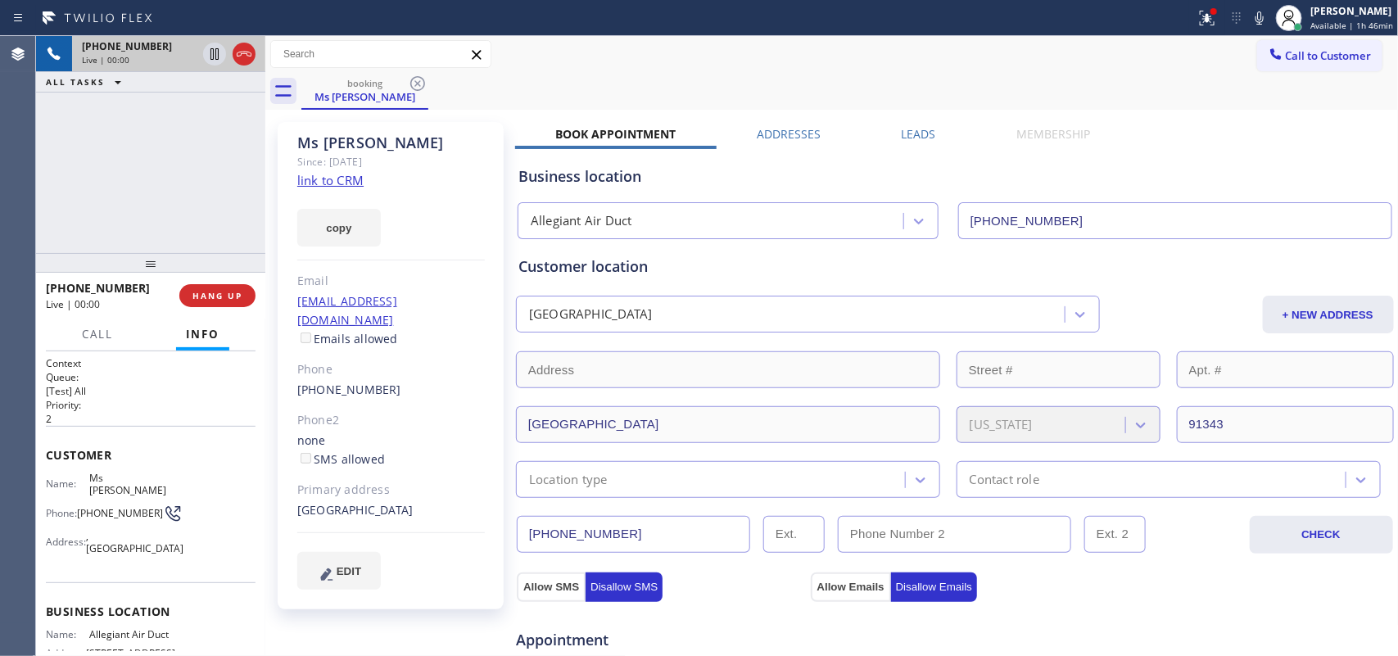
click at [340, 178] on link "link to CRM" at bounding box center [330, 180] width 66 height 16
click at [239, 301] on span "HANG UP" at bounding box center [217, 295] width 50 height 11
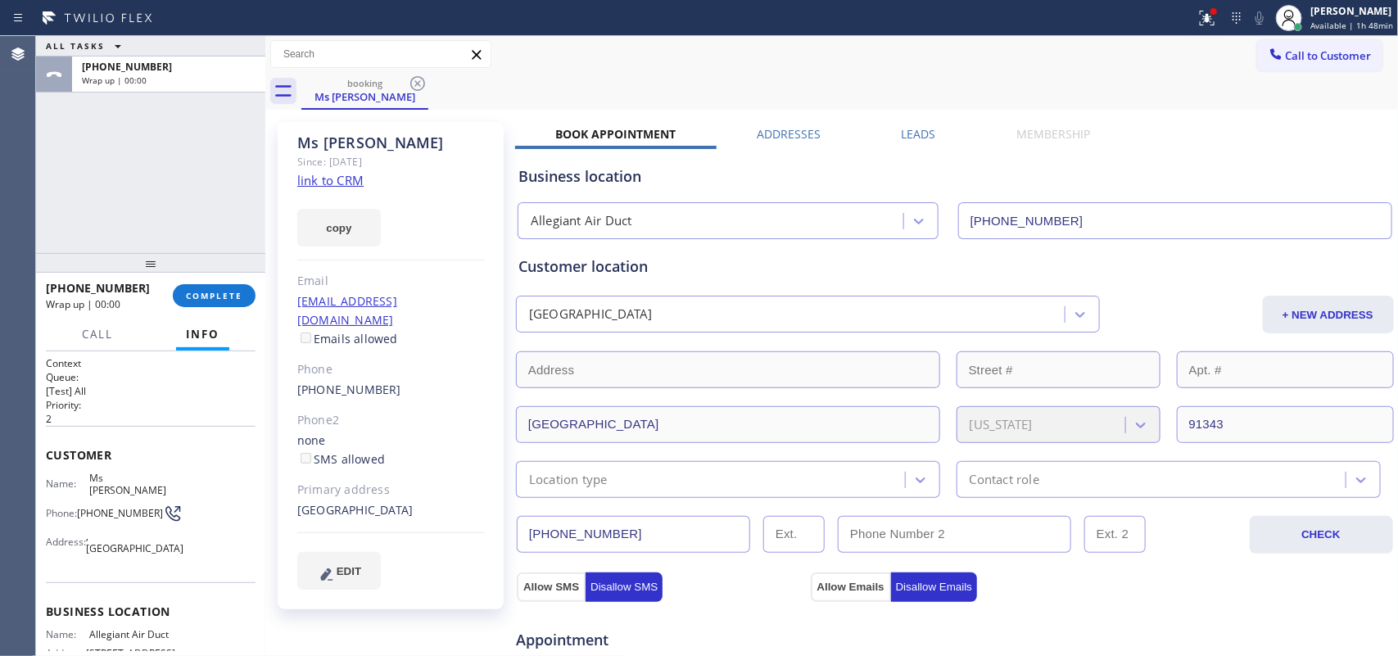
click at [119, 164] on div "ALL TASKS ALL TASKS ACTIVE TASKS TASKS IN WRAP UP [PHONE_NUMBER] Wrap up | 00:00" at bounding box center [150, 144] width 229 height 217
click at [236, 301] on span "COMPLETE" at bounding box center [214, 295] width 57 height 11
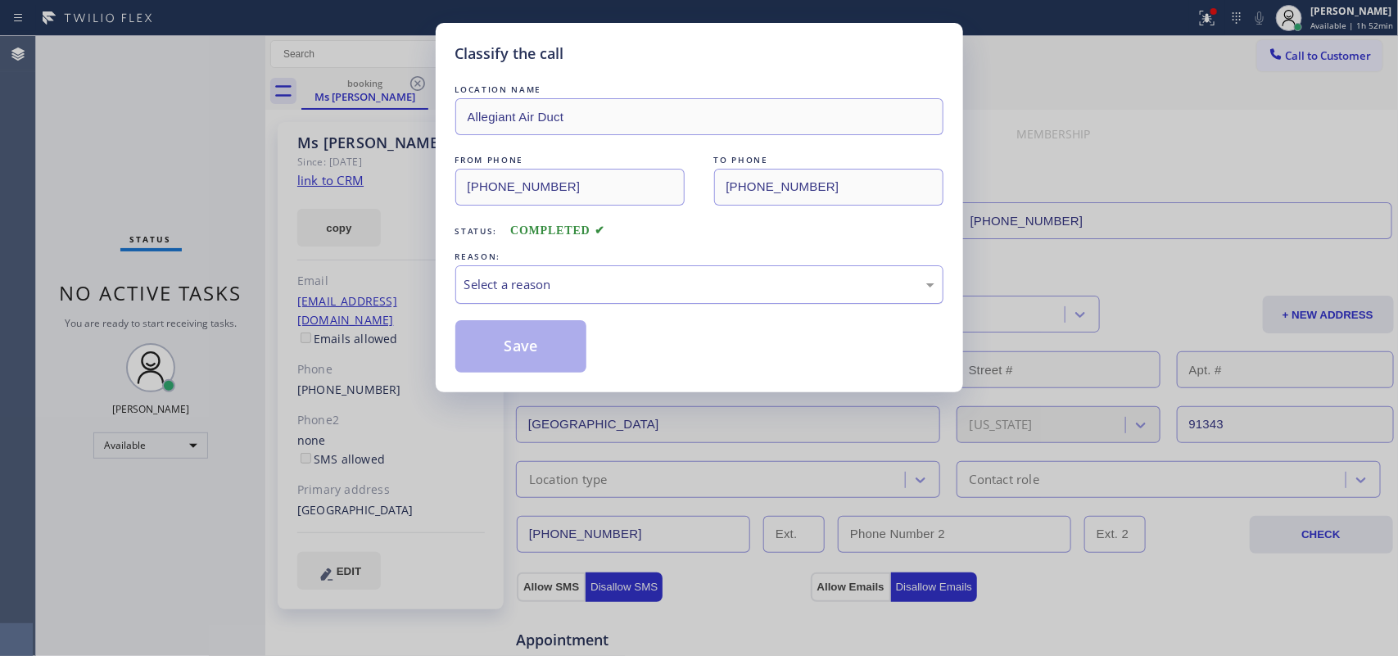
click at [587, 276] on div "Select a reason" at bounding box center [699, 284] width 470 height 19
drag, startPoint x: 557, startPoint y: 350, endPoint x: 658, endPoint y: 359, distance: 101.1
click at [555, 352] on button "Save" at bounding box center [521, 346] width 132 height 52
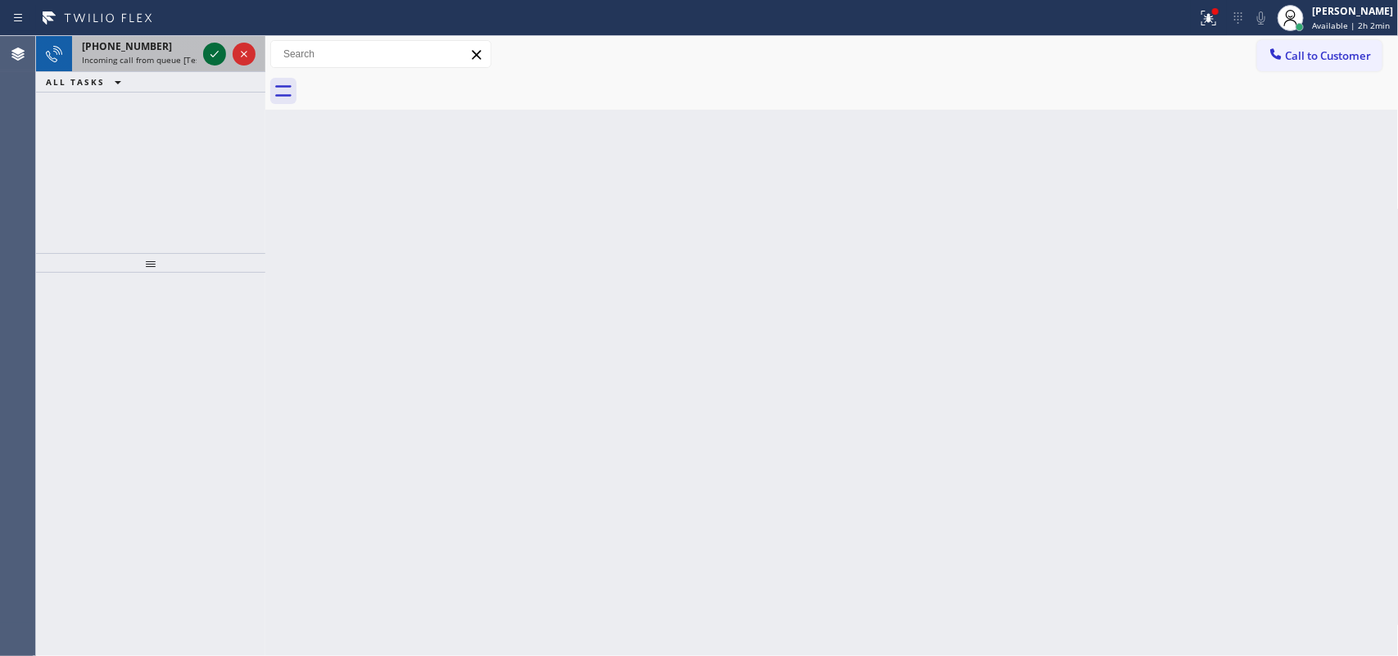
click at [215, 62] on icon at bounding box center [215, 54] width 20 height 20
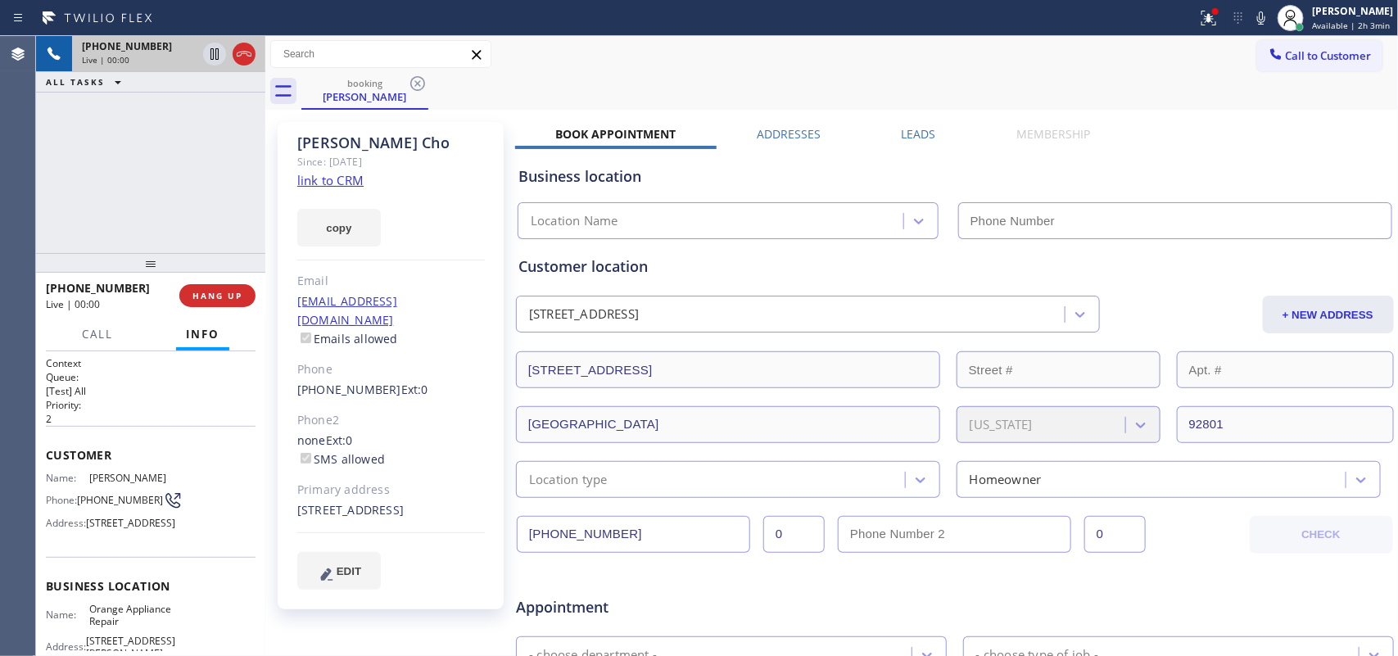
type input "[PHONE_NUMBER]"
click at [332, 176] on link "link to CRM" at bounding box center [330, 180] width 66 height 16
click at [83, 327] on span "Call" at bounding box center [97, 334] width 31 height 15
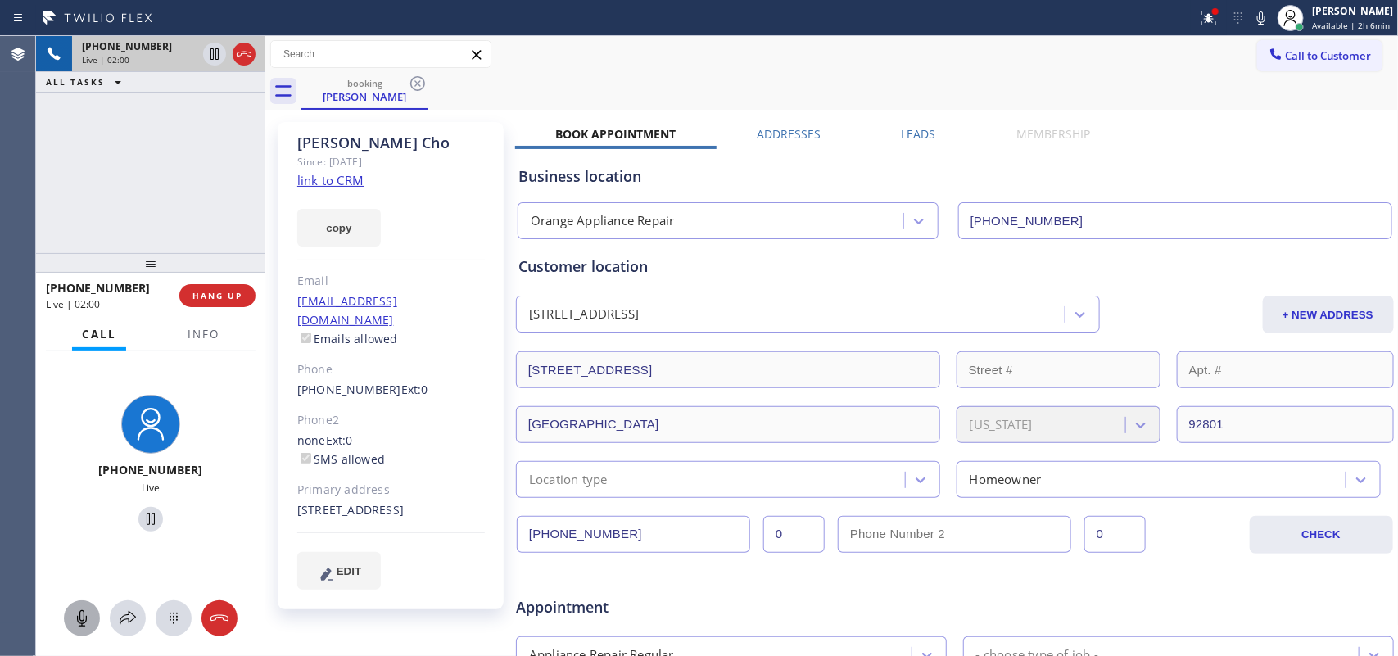
click at [75, 524] on icon at bounding box center [82, 618] width 20 height 20
click at [150, 509] on icon at bounding box center [151, 519] width 20 height 20
drag, startPoint x: 79, startPoint y: 619, endPoint x: 104, endPoint y: 587, distance: 40.3
click at [83, 524] on rect at bounding box center [81, 617] width 13 height 13
click at [148, 514] on icon at bounding box center [151, 519] width 20 height 20
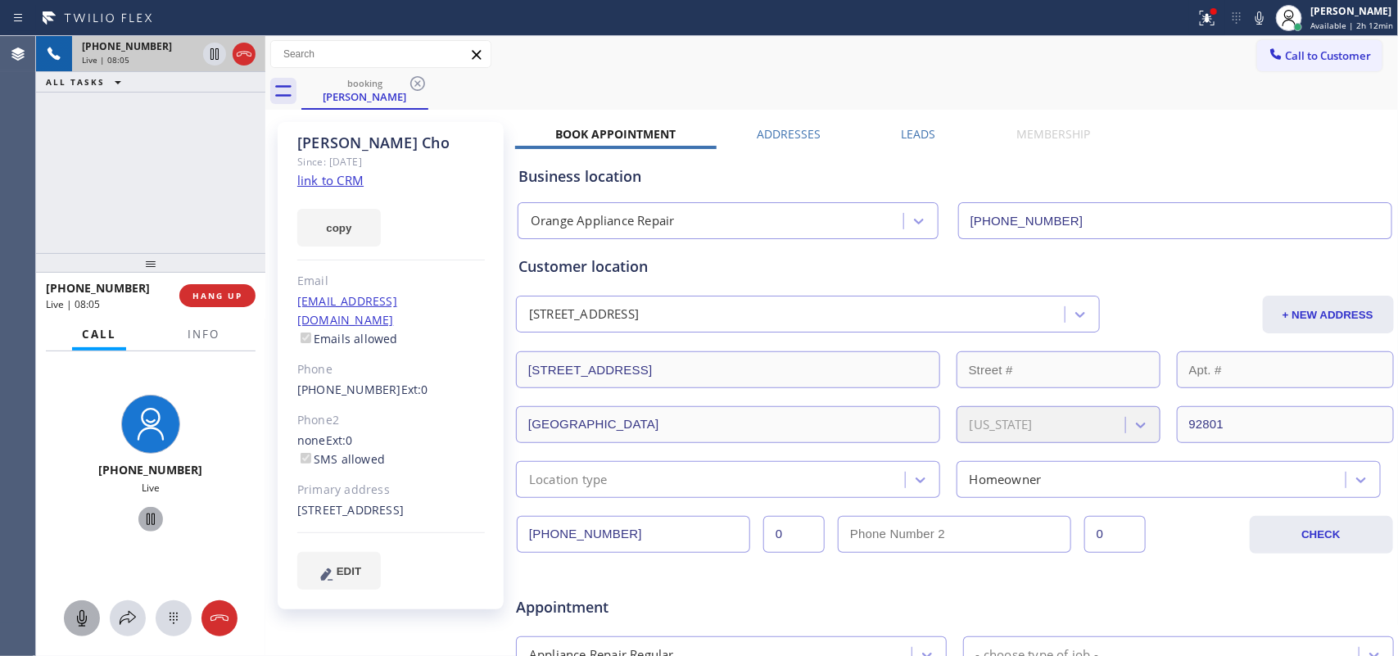
click at [80, 524] on icon at bounding box center [82, 618] width 20 height 20
click at [142, 509] on icon at bounding box center [151, 519] width 20 height 20
drag, startPoint x: 92, startPoint y: 615, endPoint x: 109, endPoint y: 602, distance: 21.6
click at [91, 524] on div at bounding box center [82, 618] width 36 height 20
click at [145, 518] on icon at bounding box center [150, 518] width 11 height 11
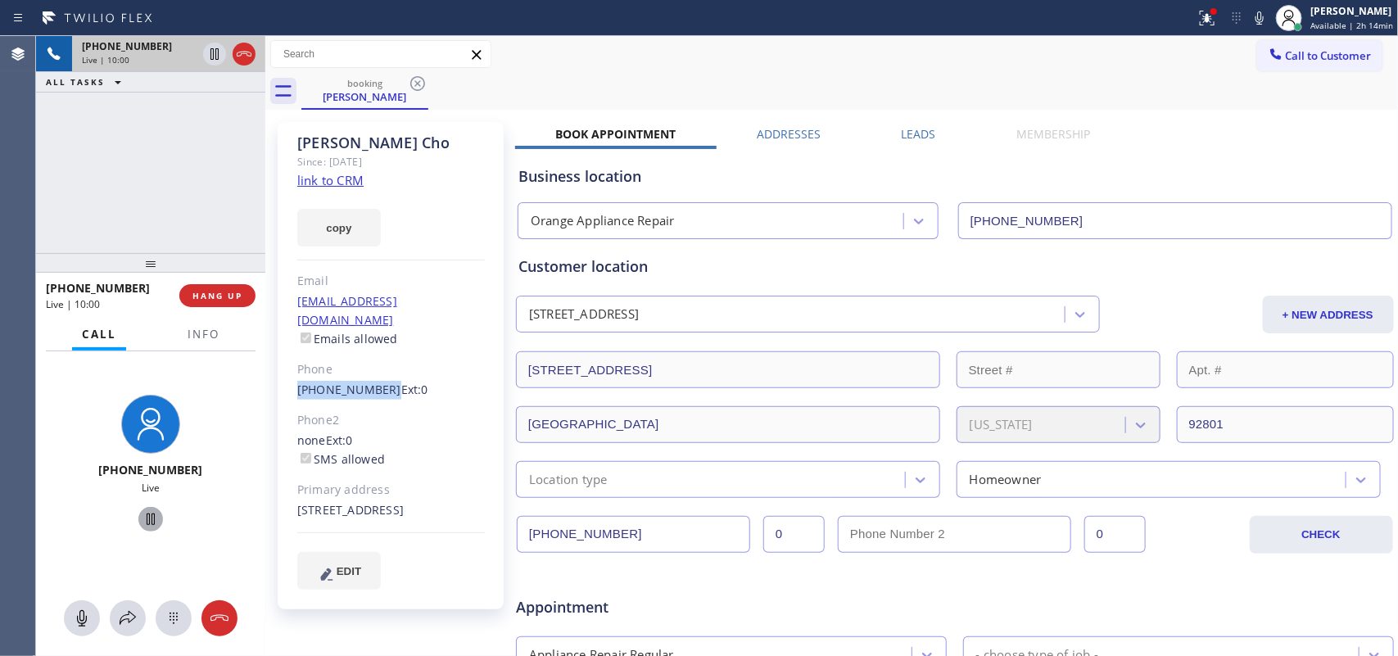
drag, startPoint x: 291, startPoint y: 374, endPoint x: 378, endPoint y: 375, distance: 87.6
click at [378, 375] on div "[PERSON_NAME] Since: [DATE] link to CRM copy Email [EMAIL_ADDRESS][DOMAIN_NAME]…" at bounding box center [391, 365] width 226 height 487
click at [284, 382] on div "[PERSON_NAME] Since: [DATE] link to CRM copy Email [EMAIL_ADDRESS][DOMAIN_NAME]…" at bounding box center [391, 365] width 226 height 487
drag, startPoint x: 287, startPoint y: 370, endPoint x: 378, endPoint y: 374, distance: 90.2
click at [378, 374] on div "[PERSON_NAME] Since: [DATE] link to CRM copy Email [EMAIL_ADDRESS][DOMAIN_NAME]…" at bounding box center [391, 365] width 226 height 487
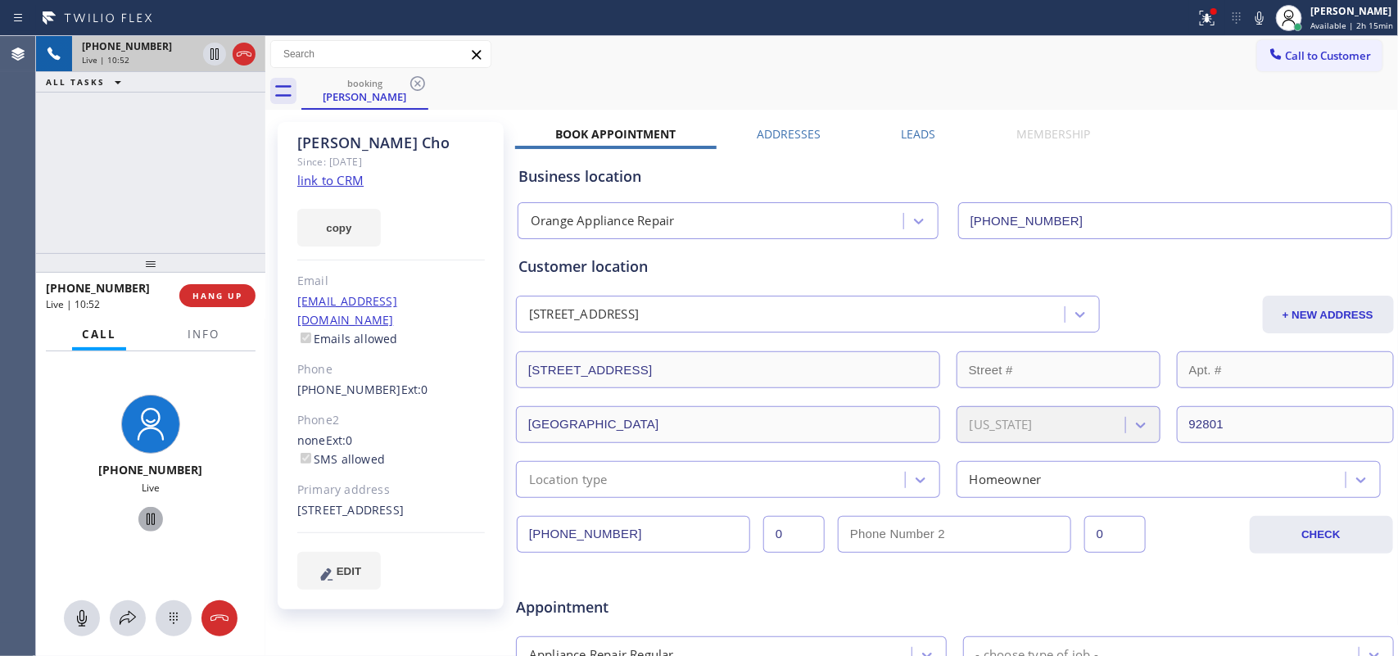
click at [283, 355] on div "[PERSON_NAME] Since: [DATE] link to CRM copy Email [EMAIL_ADDRESS][DOMAIN_NAME]…" at bounding box center [391, 365] width 226 height 487
drag, startPoint x: 292, startPoint y: 369, endPoint x: 377, endPoint y: 371, distance: 85.2
click at [377, 371] on div "[PERSON_NAME] Since: [DATE] link to CRM copy Email [EMAIL_ADDRESS][DOMAIN_NAME]…" at bounding box center [391, 365] width 226 height 487
copy link "[PHONE_NUMBER]"
click at [247, 303] on button "HANG UP" at bounding box center [217, 295] width 76 height 23
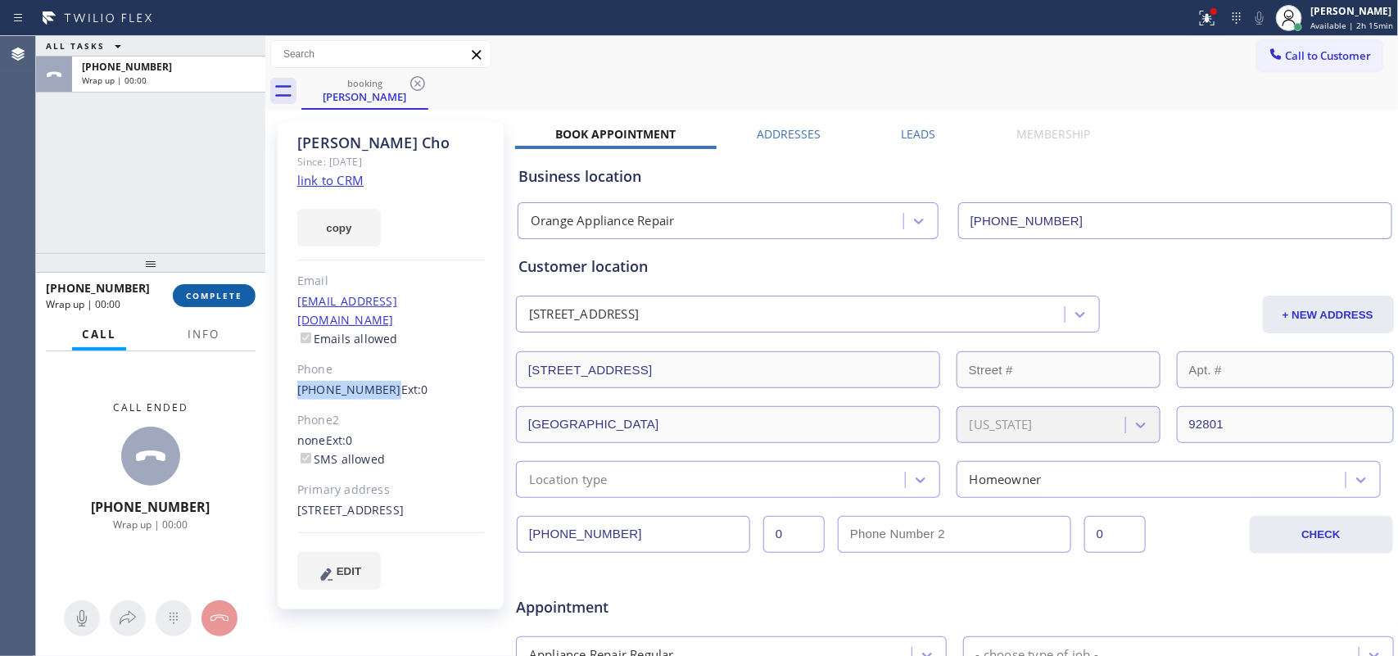
click at [239, 292] on span "COMPLETE" at bounding box center [214, 295] width 57 height 11
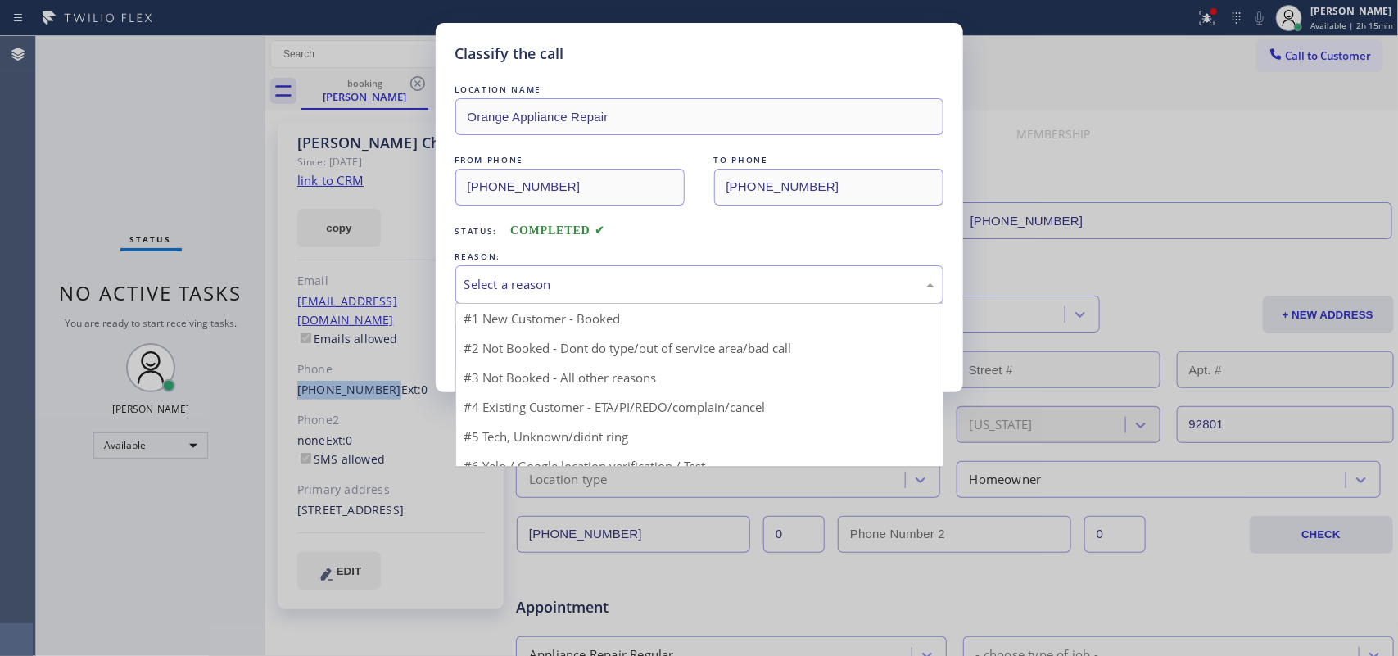
click at [608, 270] on div "Select a reason" at bounding box center [699, 284] width 488 height 38
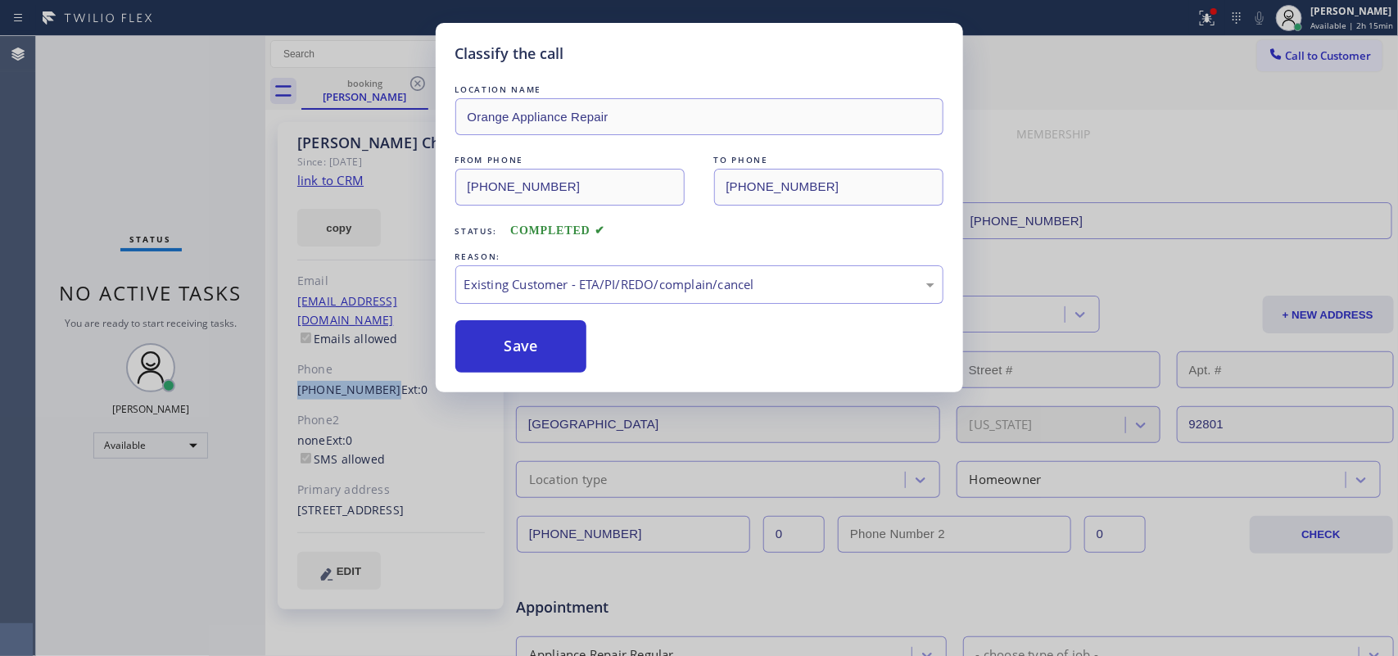
drag, startPoint x: 549, startPoint y: 353, endPoint x: 812, endPoint y: 393, distance: 265.1
click at [550, 350] on button "Save" at bounding box center [521, 346] width 132 height 52
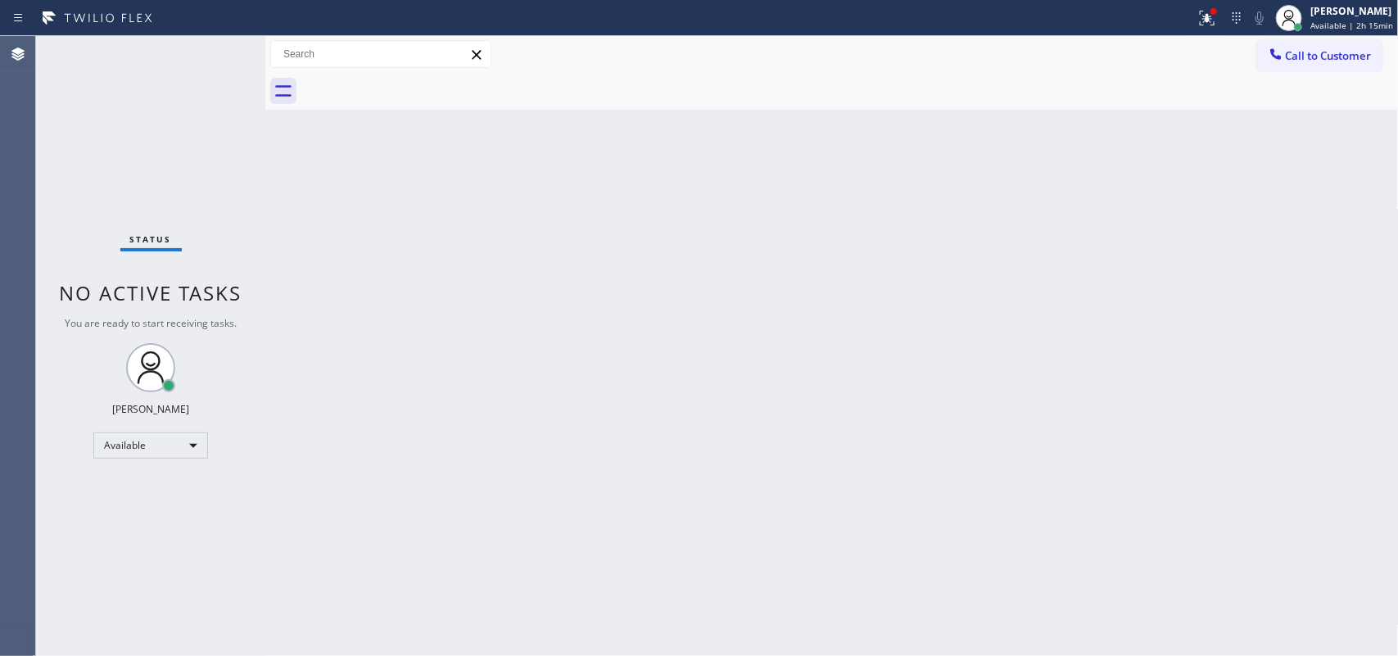
click at [791, 170] on div "Back to Dashboard Change Sender ID Customers Technicians Select a contact Outbo…" at bounding box center [831, 346] width 1133 height 620
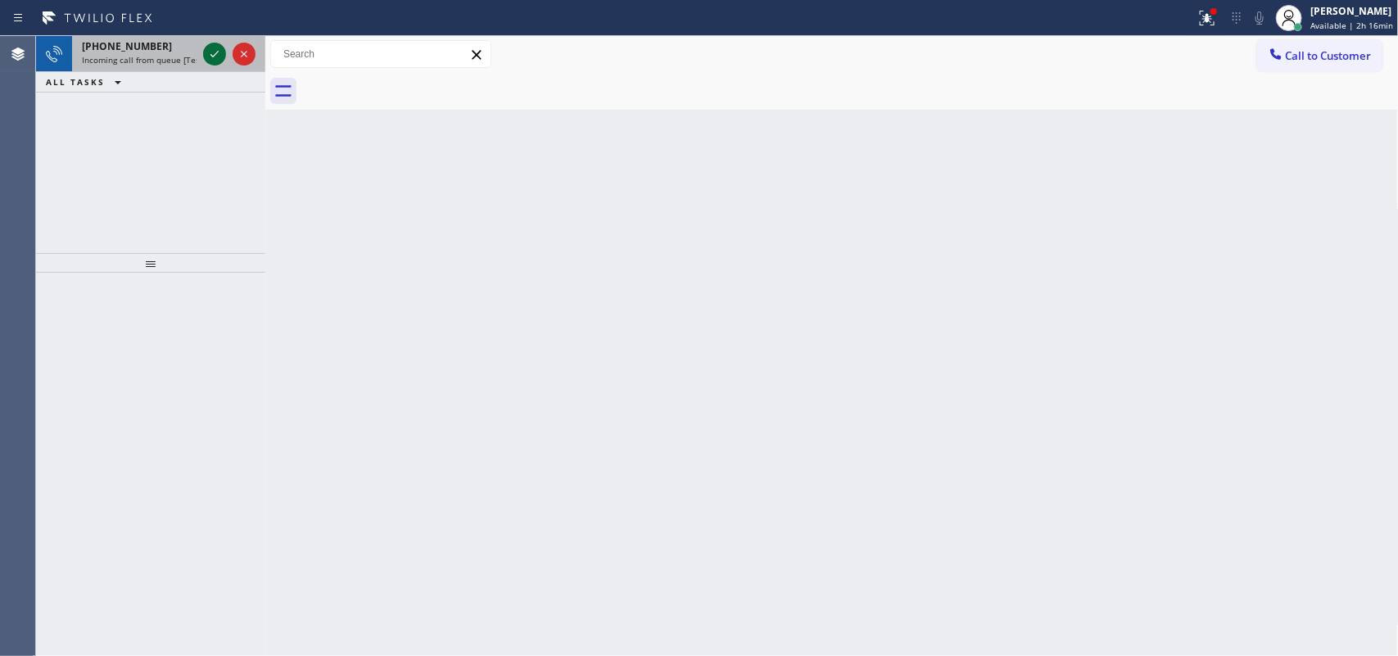
click at [210, 49] on icon at bounding box center [215, 54] width 20 height 20
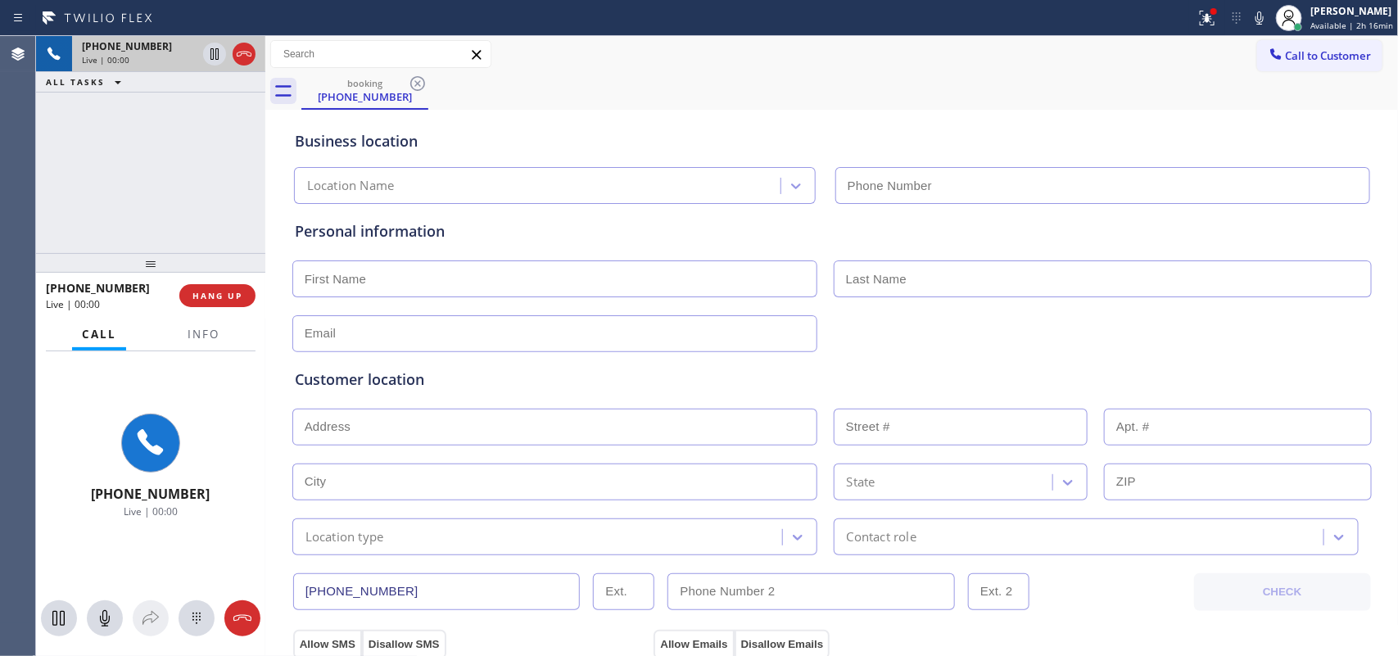
type input "[PHONE_NUMBER]"
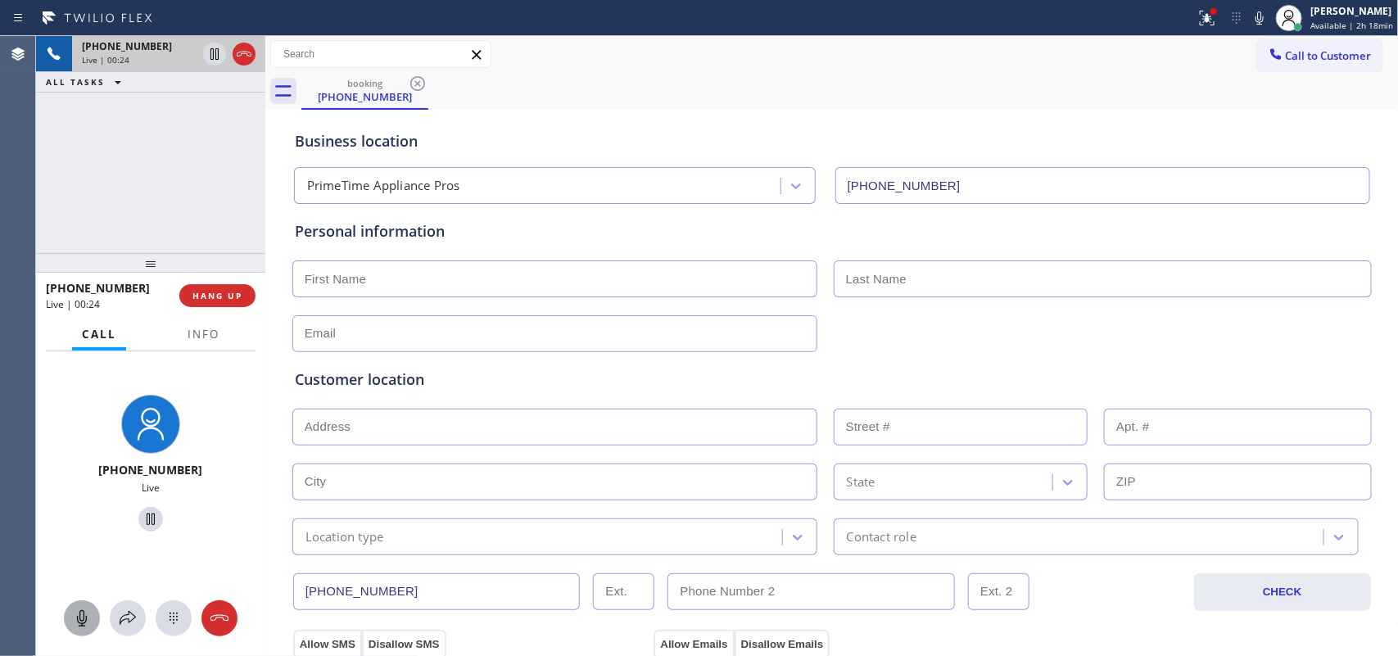
click at [86, 524] on icon at bounding box center [82, 618] width 10 height 16
click at [144, 517] on icon at bounding box center [151, 519] width 20 height 20
click at [657, 287] on input "text" at bounding box center [554, 278] width 525 height 37
click at [509, 278] on input "text" at bounding box center [554, 278] width 525 height 37
type input "[PERSON_NAME]"
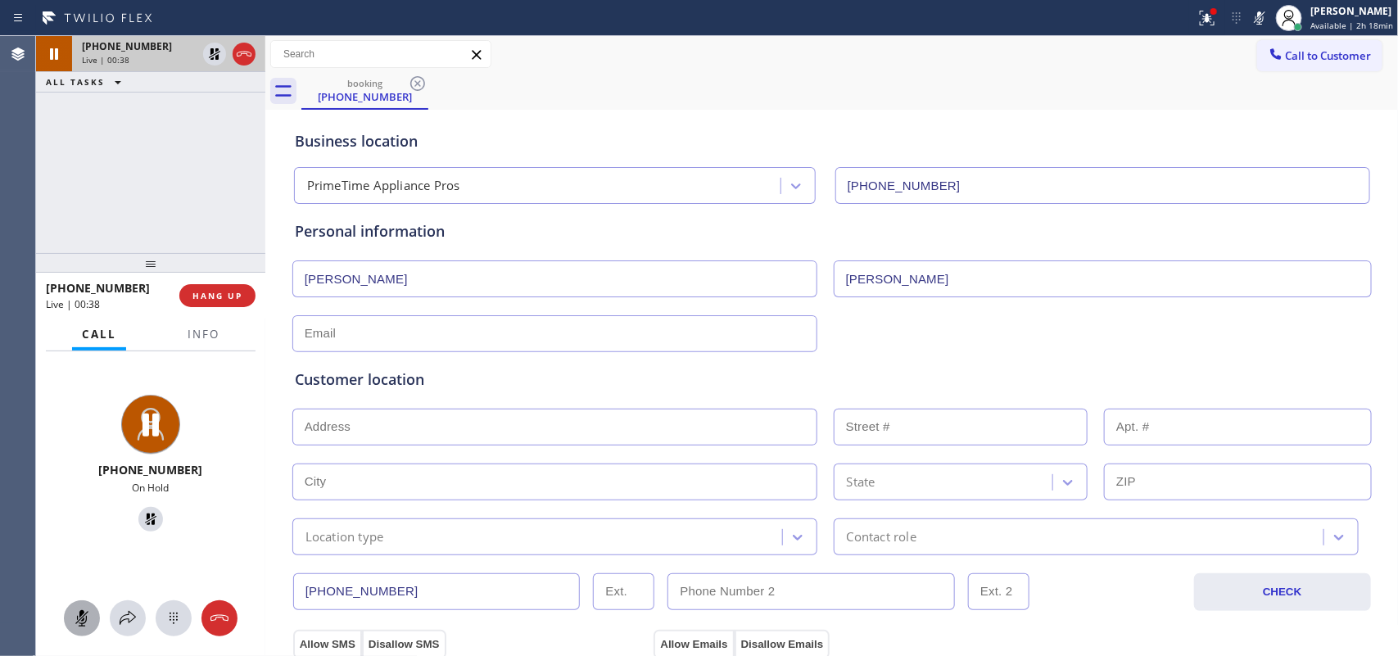
type input "[PERSON_NAME]"
click at [502, 344] on input "text" at bounding box center [554, 333] width 525 height 37
type input "[EMAIL_ADDRESS][DOMAIN_NAME]"
click at [517, 422] on input "text" at bounding box center [554, 427] width 525 height 37
click at [581, 426] on input "text" at bounding box center [554, 427] width 525 height 37
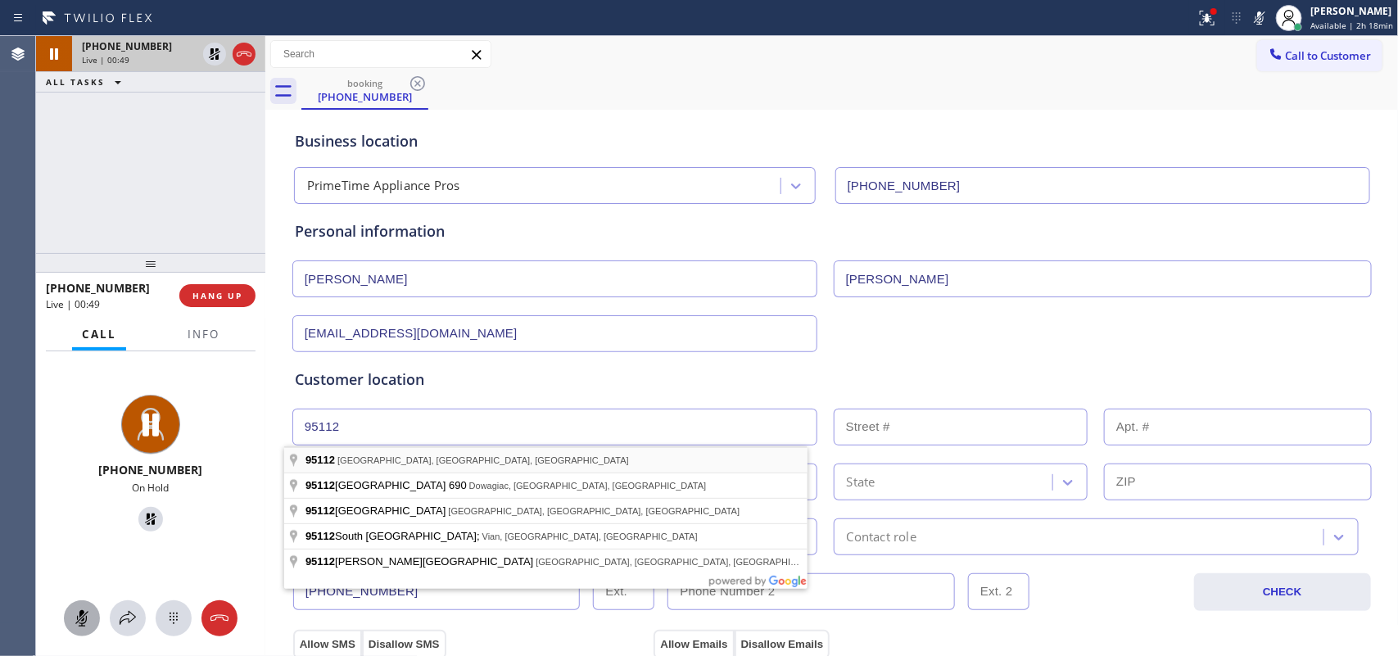
type input "[GEOGRAPHIC_DATA], [GEOGRAPHIC_DATA]"
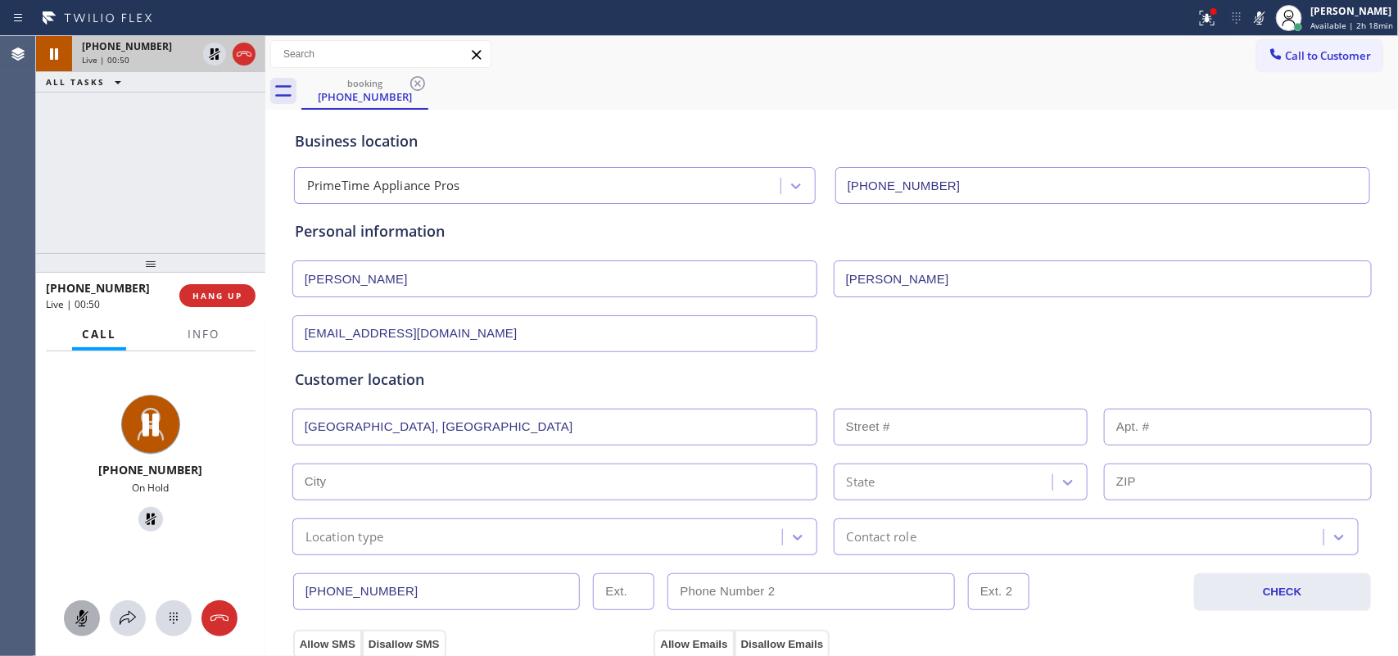
type input "[GEOGRAPHIC_DATA][PERSON_NAME]"
type input "95112"
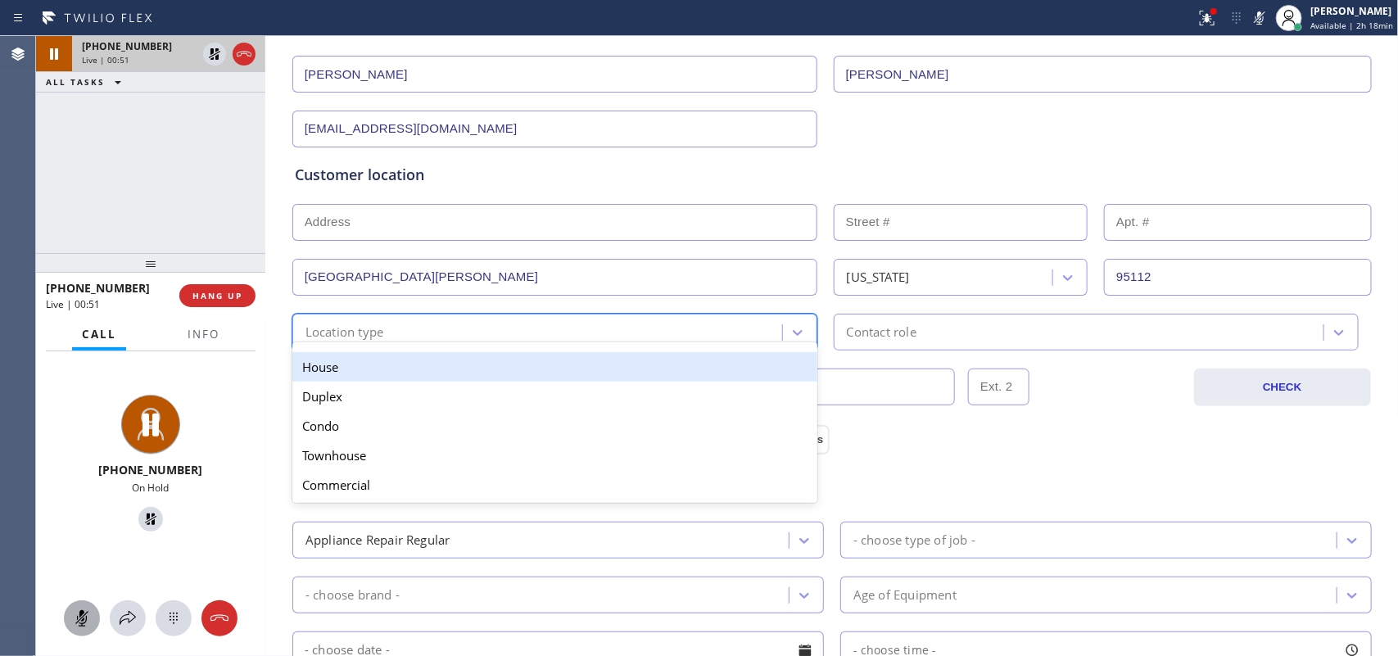
click at [627, 333] on div "Location type" at bounding box center [539, 332] width 485 height 29
click at [595, 361] on div "House" at bounding box center [554, 366] width 525 height 29
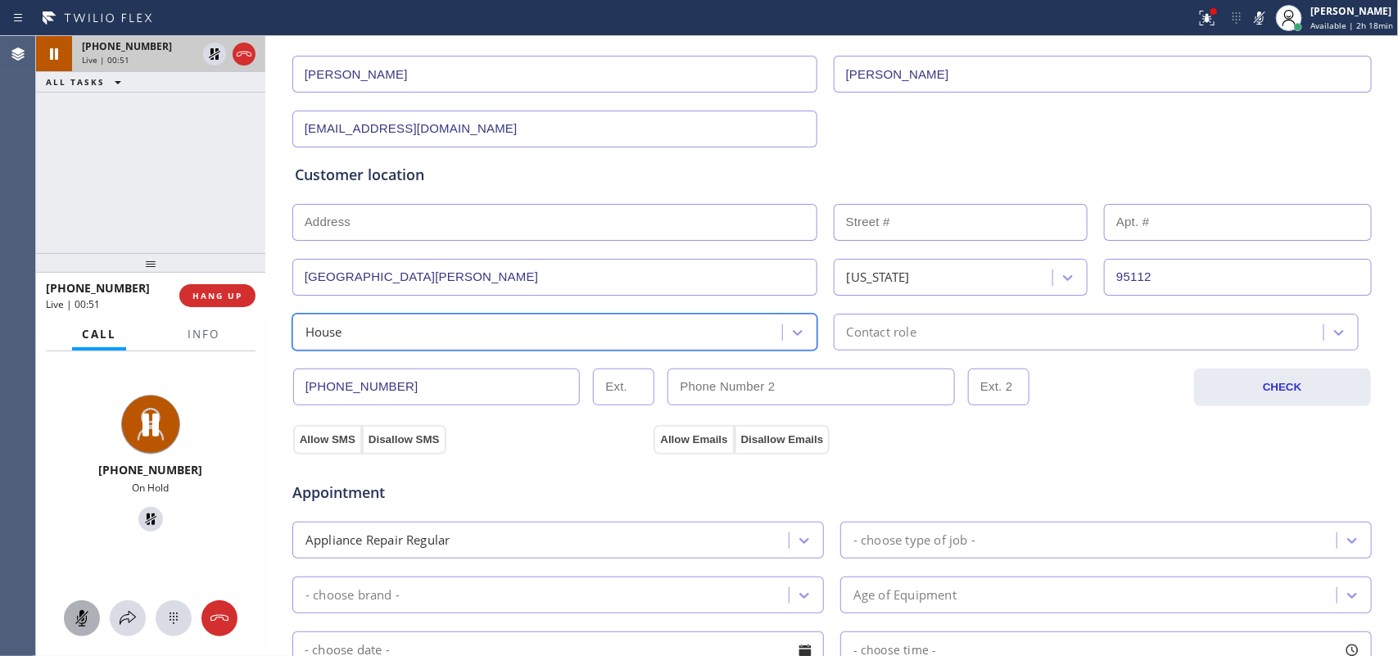
click at [879, 341] on div "Contact role" at bounding box center [882, 332] width 70 height 19
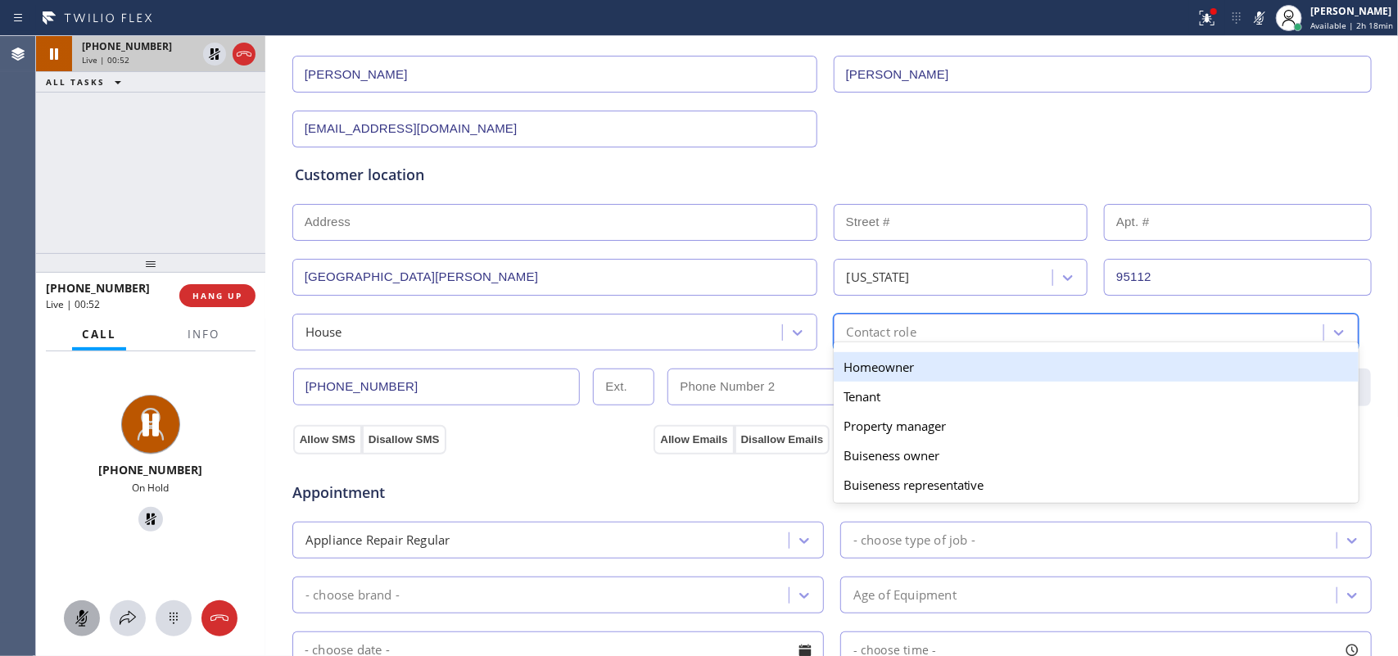
click at [881, 370] on div "Homeowner" at bounding box center [1096, 366] width 525 height 29
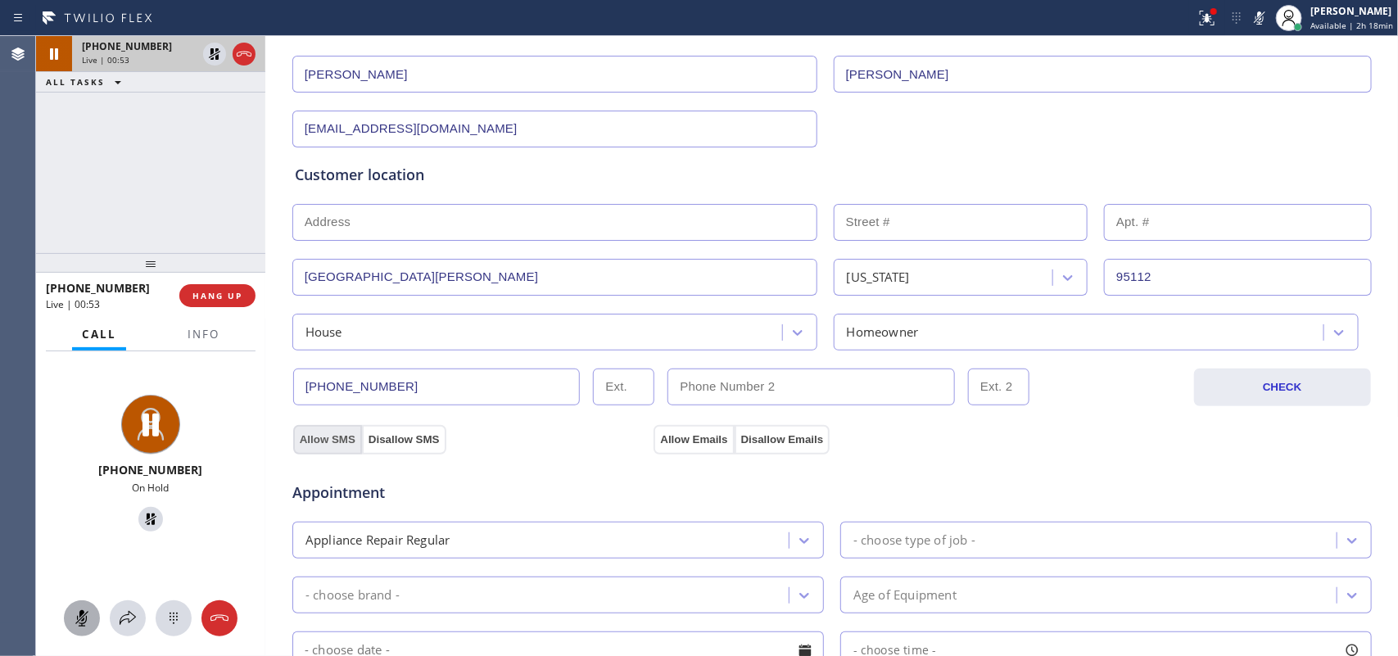
drag, startPoint x: 308, startPoint y: 439, endPoint x: 337, endPoint y: 444, distance: 29.1
click at [311, 441] on button "Allow SMS" at bounding box center [327, 439] width 69 height 29
drag, startPoint x: 689, startPoint y: 436, endPoint x: 701, endPoint y: 434, distance: 12.4
click at [692, 435] on button "Allow Emails" at bounding box center [693, 439] width 80 height 29
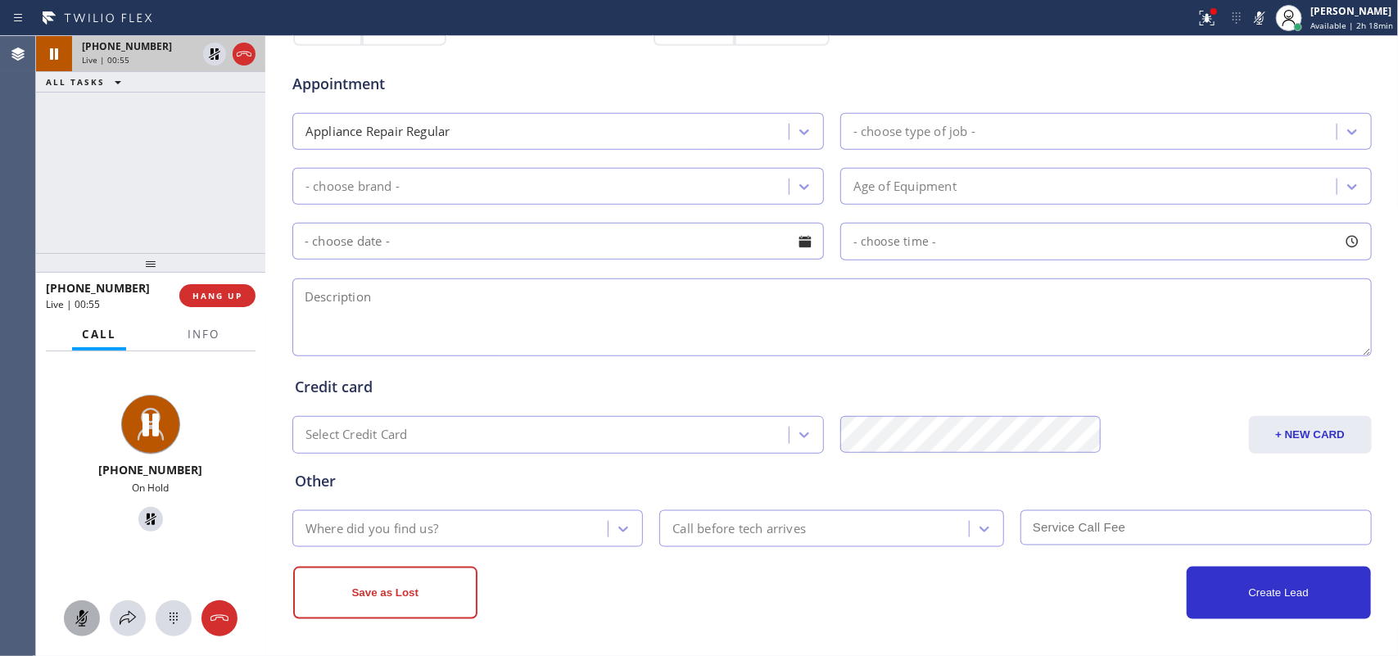
click at [959, 111] on div "Appliance Repair Regular - choose type of job -" at bounding box center [832, 130] width 1083 height 40
click at [969, 133] on div "- choose type of job -" at bounding box center [1090, 131] width 491 height 29
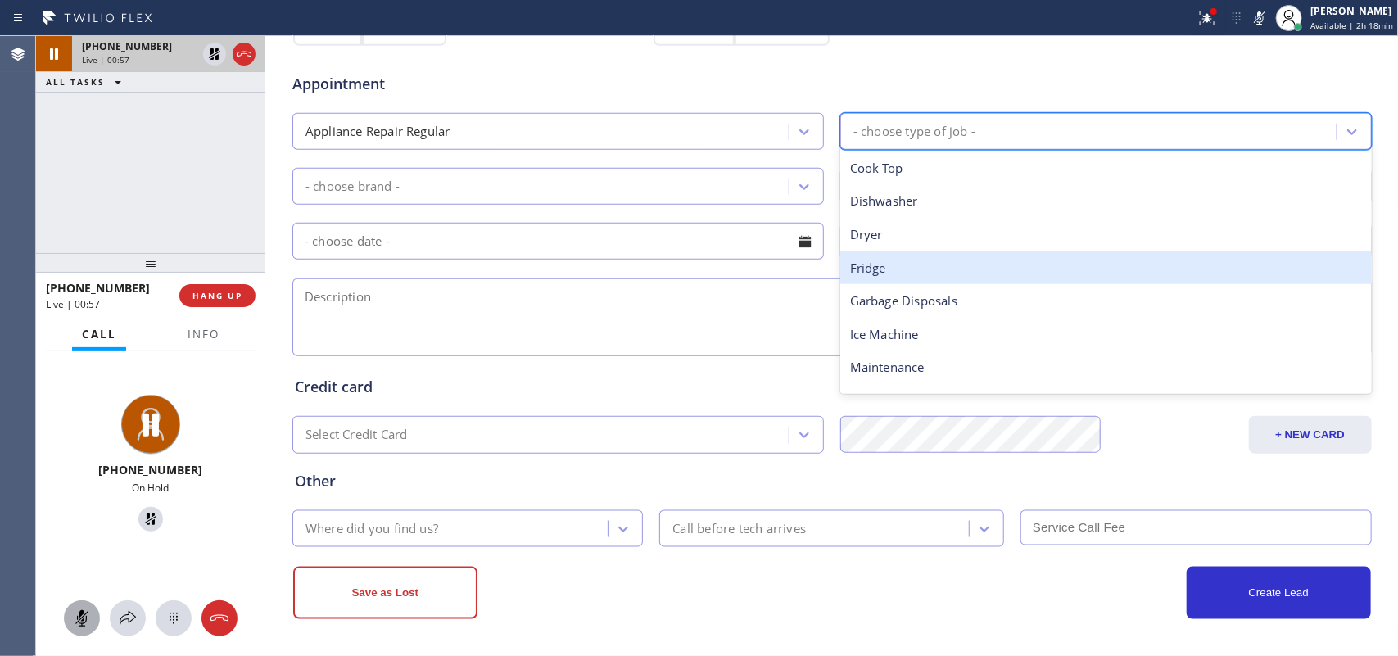
click at [943, 265] on div "Fridge" at bounding box center [1105, 268] width 531 height 34
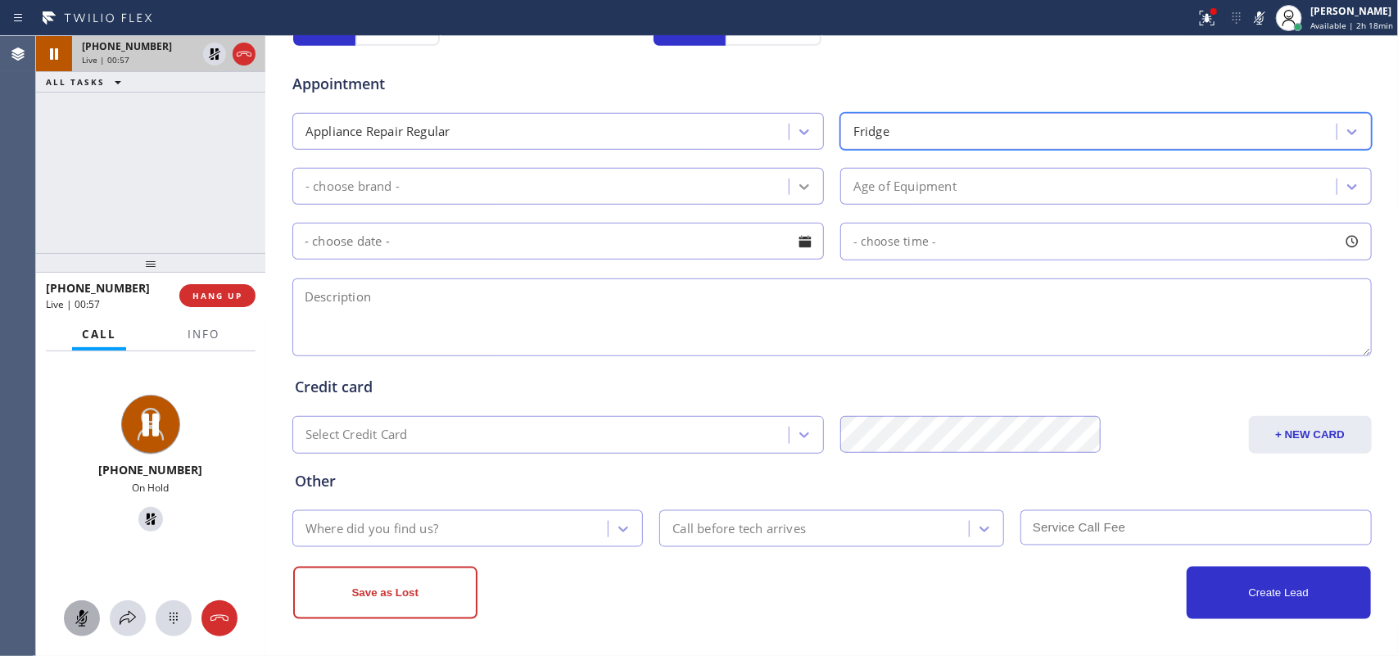
click at [796, 191] on icon at bounding box center [804, 187] width 16 height 16
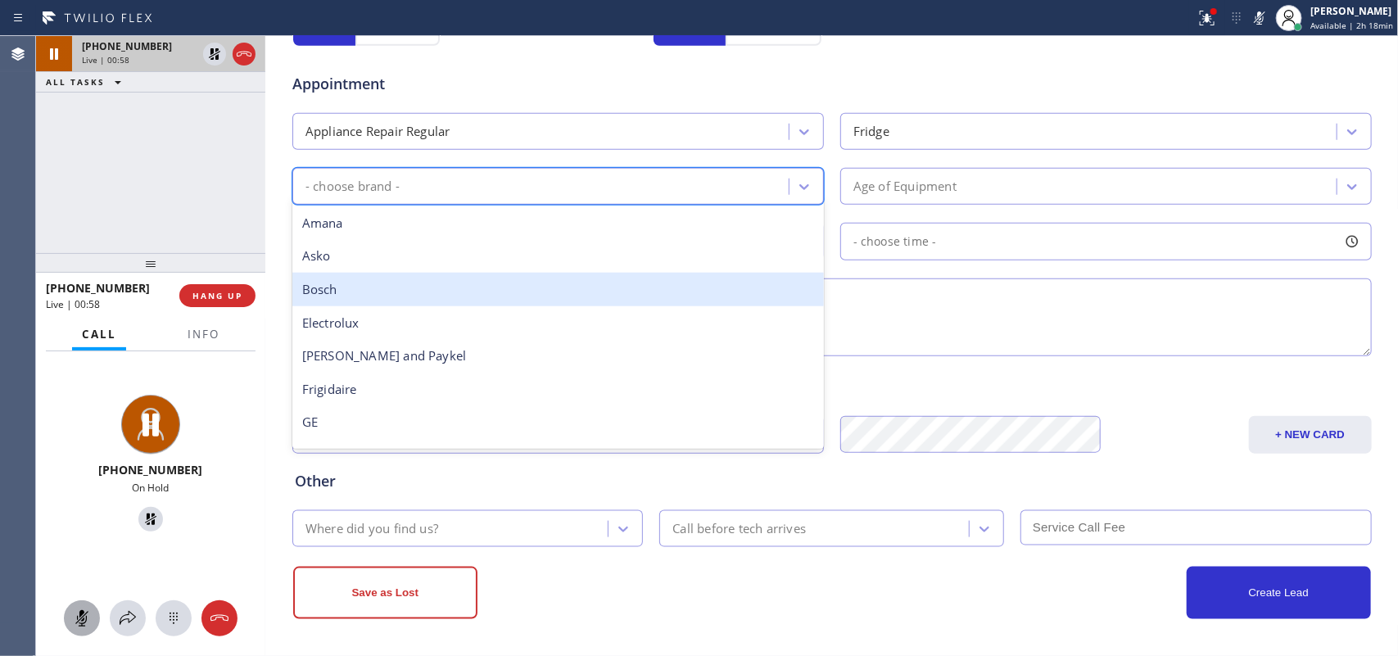
scroll to position [205, 0]
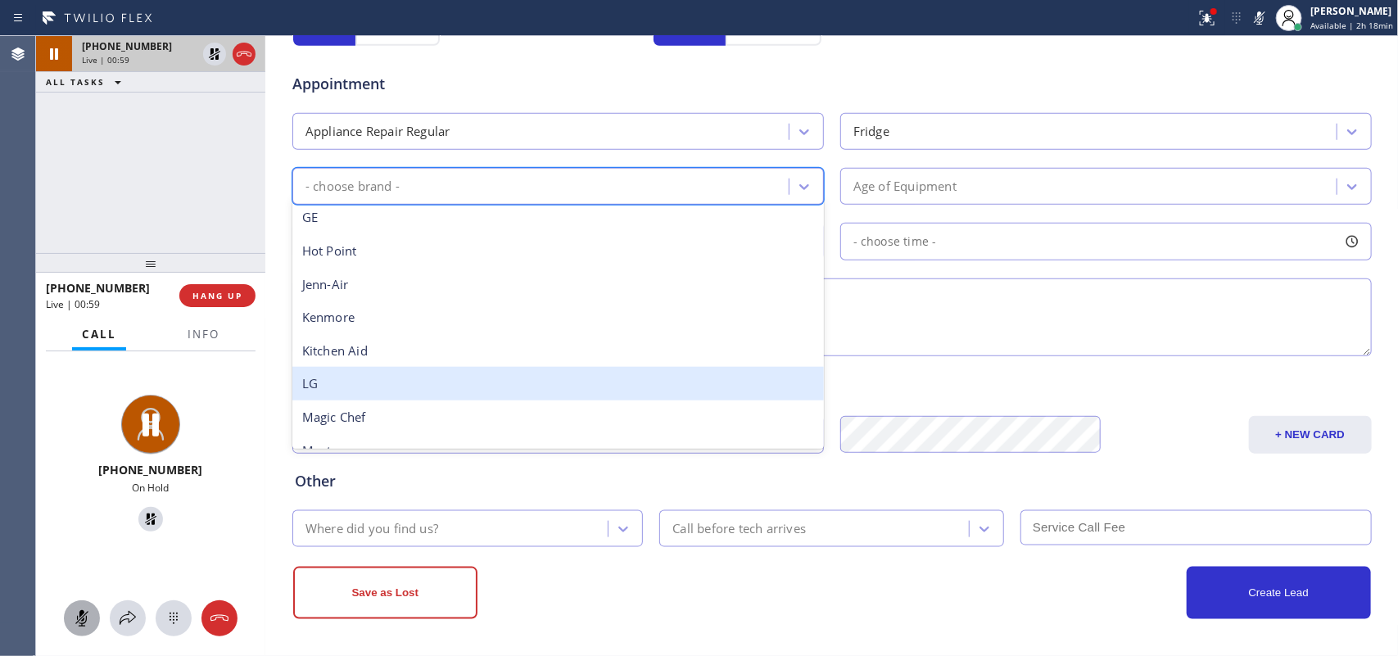
click at [624, 373] on div "LG" at bounding box center [557, 384] width 531 height 34
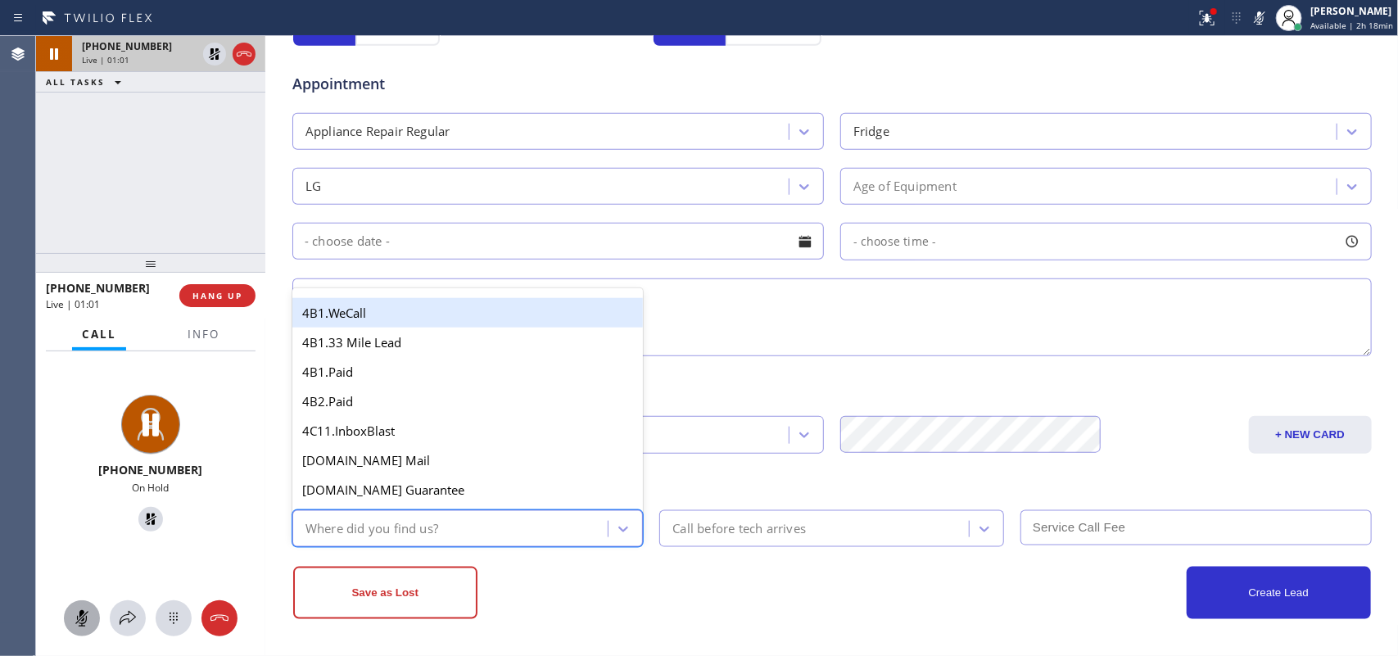
click at [554, 524] on div "Where did you find us?" at bounding box center [452, 528] width 311 height 29
type input "g"
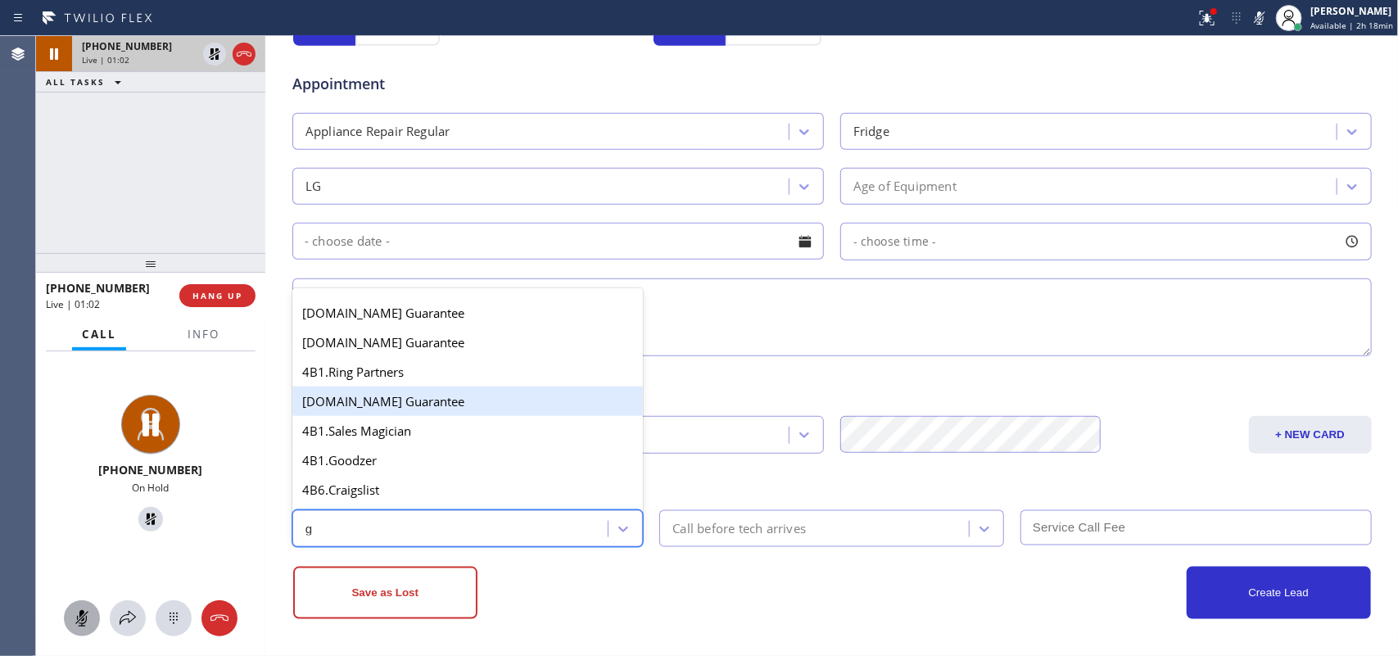
scroll to position [309, 0]
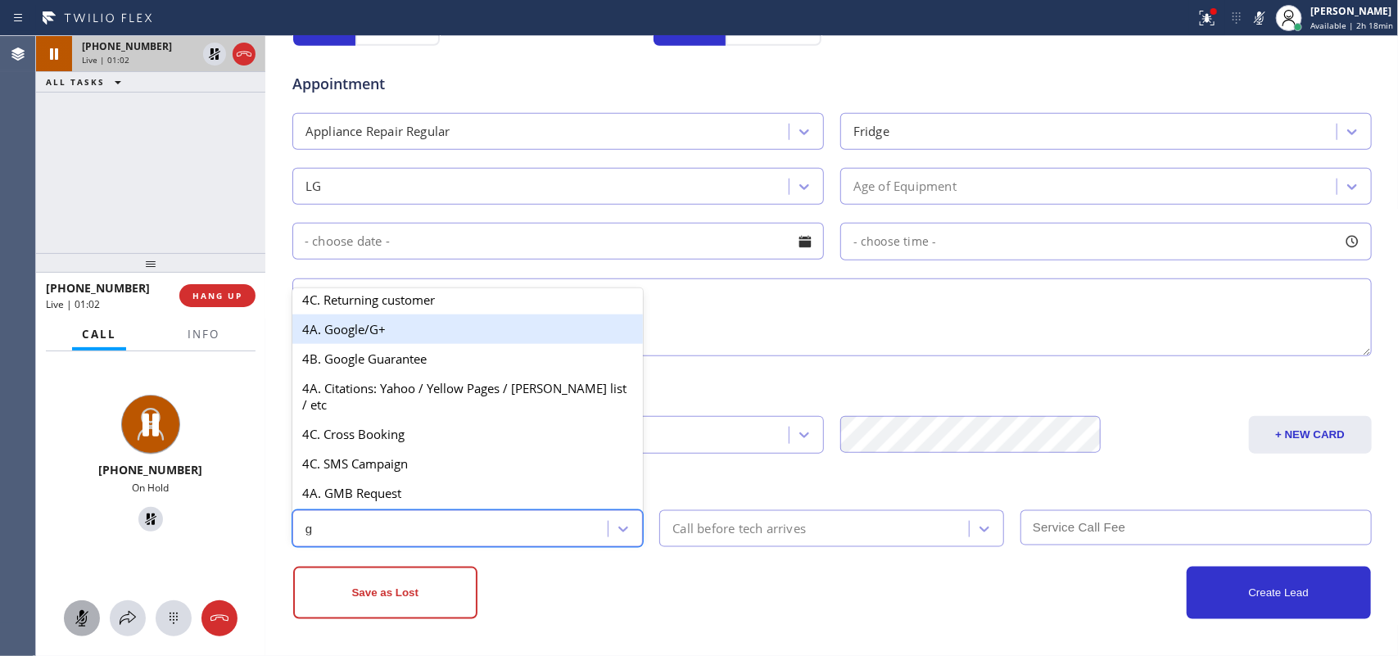
click at [411, 341] on div "4A. Google/G+" at bounding box center [467, 328] width 351 height 29
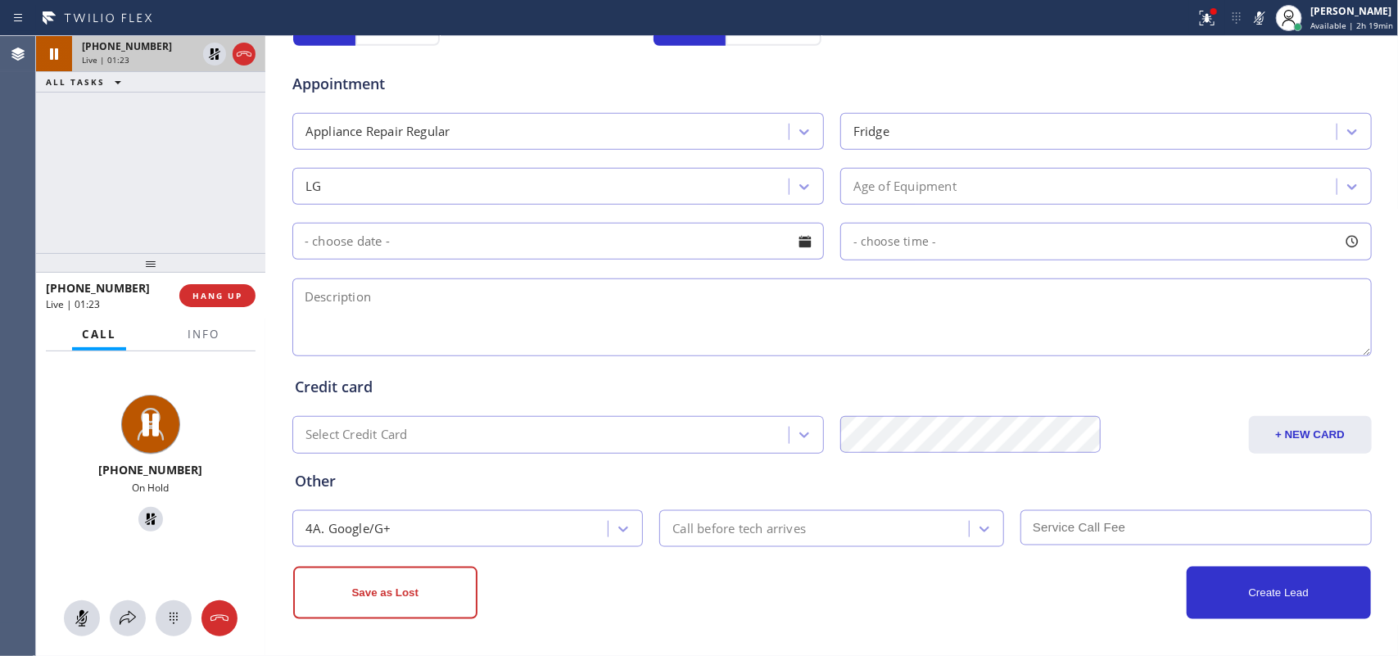
drag, startPoint x: 80, startPoint y: 617, endPoint x: 94, endPoint y: 592, distance: 28.2
click at [80, 524] on icon at bounding box center [82, 618] width 20 height 20
click at [142, 521] on icon at bounding box center [151, 519] width 20 height 20
click at [403, 312] on textarea at bounding box center [831, 317] width 1079 height 78
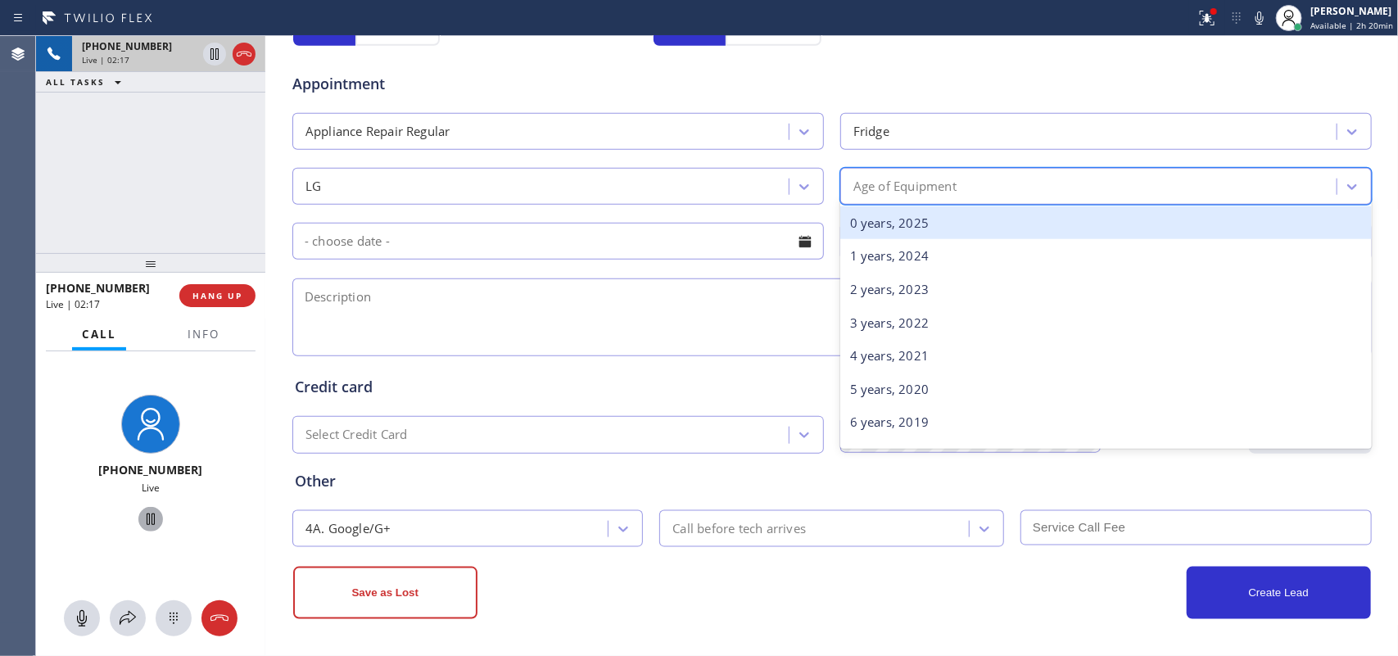
click at [969, 178] on div "Age of Equipment" at bounding box center [1090, 186] width 491 height 29
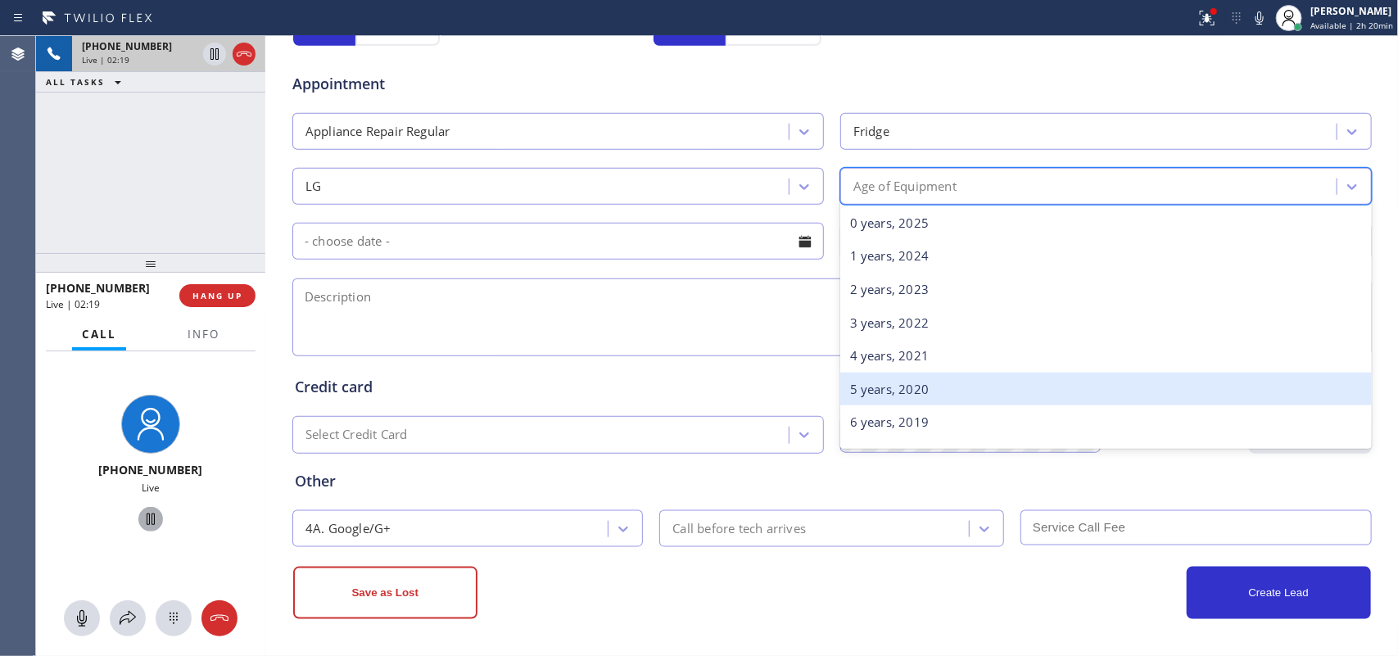
click at [918, 397] on div "5 years, 2020" at bounding box center [1105, 390] width 531 height 34
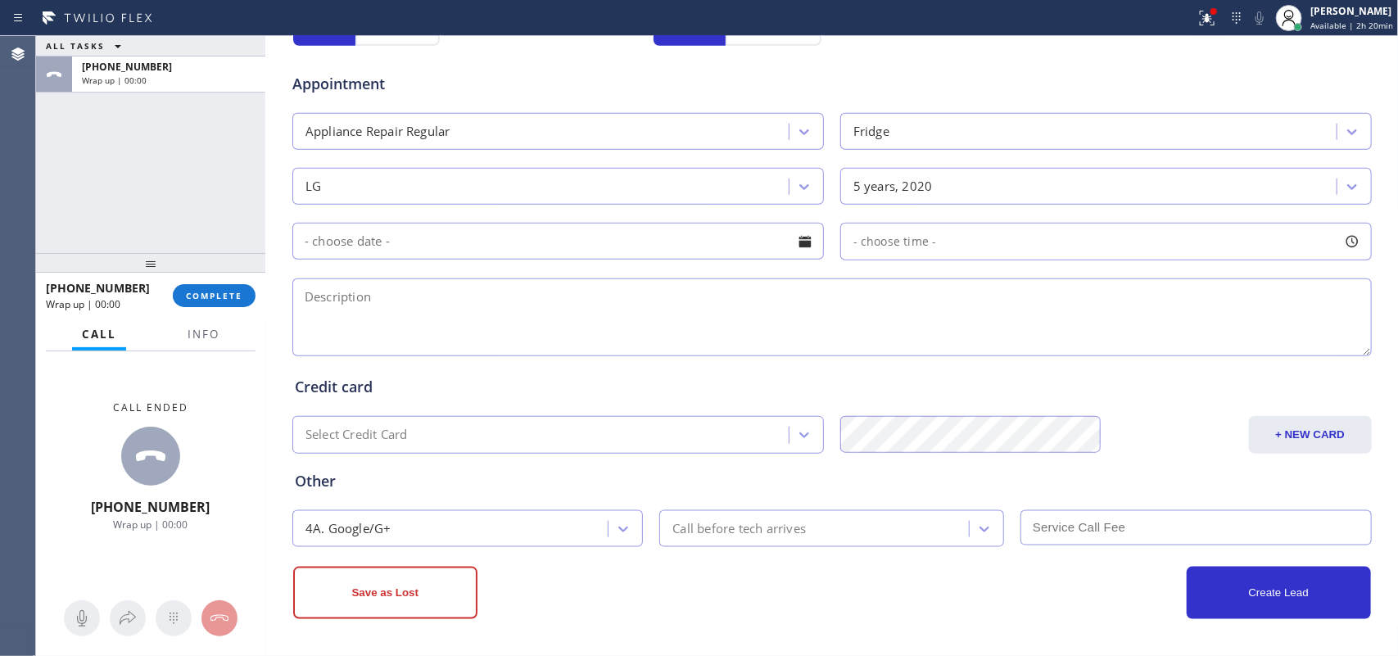
click at [430, 318] on textarea at bounding box center [831, 317] width 1079 height 78
paste textarea "looking for Fridge relay LG/ [DEMOGRAPHIC_DATA]/ not cooling / [PERSON_NAME]-wa…"
click at [1118, 326] on textarea "looking for Fridge relay LG/ [DEMOGRAPHIC_DATA]/ not cooling / [PERSON_NAME]-wa…" at bounding box center [831, 317] width 1079 height 78
type textarea "looking for Fridge relay LG/ [DEMOGRAPHIC_DATA]/ not cooling / [PERSON_NAME]-wa…"
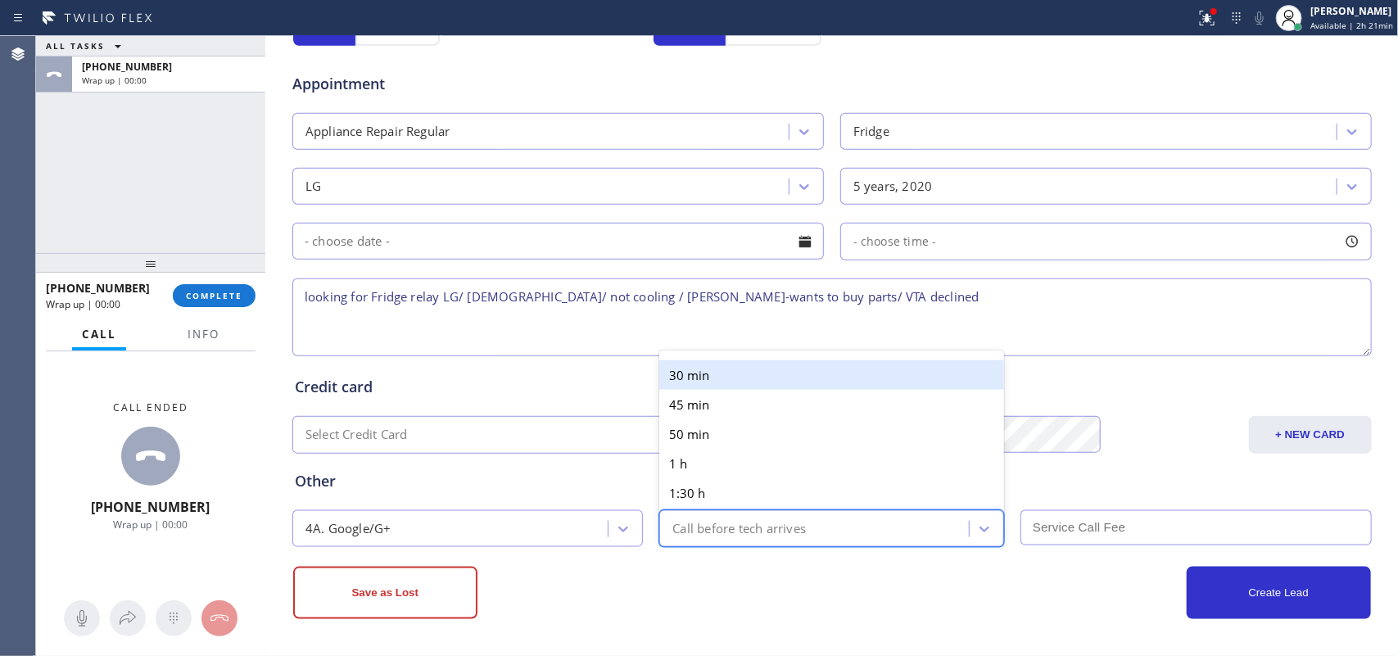
click at [845, 524] on div "Call before tech arrives" at bounding box center [816, 528] width 305 height 29
click at [926, 285] on textarea "looking for Fridge relay LG/ [DEMOGRAPHIC_DATA]/ not cooling / [PERSON_NAME]-wa…" at bounding box center [831, 317] width 1079 height 78
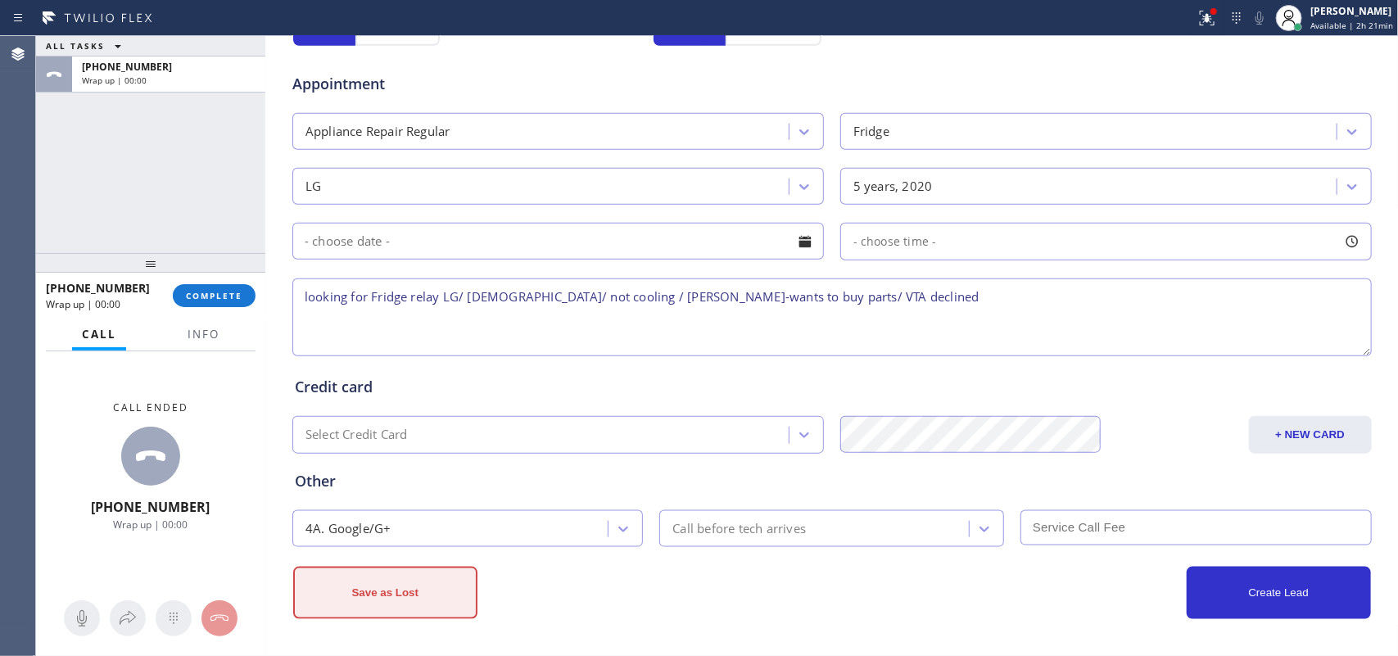
click at [435, 524] on button "Save as Lost" at bounding box center [385, 593] width 184 height 52
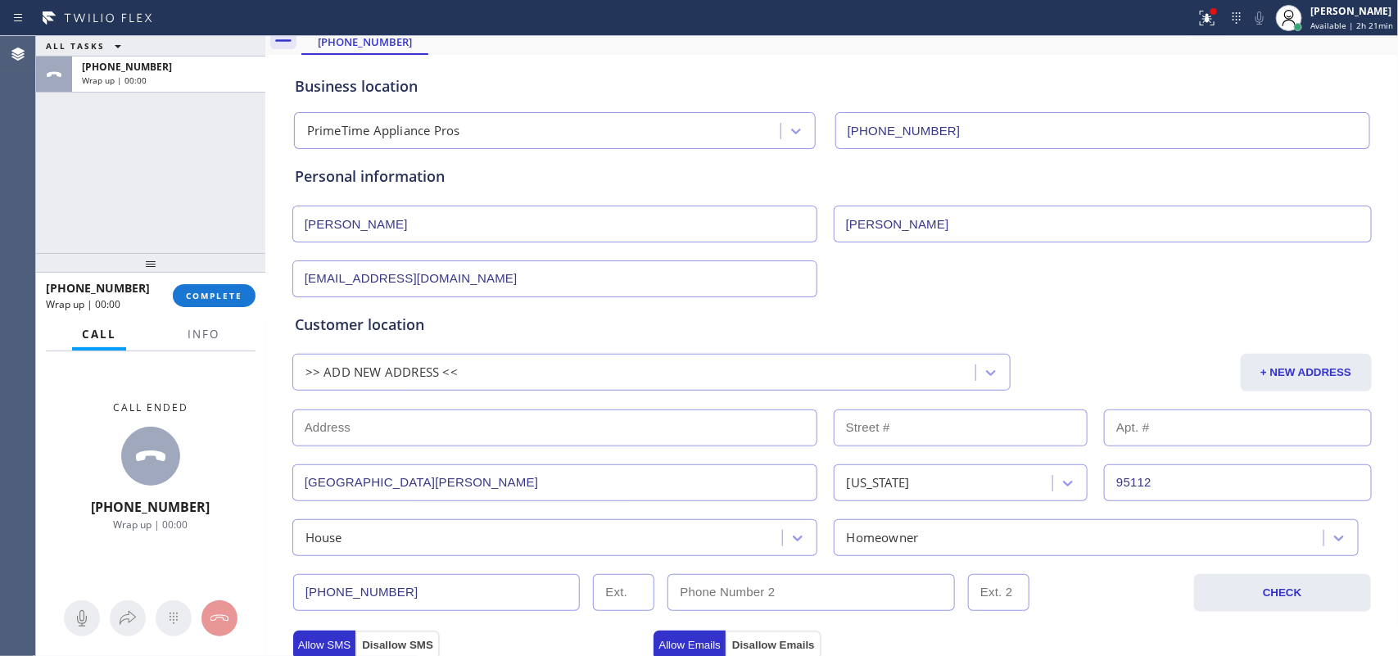
scroll to position [0, 0]
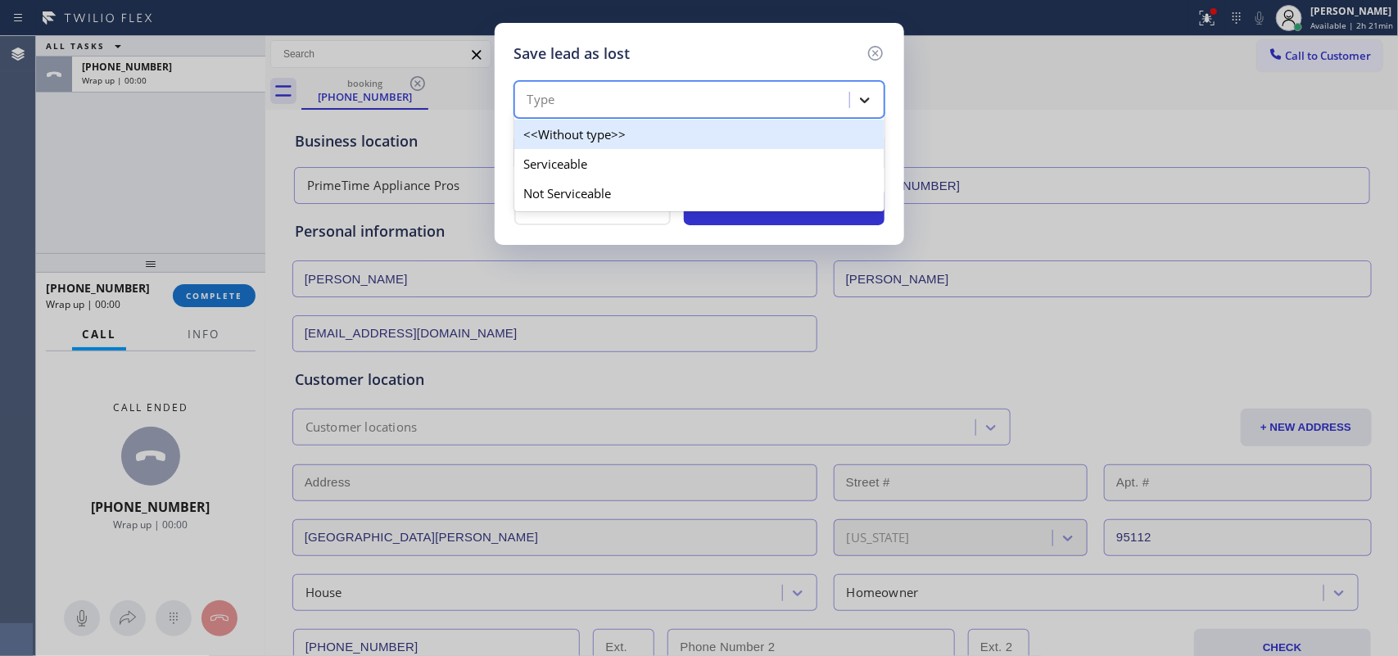
click at [878, 99] on div at bounding box center [864, 99] width 29 height 29
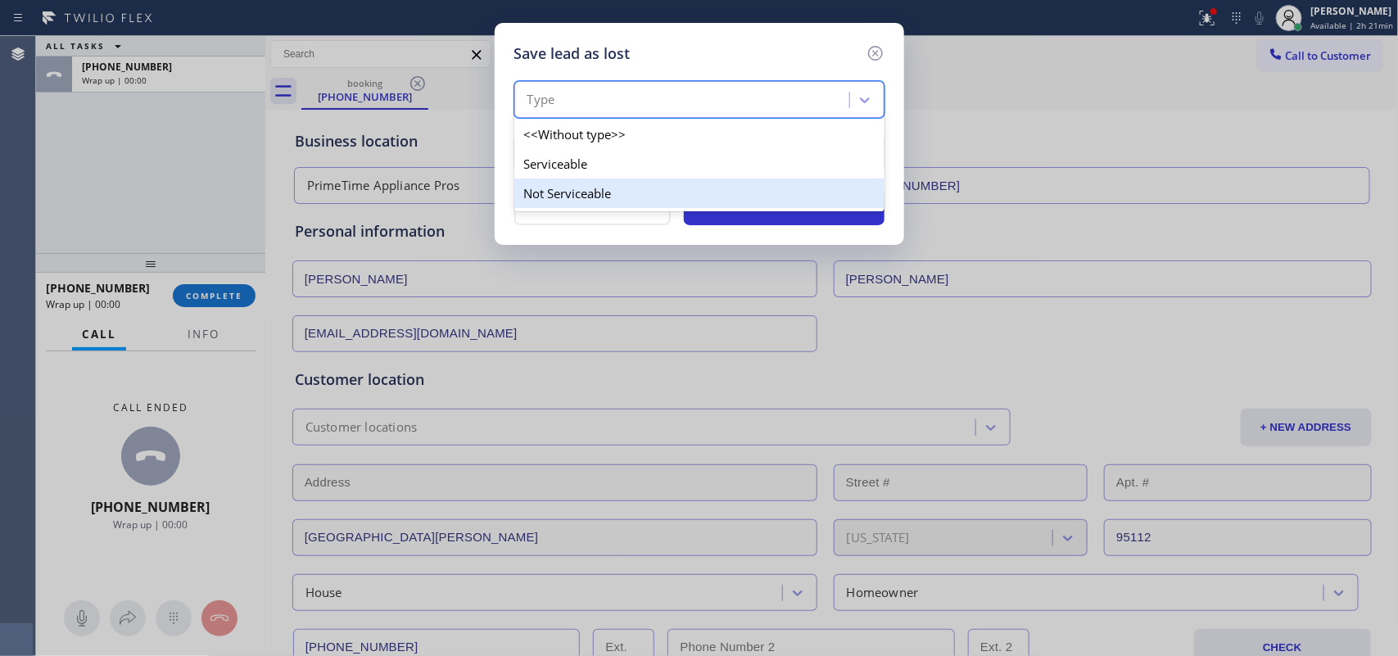
click at [866, 191] on div "Not Serviceable" at bounding box center [699, 193] width 370 height 29
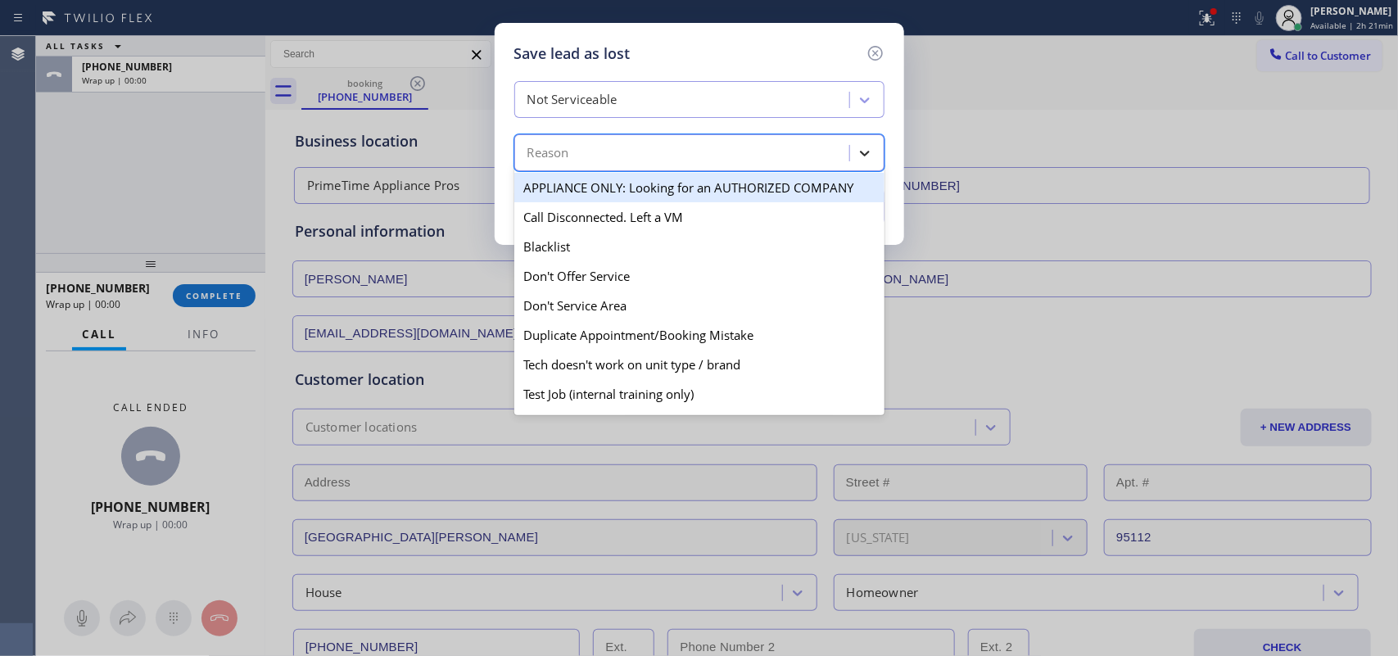
click at [850, 158] on div at bounding box center [864, 152] width 29 height 29
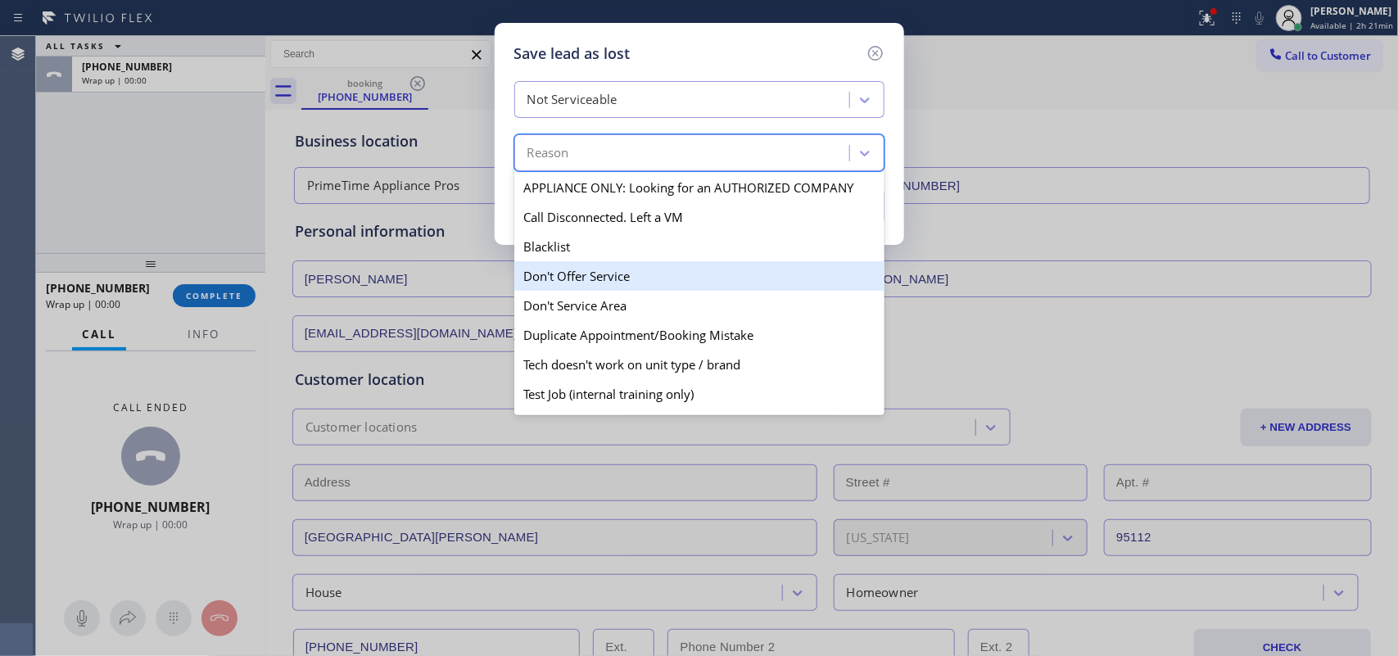
scroll to position [157, 0]
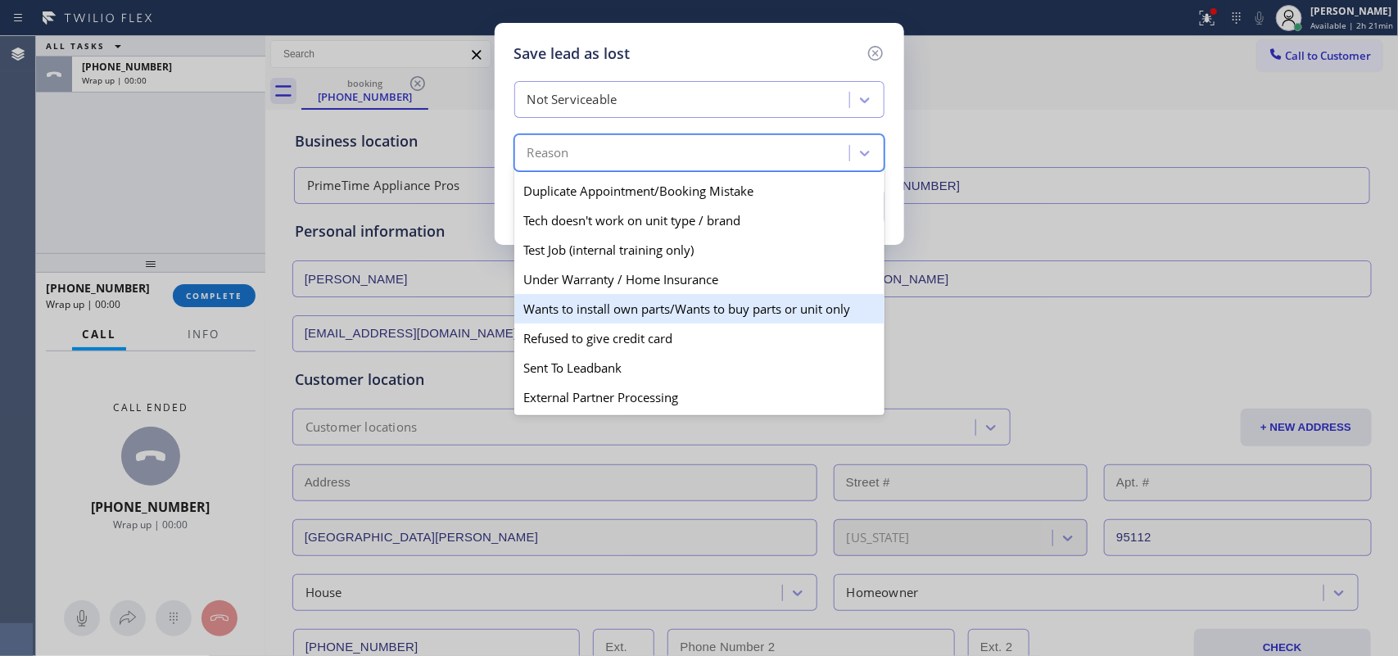
click at [776, 305] on div "Wants to install own parts/Wants to buy parts or unit only" at bounding box center [699, 308] width 370 height 29
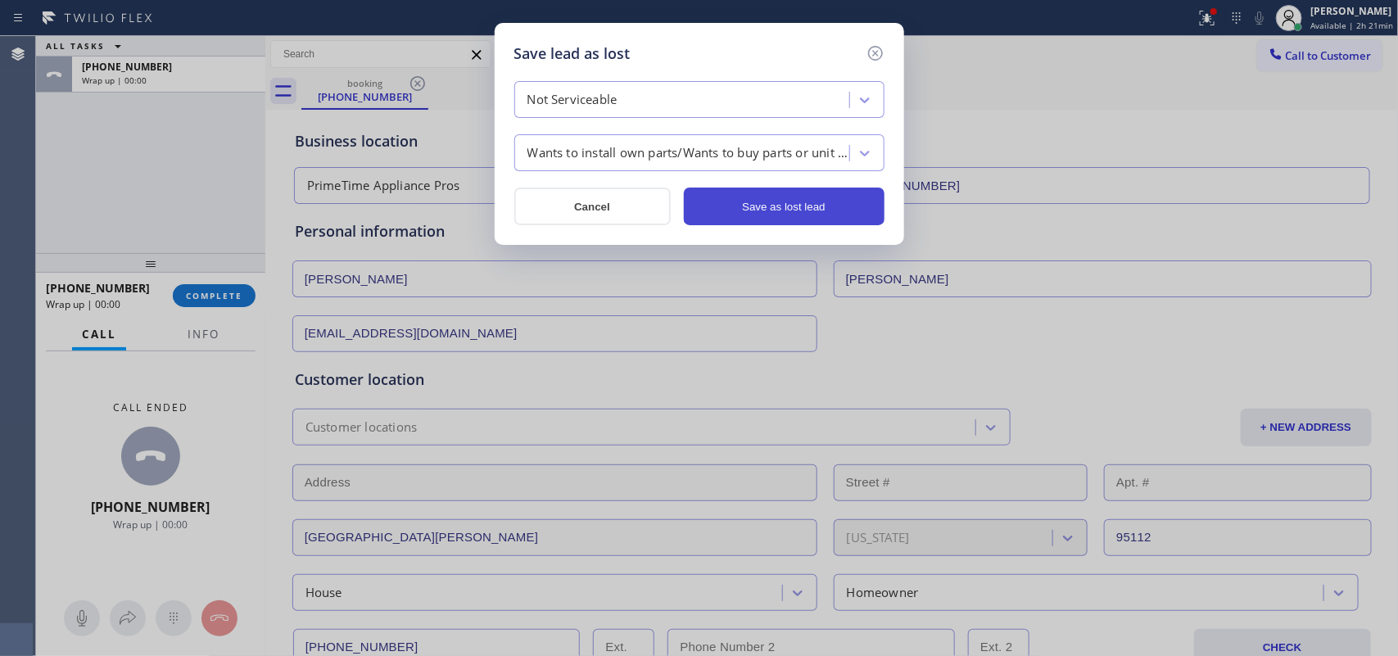
click at [759, 201] on button "Save as lost lead" at bounding box center [784, 207] width 201 height 38
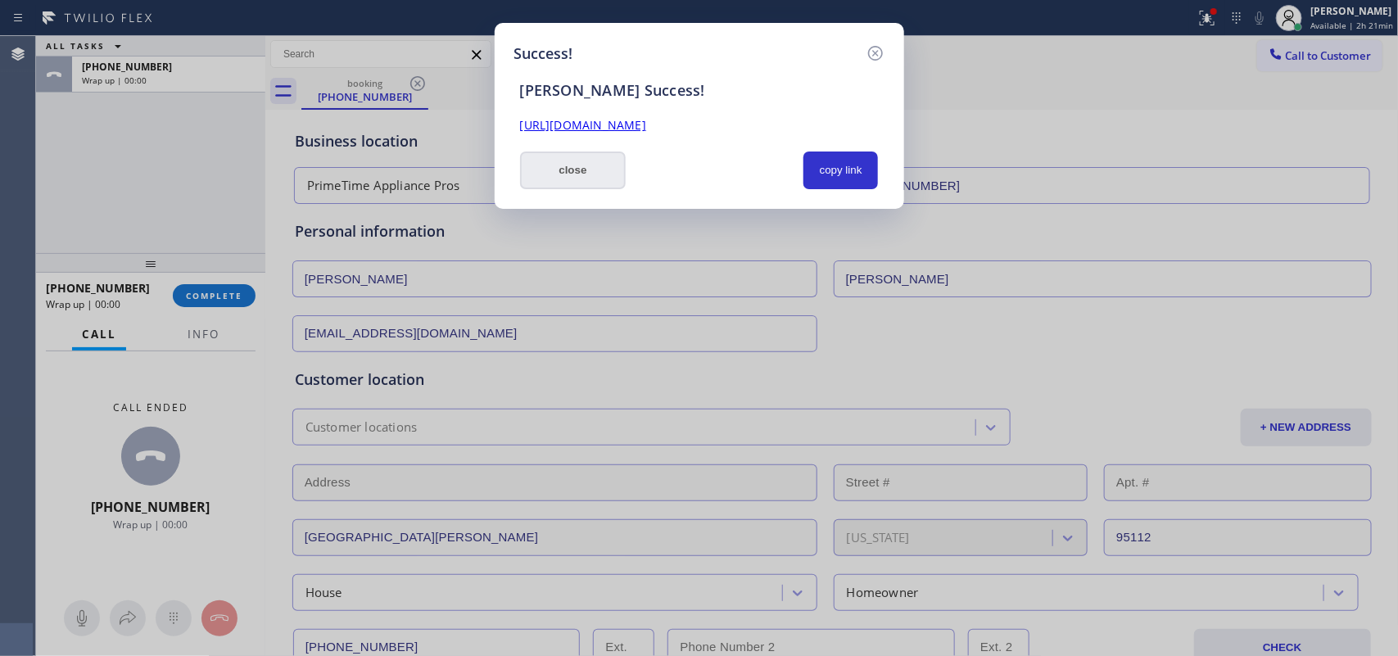
click at [604, 183] on button "close" at bounding box center [573, 170] width 106 height 38
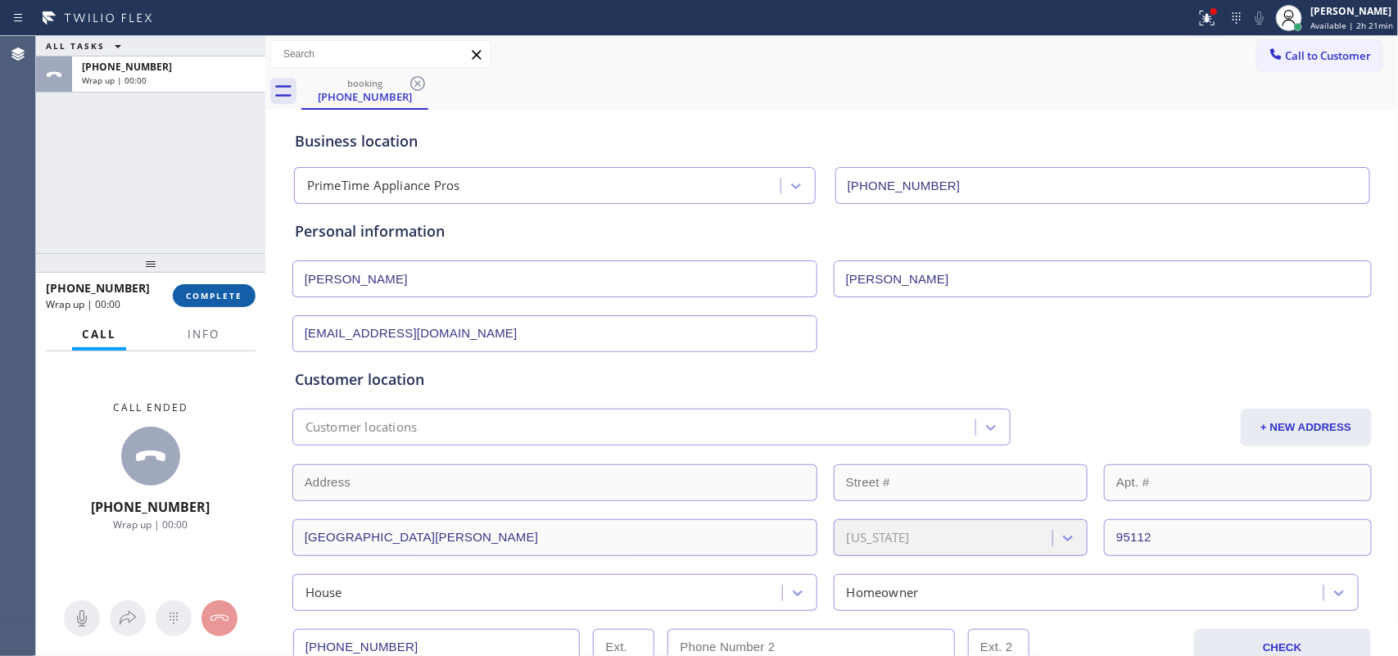
click at [239, 301] on button "COMPLETE" at bounding box center [214, 295] width 83 height 23
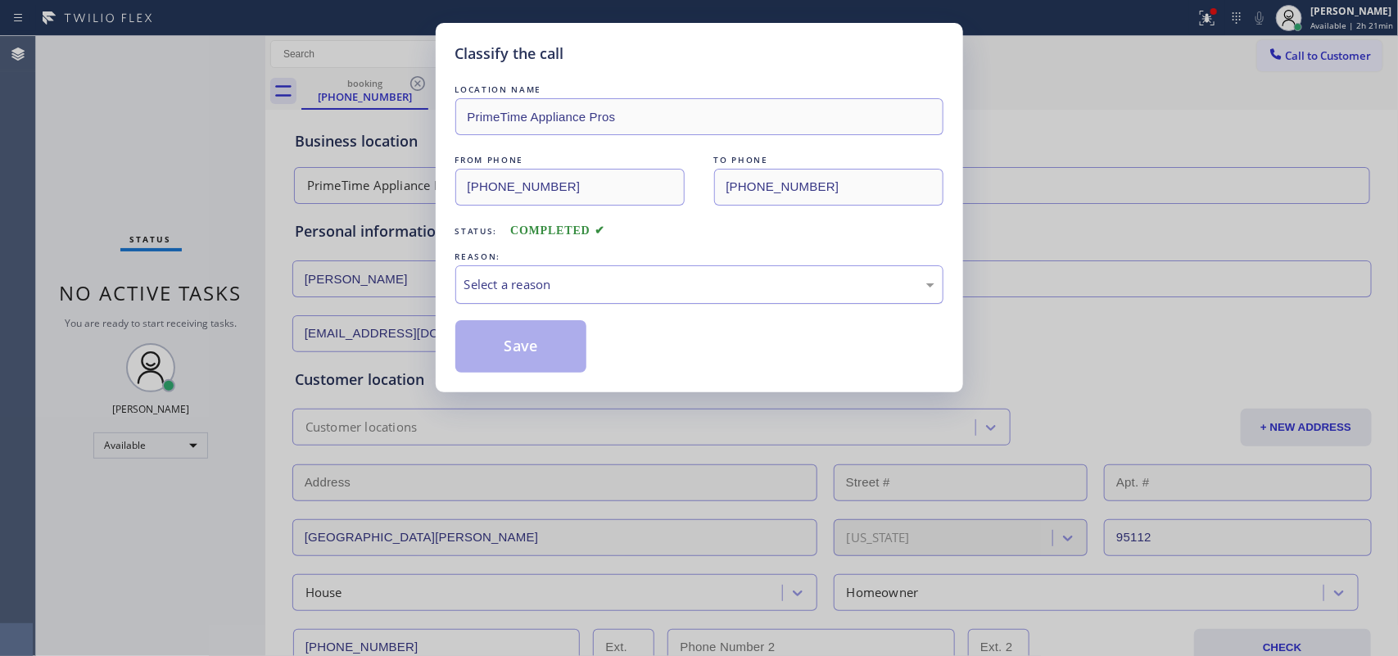
click at [711, 293] on div "Select a reason" at bounding box center [699, 284] width 470 height 19
click at [555, 358] on button "Save" at bounding box center [521, 346] width 132 height 52
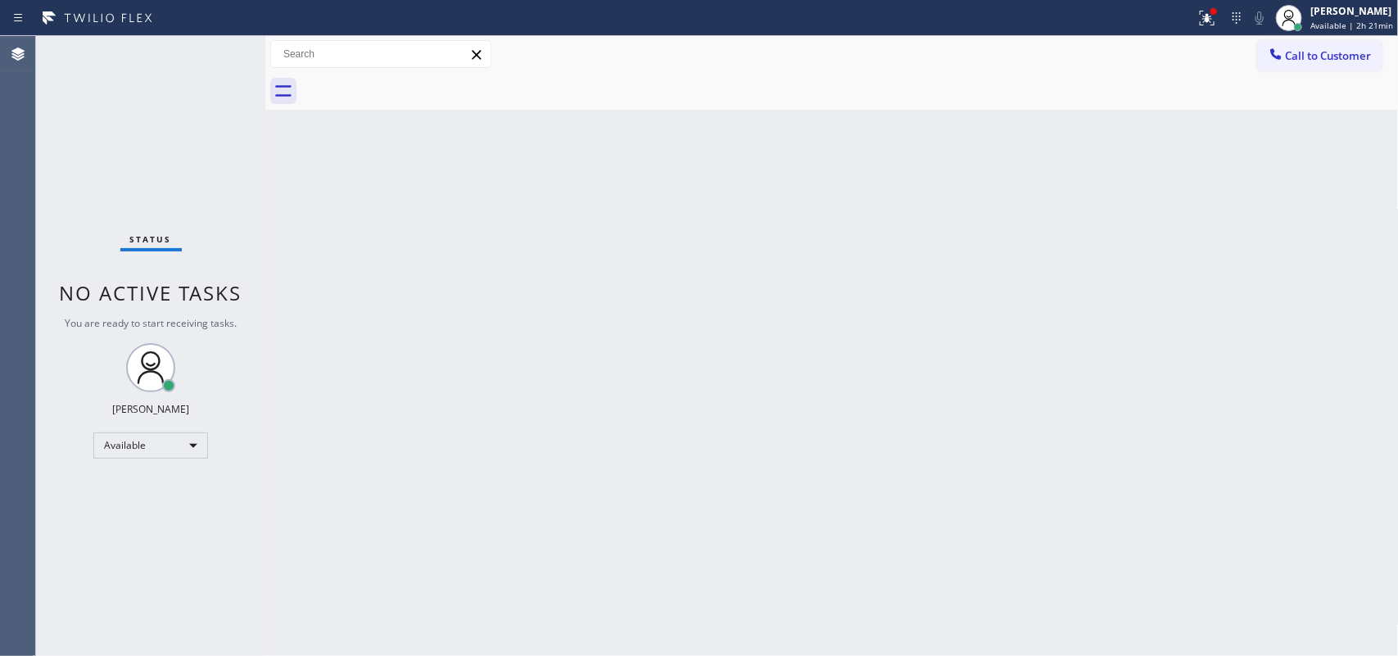
drag, startPoint x: 558, startPoint y: 206, endPoint x: 423, endPoint y: 86, distance: 181.0
click at [554, 203] on div "Back to Dashboard Change Sender ID Customers Technicians Select a contact Outbo…" at bounding box center [831, 346] width 1133 height 620
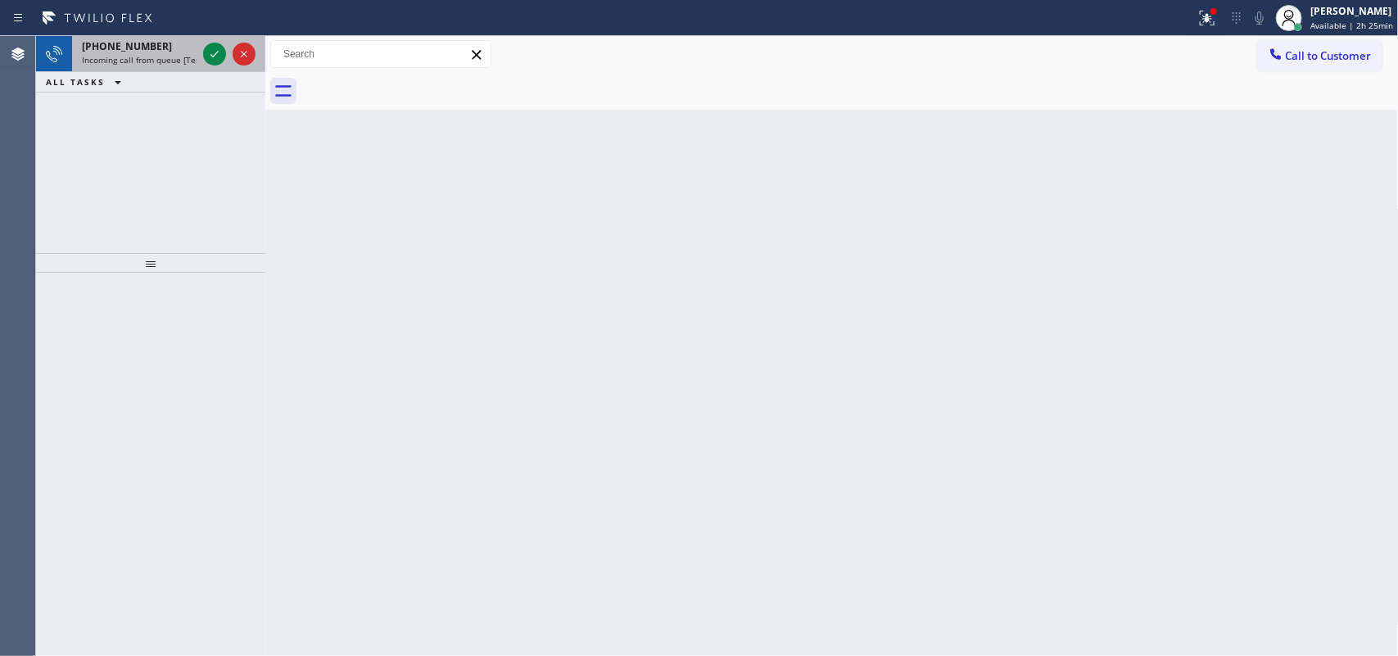
click at [148, 51] on span "[PHONE_NUMBER]" at bounding box center [127, 46] width 90 height 14
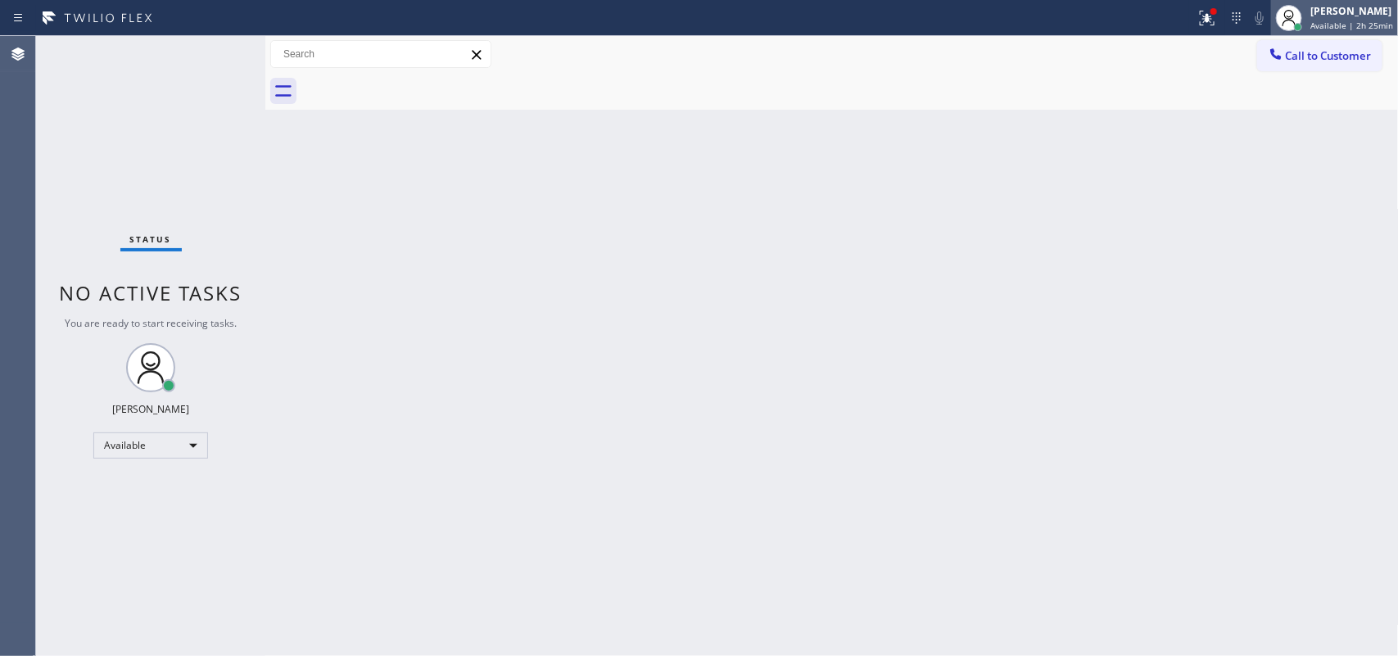
click at [1118, 14] on div "[PERSON_NAME]" at bounding box center [1351, 11] width 83 height 14
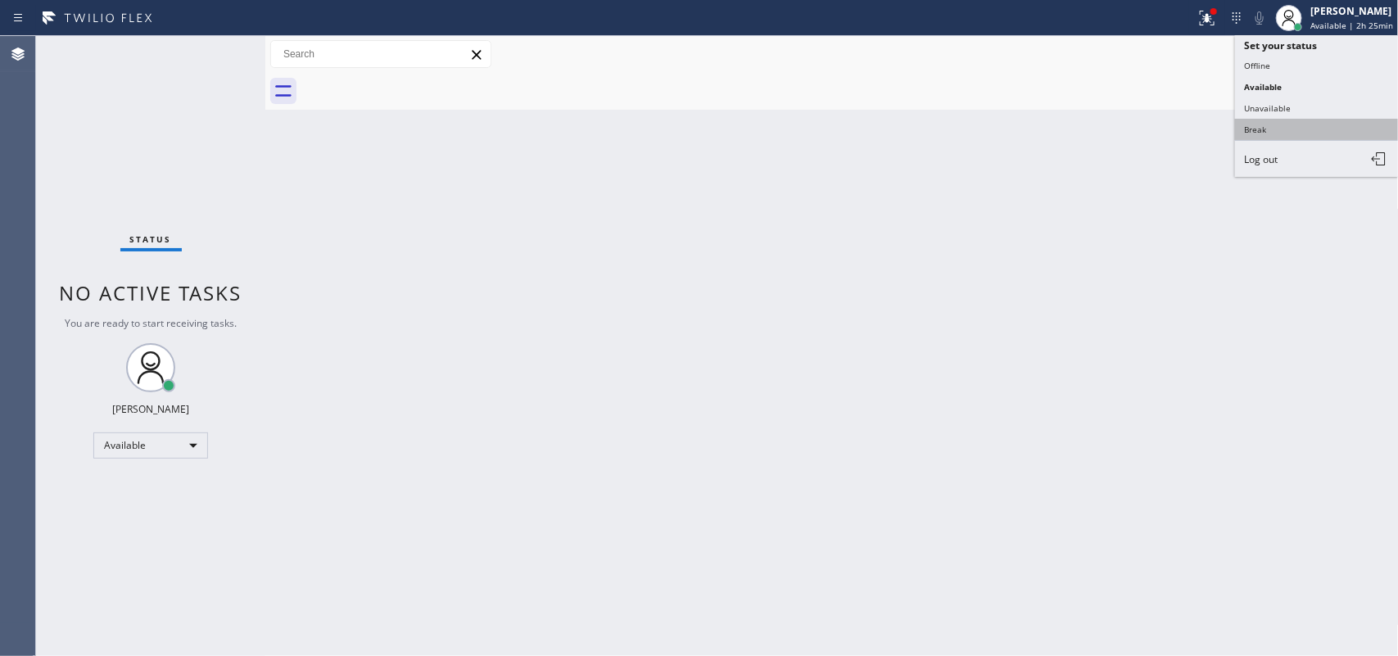
click at [1118, 129] on button "Break" at bounding box center [1317, 129] width 164 height 21
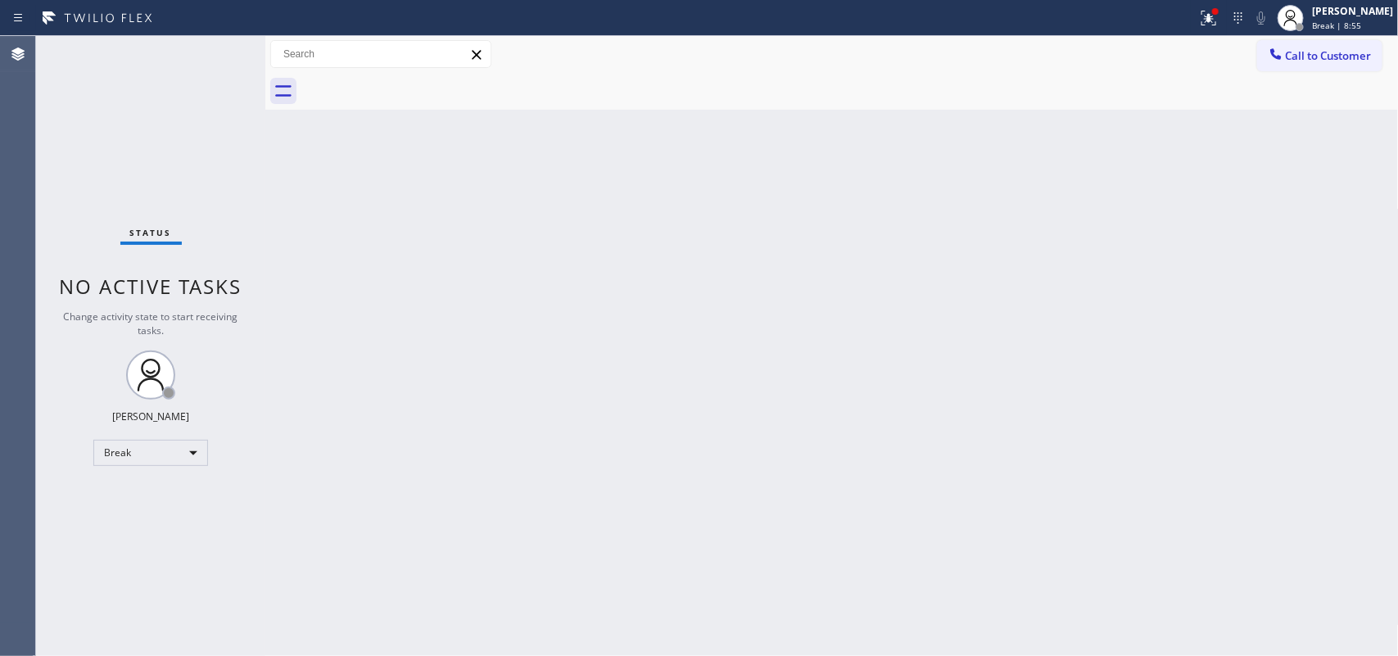
click at [500, 255] on div "Back to Dashboard Change Sender ID Customers Technicians Select a contact Outbo…" at bounding box center [831, 346] width 1133 height 620
click at [1118, 21] on div at bounding box center [1291, 18] width 36 height 36
click at [1118, 4] on div "[PERSON_NAME]" at bounding box center [1352, 11] width 81 height 14
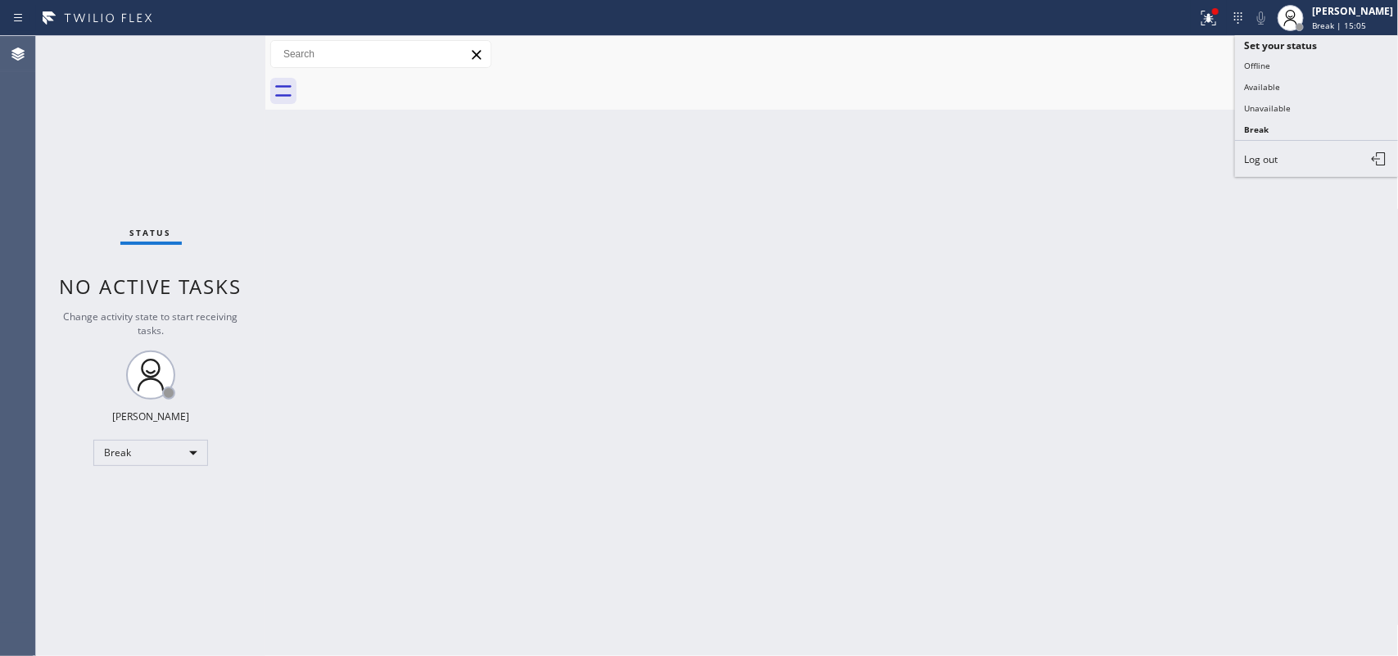
click at [1118, 90] on button "Available" at bounding box center [1317, 86] width 164 height 21
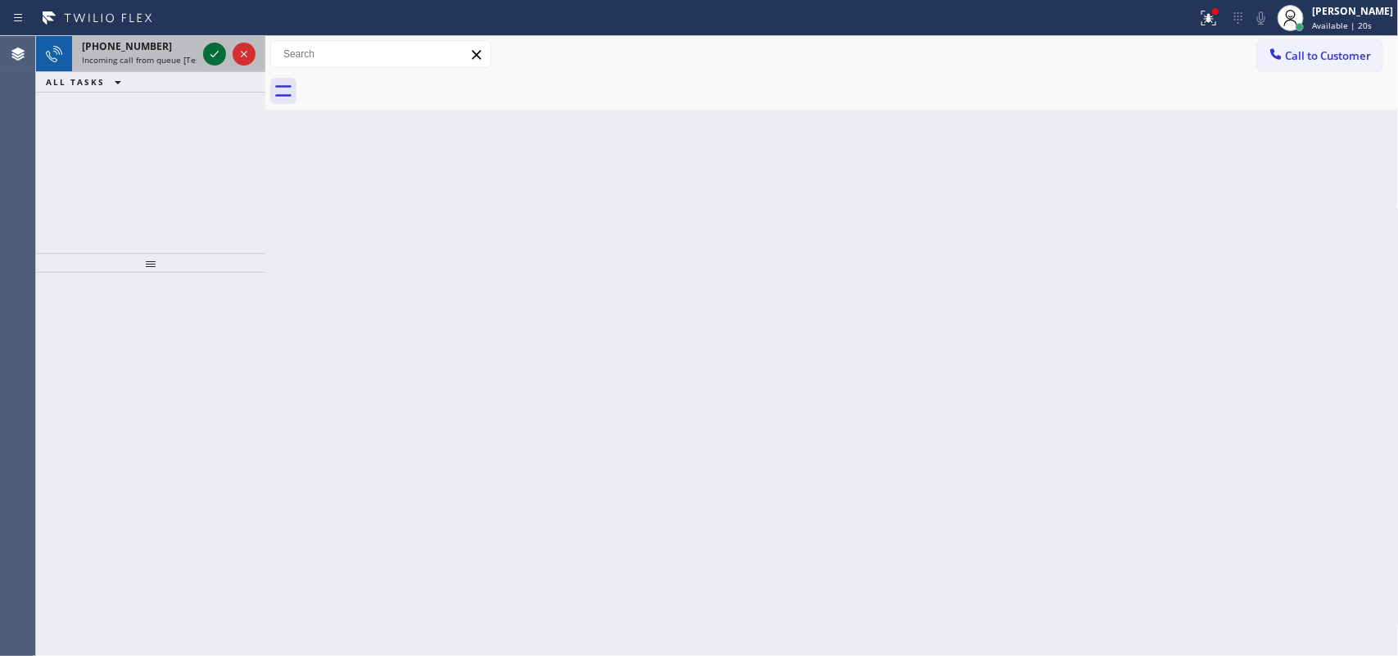
click at [209, 56] on icon at bounding box center [215, 54] width 20 height 20
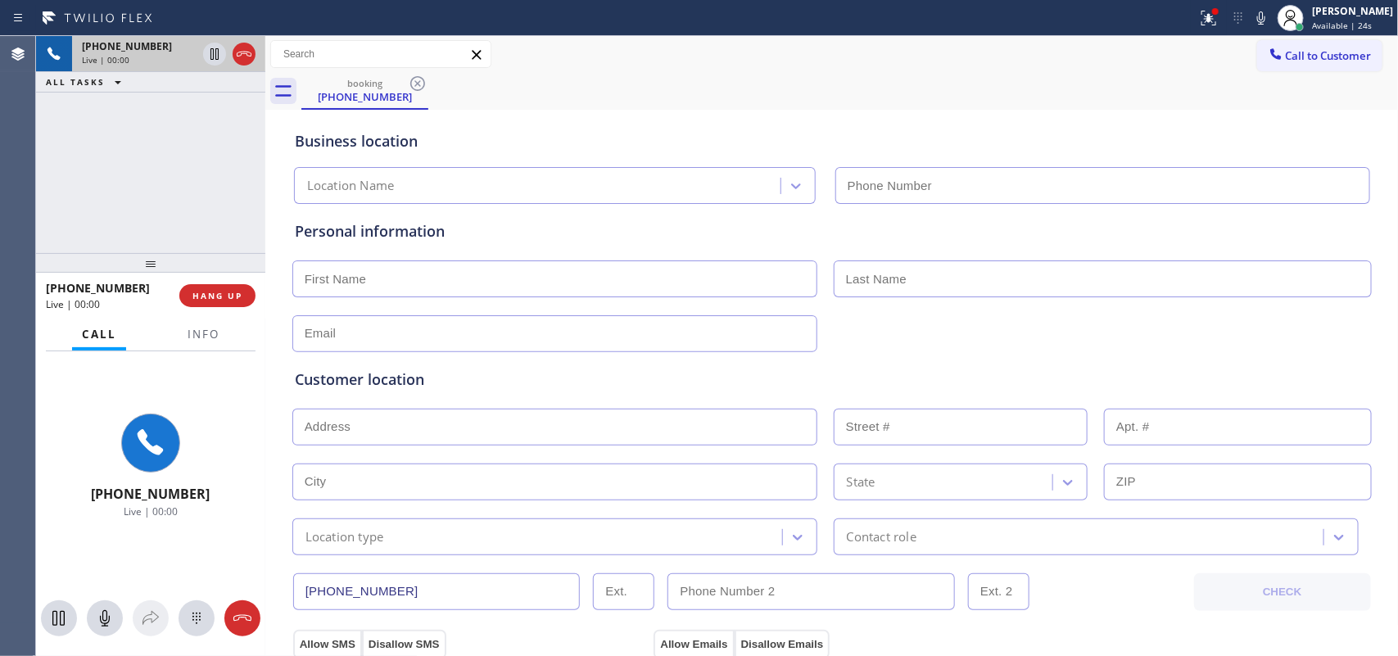
type input "[PHONE_NUMBER]"
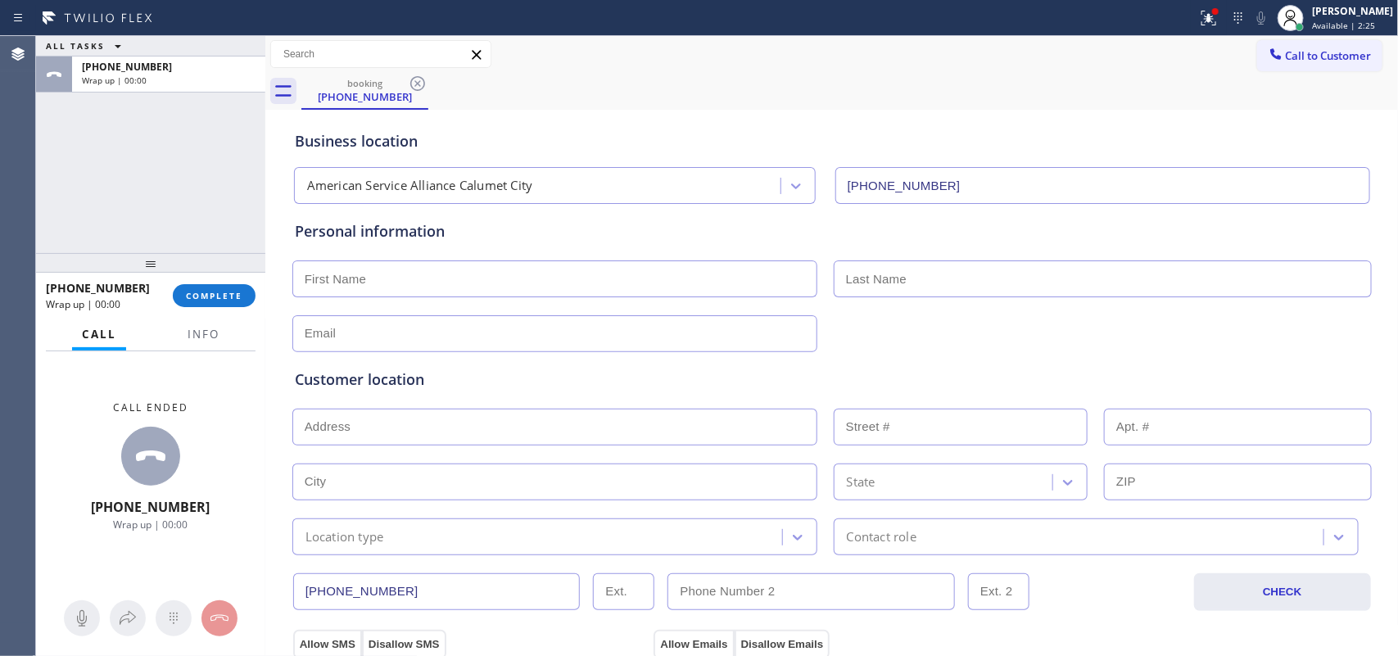
click at [457, 279] on input "text" at bounding box center [554, 278] width 525 height 37
type input "Mr."
click at [88, 215] on div "ALL TASKS ALL TASKS ACTIVE TASKS TASKS IN WRAP UP [PHONE_NUMBER] Wrap up | 00:00" at bounding box center [150, 144] width 229 height 217
drag, startPoint x: 472, startPoint y: 291, endPoint x: 603, endPoint y: 289, distance: 130.2
click at [475, 289] on input "Mr." at bounding box center [554, 278] width 525 height 37
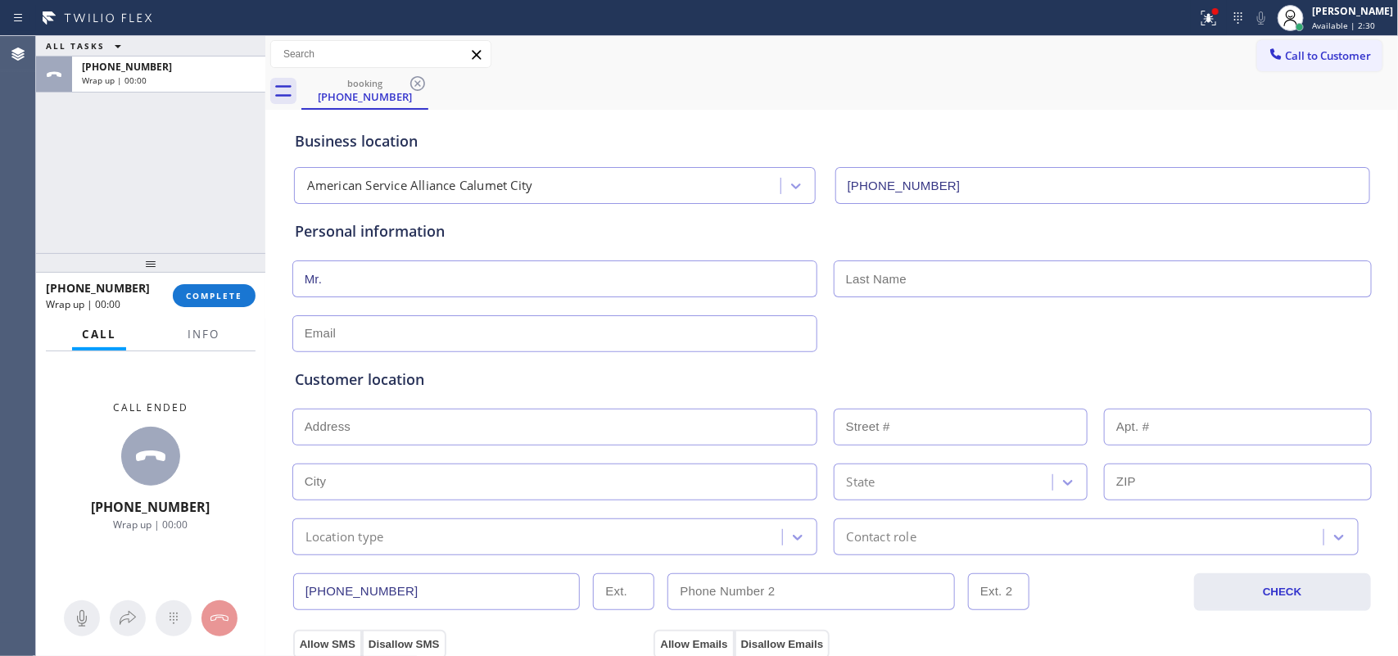
click at [979, 288] on input "text" at bounding box center [1103, 278] width 538 height 37
type input "Kewon"
click at [451, 346] on div "Customer location >> ADD NEW ADDRESS << + NEW ADDRESS State Location type Conta…" at bounding box center [832, 451] width 1081 height 210
drag, startPoint x: 508, startPoint y: 260, endPoint x: 505, endPoint y: 276, distance: 16.6
click at [508, 262] on input "Mr." at bounding box center [554, 278] width 525 height 37
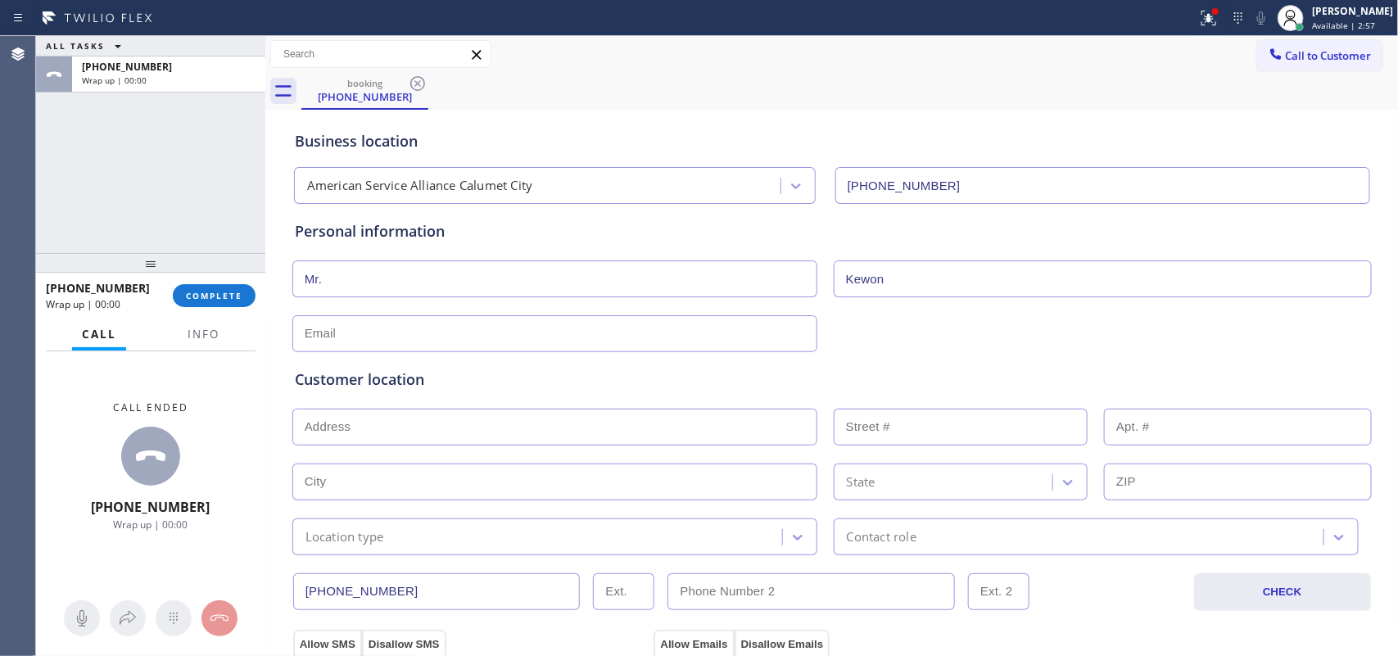
click at [495, 332] on input "text" at bounding box center [554, 333] width 525 height 37
type input "[EMAIL_ADDRESS][DOMAIN_NAME]"
click at [534, 436] on input "text" at bounding box center [554, 427] width 525 height 37
click at [349, 428] on input "text" at bounding box center [554, 427] width 525 height 37
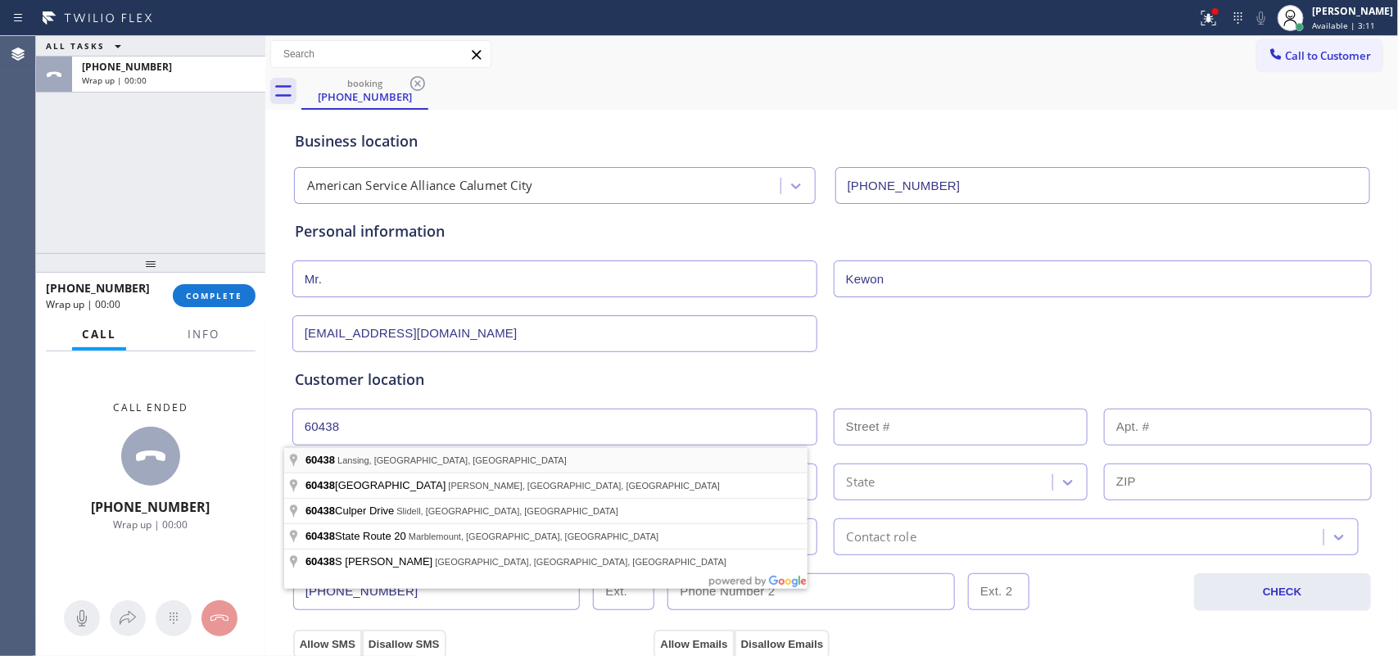
type input "Lansing, IL 60438, [GEOGRAPHIC_DATA]"
type input "Lansing"
type input "60438"
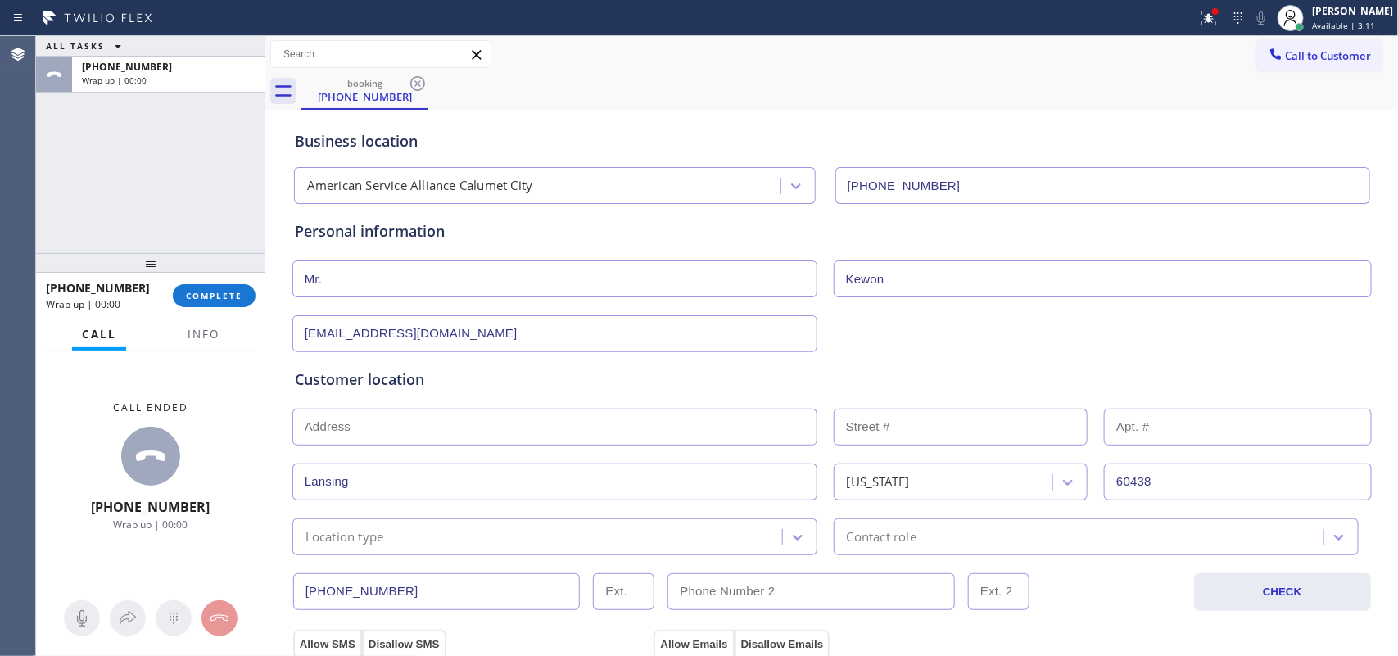
scroll to position [409, 0]
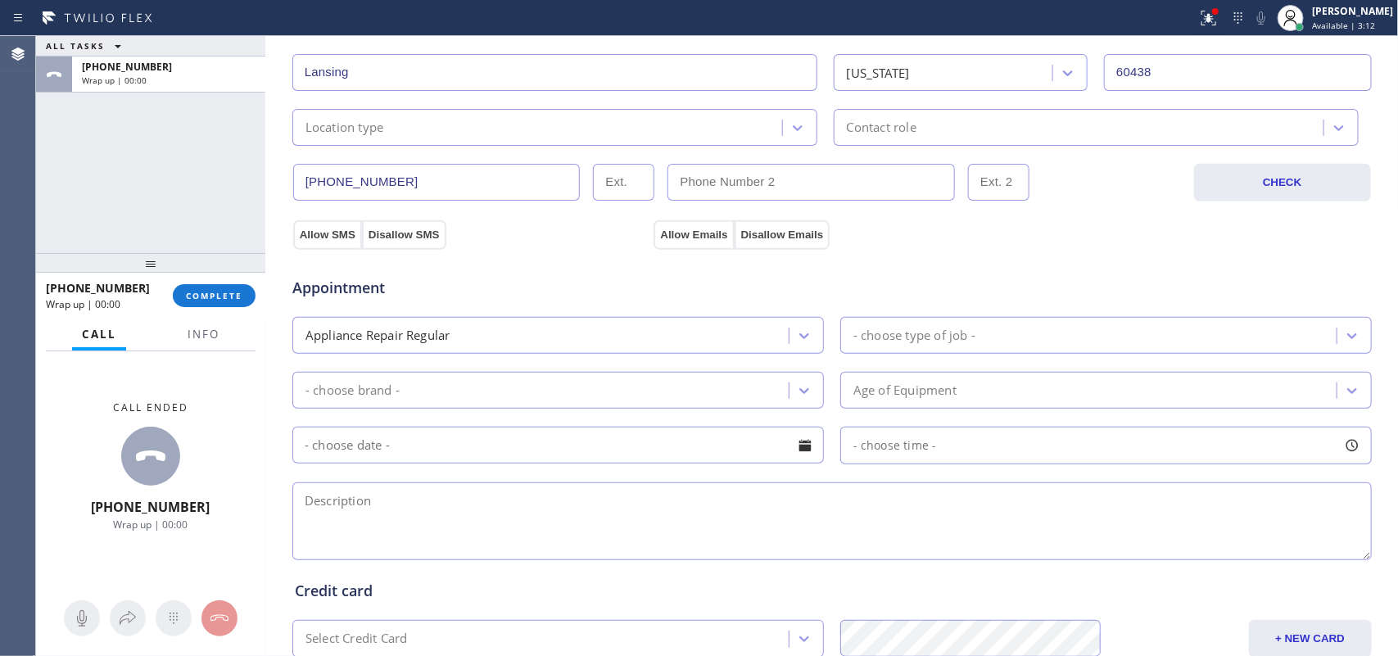
click at [576, 143] on div "Location type" at bounding box center [554, 127] width 525 height 37
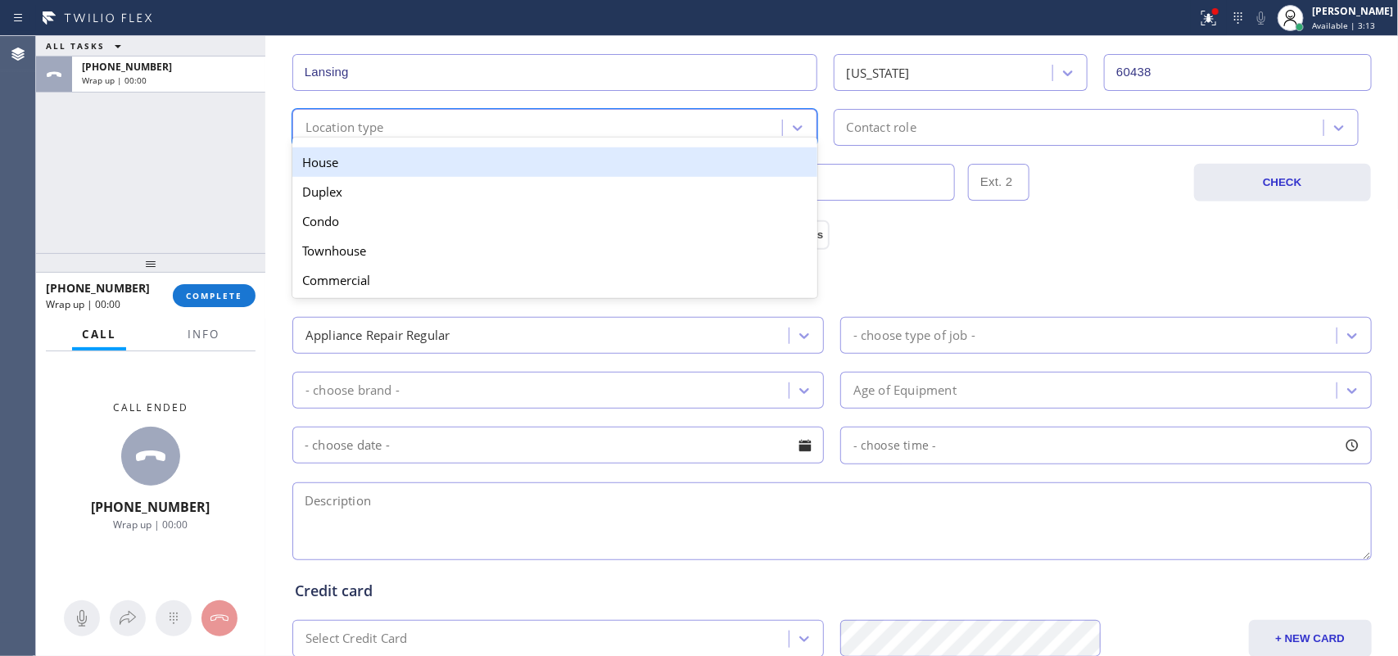
click at [555, 170] on div "House" at bounding box center [554, 161] width 525 height 29
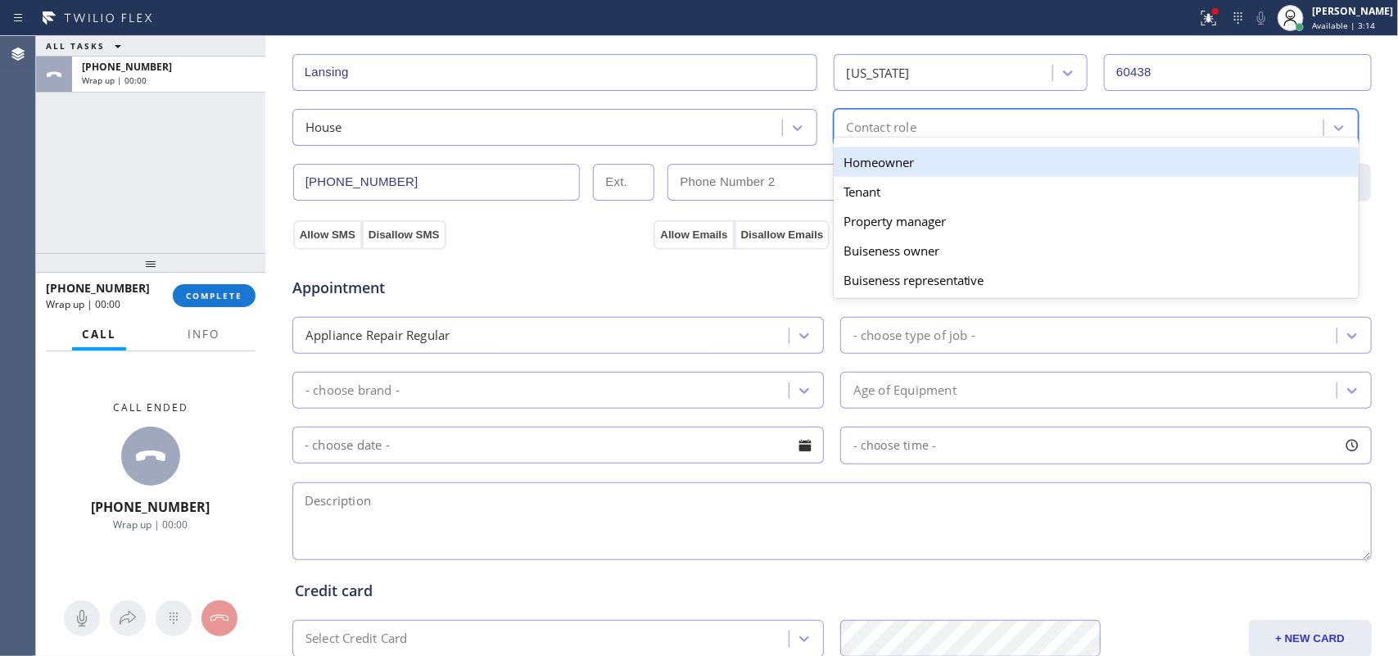
click at [861, 132] on div "Contact role" at bounding box center [882, 127] width 70 height 19
click at [861, 160] on div "Homeowner" at bounding box center [1096, 161] width 525 height 29
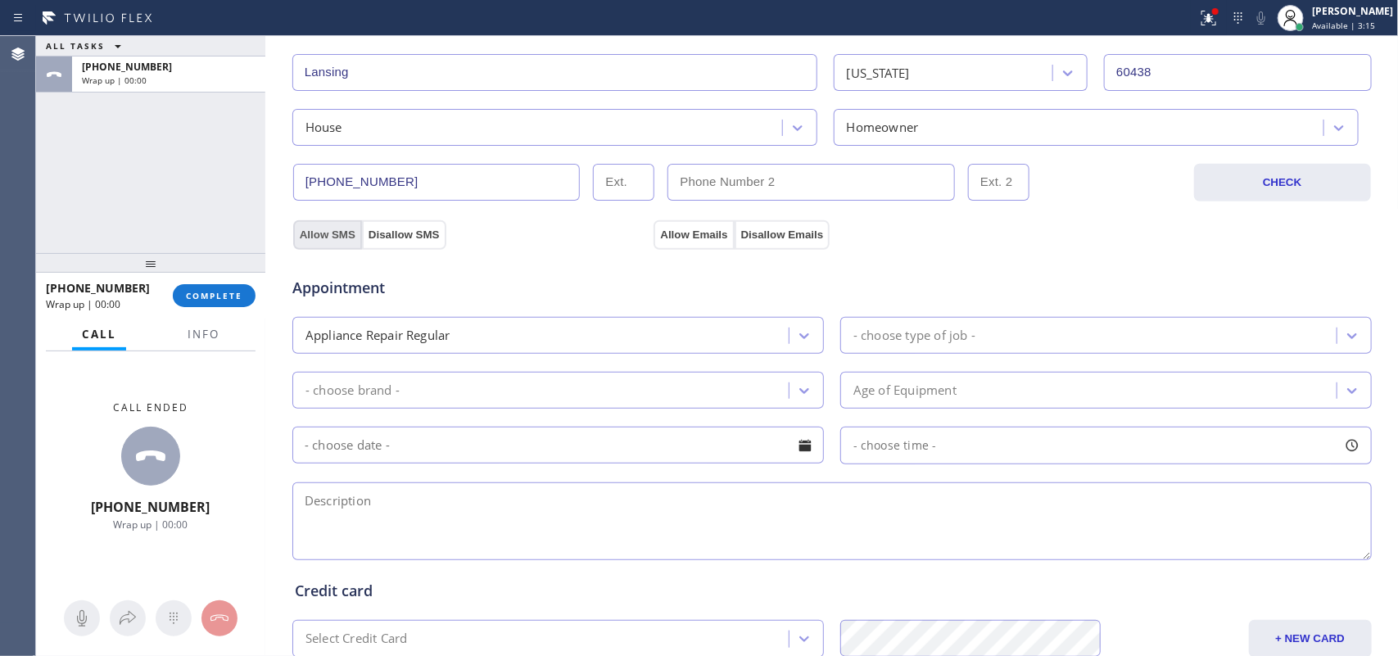
drag, startPoint x: 330, startPoint y: 239, endPoint x: 504, endPoint y: 239, distance: 174.4
click at [332, 239] on button "Allow SMS" at bounding box center [327, 234] width 69 height 29
drag, startPoint x: 676, startPoint y: 237, endPoint x: 686, endPoint y: 239, distance: 10.8
click at [678, 237] on button "Allow Emails" at bounding box center [693, 234] width 80 height 29
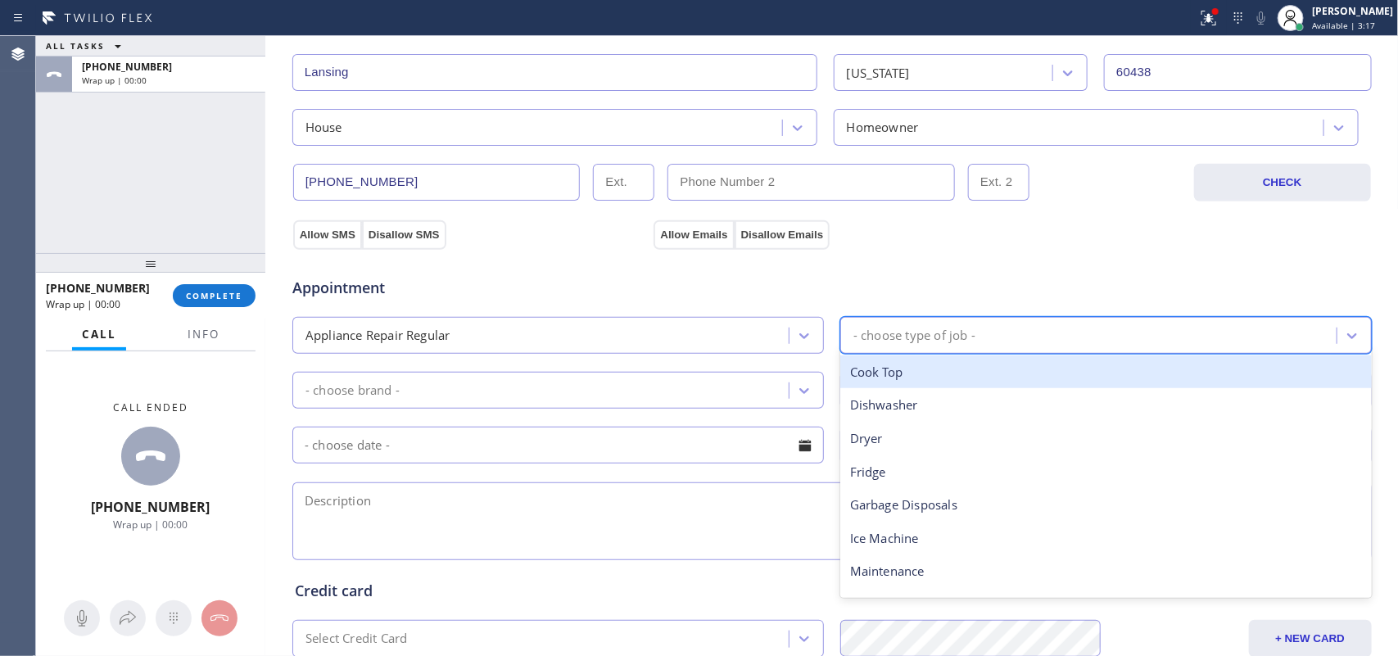
drag, startPoint x: 991, startPoint y: 354, endPoint x: 988, endPoint y: 402, distance: 48.4
click at [992, 354] on div "- choose type of job -" at bounding box center [1105, 335] width 531 height 37
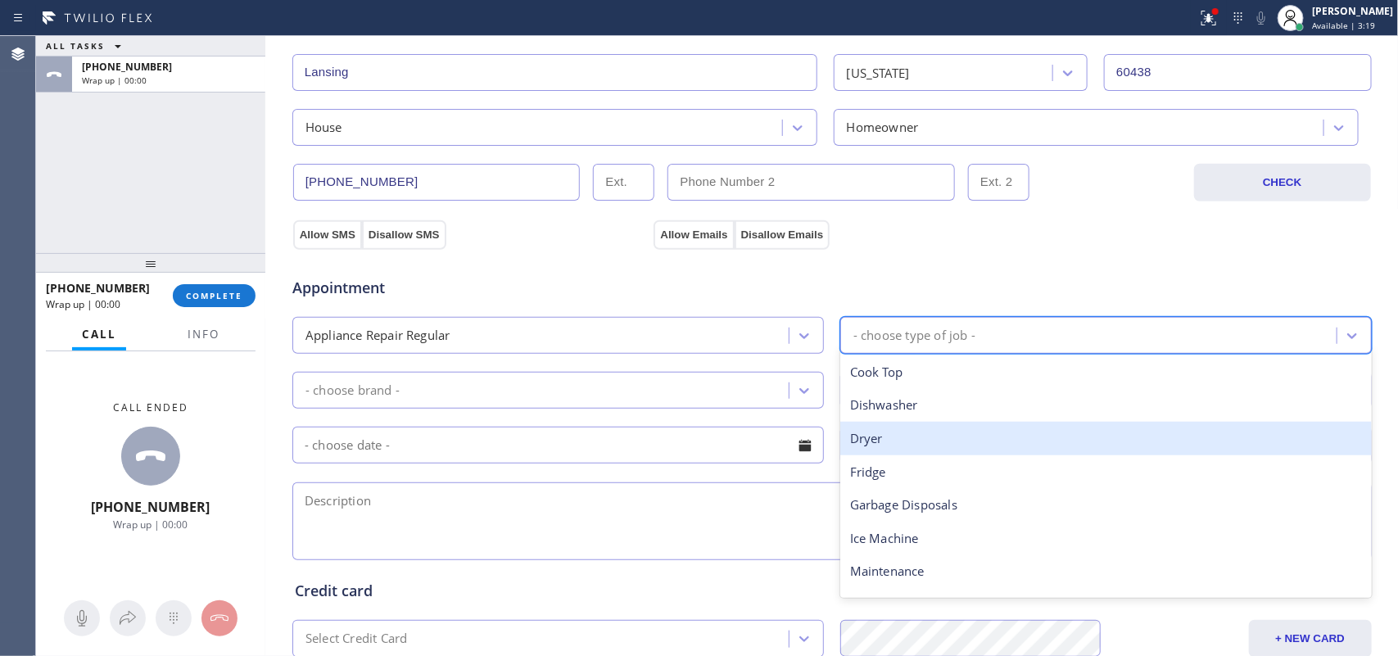
click at [966, 454] on div "Dryer" at bounding box center [1105, 439] width 531 height 34
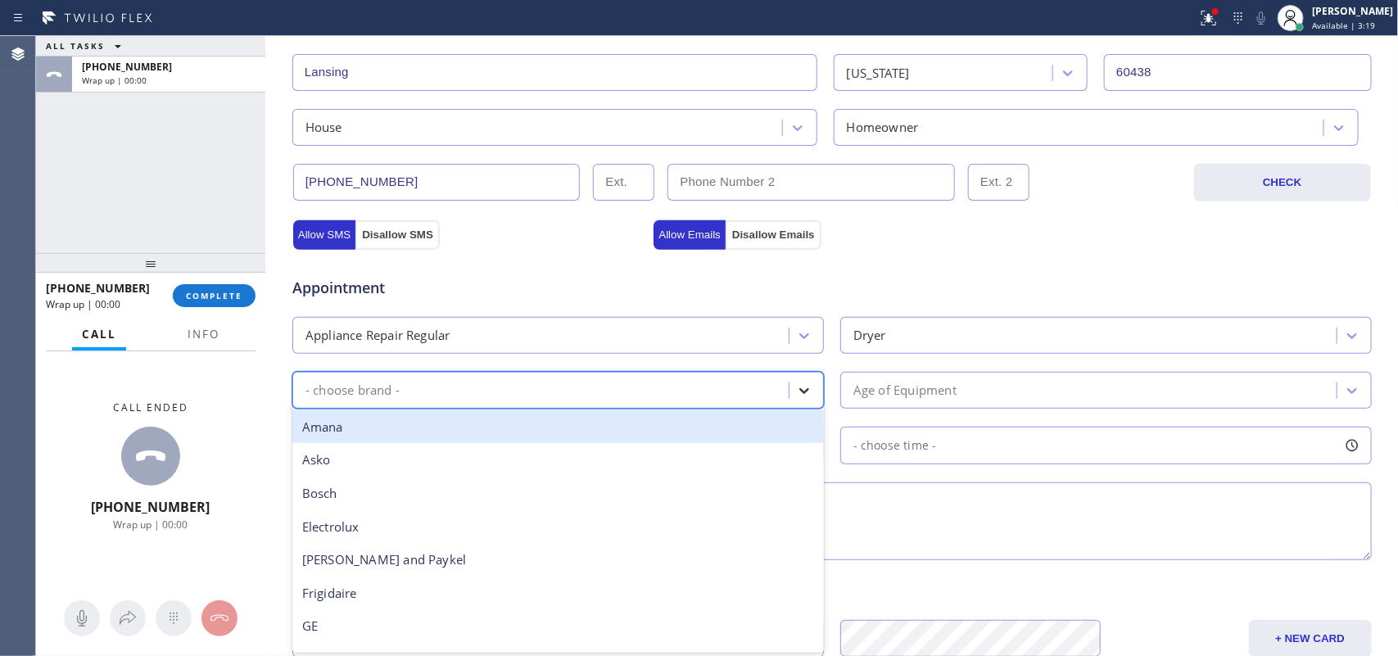
click at [796, 398] on icon at bounding box center [804, 390] width 16 height 16
type input "w"
click at [662, 432] on div "Whirpool" at bounding box center [557, 427] width 531 height 34
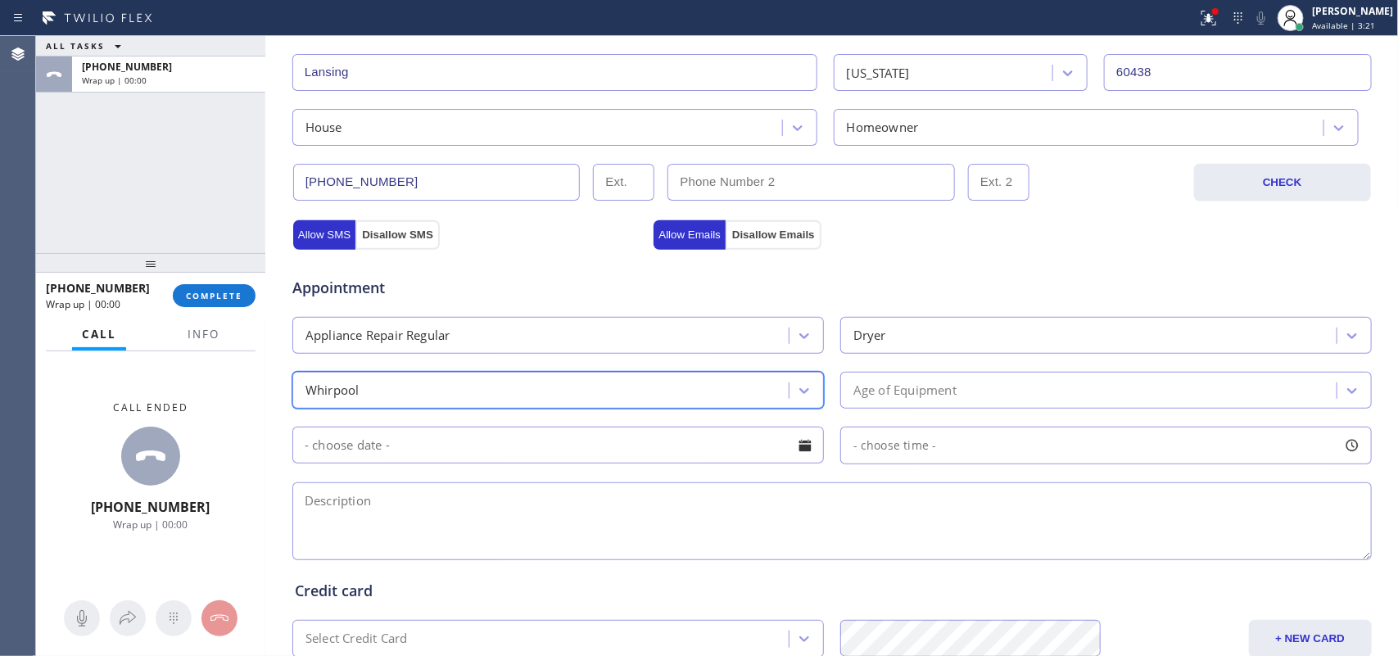
click at [997, 397] on div "Age of Equipment" at bounding box center [1090, 390] width 491 height 29
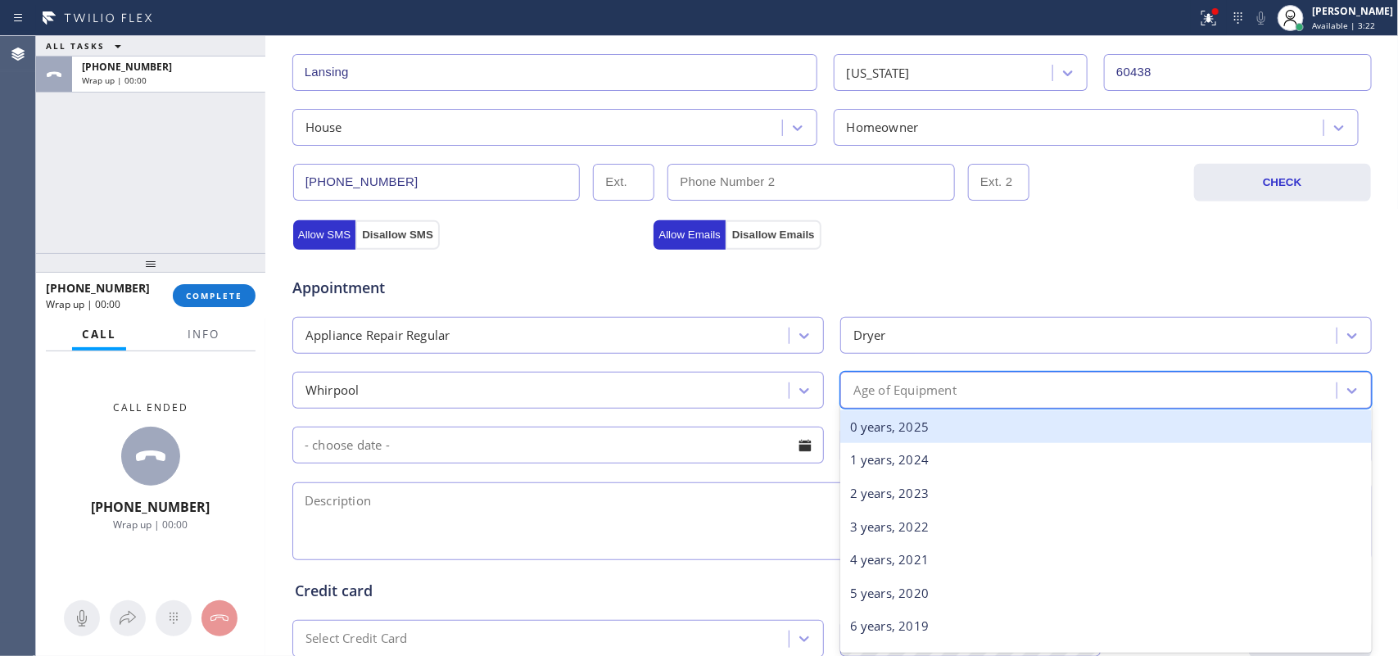
click at [991, 420] on div "0 years, 2025" at bounding box center [1105, 427] width 531 height 34
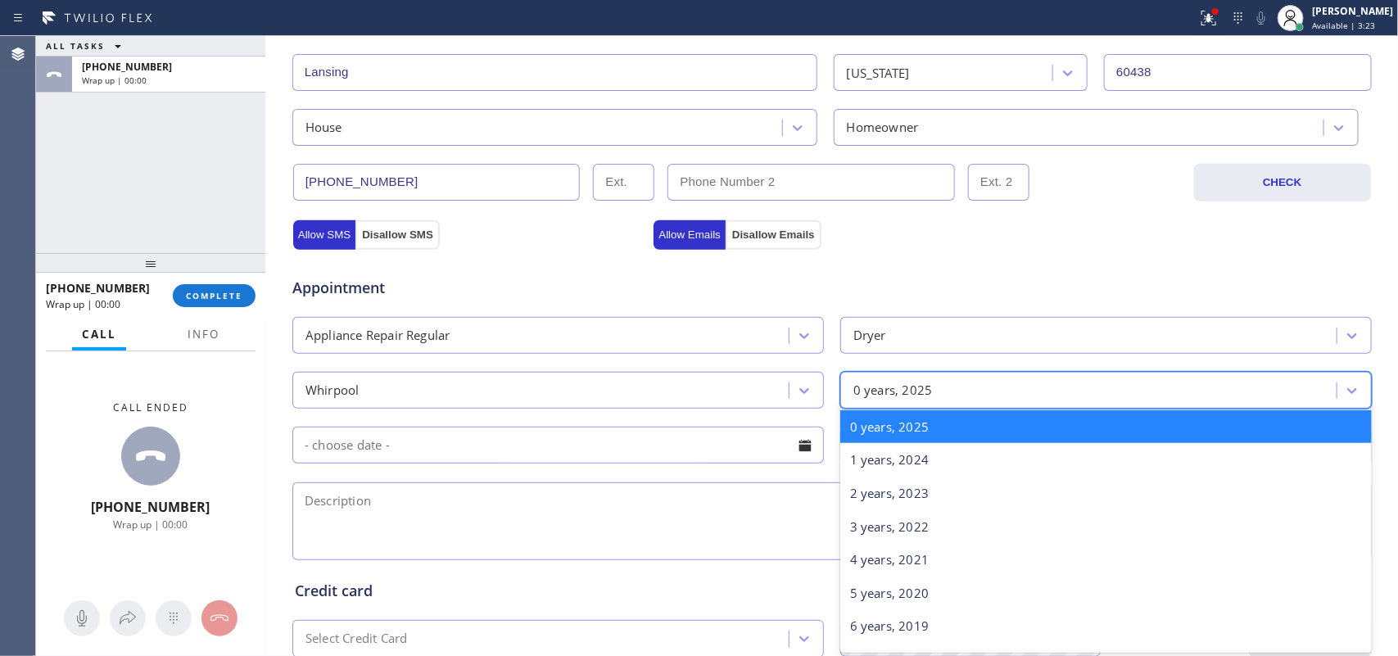
click at [902, 395] on div "0 years, 2025" at bounding box center [892, 390] width 79 height 19
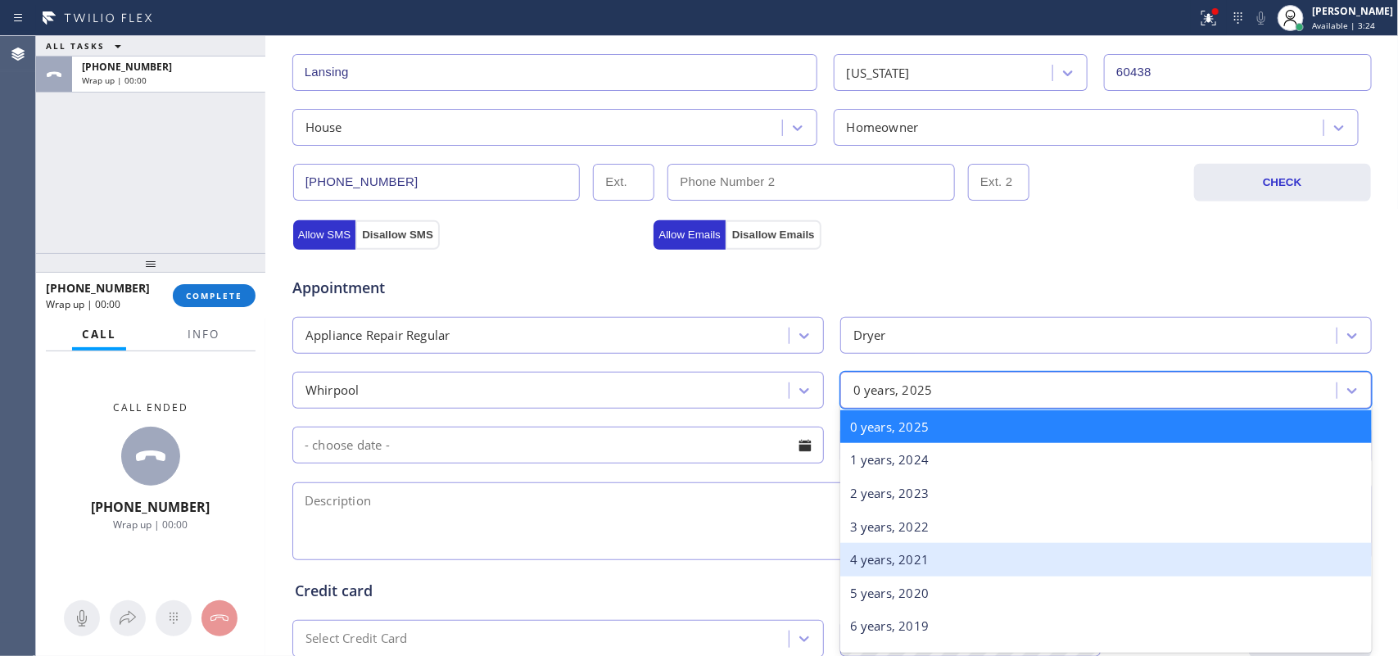
click at [923, 524] on div "4 years, 2021" at bounding box center [1105, 560] width 531 height 34
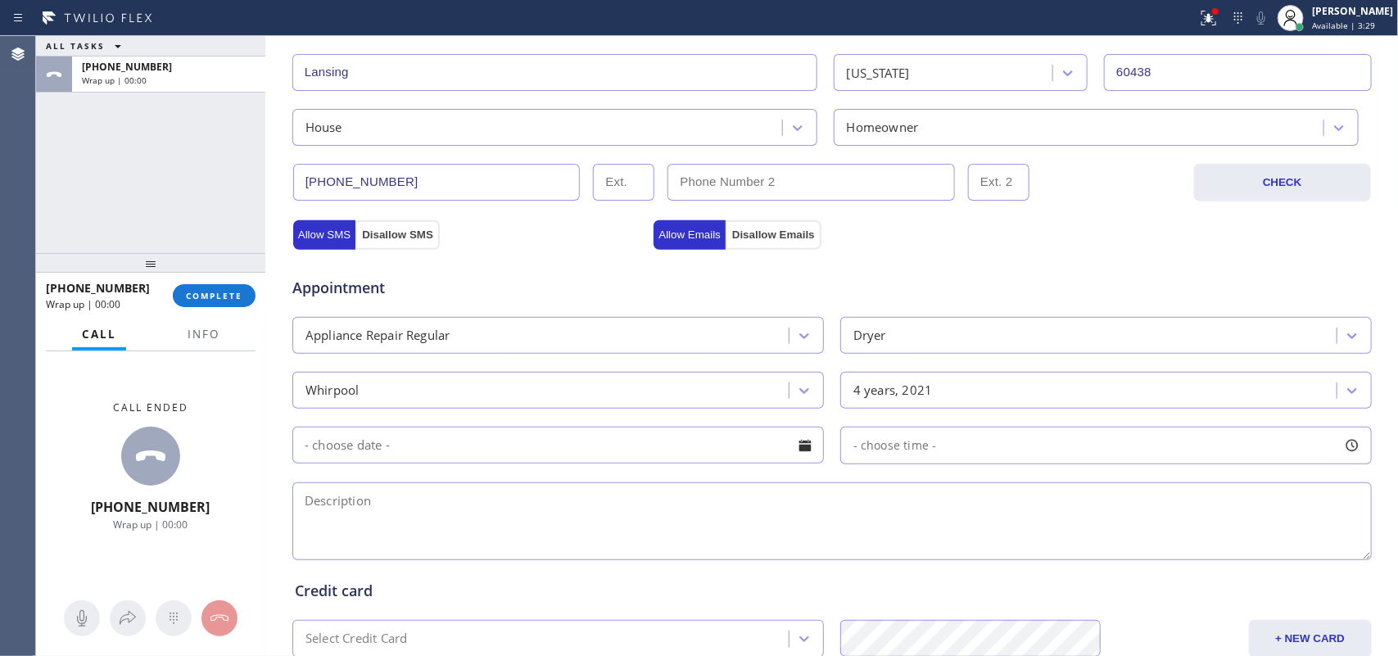
click at [464, 524] on textarea at bounding box center [831, 521] width 1079 height 78
paste textarea "Whirlpool Dryer/ UAtomate care #2 /"
drag, startPoint x: 403, startPoint y: 504, endPoint x: 633, endPoint y: 492, distance: 230.4
click at [633, 492] on textarea "Whirlpool Dryer/ UAtomate care #2 /" at bounding box center [831, 521] width 1079 height 78
drag, startPoint x: 485, startPoint y: 504, endPoint x: 553, endPoint y: 500, distance: 68.0
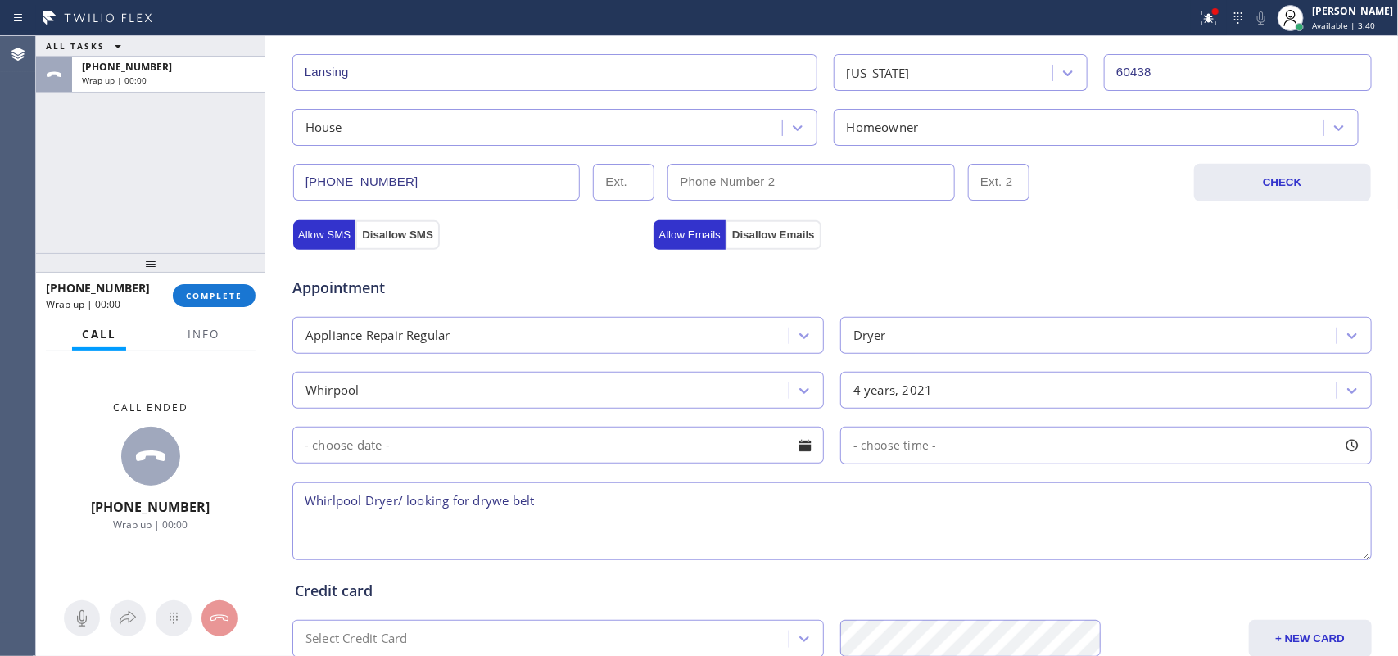
click at [553, 500] on textarea "Whirlpool Dryer/ looking for drywe belt" at bounding box center [831, 521] width 1079 height 78
click at [608, 504] on textarea "Whirlpool Dryer/ looking for dryer belt/" at bounding box center [831, 521] width 1079 height 78
click at [572, 521] on textarea "Whirlpool Dryer/ looking for dryer belt/" at bounding box center [831, 521] width 1079 height 78
click at [571, 517] on textarea "Whirlpool Dryer/ looking for dryer belt/" at bounding box center [831, 521] width 1079 height 78
click at [566, 496] on textarea "Whirlpool Dryer/ looking for dryer belt/" at bounding box center [831, 521] width 1079 height 78
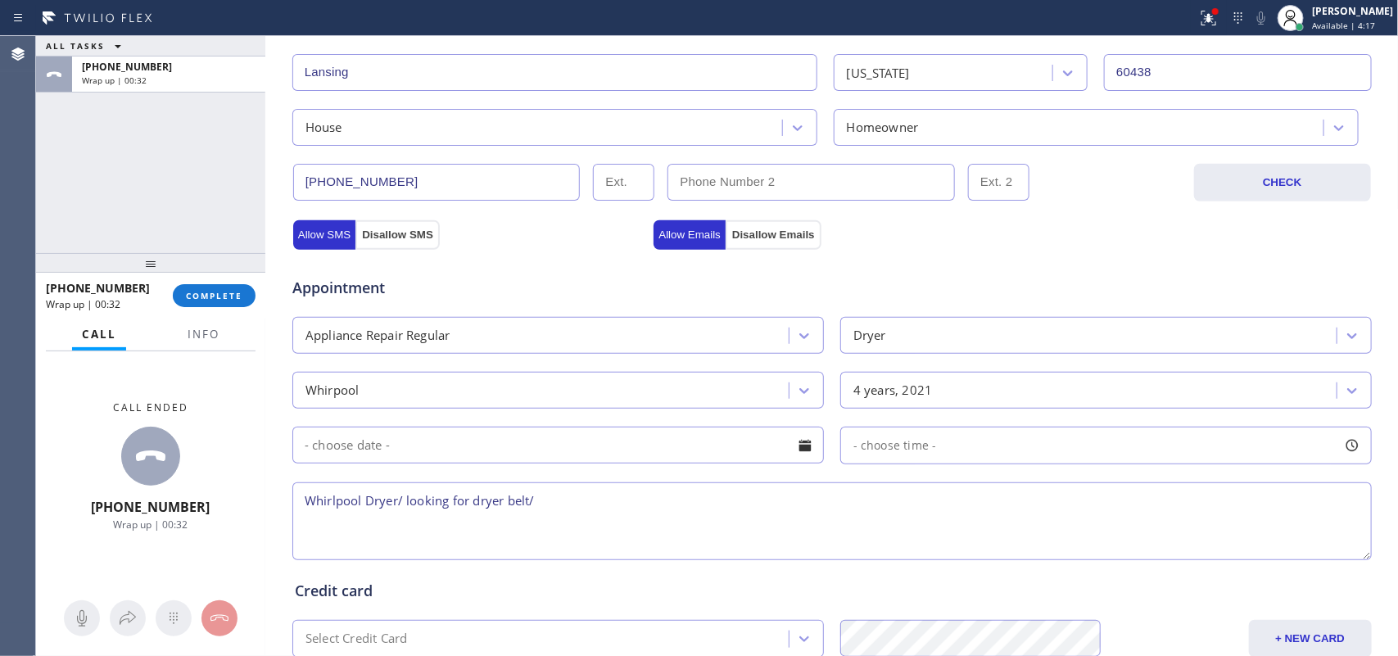
click at [566, 496] on textarea "Whirlpool Dryer/ looking for dryer belt/" at bounding box center [831, 521] width 1079 height 78
click at [563, 521] on textarea "Whirlpool Dryer/ looking for dryer belt/" at bounding box center [831, 521] width 1079 height 78
click at [563, 509] on textarea "Whirlpool Dryer/ looking for dryer belt/" at bounding box center [831, 521] width 1079 height 78
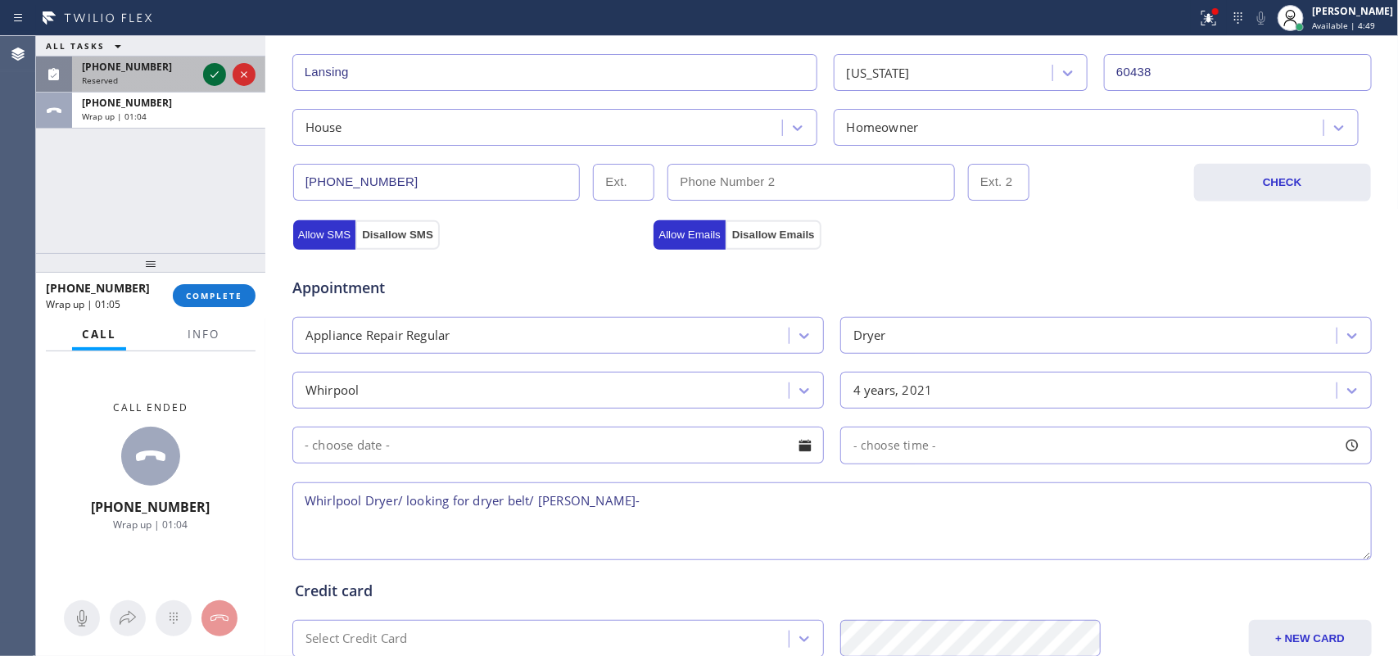
drag, startPoint x: 197, startPoint y: 68, endPoint x: 207, endPoint y: 70, distance: 10.0
click at [203, 70] on div "[PHONE_NUMBER] Reserved" at bounding box center [150, 75] width 229 height 36
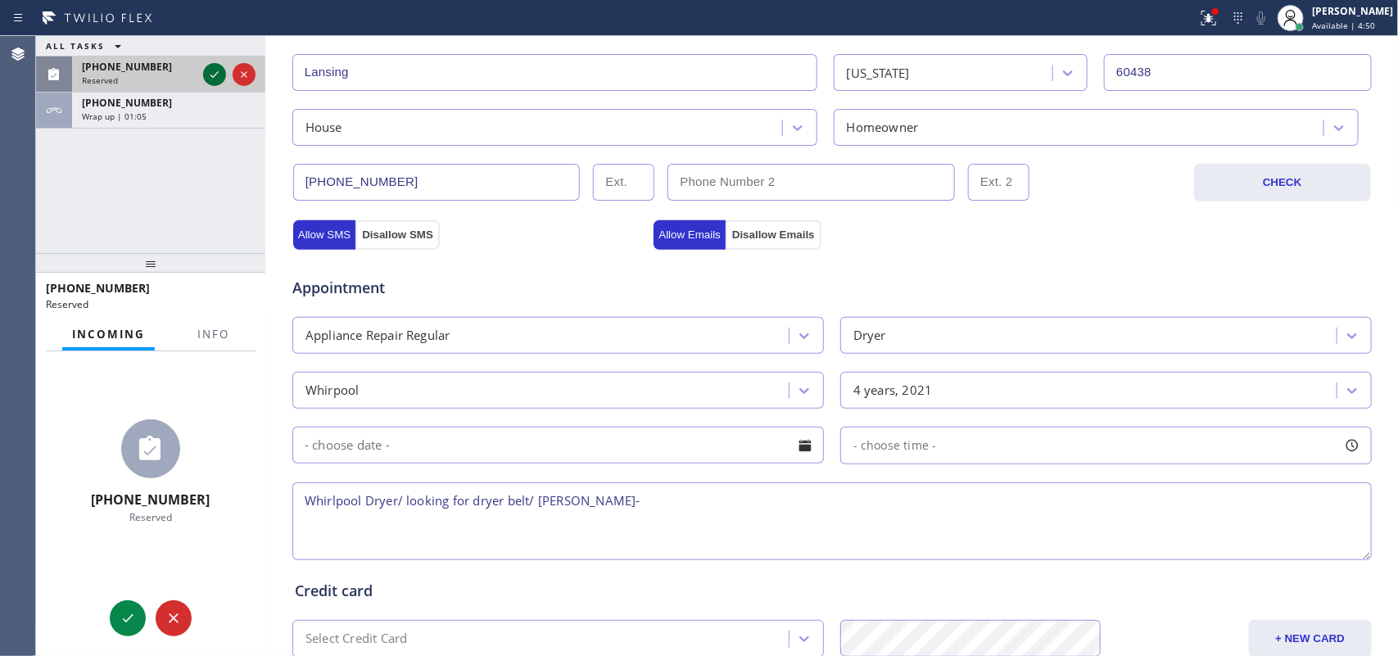
click at [210, 68] on icon at bounding box center [215, 75] width 20 height 20
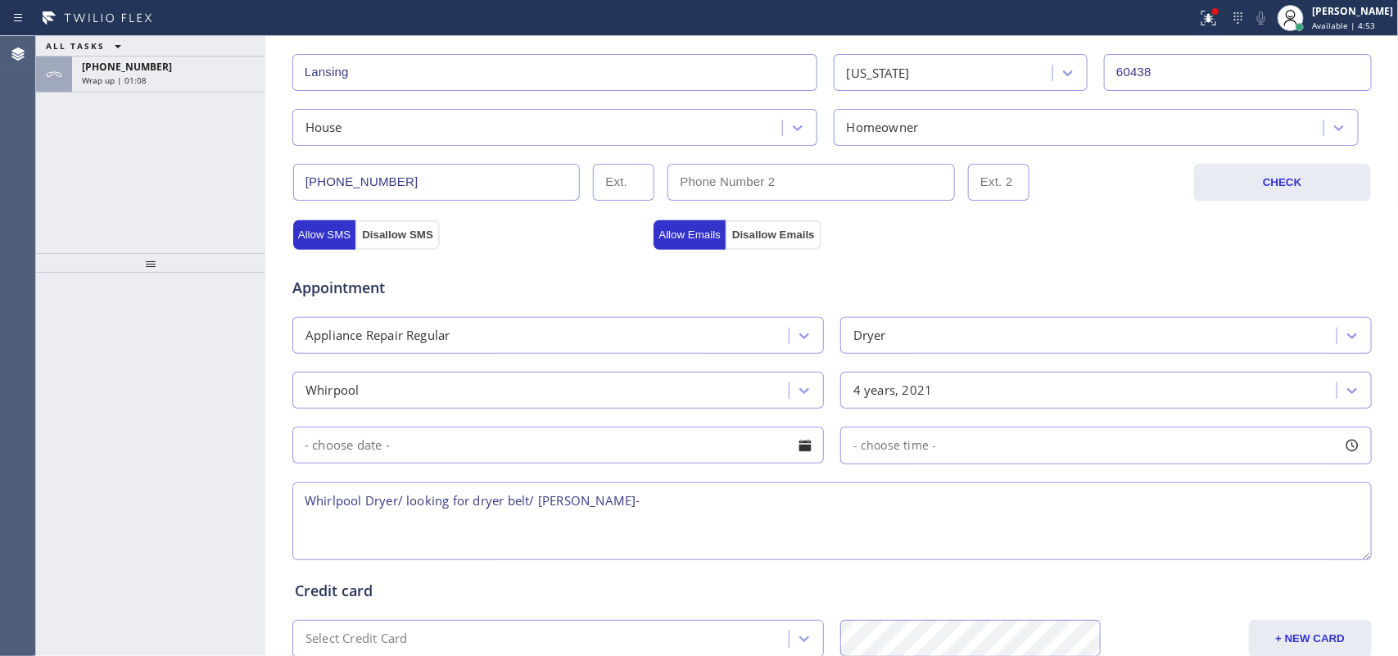
click at [604, 495] on textarea "Whirlpool Dryer/ looking for dryer belt/ [PERSON_NAME]-" at bounding box center [831, 521] width 1079 height 78
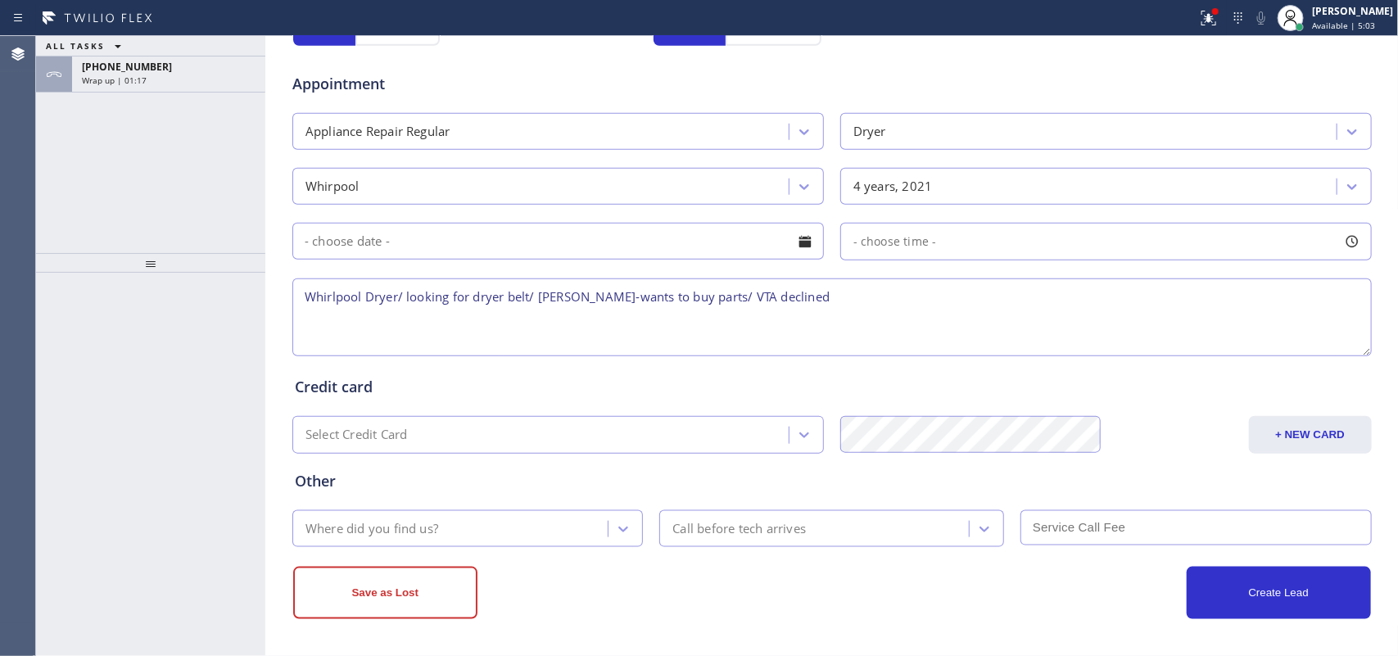
type textarea "Whirlpool Dryer/ looking for dryer belt/ [PERSON_NAME]-wants to buy parts/ VTA …"
click at [495, 512] on div "Where did you find us?" at bounding box center [467, 528] width 351 height 37
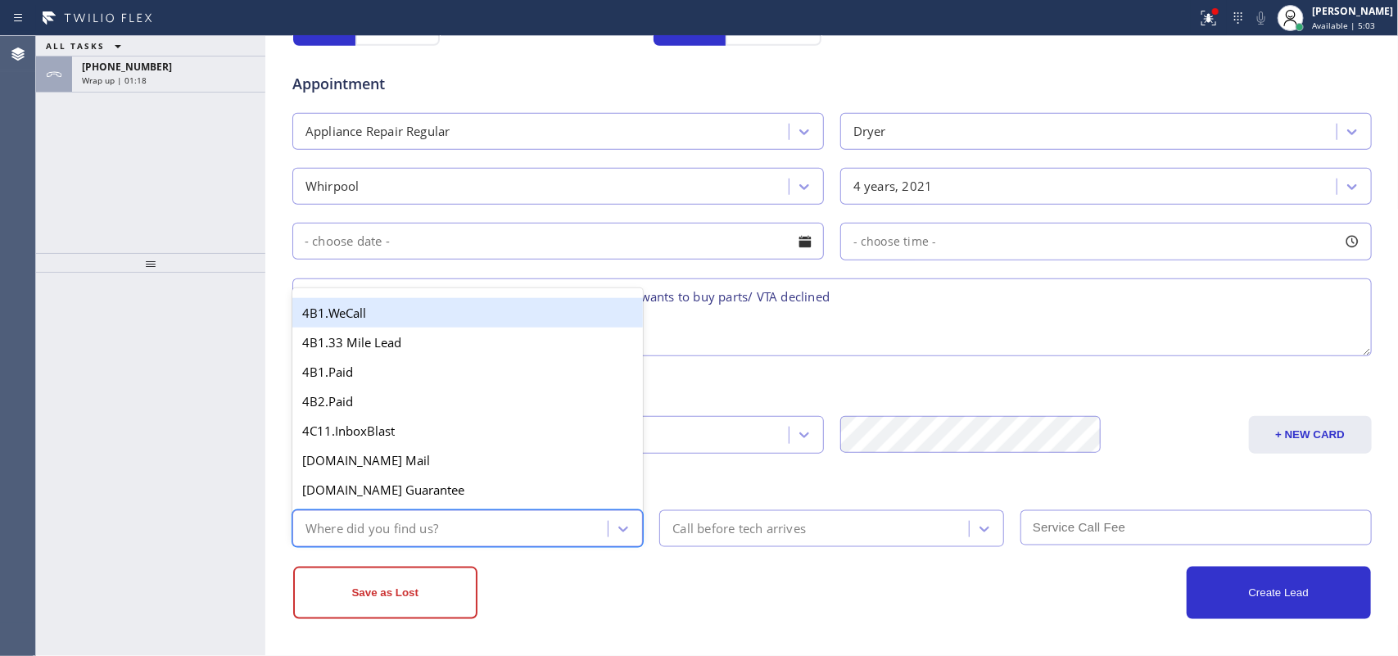
type input "g"
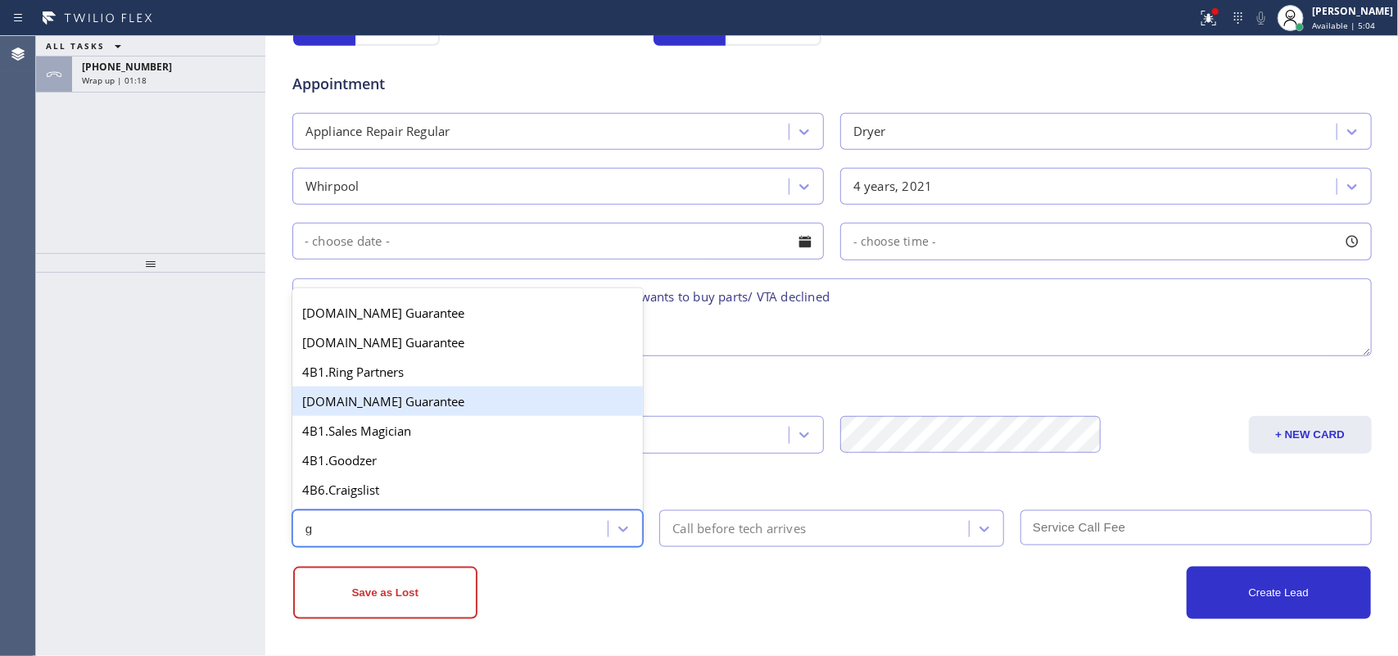
scroll to position [205, 0]
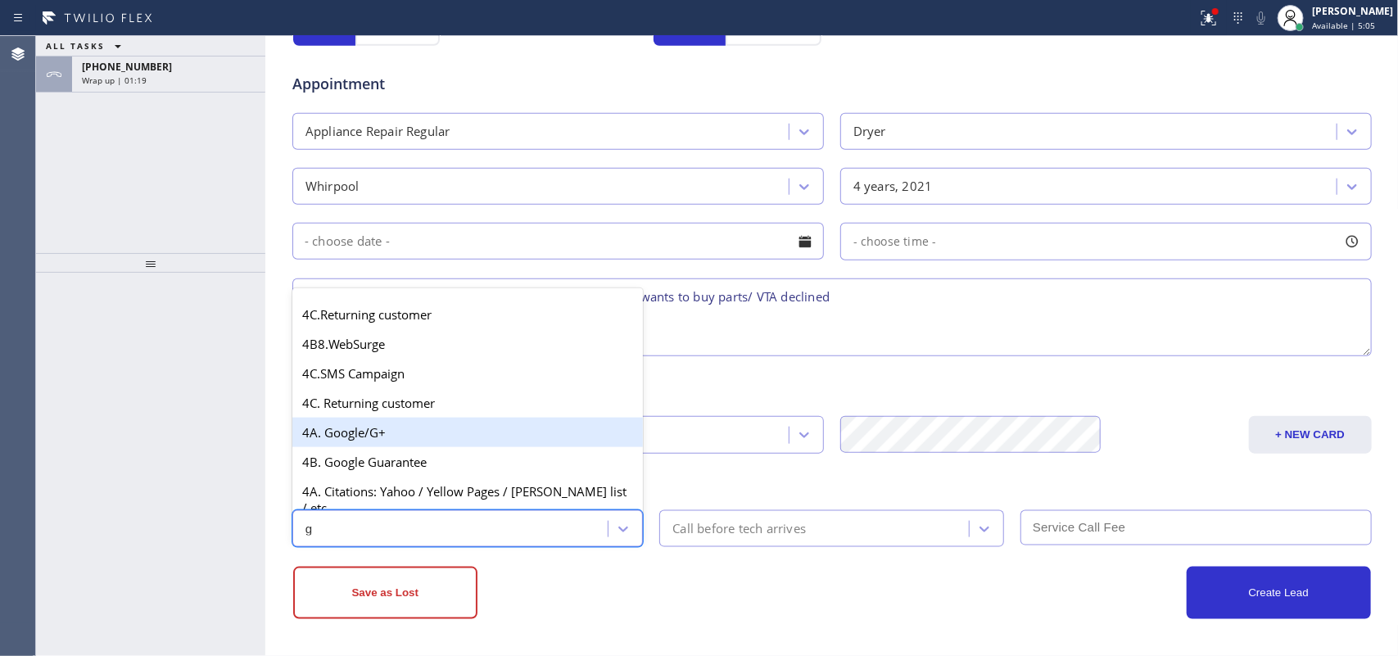
click at [412, 438] on div "4A. Google/G+" at bounding box center [467, 432] width 351 height 29
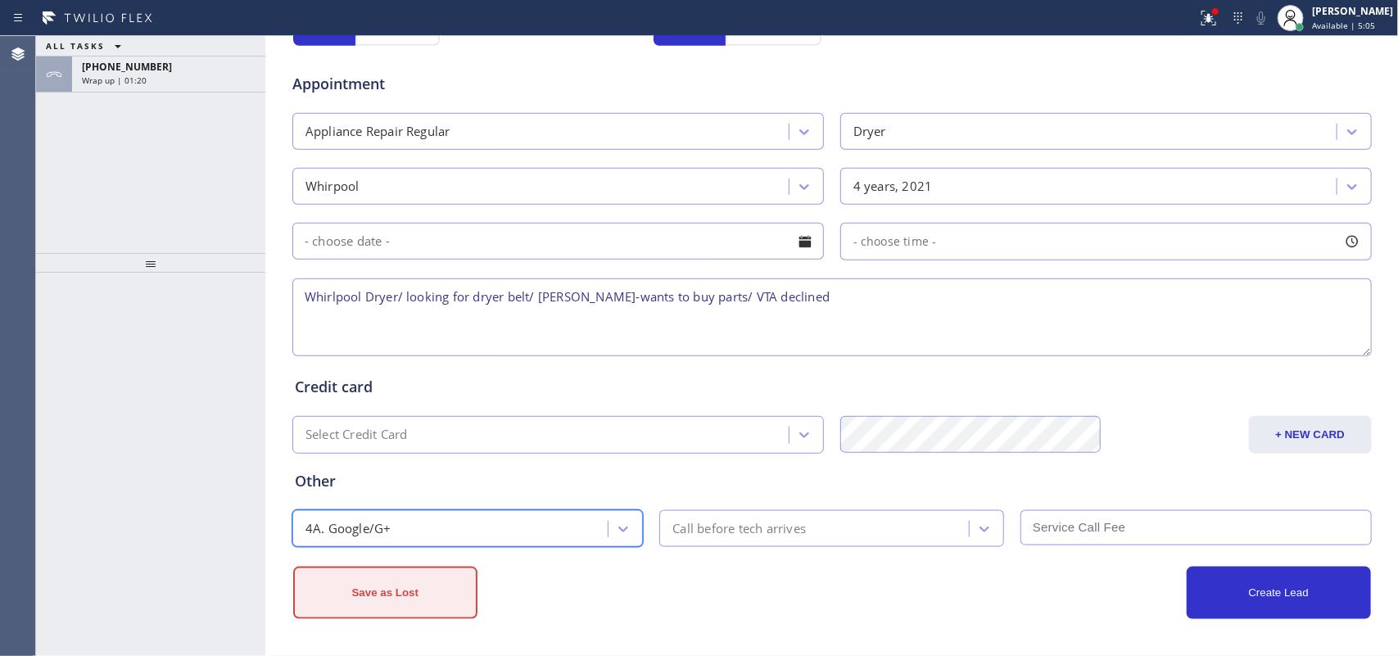
drag, startPoint x: 397, startPoint y: 613, endPoint x: 407, endPoint y: 599, distance: 17.0
click at [398, 524] on button "Save as Lost" at bounding box center [385, 593] width 184 height 52
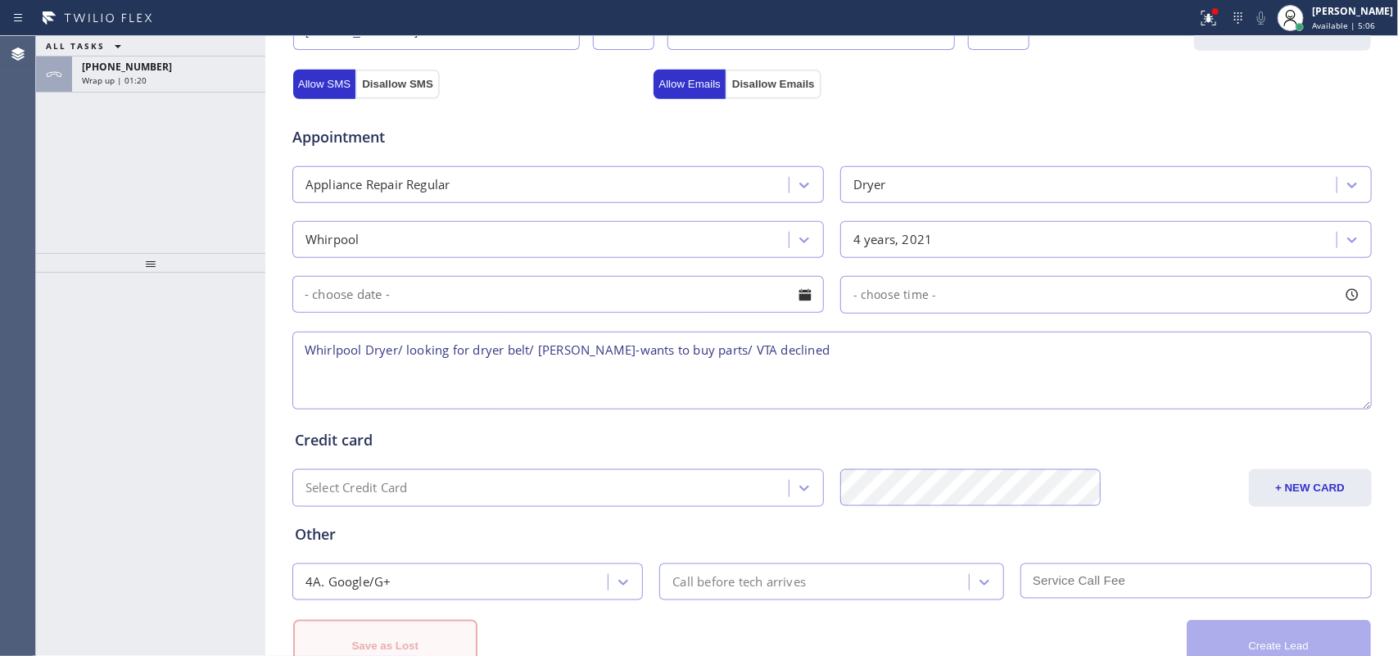
scroll to position [671, 0]
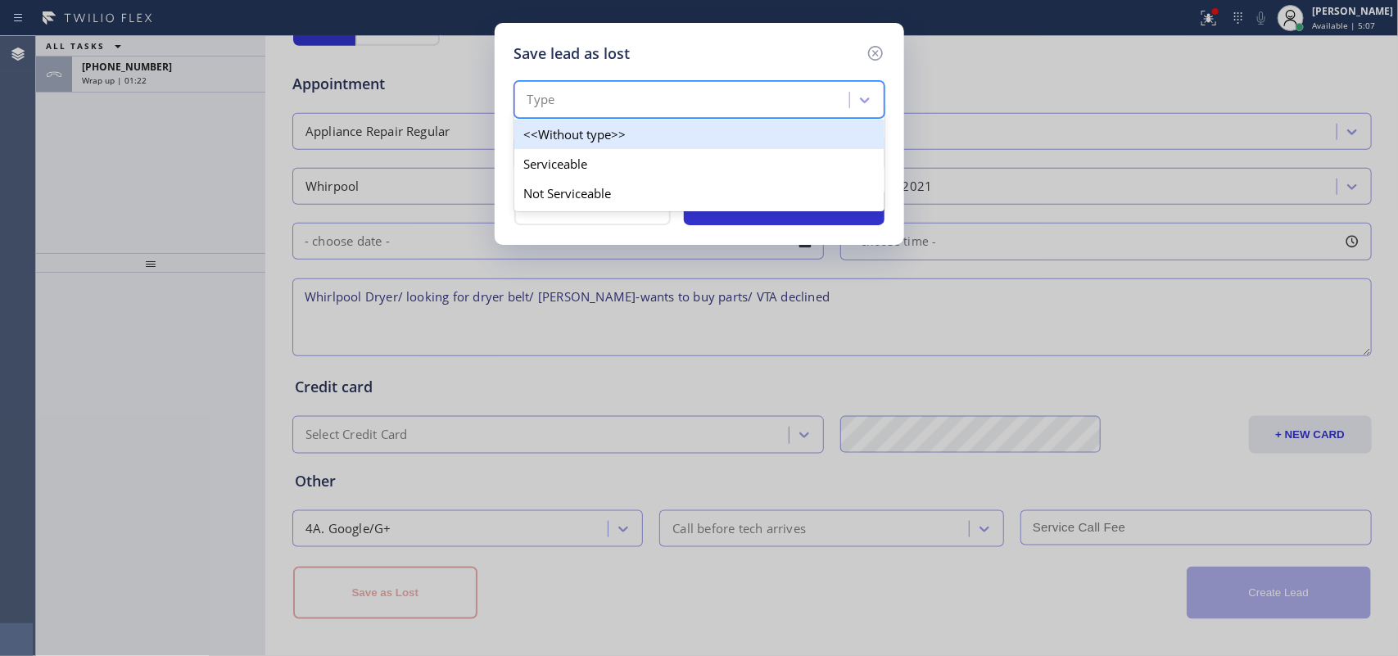
click at [739, 103] on div "Type" at bounding box center [684, 100] width 330 height 29
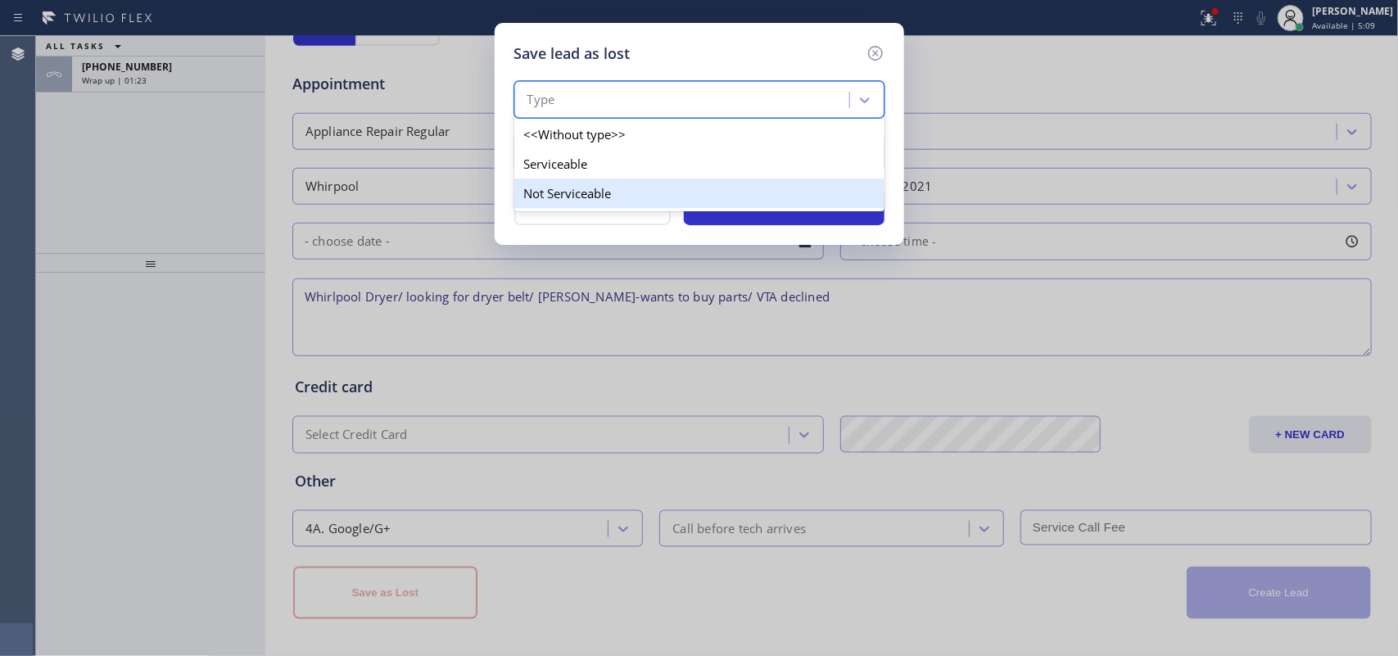
click at [750, 193] on div "Not Serviceable" at bounding box center [699, 193] width 370 height 29
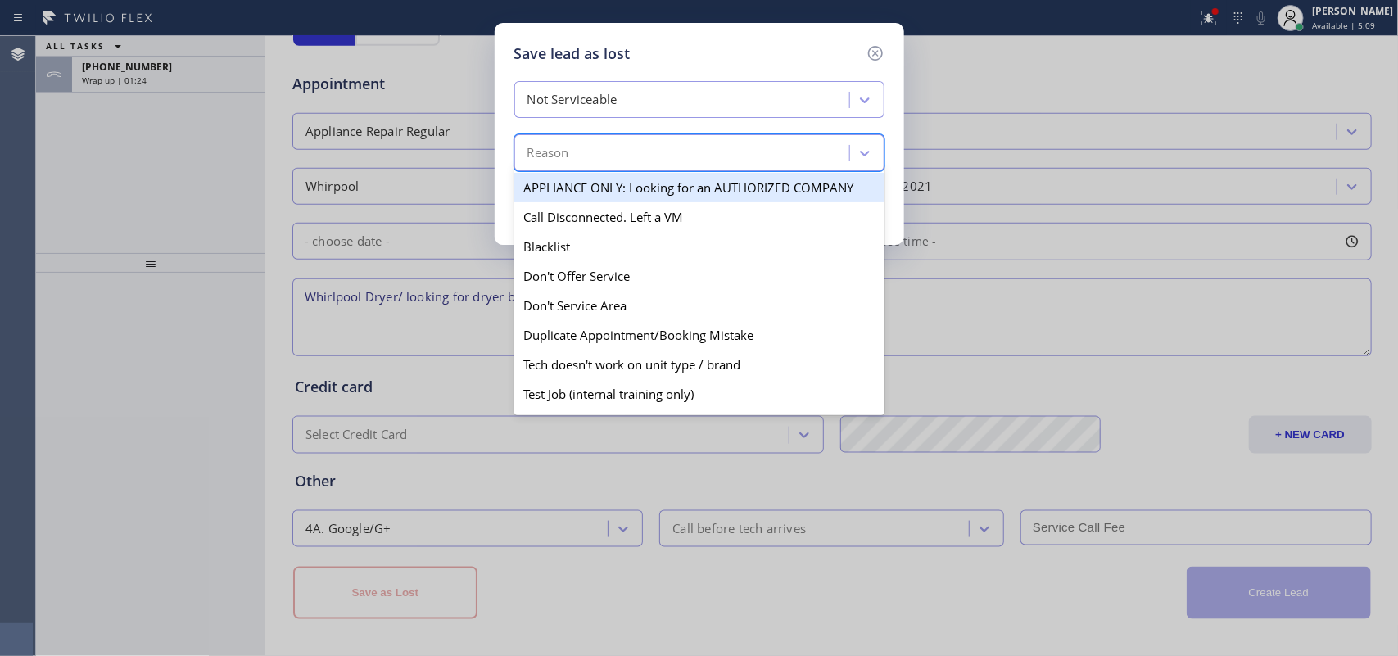
click at [759, 143] on div "Reason" at bounding box center [684, 153] width 330 height 29
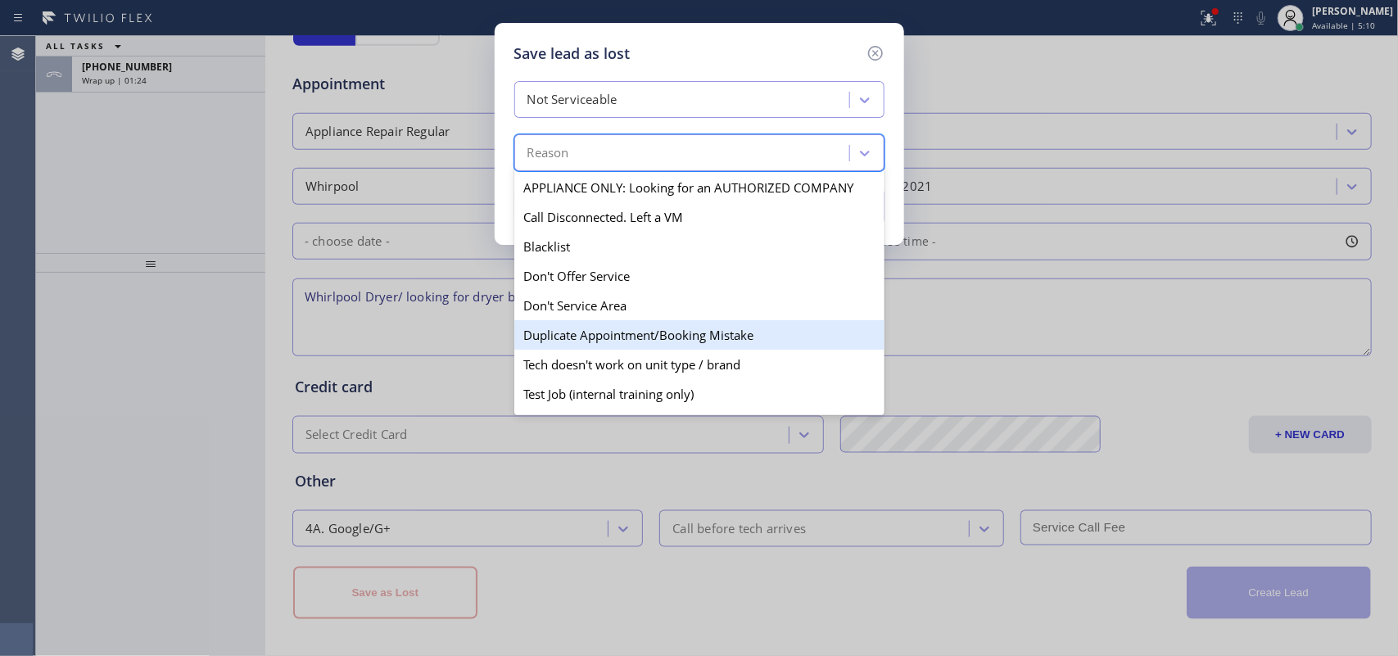
scroll to position [102, 0]
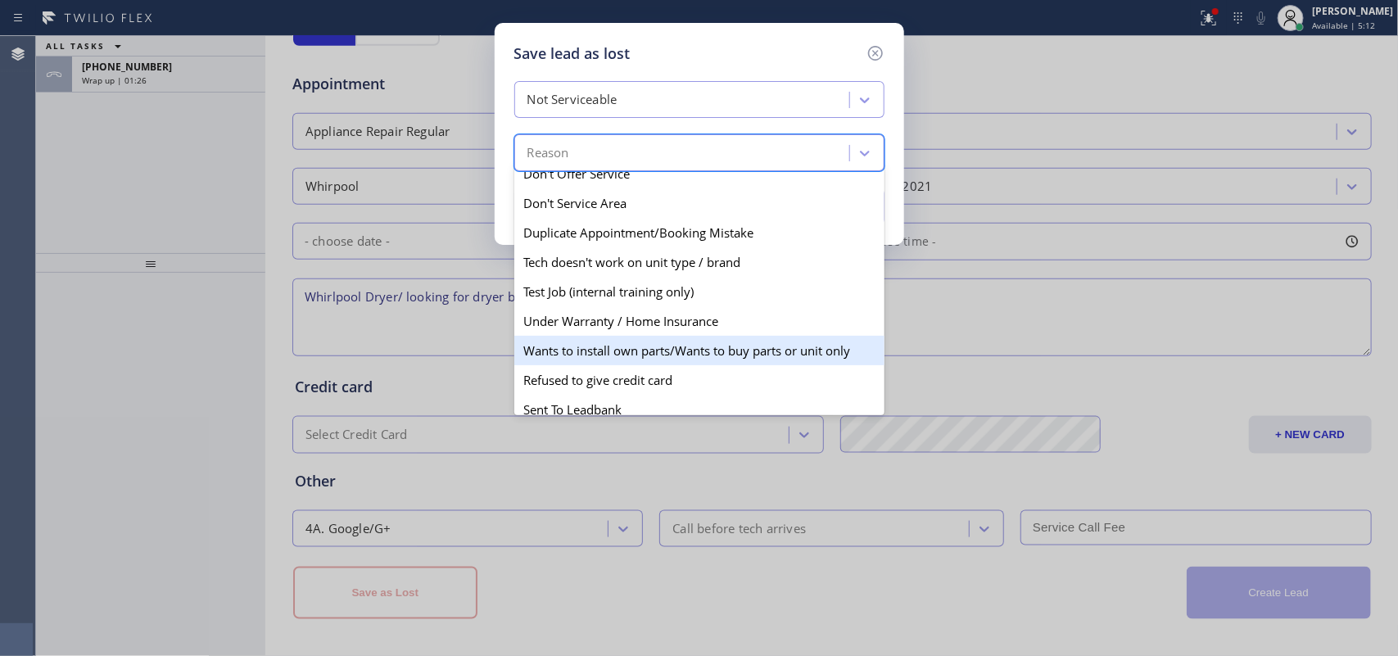
click at [712, 357] on div "Wants to install own parts/Wants to buy parts or unit only" at bounding box center [699, 350] width 370 height 29
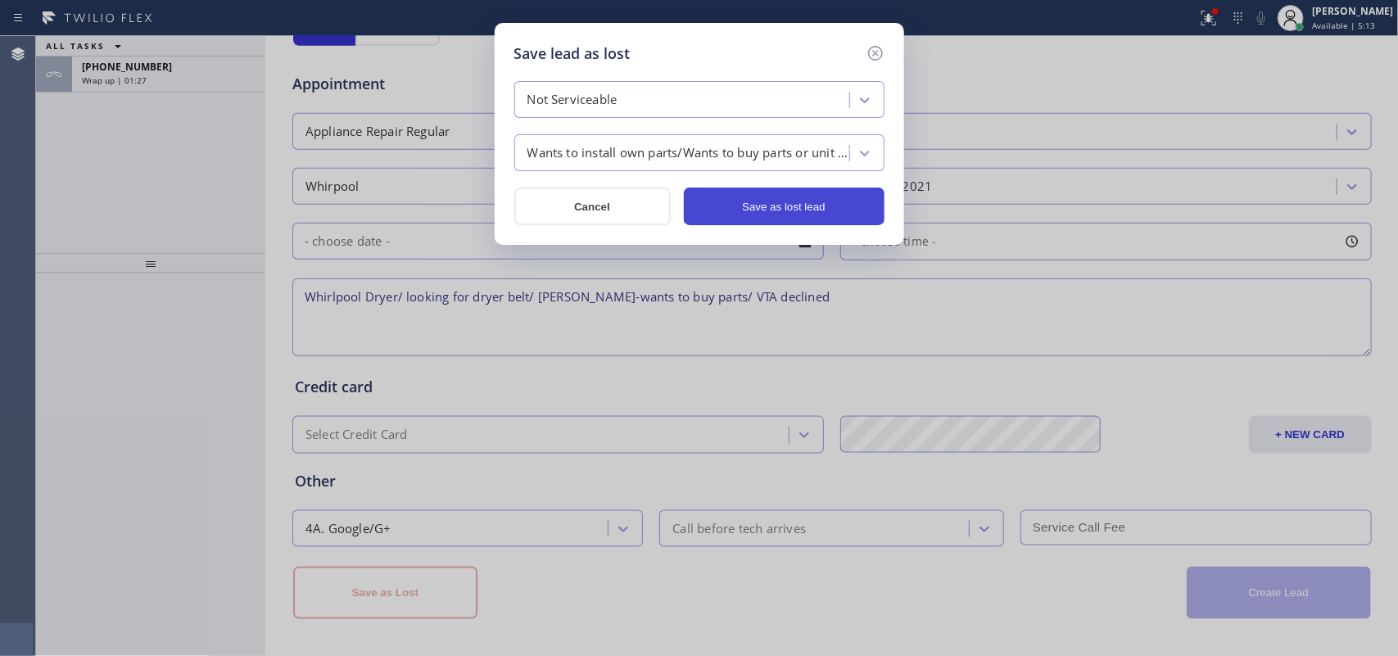
click at [737, 218] on button "Save as lost lead" at bounding box center [784, 207] width 201 height 38
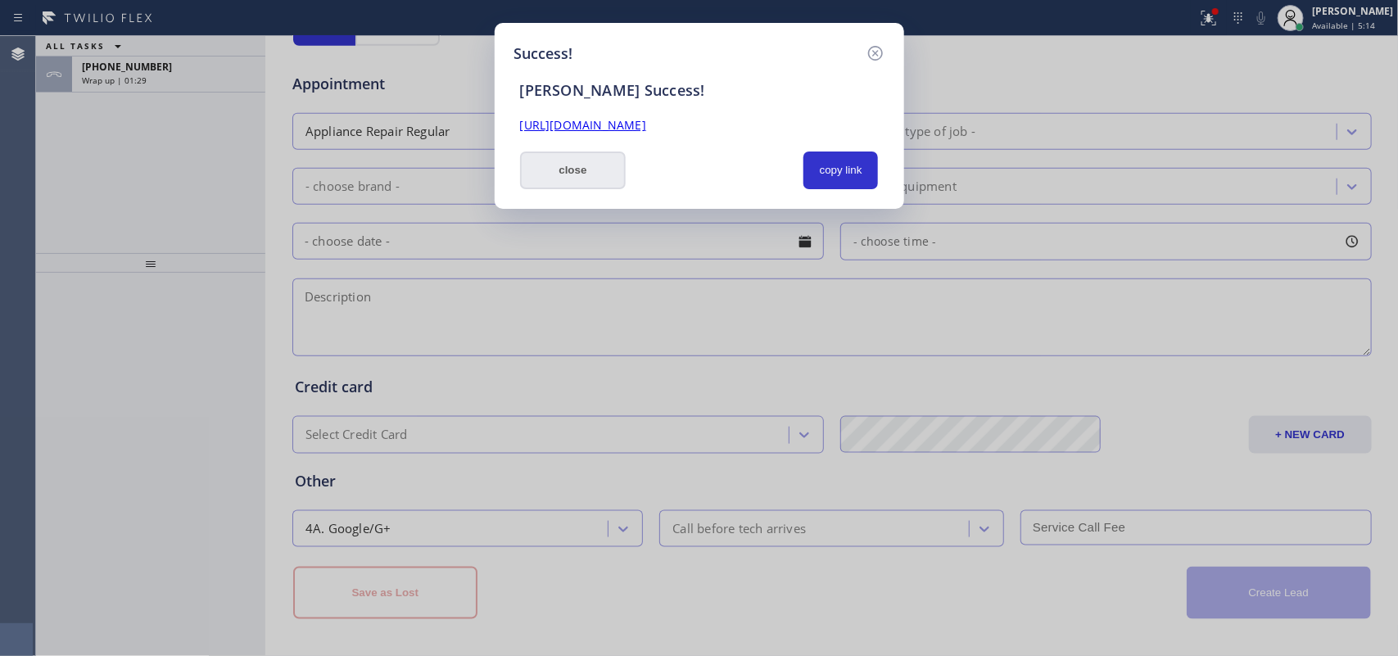
click at [599, 174] on button "close" at bounding box center [573, 170] width 106 height 38
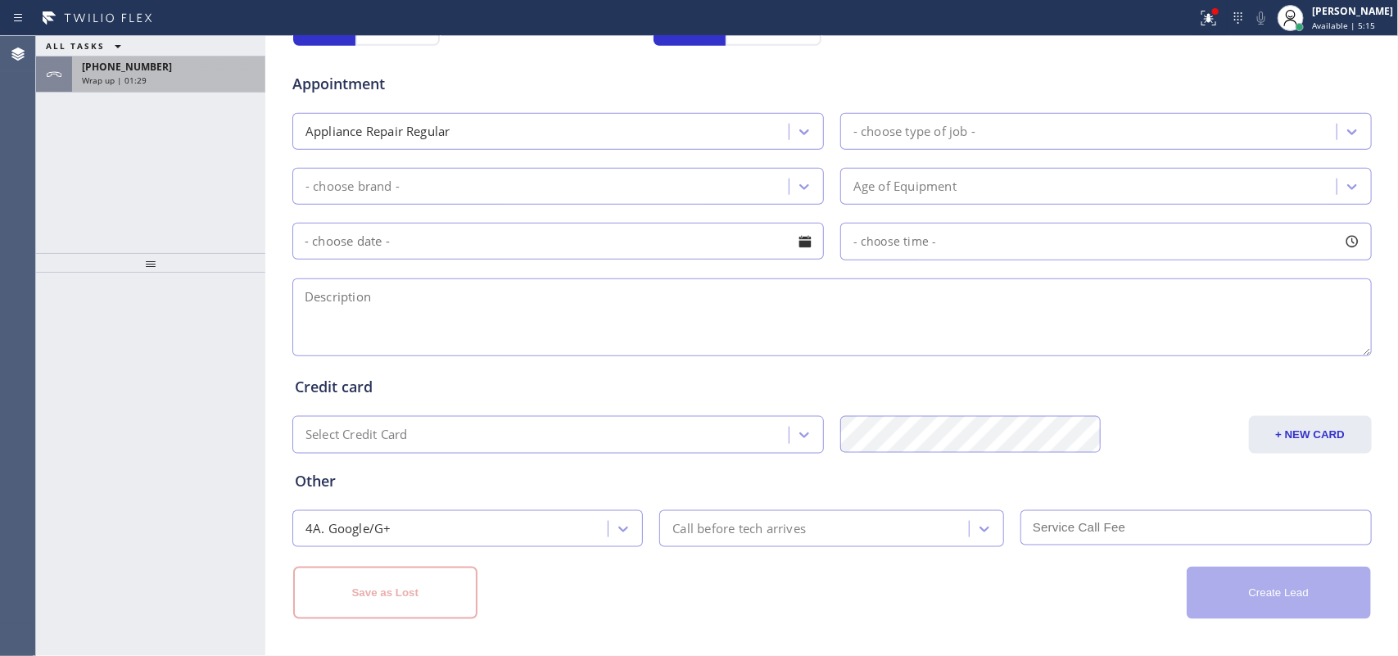
click at [161, 84] on div "Wrap up | 01:29" at bounding box center [169, 80] width 174 height 11
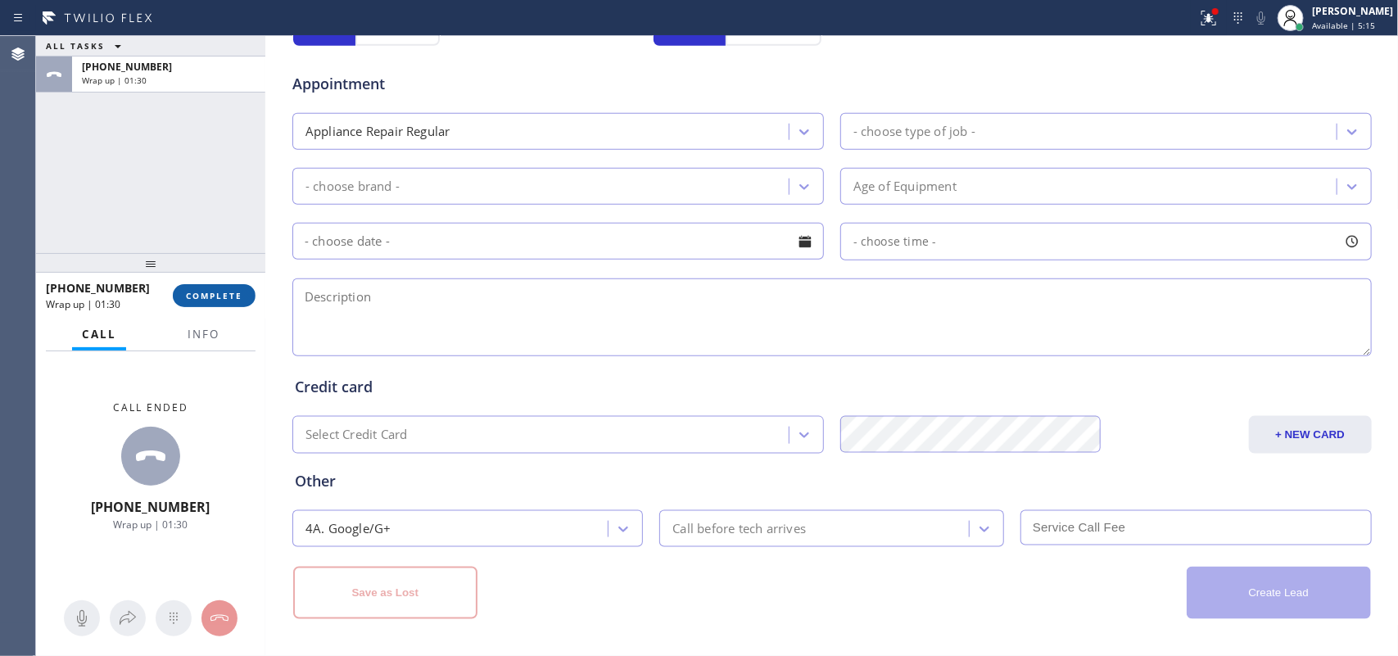
click at [227, 305] on button "COMPLETE" at bounding box center [214, 295] width 83 height 23
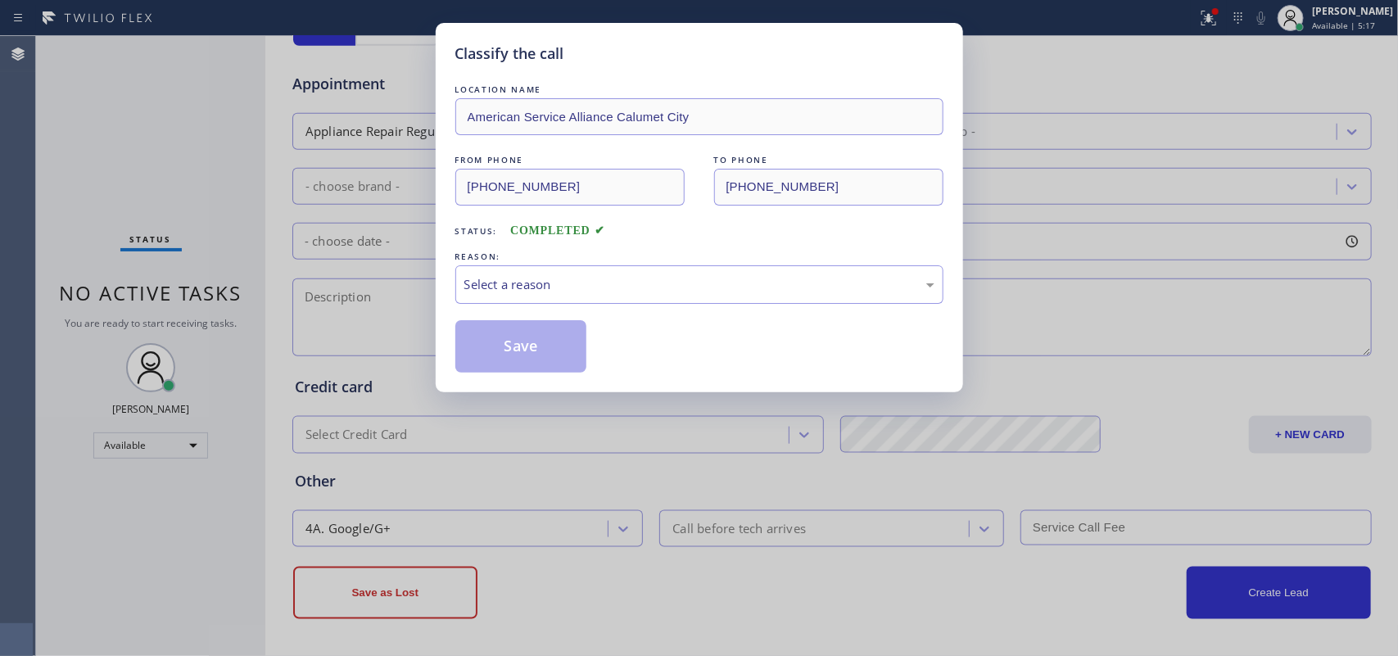
click at [545, 287] on div "Select a reason" at bounding box center [699, 284] width 470 height 19
drag, startPoint x: 562, startPoint y: 348, endPoint x: 708, endPoint y: 329, distance: 147.8
click at [708, 329] on div "Save" at bounding box center [699, 346] width 488 height 52
click at [743, 278] on div "Not Booked - All other reasons" at bounding box center [699, 284] width 470 height 19
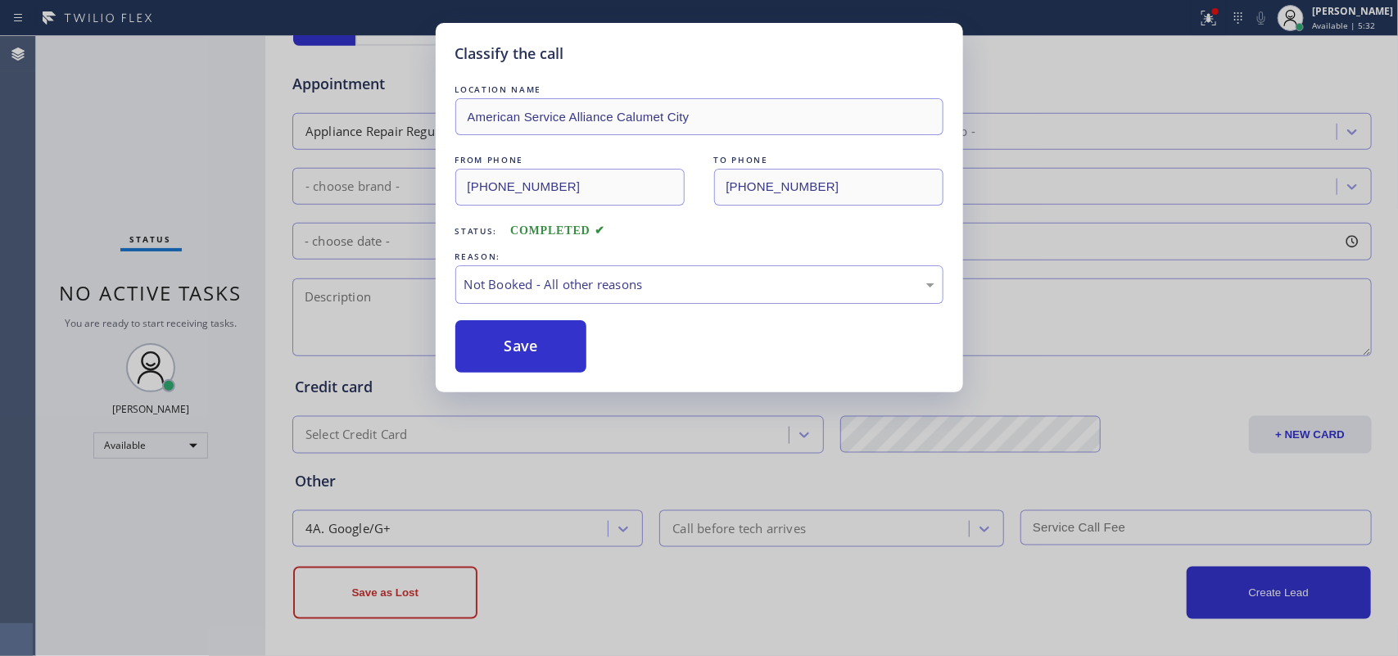
drag, startPoint x: 566, startPoint y: 362, endPoint x: 753, endPoint y: 284, distance: 203.0
click at [741, 314] on div "LOCATION NAME American Service Alliance Calumet City FROM PHONE [PHONE_NUMBER] …" at bounding box center [699, 227] width 488 height 292
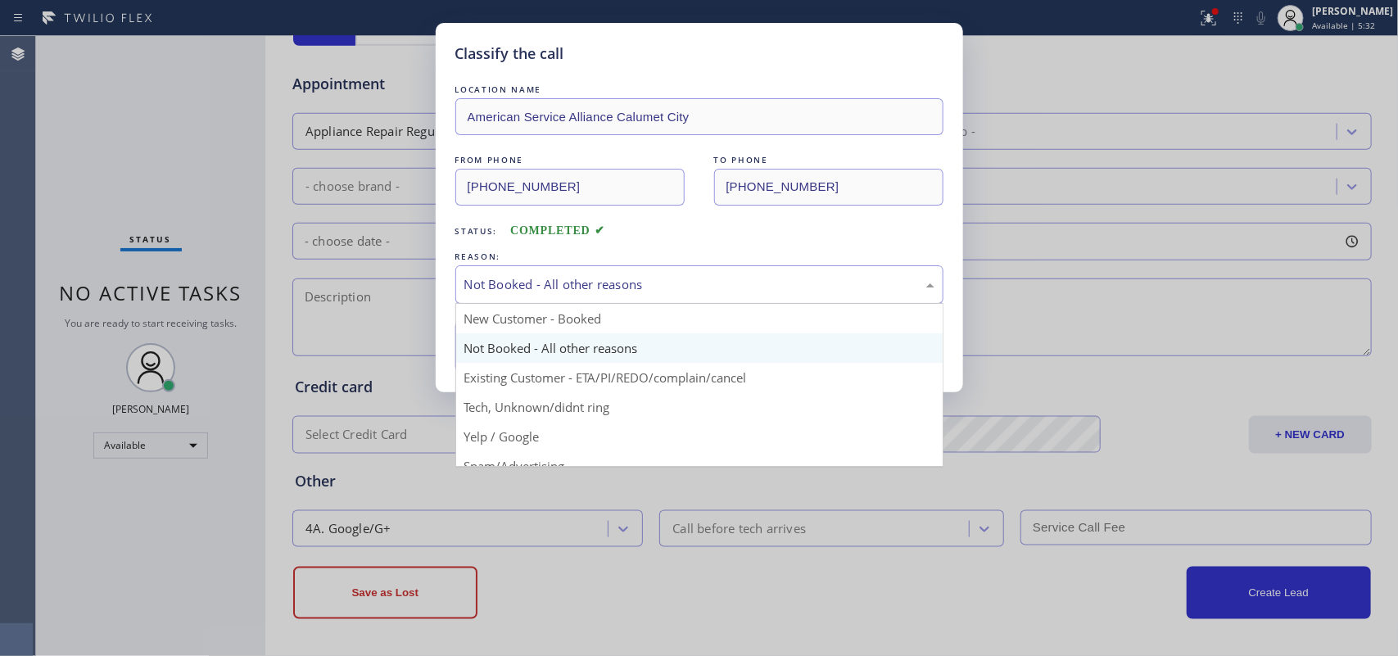
click at [753, 284] on div "Not Booked - All other reasons" at bounding box center [699, 284] width 470 height 19
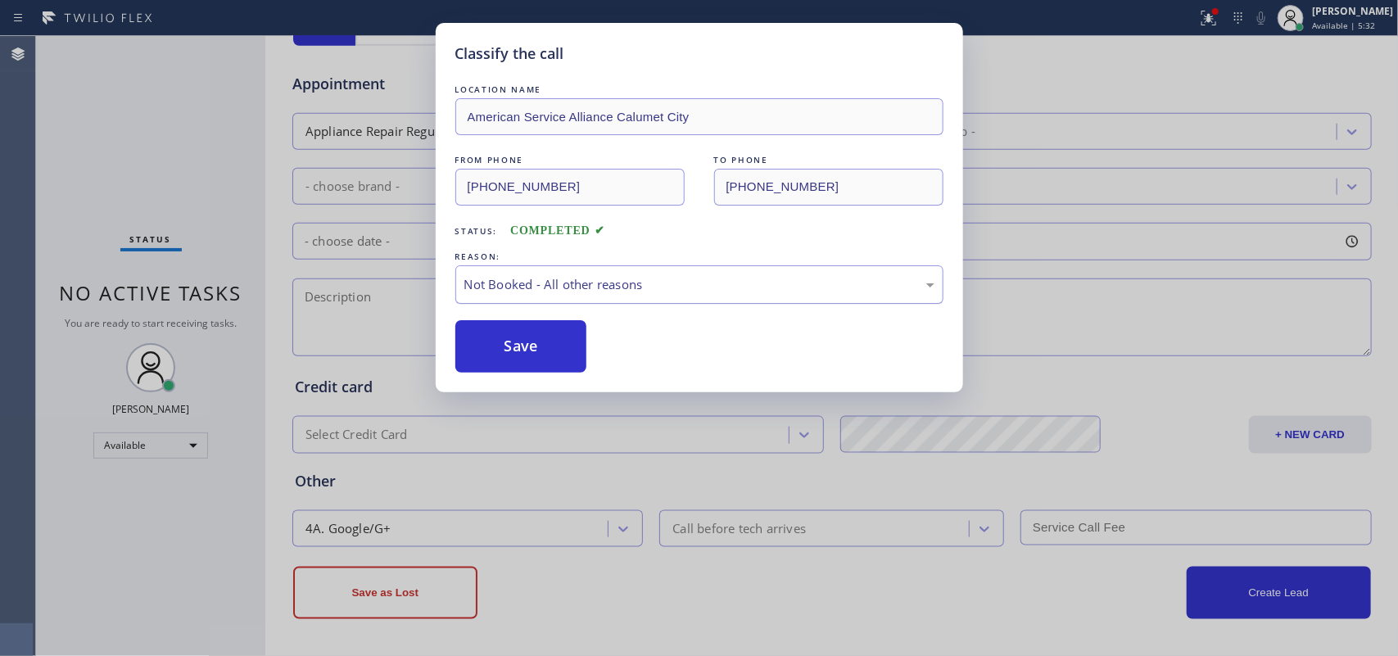
click at [753, 284] on div "Not Booked - All other reasons" at bounding box center [699, 284] width 470 height 19
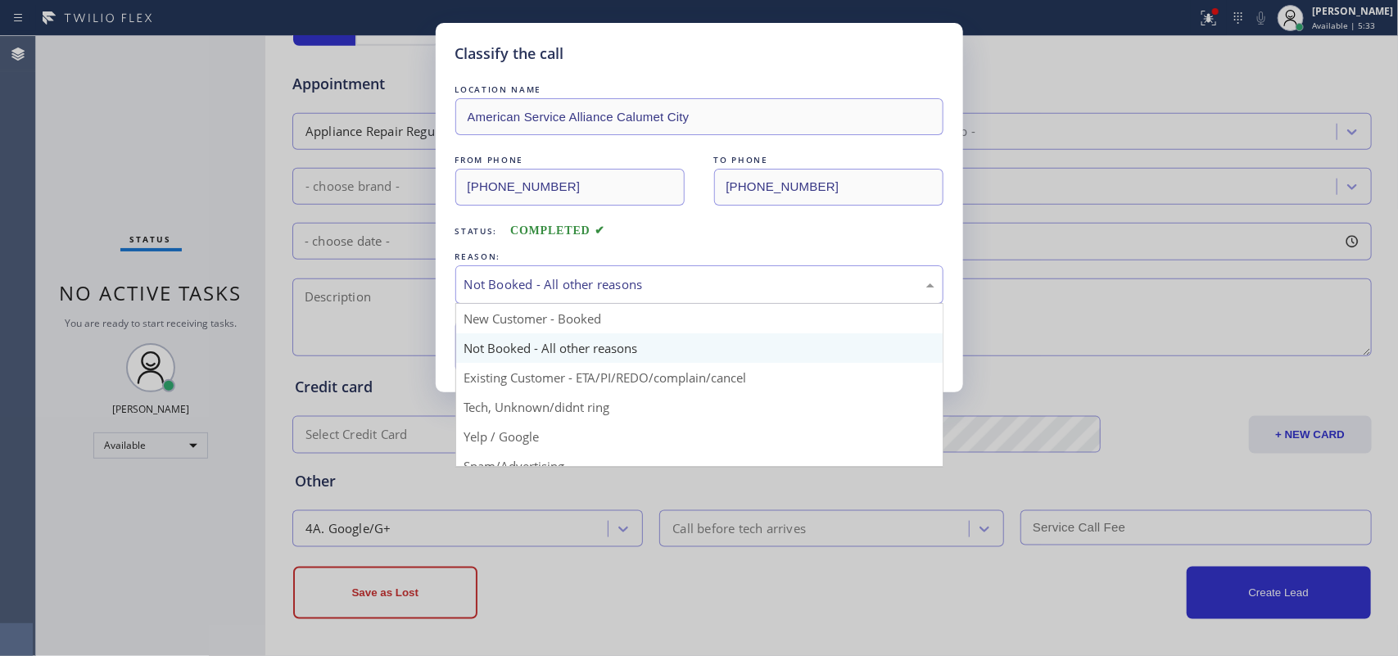
click at [753, 284] on div "Not Booked - All other reasons" at bounding box center [699, 284] width 470 height 19
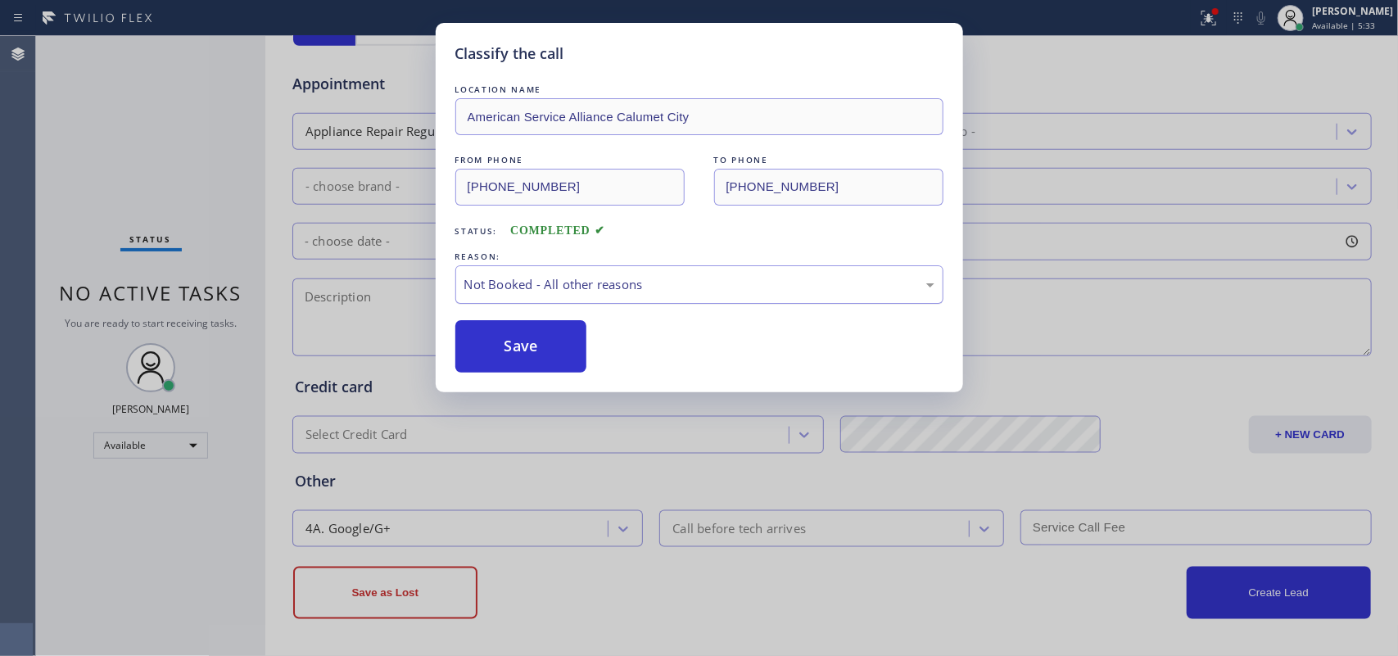
click at [753, 284] on div "Not Booked - All other reasons" at bounding box center [699, 284] width 470 height 19
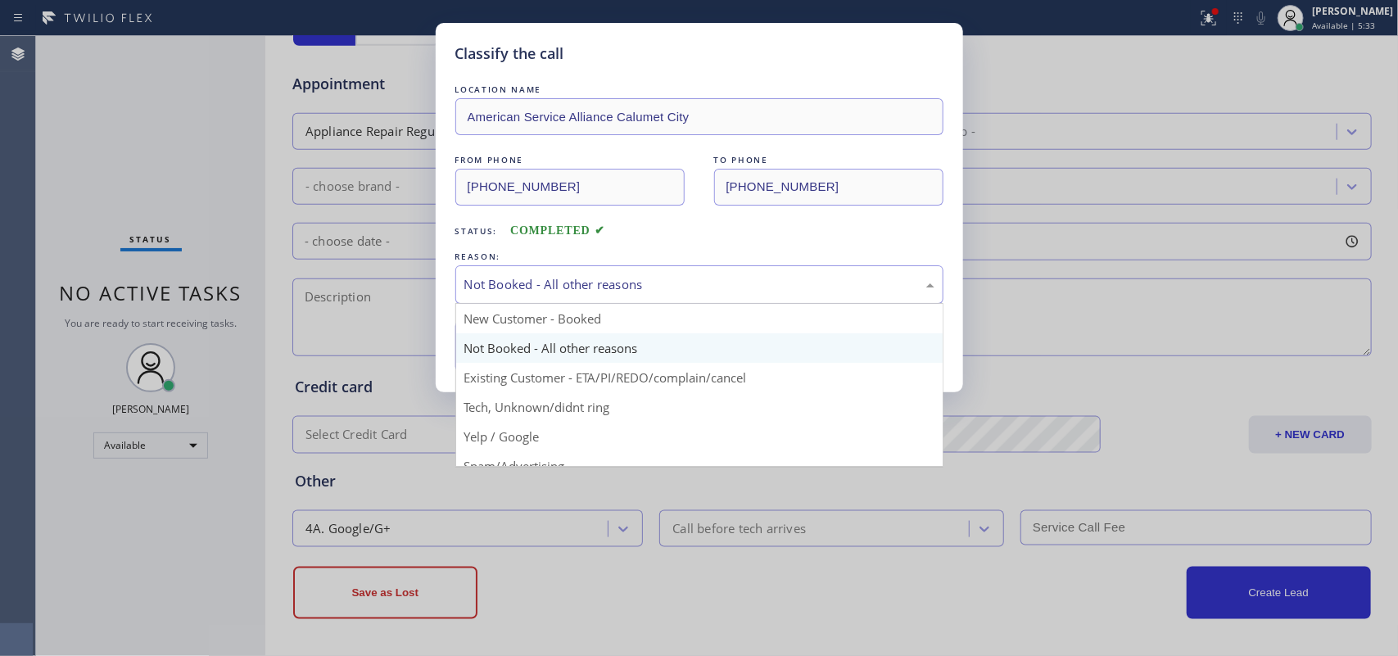
click at [753, 284] on div "Not Booked - All other reasons" at bounding box center [699, 284] width 470 height 19
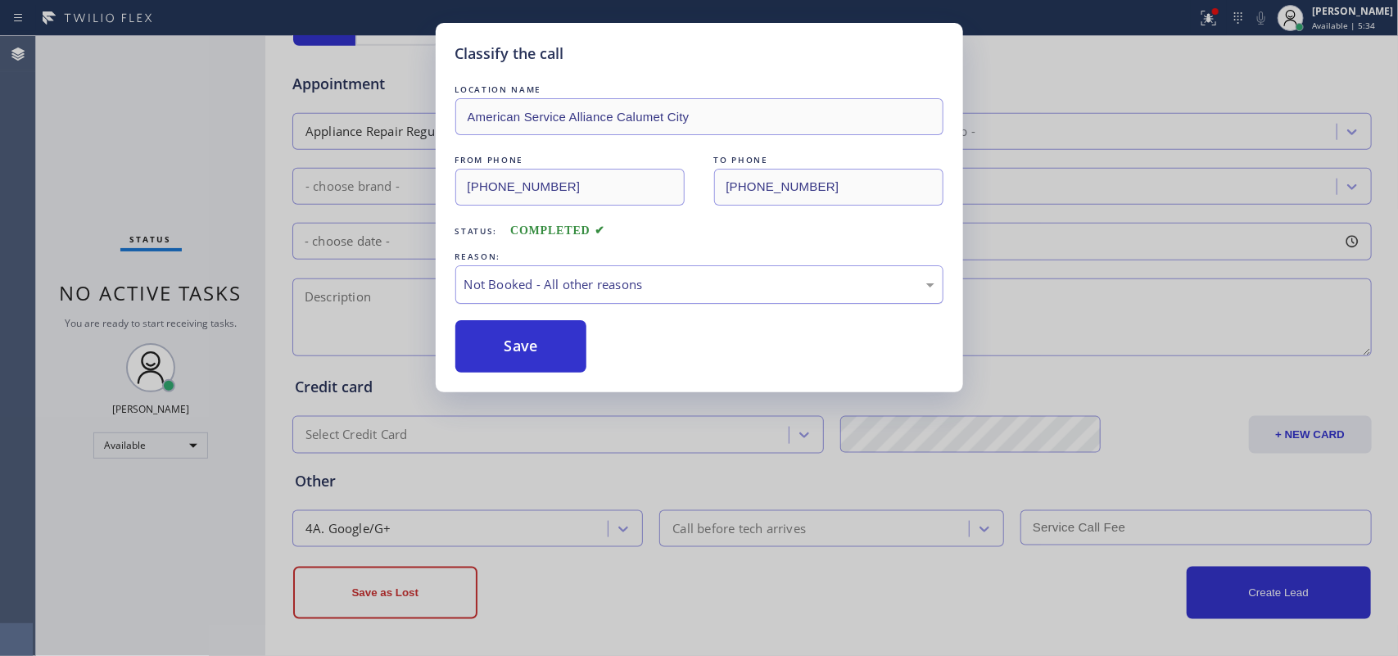
click at [753, 284] on div "Not Booked - All other reasons" at bounding box center [699, 284] width 470 height 19
click at [574, 355] on button "Save" at bounding box center [521, 346] width 132 height 52
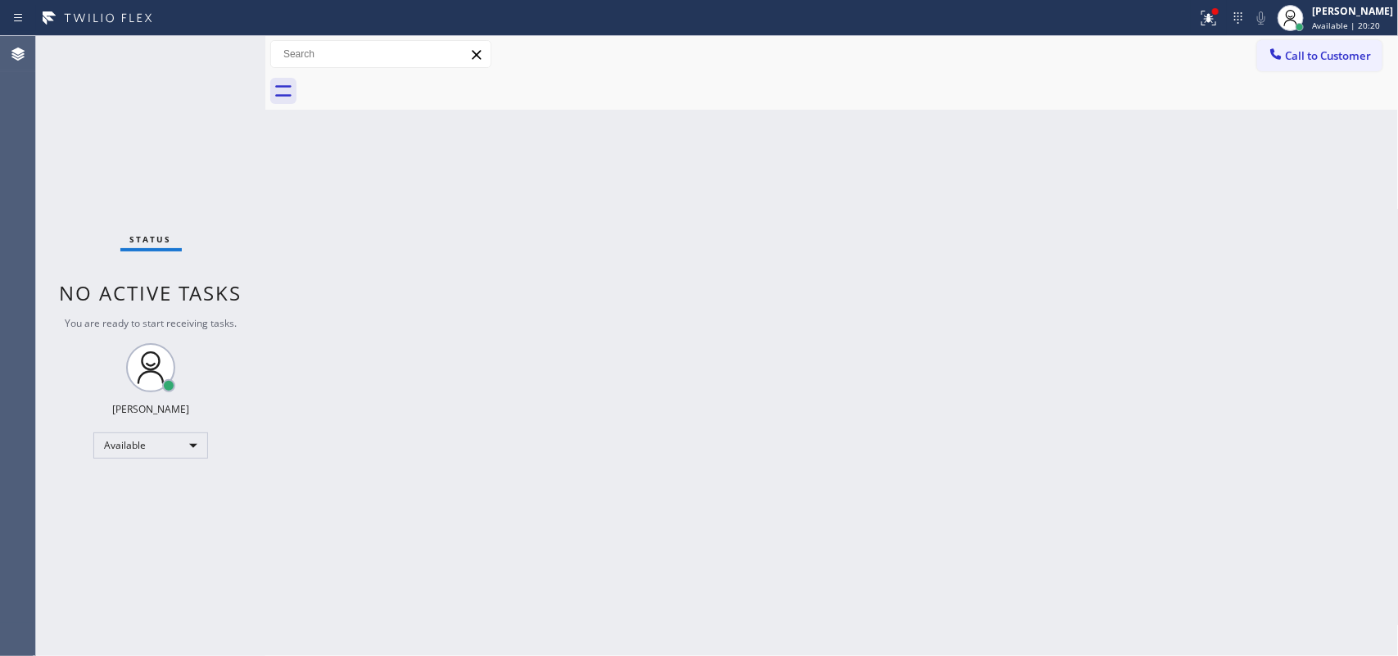
click at [518, 310] on div "Back to Dashboard Change Sender ID Customers Technicians Select a contact Outbo…" at bounding box center [831, 346] width 1133 height 620
drag, startPoint x: 1366, startPoint y: 15, endPoint x: 1340, endPoint y: 33, distance: 31.8
click at [1118, 15] on div "[PERSON_NAME]" at bounding box center [1352, 11] width 81 height 14
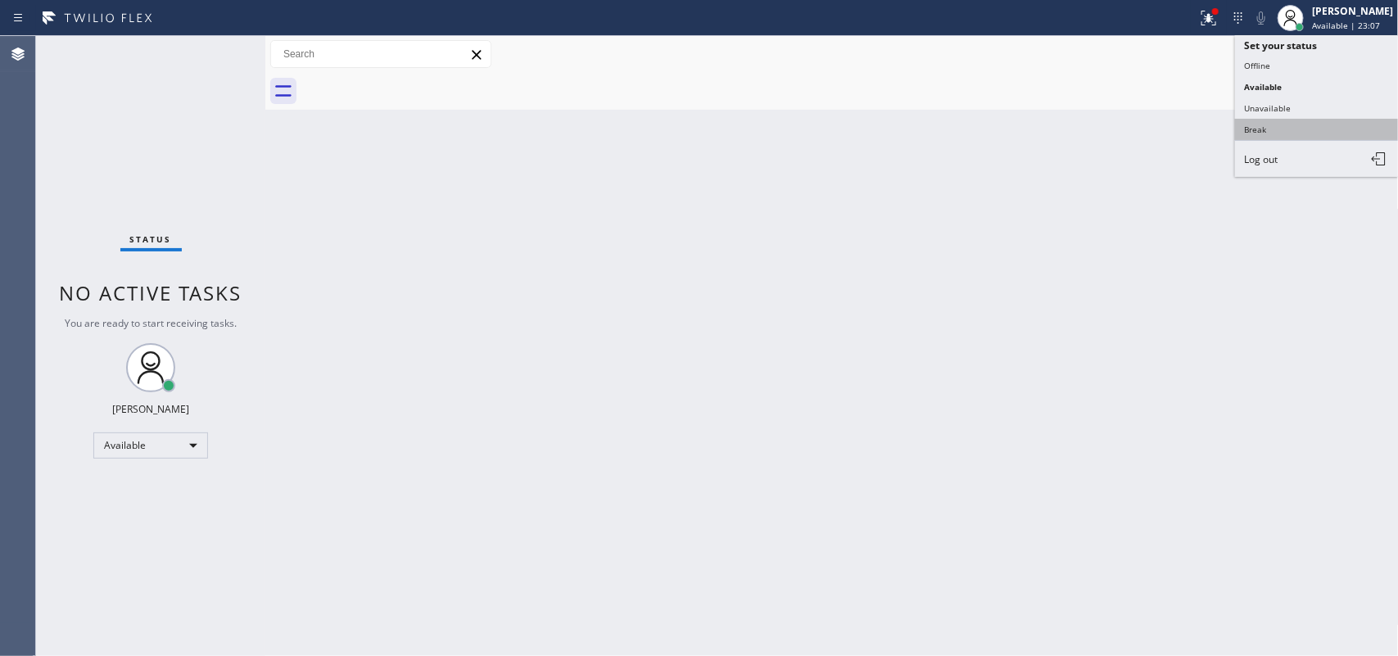
click at [1118, 128] on button "Break" at bounding box center [1317, 129] width 164 height 21
